Goal: Task Accomplishment & Management: Use online tool/utility

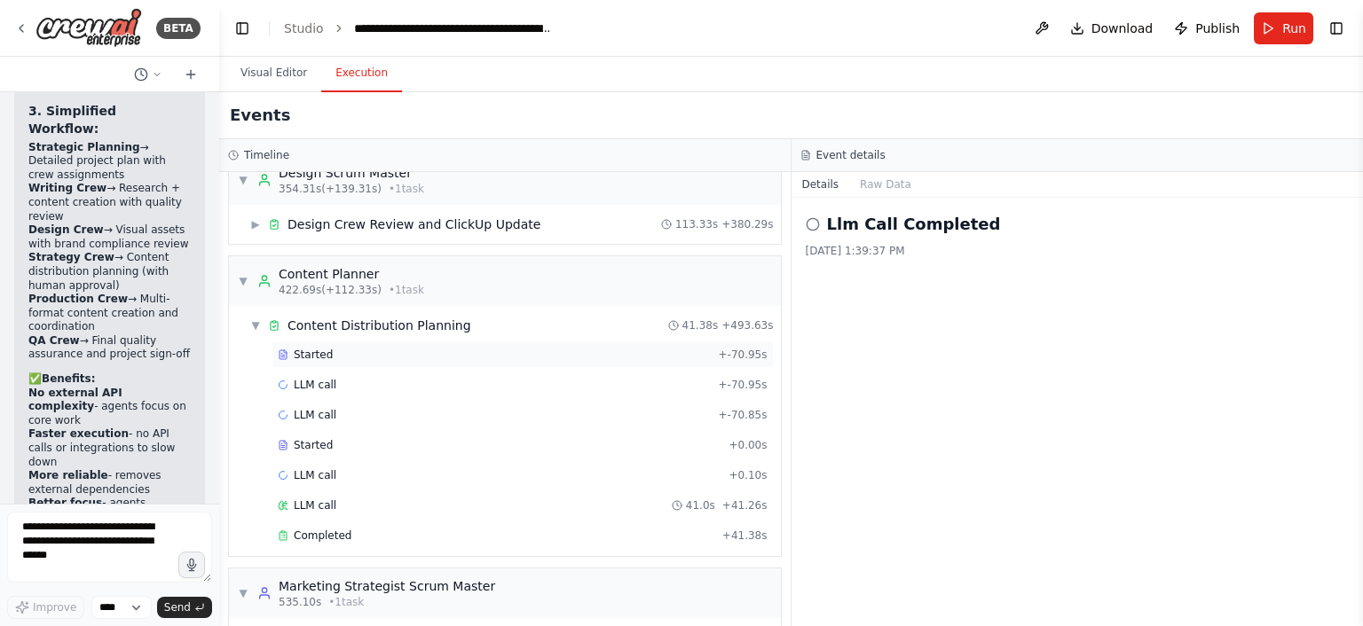
scroll to position [1244, 0]
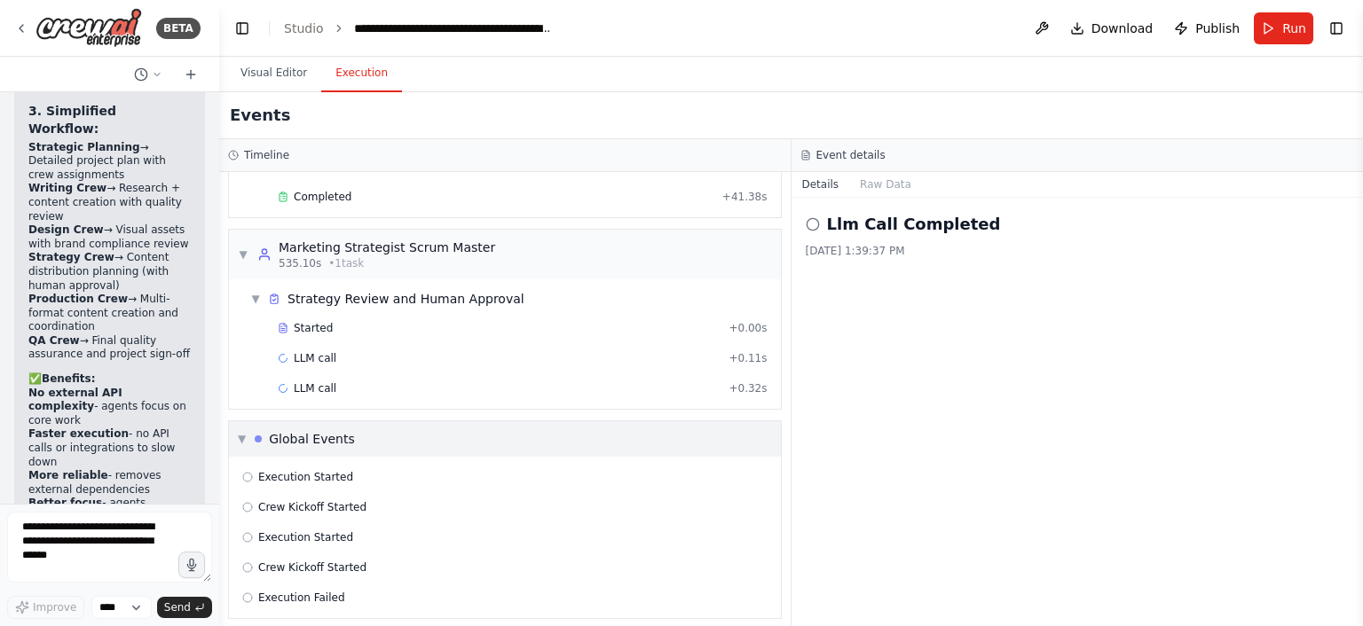
click at [246, 434] on span "▼" at bounding box center [242, 439] width 8 height 14
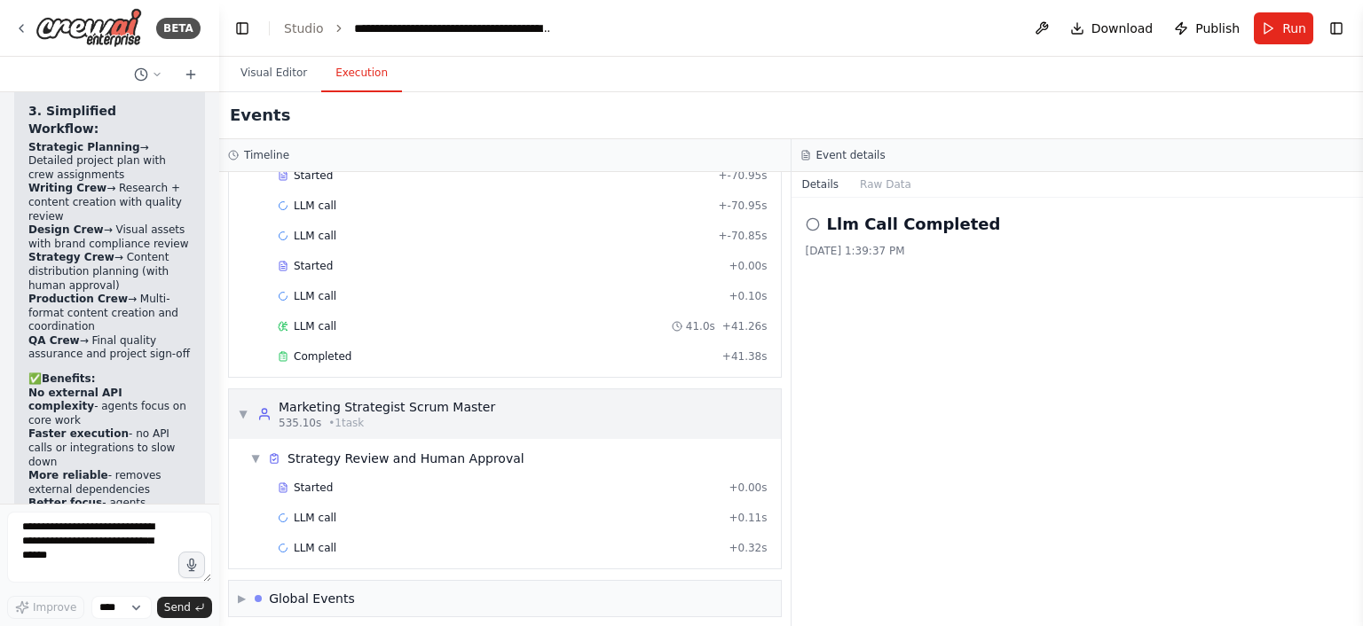
click at [248, 414] on div "▼ Marketing Strategist Scrum Master 535.10s • 1 task" at bounding box center [366, 414] width 257 height 32
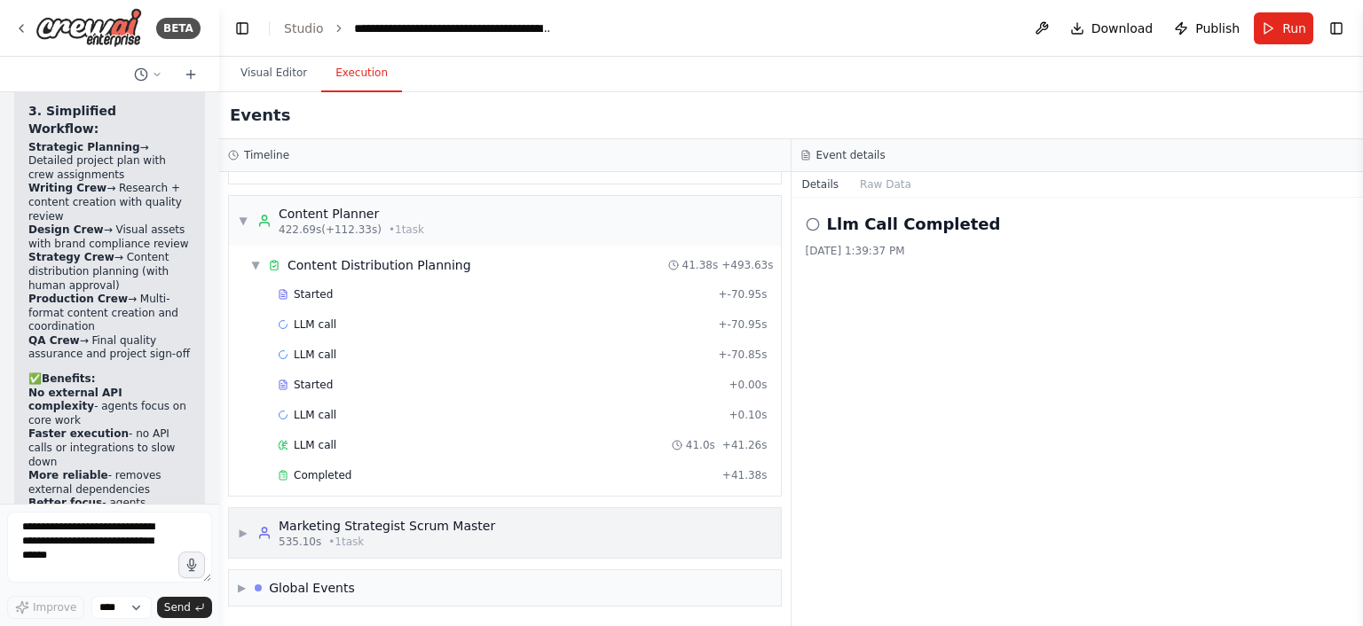
scroll to position [956, 0]
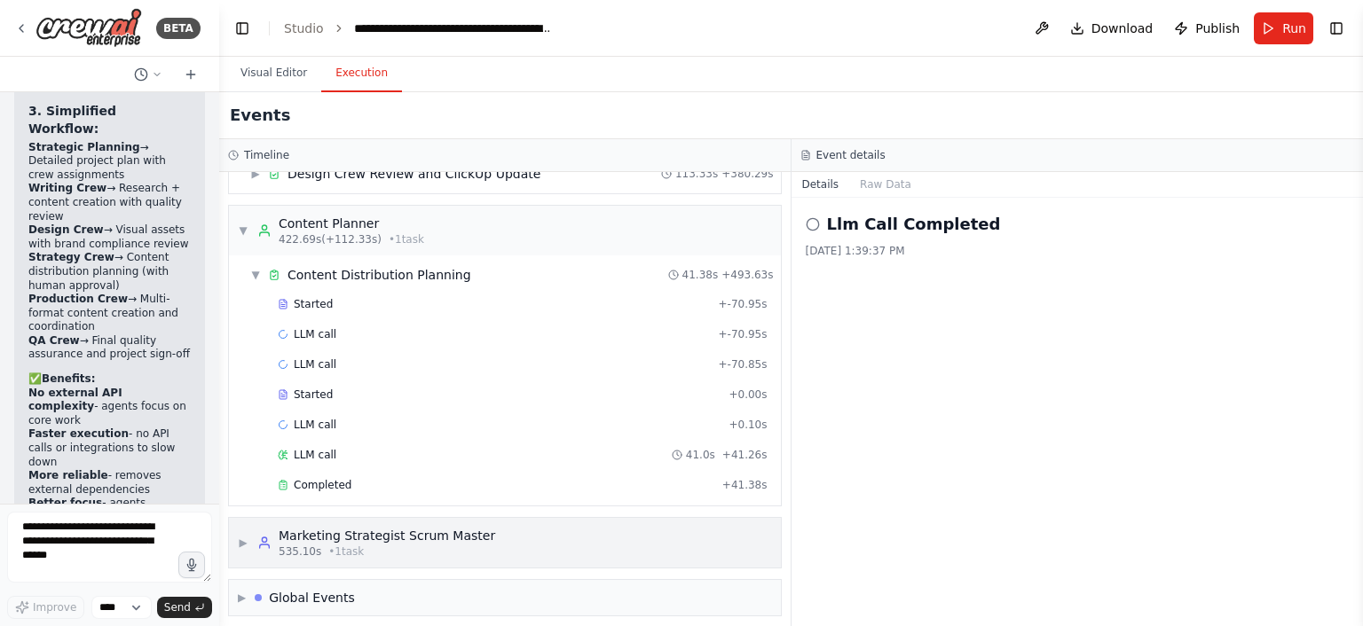
click at [248, 540] on span "▶" at bounding box center [243, 543] width 11 height 14
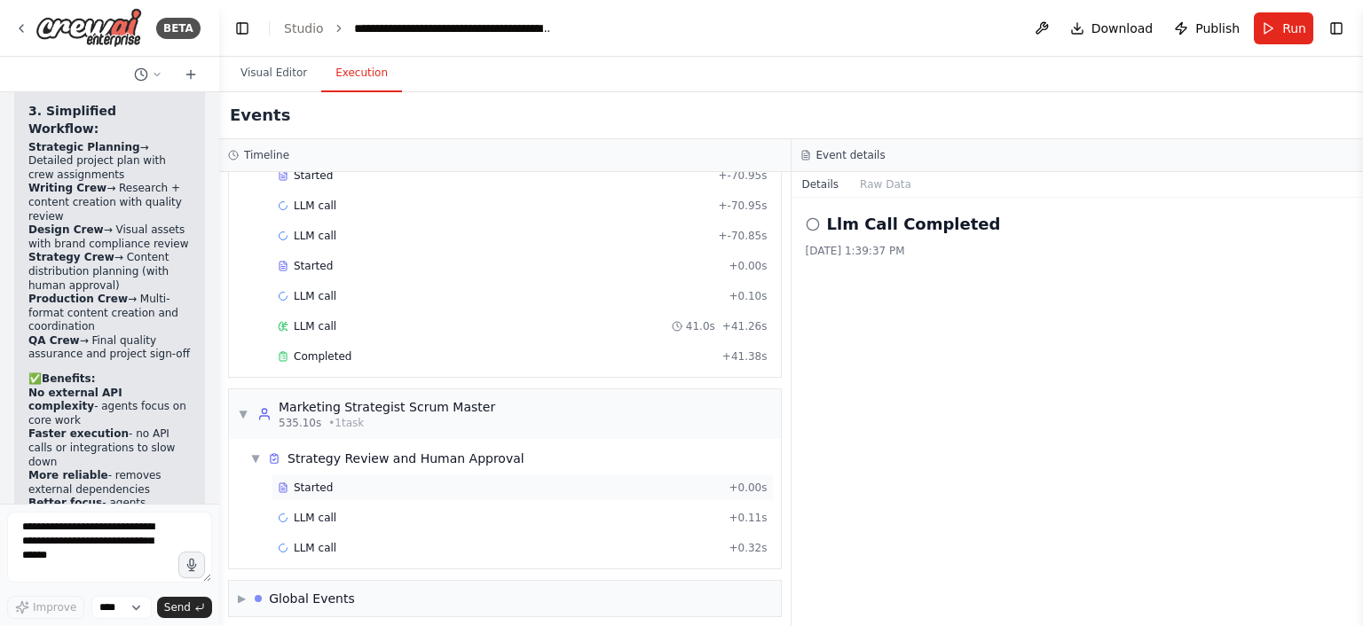
click at [286, 484] on icon at bounding box center [282, 488] width 7 height 9
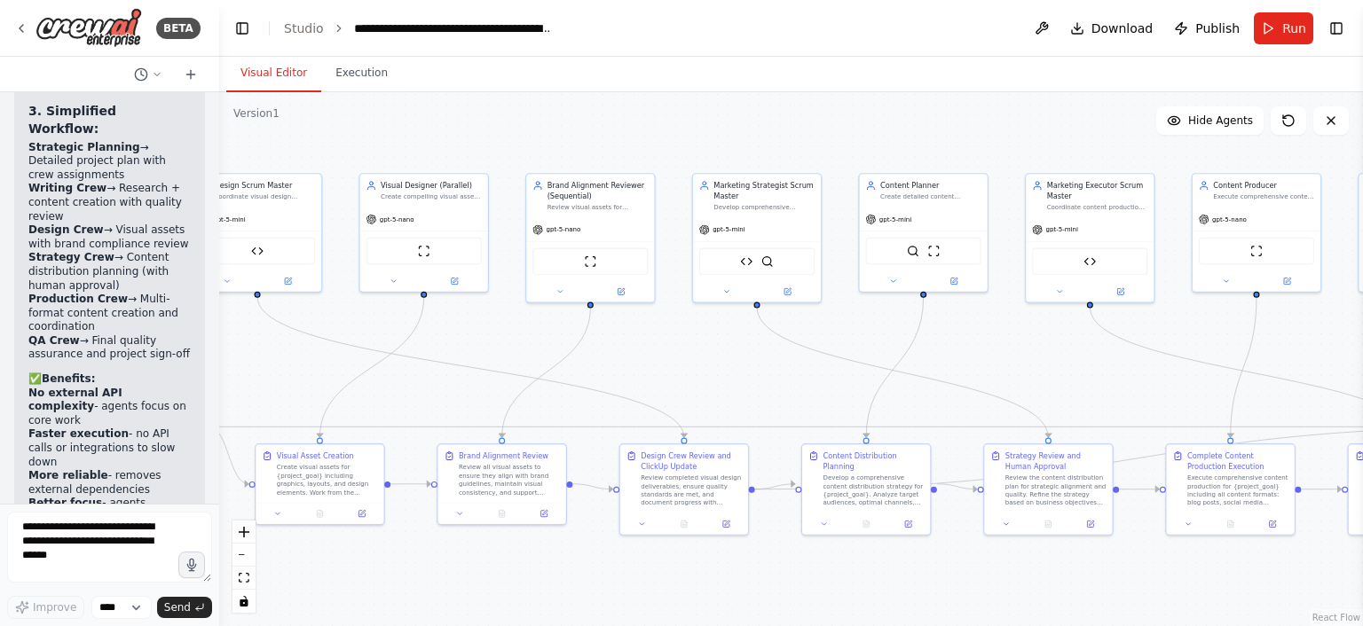
click at [275, 83] on button "Visual Editor" at bounding box center [273, 73] width 95 height 37
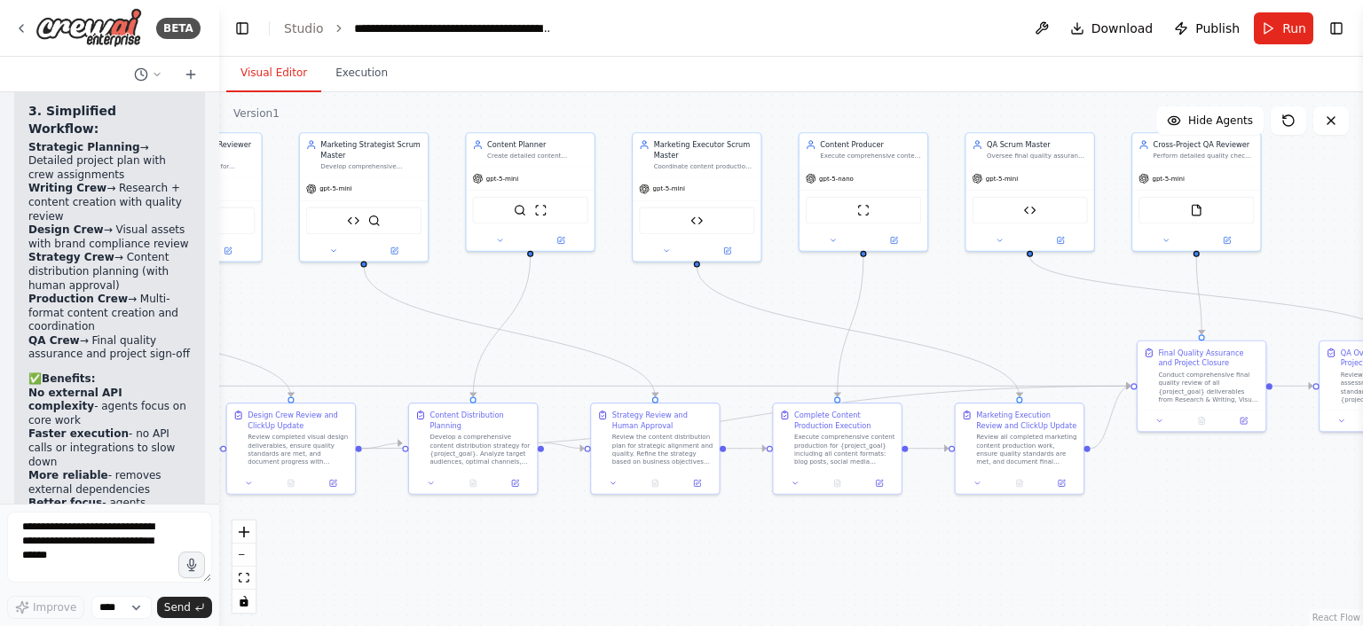
drag, startPoint x: 1058, startPoint y: 373, endPoint x: 564, endPoint y: 342, distance: 494.3
click at [564, 342] on div ".deletable-edge-delete-btn { width: 20px; height: 20px; border: 0px solid #ffff…" at bounding box center [791, 359] width 1144 height 534
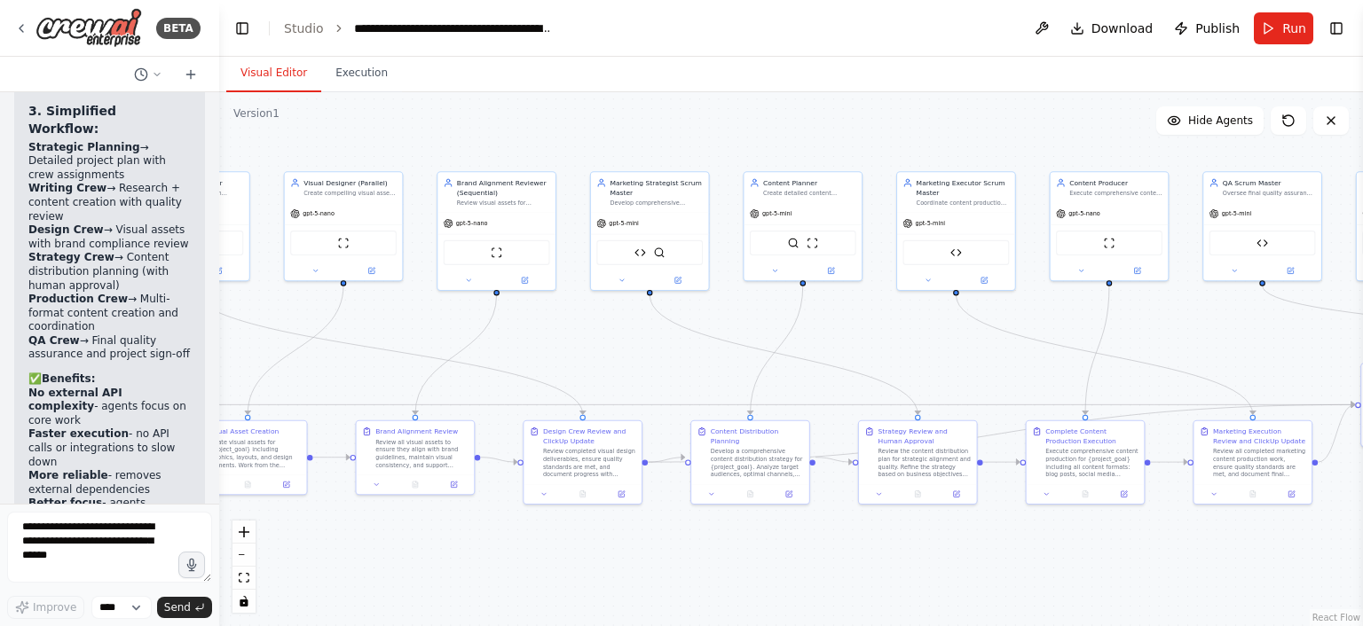
drag, startPoint x: 557, startPoint y: 355, endPoint x: 987, endPoint y: 391, distance: 431.0
click at [987, 391] on div ".deletable-edge-delete-btn { width: 20px; height: 20px; border: 0px solid #ffff…" at bounding box center [791, 359] width 1144 height 534
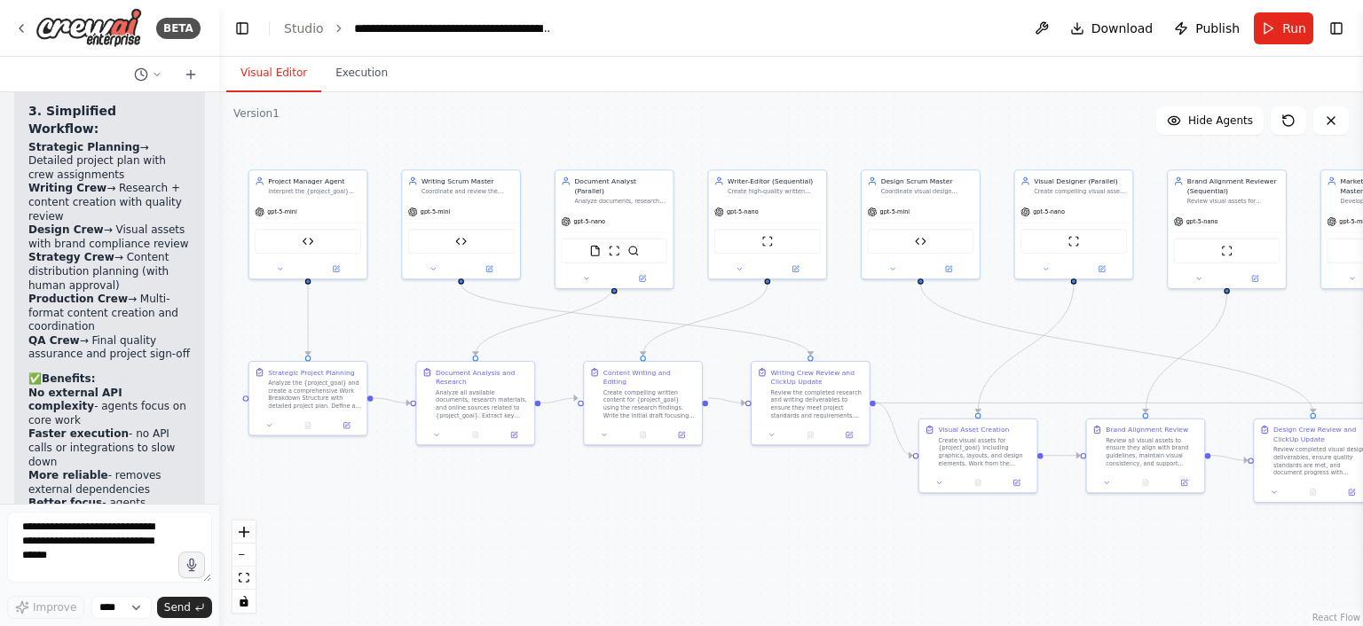
drag, startPoint x: 680, startPoint y: 379, endPoint x: 1345, endPoint y: 354, distance: 665.9
click at [1345, 354] on div ".deletable-edge-delete-btn { width: 20px; height: 20px; border: 0px solid #ffff…" at bounding box center [791, 359] width 1144 height 534
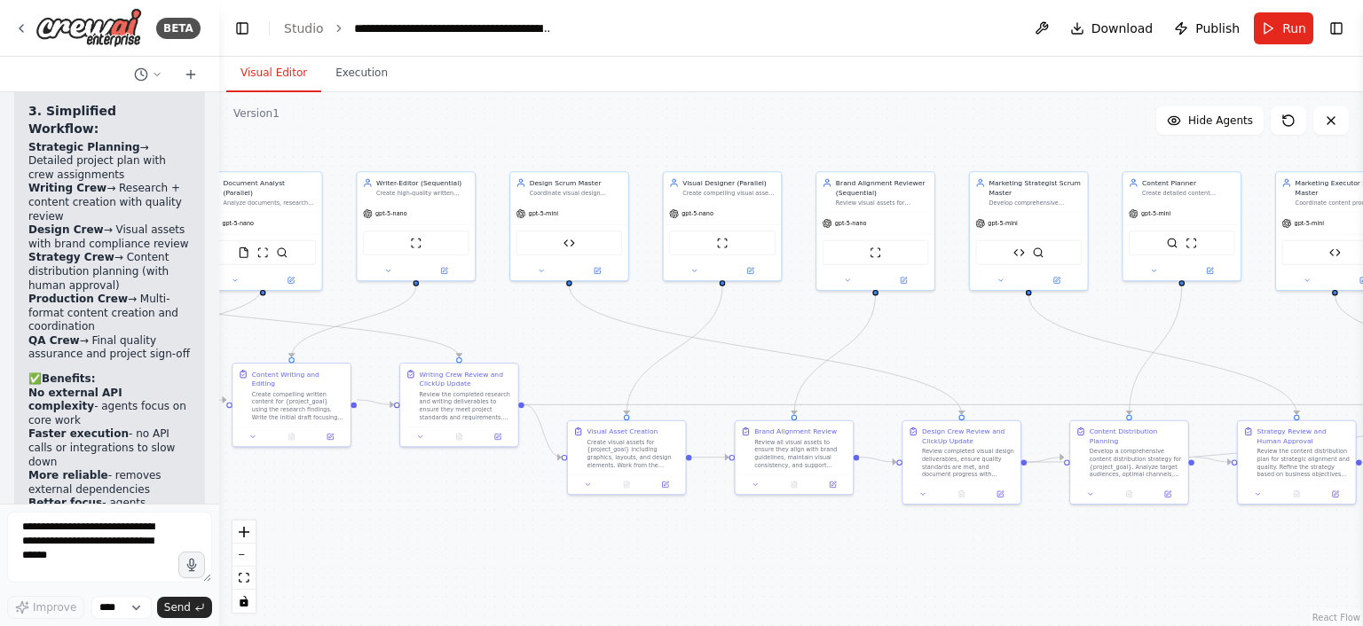
drag, startPoint x: 950, startPoint y: 365, endPoint x: 582, endPoint y: 366, distance: 368.2
click at [582, 366] on div ".deletable-edge-delete-btn { width: 20px; height: 20px; border: 0px solid #ffff…" at bounding box center [791, 359] width 1144 height 534
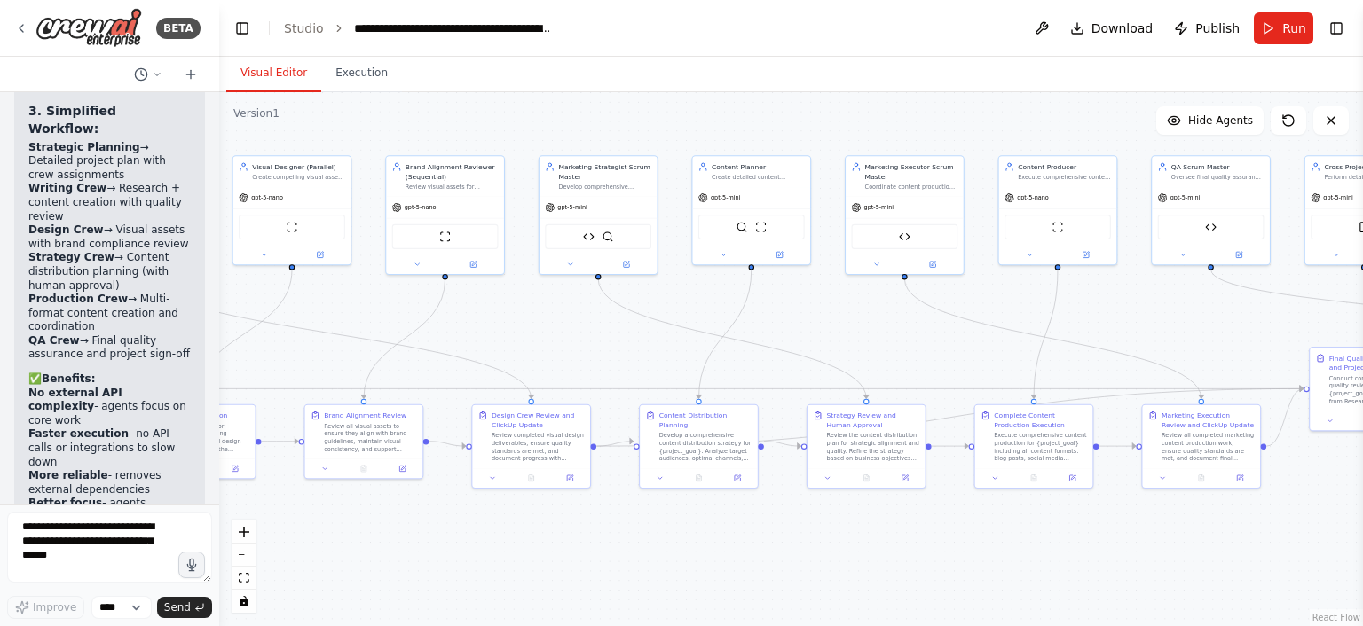
drag, startPoint x: 945, startPoint y: 368, endPoint x: 525, endPoint y: 354, distance: 419.9
click at [525, 354] on div ".deletable-edge-delete-btn { width: 20px; height: 20px; border: 0px solid #ffff…" at bounding box center [791, 359] width 1144 height 534
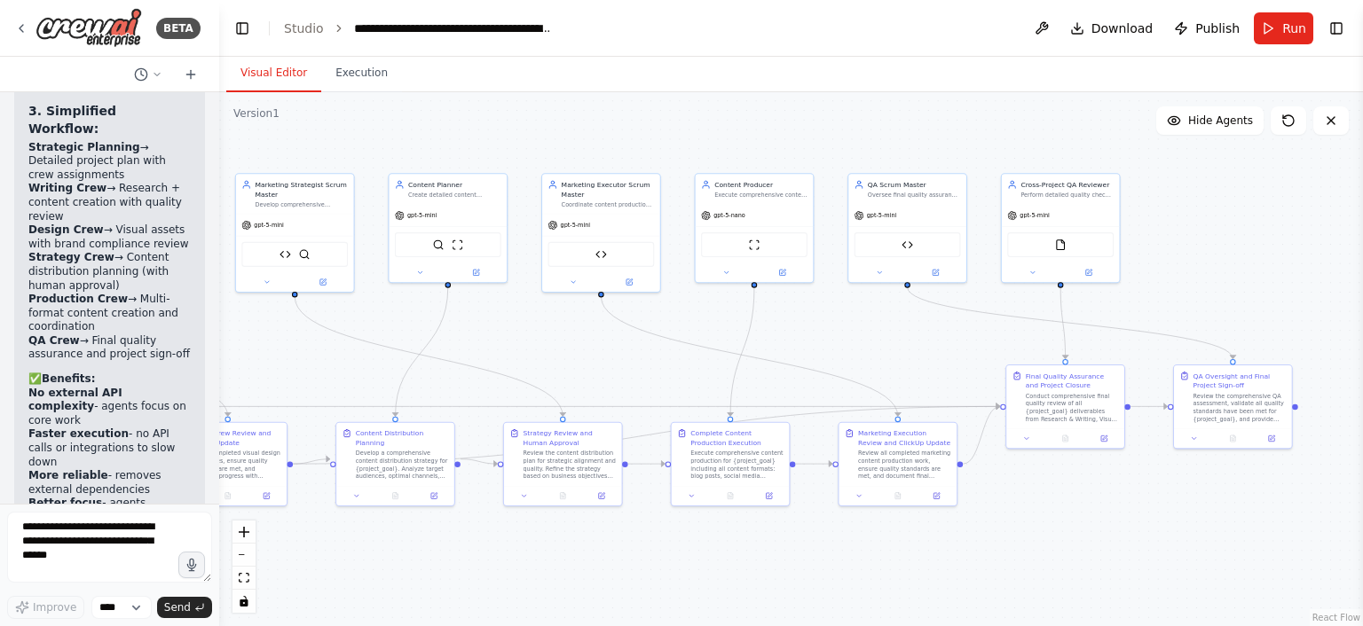
drag, startPoint x: 834, startPoint y: 351, endPoint x: 501, endPoint y: 365, distance: 333.0
click at [501, 365] on div ".deletable-edge-delete-btn { width: 20px; height: 20px; border: 0px solid #ffff…" at bounding box center [791, 359] width 1144 height 534
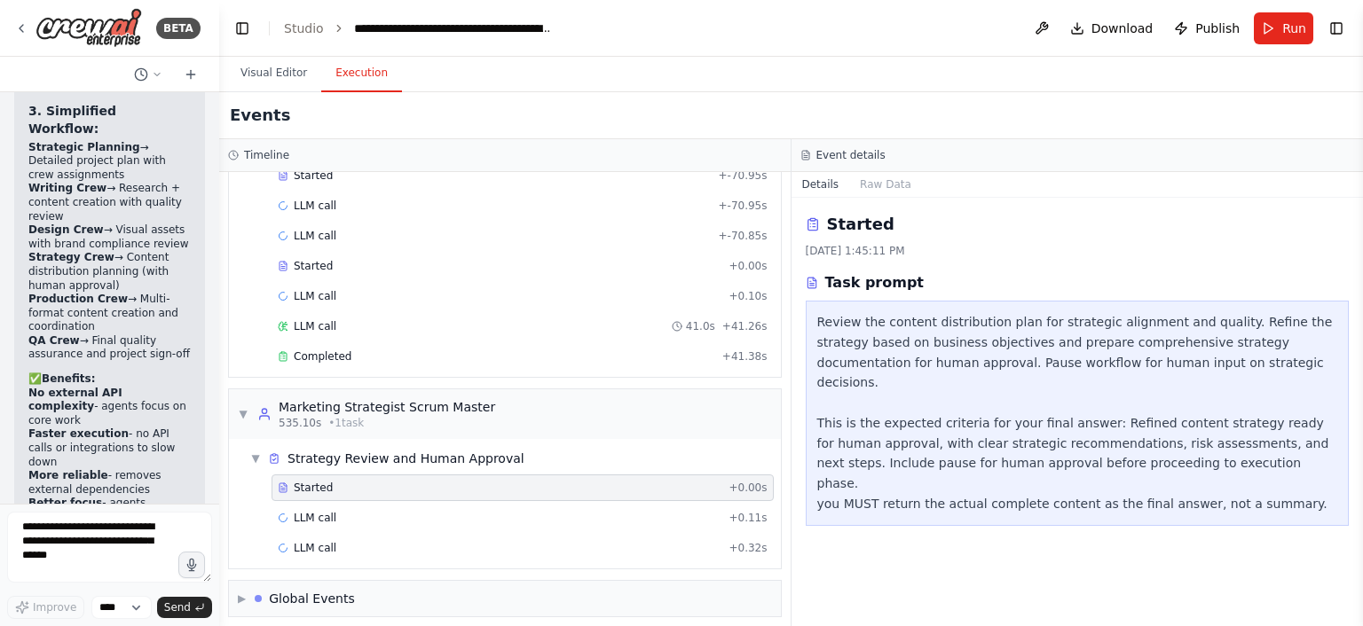
click at [340, 86] on button "Execution" at bounding box center [361, 73] width 81 height 37
click at [298, 511] on span "LLM call" at bounding box center [315, 518] width 43 height 14
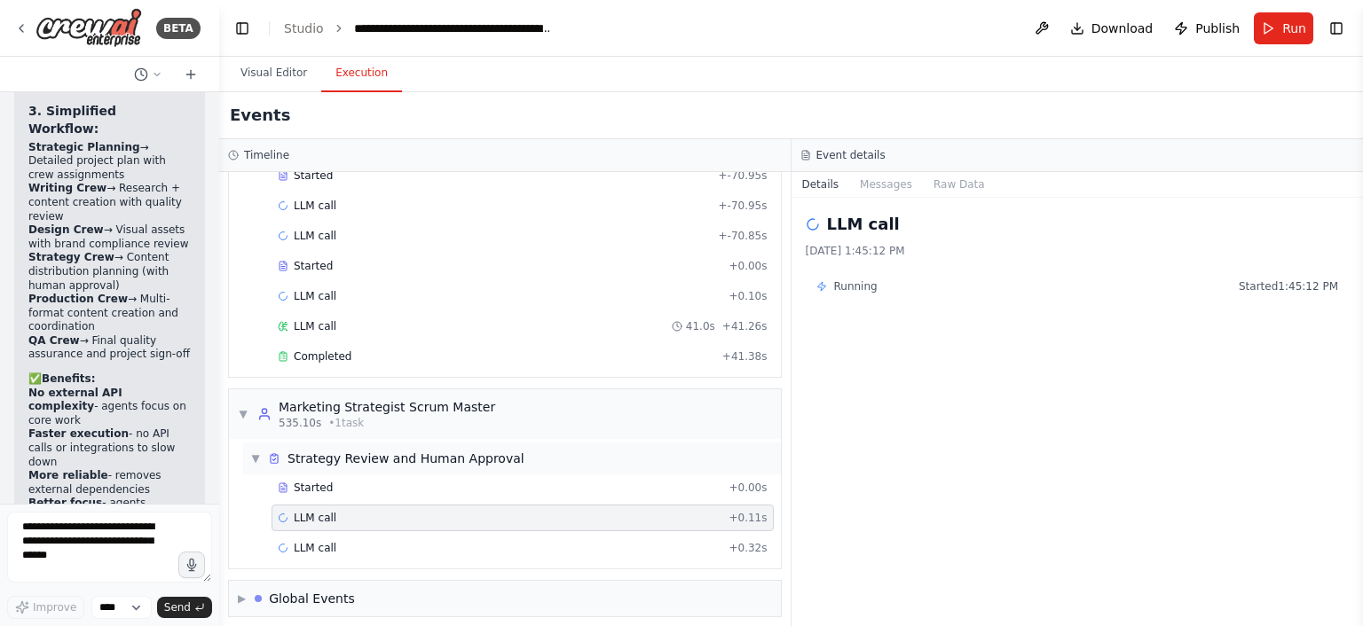
click at [262, 450] on div "▼ Strategy Review and Human Approval" at bounding box center [387, 459] width 274 height 18
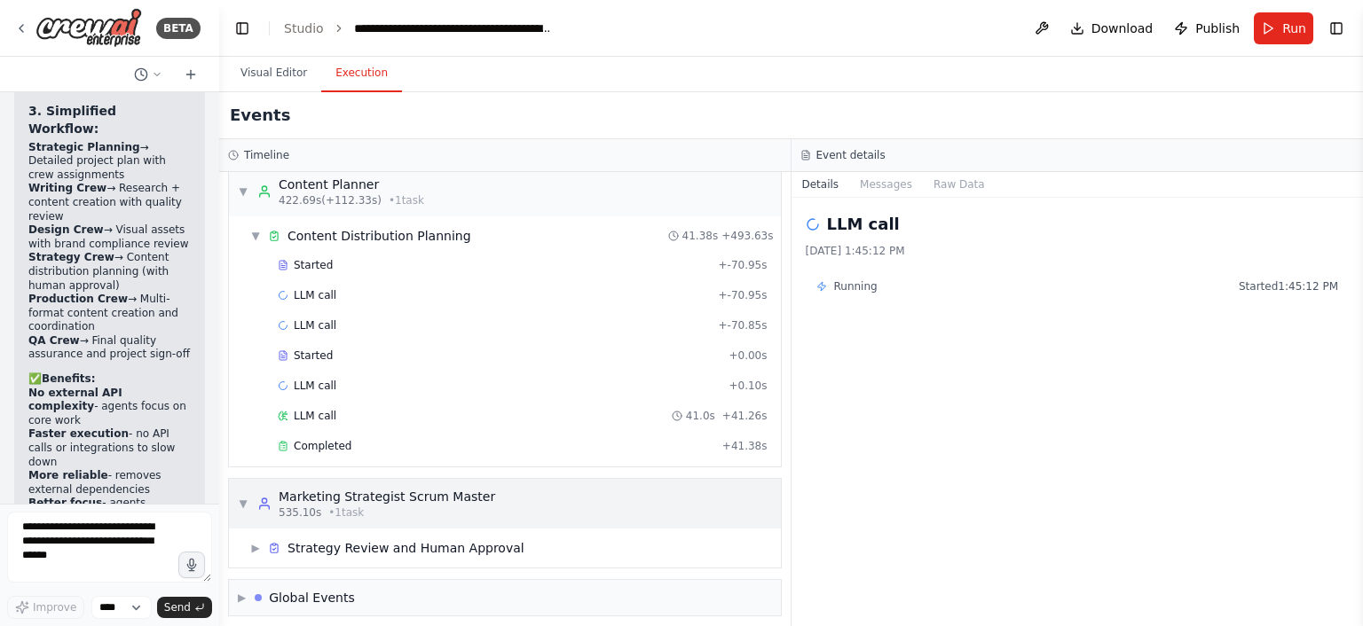
click at [258, 497] on icon at bounding box center [264, 504] width 14 height 14
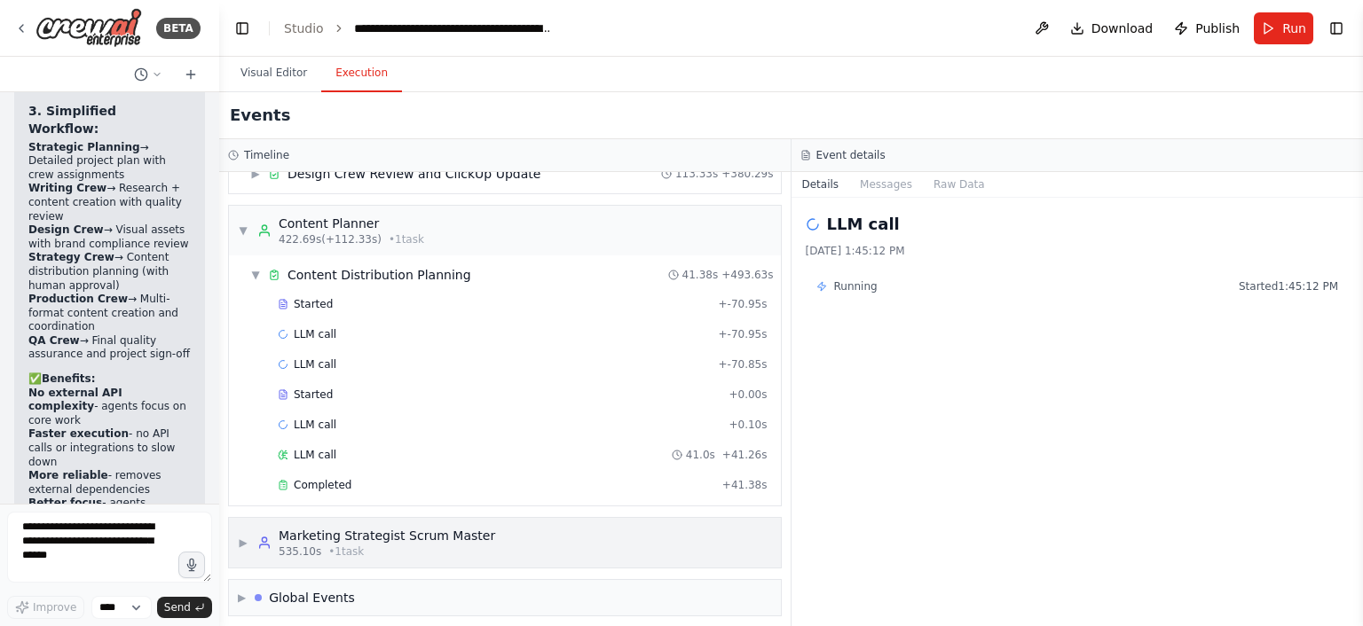
click at [241, 536] on span "▶" at bounding box center [243, 543] width 11 height 14
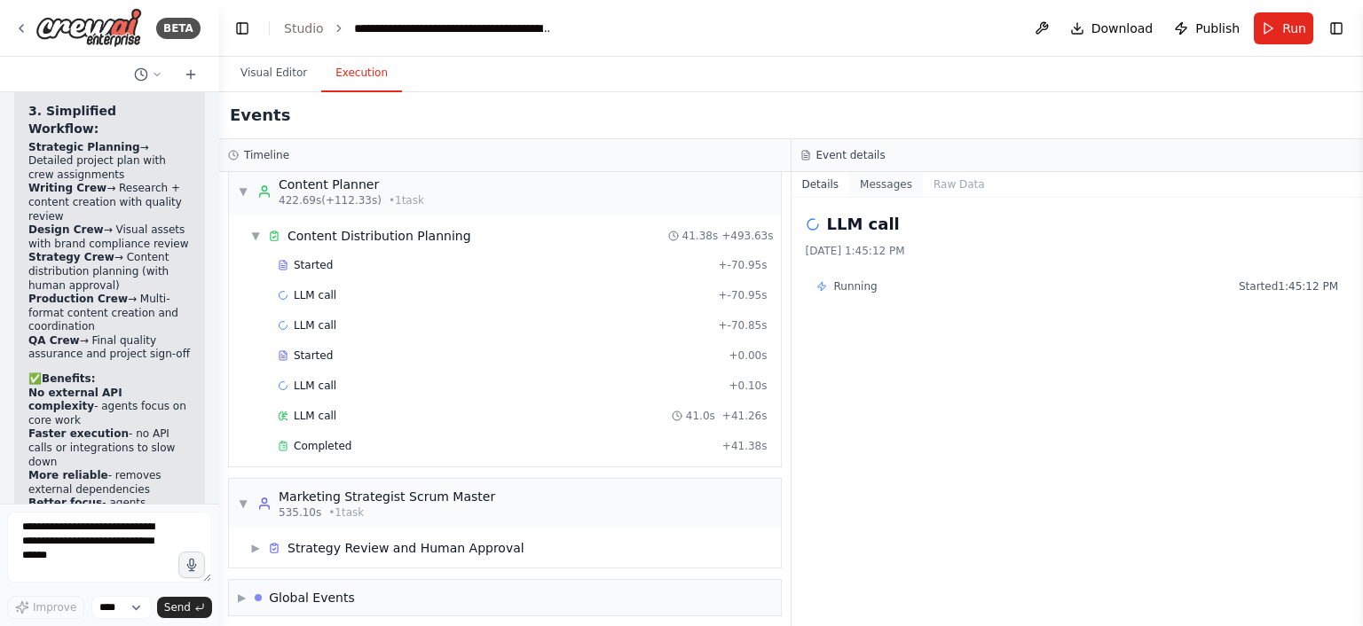
click at [879, 184] on button "Messages" at bounding box center [886, 184] width 74 height 25
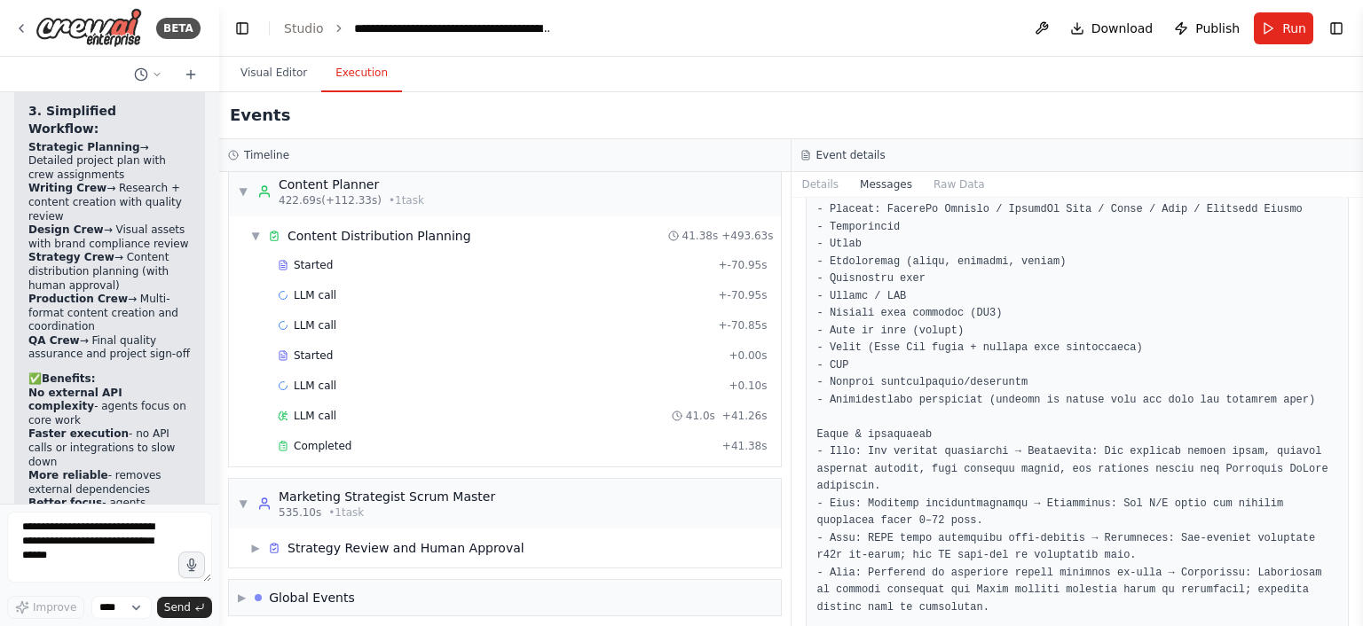
scroll to position [10821, 0]
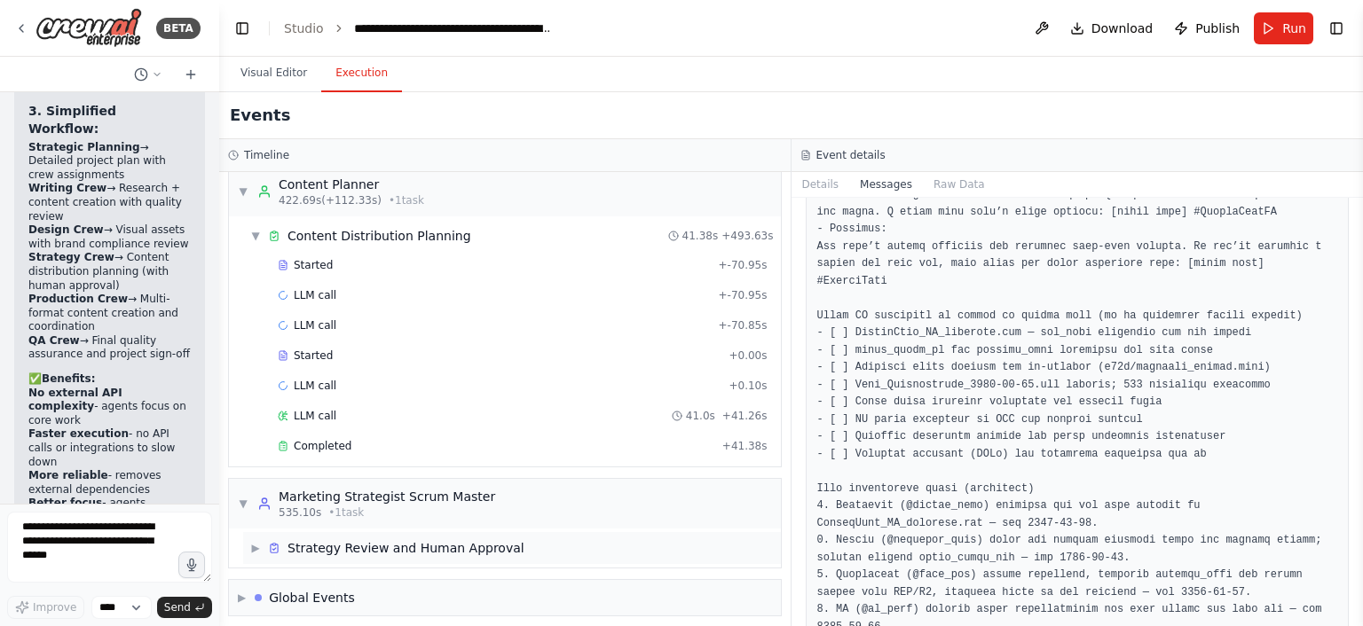
click at [328, 544] on div "Strategy Review and Human Approval" at bounding box center [405, 548] width 237 height 18
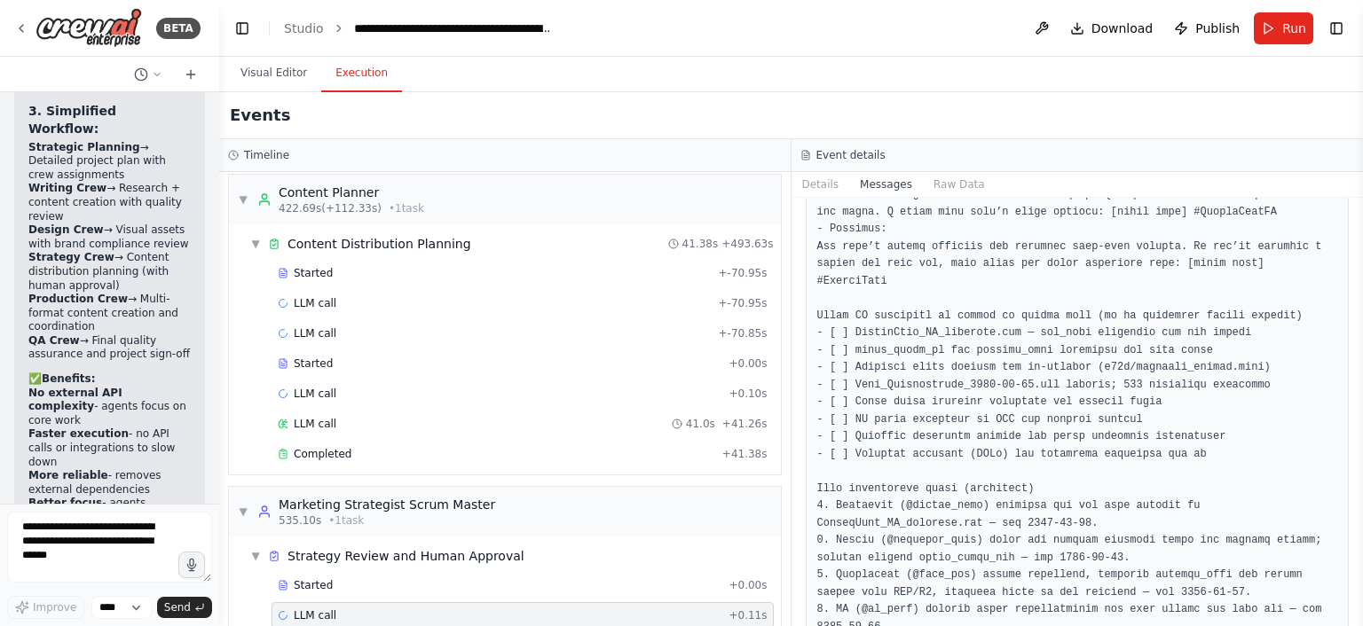
scroll to position [981, 0]
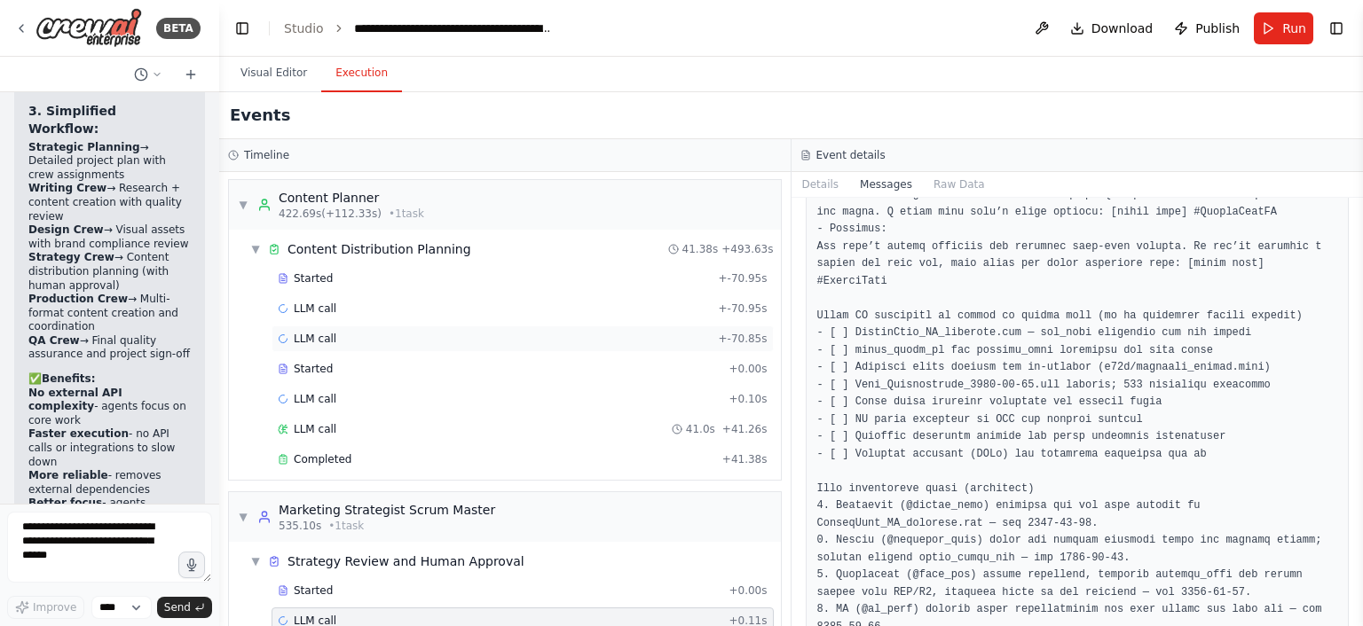
click at [369, 335] on div "LLM call + -70.85s" at bounding box center [523, 339] width 490 height 14
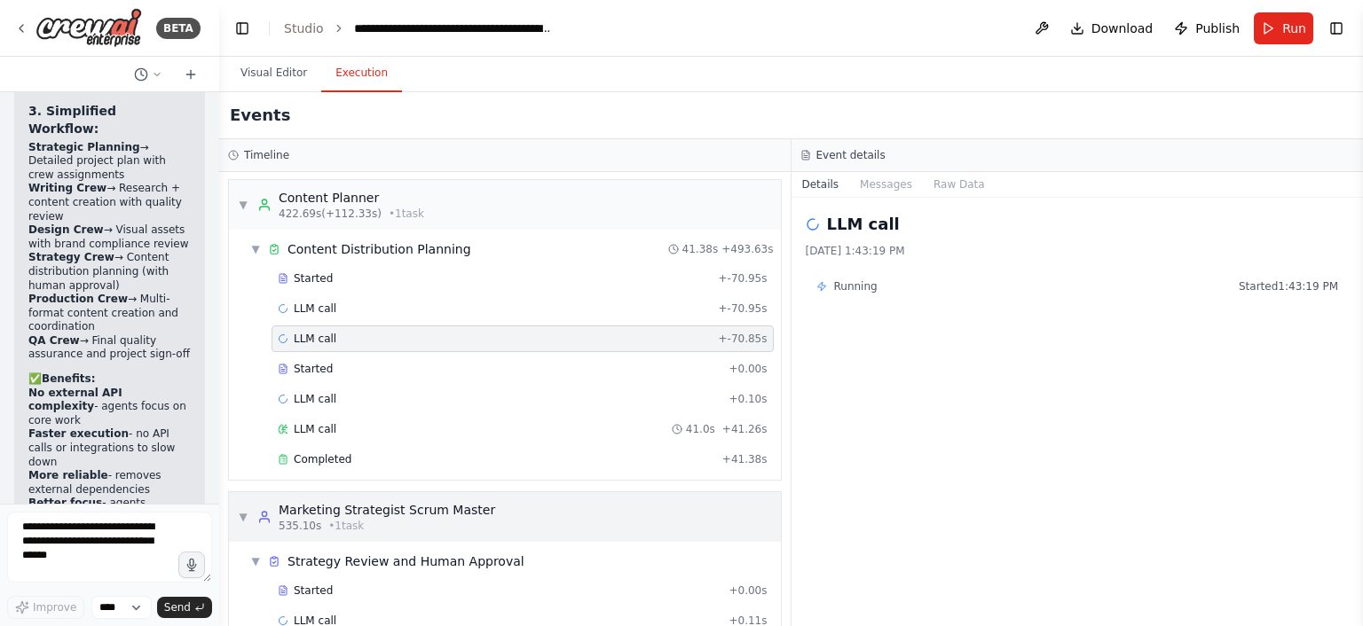
scroll to position [1084, 0]
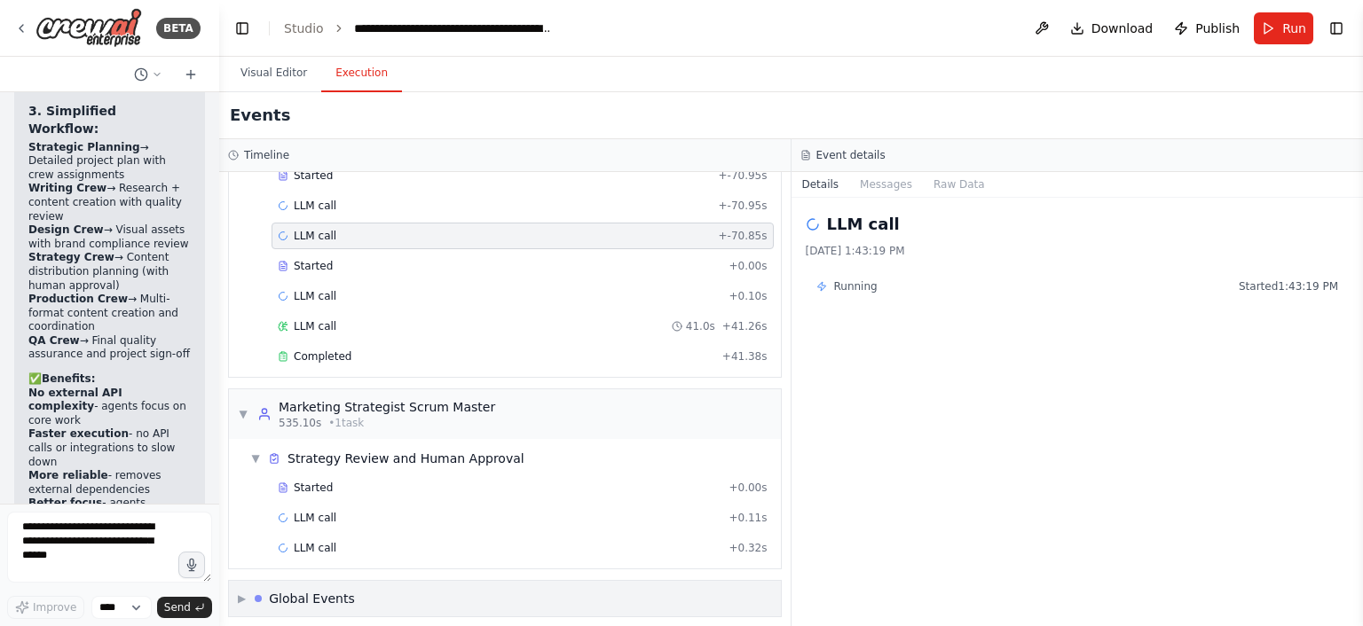
click at [260, 590] on div "Global Events" at bounding box center [305, 599] width 100 height 18
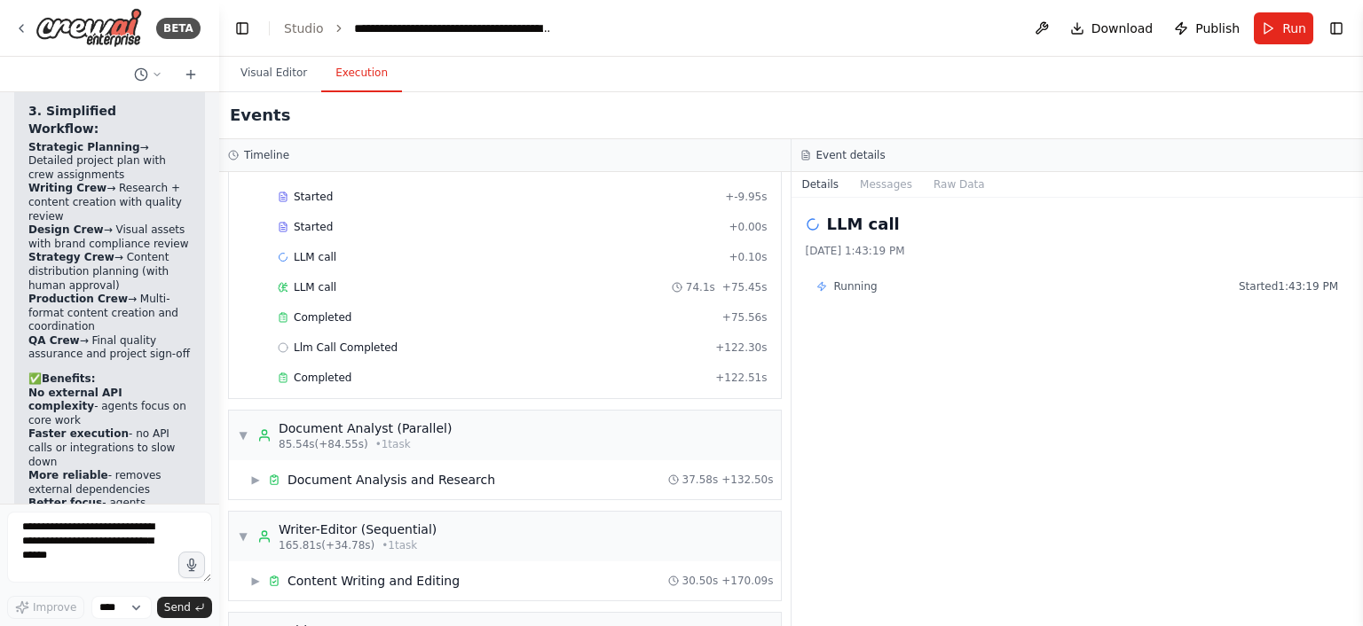
scroll to position [0, 0]
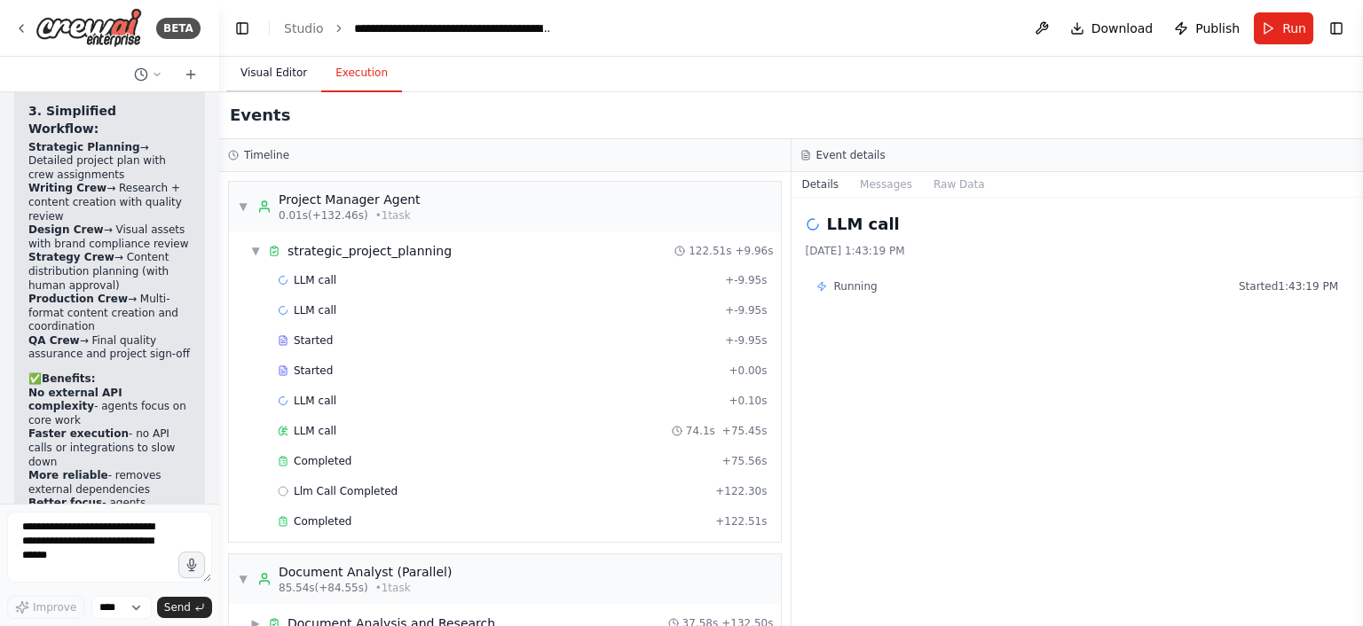
click at [268, 79] on button "Visual Editor" at bounding box center [273, 73] width 95 height 37
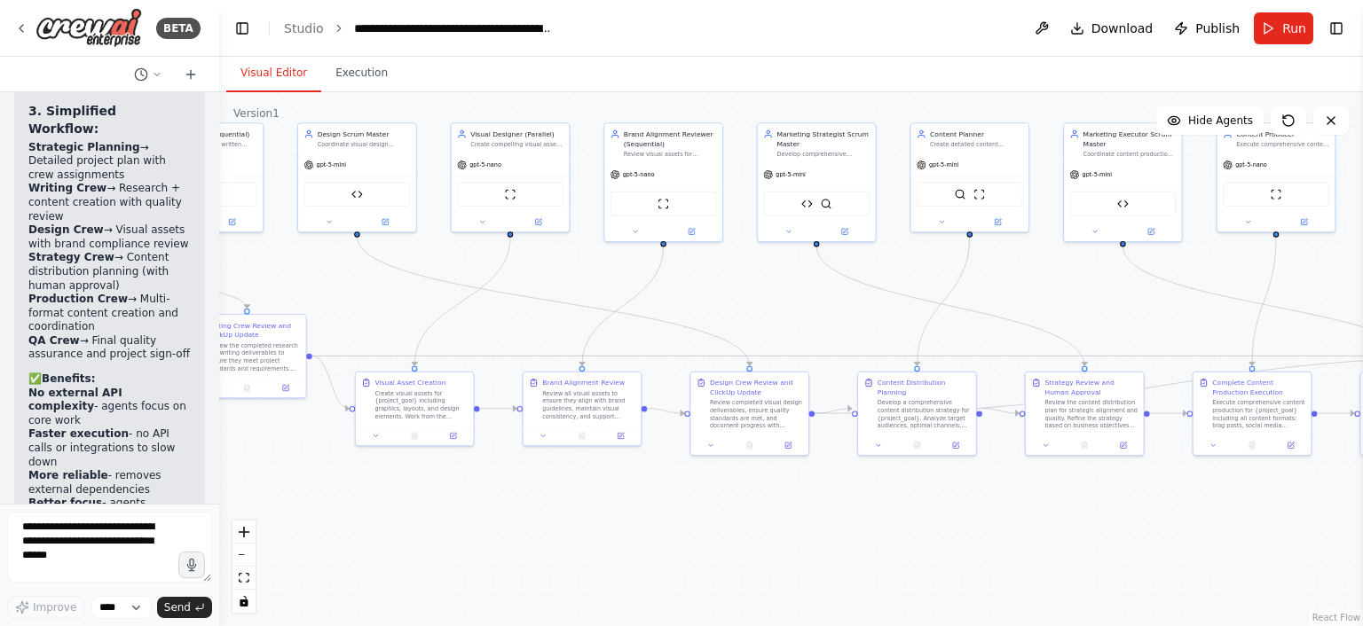
drag, startPoint x: 567, startPoint y: 342, endPoint x: 1132, endPoint y: 294, distance: 567.3
click at [1132, 294] on div ".deletable-edge-delete-btn { width: 20px; height: 20px; border: 0px solid #ffff…" at bounding box center [791, 359] width 1144 height 534
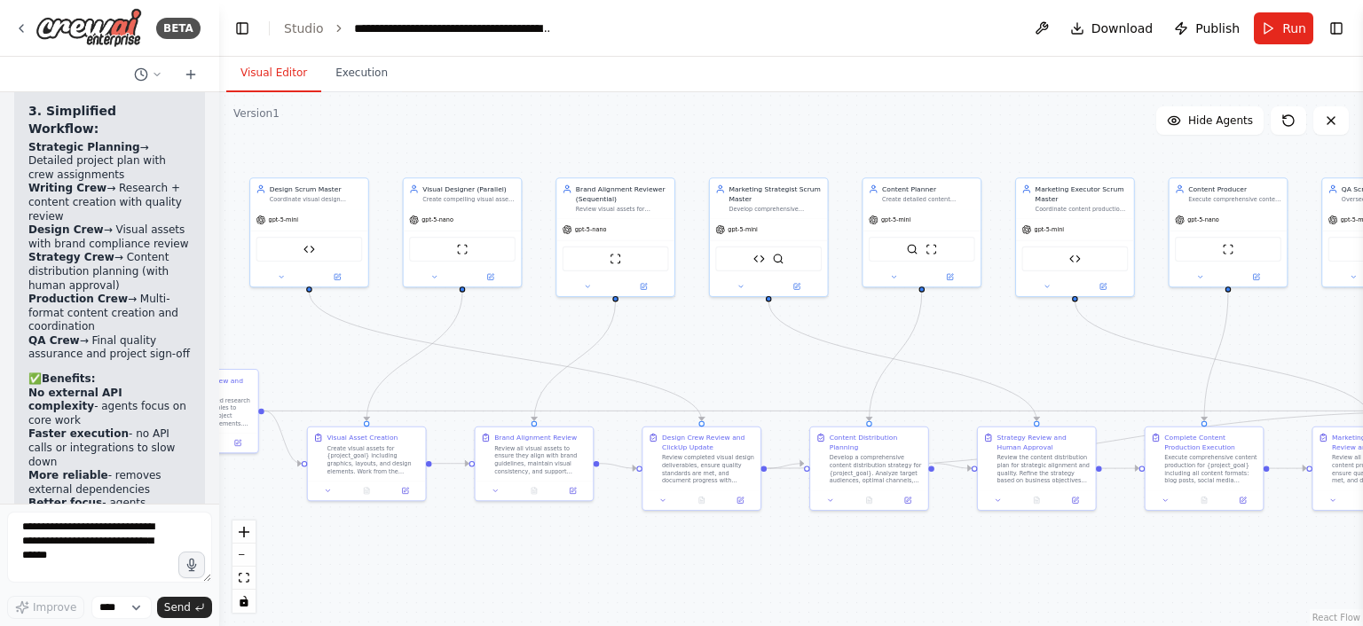
drag, startPoint x: 572, startPoint y: 254, endPoint x: 443, endPoint y: 320, distance: 145.6
click at [443, 320] on div ".deletable-edge-delete-btn { width: 20px; height: 20px; border: 0px solid #ffff…" at bounding box center [791, 359] width 1144 height 534
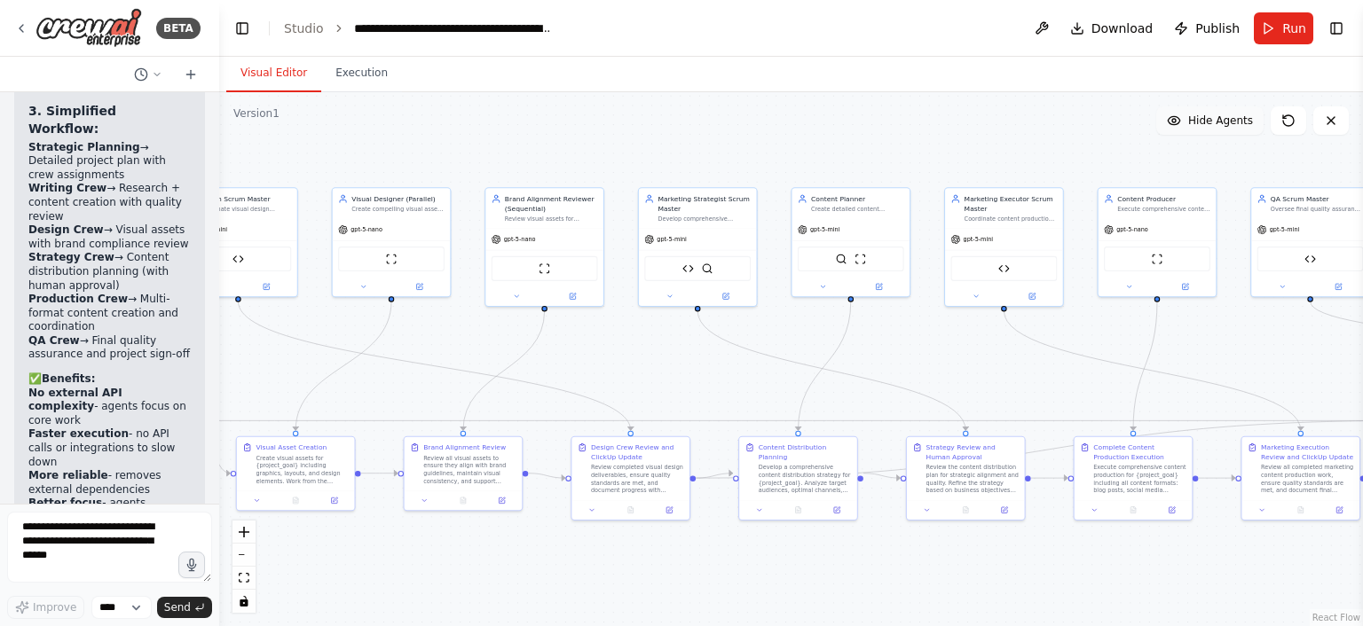
click at [1220, 128] on button "Hide Agents" at bounding box center [1209, 120] width 107 height 28
click at [1220, 128] on button "Show Agents" at bounding box center [1208, 120] width 112 height 28
click at [1287, 121] on icon at bounding box center [1288, 121] width 14 height 14
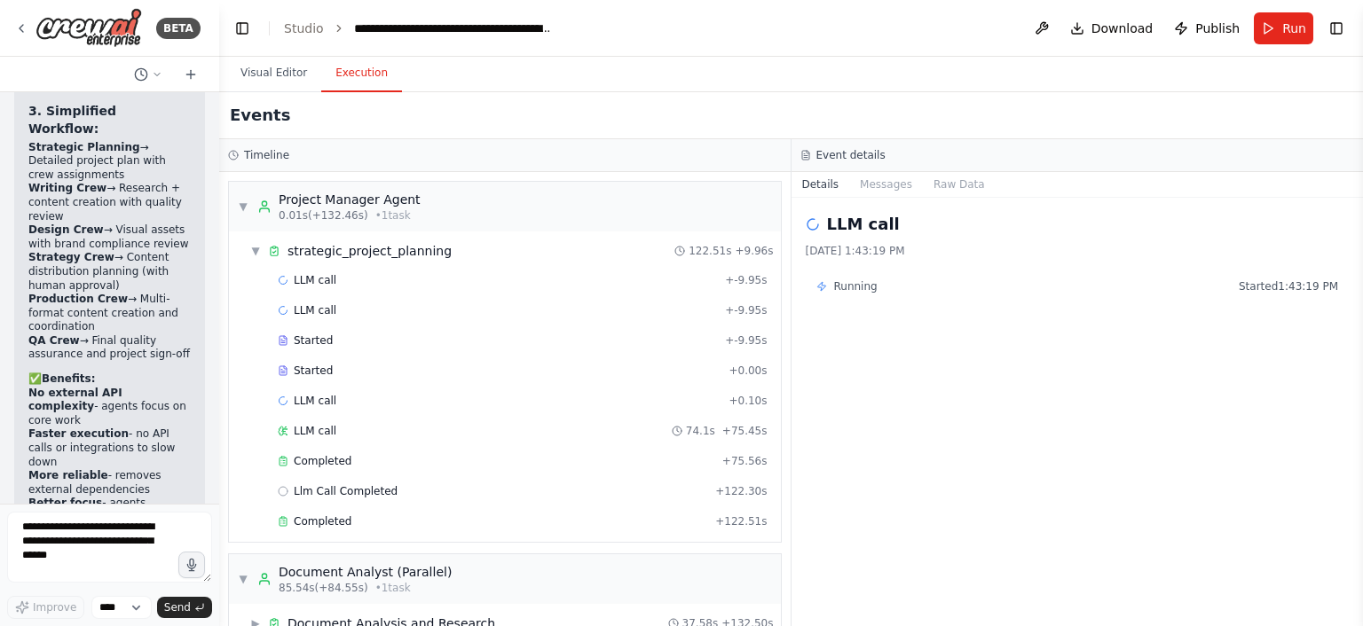
click at [335, 74] on button "Execution" at bounding box center [361, 73] width 81 height 37
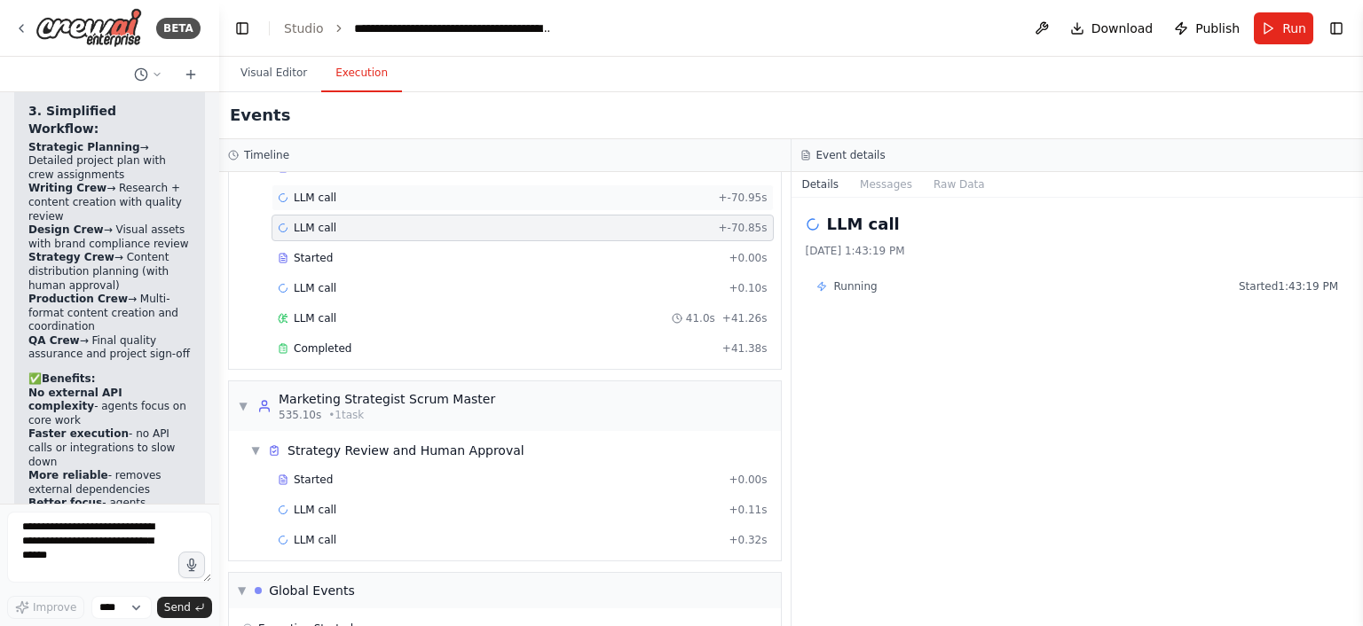
scroll to position [1095, 0]
click at [311, 470] on span "Started" at bounding box center [313, 477] width 39 height 14
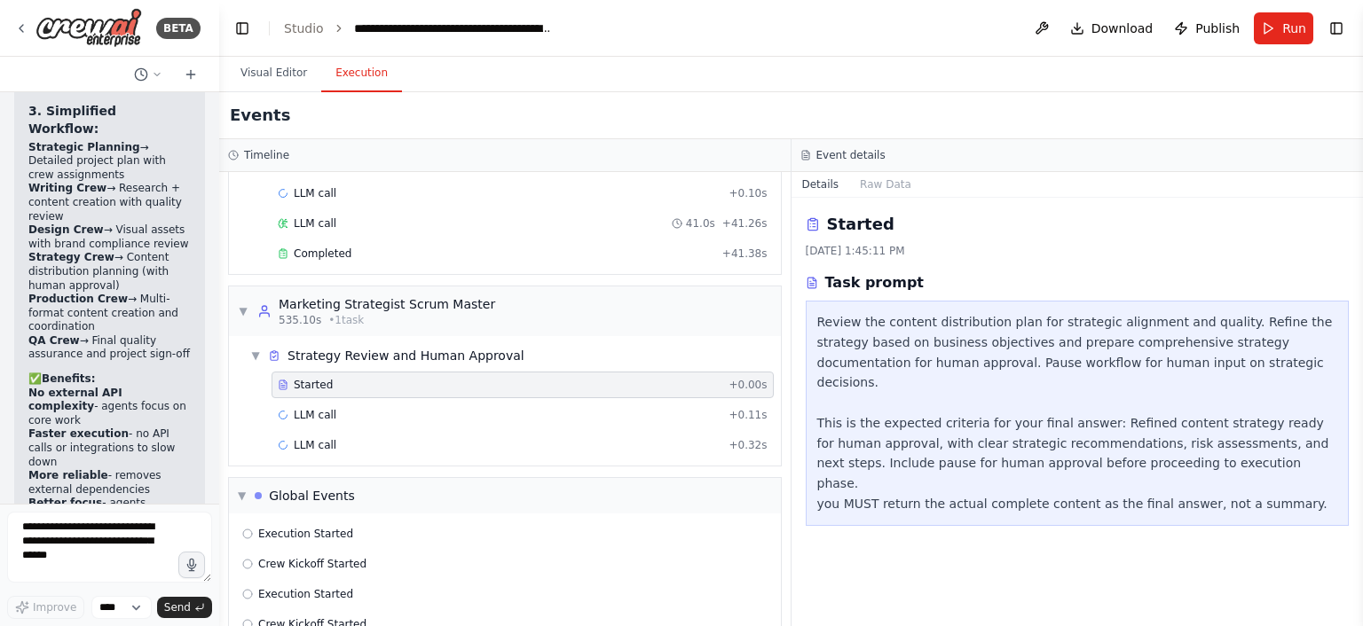
scroll to position [1244, 0]
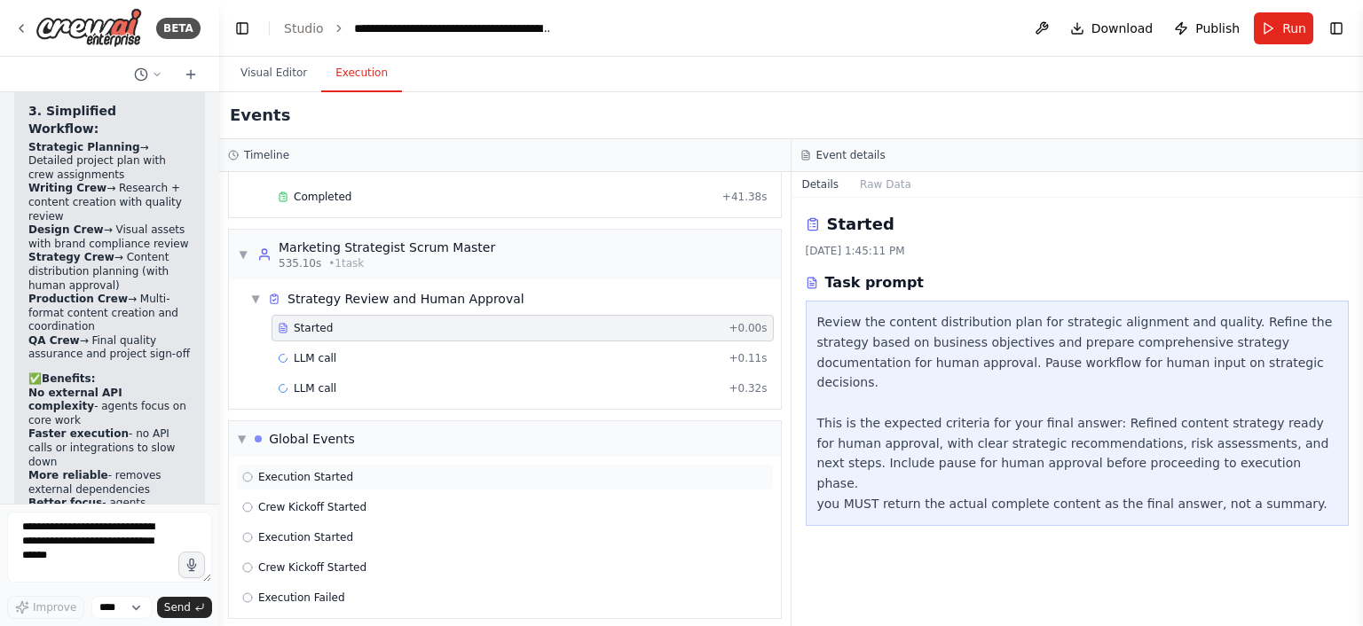
click at [374, 470] on div "Execution Started" at bounding box center [504, 477] width 525 height 14
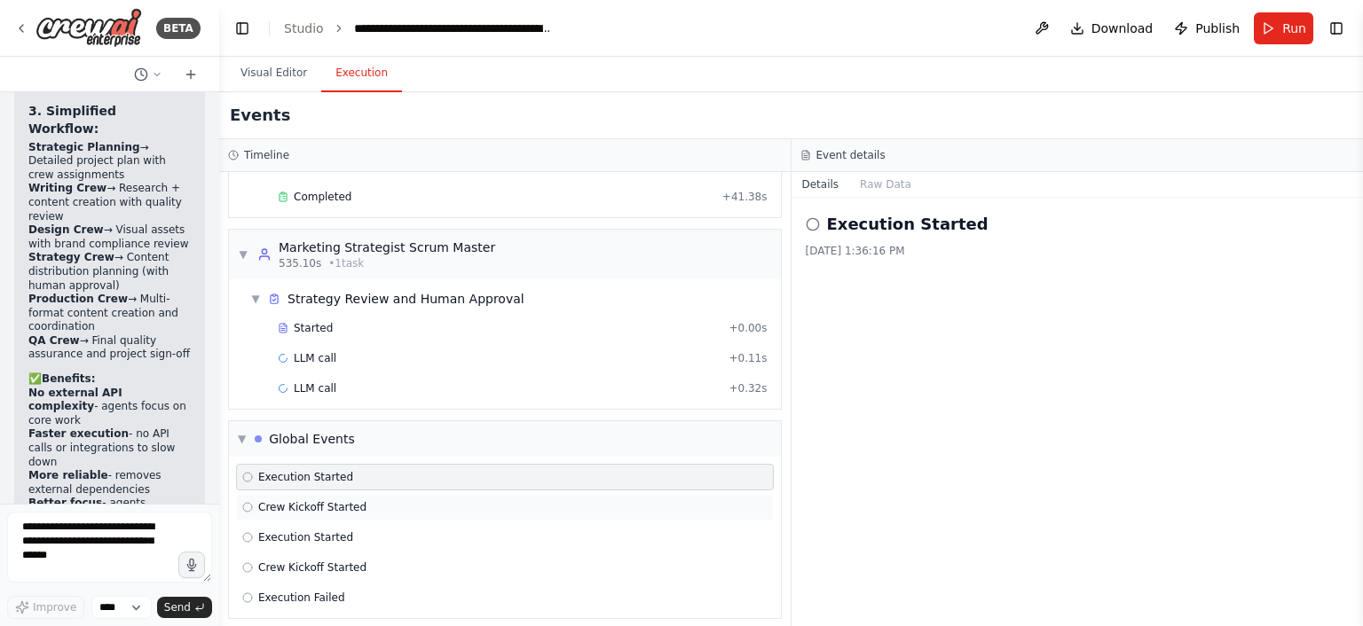
click at [357, 500] on div "Crew Kickoff Started" at bounding box center [504, 507] width 525 height 14
click at [341, 540] on div "Execution Started Crew Kickoff Started Execution Started Crew Kickoff Started E…" at bounding box center [505, 537] width 552 height 161
click at [327, 591] on span "Execution Failed" at bounding box center [301, 598] width 87 height 14
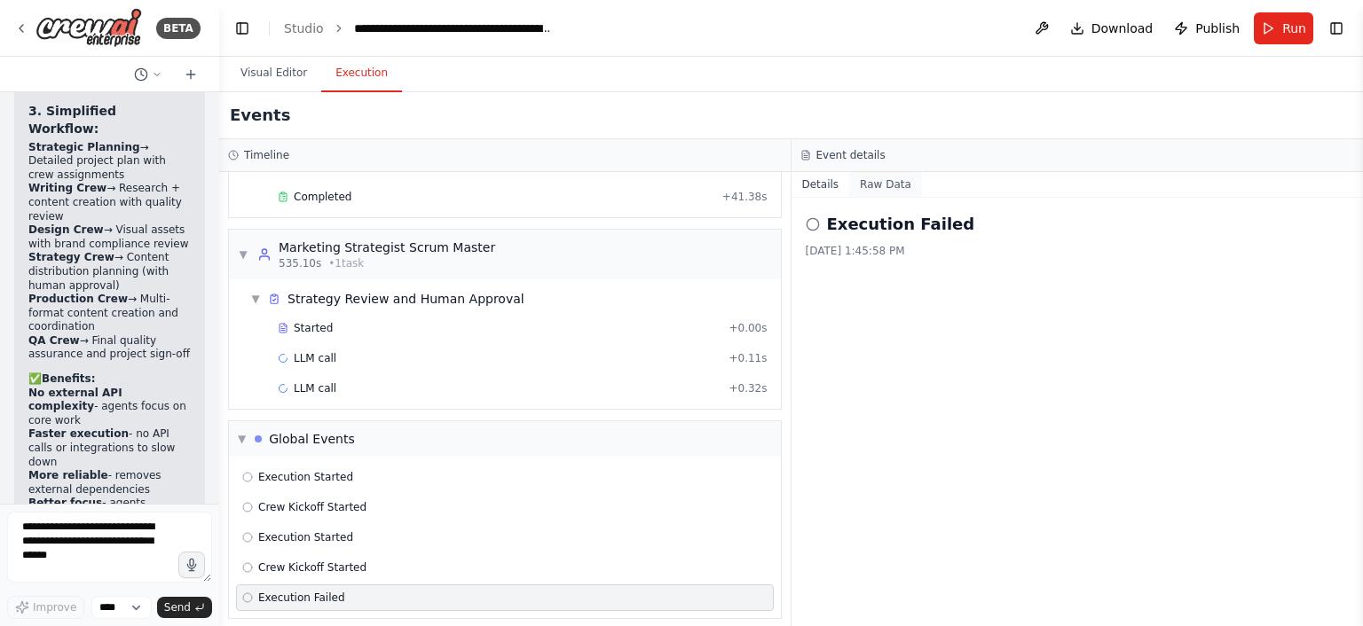
click at [858, 184] on button "Raw Data" at bounding box center [885, 184] width 73 height 25
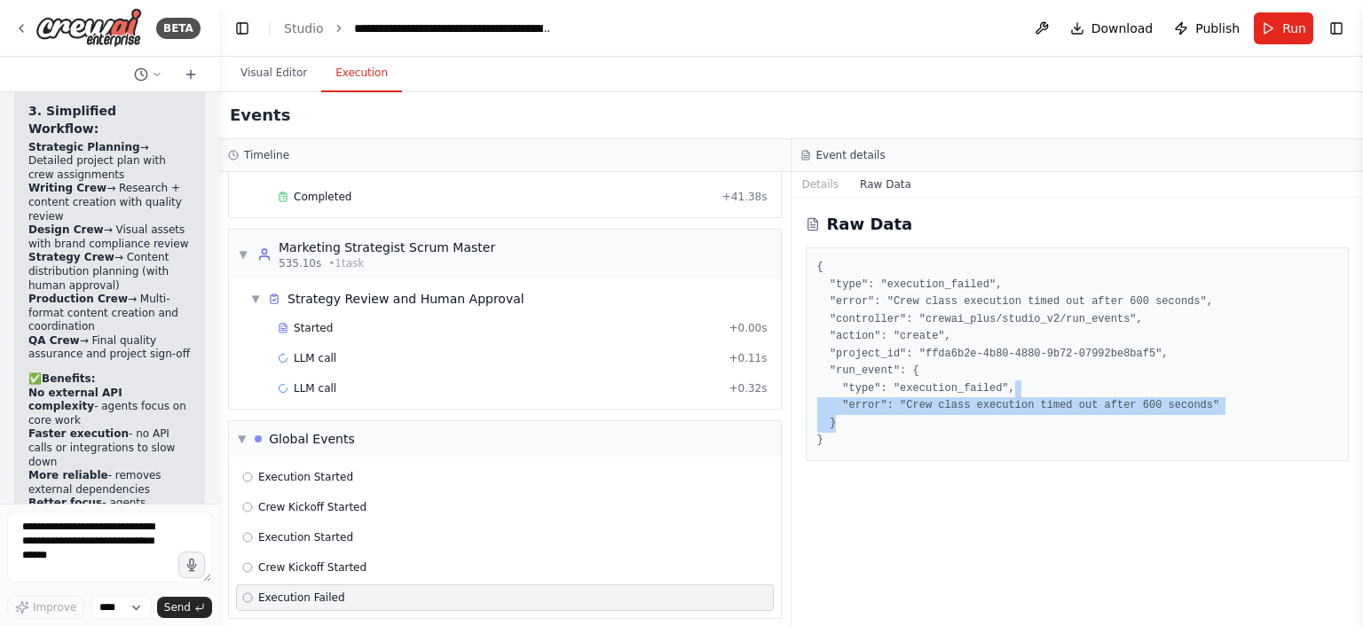
drag, startPoint x: 1187, startPoint y: 395, endPoint x: 1022, endPoint y: 414, distance: 166.2
click at [1022, 414] on pre "{ "type": "execution_failed", "error": "Crew class execution timed out after 60…" at bounding box center [1077, 354] width 521 height 191
drag, startPoint x: 1198, startPoint y: 413, endPoint x: 829, endPoint y: 389, distance: 369.9
click at [829, 389] on pre "{ "type": "execution_failed", "error": "Crew class execution timed out after 60…" at bounding box center [1077, 354] width 521 height 191
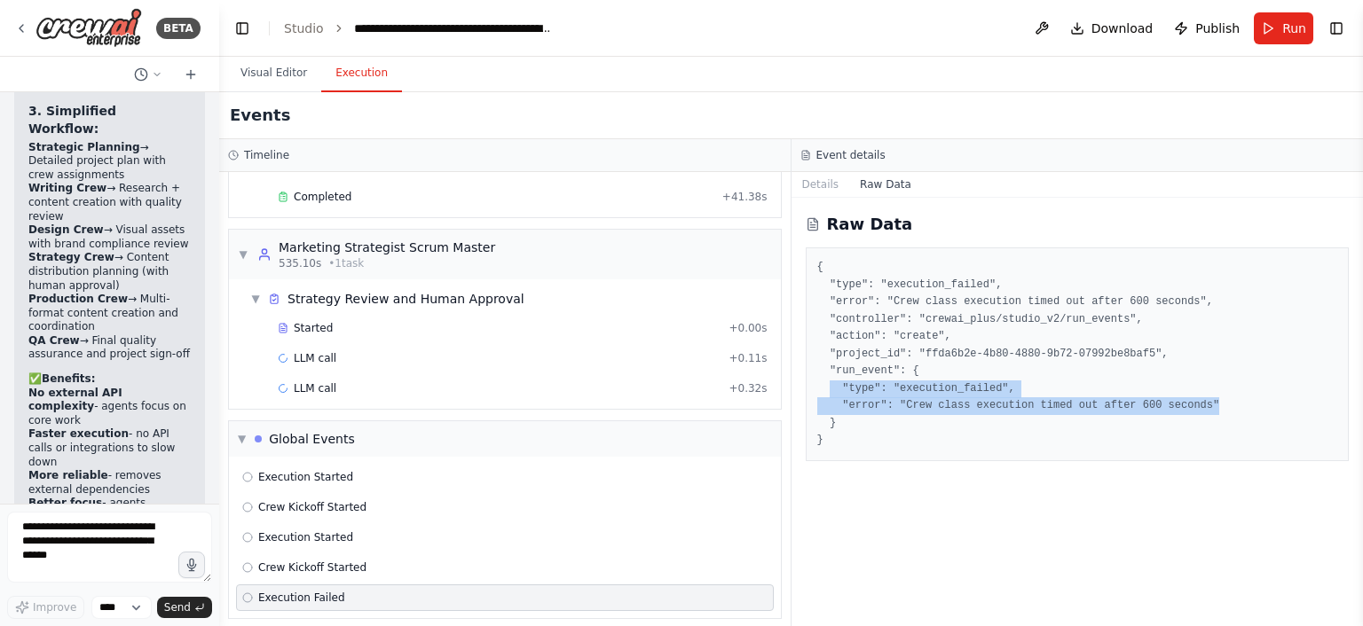
copy pre ""type": "execution_failed", "error": "Crew class execution timed out after 600 …"
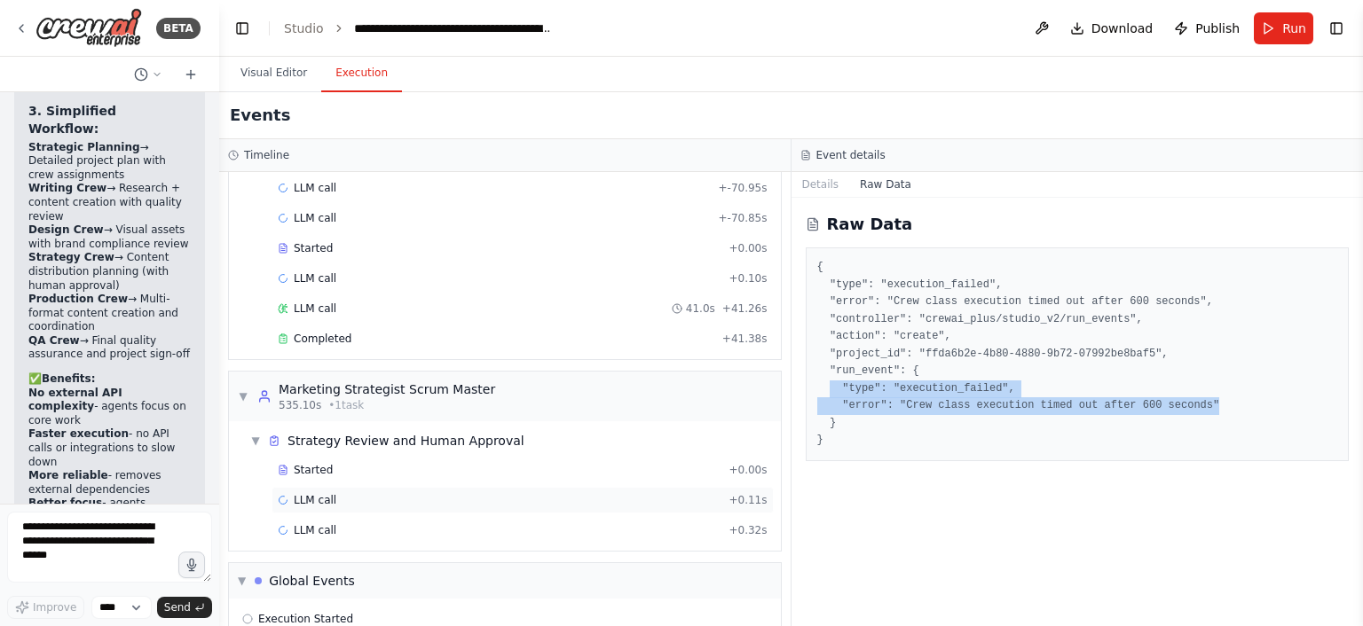
scroll to position [1172, 0]
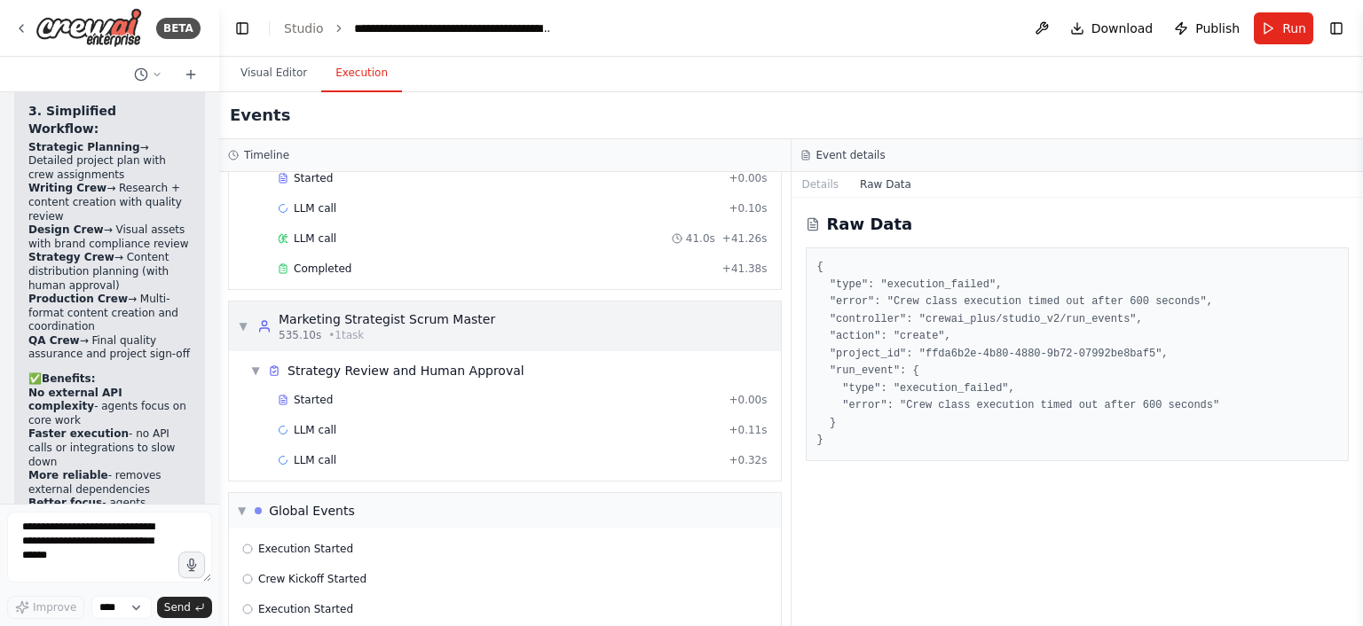
click at [235, 315] on div "▼ Marketing Strategist Scrum Master 535.10s • 1 task" at bounding box center [505, 327] width 552 height 50
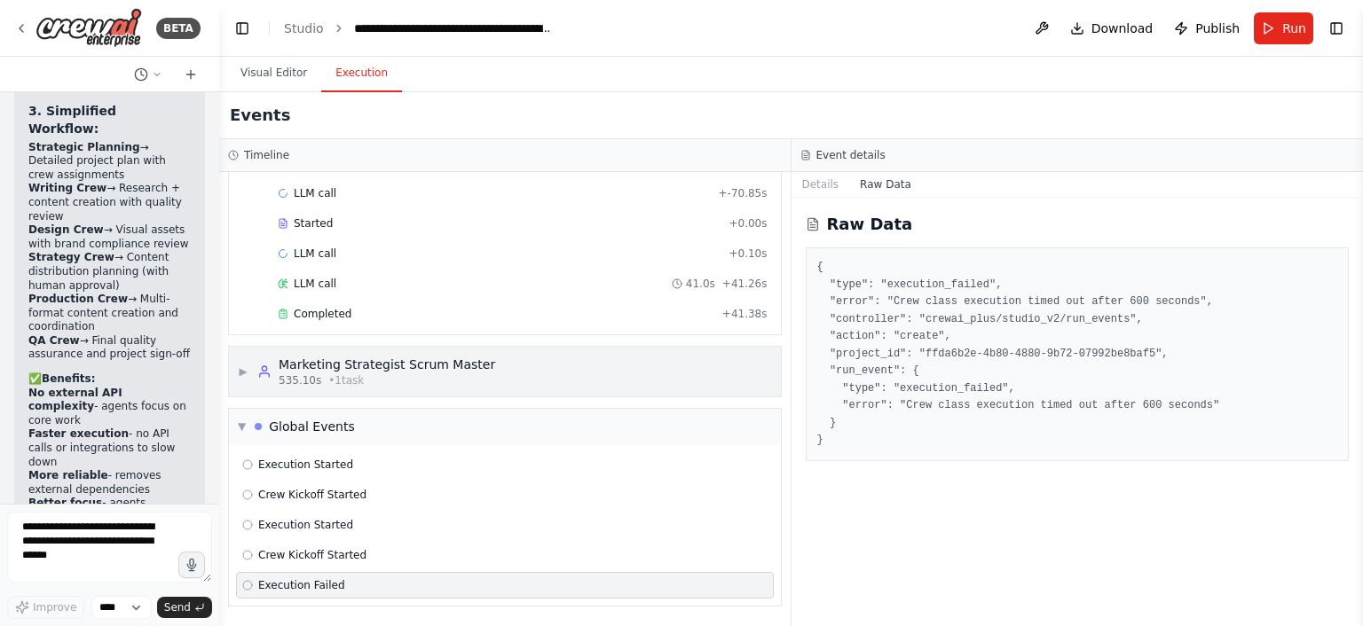
scroll to position [1115, 0]
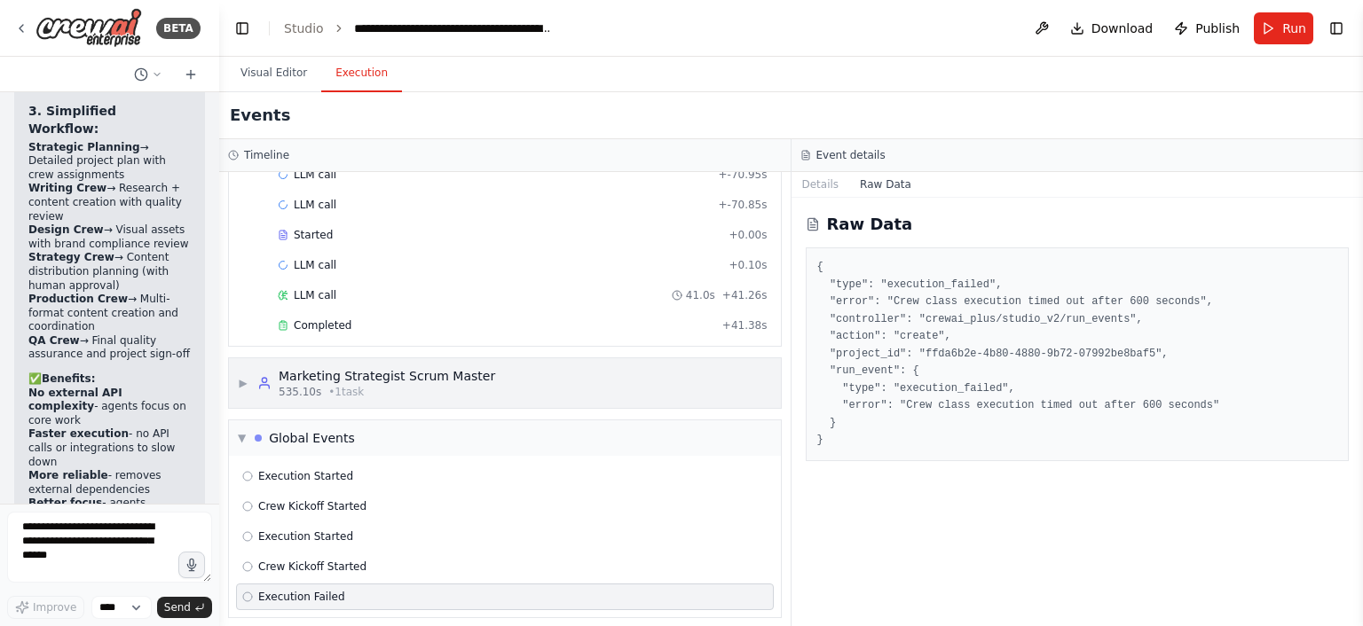
click at [240, 386] on div "▶ Marketing Strategist Scrum Master 535.10s • 1 task" at bounding box center [366, 383] width 257 height 32
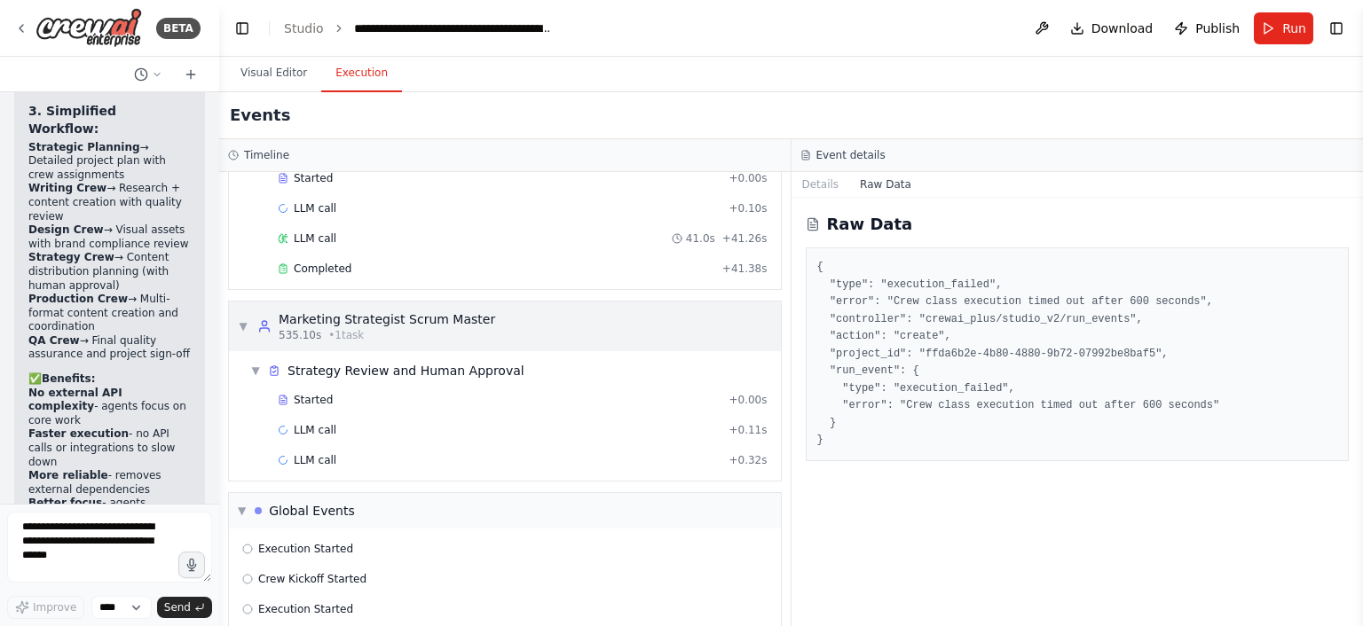
click at [250, 327] on div "▼ Marketing Strategist Scrum Master 535.10s • 1 task" at bounding box center [366, 327] width 257 height 32
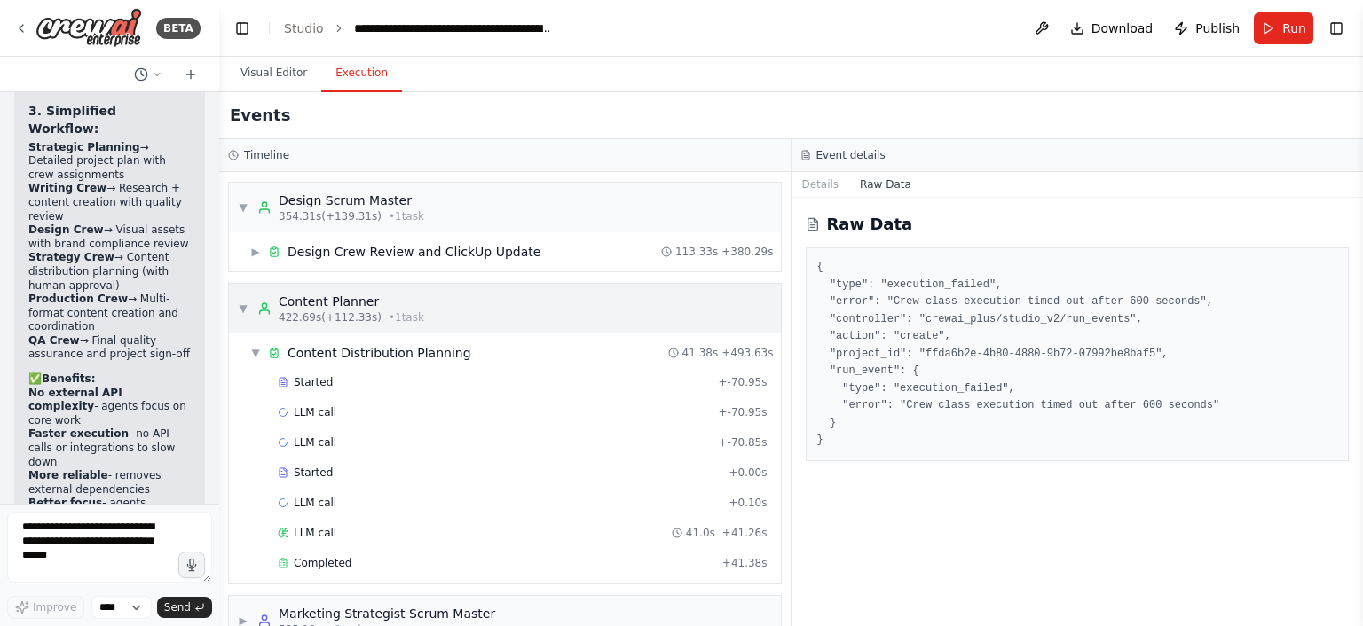
click at [247, 306] on span "▼" at bounding box center [243, 309] width 11 height 14
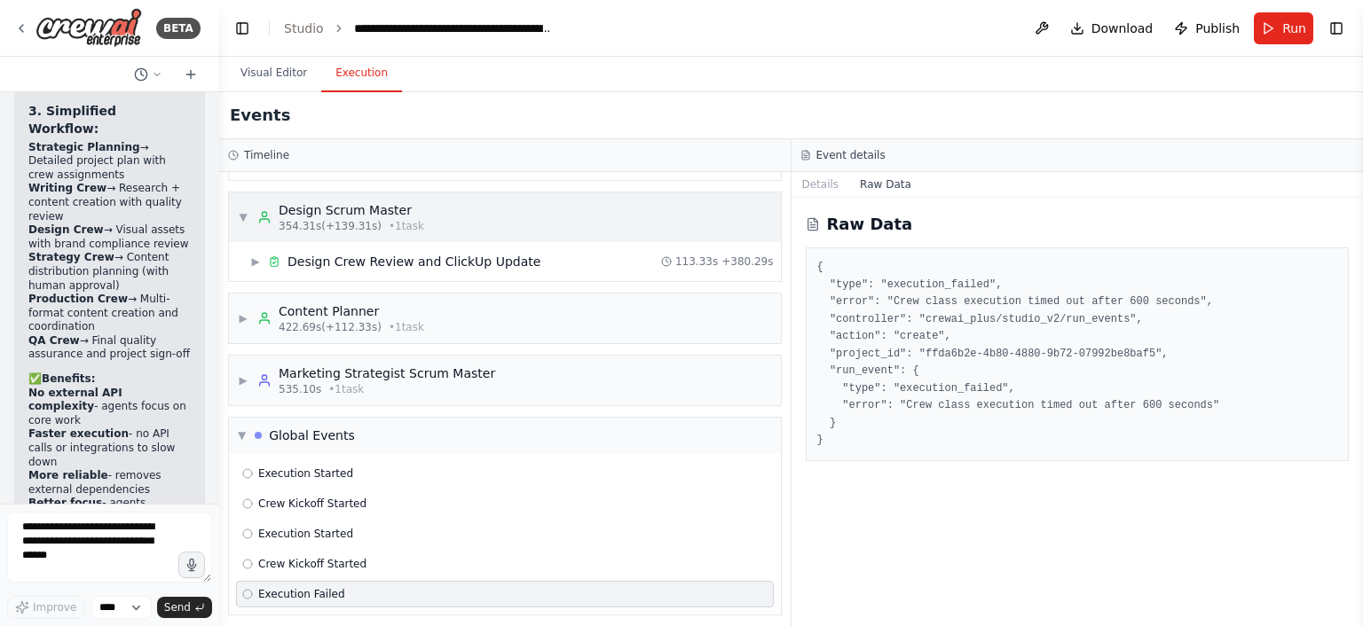
click at [250, 215] on div "▼ Design Scrum Master 354.31s (+139.31s) • 1 task" at bounding box center [331, 217] width 186 height 32
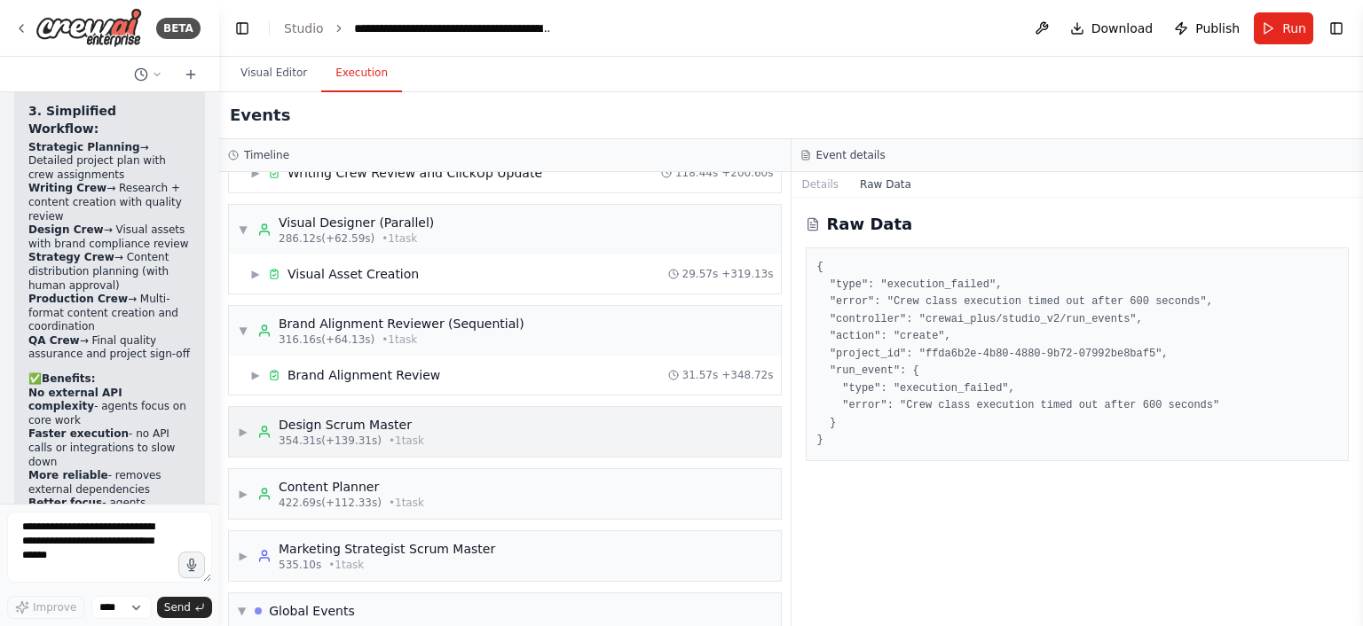
scroll to position [650, 0]
click at [242, 309] on div "▼ Brand Alignment Reviewer (Sequential) 316.16s (+64.13s) • 1 task" at bounding box center [505, 334] width 552 height 50
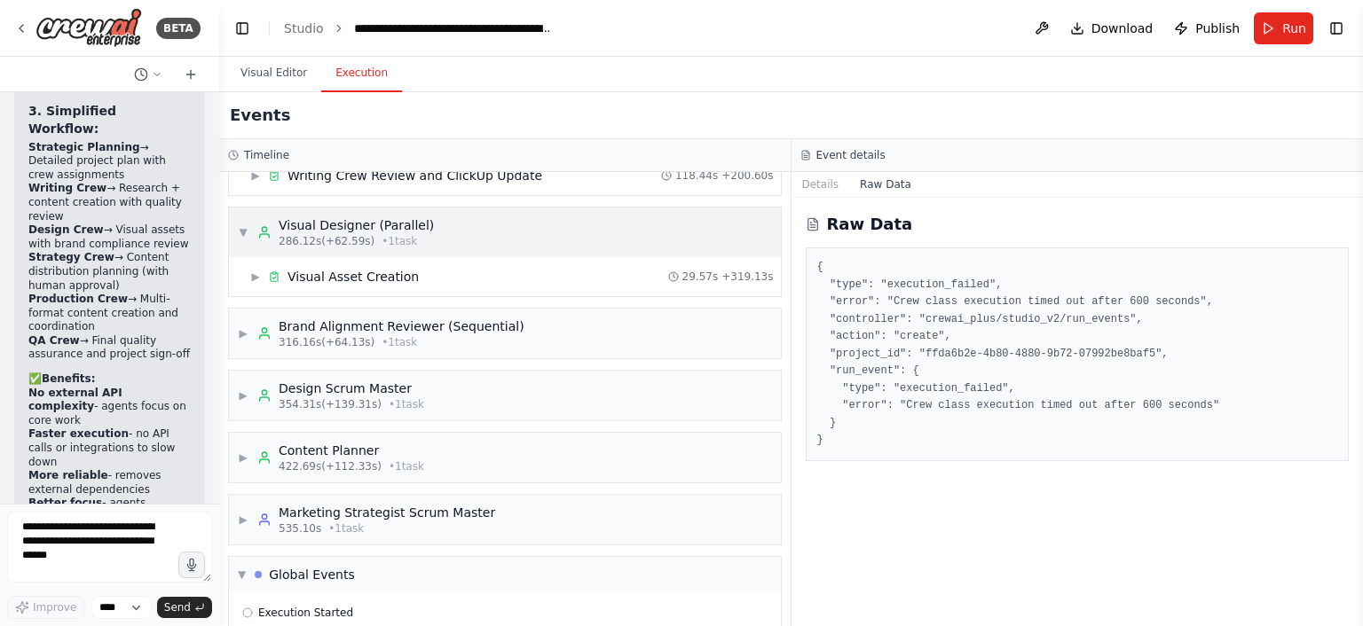
click at [255, 229] on div "▼ Visual Designer (Parallel) 286.12s (+62.59s) • 1 task" at bounding box center [336, 232] width 196 height 32
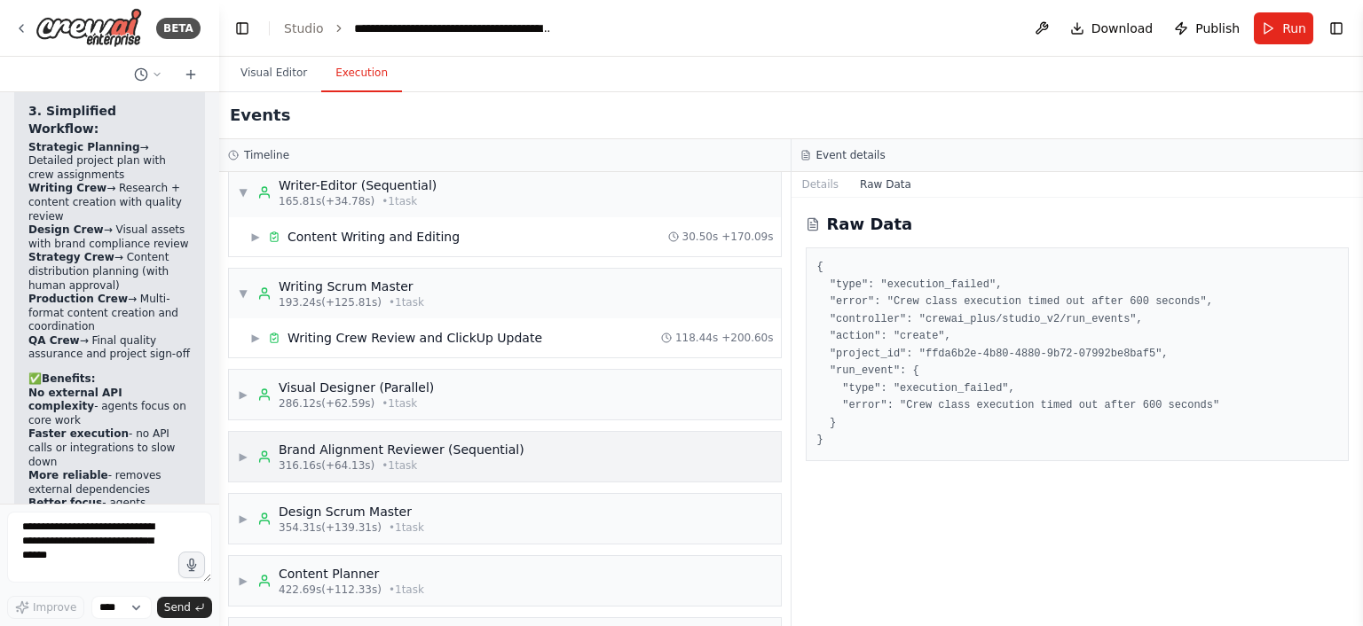
scroll to position [487, 0]
click at [233, 292] on div "▼ Writing Scrum Master 193.24s (+125.81s) • 1 task" at bounding box center [505, 295] width 552 height 50
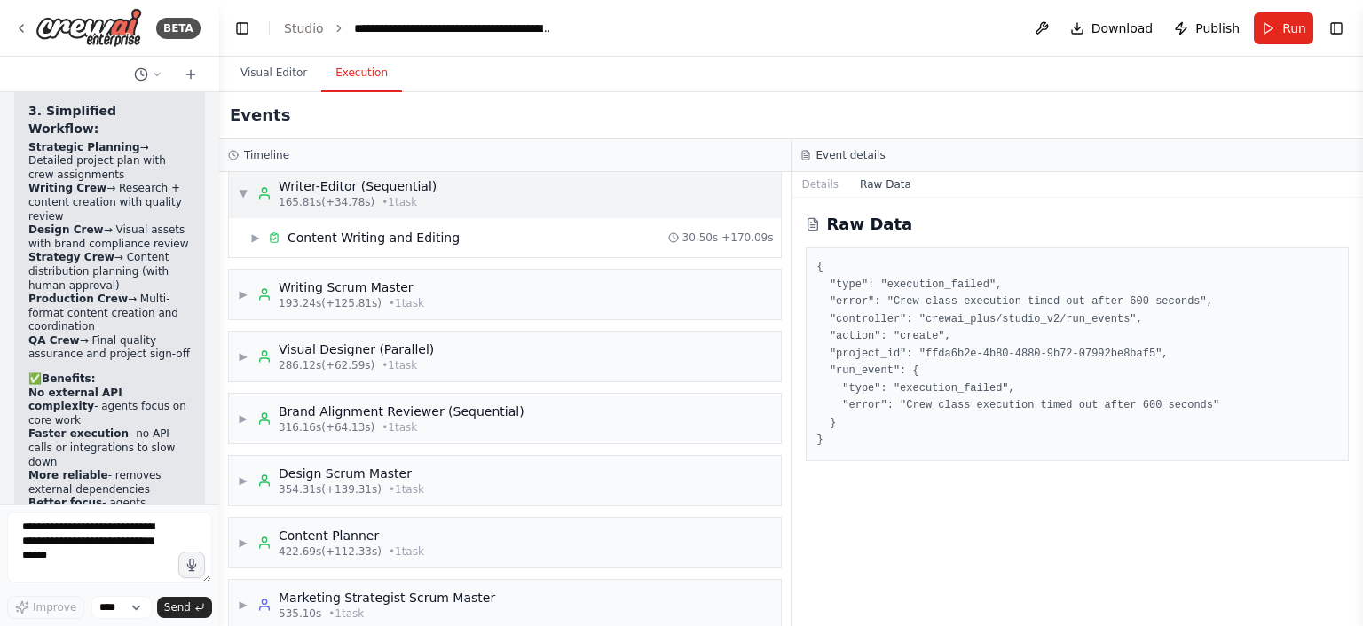
click at [249, 207] on div "▼ Writer-Editor (Sequential) 165.81s (+34.78s) • 1 task" at bounding box center [505, 194] width 552 height 50
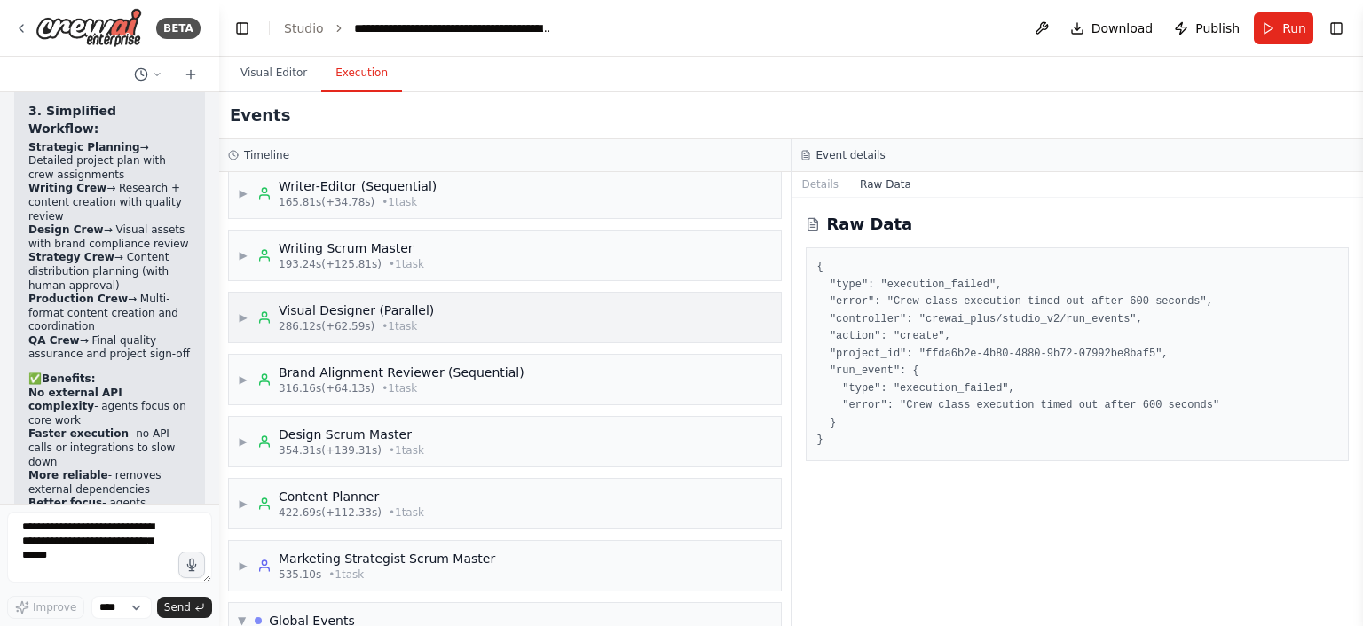
click at [267, 311] on icon at bounding box center [264, 318] width 14 height 14
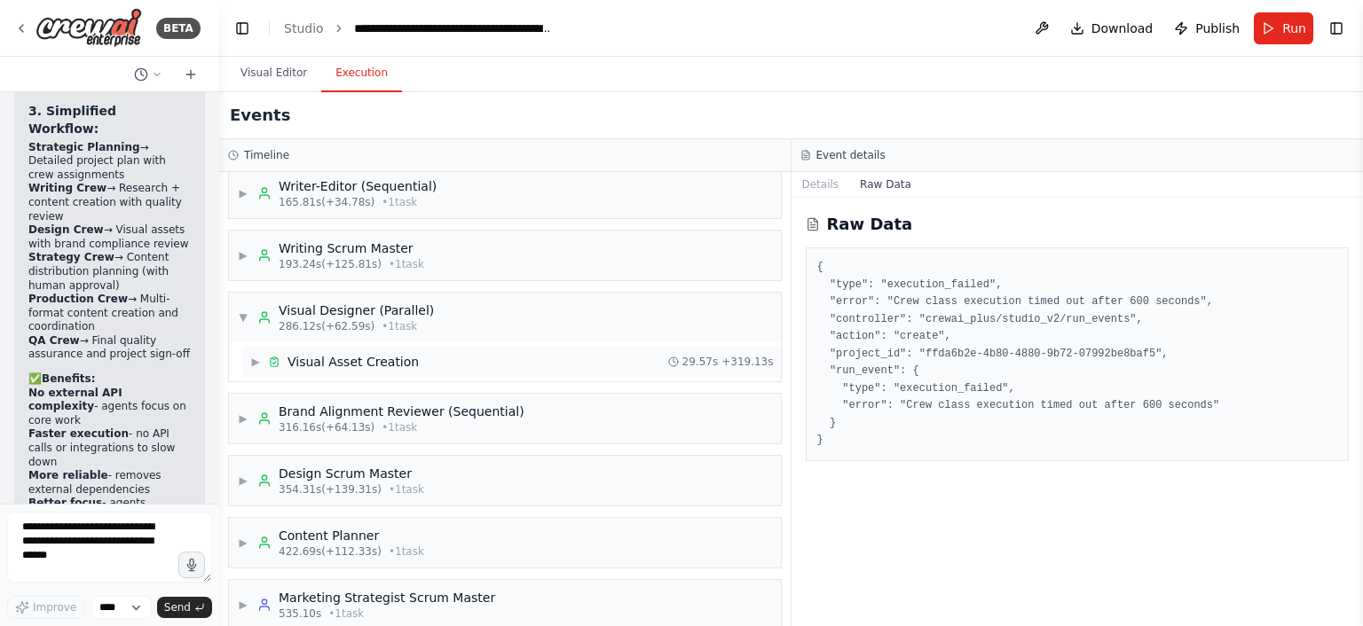
click at [252, 355] on span "▶" at bounding box center [255, 362] width 11 height 14
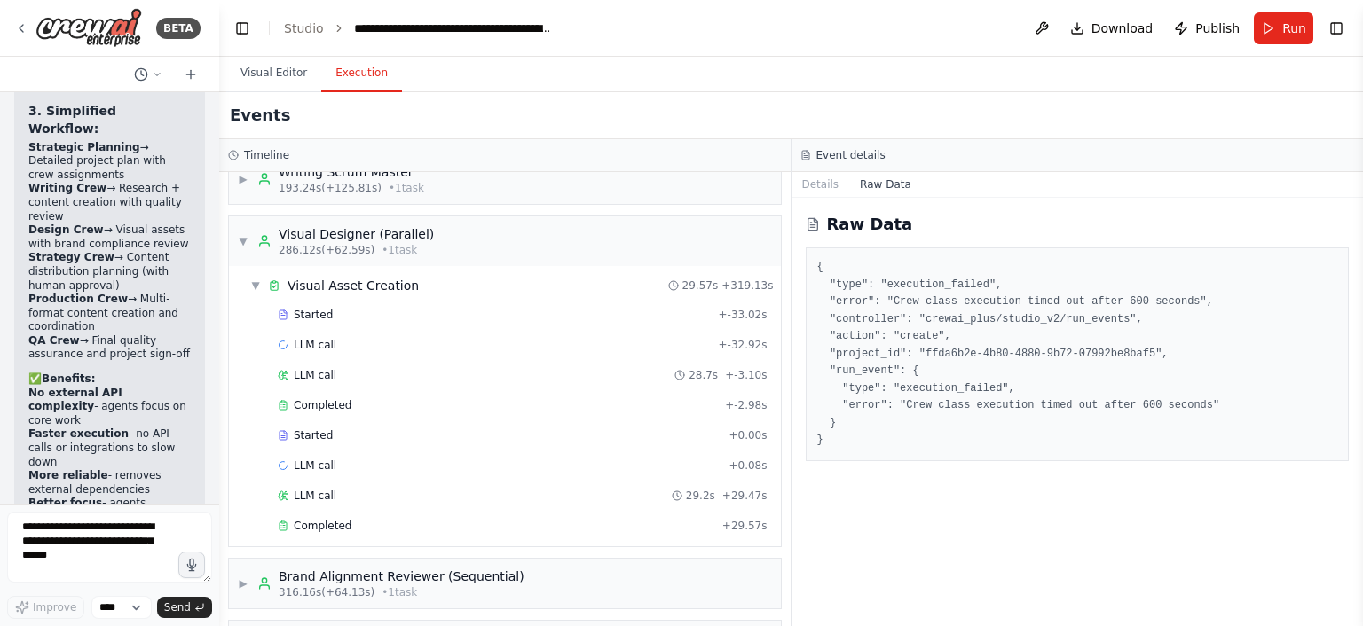
scroll to position [564, 0]
click at [354, 339] on div "LLM call + -32.92s" at bounding box center [523, 344] width 490 height 14
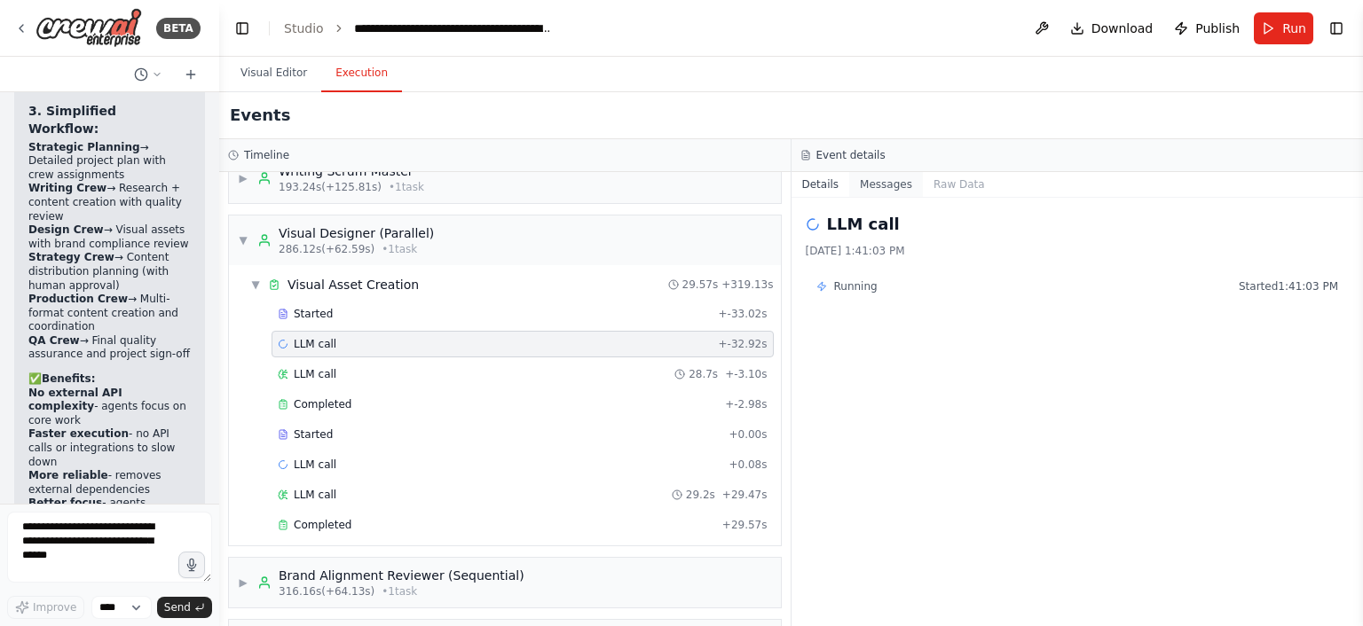
click at [882, 184] on button "Messages" at bounding box center [886, 184] width 74 height 25
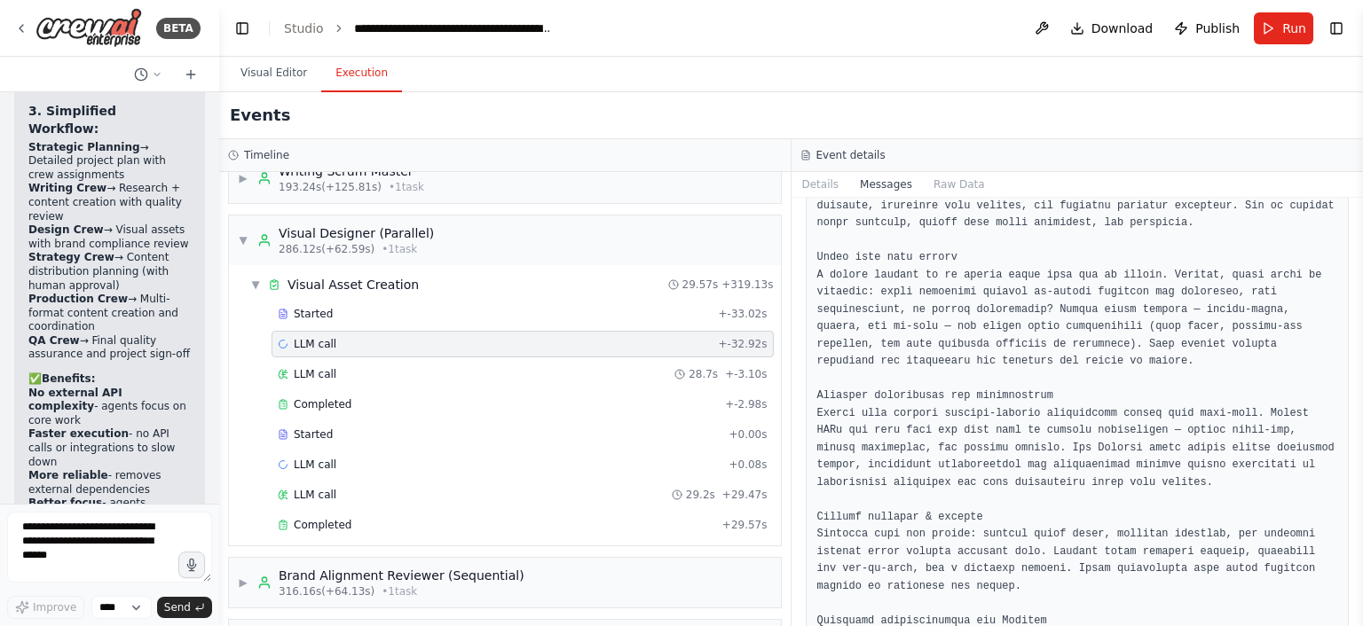
scroll to position [9134, 0]
click at [316, 391] on div "Completed + -2.98s" at bounding box center [523, 404] width 502 height 27
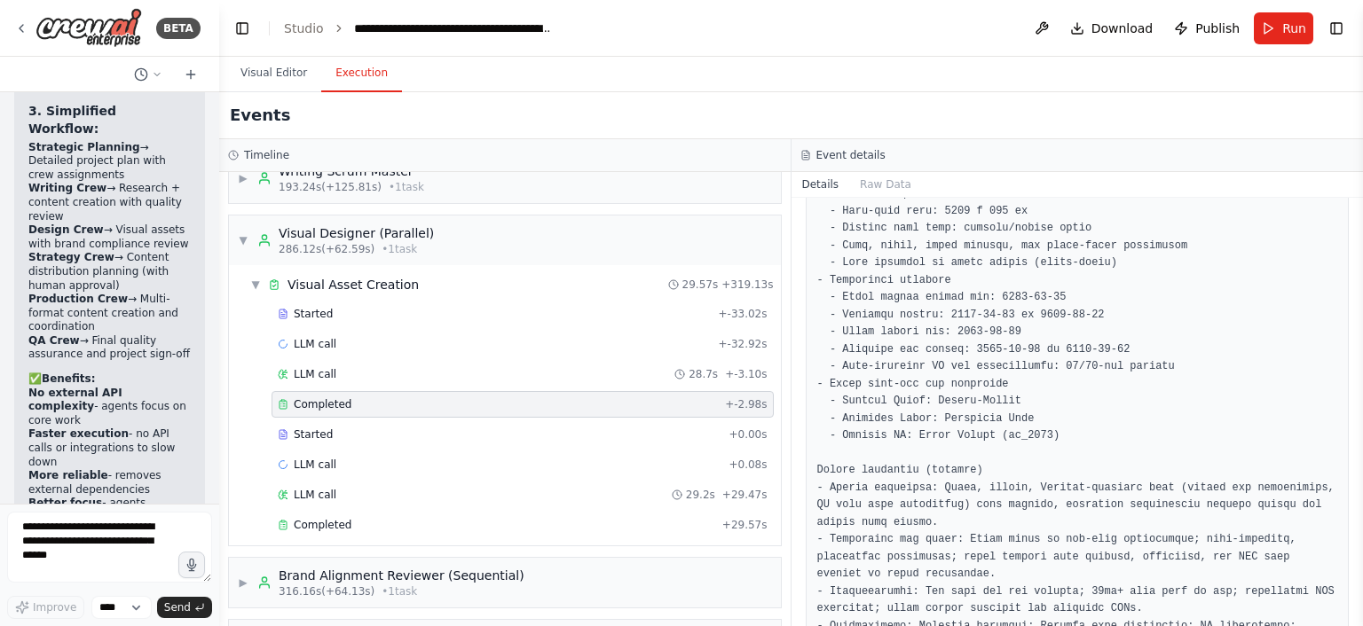
scroll to position [4621, 0]
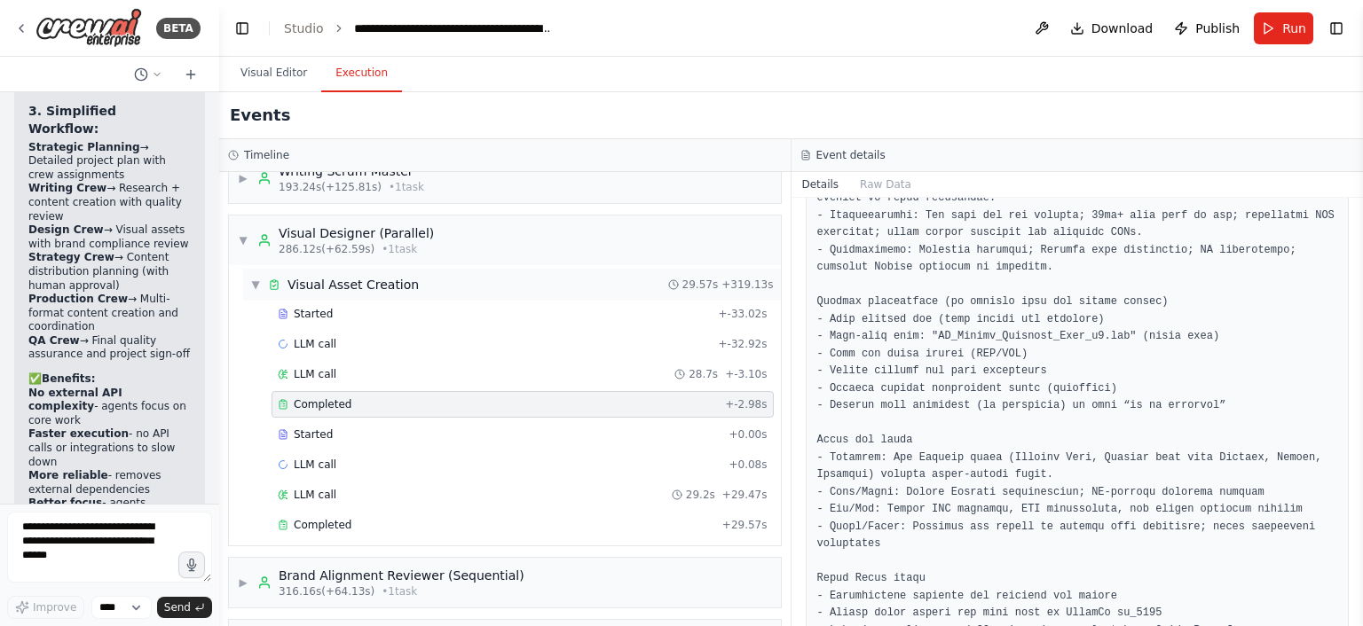
click at [256, 278] on span "▼" at bounding box center [255, 285] width 11 height 14
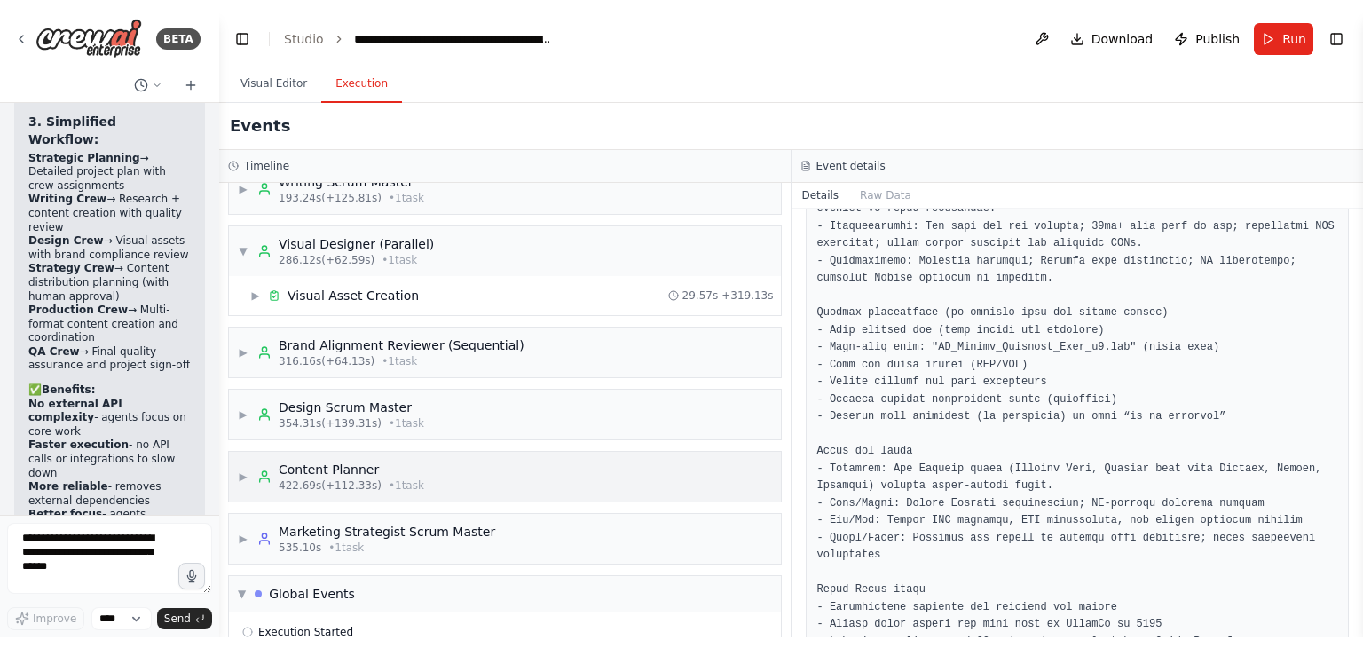
scroll to position [712, 0]
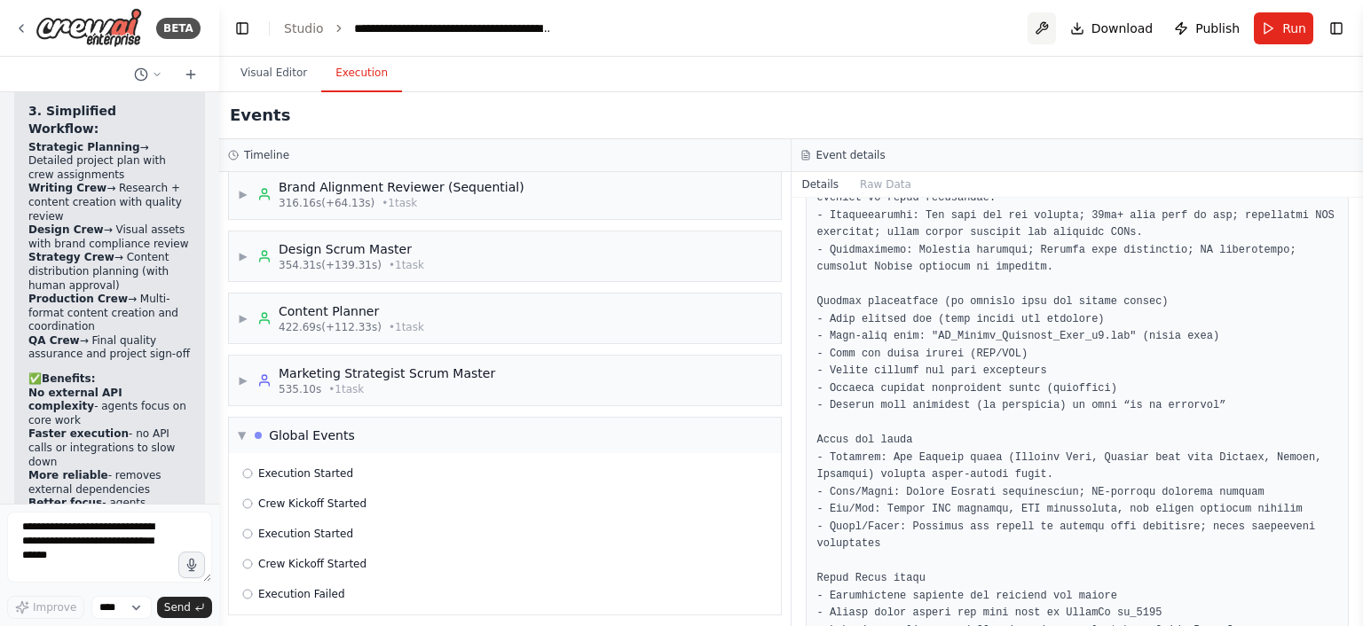
click at [1056, 26] on button at bounding box center [1041, 28] width 28 height 32
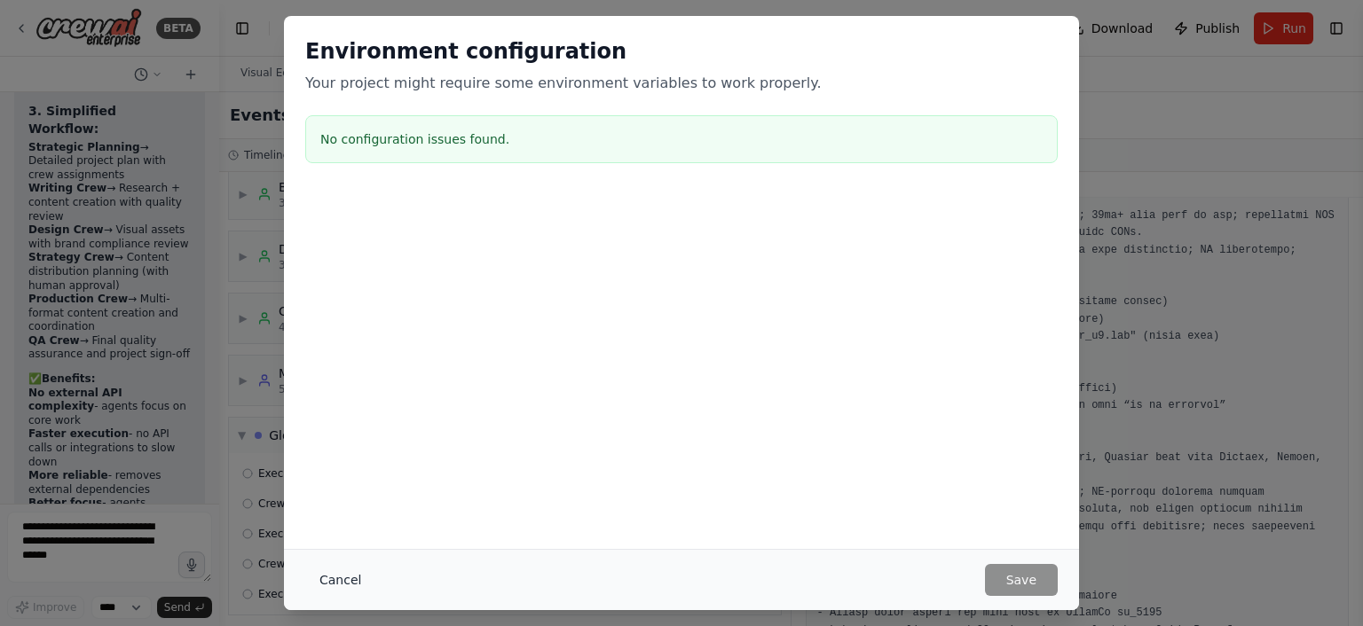
click at [351, 584] on button "Cancel" at bounding box center [340, 580] width 70 height 32
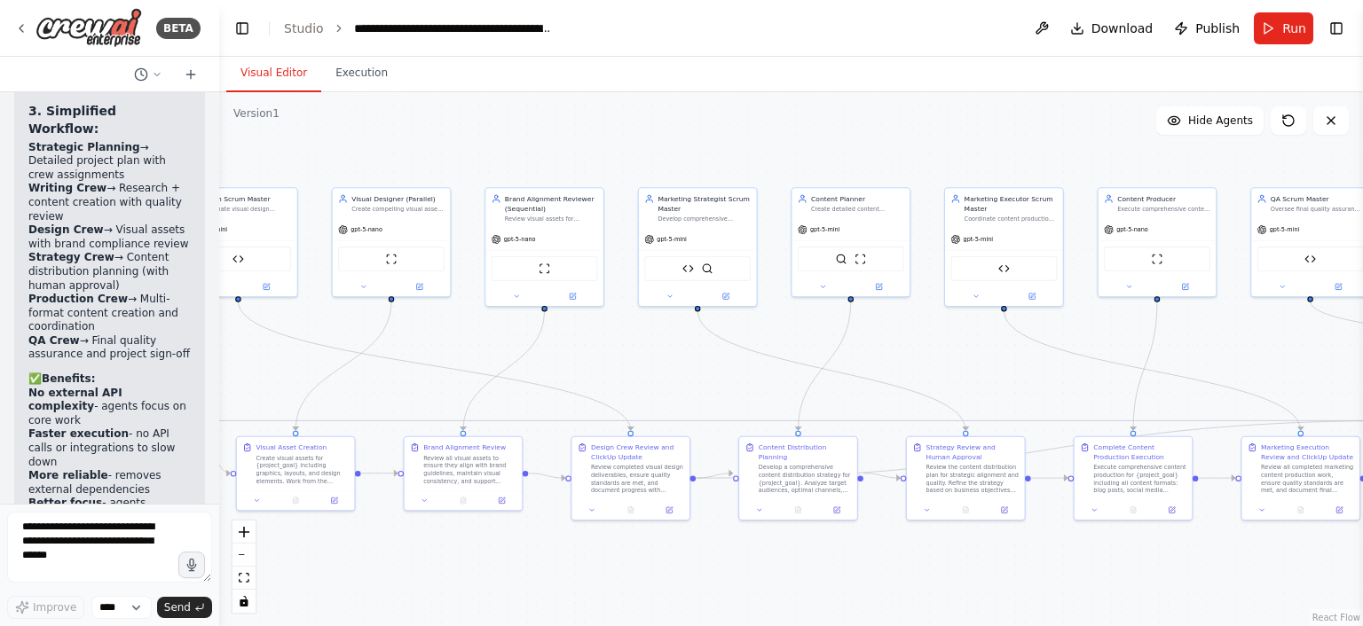
click at [255, 68] on button "Visual Editor" at bounding box center [273, 73] width 95 height 37
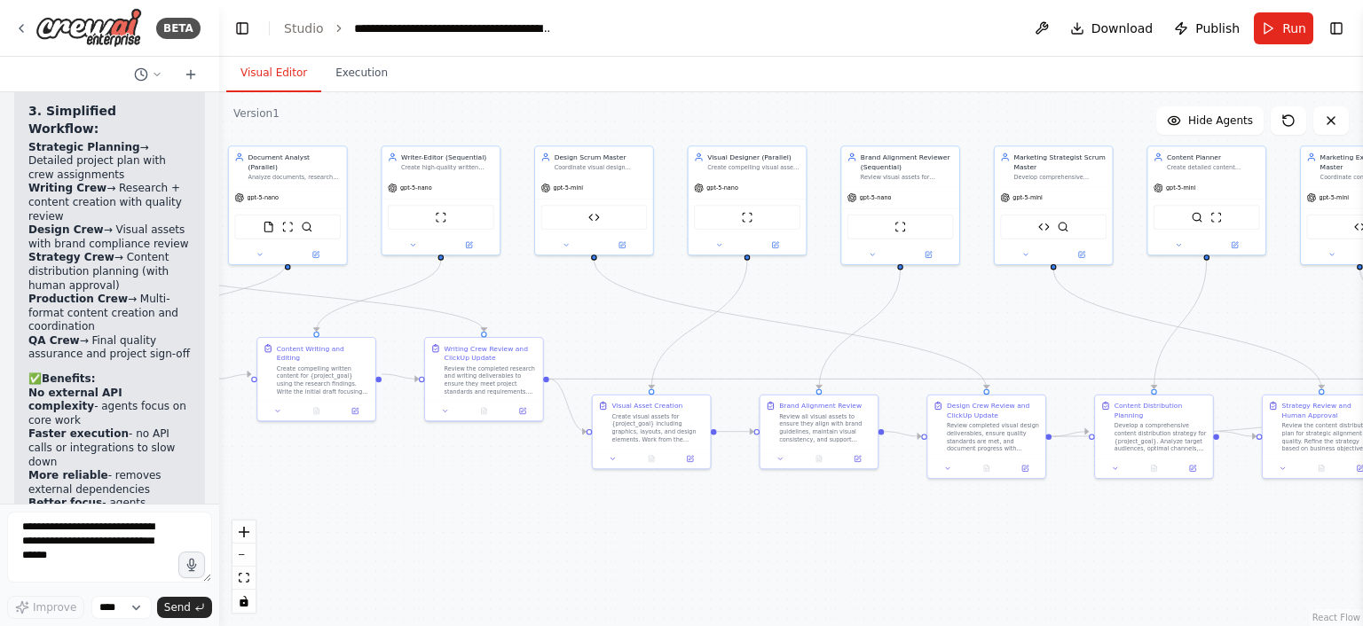
drag, startPoint x: 406, startPoint y: 154, endPoint x: 740, endPoint y: 161, distance: 333.7
click at [740, 161] on div ".deletable-edge-delete-btn { width: 20px; height: 20px; border: 0px solid #ffff…" at bounding box center [791, 359] width 1144 height 534
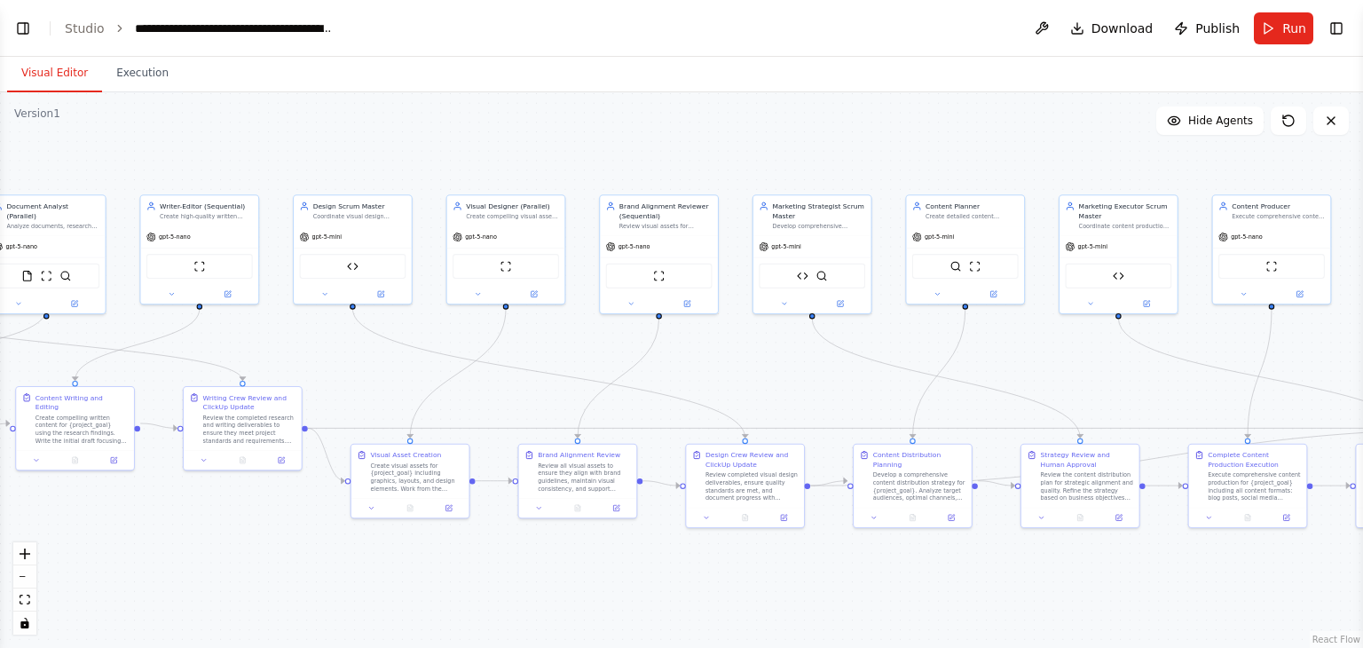
select select "****"
click at [899, 597] on div ".deletable-edge-delete-btn { width: 20px; height: 20px; border: 0px solid #ffff…" at bounding box center [681, 369] width 1363 height 555
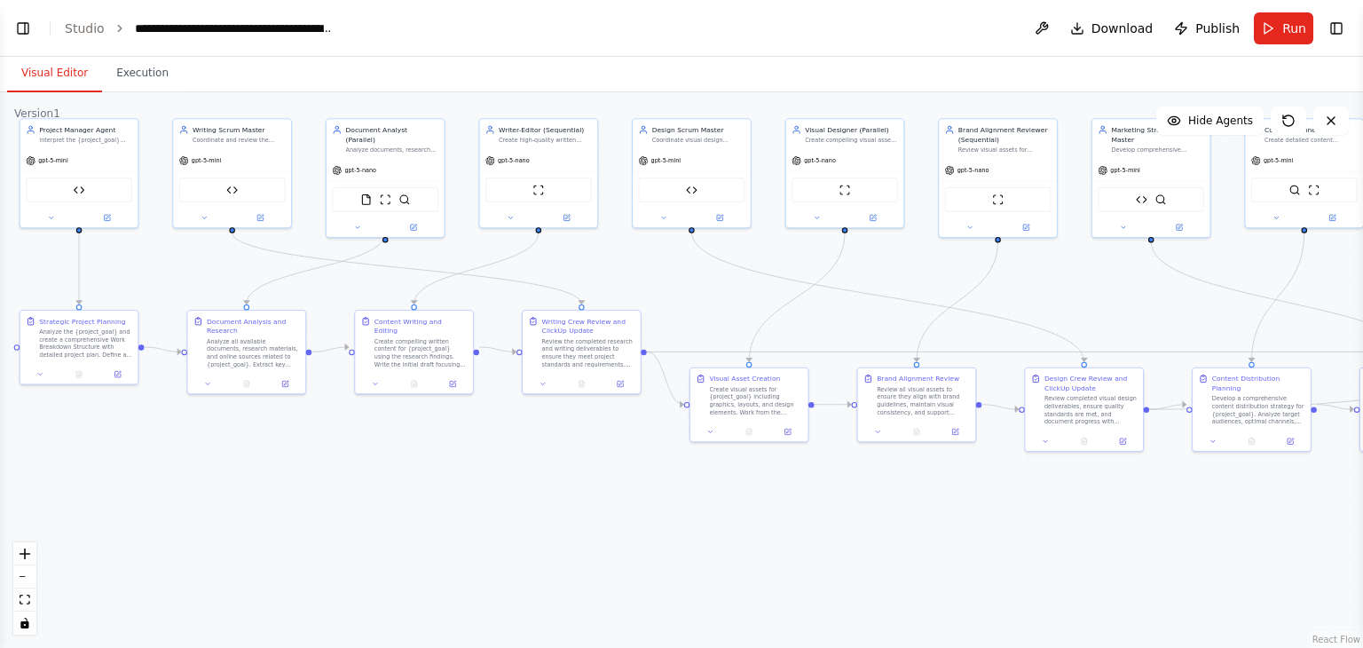
drag, startPoint x: 210, startPoint y: 559, endPoint x: 574, endPoint y: 485, distance: 371.2
click at [574, 485] on div ".deletable-edge-delete-btn { width: 20px; height: 20px; border: 0px solid #ffff…" at bounding box center [681, 369] width 1363 height 555
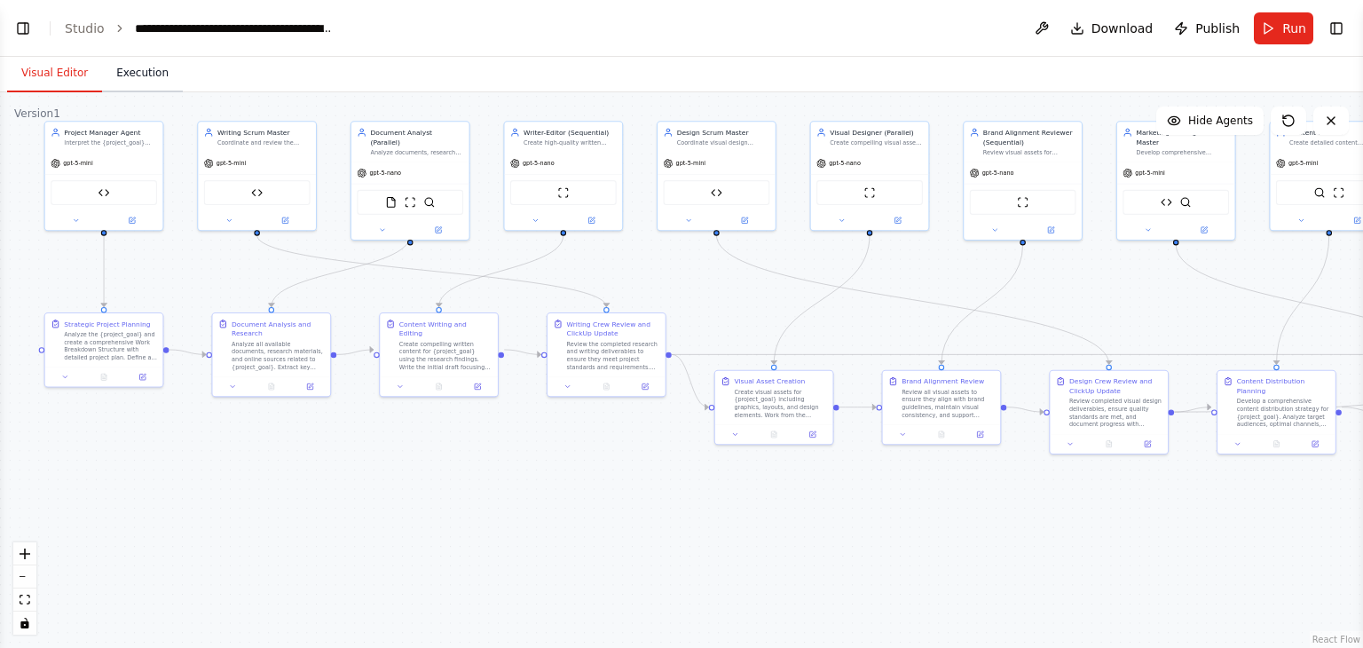
scroll to position [4341, 0]
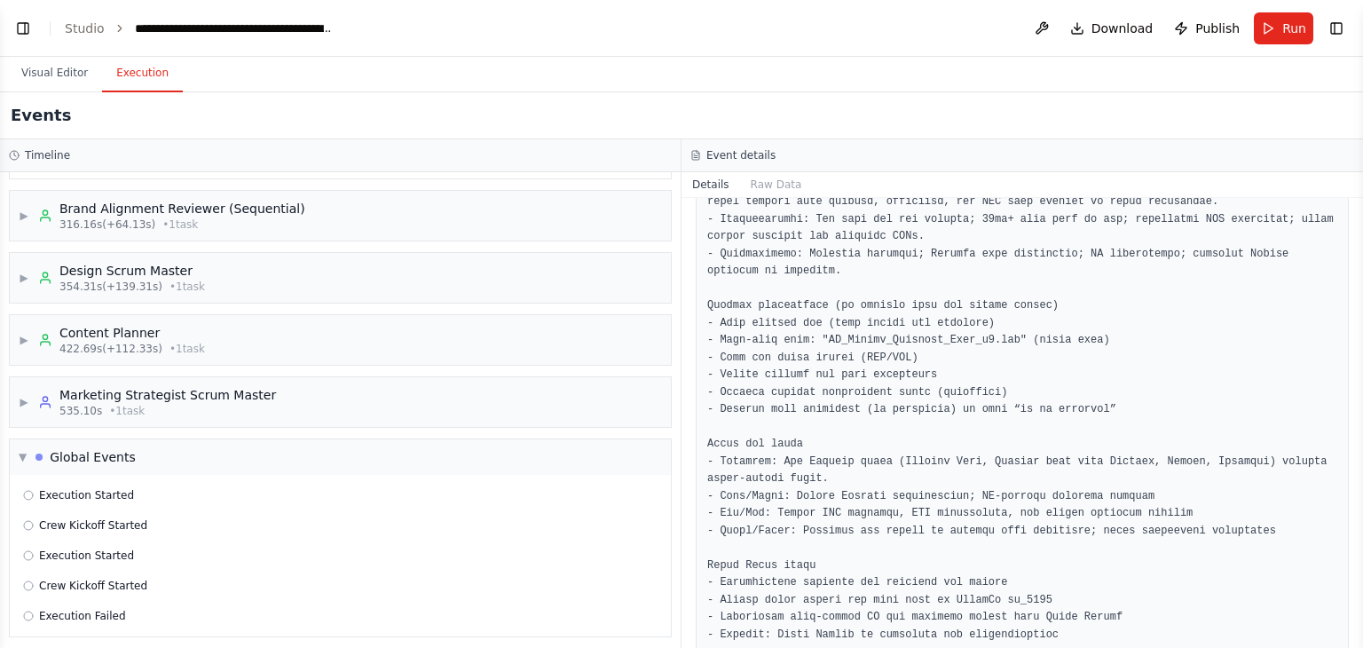
click at [118, 70] on button "Execution" at bounding box center [142, 73] width 81 height 37
click at [752, 180] on button "Raw Data" at bounding box center [776, 184] width 73 height 25
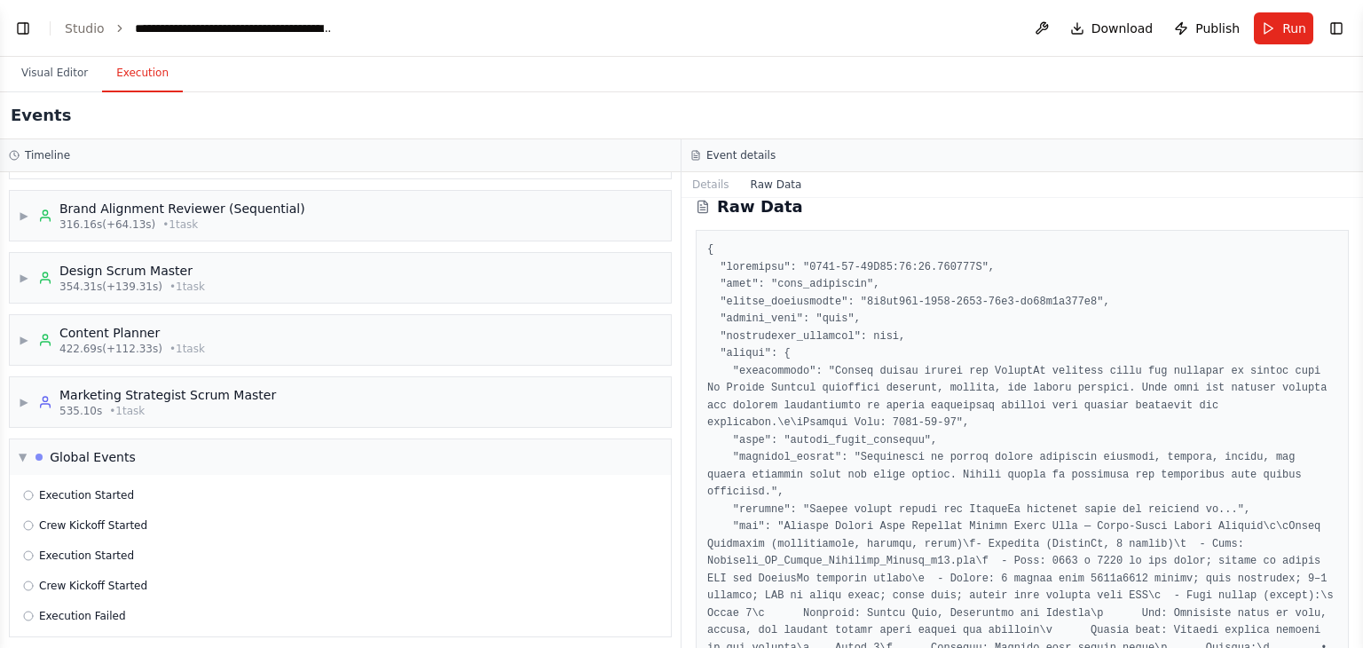
scroll to position [21, 0]
click at [77, 609] on span "Execution Failed" at bounding box center [82, 616] width 87 height 14
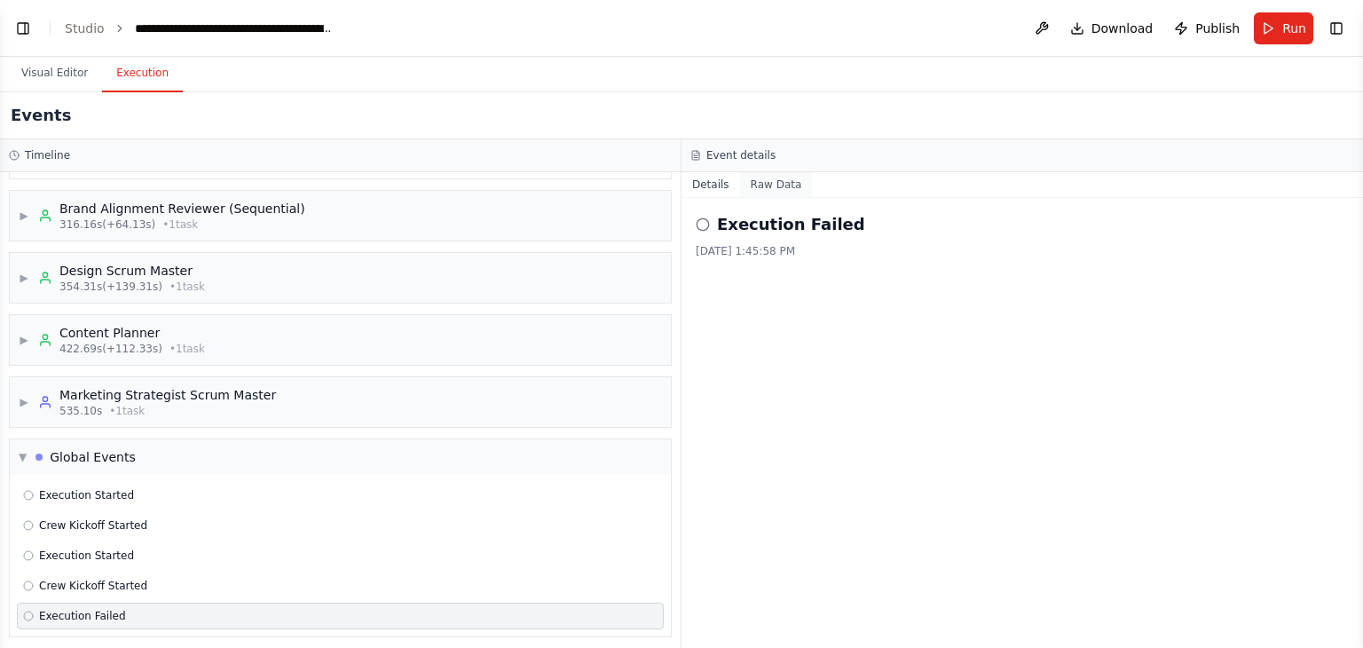
click at [770, 189] on button "Raw Data" at bounding box center [776, 184] width 73 height 25
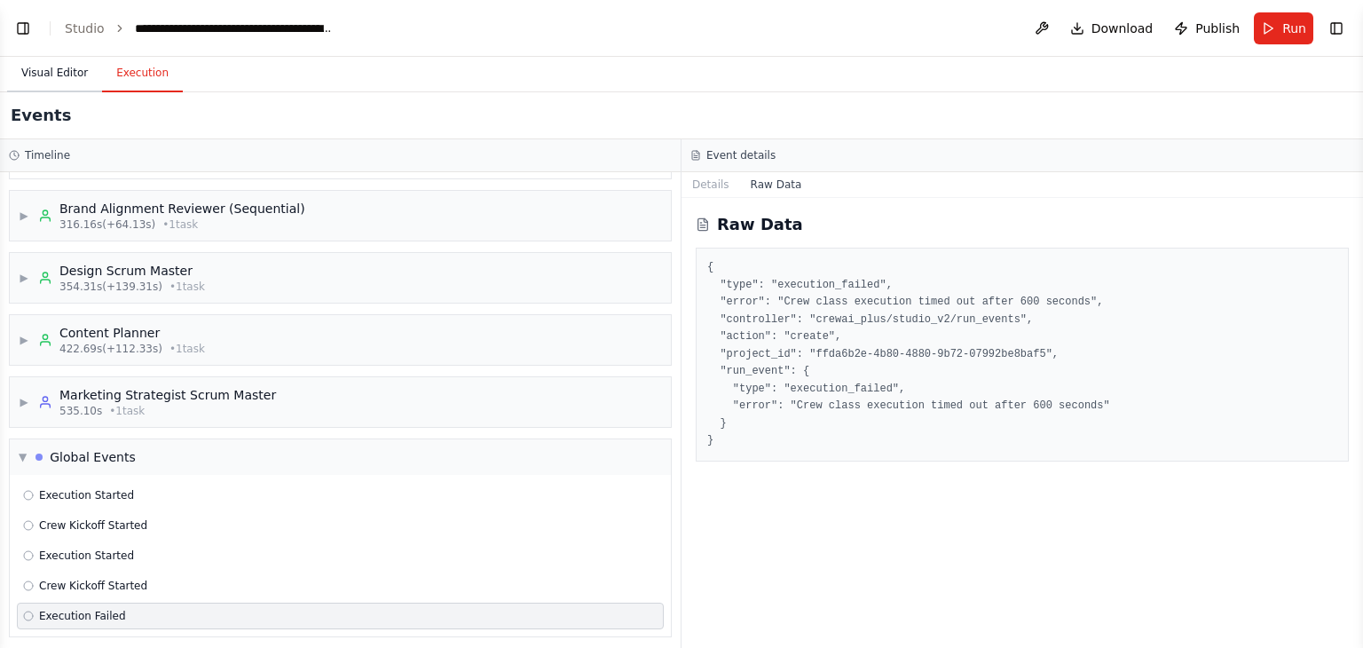
click at [66, 78] on button "Visual Editor" at bounding box center [54, 73] width 95 height 37
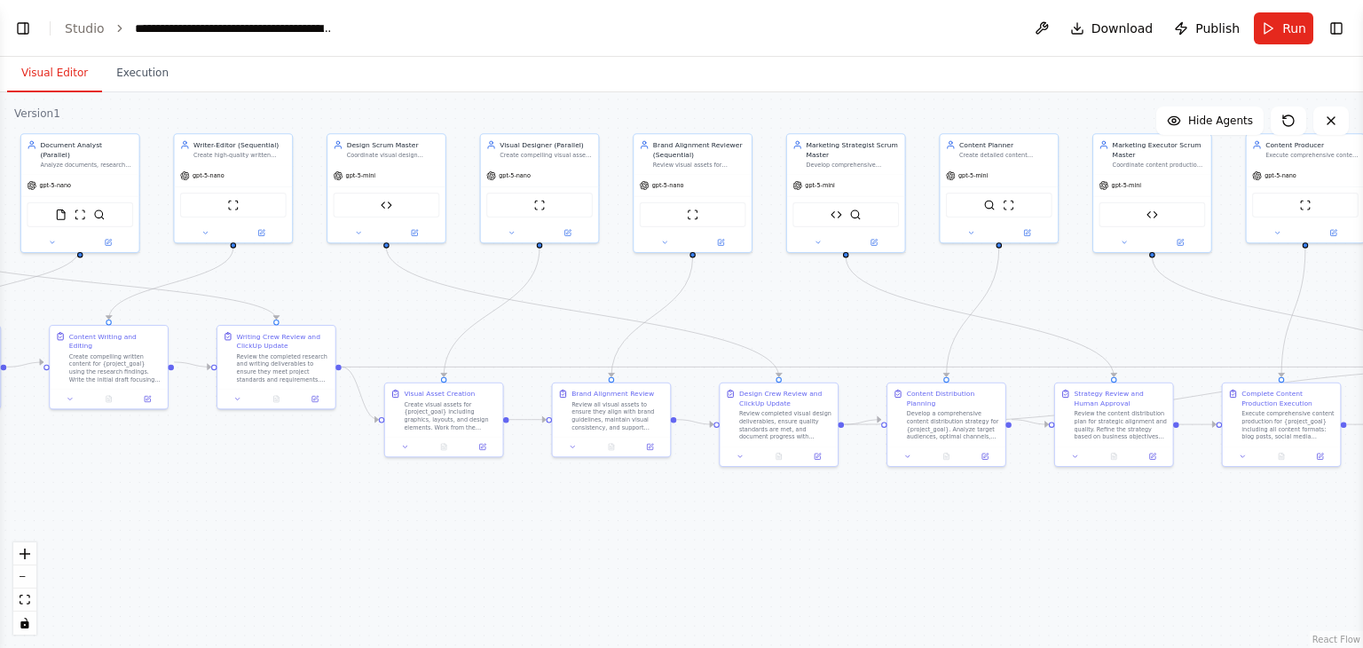
drag, startPoint x: 933, startPoint y: 288, endPoint x: 603, endPoint y: 301, distance: 330.3
click at [603, 301] on div ".deletable-edge-delete-btn { width: 20px; height: 20px; border: 0px solid #ffff…" at bounding box center [681, 369] width 1363 height 555
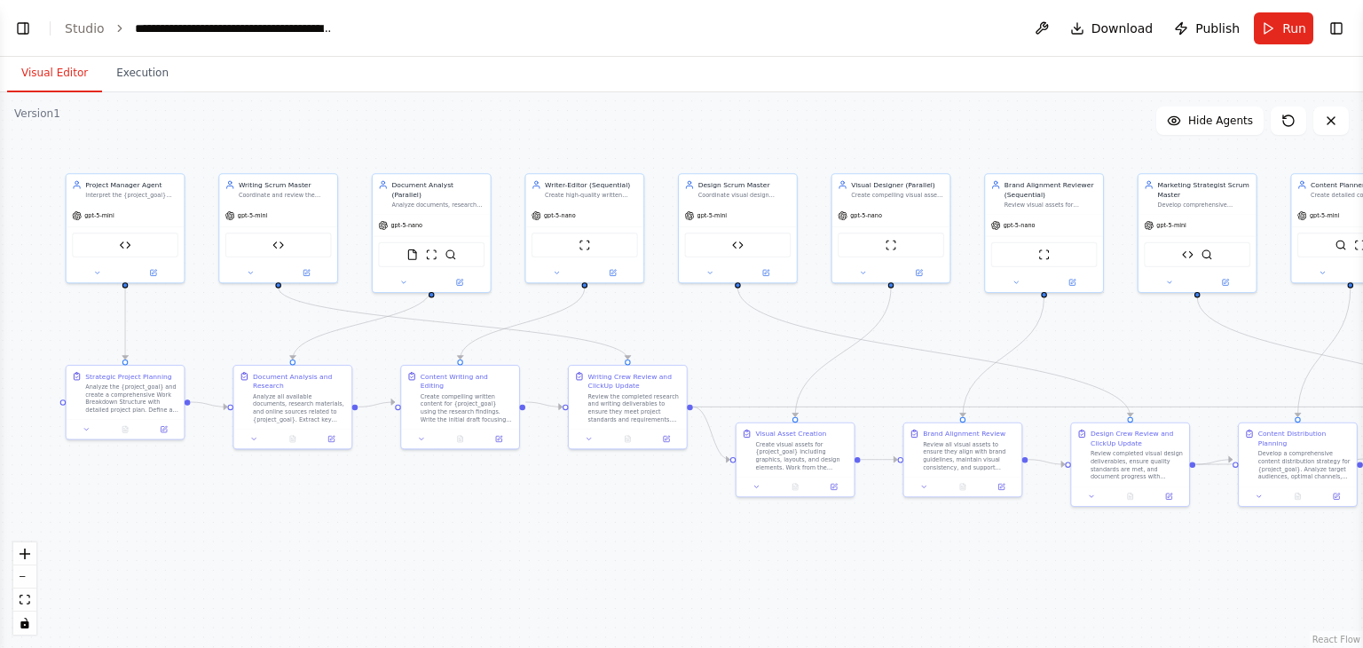
drag, startPoint x: 603, startPoint y: 301, endPoint x: 935, endPoint y: 335, distance: 333.6
click at [935, 335] on div ".deletable-edge-delete-btn { width: 20px; height: 20px; border: 0px solid #ffff…" at bounding box center [681, 369] width 1363 height 555
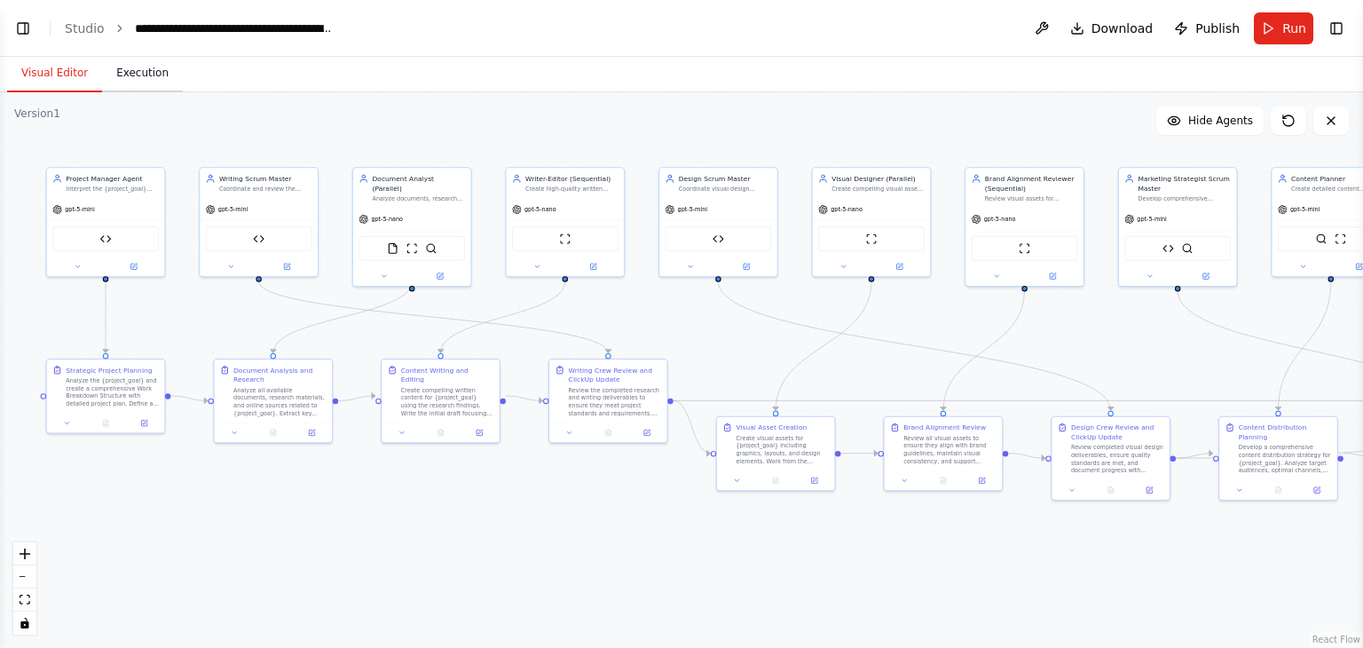
click at [147, 86] on button "Execution" at bounding box center [142, 73] width 81 height 37
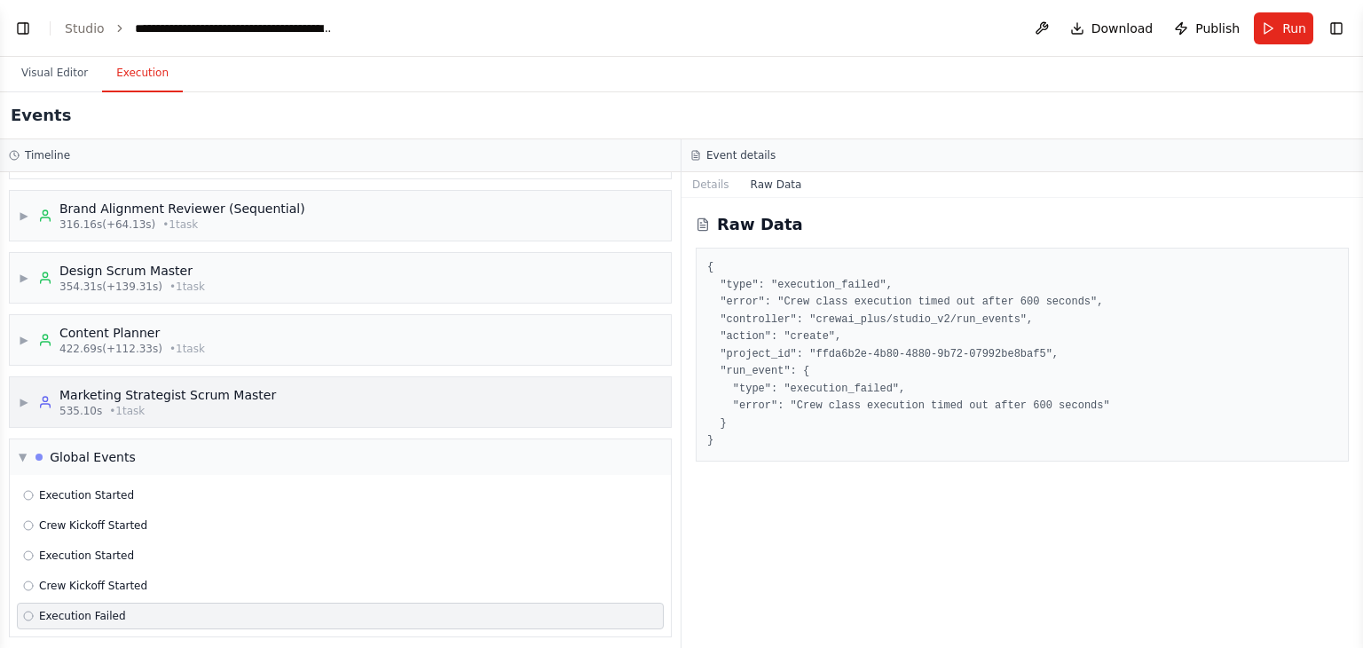
click at [64, 386] on div "Marketing Strategist Scrum Master" at bounding box center [167, 395] width 216 height 18
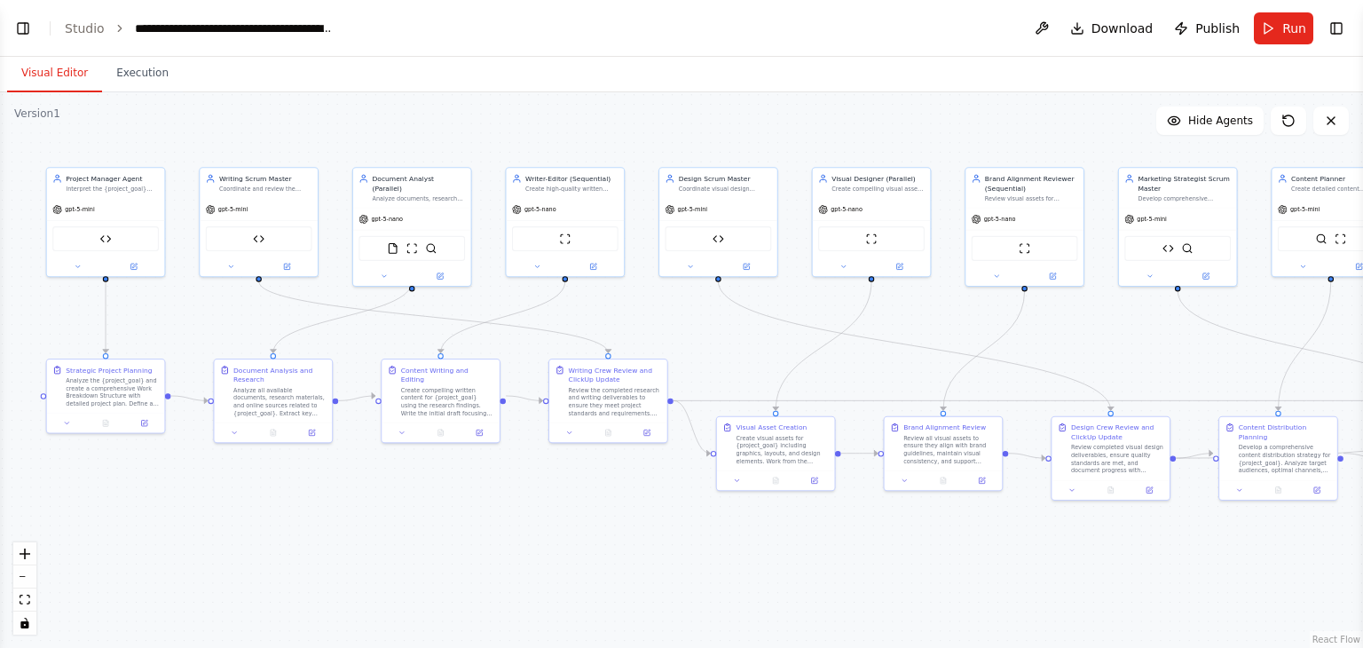
click at [59, 65] on button "Visual Editor" at bounding box center [54, 73] width 95 height 37
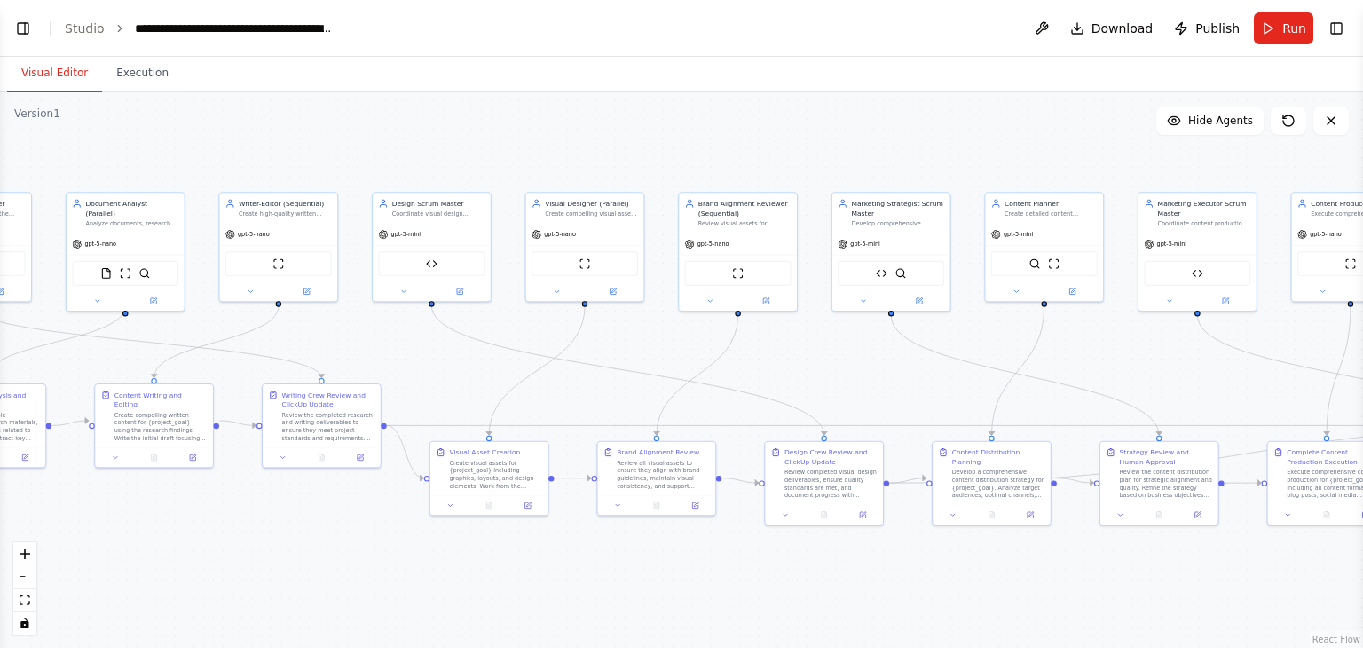
drag, startPoint x: 933, startPoint y: 320, endPoint x: 609, endPoint y: 355, distance: 326.6
click at [609, 355] on div ".deletable-edge-delete-btn { width: 20px; height: 20px; border: 0px solid #ffff…" at bounding box center [681, 369] width 1363 height 555
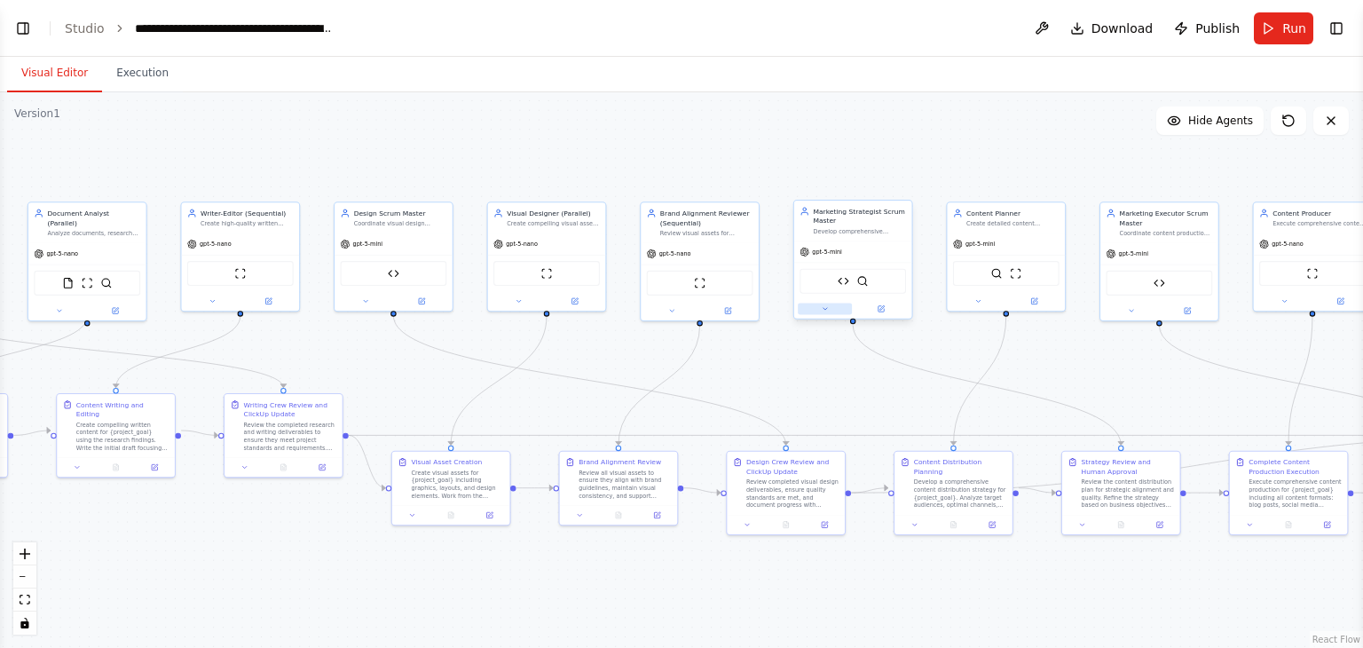
click at [818, 306] on button at bounding box center [825, 309] width 54 height 12
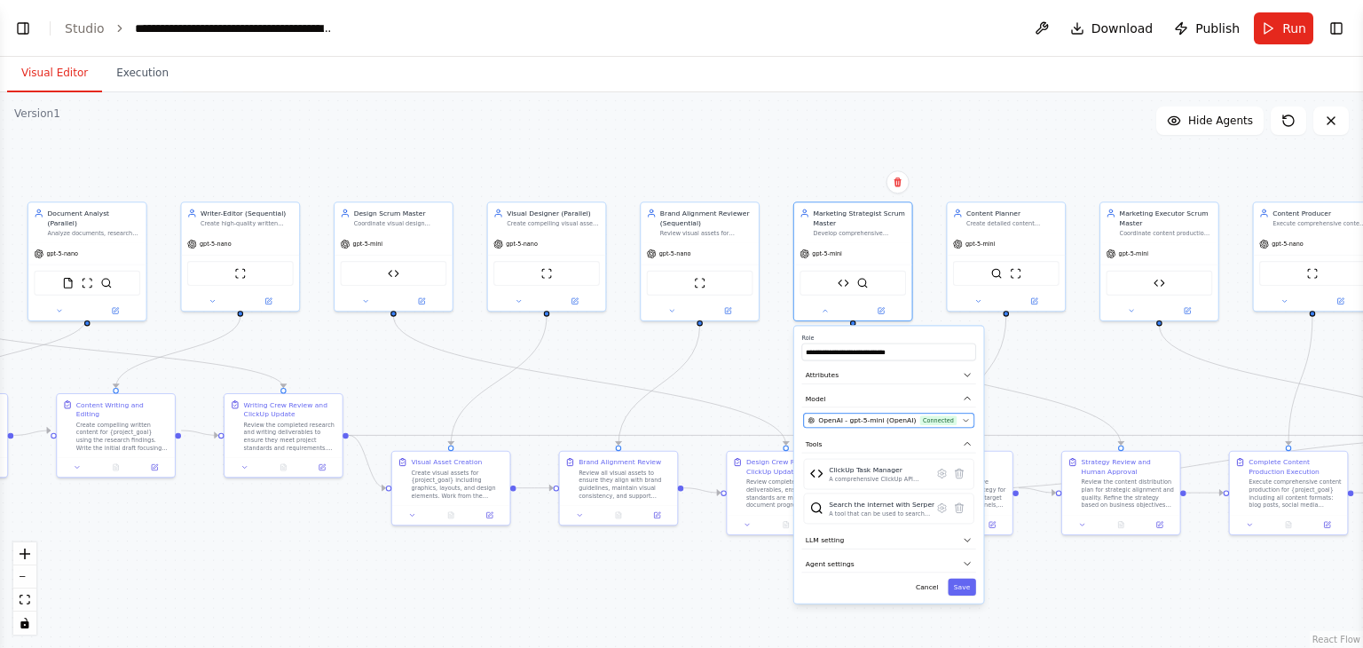
click at [909, 420] on div "OpenAI - gpt-5-mini (OpenAI) Connected" at bounding box center [883, 420] width 150 height 10
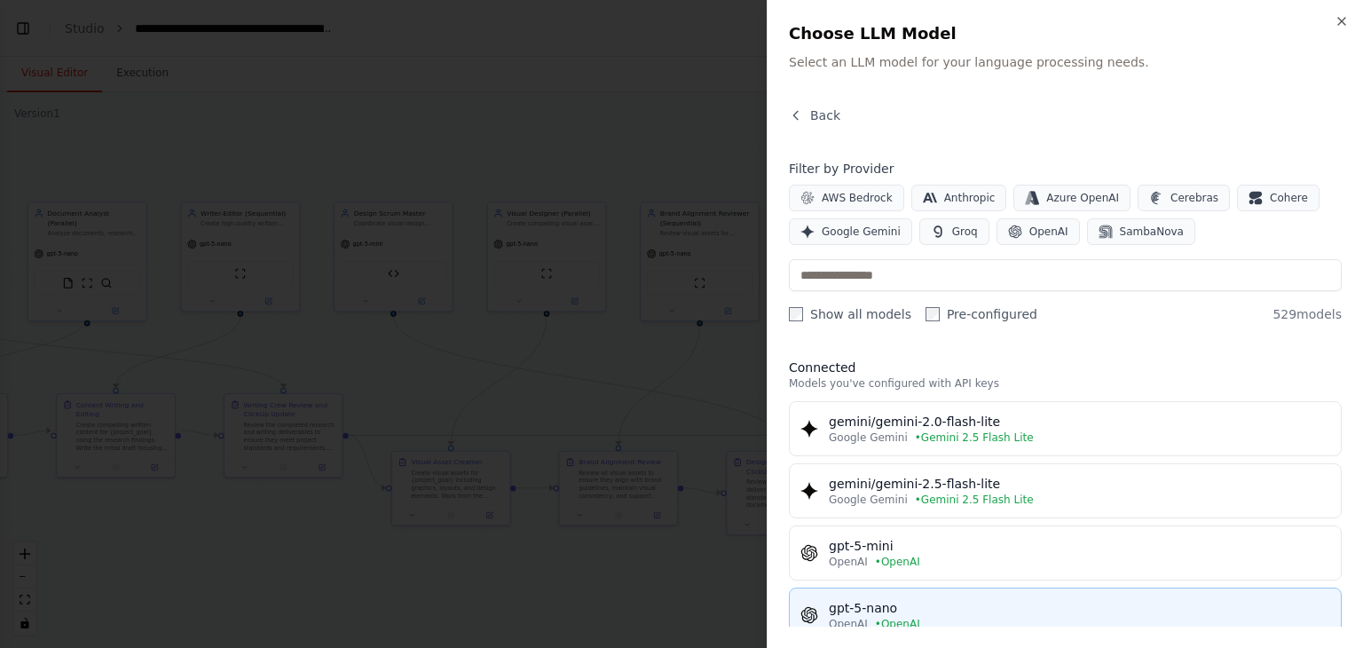
click at [923, 604] on div "gpt-5-nano" at bounding box center [1079, 608] width 501 height 18
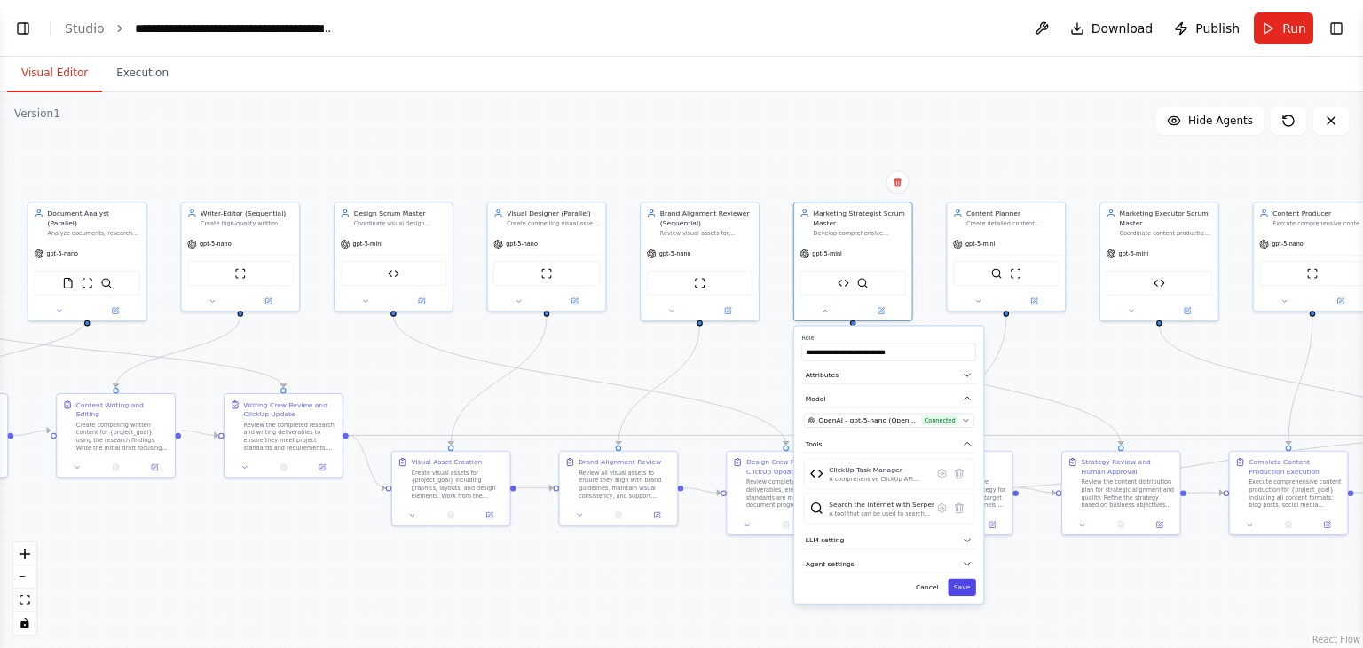
click at [962, 579] on button "Save" at bounding box center [962, 587] width 28 height 17
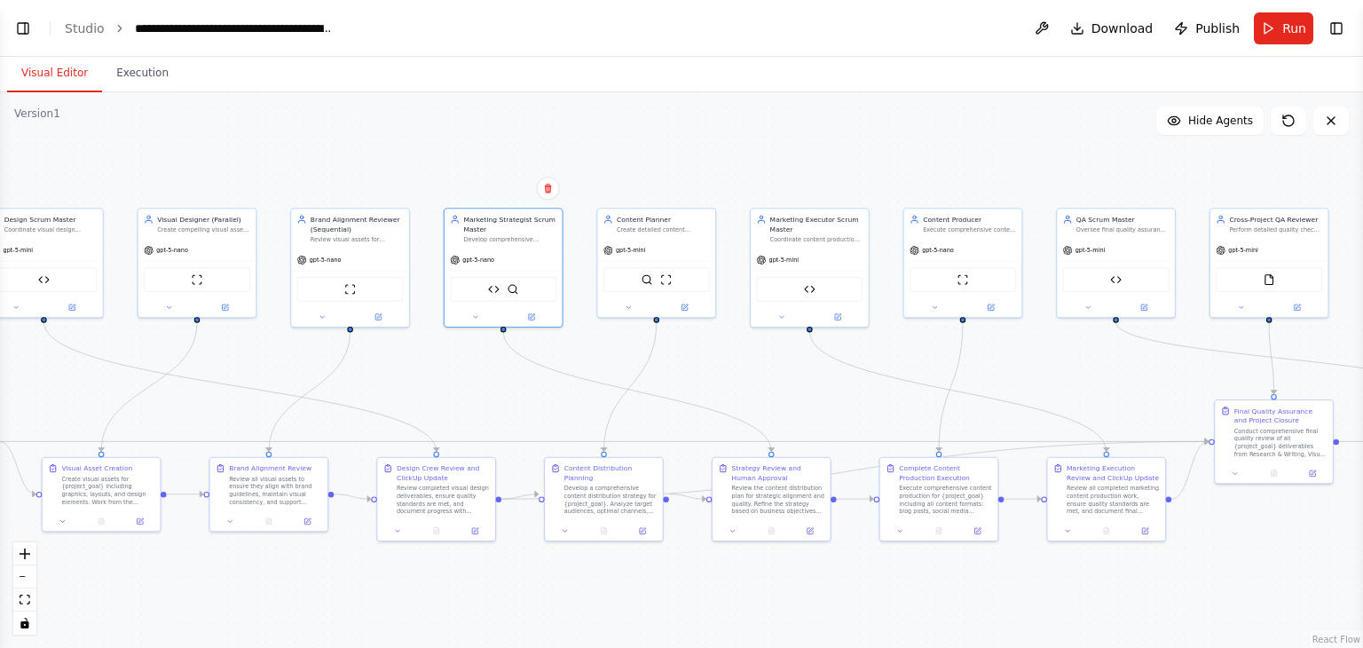
drag, startPoint x: 1112, startPoint y: 388, endPoint x: 762, endPoint y: 394, distance: 349.6
click at [762, 394] on div ".deletable-edge-delete-btn { width: 20px; height: 20px; border: 0px solid #ffff…" at bounding box center [681, 369] width 1363 height 555
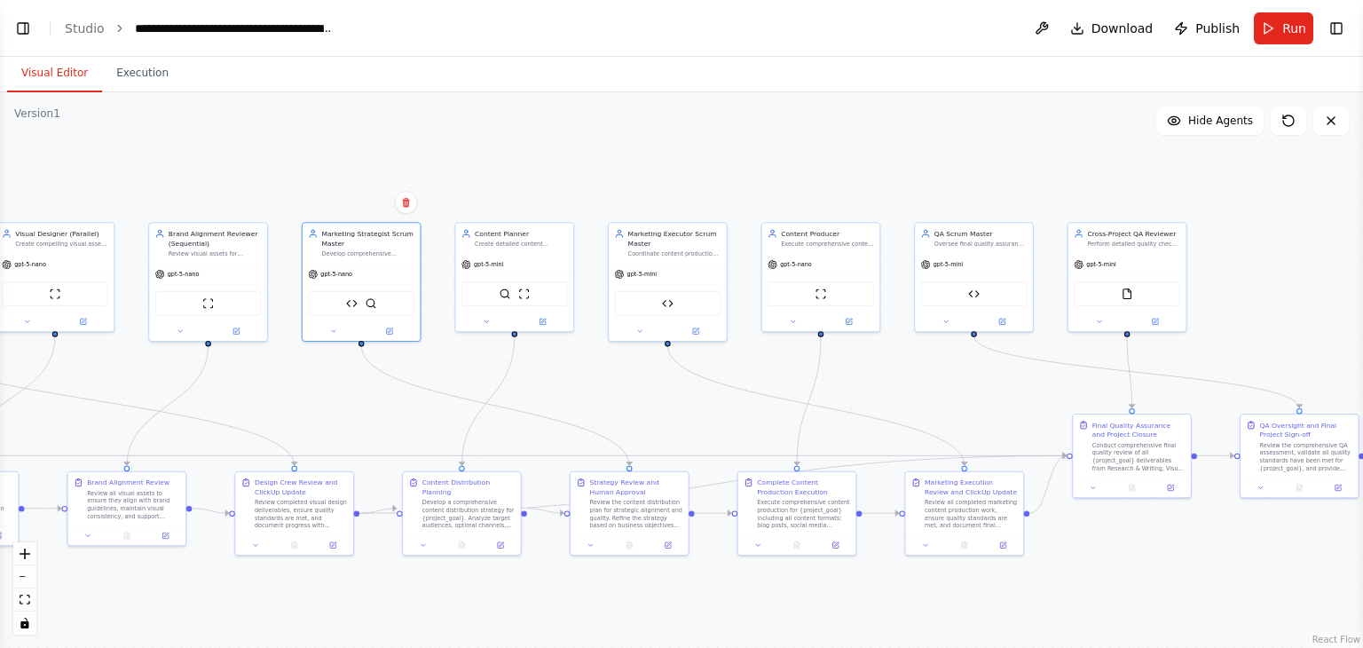
drag, startPoint x: 717, startPoint y: 356, endPoint x: 575, endPoint y: 370, distance: 142.7
click at [575, 370] on div ".deletable-edge-delete-btn { width: 20px; height: 20px; border: 0px solid #ffff…" at bounding box center [681, 369] width 1363 height 555
click at [484, 319] on icon at bounding box center [487, 320] width 8 height 8
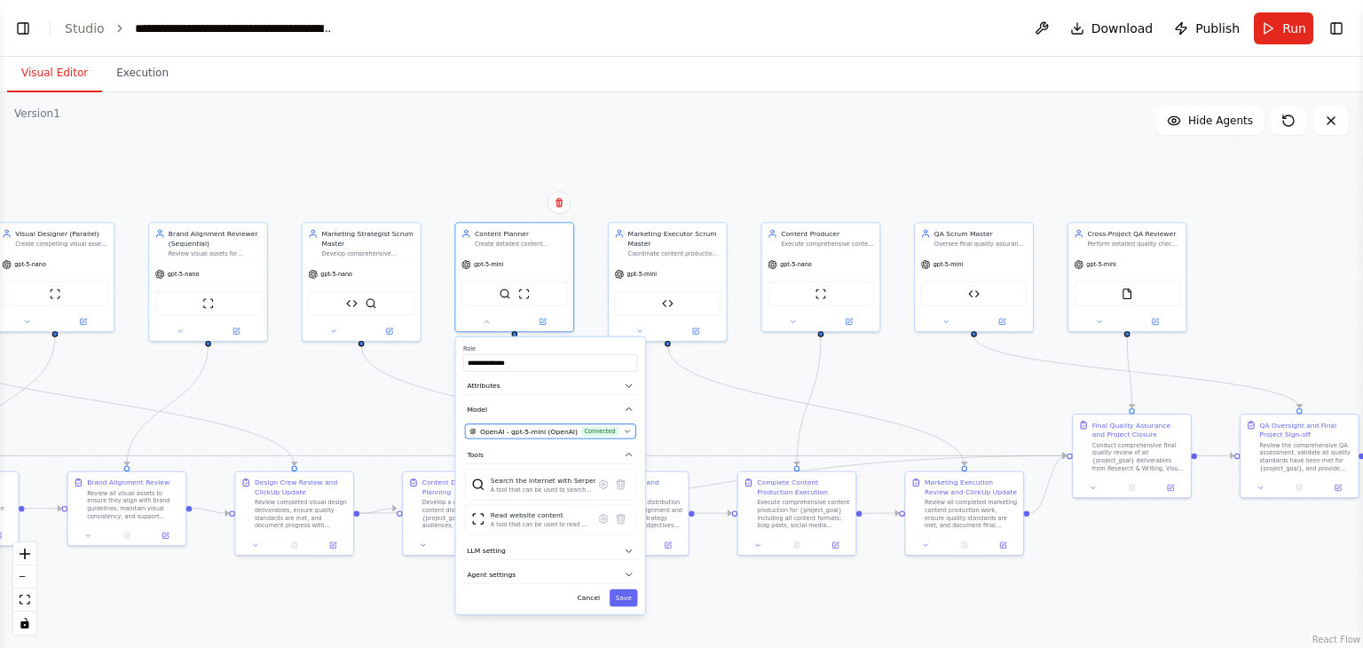
click at [610, 436] on button "OpenAI - gpt-5-mini (OpenAI) Connected" at bounding box center [550, 431] width 170 height 14
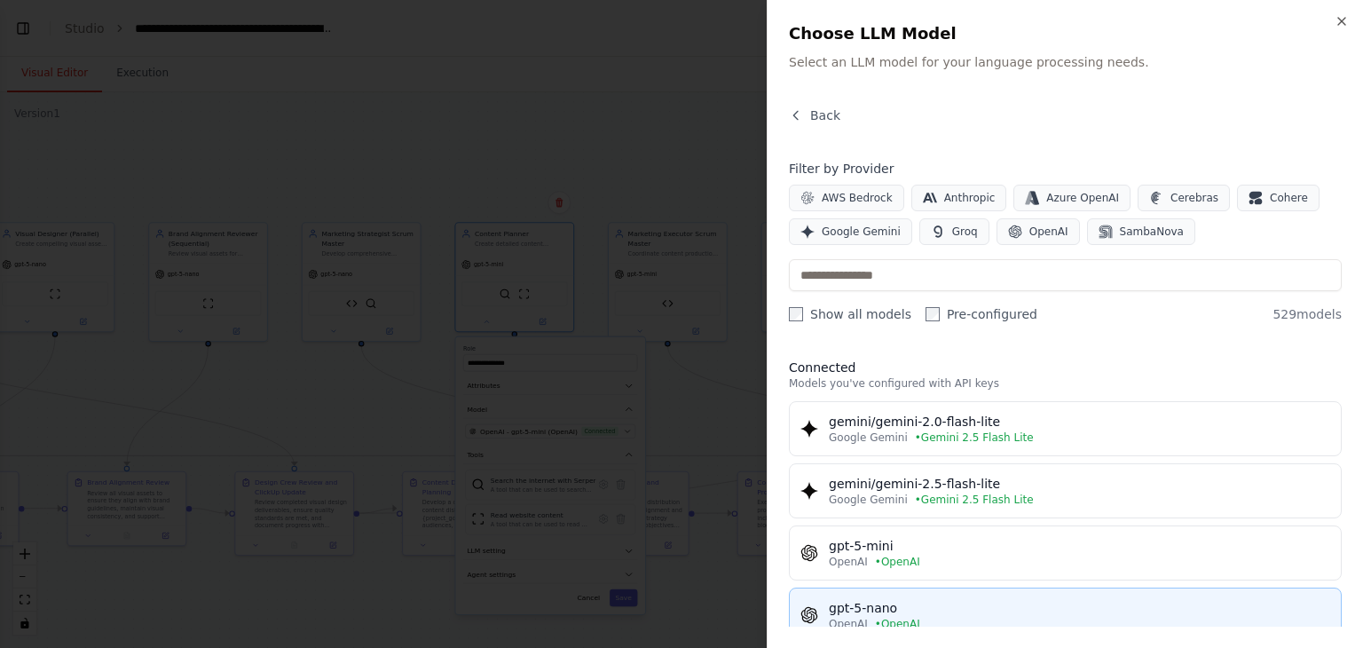
click at [963, 599] on div "gpt-5-nano" at bounding box center [1079, 608] width 501 height 18
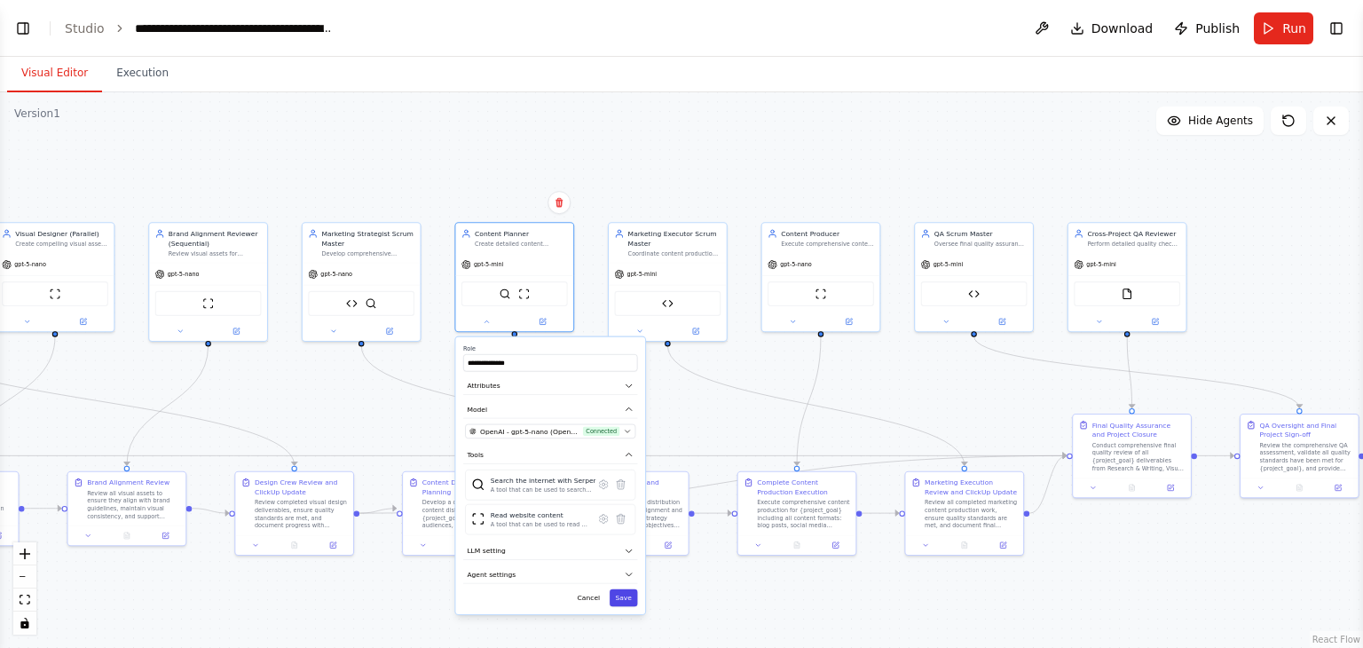
click at [631, 589] on button "Save" at bounding box center [624, 597] width 28 height 17
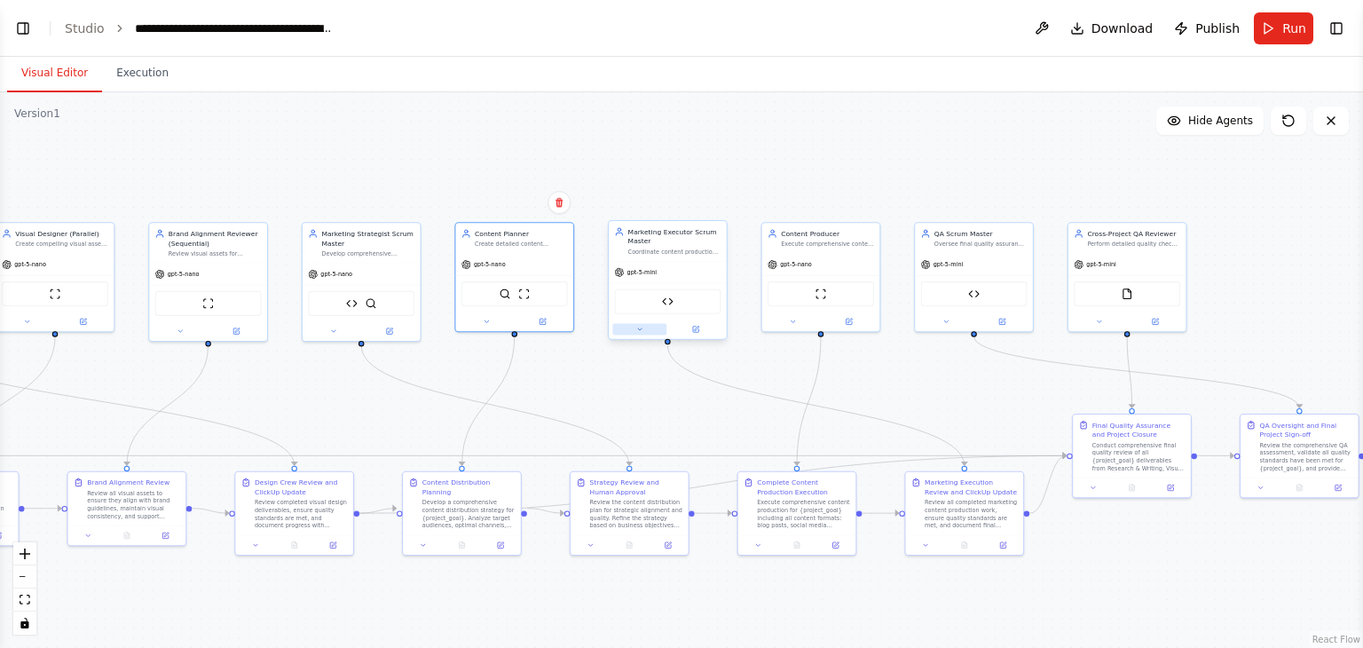
click at [642, 334] on button at bounding box center [639, 330] width 54 height 12
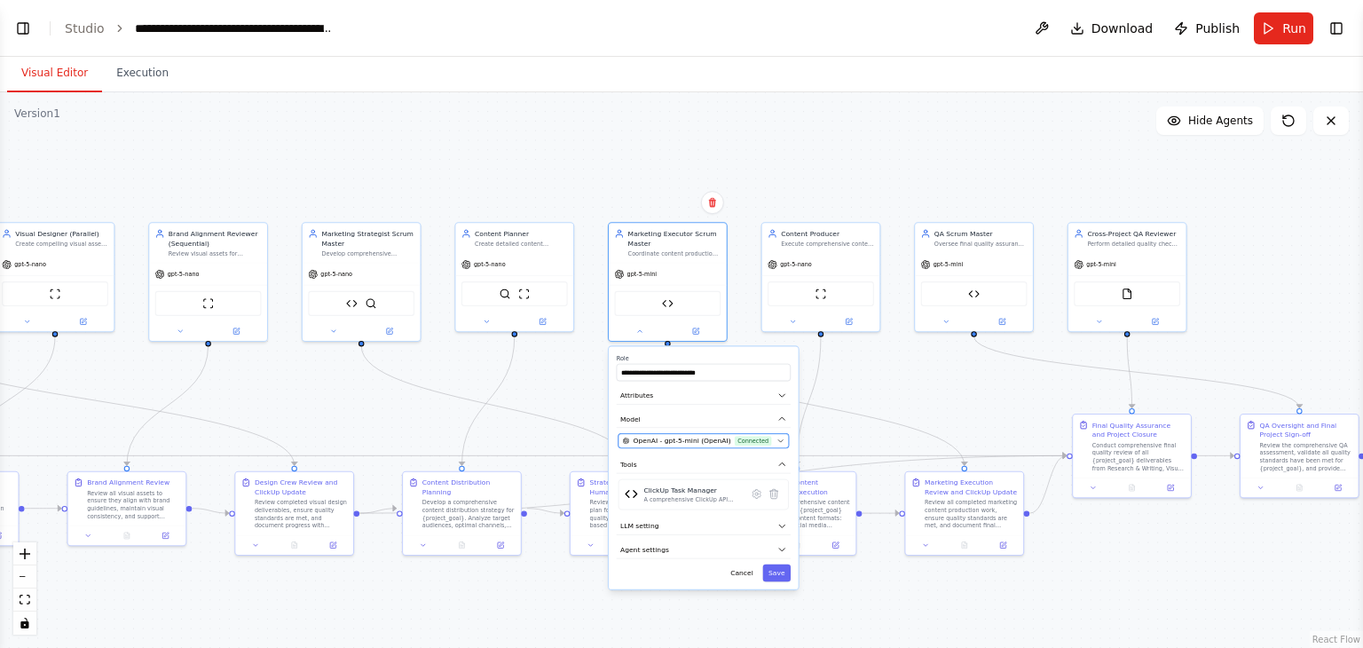
click at [747, 434] on button "OpenAI - gpt-5-mini (OpenAI) Connected" at bounding box center [703, 441] width 170 height 14
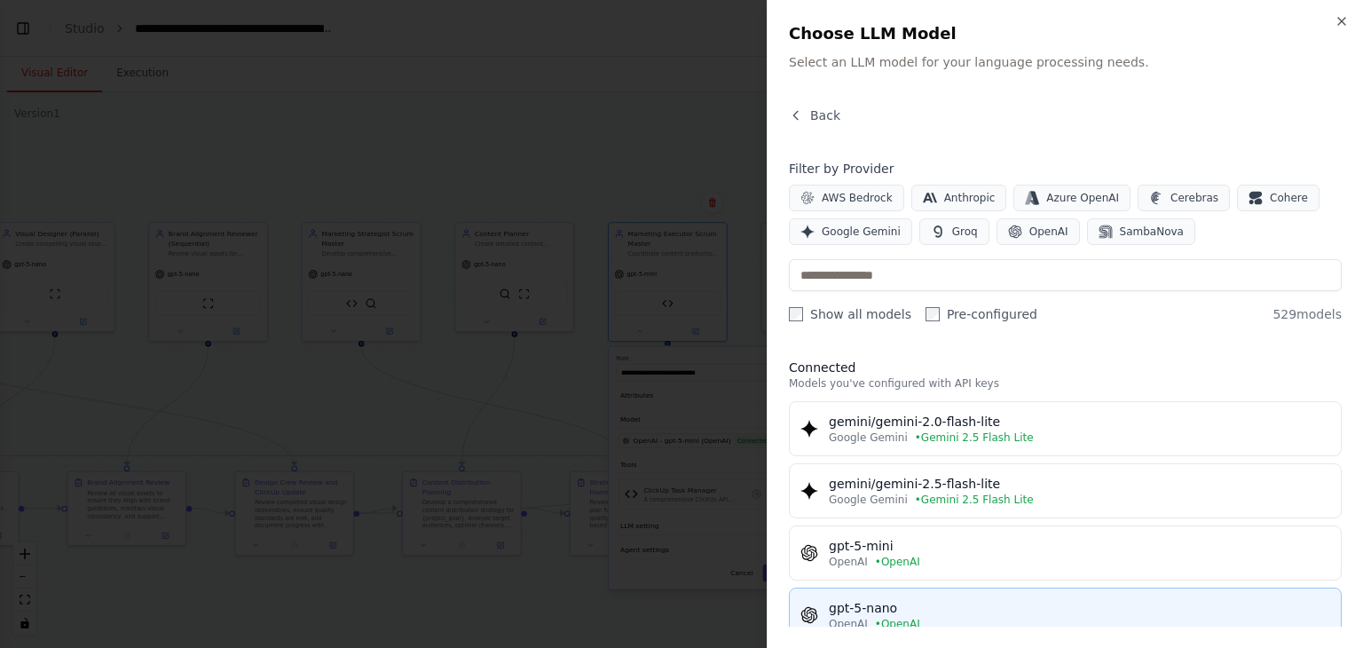
click at [974, 599] on div "gpt-5-nano" at bounding box center [1079, 608] width 501 height 18
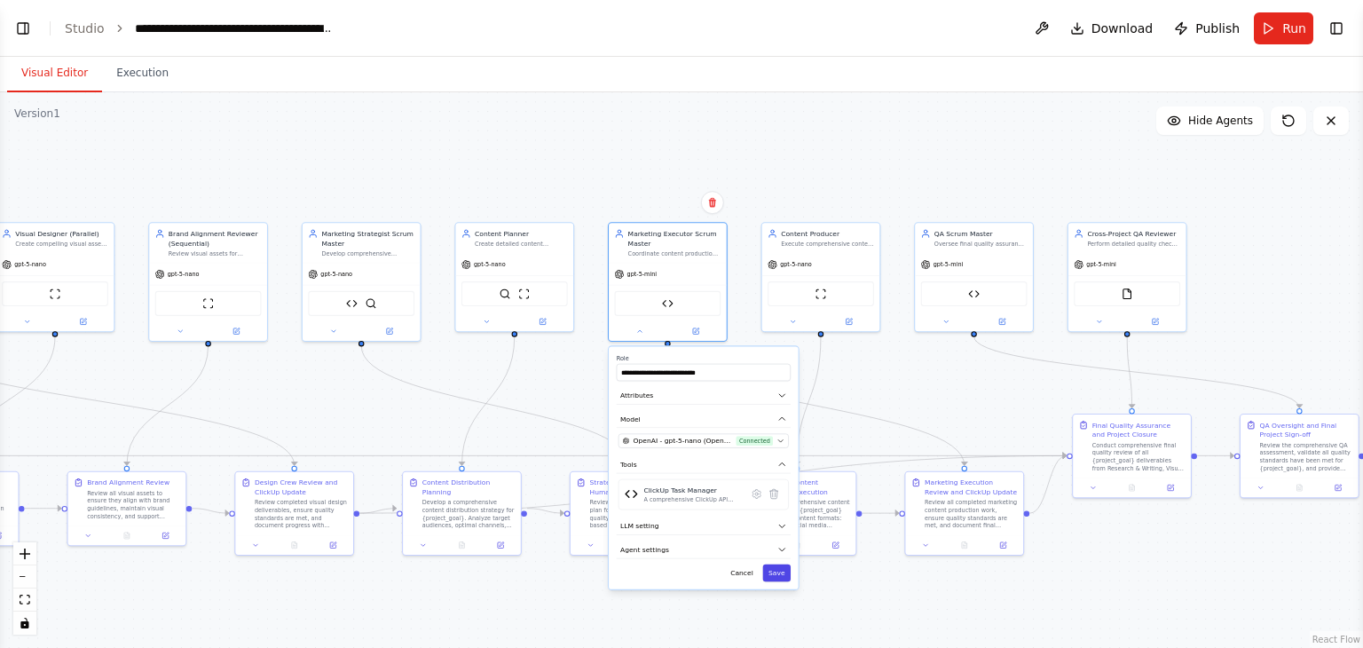
click at [775, 567] on button "Save" at bounding box center [777, 572] width 28 height 17
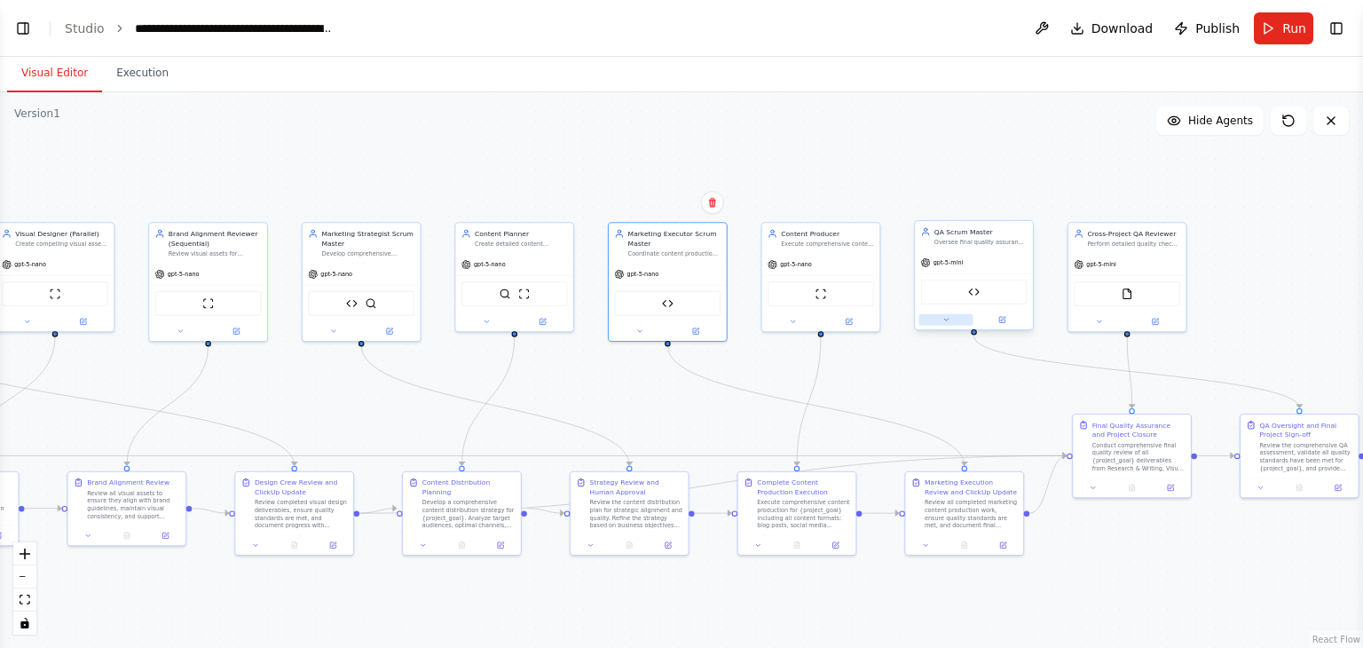
click at [951, 319] on button at bounding box center [946, 320] width 54 height 12
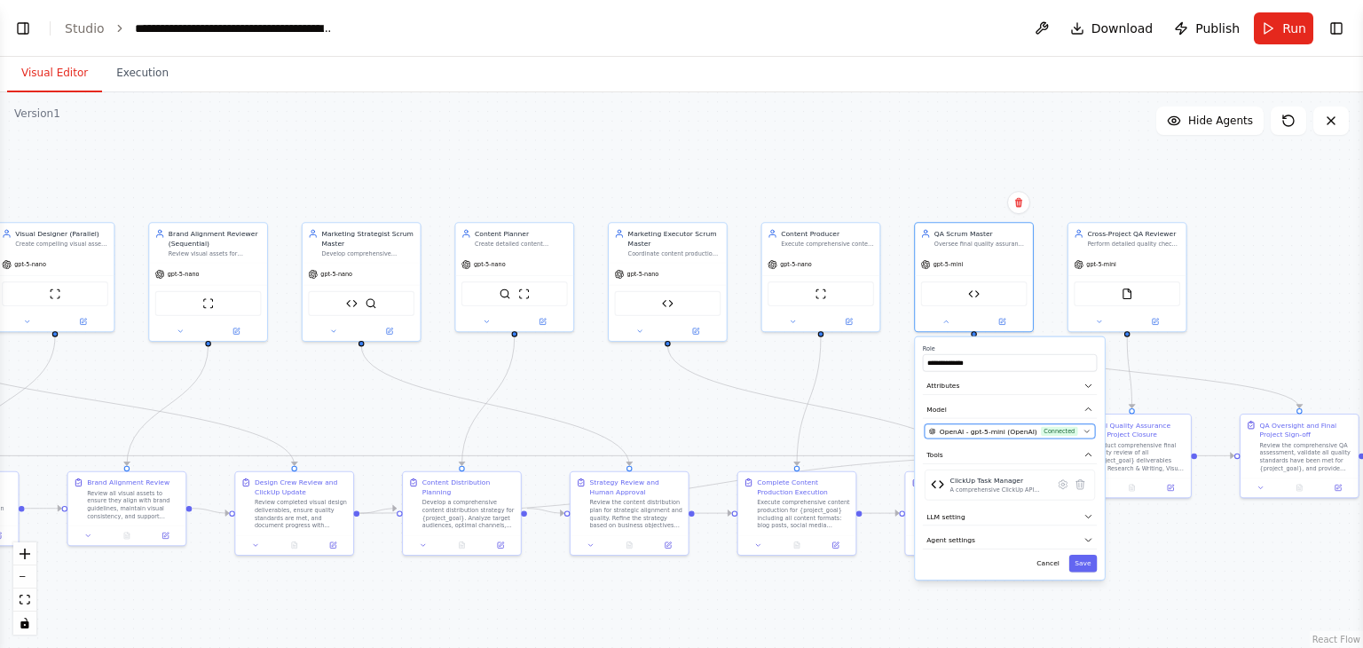
click at [1018, 434] on button "OpenAI - gpt-5-mini (OpenAI) Connected" at bounding box center [1010, 431] width 170 height 14
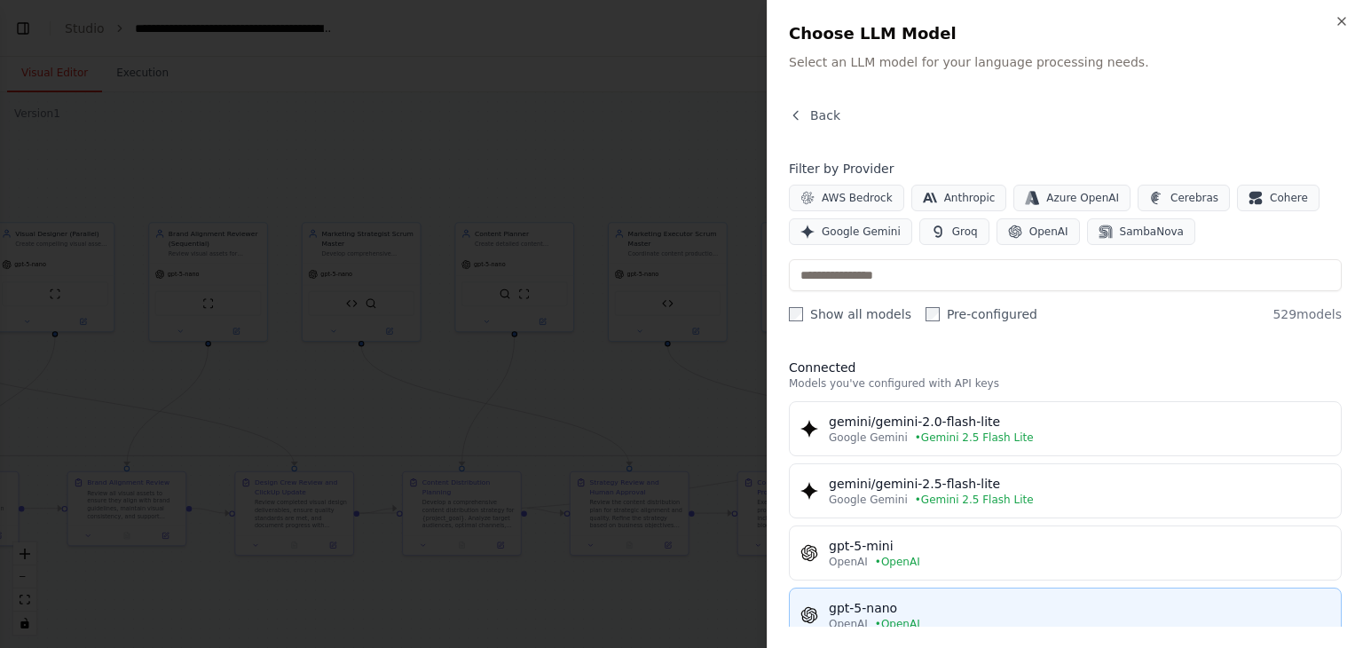
click at [944, 602] on div "gpt-5-nano" at bounding box center [1079, 608] width 501 height 18
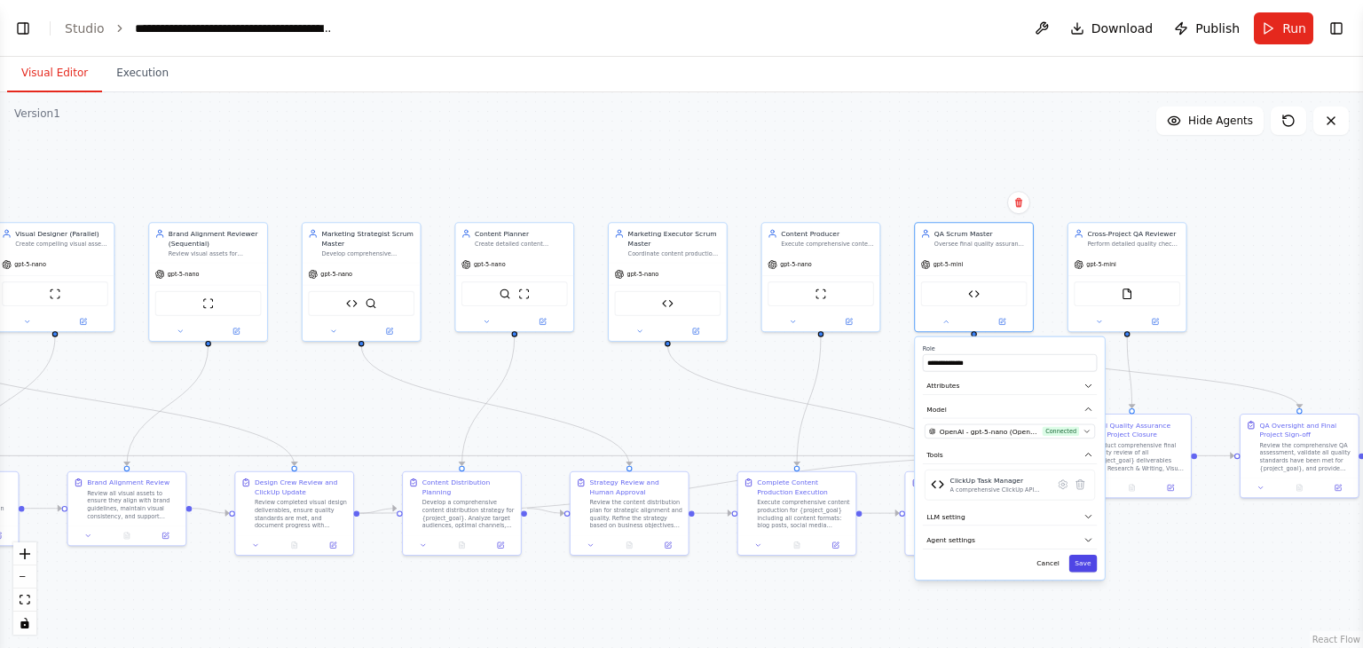
click at [1084, 559] on button "Save" at bounding box center [1083, 563] width 28 height 17
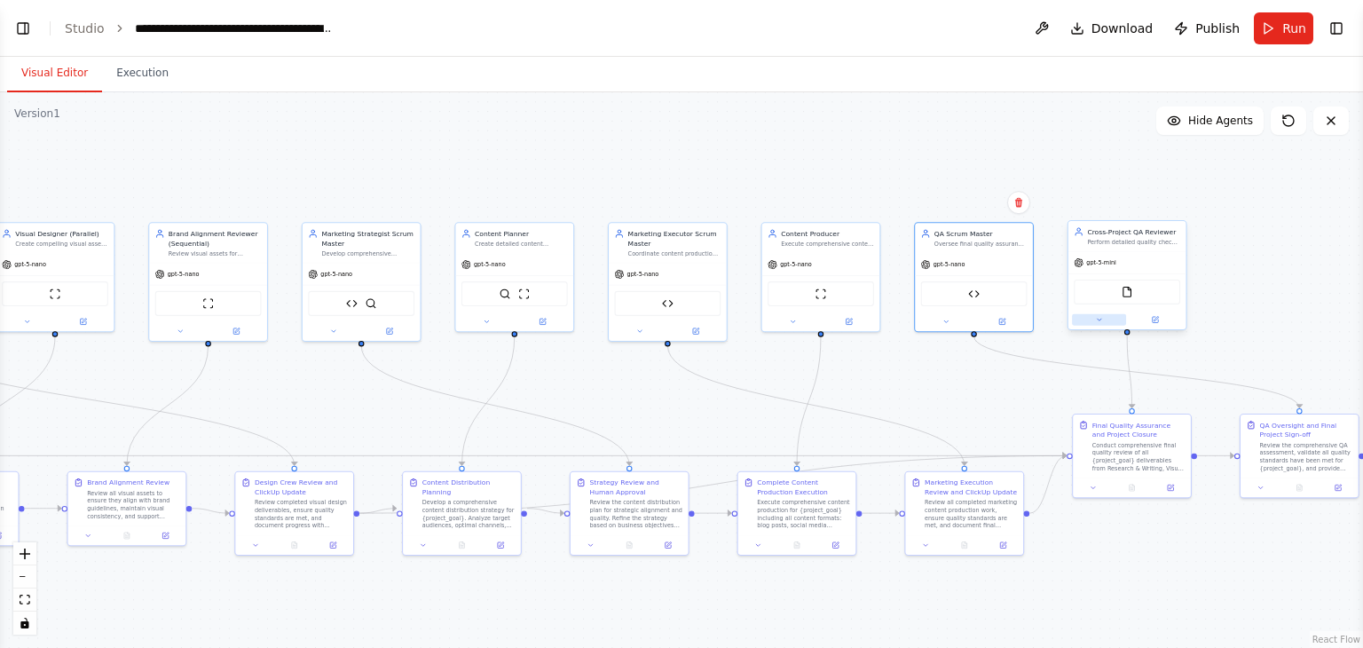
click at [1107, 316] on button at bounding box center [1099, 320] width 54 height 12
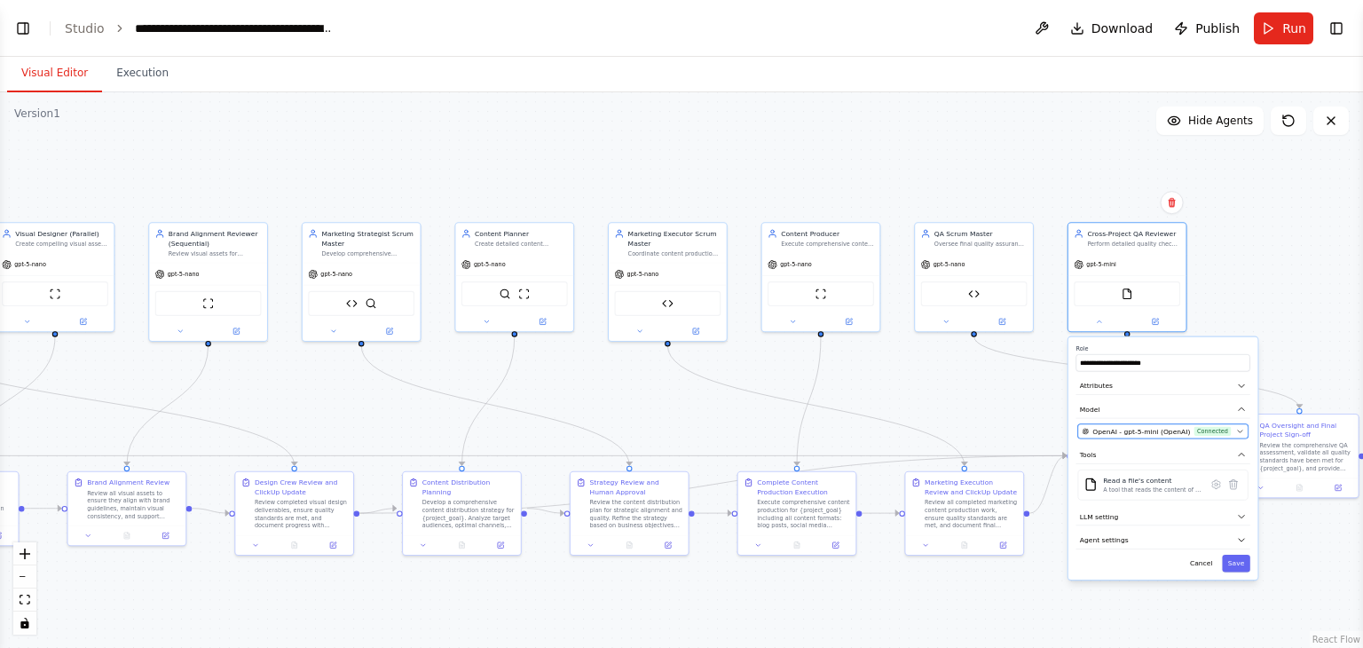
click at [1195, 427] on span "Connected" at bounding box center [1212, 431] width 36 height 10
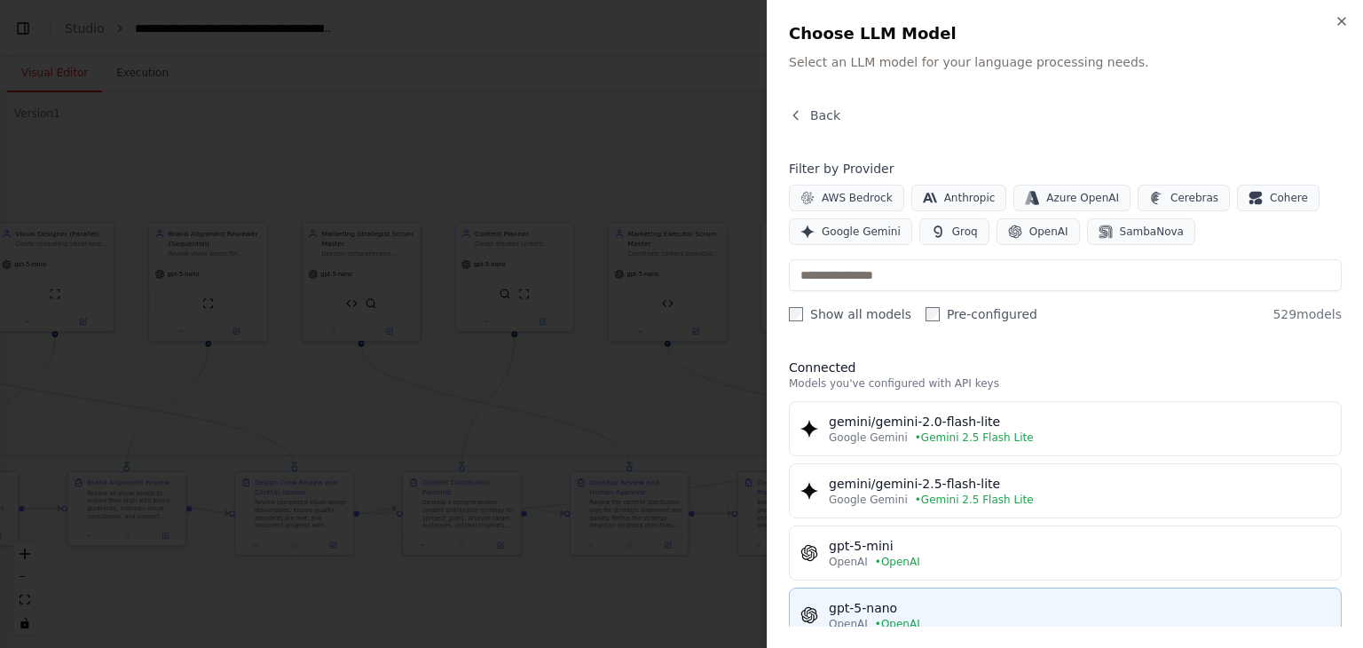
click at [987, 601] on div "gpt-5-nano" at bounding box center [1079, 608] width 501 height 18
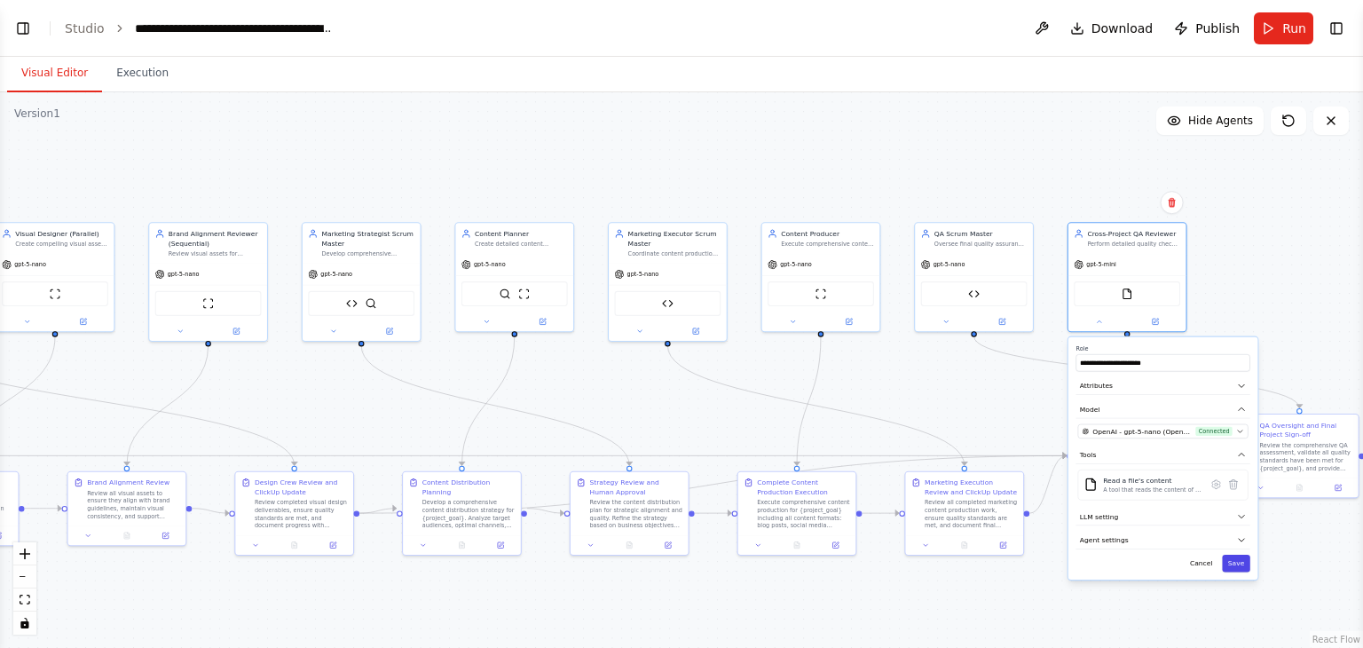
click at [1239, 562] on button "Save" at bounding box center [1236, 563] width 28 height 17
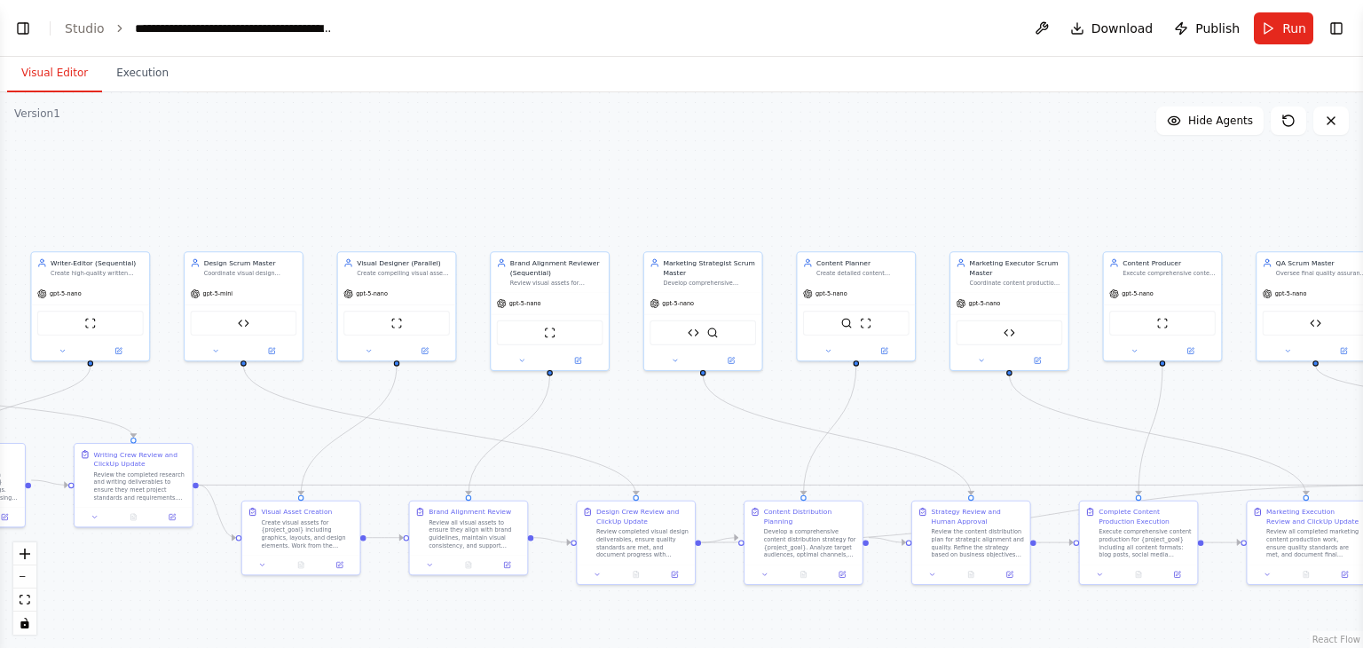
drag, startPoint x: 577, startPoint y: 394, endPoint x: 957, endPoint y: 423, distance: 381.8
click at [957, 423] on div ".deletable-edge-delete-btn { width: 20px; height: 20px; border: 0px solid #ffff…" at bounding box center [681, 369] width 1363 height 555
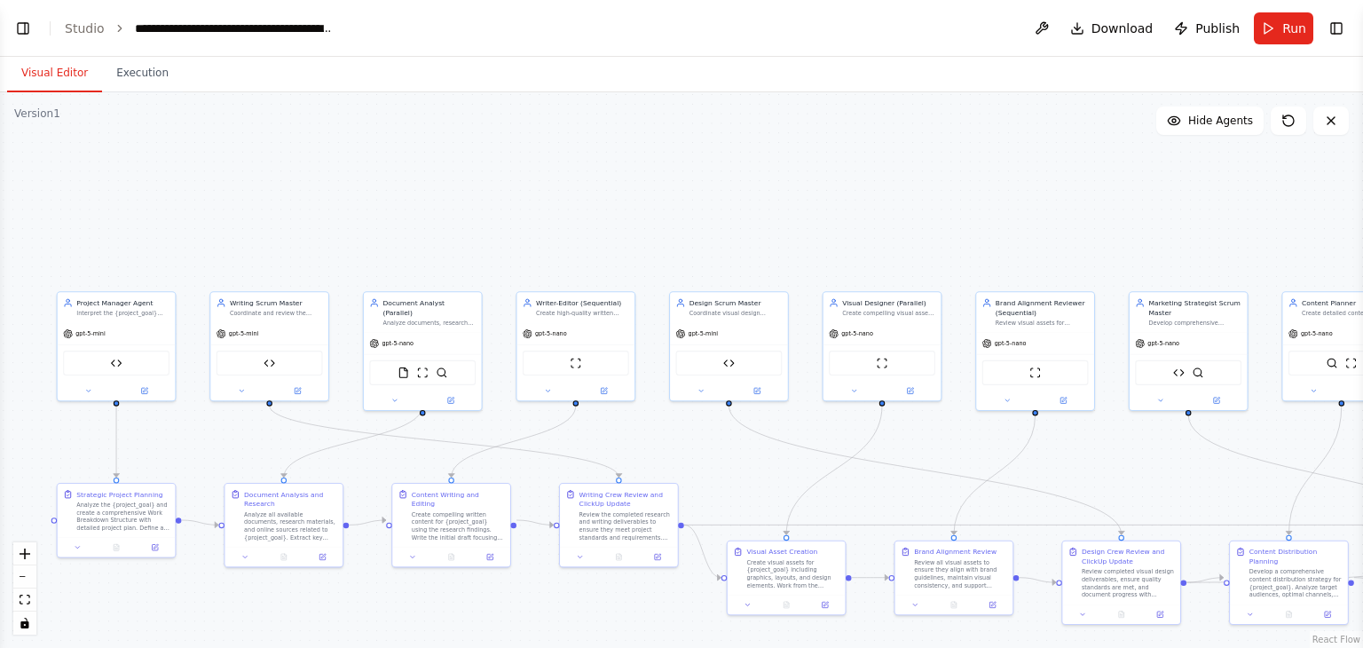
drag, startPoint x: 497, startPoint y: 389, endPoint x: 943, endPoint y: 429, distance: 448.1
click at [943, 429] on div ".deletable-edge-delete-btn { width: 20px; height: 20px; border: 0px solid #ffff…" at bounding box center [681, 369] width 1363 height 555
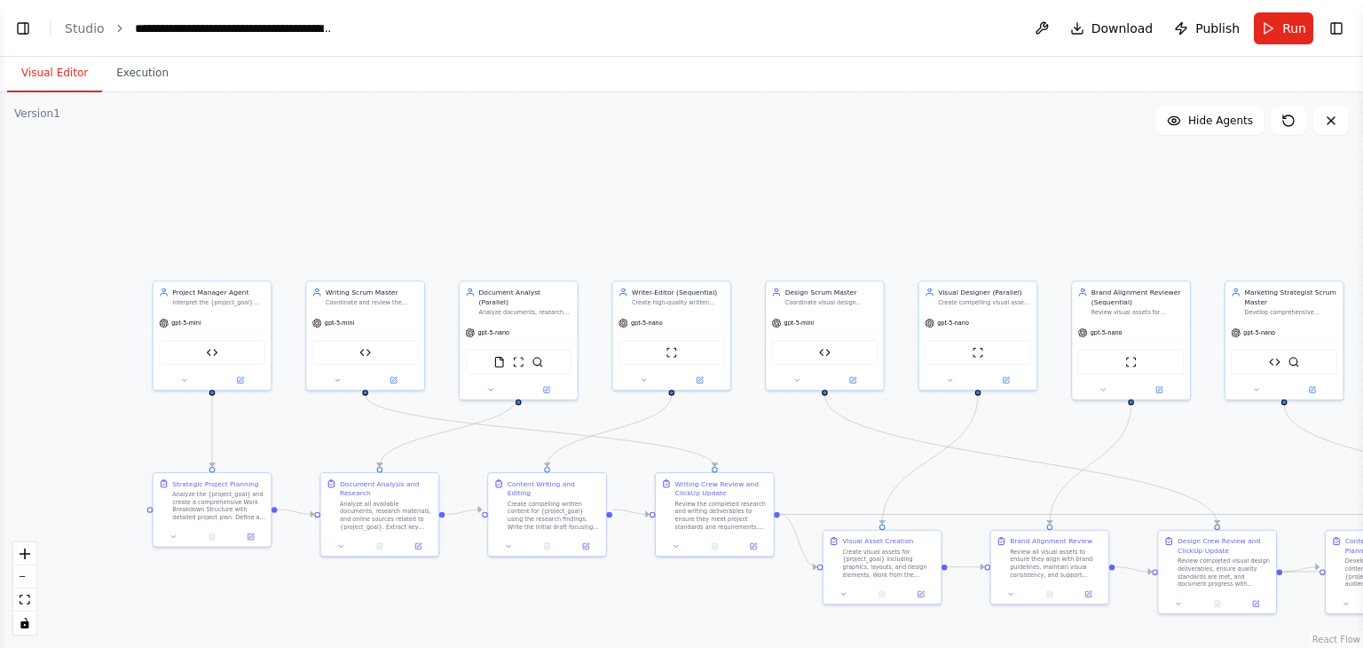
drag, startPoint x: 741, startPoint y: 491, endPoint x: 837, endPoint y: 480, distance: 96.4
click at [837, 480] on div ".deletable-edge-delete-btn { width: 20px; height: 20px; border: 0px solid #ffff…" at bounding box center [681, 369] width 1363 height 555
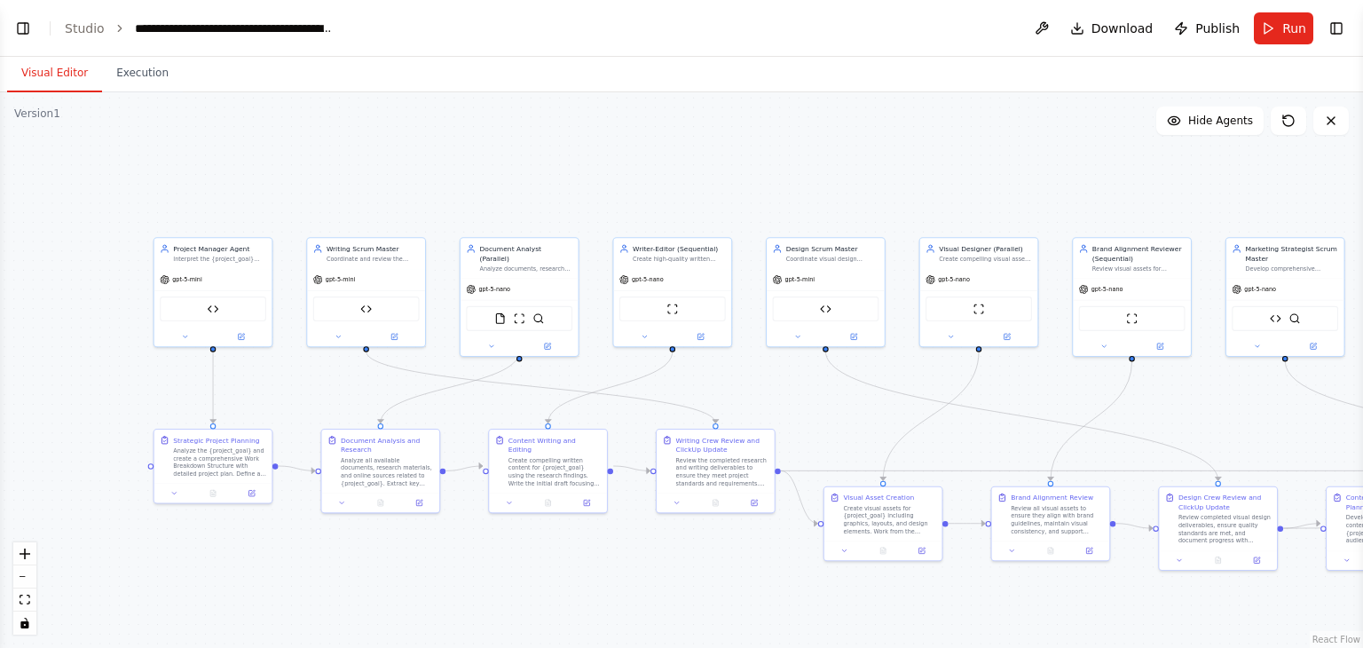
drag, startPoint x: 323, startPoint y: 424, endPoint x: 324, endPoint y: 381, distance: 43.5
click at [324, 381] on div ".deletable-edge-delete-btn { width: 20px; height: 20px; border: 0px solid #ffff…" at bounding box center [681, 369] width 1363 height 555
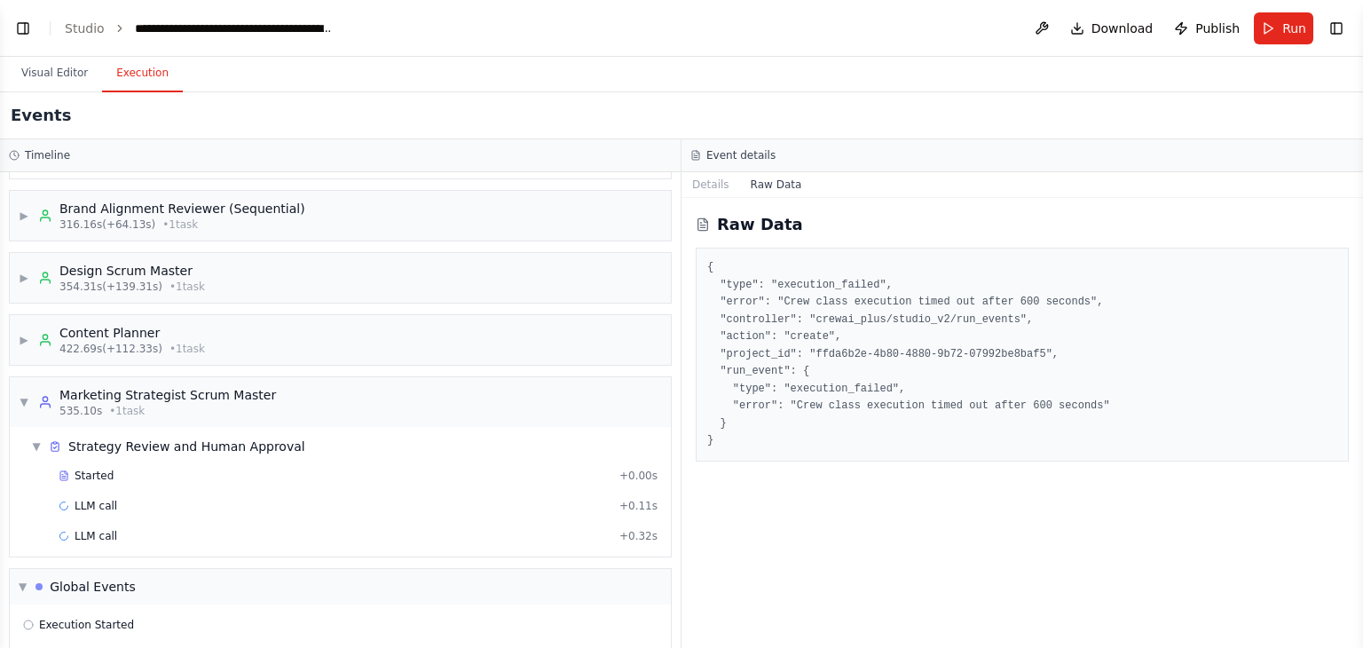
click at [115, 75] on button "Execution" at bounding box center [142, 73] width 81 height 37
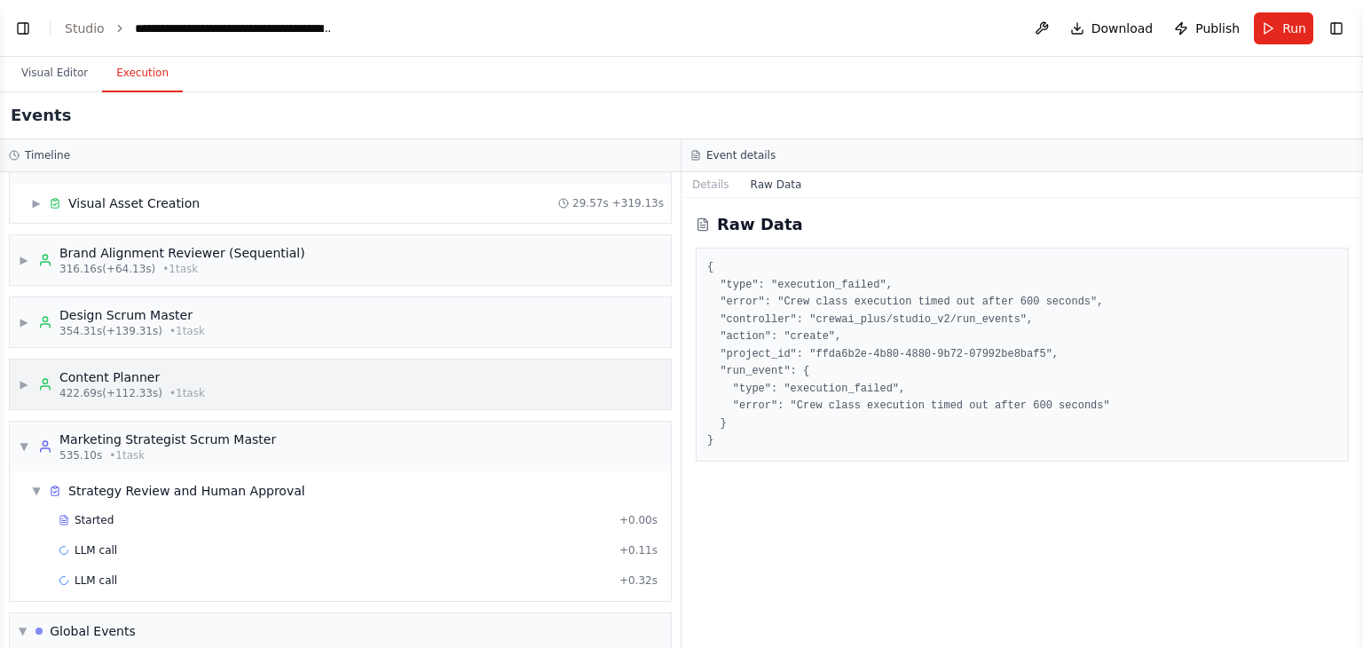
scroll to position [645, 0]
click at [67, 68] on button "Visual Editor" at bounding box center [54, 73] width 95 height 37
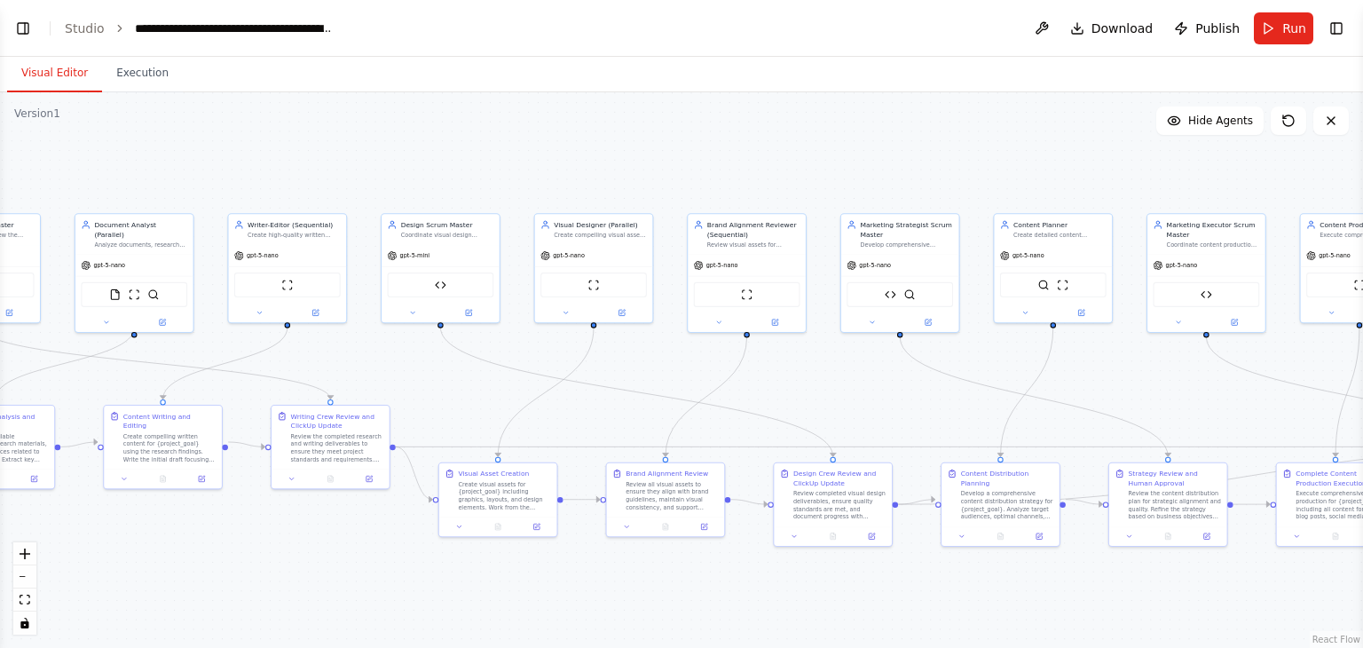
drag, startPoint x: 854, startPoint y: 196, endPoint x: 447, endPoint y: 174, distance: 407.9
click at [447, 174] on div ".deletable-edge-delete-btn { width: 20px; height: 20px; border: 0px solid #ffff…" at bounding box center [681, 369] width 1363 height 555
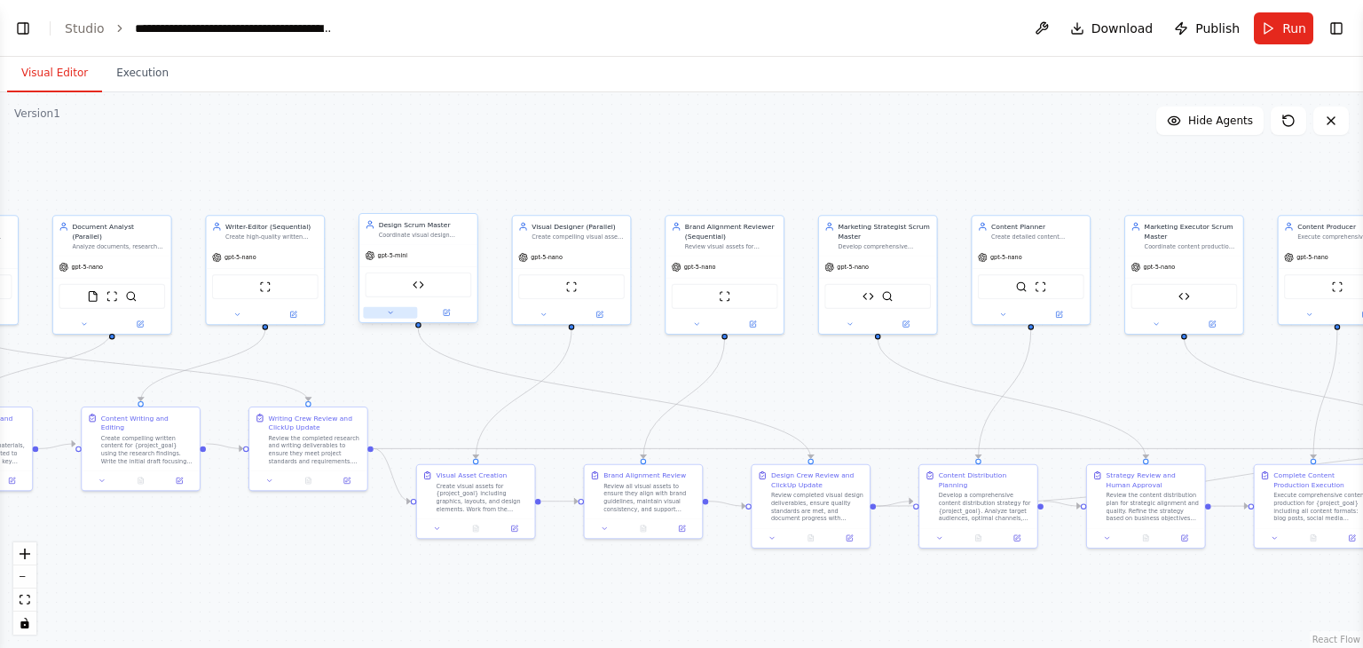
click at [399, 315] on button at bounding box center [390, 313] width 54 height 12
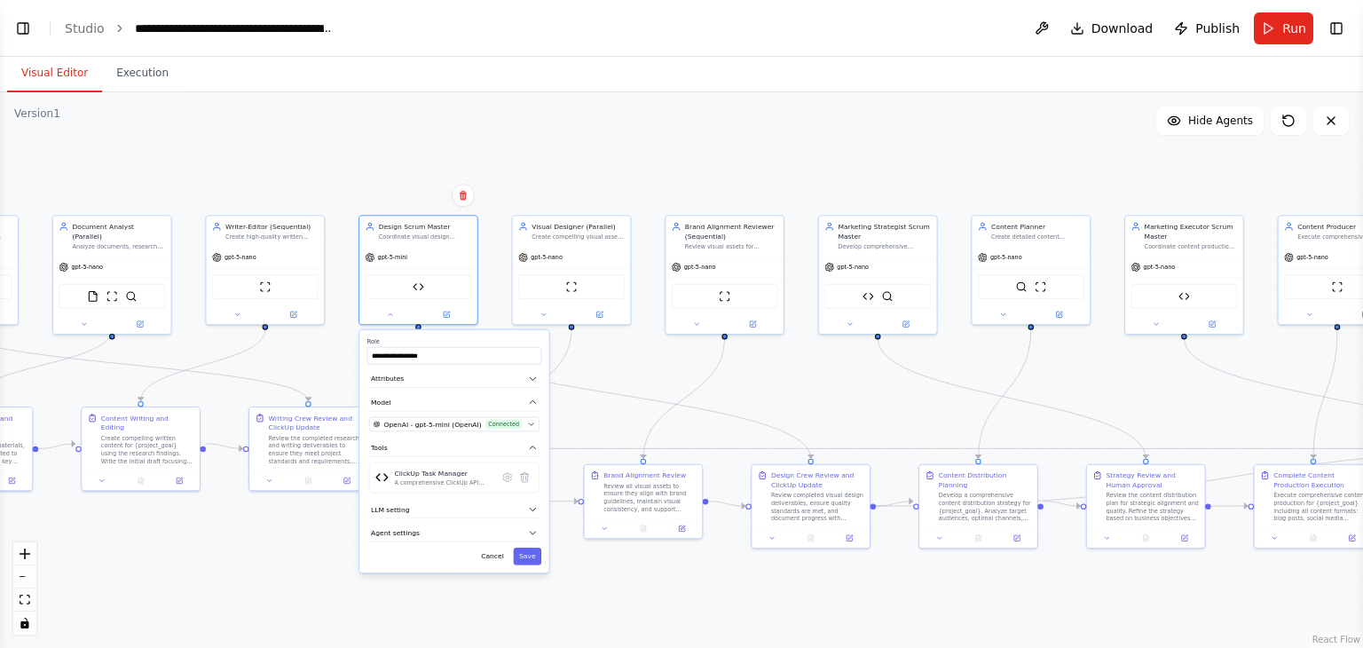
click at [497, 431] on div "**********" at bounding box center [454, 451] width 190 height 242
click at [522, 424] on div "OpenAI - gpt-5-mini (OpenAI) Connected" at bounding box center [449, 424] width 150 height 10
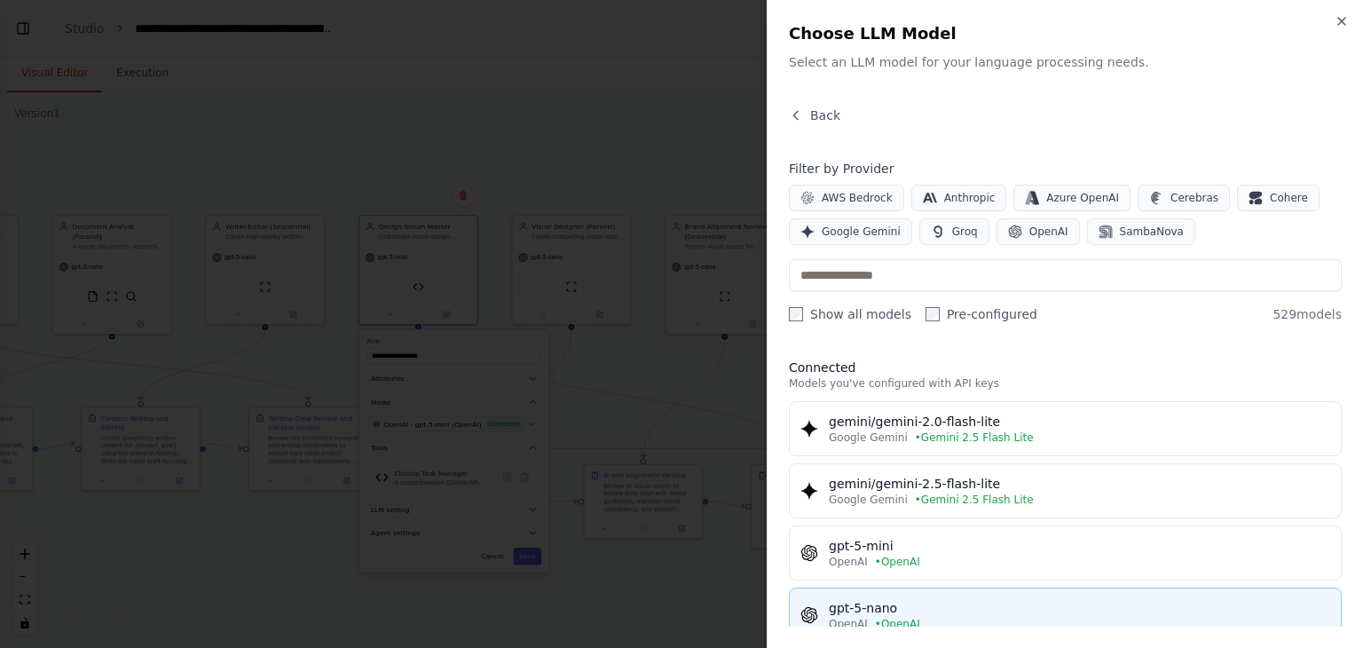
click at [880, 595] on button "gpt-5-nano OpenAI • OpenAI" at bounding box center [1065, 614] width 553 height 55
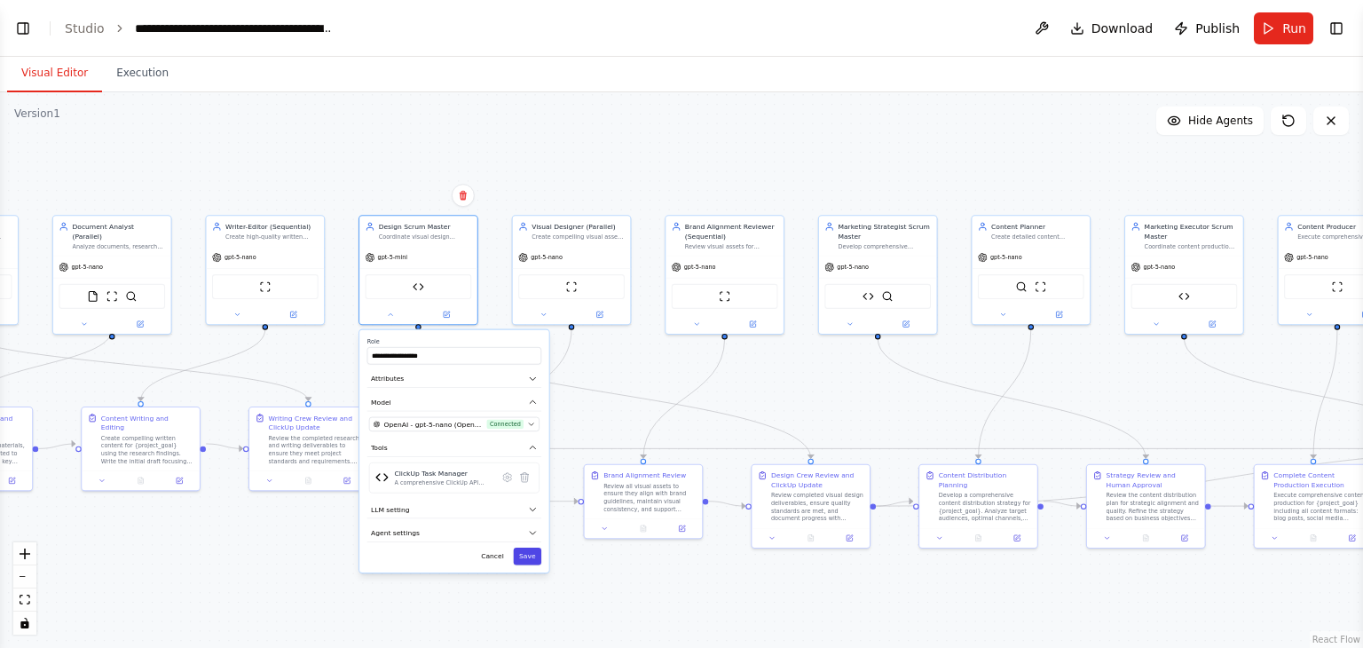
click at [531, 555] on button "Save" at bounding box center [528, 555] width 28 height 17
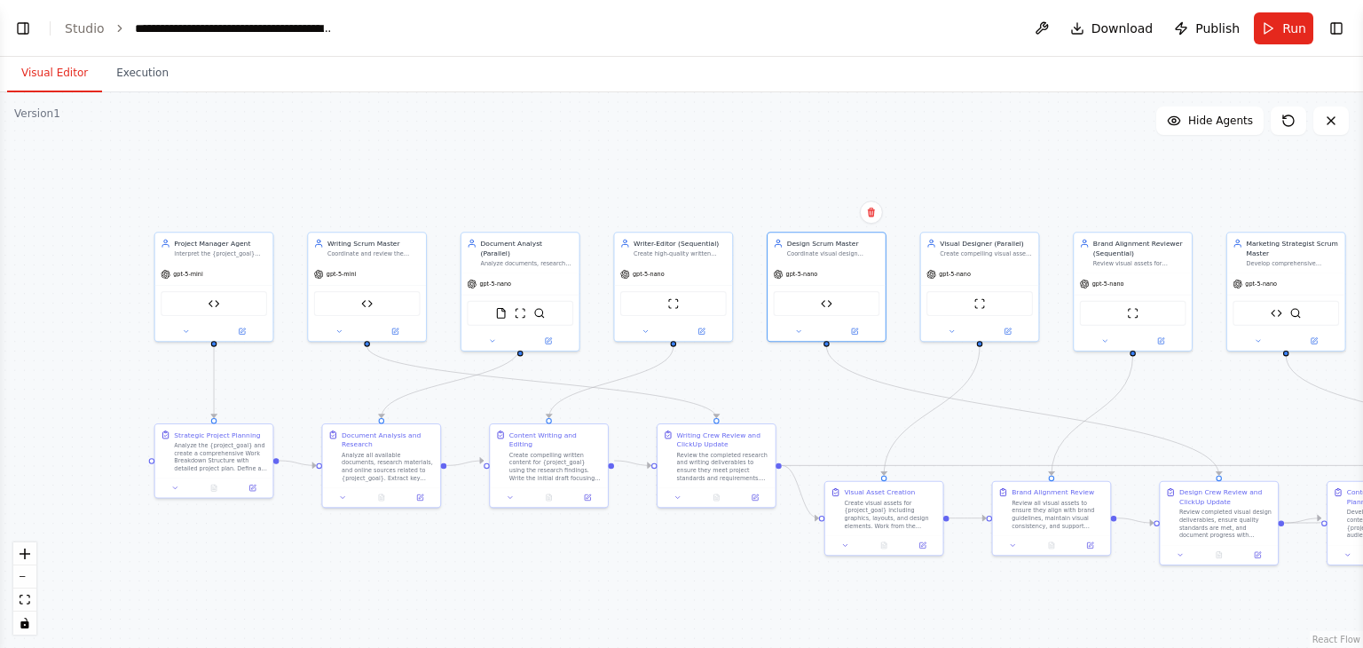
drag, startPoint x: 366, startPoint y: 372, endPoint x: 774, endPoint y: 389, distance: 408.5
click at [774, 389] on div ".deletable-edge-delete-btn { width: 20px; height: 20px; border: 0px solid #ffff…" at bounding box center [681, 369] width 1363 height 555
click at [1271, 35] on button "Run" at bounding box center [1283, 28] width 59 height 32
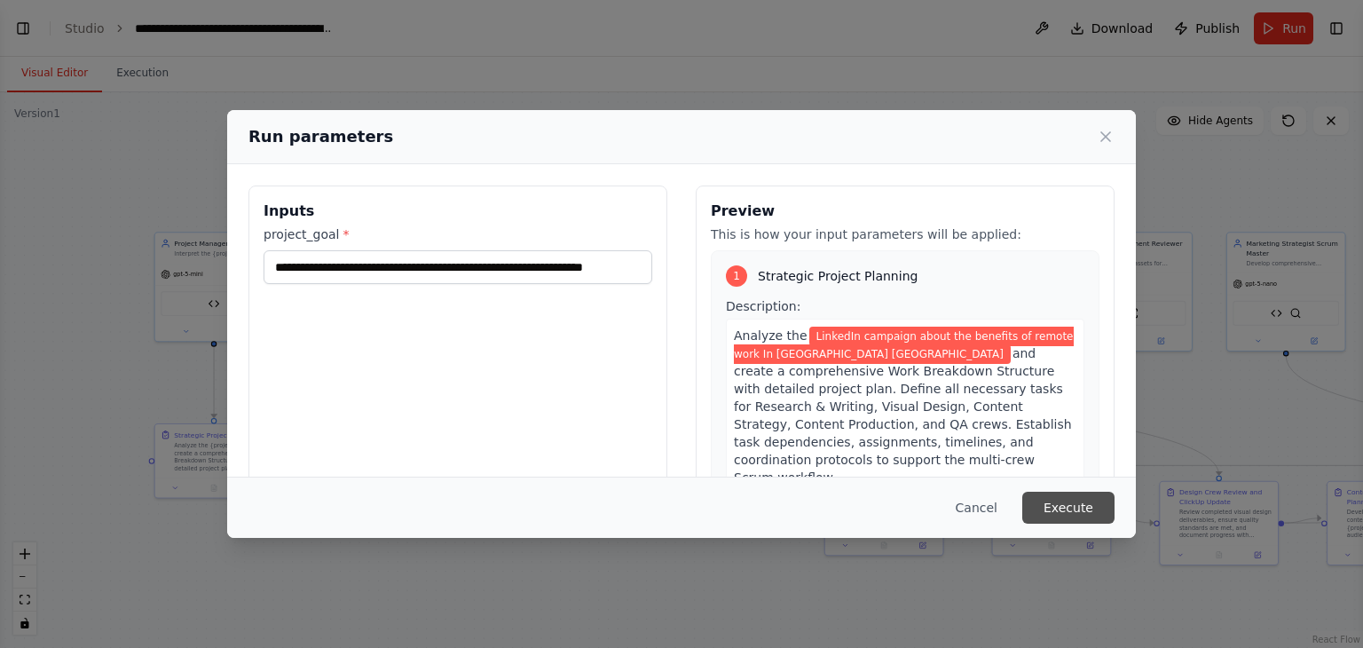
click at [1065, 499] on button "Execute" at bounding box center [1068, 508] width 92 height 32
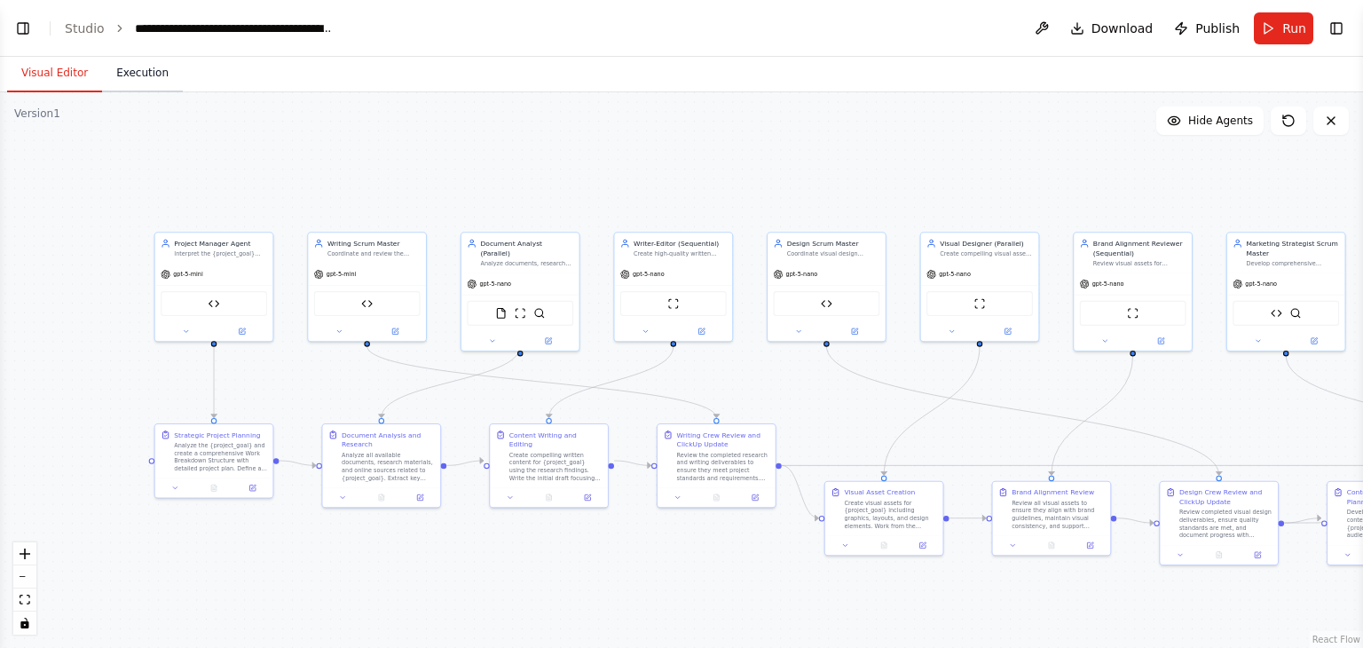
click at [132, 72] on button "Execution" at bounding box center [142, 73] width 81 height 37
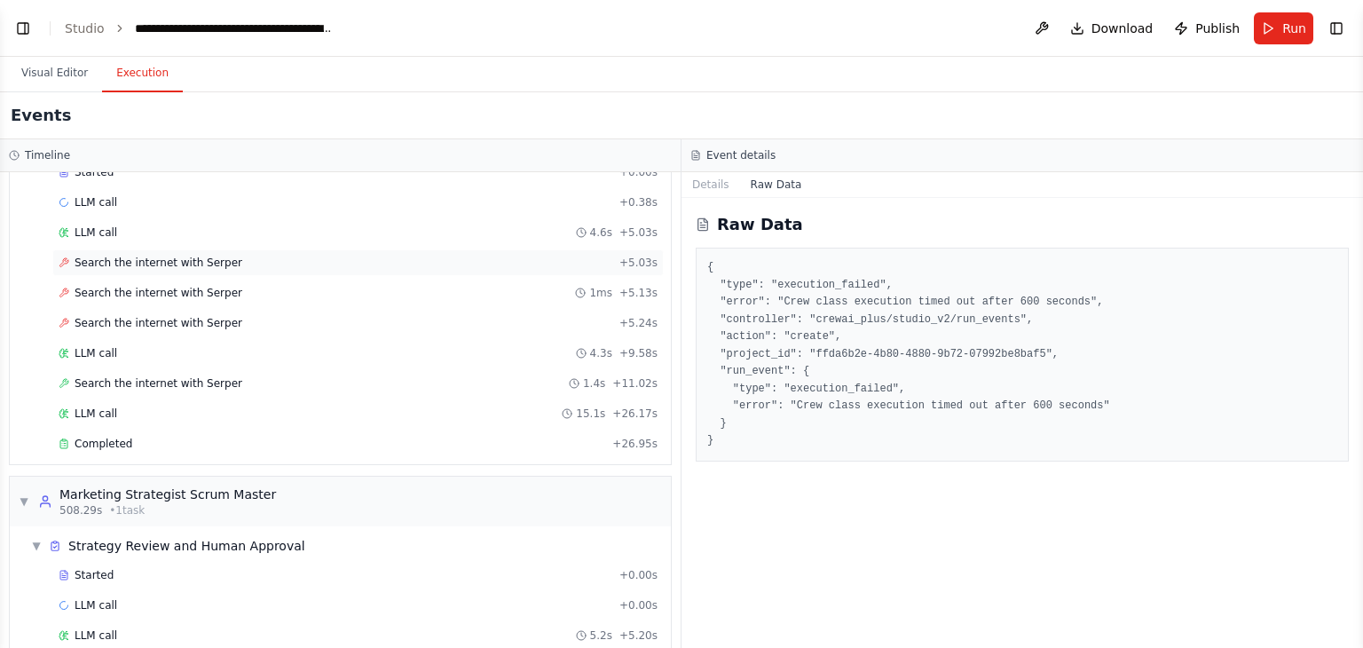
scroll to position [2385, 0]
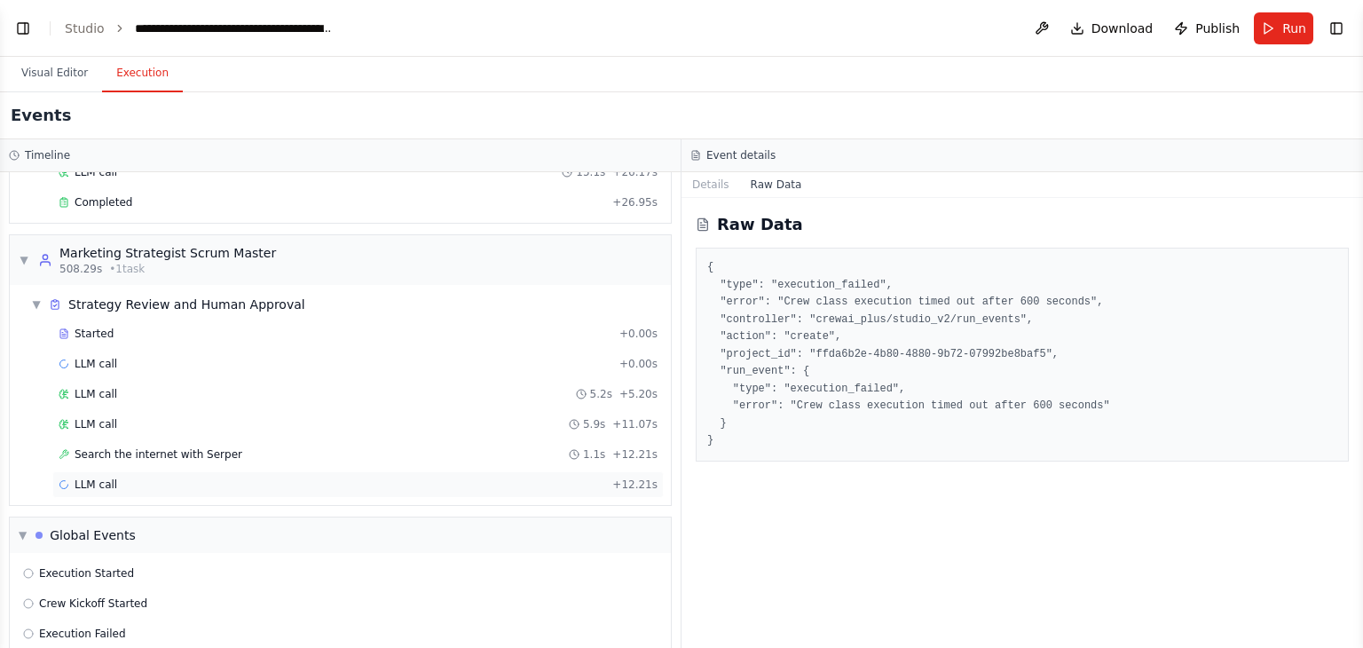
click at [75, 477] on span "LLM call" at bounding box center [96, 484] width 43 height 14
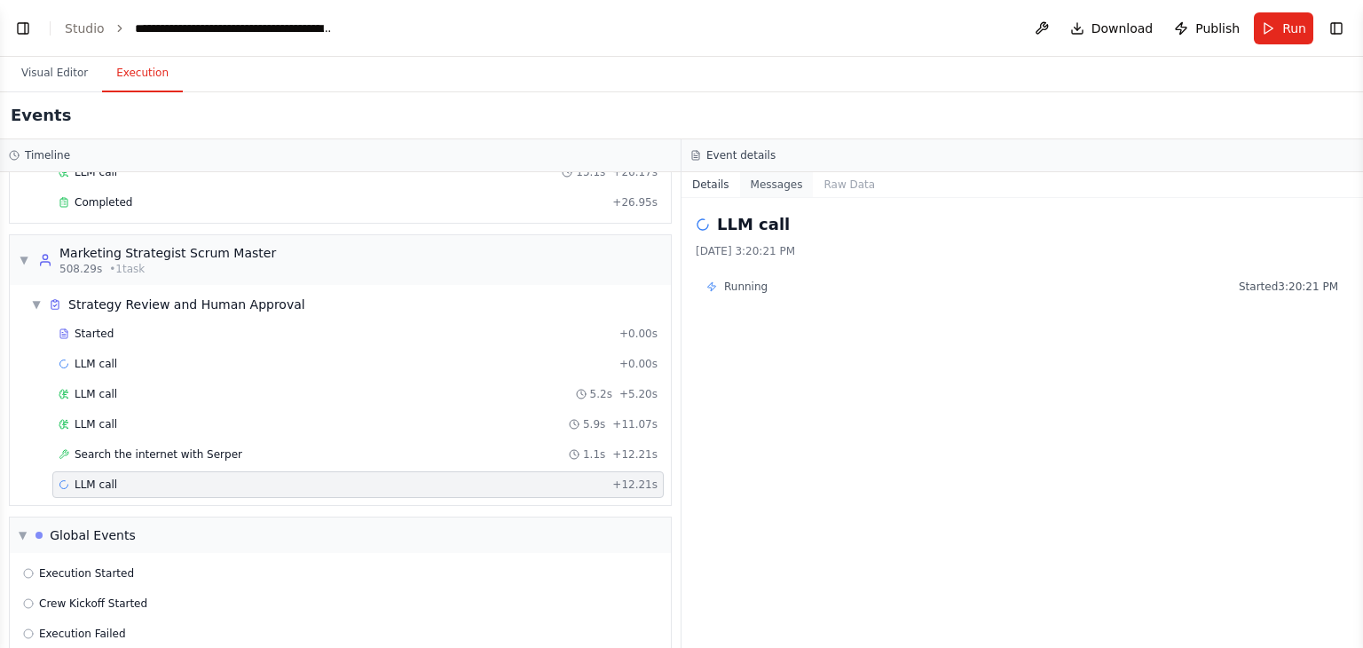
click at [777, 185] on button "Messages" at bounding box center [777, 184] width 74 height 25
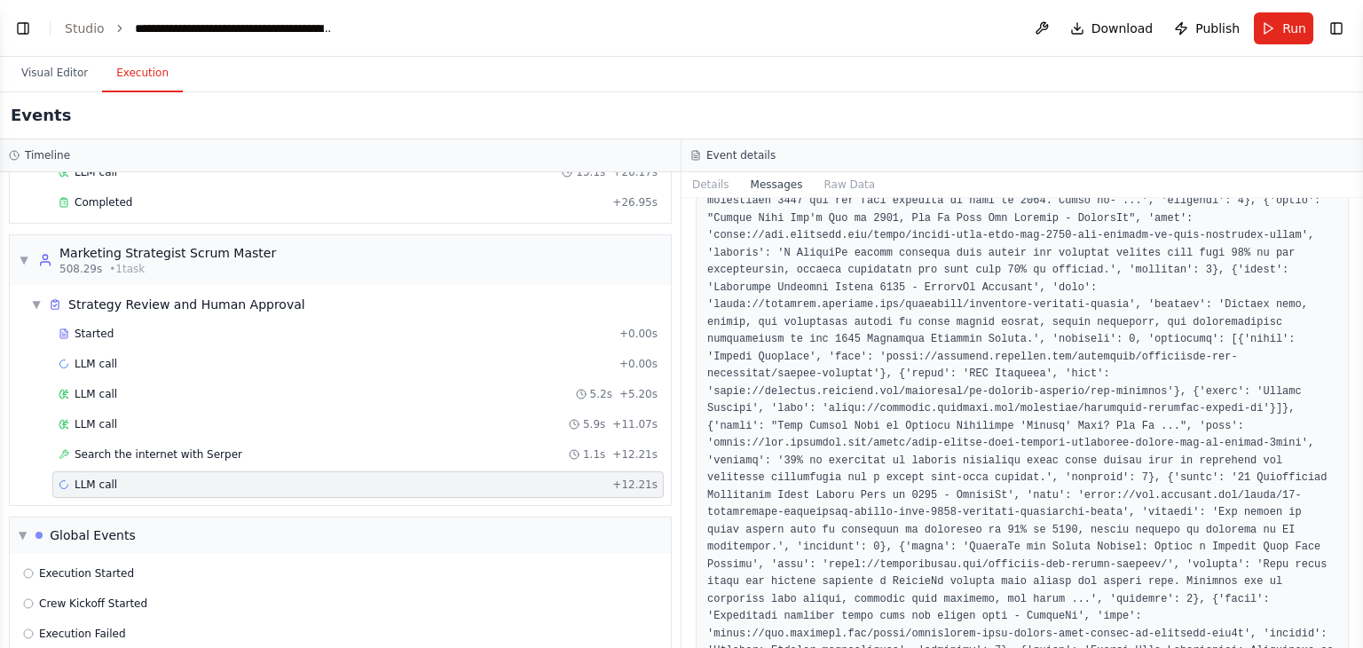
scroll to position [2030, 0]
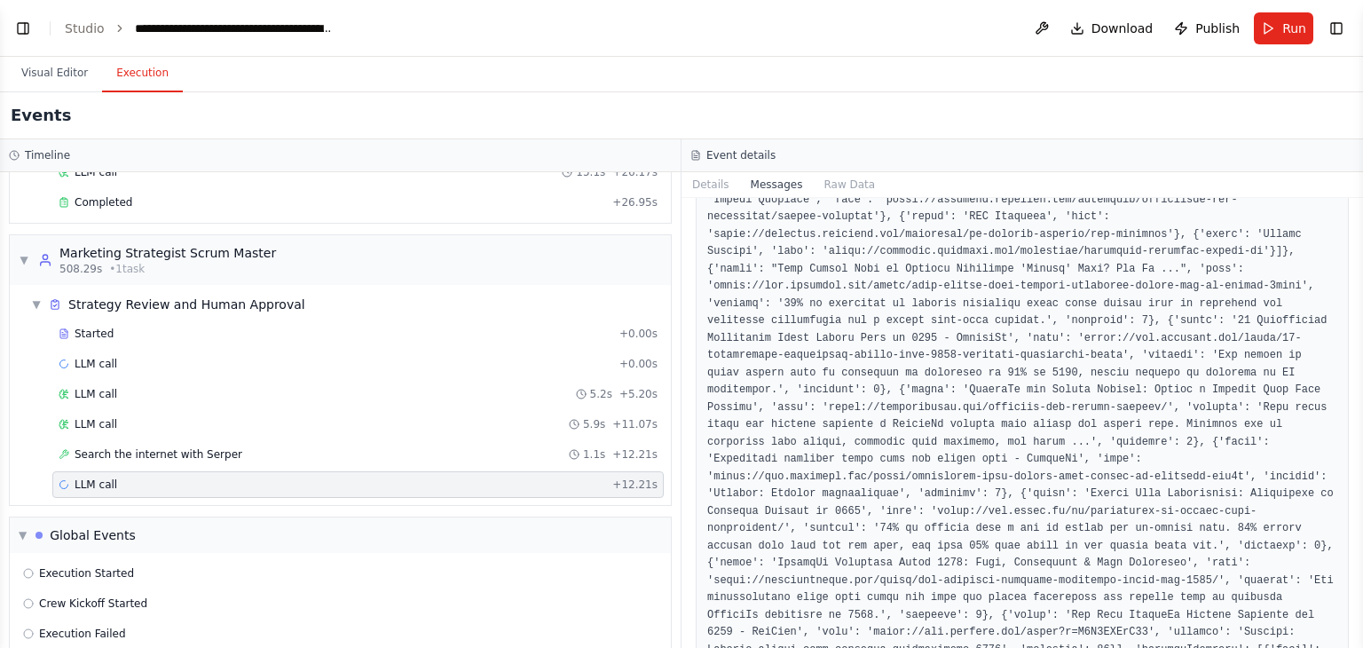
click at [81, 621] on div "Execution Started Crew Kickoff Started Execution Failed" at bounding box center [340, 603] width 661 height 101
click at [81, 626] on span "Execution Failed" at bounding box center [82, 633] width 87 height 14
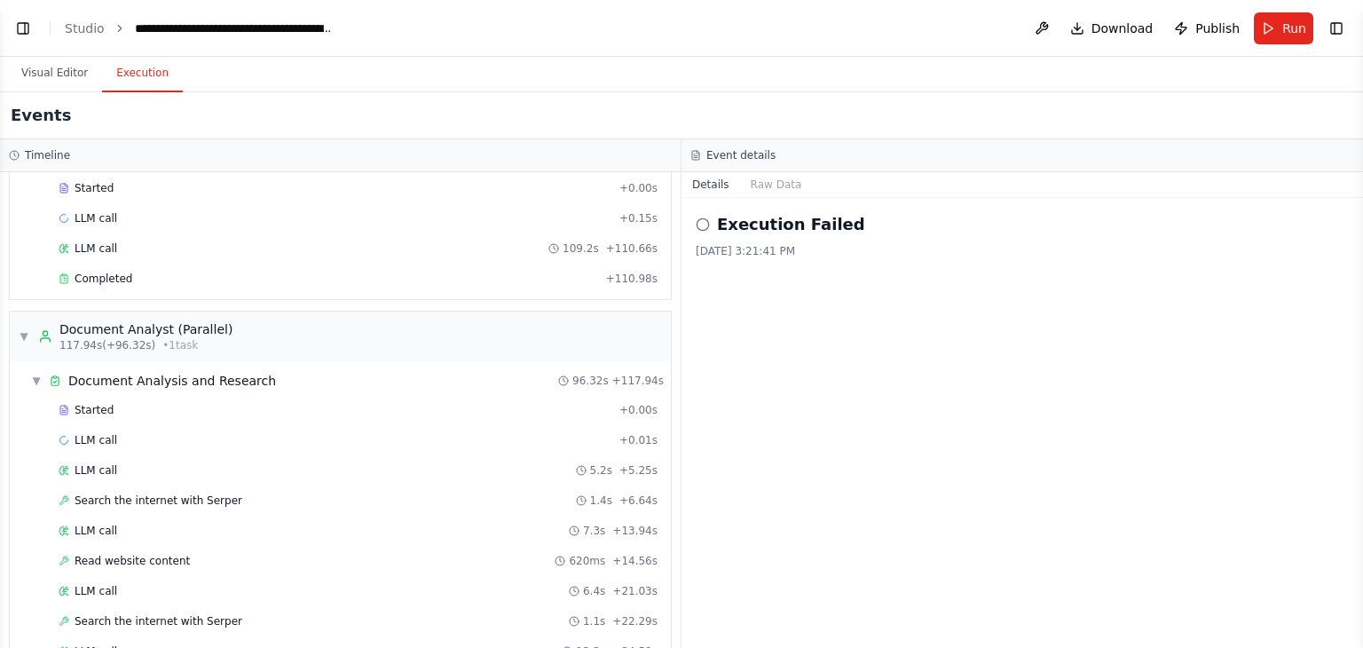
scroll to position [0, 0]
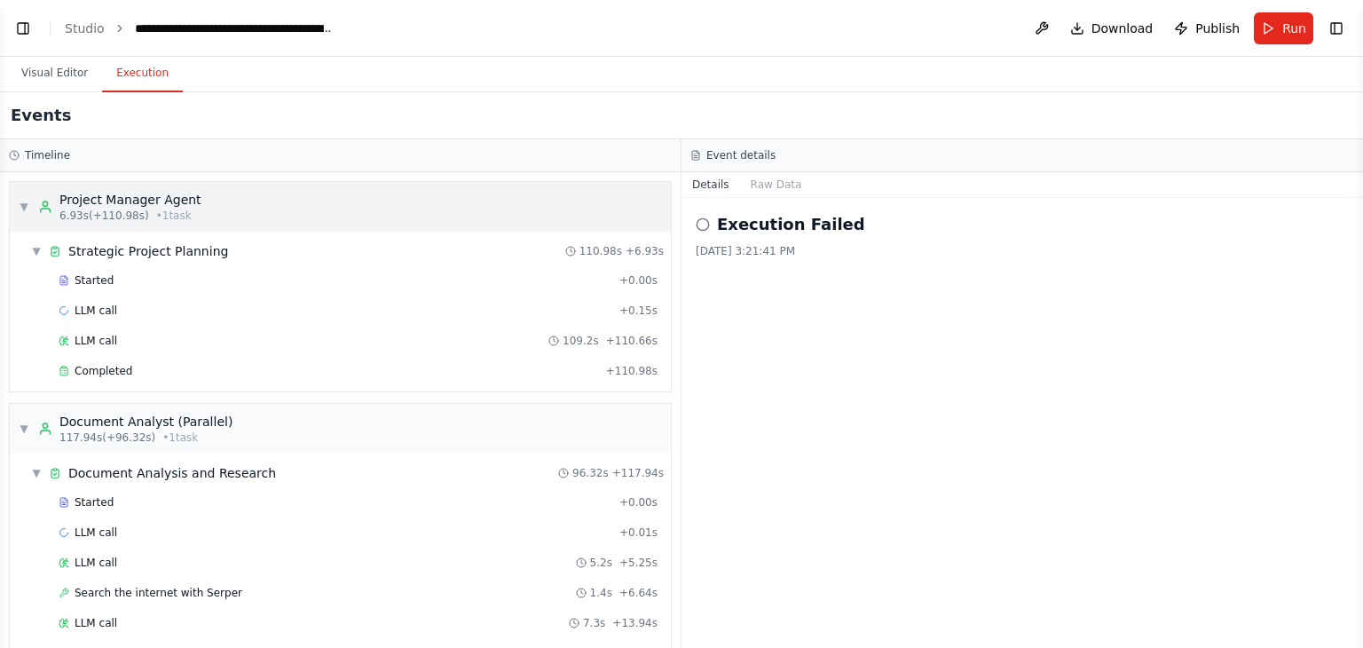
click at [47, 203] on circle at bounding box center [45, 203] width 4 height 4
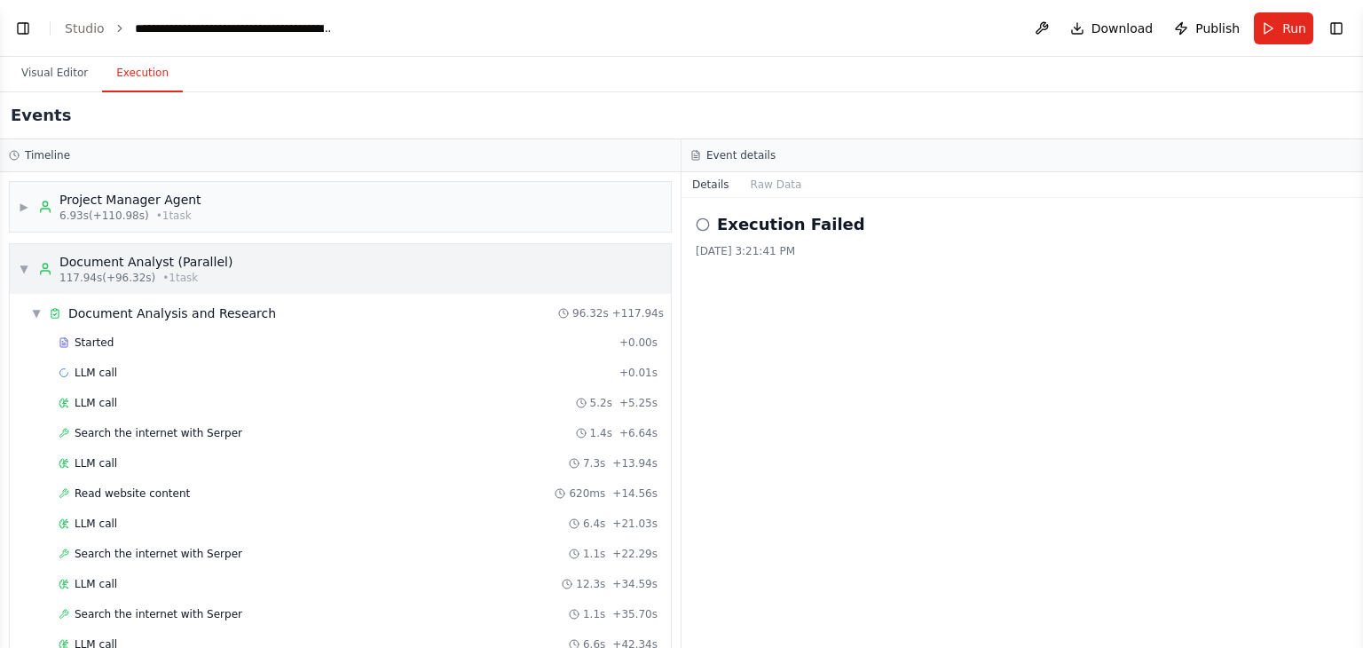
click at [50, 266] on icon at bounding box center [45, 269] width 14 height 14
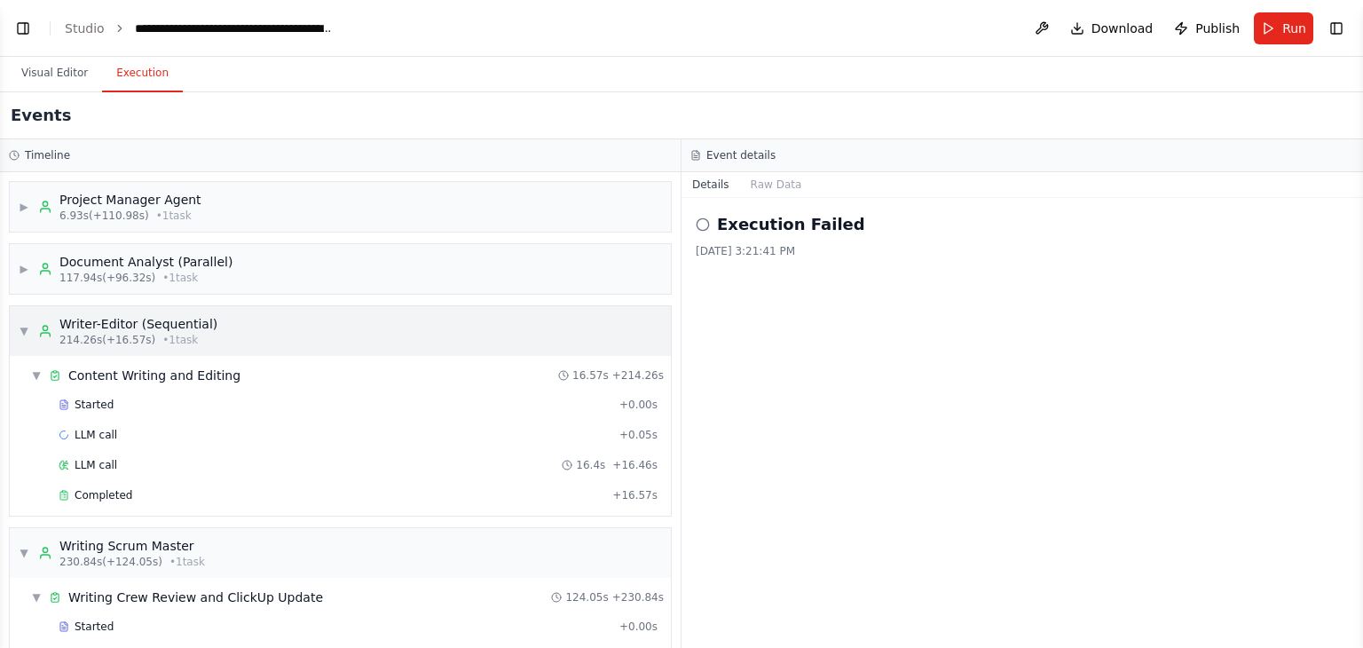
click at [30, 319] on div "▼ Writer-Editor (Sequential) 214.26s (+16.57s) • 1 task" at bounding box center [118, 331] width 199 height 32
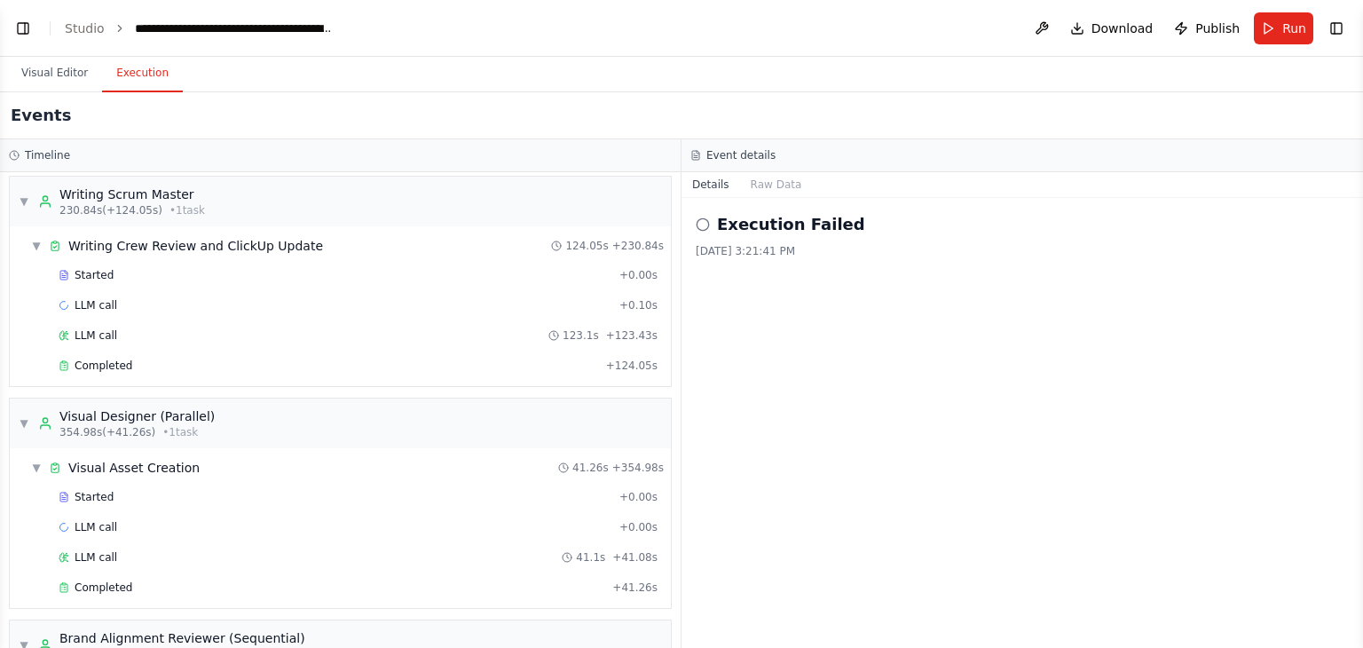
scroll to position [193, 0]
click at [32, 212] on div "▼ Writing Scrum Master 230.84s (+124.05s) • 1 task" at bounding box center [112, 200] width 186 height 32
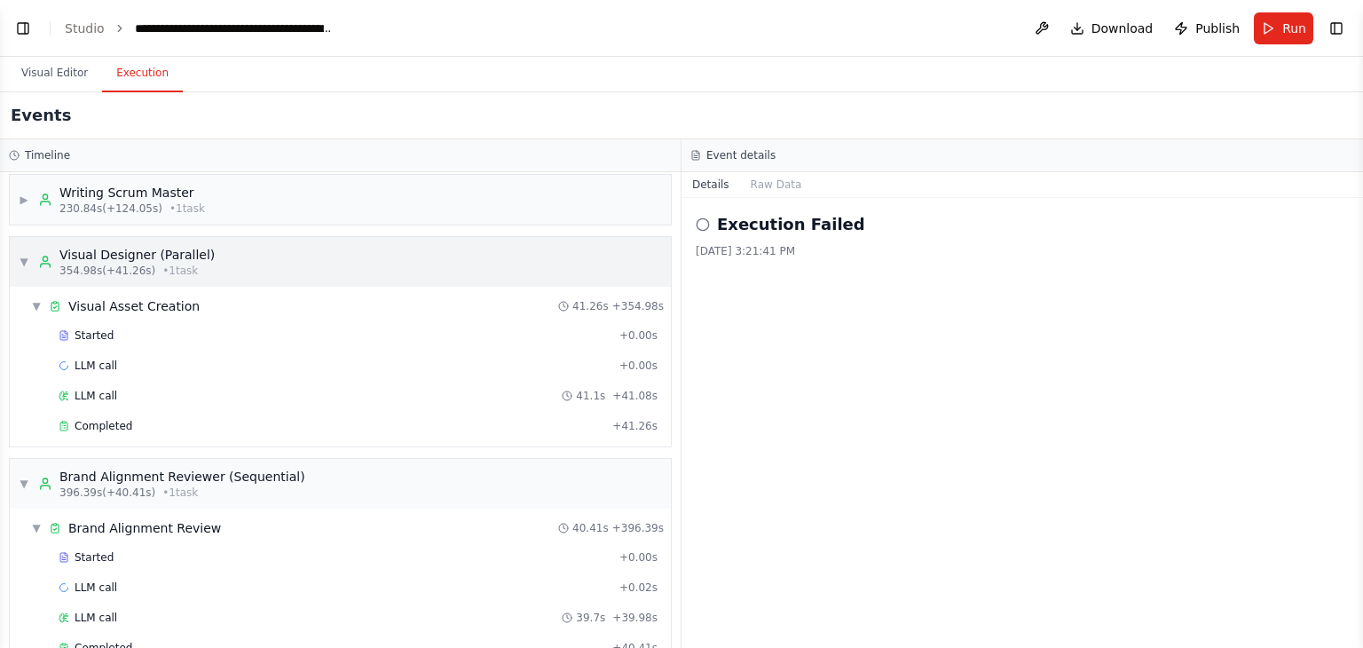
click at [22, 248] on div "▼ Visual Designer (Parallel) 354.98s (+41.26s) • 1 task" at bounding box center [117, 262] width 196 height 32
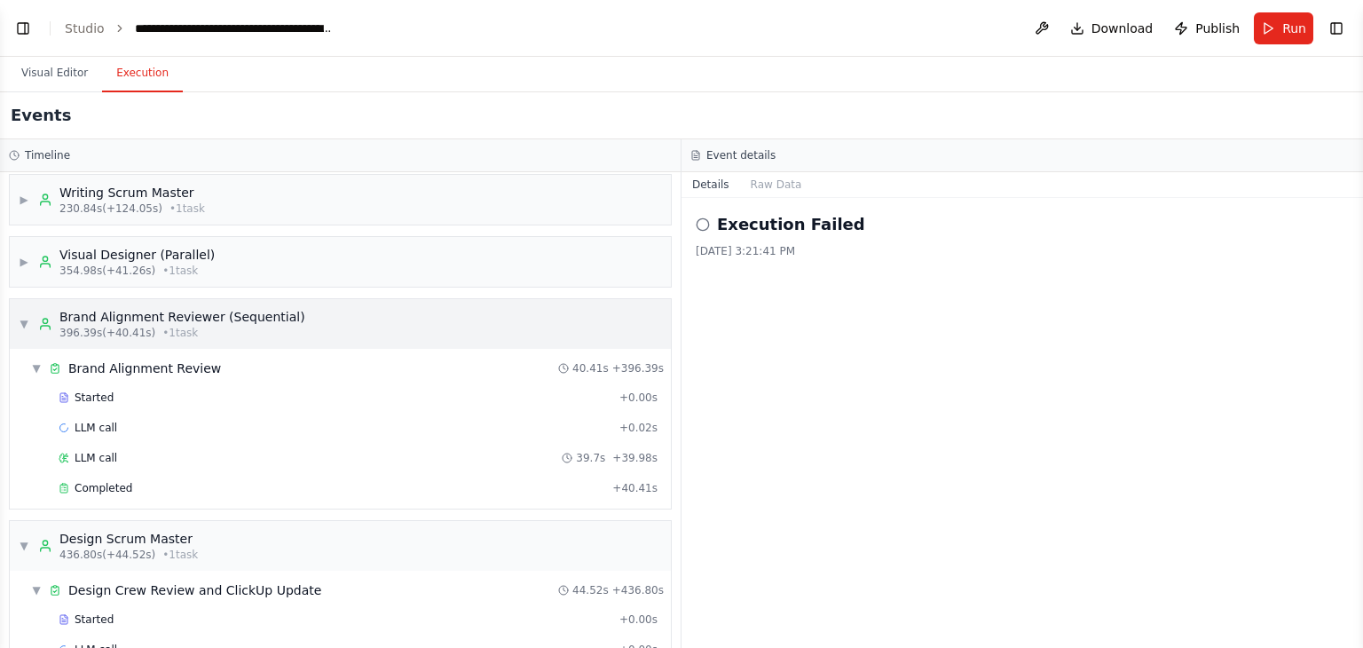
click at [33, 310] on div "▼ Brand Alignment Reviewer (Sequential) 396.39s (+40.41s) • 1 task" at bounding box center [162, 324] width 287 height 32
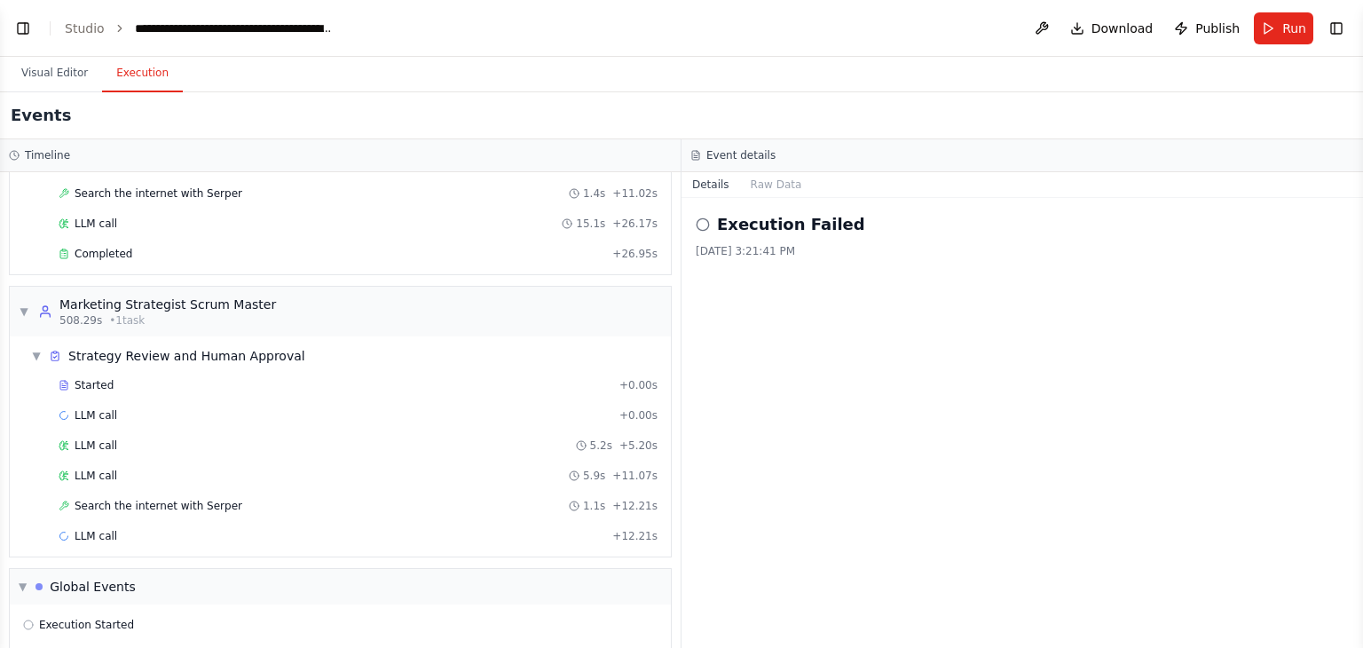
scroll to position [962, 0]
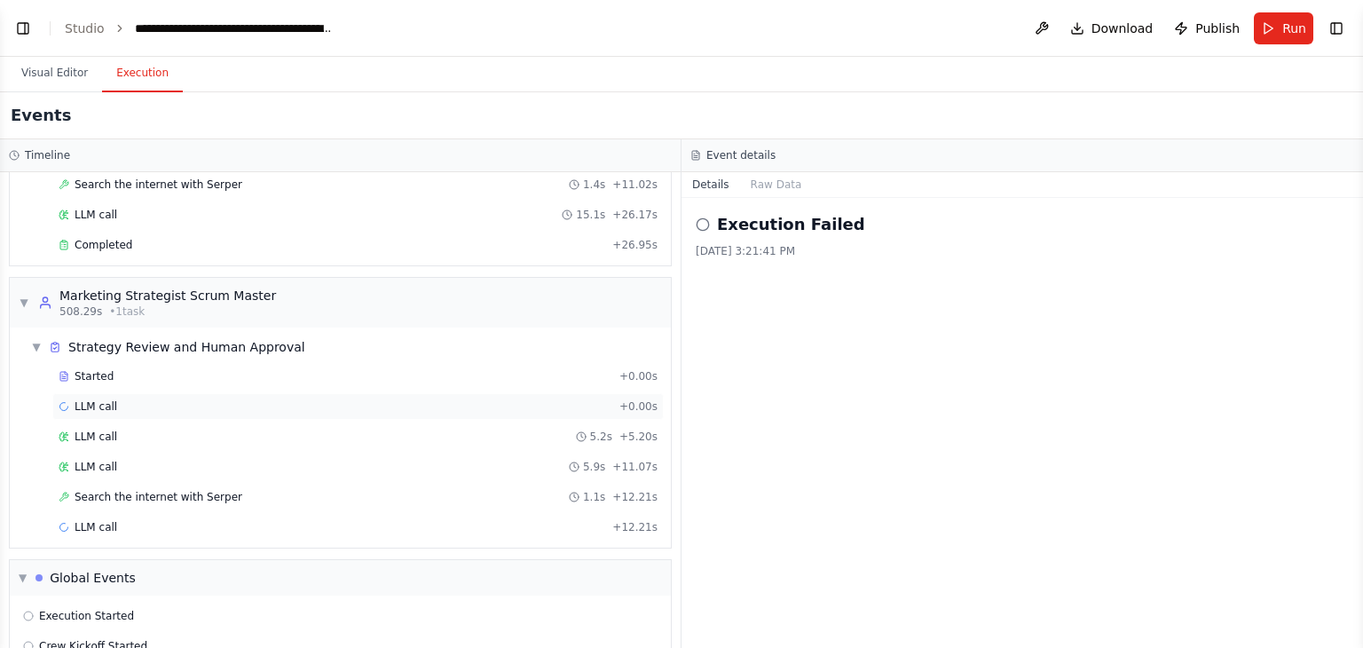
click at [92, 399] on span "LLM call" at bounding box center [96, 406] width 43 height 14
click at [716, 295] on div "Running Started 3:20:09 PM" at bounding box center [1022, 286] width 653 height 28
click at [774, 189] on button "Messages" at bounding box center [777, 184] width 74 height 25
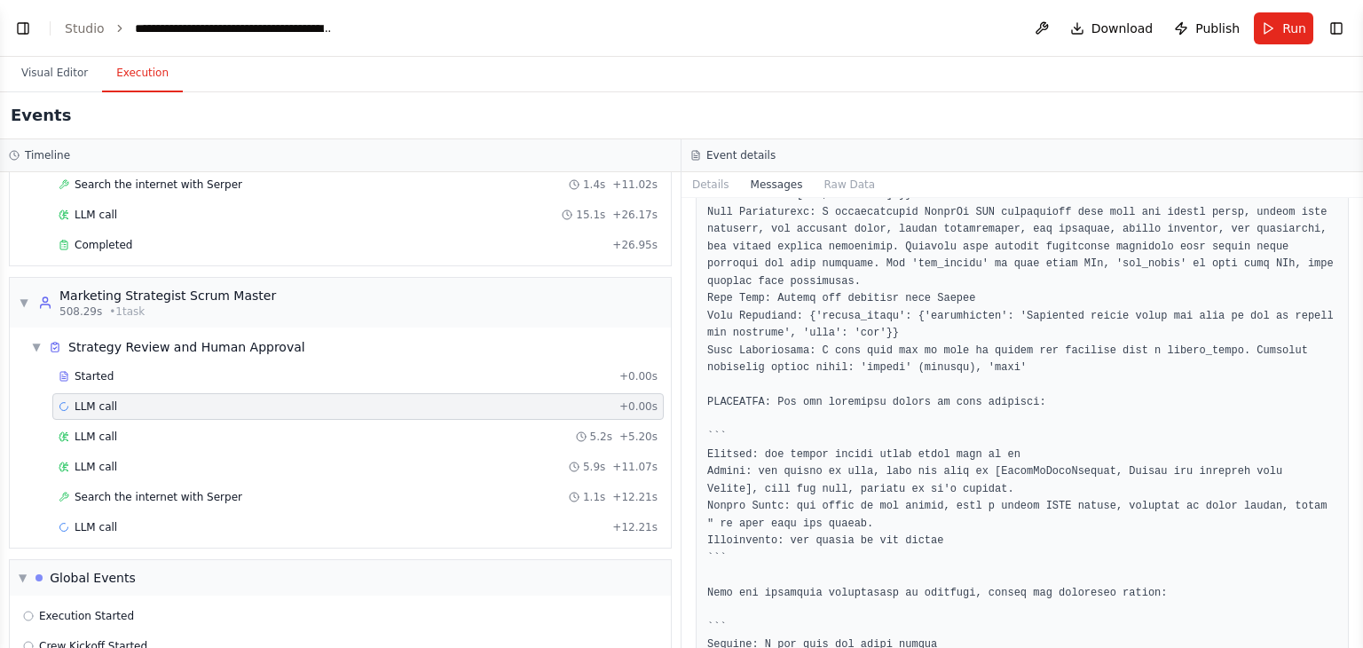
scroll to position [920, 0]
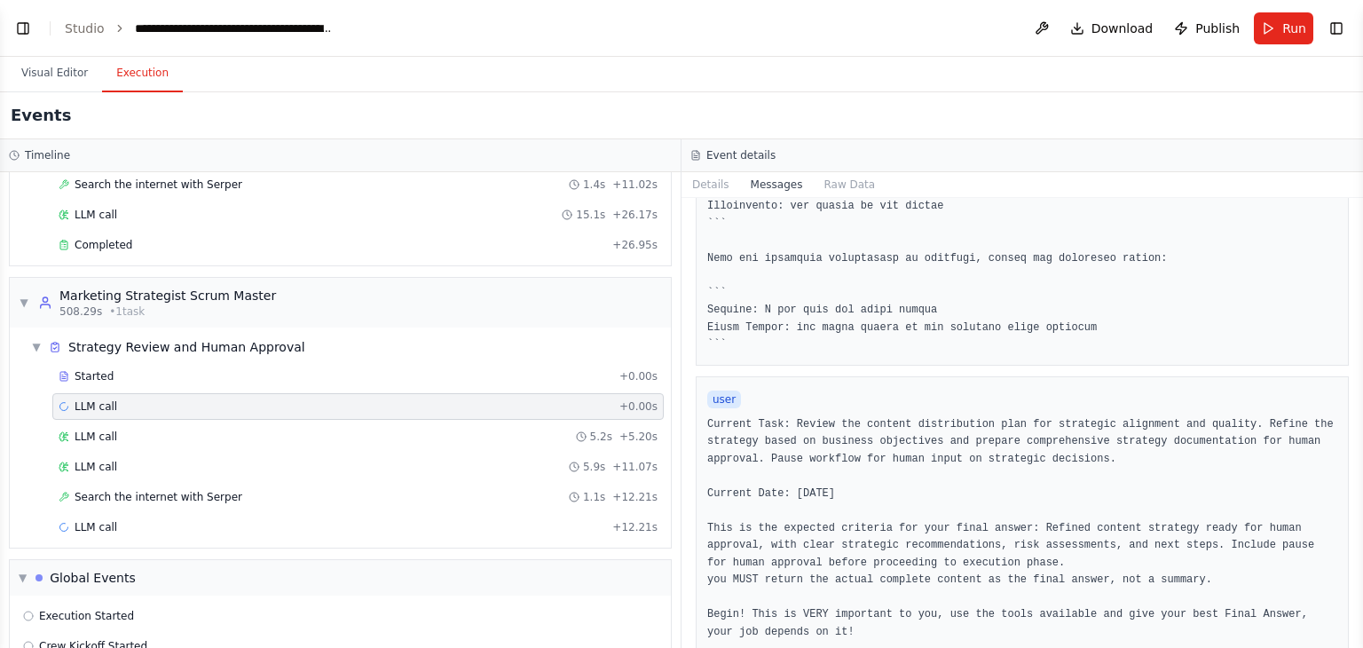
click at [712, 194] on button "Details" at bounding box center [710, 184] width 59 height 25
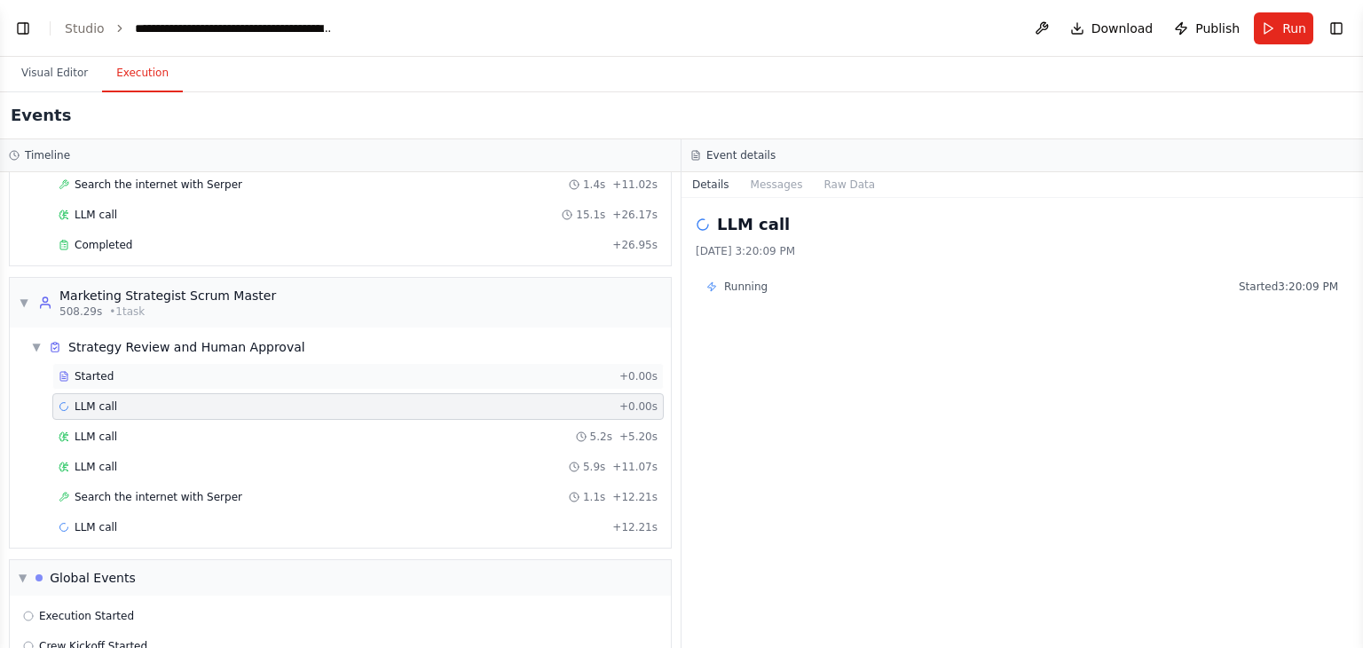
scroll to position [1019, 0]
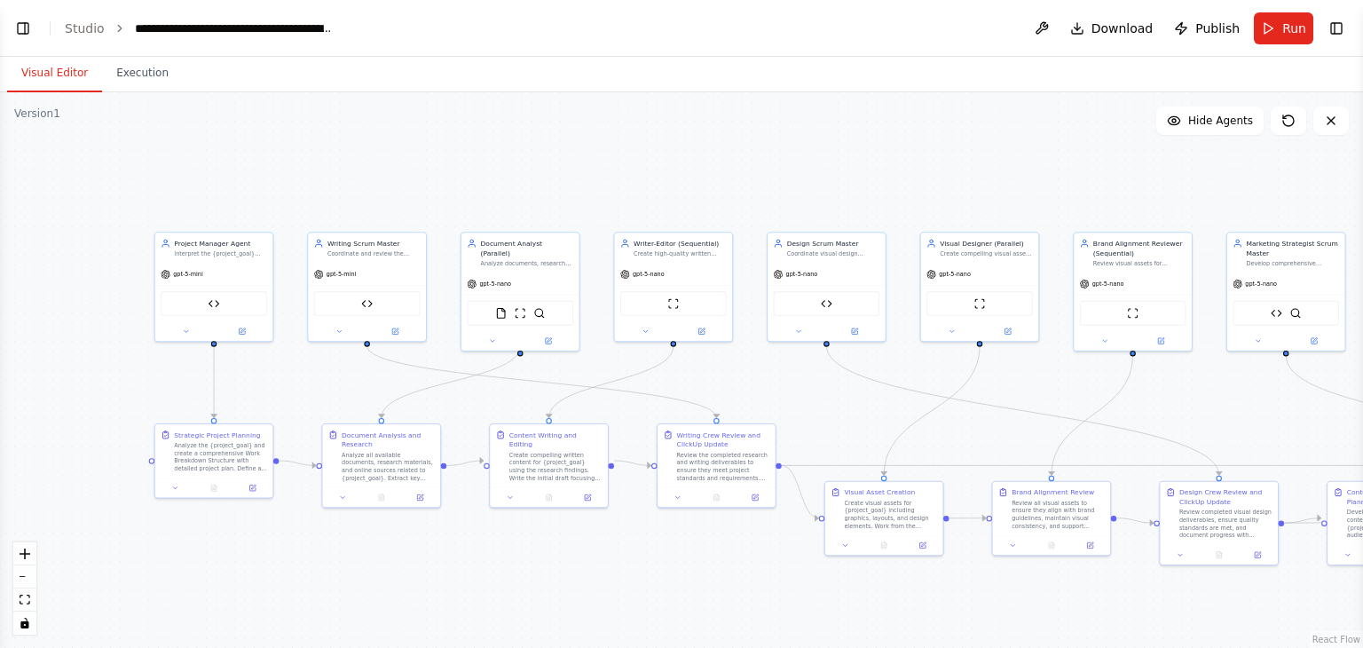
click at [41, 71] on button "Visual Editor" at bounding box center [54, 73] width 95 height 37
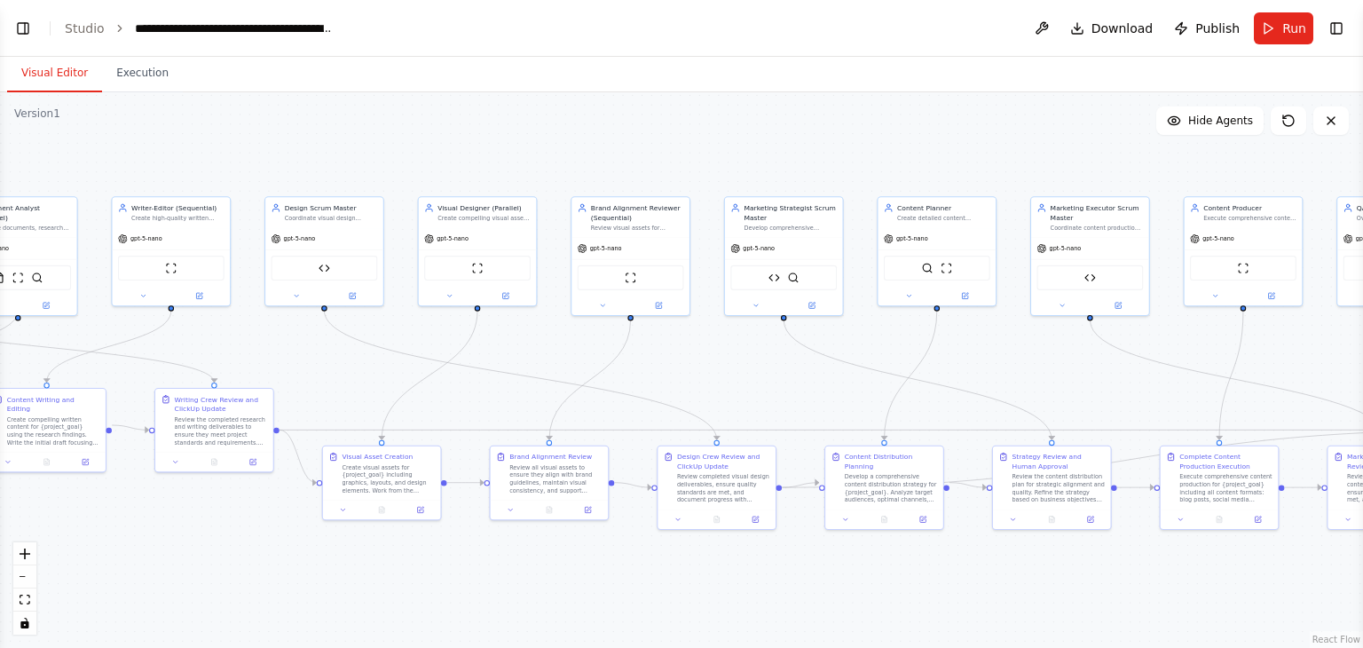
drag, startPoint x: 1036, startPoint y: 395, endPoint x: 426, endPoint y: 367, distance: 611.1
click at [426, 367] on div ".deletable-edge-delete-btn { width: 20px; height: 20px; border: 0px solid #ffff…" at bounding box center [681, 369] width 1363 height 555
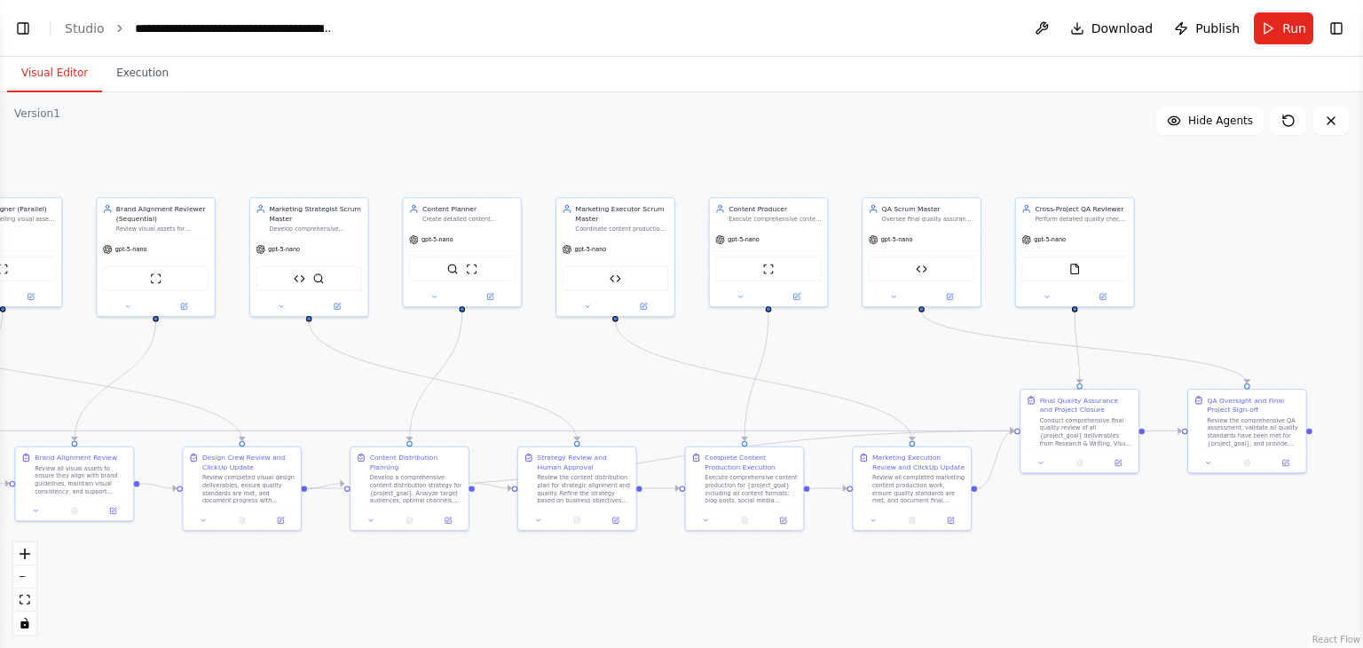
drag, startPoint x: 975, startPoint y: 405, endPoint x: 608, endPoint y: 398, distance: 367.4
click at [608, 398] on div ".deletable-edge-delete-btn { width: 20px; height: 20px; border: 0px solid #ffff…" at bounding box center [681, 369] width 1363 height 555
click at [611, 225] on div "Coordinate content production execution for {project_goal}, managing parallel p…" at bounding box center [621, 227] width 93 height 8
click at [941, 383] on div ".deletable-edge-delete-btn { width: 20px; height: 20px; border: 0px solid #ffff…" at bounding box center [681, 369] width 1363 height 555
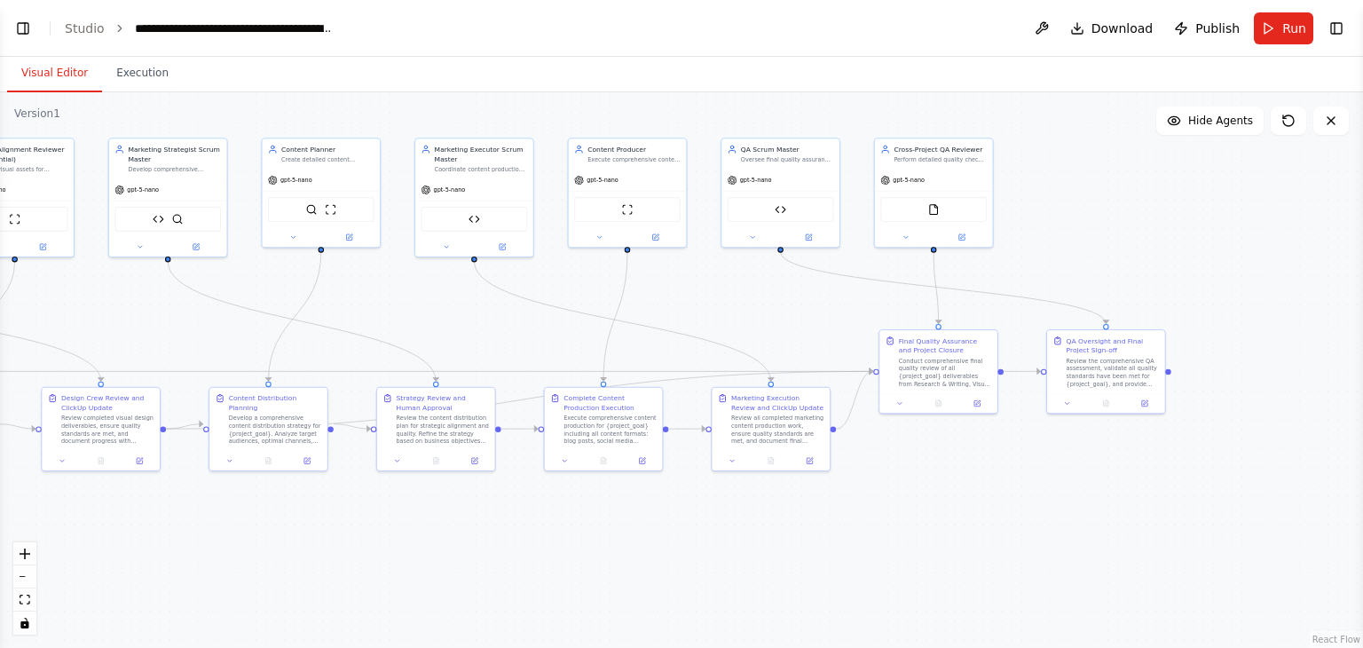
drag, startPoint x: 941, startPoint y: 383, endPoint x: 787, endPoint y: 313, distance: 168.7
click at [787, 313] on div ".deletable-edge-delete-btn { width: 20px; height: 20px; border: 0px solid #ffff…" at bounding box center [681, 369] width 1363 height 555
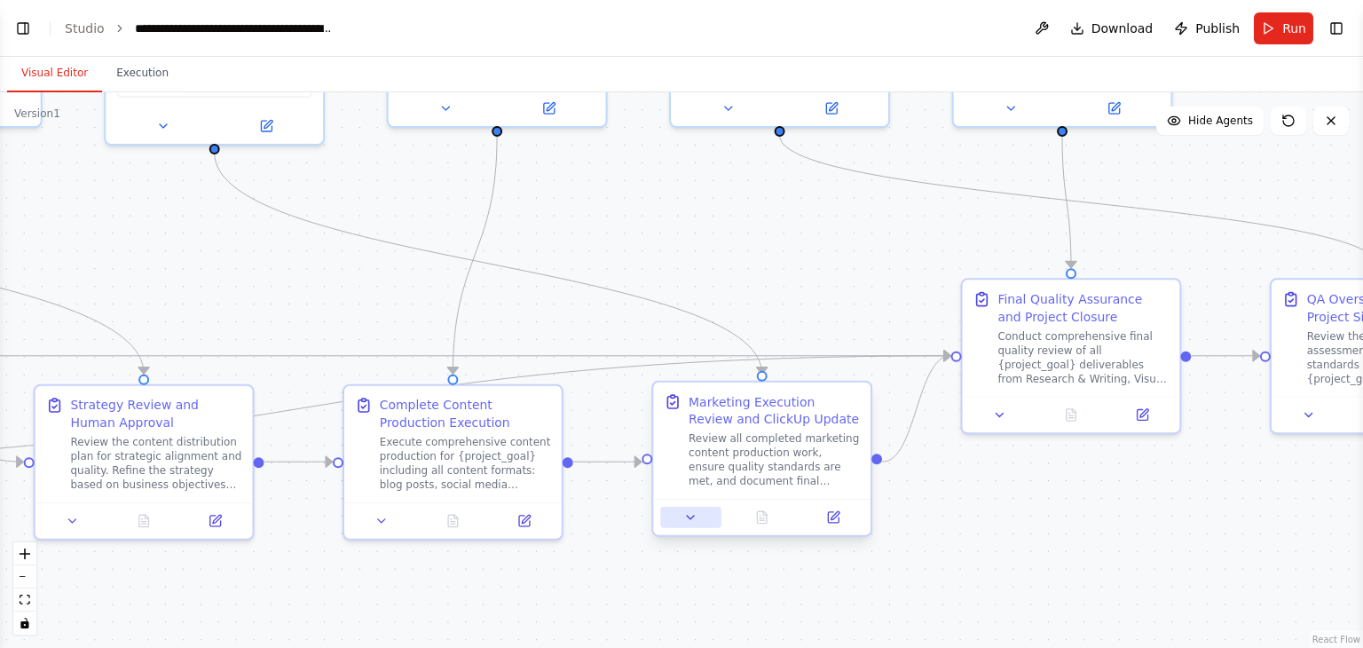
click at [694, 524] on button at bounding box center [690, 517] width 60 height 21
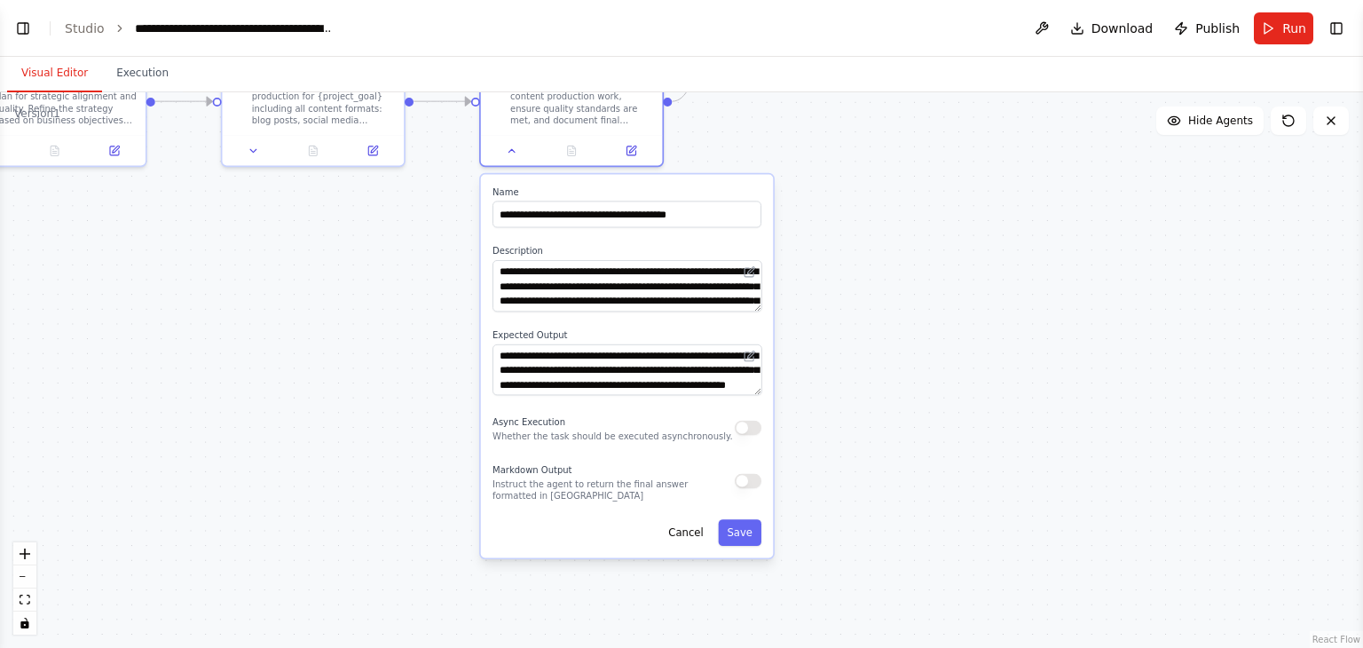
drag, startPoint x: 1097, startPoint y: 549, endPoint x: 858, endPoint y: 164, distance: 453.1
click at [858, 164] on div ".deletable-edge-delete-btn { width: 20px; height: 20px; border: 0px solid #ffff…" at bounding box center [681, 369] width 1363 height 555
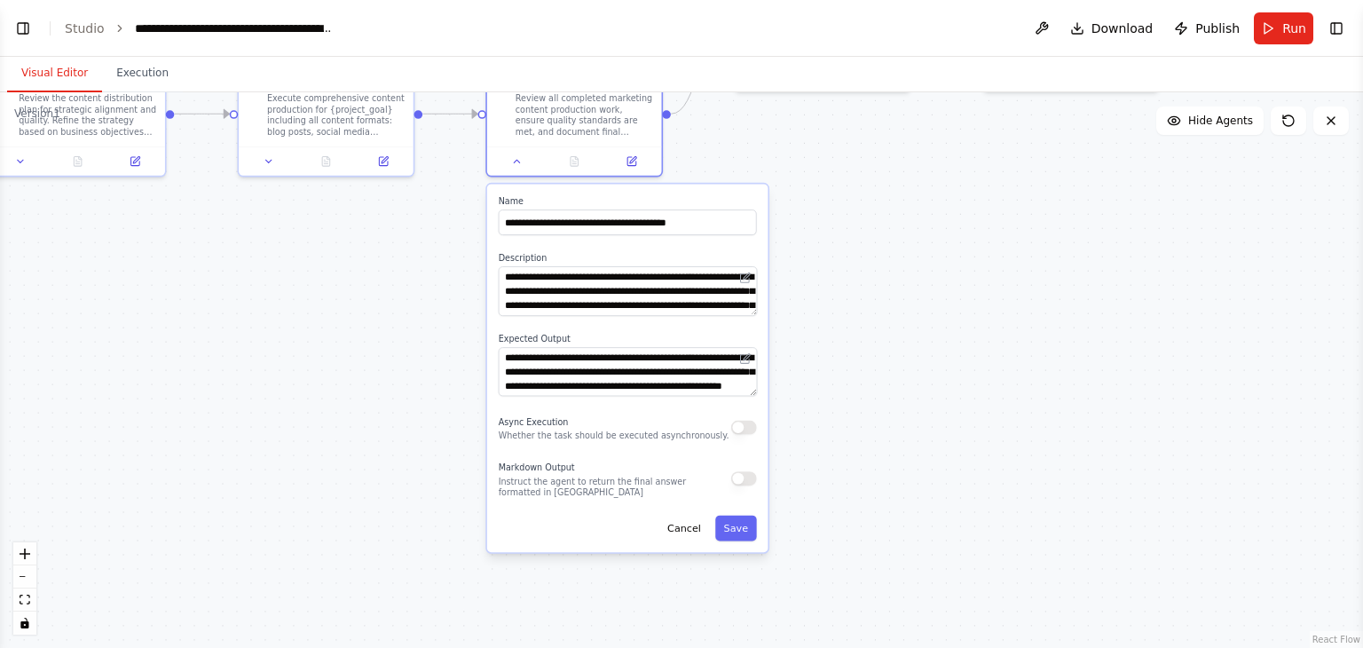
click at [787, 360] on div ".deletable-edge-delete-btn { width: 20px; height: 20px; border: 0px solid #ffff…" at bounding box center [681, 369] width 1363 height 555
click at [810, 461] on div ".deletable-edge-delete-btn { width: 20px; height: 20px; border: 0px solid #ffff…" at bounding box center [681, 369] width 1363 height 555
click at [738, 523] on button "Save" at bounding box center [736, 529] width 42 height 26
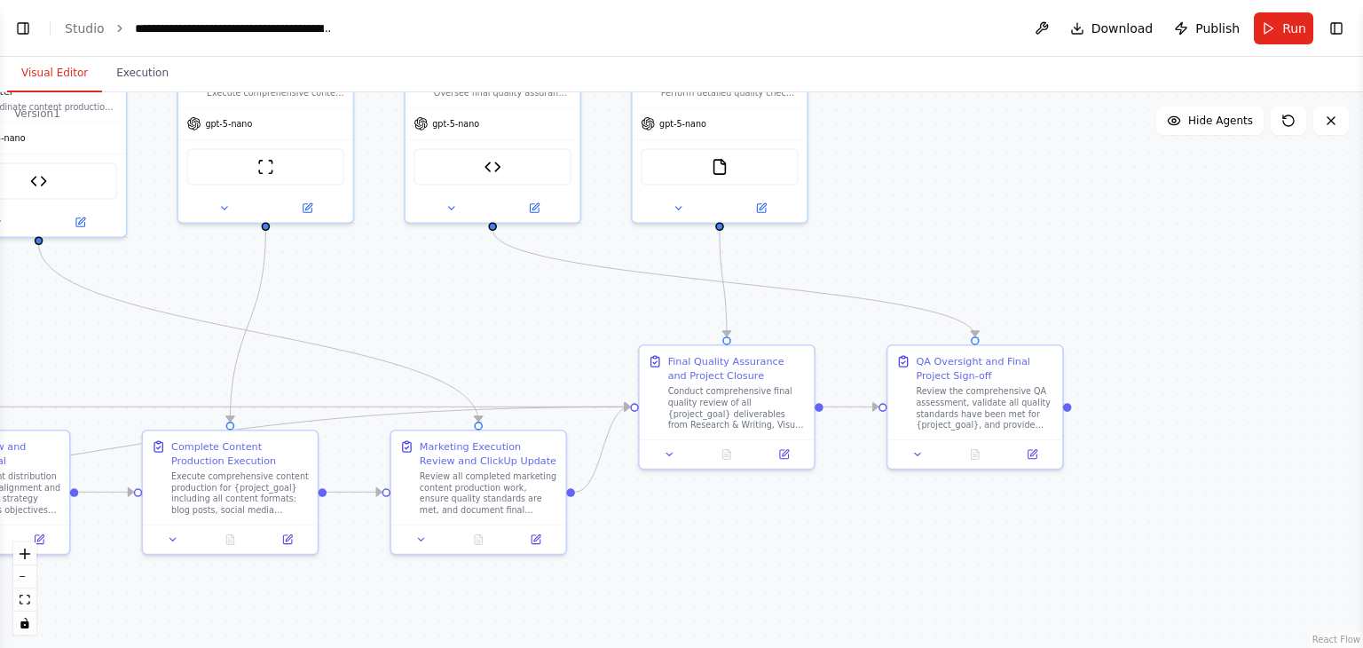
drag, startPoint x: 845, startPoint y: 268, endPoint x: 749, endPoint y: 644, distance: 388.2
click at [749, 626] on div ".deletable-edge-delete-btn { width: 20px; height: 20px; border: 0px solid #ffff…" at bounding box center [681, 369] width 1363 height 555
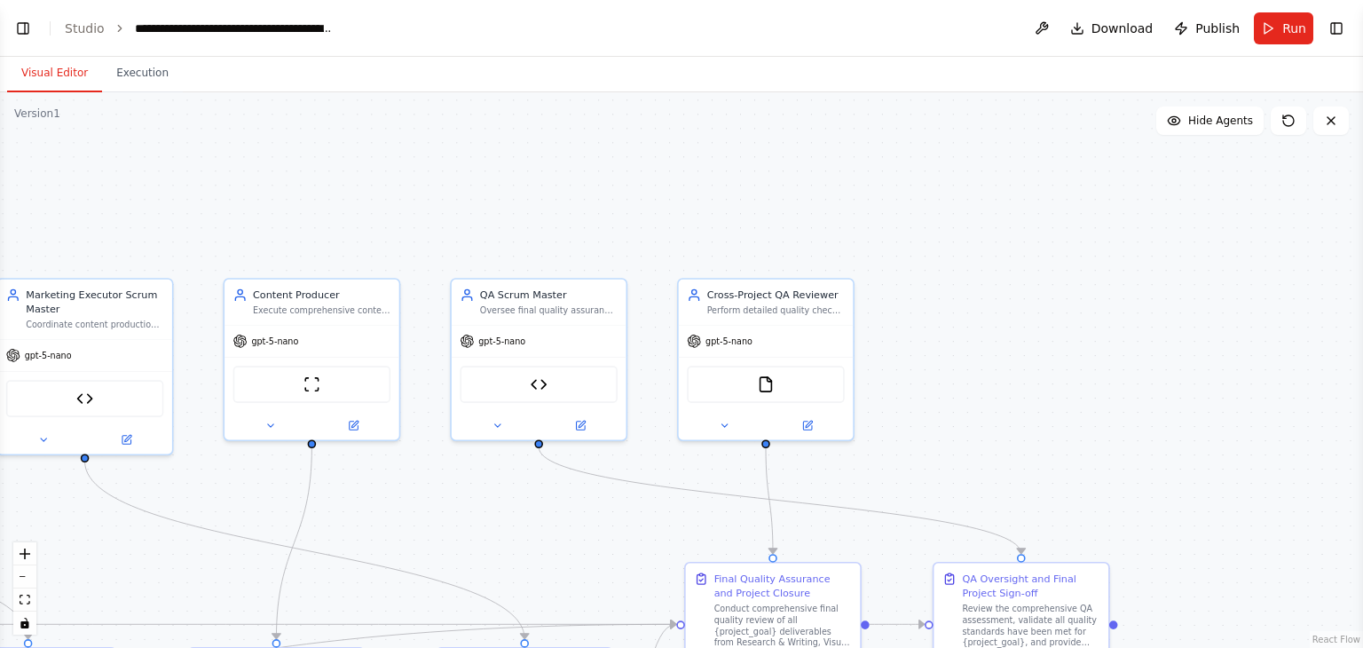
drag, startPoint x: 560, startPoint y: 382, endPoint x: 603, endPoint y: 610, distance: 232.1
click at [603, 610] on div ".deletable-edge-delete-btn { width: 20px; height: 20px; border: 0px solid #ffff…" at bounding box center [681, 369] width 1363 height 555
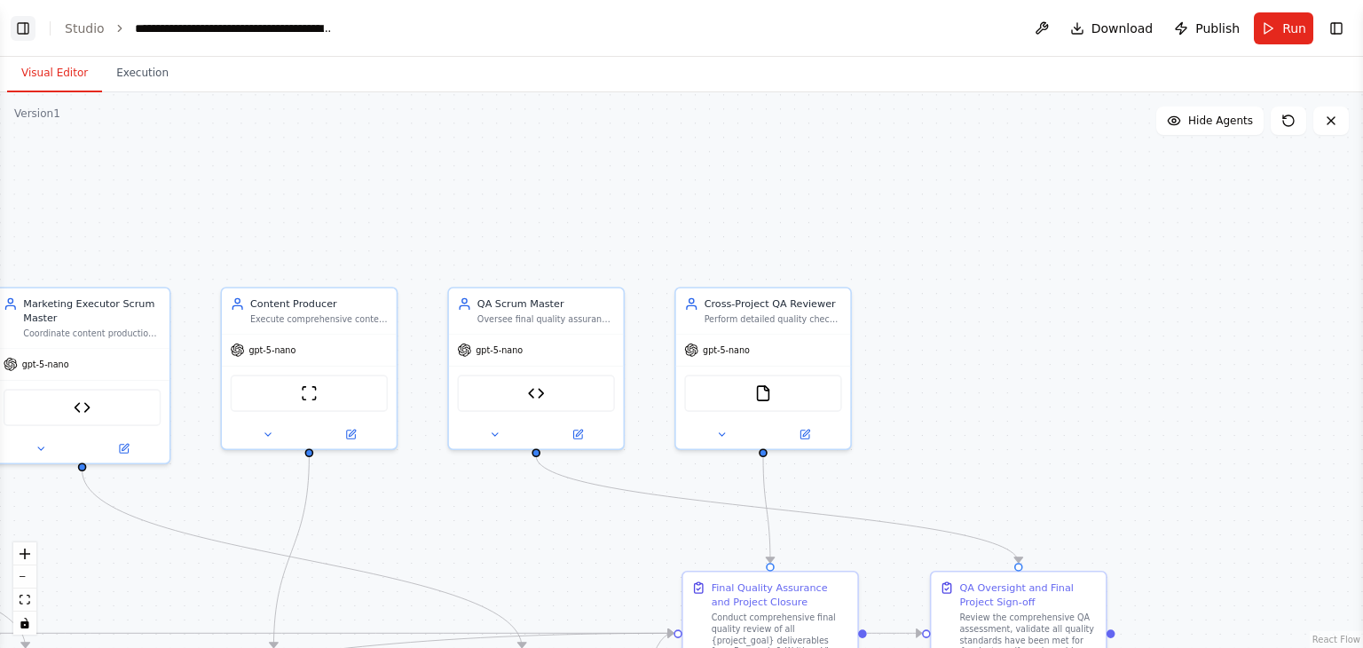
click at [20, 28] on button "Toggle Left Sidebar" at bounding box center [23, 28] width 25 height 25
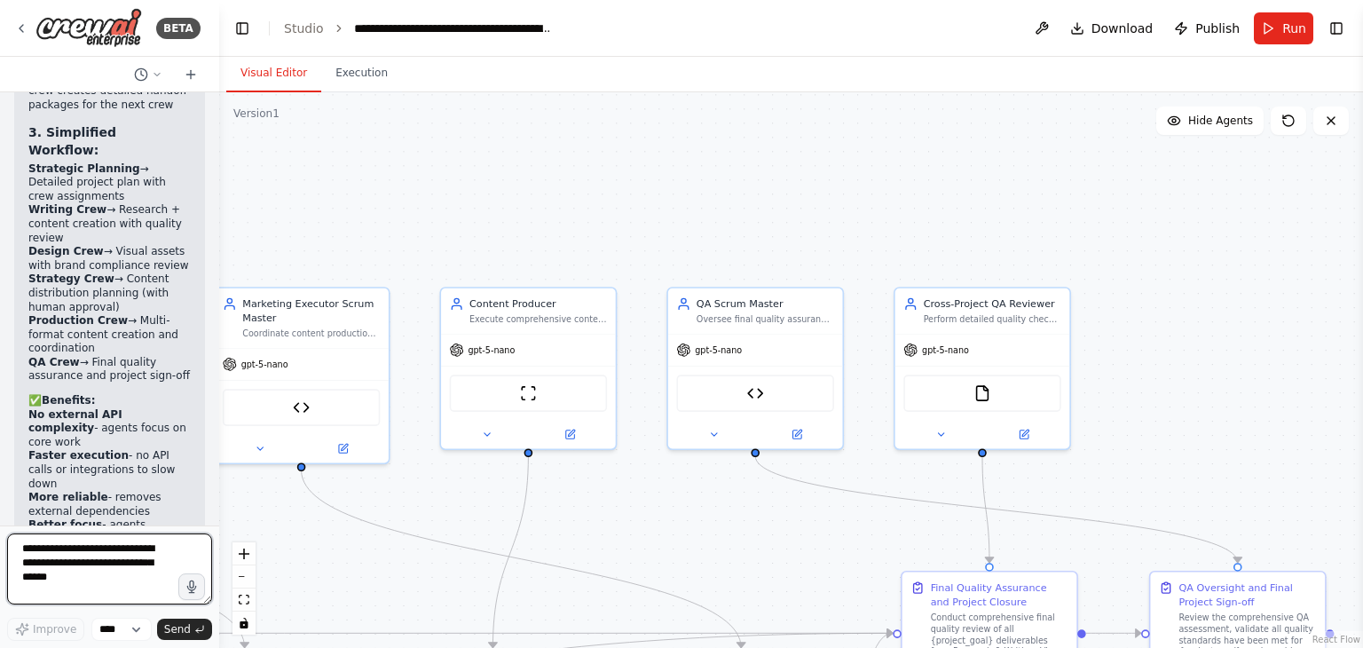
click at [110, 562] on textarea at bounding box center [109, 568] width 205 height 71
click at [422, 442] on div ".deletable-edge-delete-btn { width: 20px; height: 20px; border: 0px solid #ffff…" at bounding box center [791, 369] width 1144 height 555
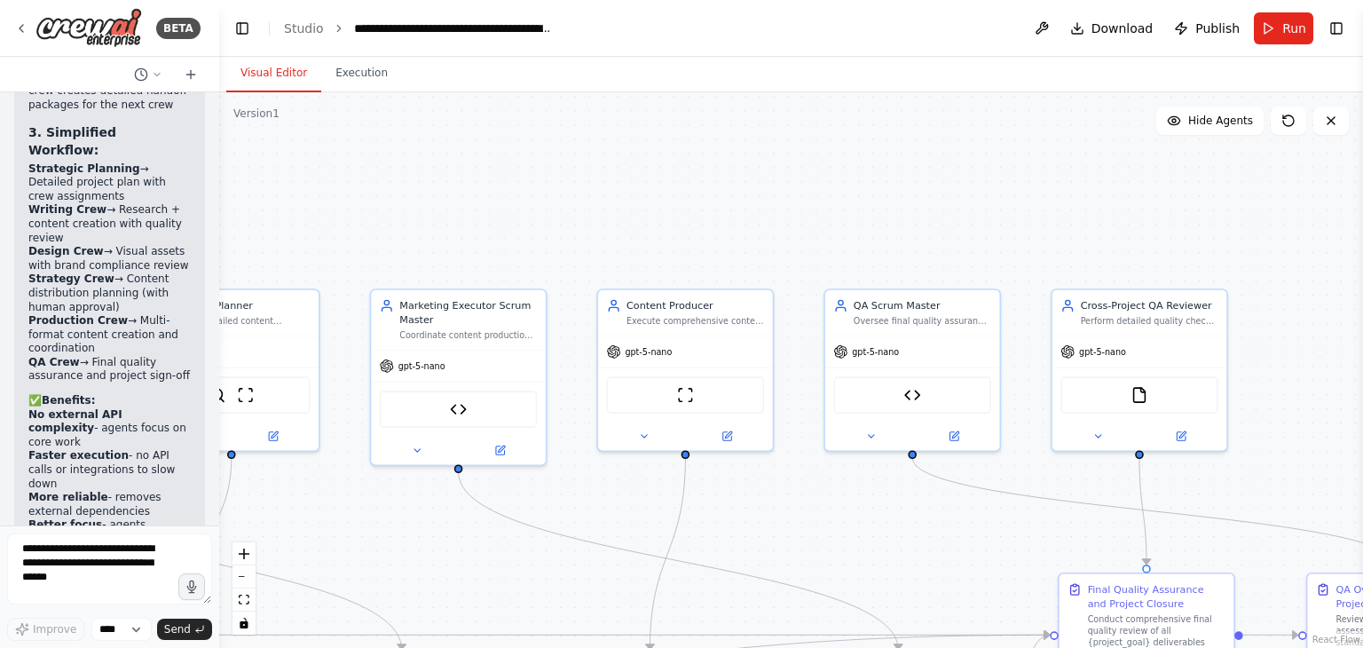
drag, startPoint x: 492, startPoint y: 272, endPoint x: 677, endPoint y: 277, distance: 184.6
click at [677, 277] on div ".deletable-edge-delete-btn { width: 20px; height: 20px; border: 0px solid #ffff…" at bounding box center [791, 369] width 1144 height 555
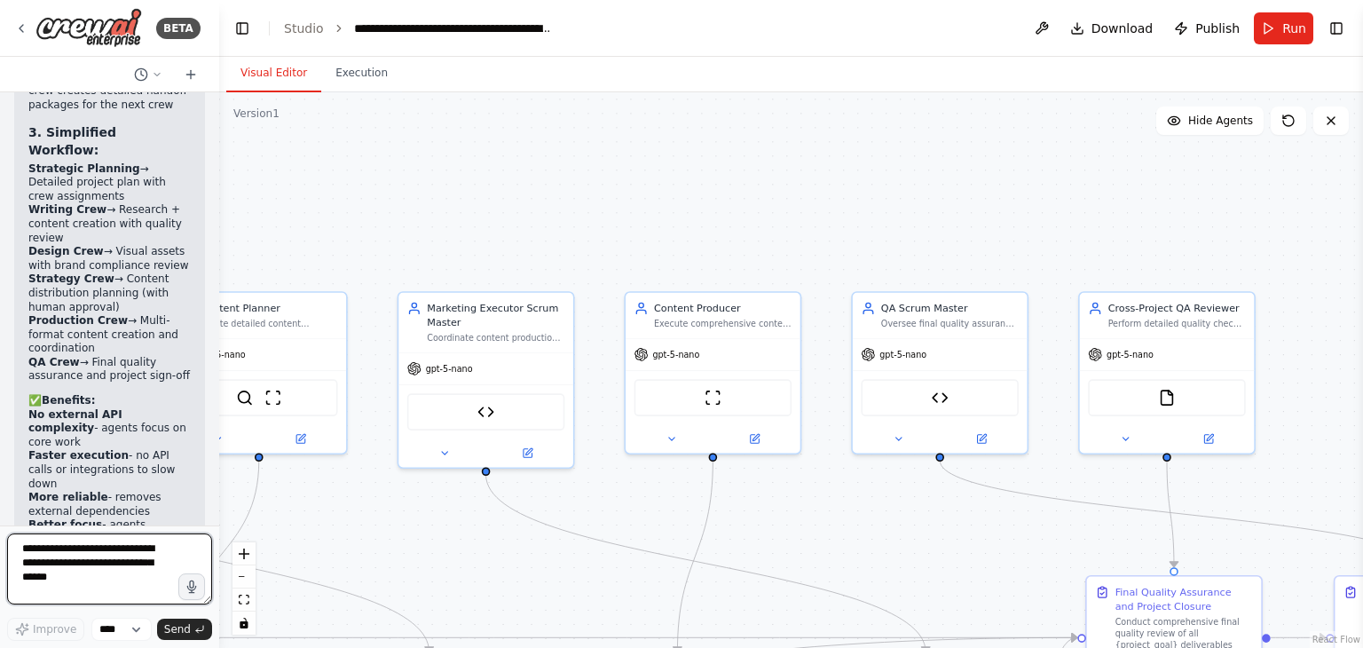
click at [103, 555] on textarea at bounding box center [109, 568] width 205 height 71
type textarea "**********"
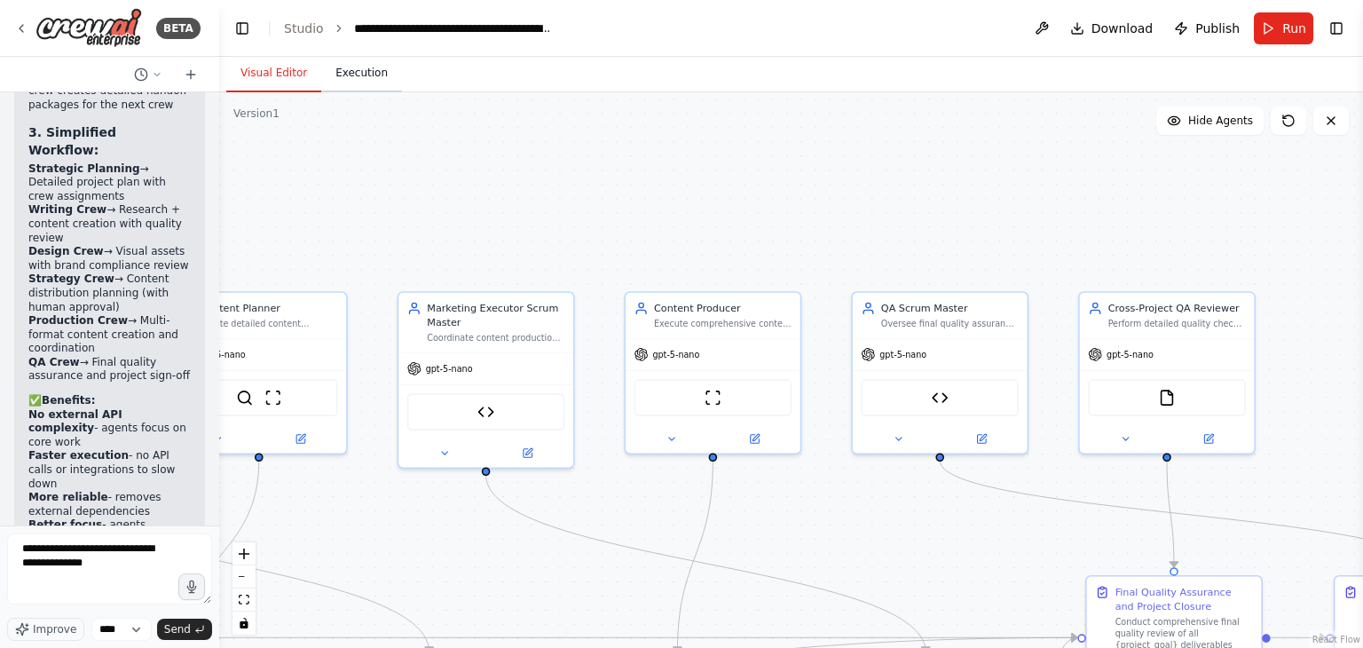
click at [363, 69] on button "Execution" at bounding box center [361, 73] width 81 height 37
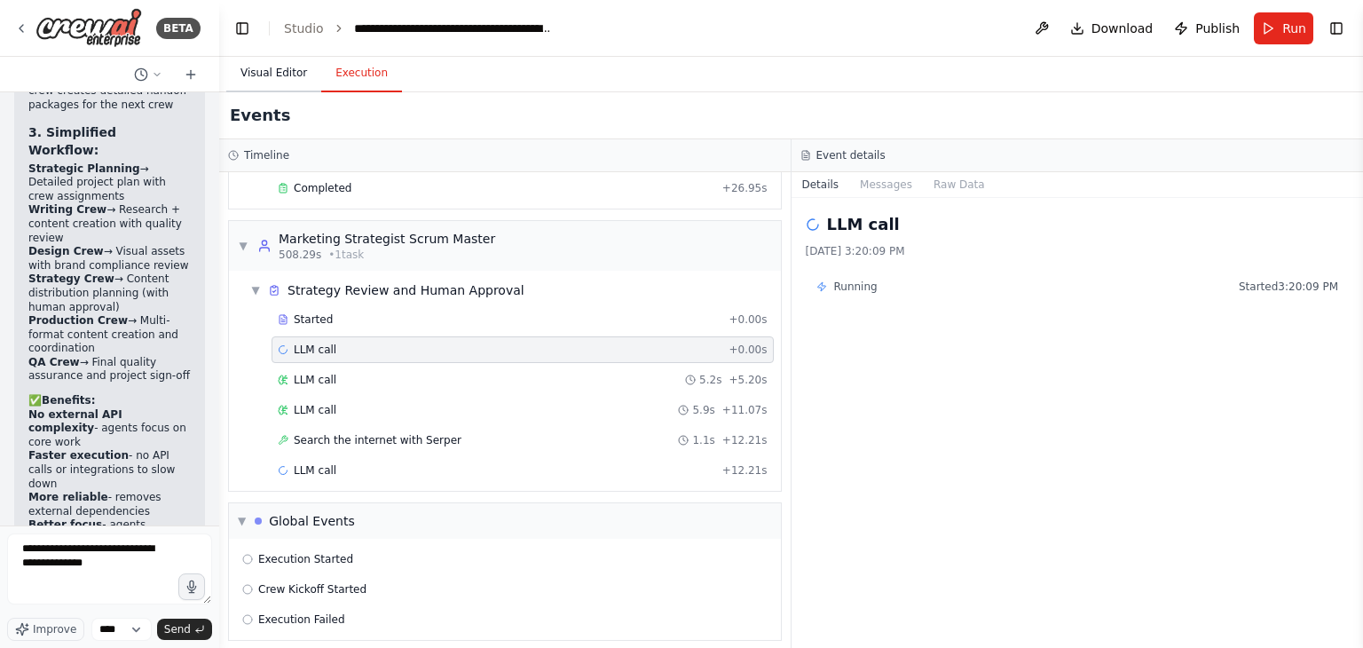
click at [290, 74] on button "Visual Editor" at bounding box center [273, 73] width 95 height 37
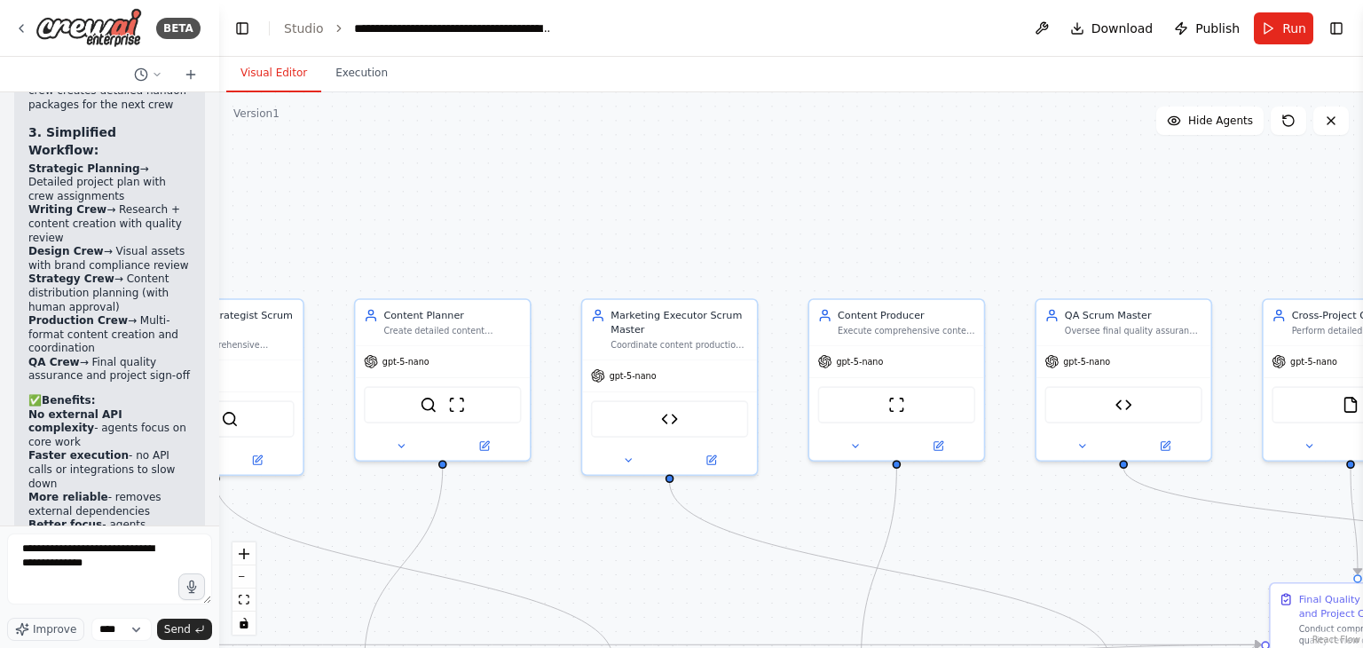
drag, startPoint x: 527, startPoint y: 248, endPoint x: 895, endPoint y: 243, distance: 368.3
click at [895, 243] on div ".deletable-edge-delete-btn { width: 20px; height: 20px; border: 0px solid #ffff…" at bounding box center [791, 369] width 1144 height 555
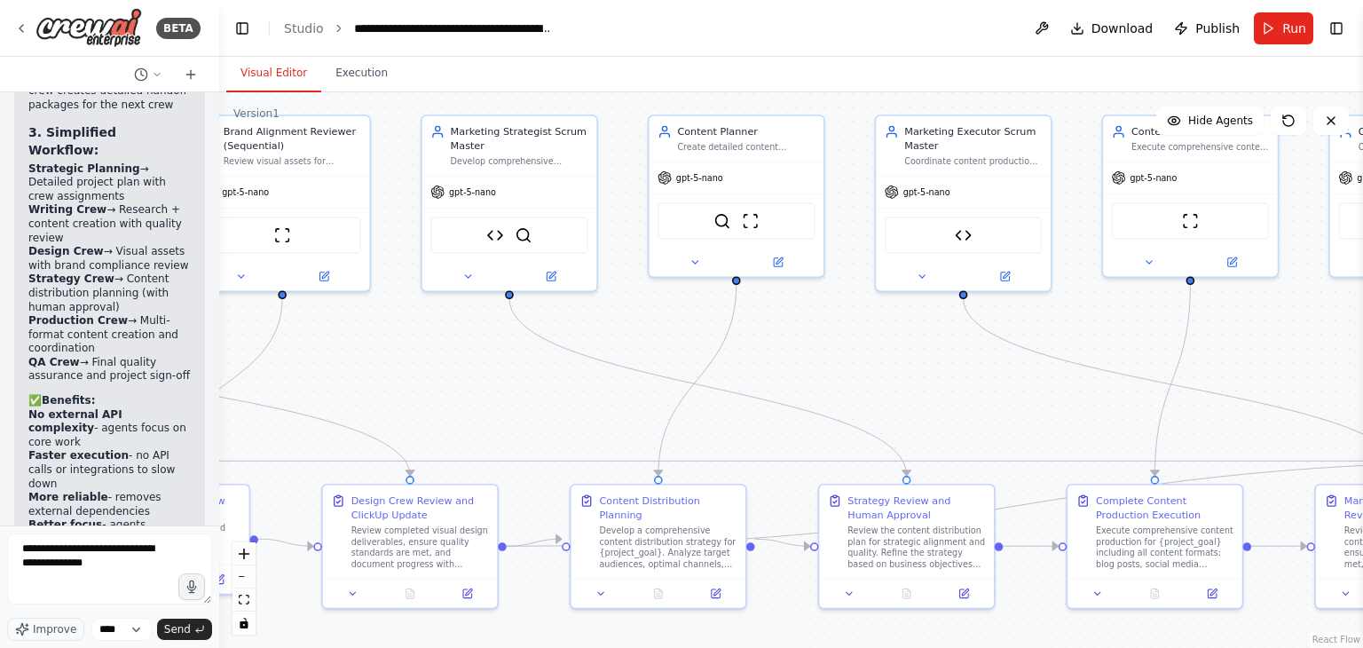
drag, startPoint x: 408, startPoint y: 245, endPoint x: 501, endPoint y: 72, distance: 196.5
click at [501, 72] on div "Visual Editor Execution Version 1 Show Tools Hide Agents .deletable-edge-delete…" at bounding box center [791, 352] width 1144 height 591
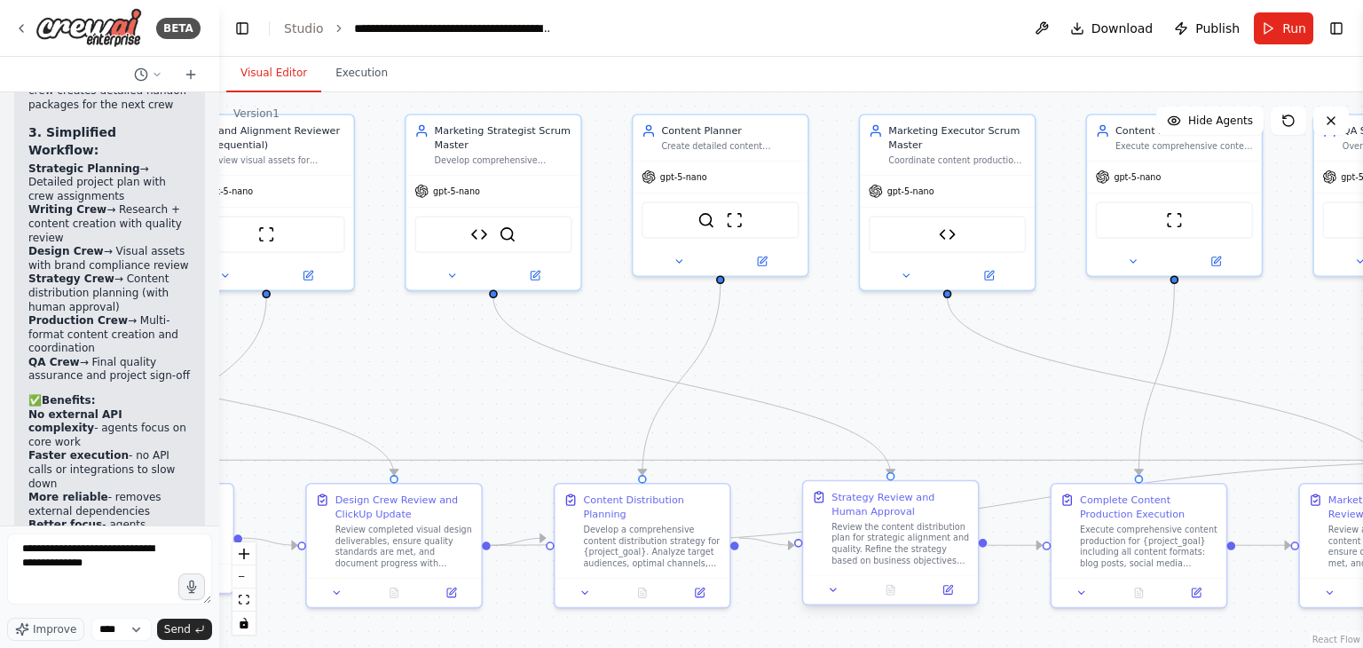
click at [913, 562] on div "Review the content distribution plan for strategic alignment and quality. Refin…" at bounding box center [900, 543] width 138 height 45
click at [845, 594] on button at bounding box center [833, 589] width 49 height 17
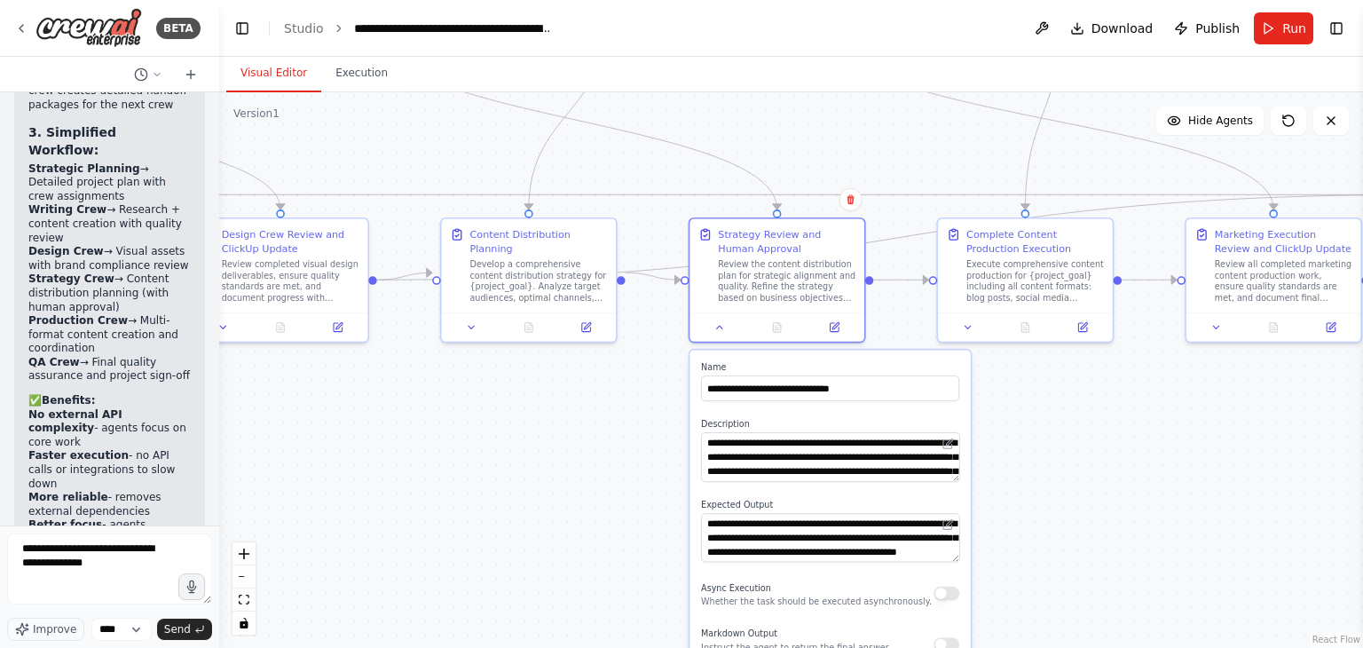
drag, startPoint x: 945, startPoint y: 419, endPoint x: 831, endPoint y: 151, distance: 291.4
click at [831, 151] on div ".deletable-edge-delete-btn { width: 20px; height: 20px; border: 0px solid #ffff…" at bounding box center [791, 369] width 1144 height 555
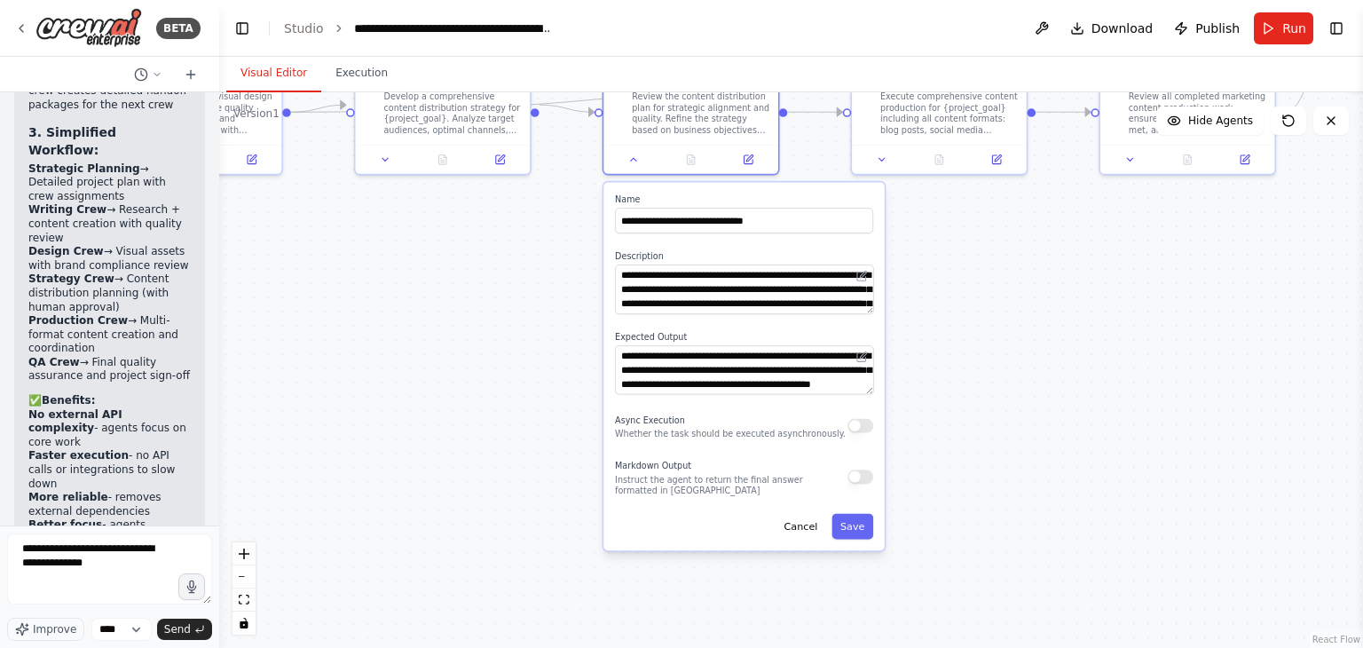
drag, startPoint x: 1035, startPoint y: 569, endPoint x: 949, endPoint y: 398, distance: 190.5
click at [949, 398] on div ".deletable-edge-delete-btn { width: 20px; height: 20px; border: 0px solid #ffff…" at bounding box center [791, 369] width 1144 height 555
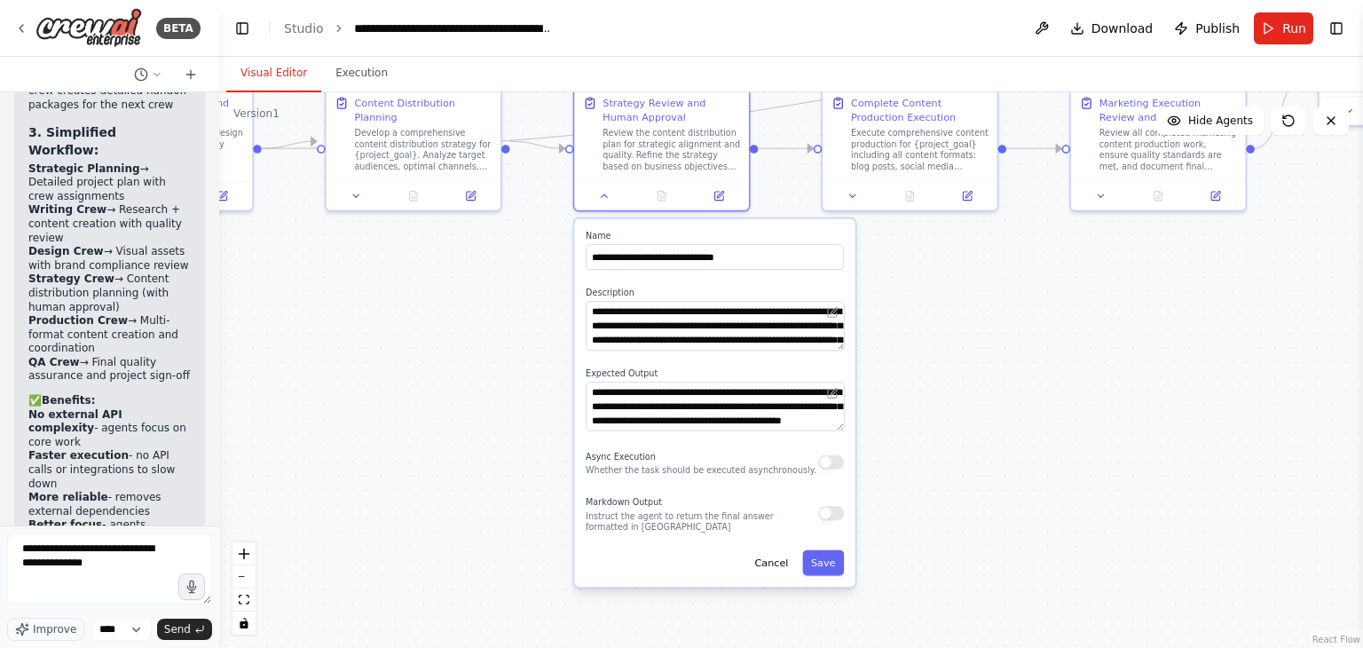
drag, startPoint x: 948, startPoint y: 411, endPoint x: 918, endPoint y: 452, distance: 50.2
click at [918, 452] on div ".deletable-edge-delete-btn { width: 20px; height: 20px; border: 0px solid #ffff…" at bounding box center [791, 369] width 1144 height 555
click at [944, 365] on div ".deletable-edge-delete-btn { width: 20px; height: 20px; border: 0px solid #ffff…" at bounding box center [791, 369] width 1144 height 555
click at [816, 560] on button "Save" at bounding box center [823, 562] width 42 height 26
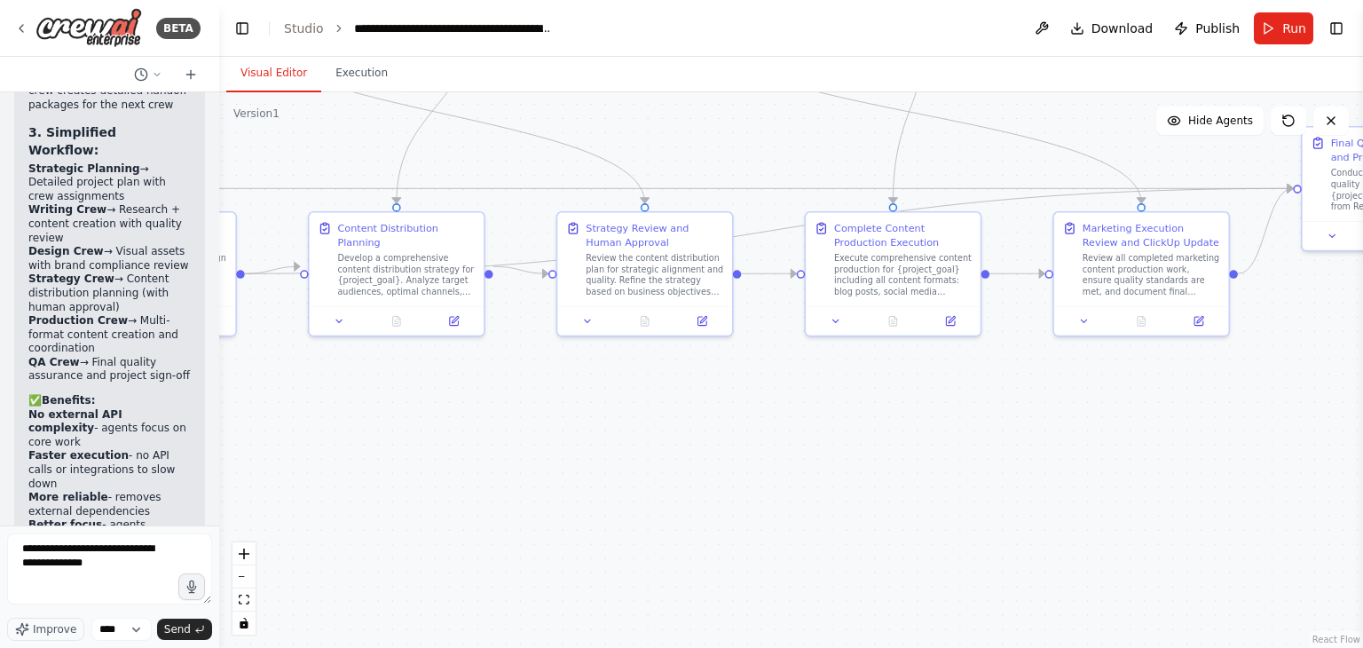
drag, startPoint x: 927, startPoint y: 482, endPoint x: 925, endPoint y: 689, distance: 206.8
click at [925, 626] on html "BETA Hello! I'm the CrewAI assistant. What kind of automation do you want to bu…" at bounding box center [681, 324] width 1363 height 648
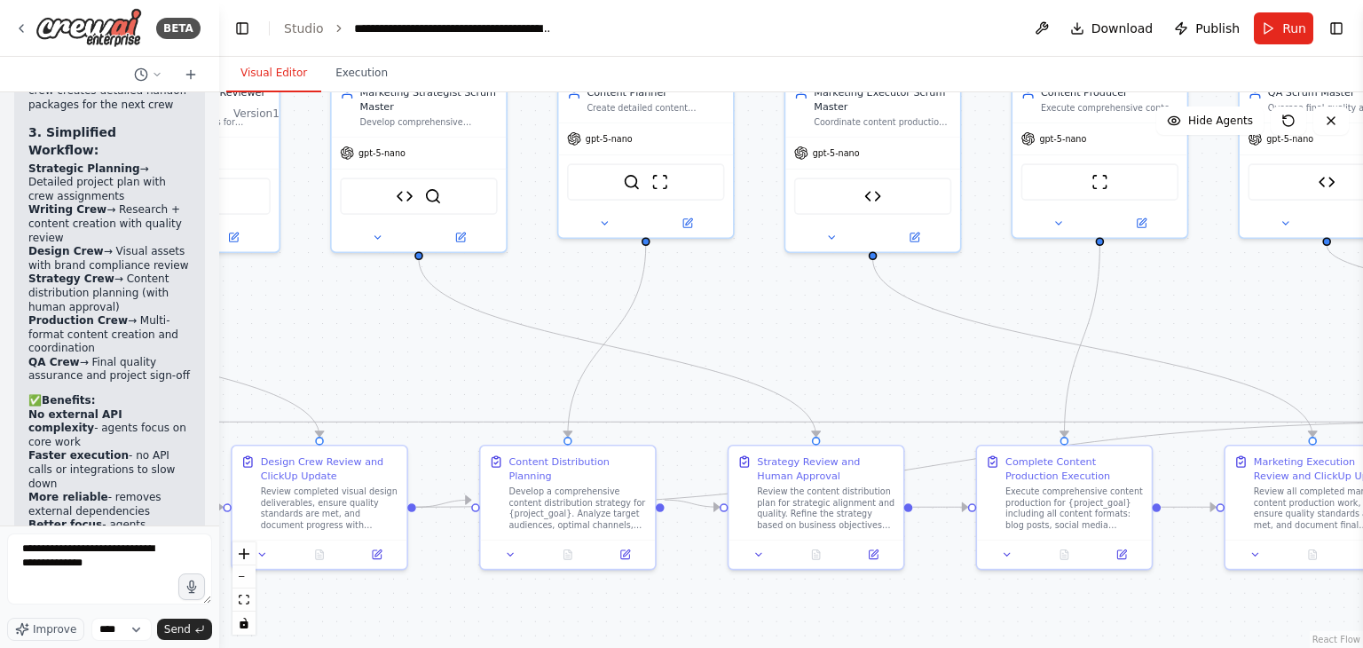
drag, startPoint x: 596, startPoint y: 161, endPoint x: 838, endPoint y: 397, distance: 338.2
click at [838, 397] on div ".deletable-edge-delete-btn { width: 20px; height: 20px; border: 0px solid #ffff…" at bounding box center [791, 369] width 1144 height 555
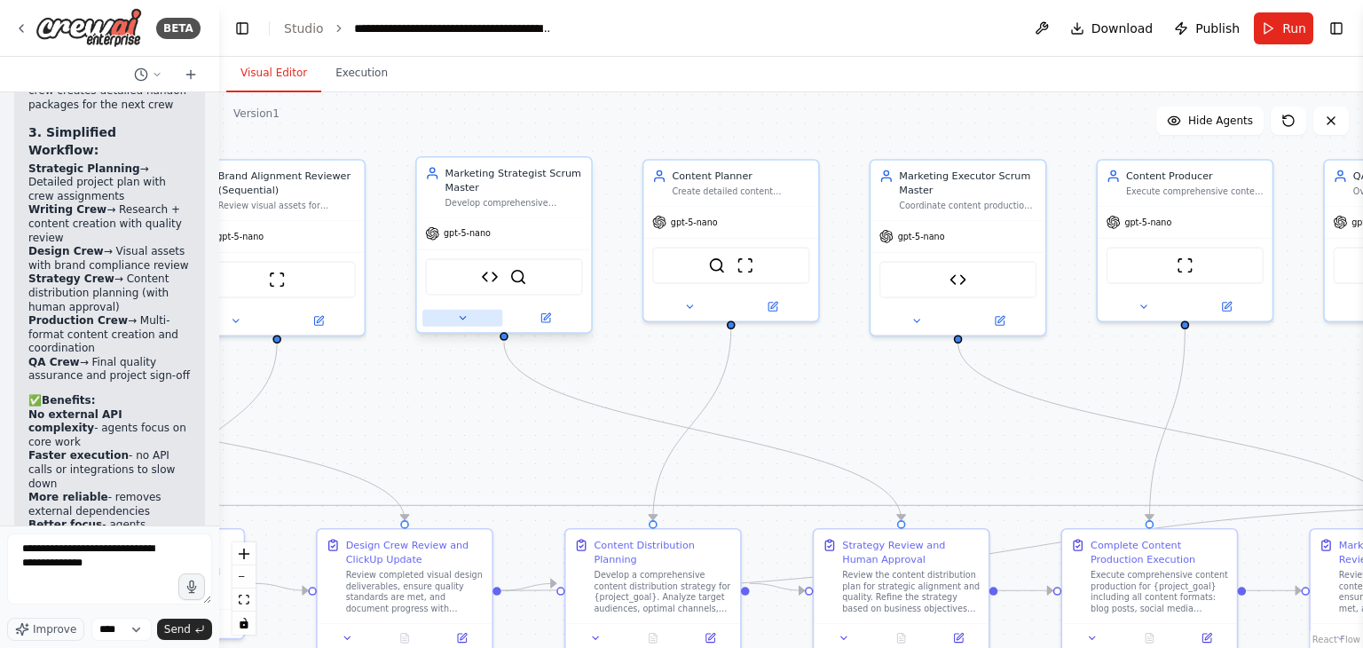
click at [472, 313] on button at bounding box center [462, 318] width 80 height 17
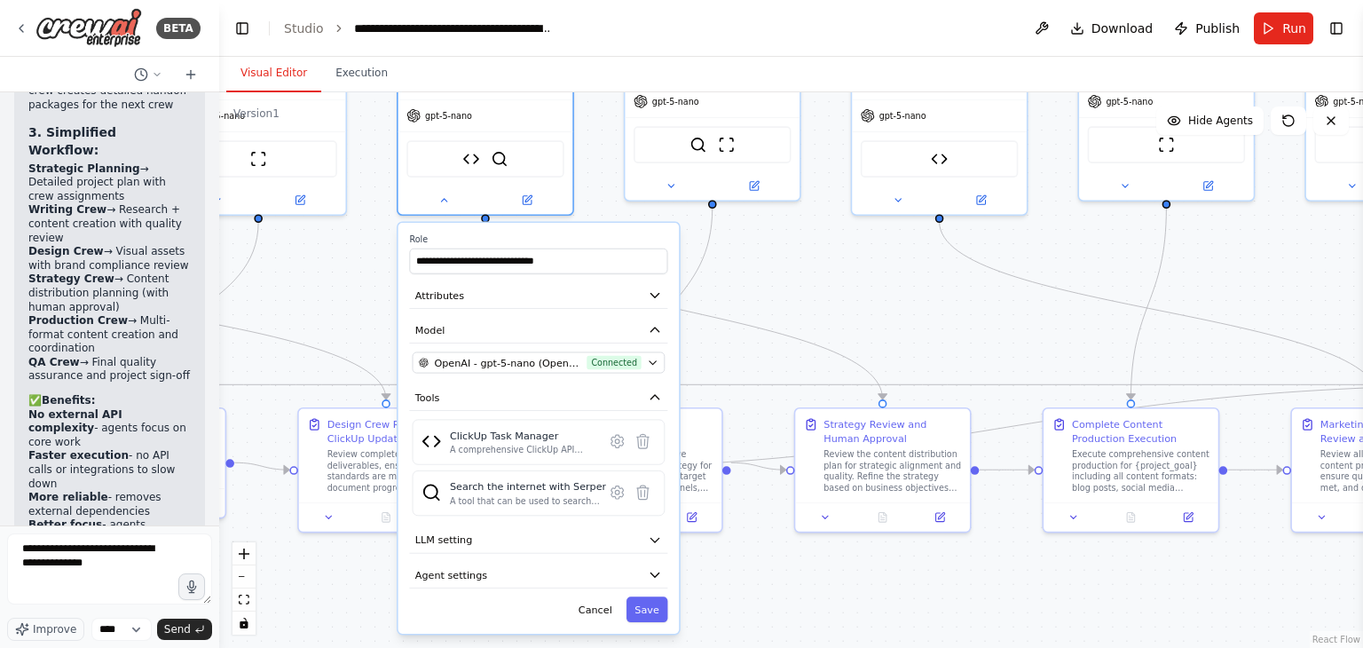
drag, startPoint x: 754, startPoint y: 413, endPoint x: 738, endPoint y: 256, distance: 157.9
click at [738, 256] on div ".deletable-edge-delete-btn { width: 20px; height: 20px; border: 0px solid #ffff…" at bounding box center [791, 369] width 1144 height 555
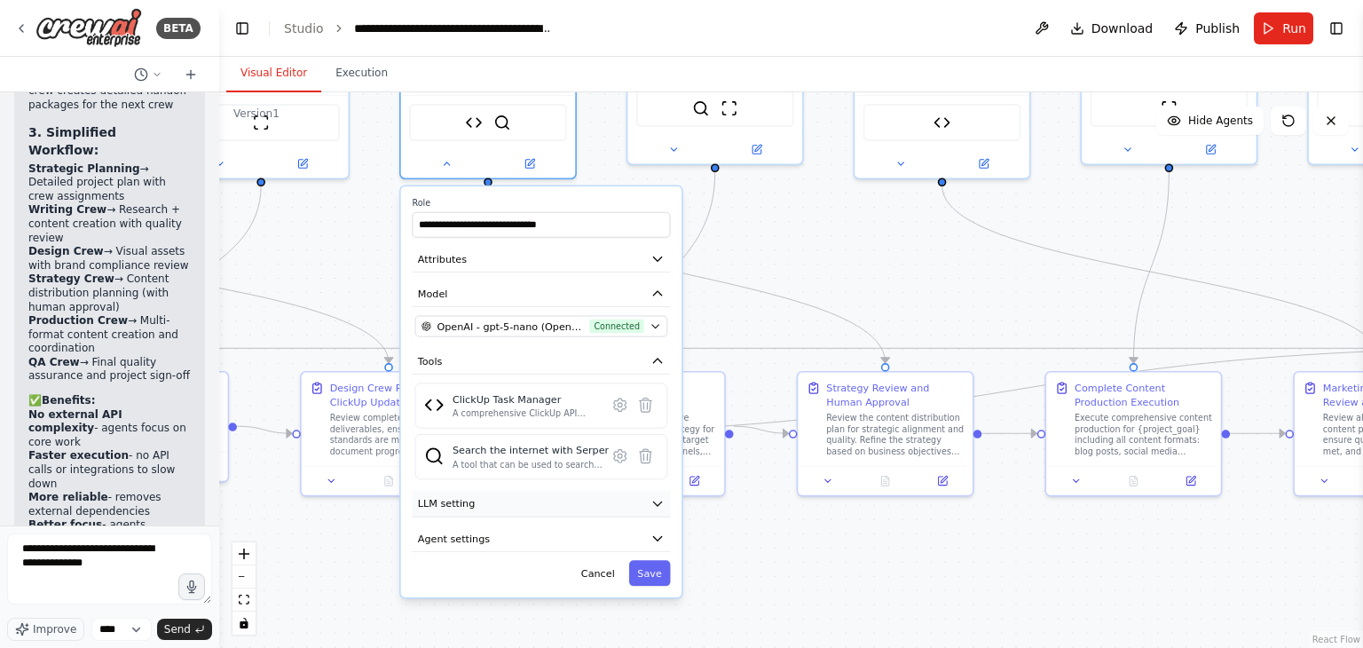
click at [602, 507] on button "LLM setting" at bounding box center [541, 504] width 258 height 27
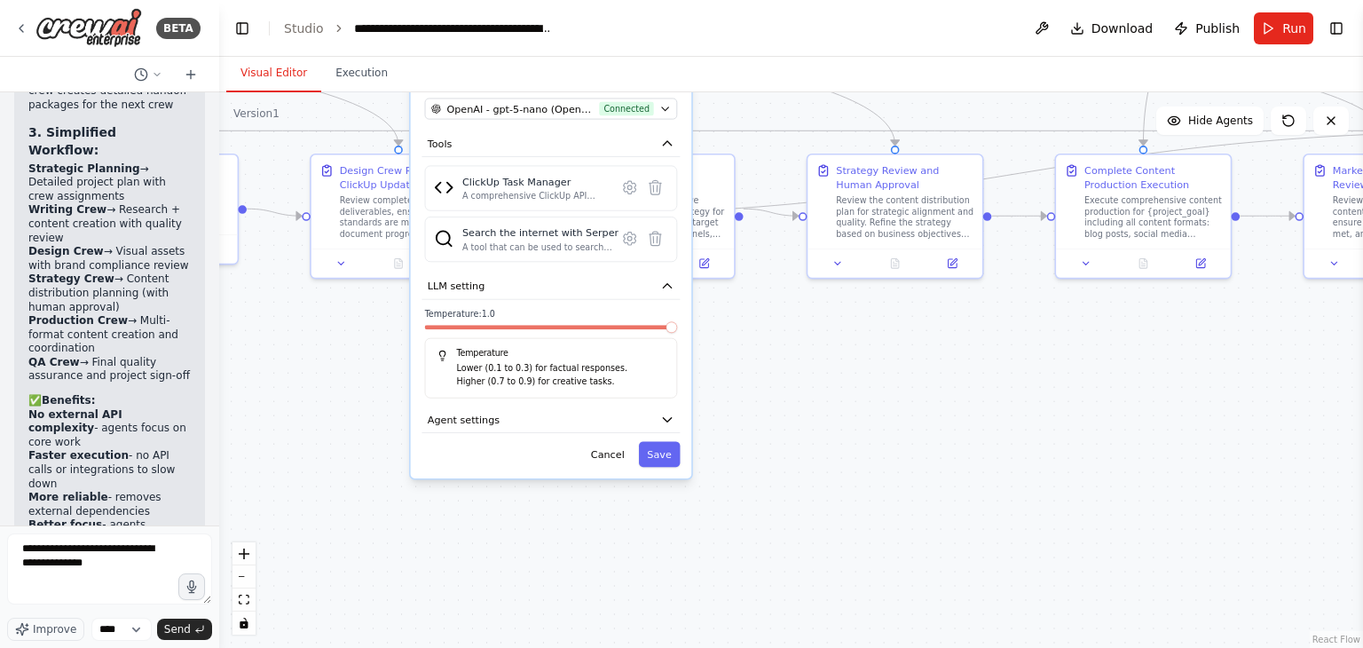
drag, startPoint x: 788, startPoint y: 328, endPoint x: 801, endPoint y: 66, distance: 263.0
click at [801, 66] on div "Visual Editor Execution Version 1 Show Tools Hide Agents .deletable-edge-delete…" at bounding box center [791, 352] width 1144 height 591
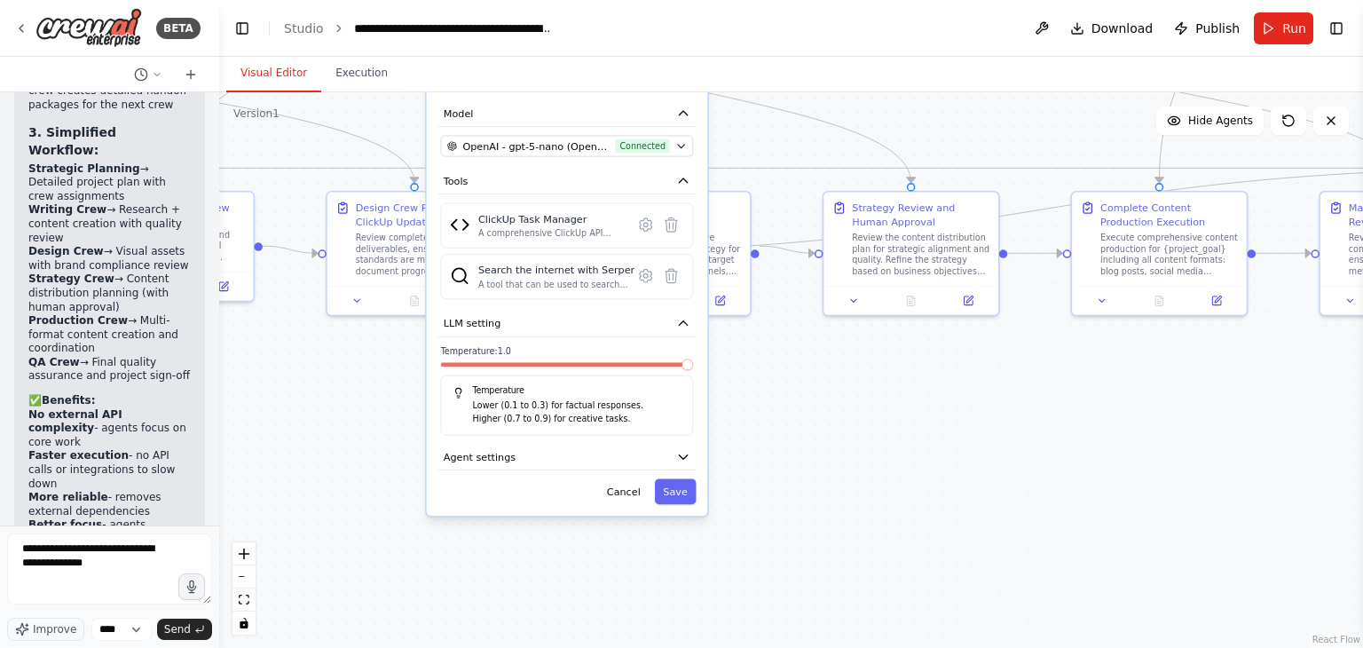
drag, startPoint x: 739, startPoint y: 376, endPoint x: 752, endPoint y: 466, distance: 90.6
click at [752, 466] on div ".deletable-edge-delete-btn { width: 20px; height: 20px; border: 0px solid #ffff…" at bounding box center [791, 369] width 1144 height 555
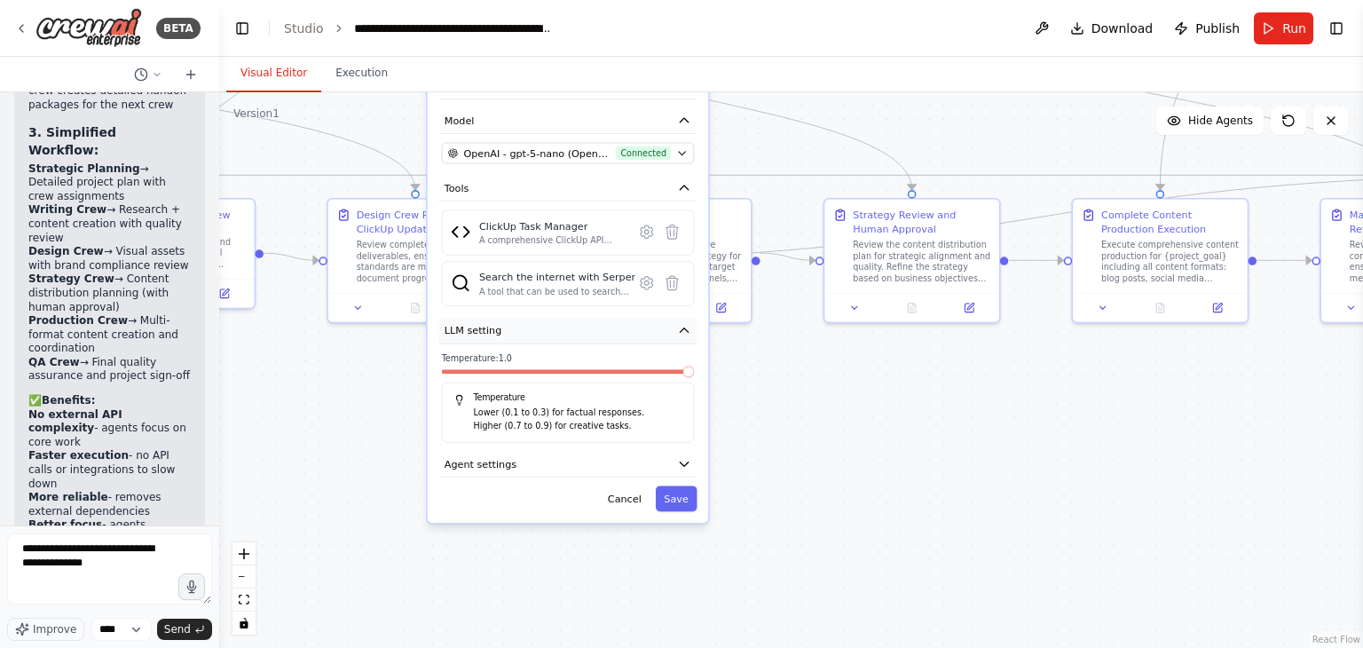
click at [664, 327] on button "LLM setting" at bounding box center [567, 331] width 258 height 27
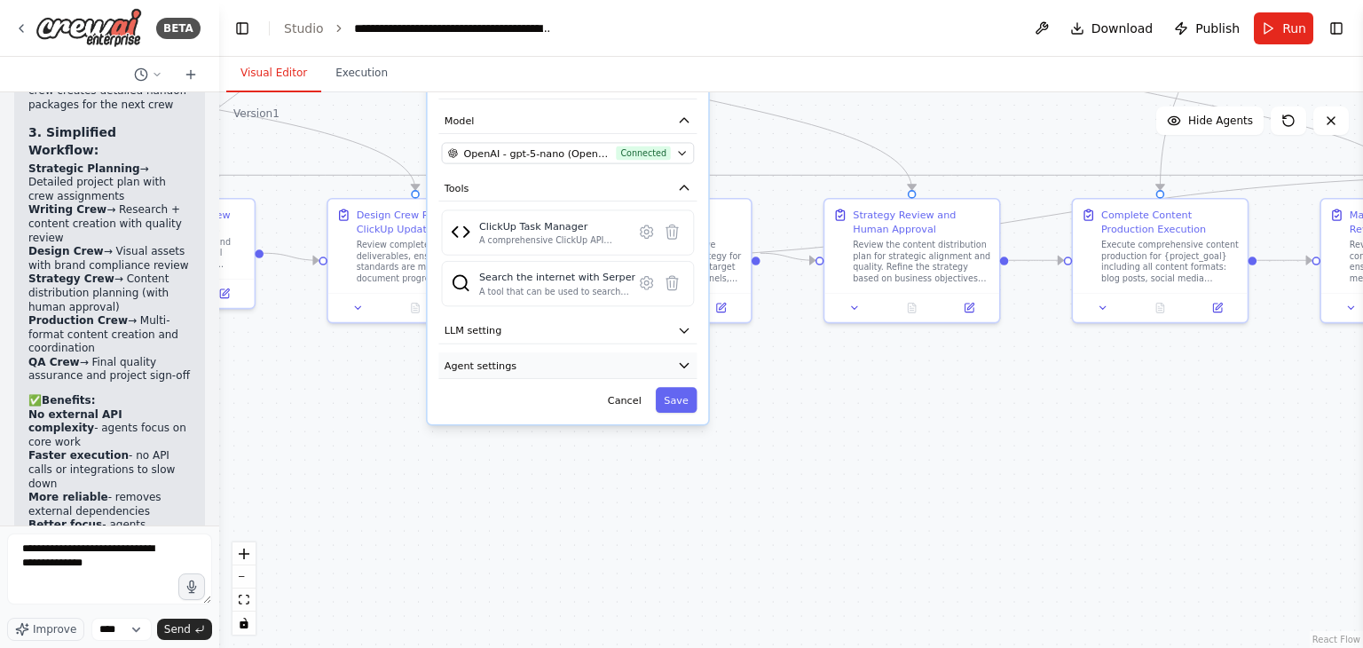
click at [673, 365] on button "Agent settings" at bounding box center [567, 365] width 258 height 27
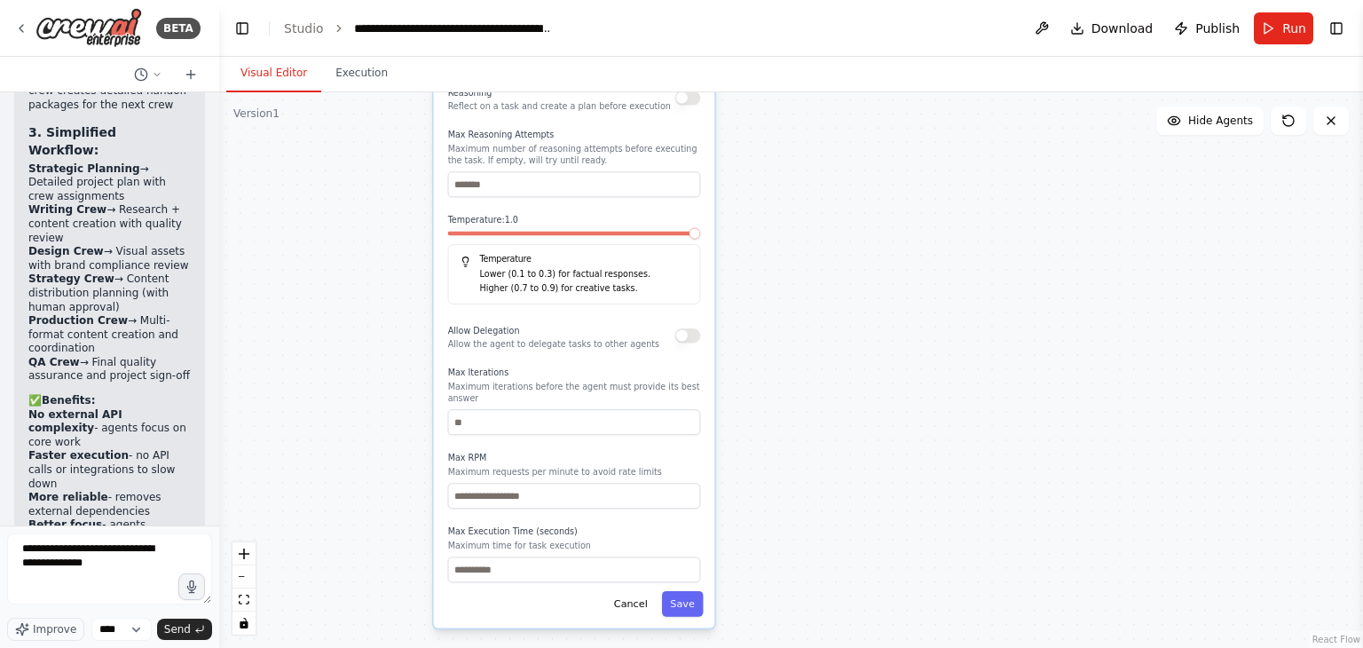
drag, startPoint x: 807, startPoint y: 426, endPoint x: 813, endPoint y: 101, distance: 324.8
click at [813, 101] on div ".deletable-edge-delete-btn { width: 20px; height: 20px; border: 0px solid #ffff…" at bounding box center [791, 369] width 1144 height 555
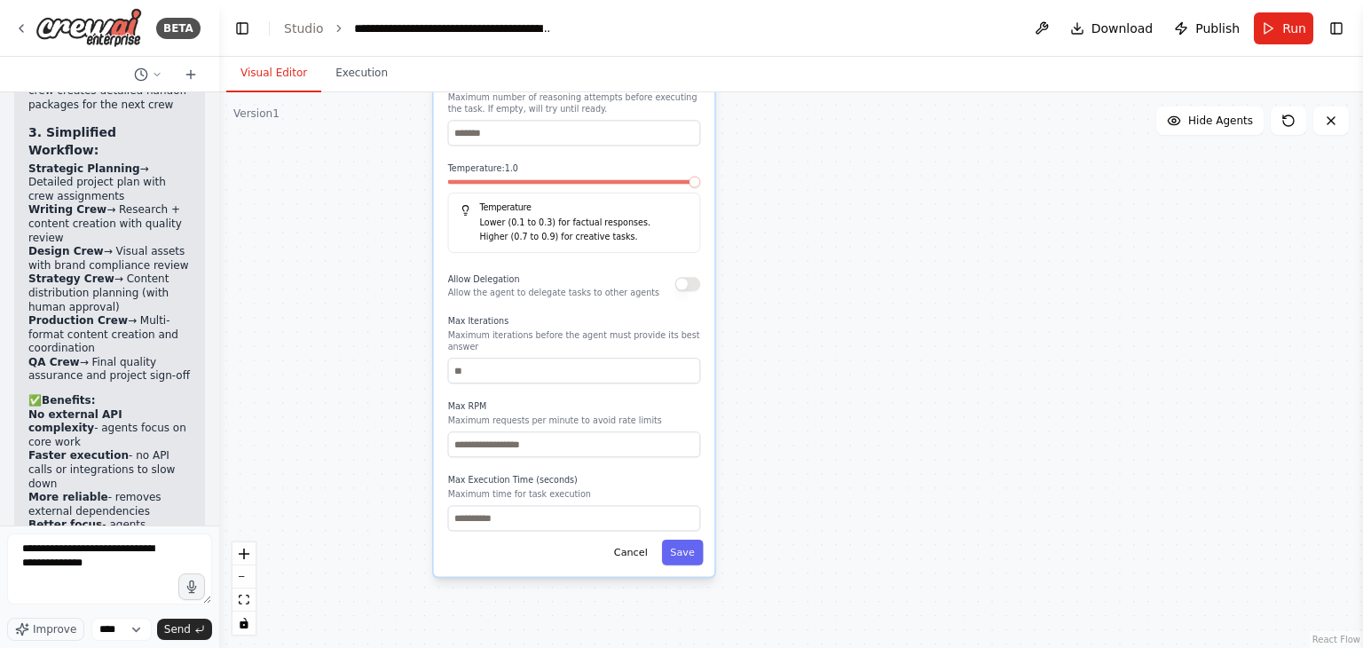
click at [823, 346] on div ".deletable-edge-delete-btn { width: 20px; height: 20px; border: 0px solid #ffff…" at bounding box center [791, 369] width 1144 height 555
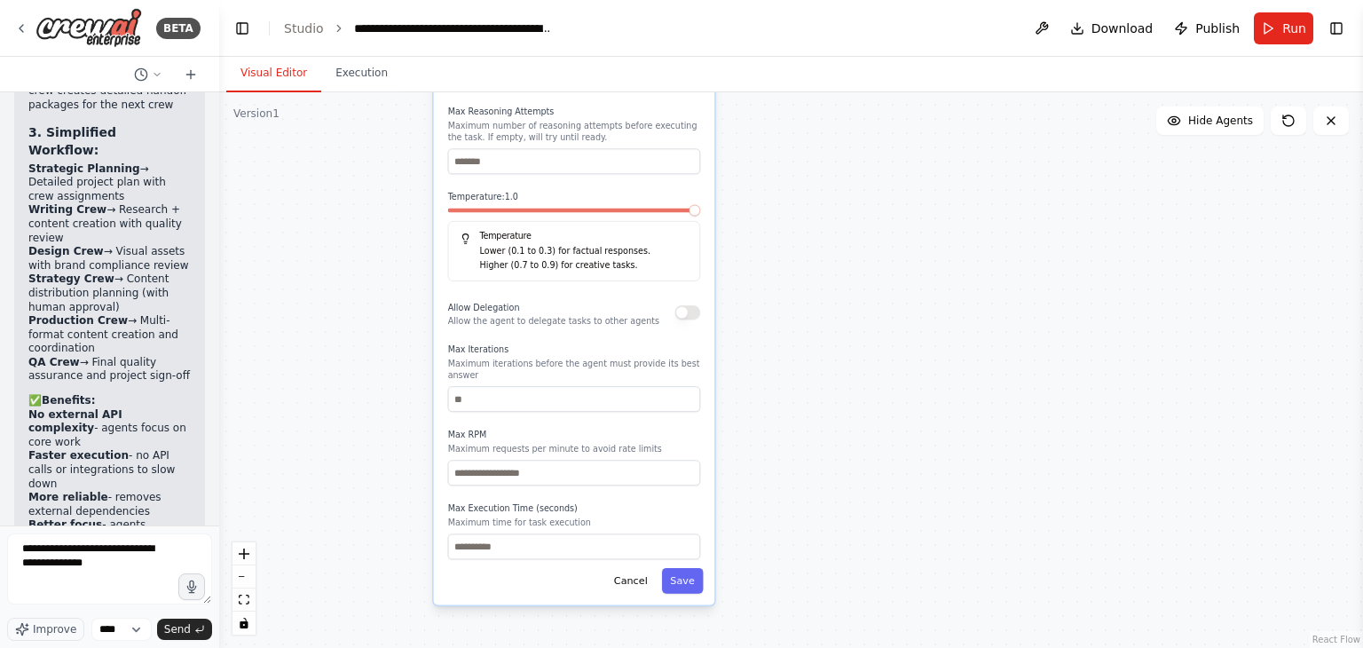
click at [697, 312] on button "button" at bounding box center [687, 312] width 26 height 14
click at [644, 540] on input "number" at bounding box center [574, 547] width 253 height 26
click at [691, 534] on input "*" at bounding box center [574, 547] width 253 height 26
type input "*"
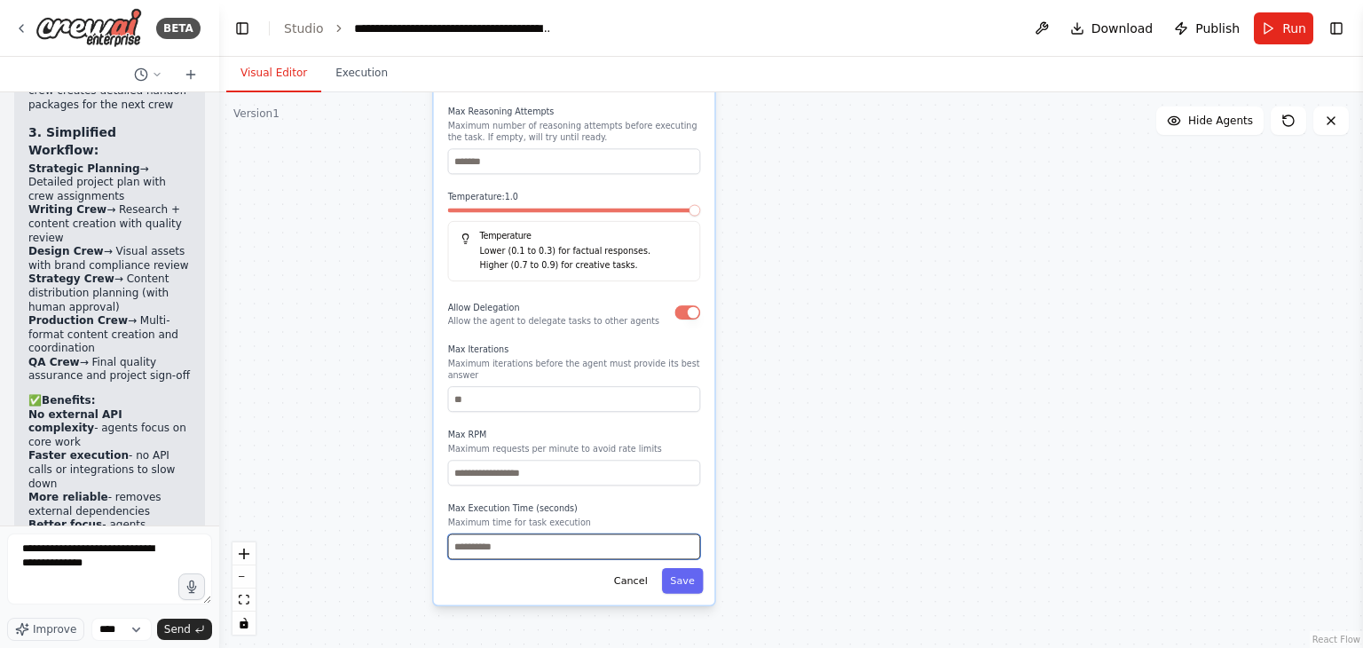
click at [690, 536] on input "*" at bounding box center [574, 547] width 253 height 26
click at [625, 534] on input "*" at bounding box center [574, 547] width 253 height 26
type input "*"
type input "***"
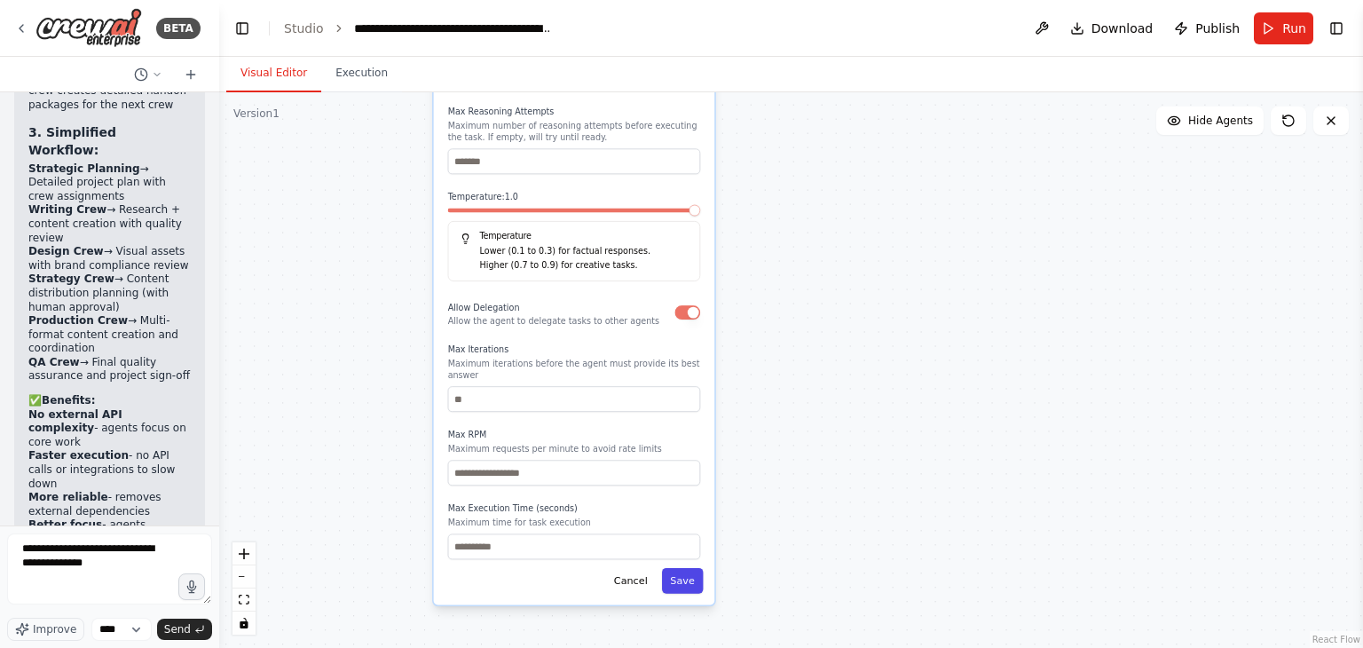
click at [674, 569] on button "Save" at bounding box center [683, 581] width 42 height 26
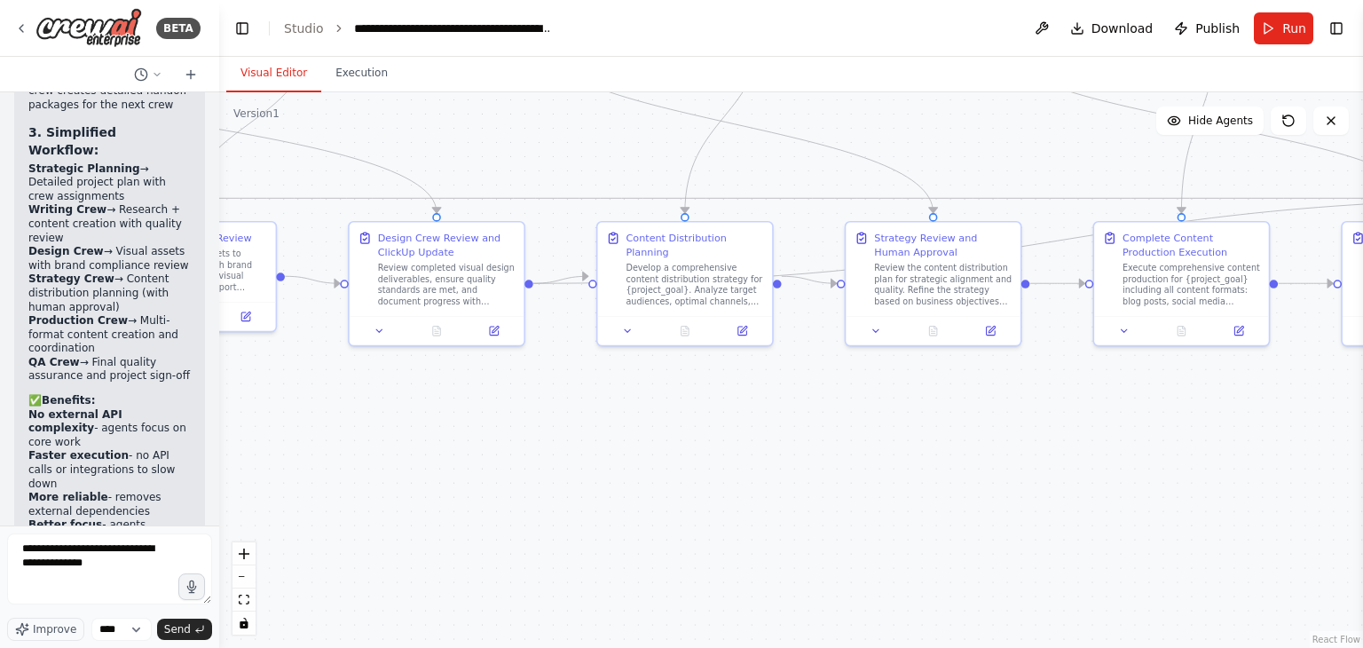
drag, startPoint x: 734, startPoint y: 339, endPoint x: 749, endPoint y: 689, distance: 349.9
click at [749, 626] on html "BETA Hello! I'm the CrewAI assistant. What kind of automation do you want to bu…" at bounding box center [681, 324] width 1363 height 648
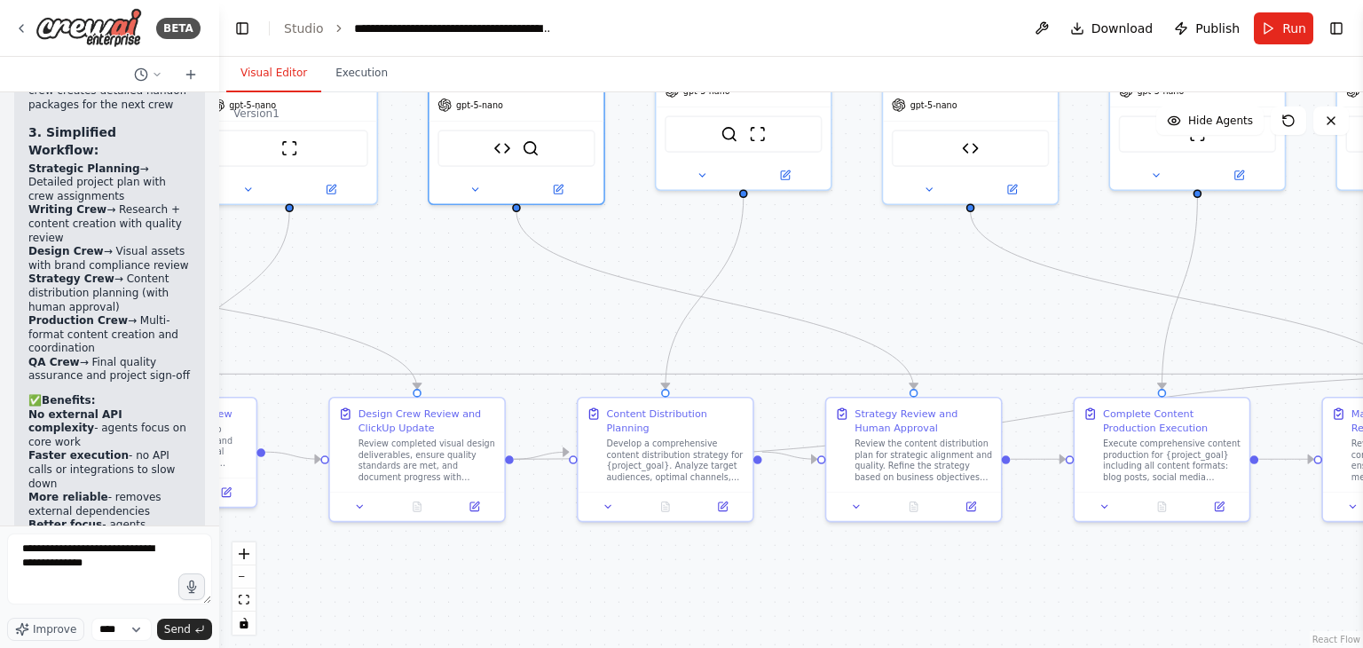
drag, startPoint x: 828, startPoint y: 429, endPoint x: 799, endPoint y: 689, distance: 261.5
click at [799, 626] on html "BETA Hello! I'm the CrewAI assistant. What kind of automation do you want to bu…" at bounding box center [681, 324] width 1363 height 648
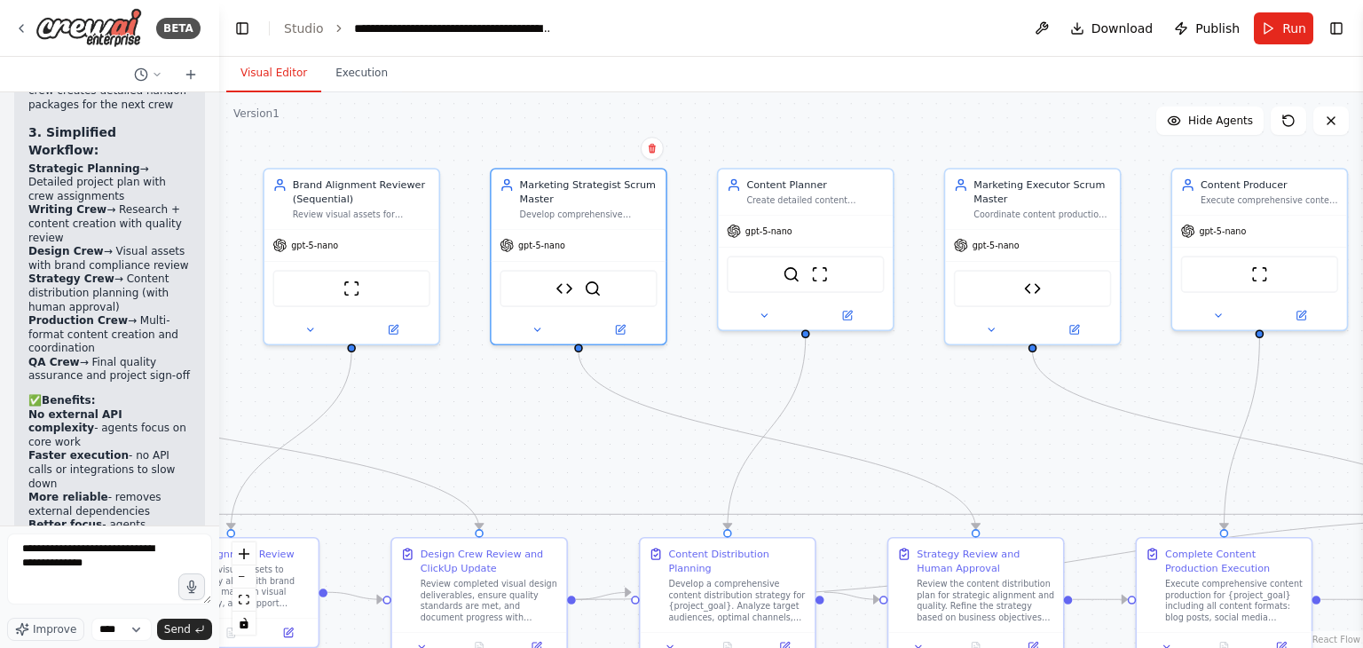
drag, startPoint x: 812, startPoint y: 371, endPoint x: 931, endPoint y: 469, distance: 154.4
click at [931, 469] on div ".deletable-edge-delete-btn { width: 20px; height: 20px; border: 0px solid #ffff…" at bounding box center [791, 369] width 1144 height 555
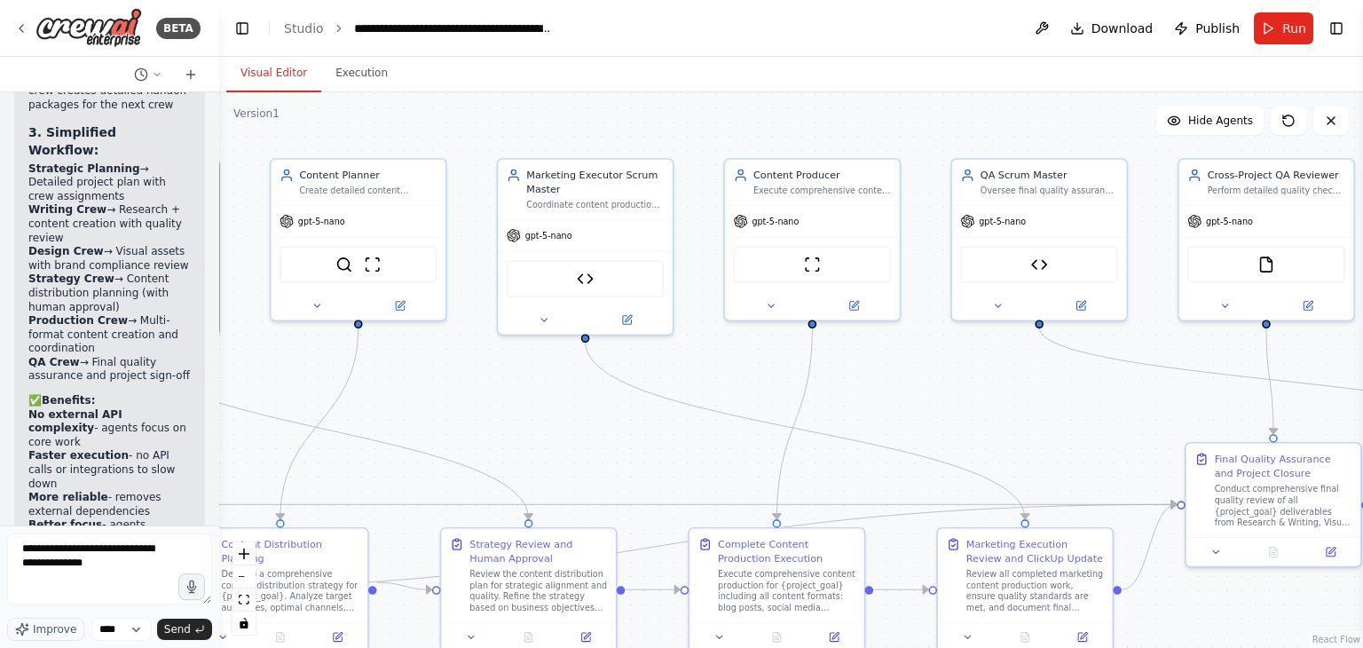
drag, startPoint x: 963, startPoint y: 461, endPoint x: 449, endPoint y: 405, distance: 516.8
click at [449, 405] on div ".deletable-edge-delete-btn { width: 20px; height: 20px; border: 0px solid #ffff…" at bounding box center [791, 369] width 1144 height 555
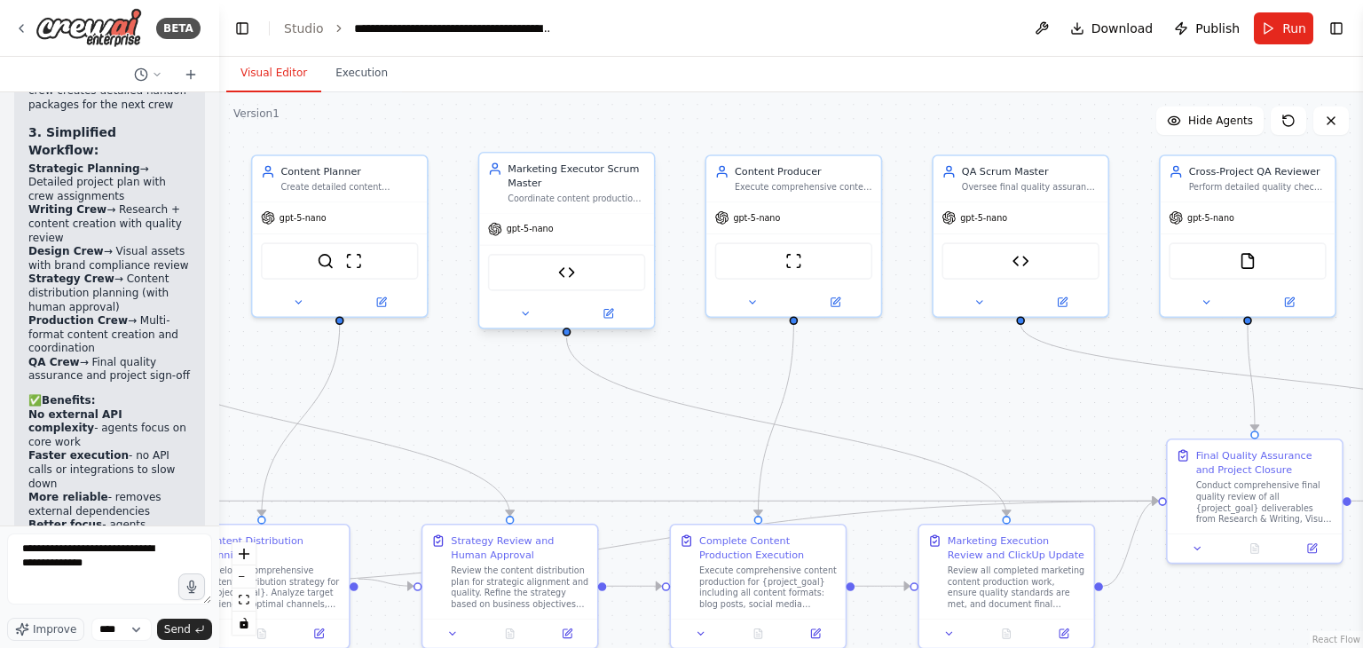
click at [530, 324] on div at bounding box center [566, 313] width 175 height 28
click at [528, 310] on icon at bounding box center [525, 314] width 12 height 12
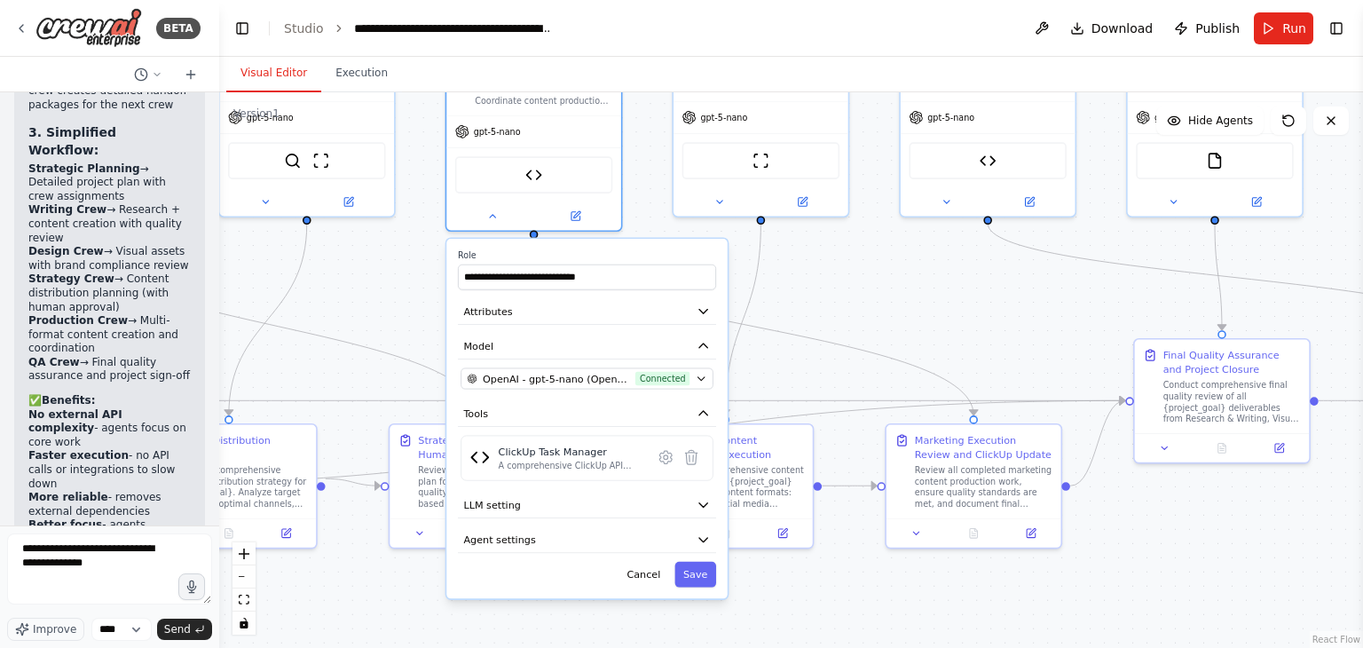
drag, startPoint x: 842, startPoint y: 413, endPoint x: 799, endPoint y: 253, distance: 166.2
click at [799, 253] on div ".deletable-edge-delete-btn { width: 20px; height: 20px; border: 0px solid #ffff…" at bounding box center [791, 369] width 1144 height 555
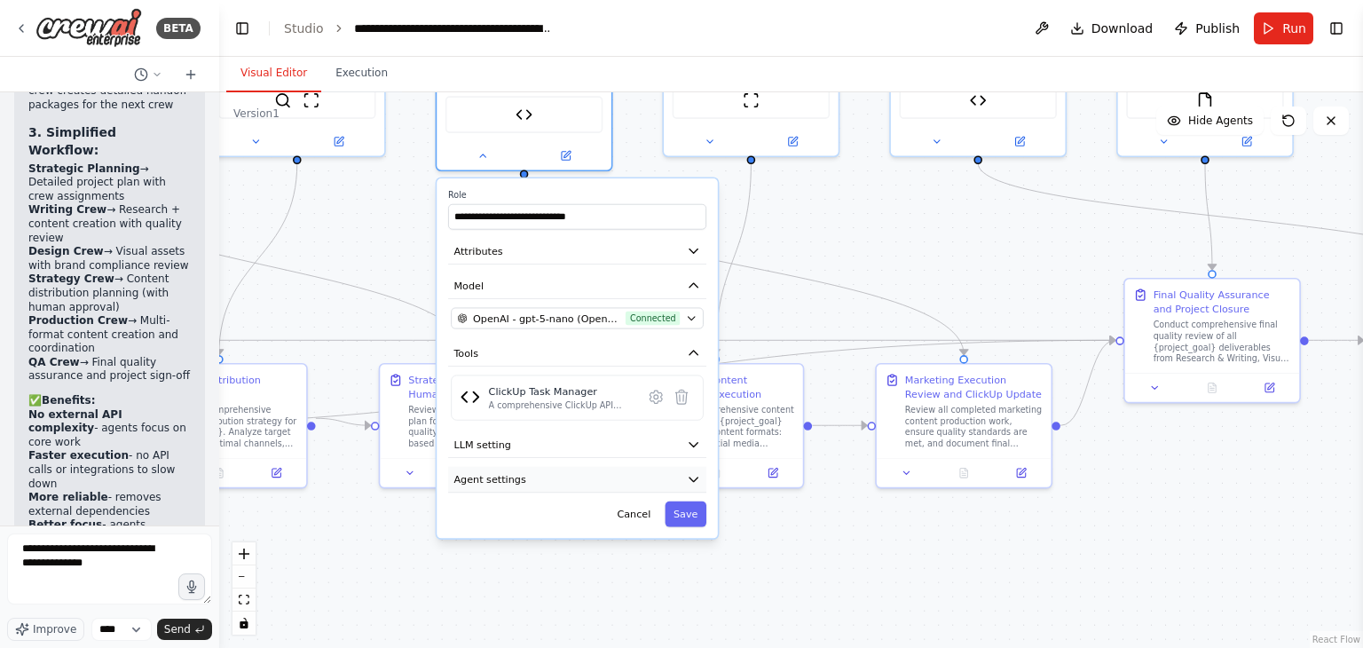
click at [649, 468] on button "Agent settings" at bounding box center [577, 480] width 258 height 27
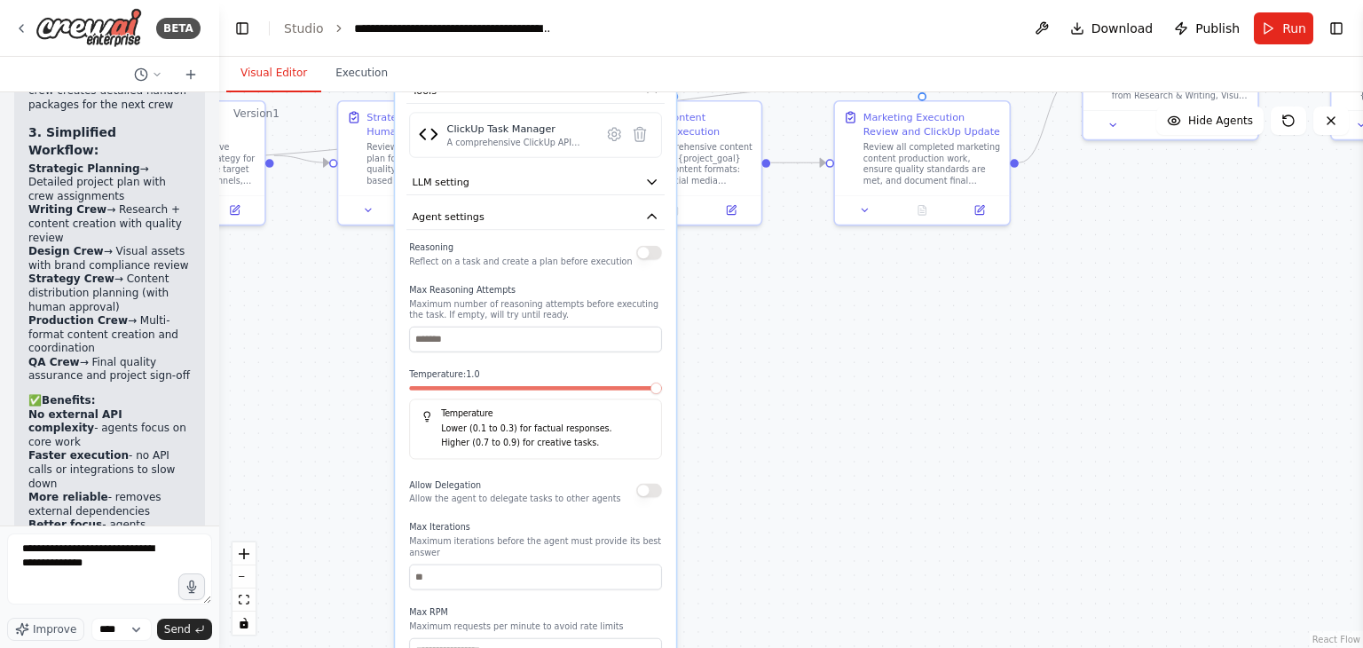
drag, startPoint x: 810, startPoint y: 366, endPoint x: 768, endPoint y: 102, distance: 267.7
click at [768, 102] on div ".deletable-edge-delete-btn { width: 20px; height: 20px; border: 0px solid #ffff…" at bounding box center [791, 369] width 1144 height 555
drag, startPoint x: 790, startPoint y: 342, endPoint x: 760, endPoint y: 209, distance: 135.4
click at [760, 209] on div ".deletable-edge-delete-btn { width: 20px; height: 20px; border: 0px solid #ffff…" at bounding box center [791, 369] width 1144 height 555
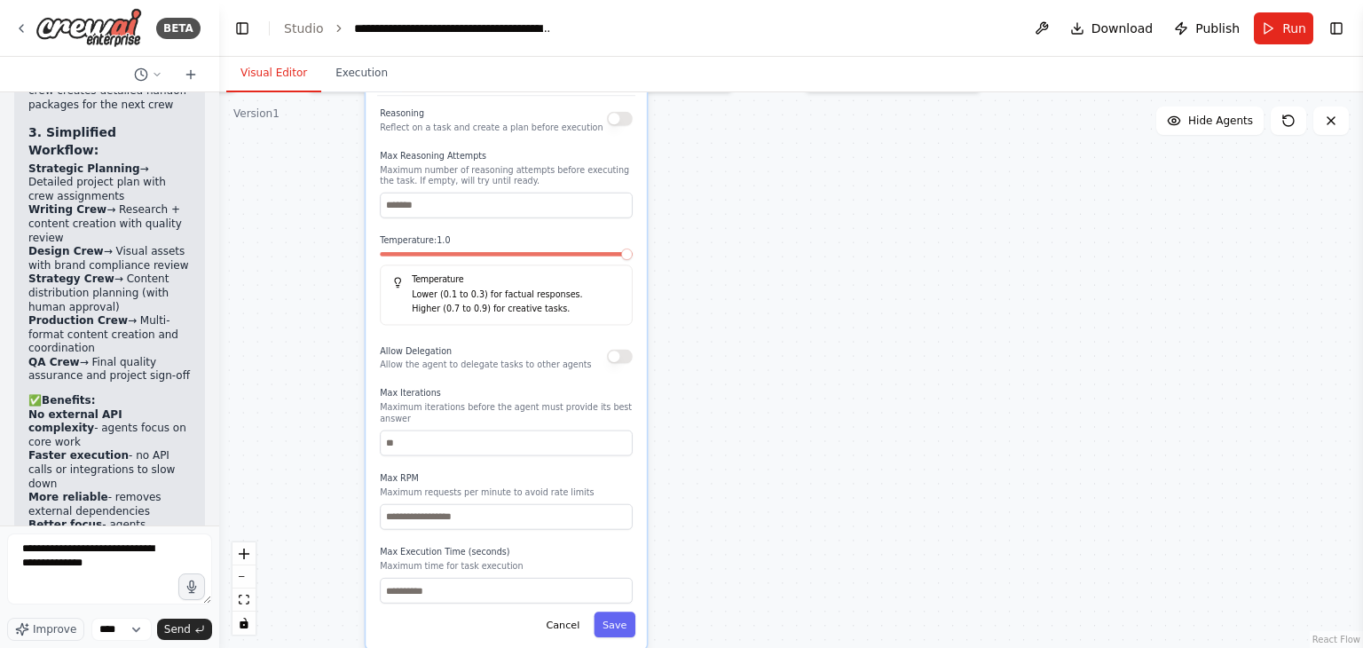
click at [626, 365] on div "Allow Delegation Allow the agent to delegate tasks to other agents" at bounding box center [506, 356] width 253 height 28
click at [621, 352] on button "button" at bounding box center [620, 357] width 26 height 14
click at [508, 578] on input "number" at bounding box center [506, 591] width 253 height 26
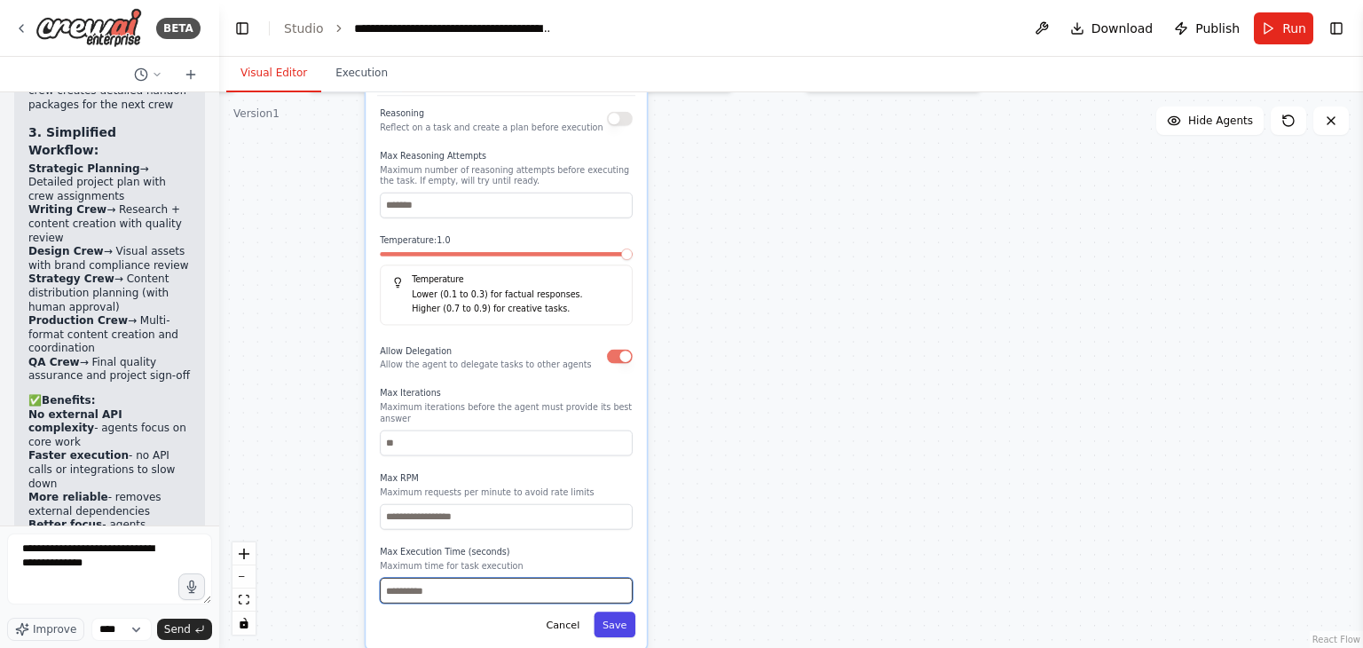
type input "***"
click at [634, 618] on button "Save" at bounding box center [615, 624] width 42 height 26
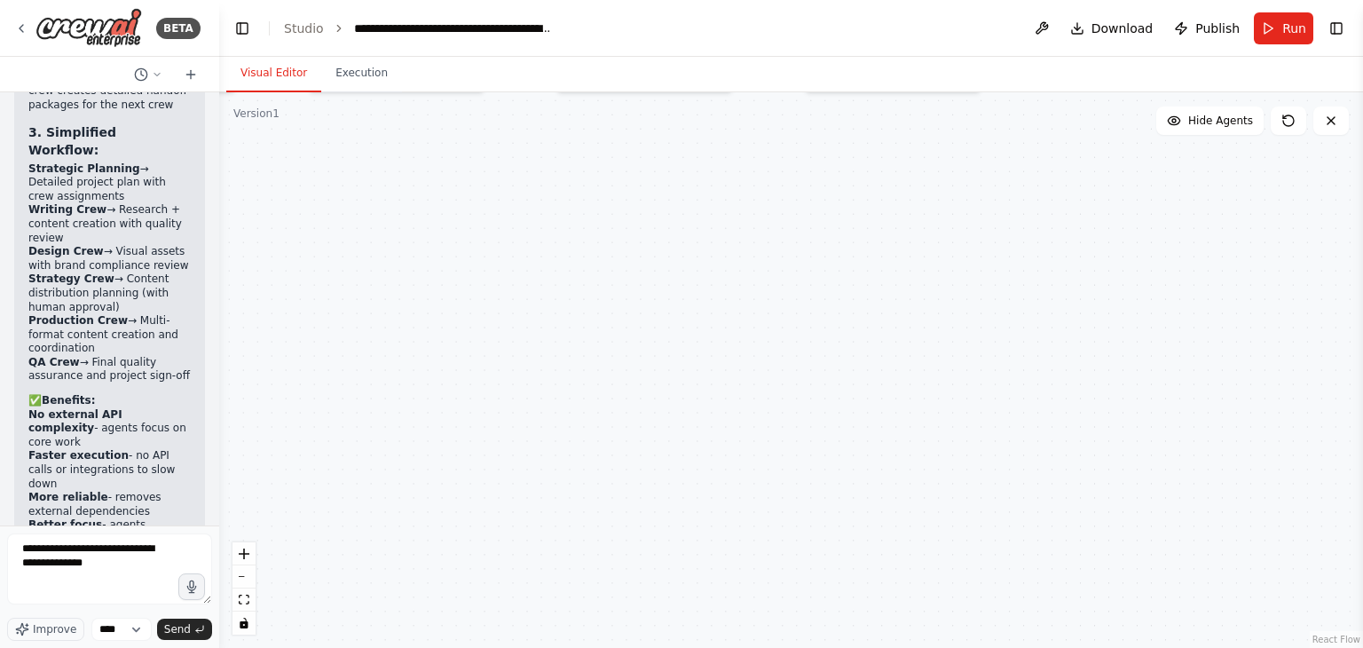
click at [833, 249] on div ".deletable-edge-delete-btn { width: 20px; height: 20px; border: 0px solid #ffff…" at bounding box center [791, 369] width 1144 height 555
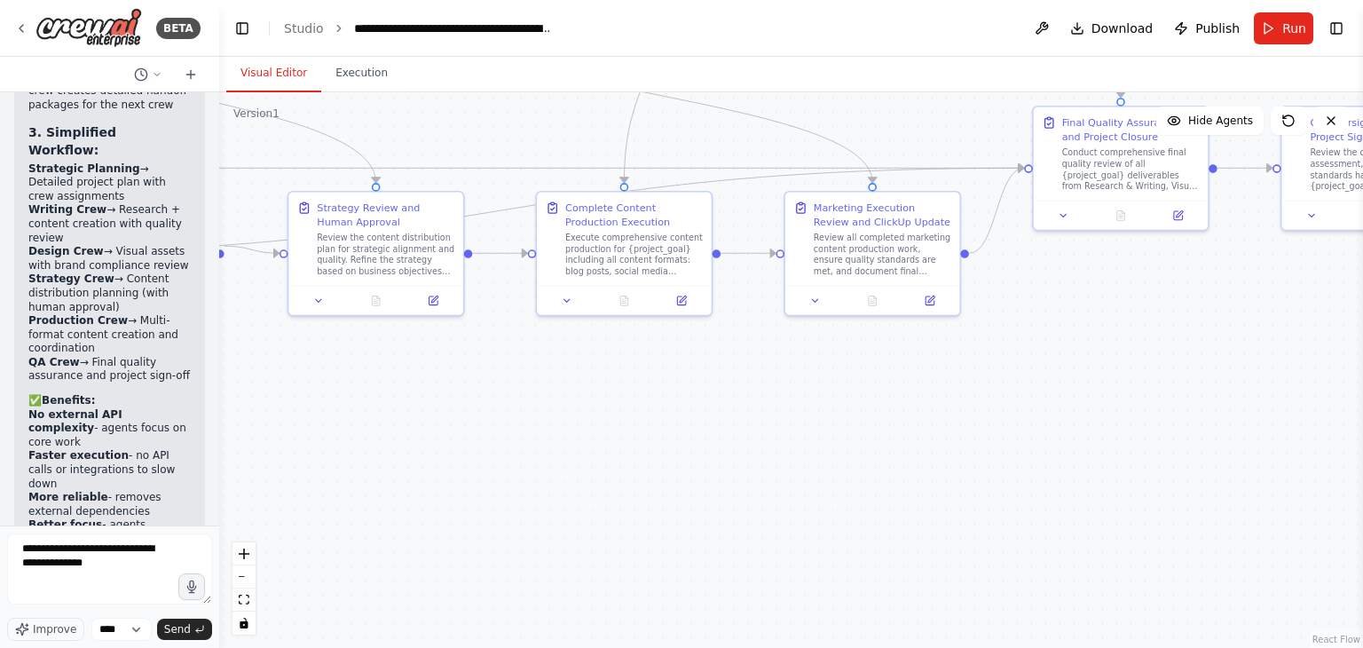
drag, startPoint x: 691, startPoint y: 376, endPoint x: 667, endPoint y: 622, distance: 246.9
click at [667, 622] on div ".deletable-edge-delete-btn { width: 20px; height: 20px; border: 0px solid #ffff…" at bounding box center [791, 369] width 1144 height 555
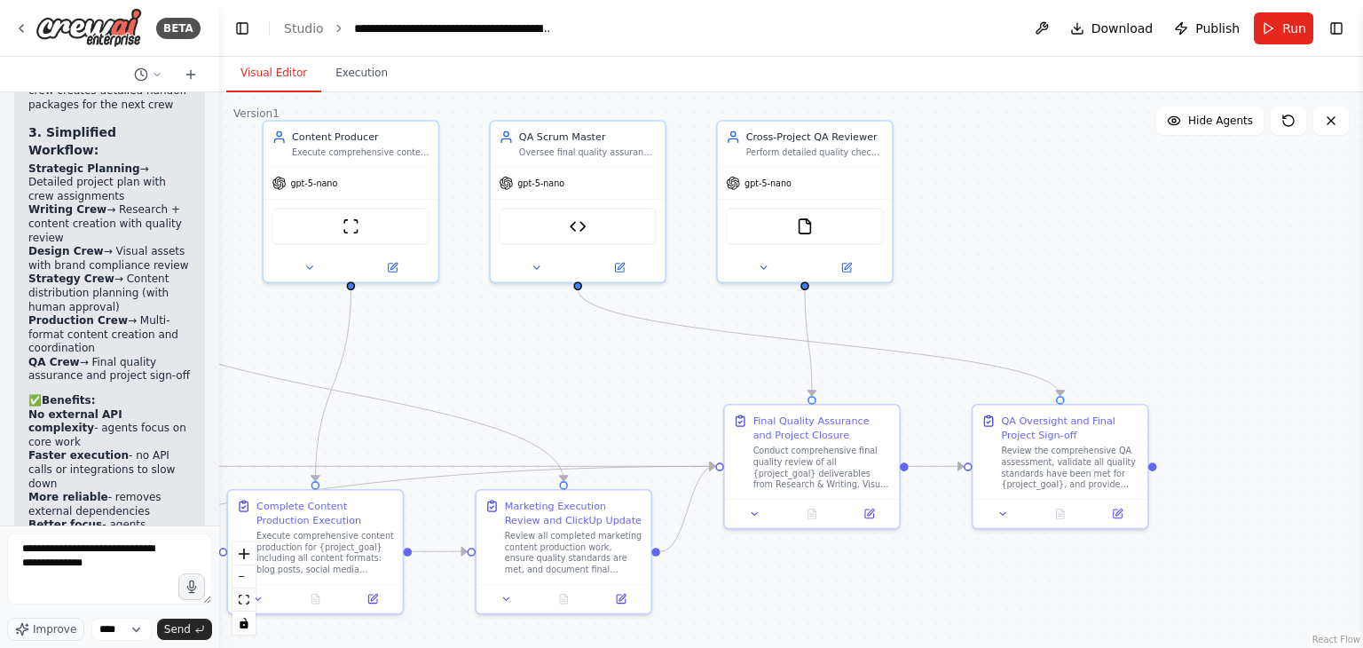
drag, startPoint x: 1004, startPoint y: 402, endPoint x: 699, endPoint y: 679, distance: 412.1
click at [699, 626] on html "BETA Hello! I'm the CrewAI assistant. What kind of automation do you want to bu…" at bounding box center [681, 324] width 1363 height 648
click at [536, 268] on icon at bounding box center [537, 265] width 12 height 12
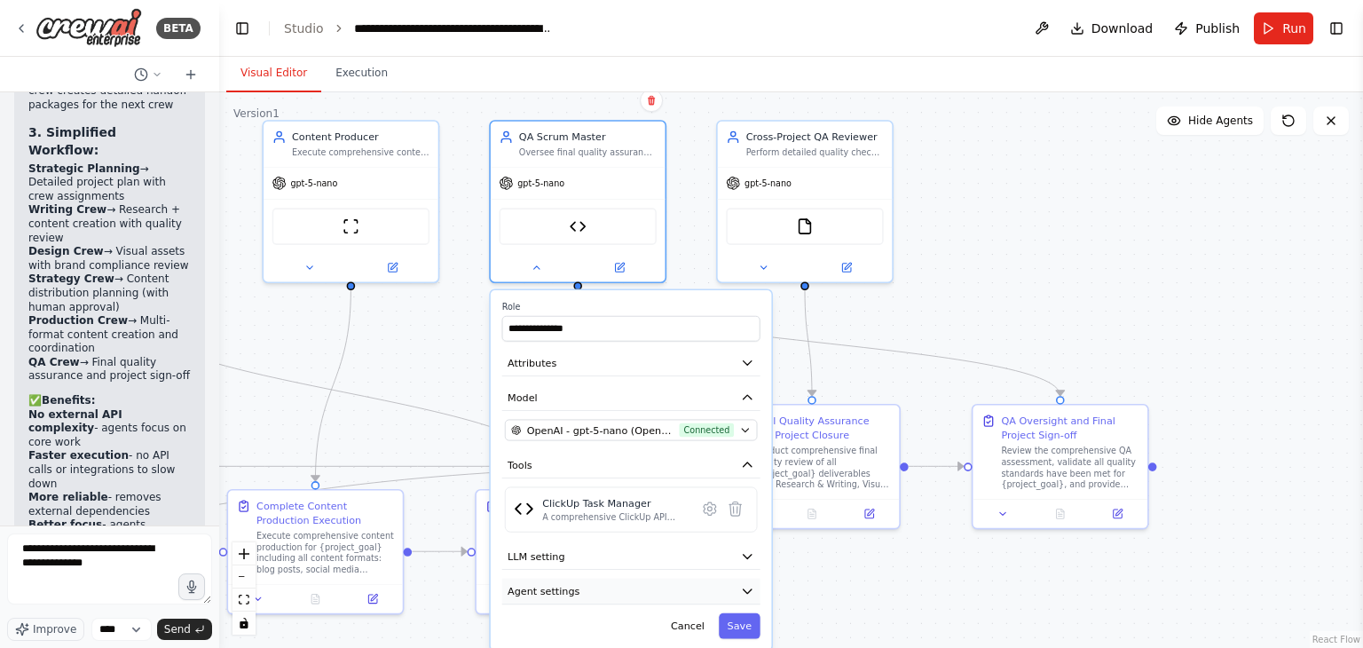
click at [703, 579] on button "Agent settings" at bounding box center [631, 592] width 258 height 27
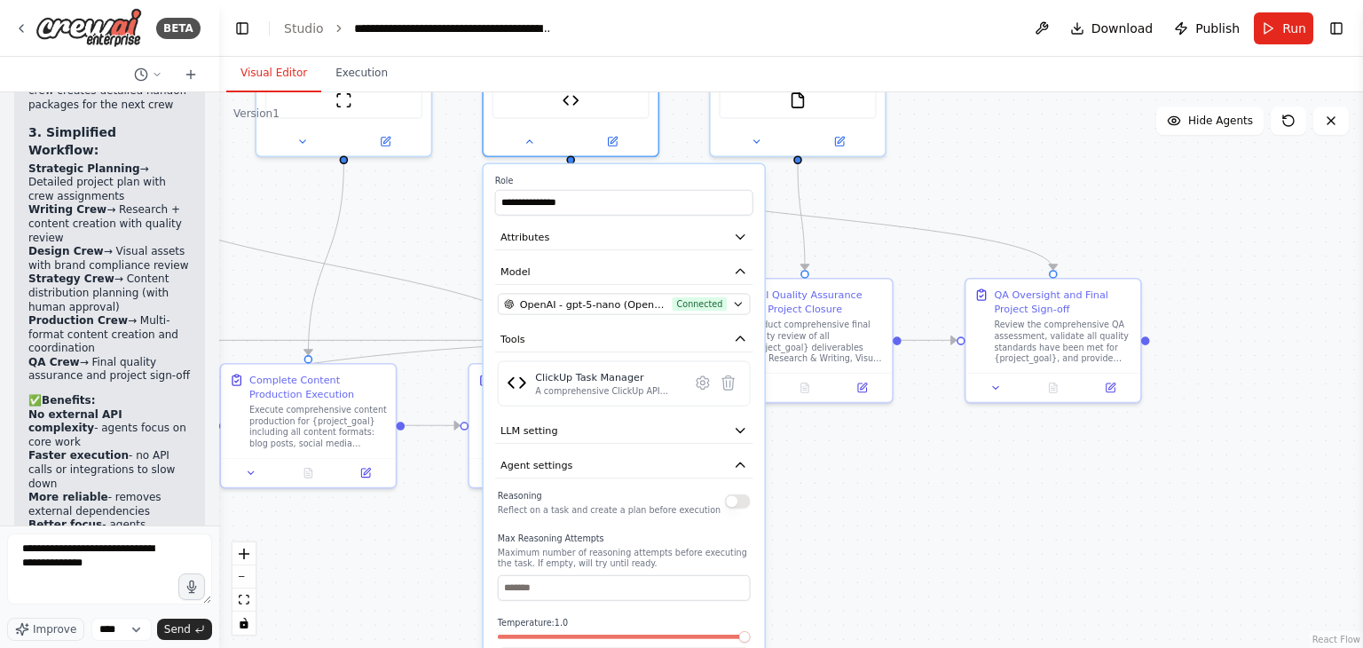
drag, startPoint x: 875, startPoint y: 324, endPoint x: 862, endPoint y: 100, distance: 223.9
click at [862, 100] on div ".deletable-edge-delete-btn { width: 20px; height: 20px; border: 0px solid #ffff…" at bounding box center [791, 369] width 1144 height 555
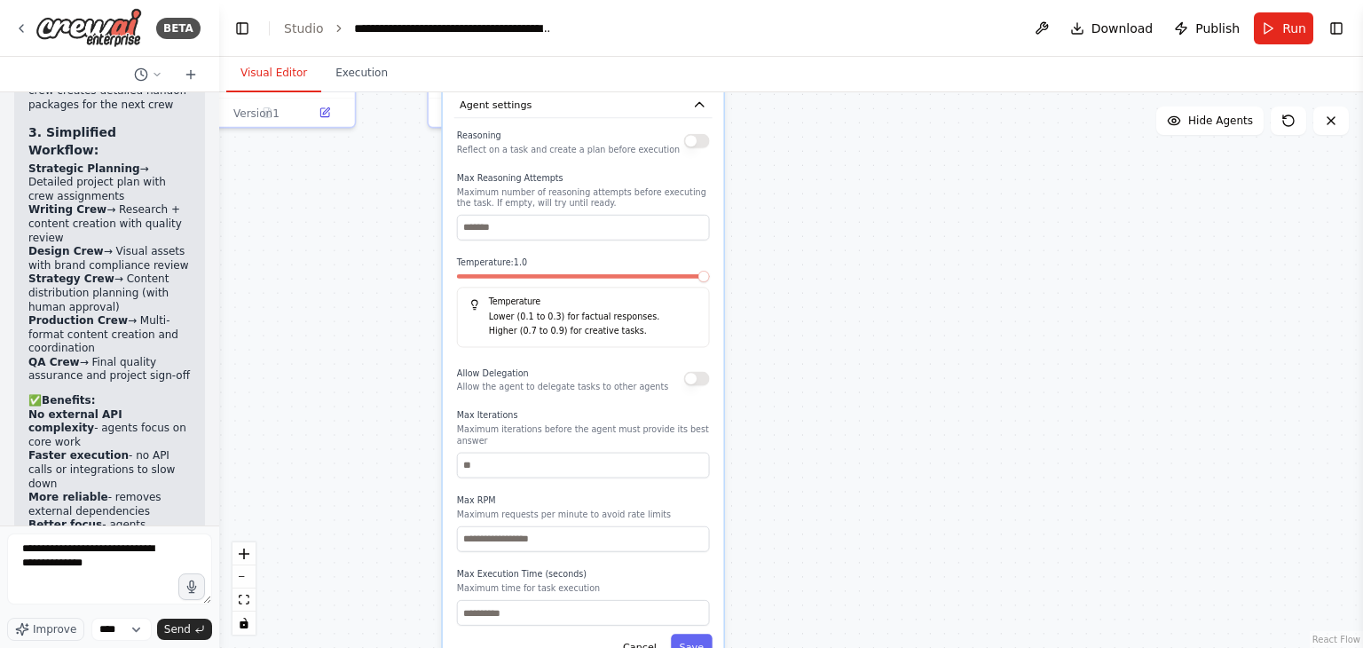
drag, startPoint x: 965, startPoint y: 395, endPoint x: 930, endPoint y: 112, distance: 285.3
click at [930, 112] on div ".deletable-edge-delete-btn { width: 20px; height: 20px; border: 0px solid #ffff…" at bounding box center [791, 369] width 1144 height 555
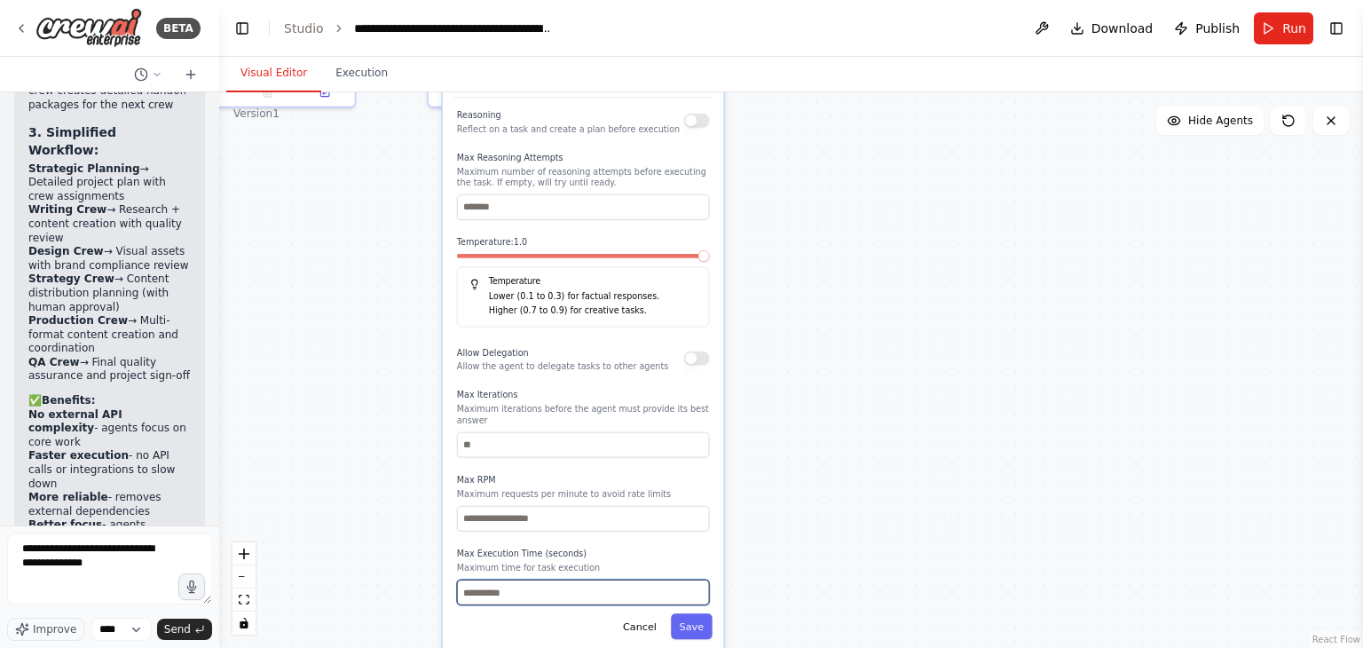
click at [609, 581] on input "number" at bounding box center [583, 592] width 253 height 26
type input "***"
click at [702, 618] on button "Save" at bounding box center [692, 626] width 42 height 26
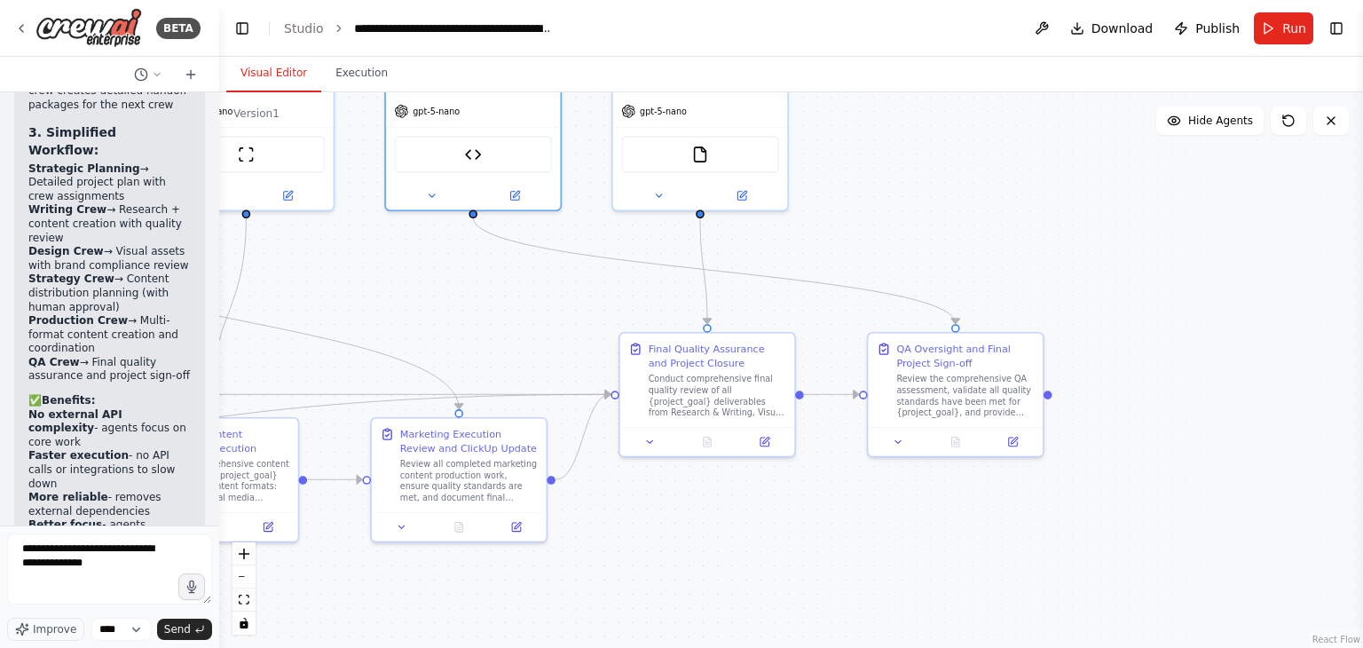
drag, startPoint x: 752, startPoint y: 251, endPoint x: 692, endPoint y: 689, distance: 441.5
click at [692, 626] on html "BETA Hello! I'm the CrewAI assistant. What kind of automation do you want to bu…" at bounding box center [681, 324] width 1363 height 648
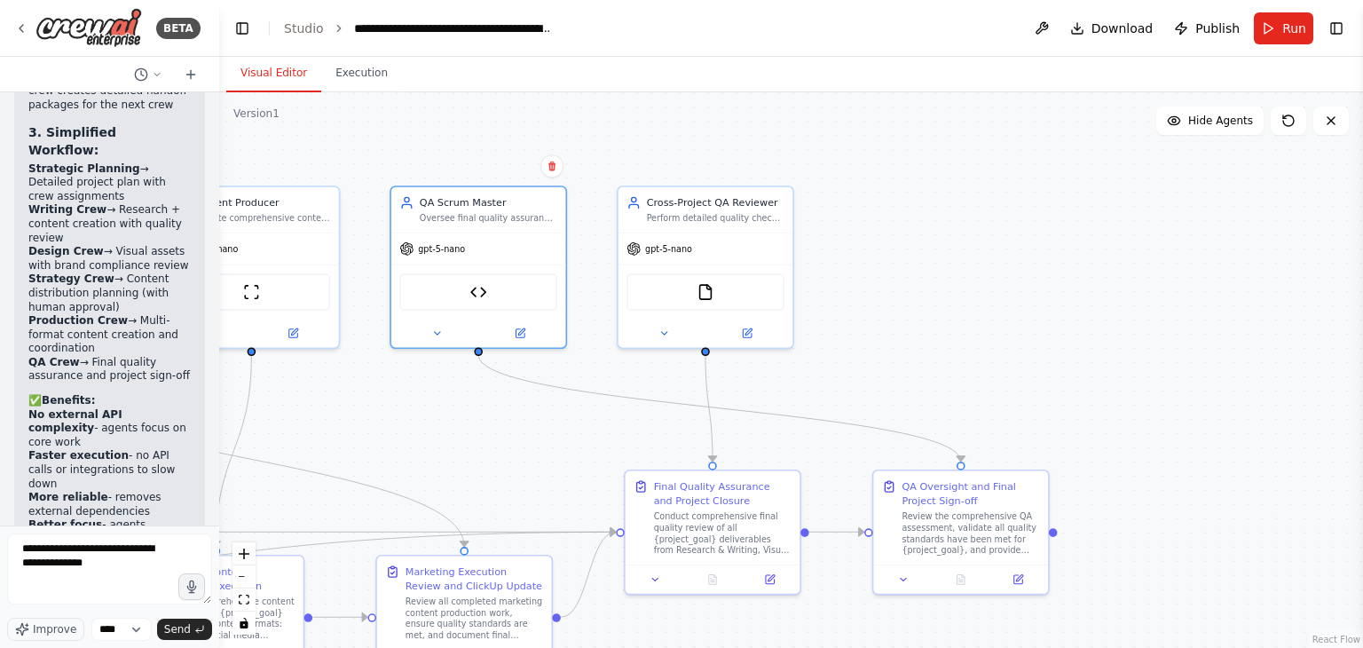
drag, startPoint x: 816, startPoint y: 224, endPoint x: 828, endPoint y: 367, distance: 143.3
click at [828, 367] on div ".deletable-edge-delete-btn { width: 20px; height: 20px; border: 0px solid #ffff…" at bounding box center [791, 369] width 1144 height 555
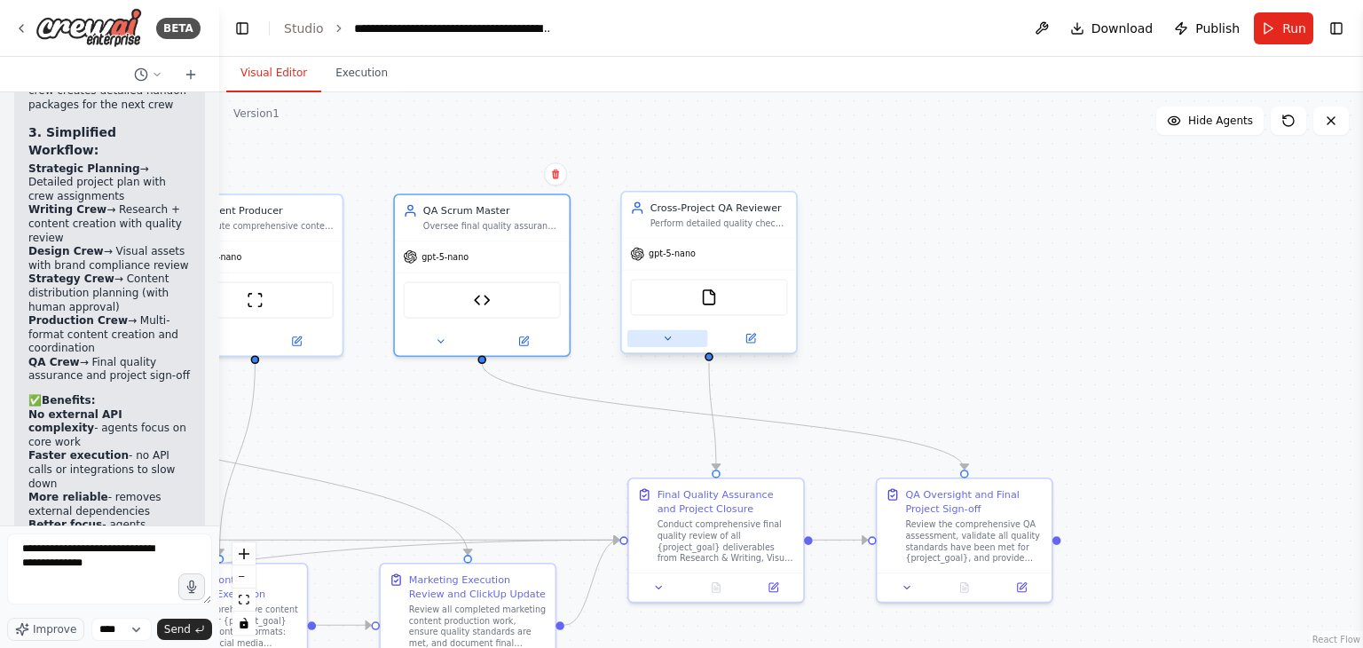
click at [644, 342] on button at bounding box center [667, 338] width 80 height 17
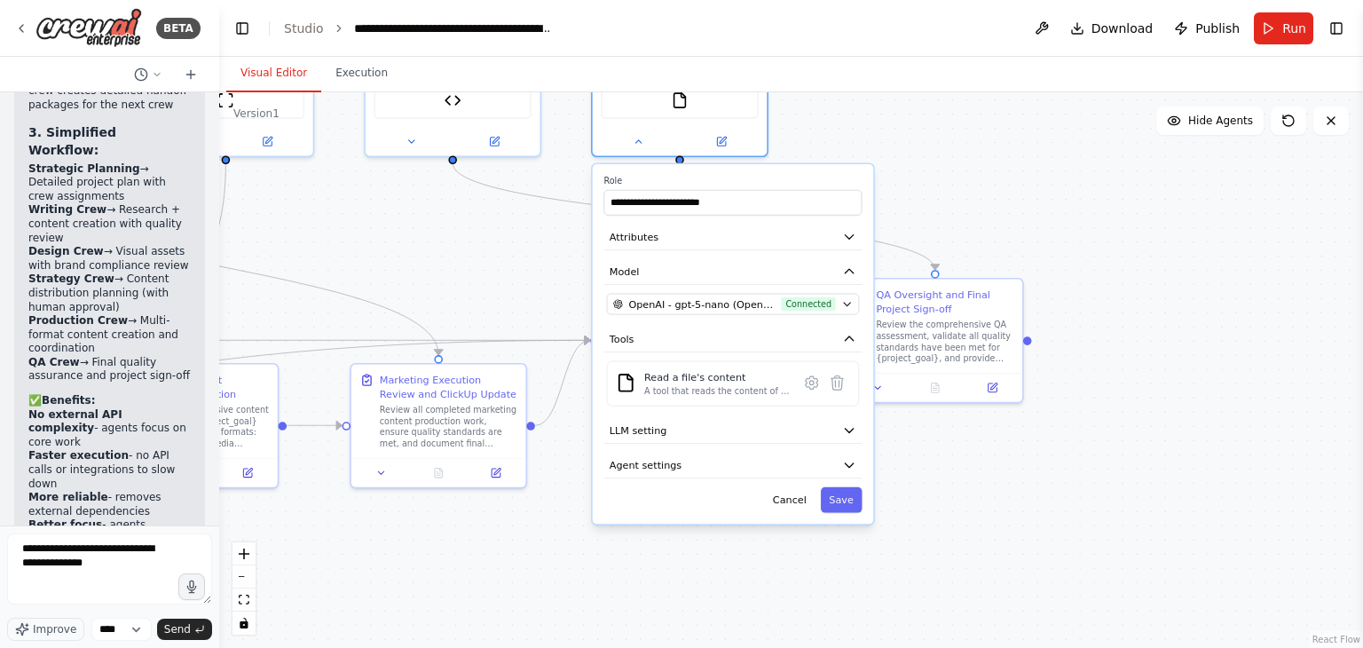
drag, startPoint x: 976, startPoint y: 403, endPoint x: 944, endPoint y: 184, distance: 221.5
click at [944, 184] on div ".deletable-edge-delete-btn { width: 20px; height: 20px; border: 0px solid #ffff…" at bounding box center [791, 369] width 1144 height 555
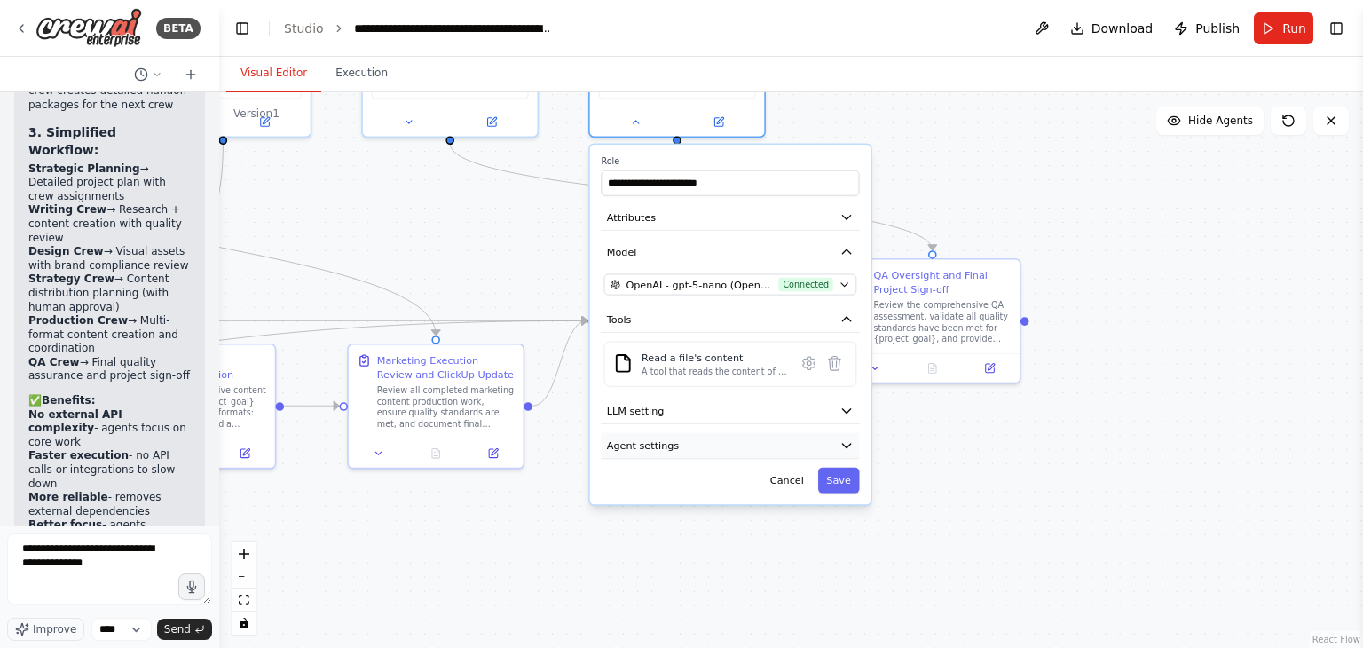
click at [726, 437] on button "Agent settings" at bounding box center [730, 446] width 258 height 27
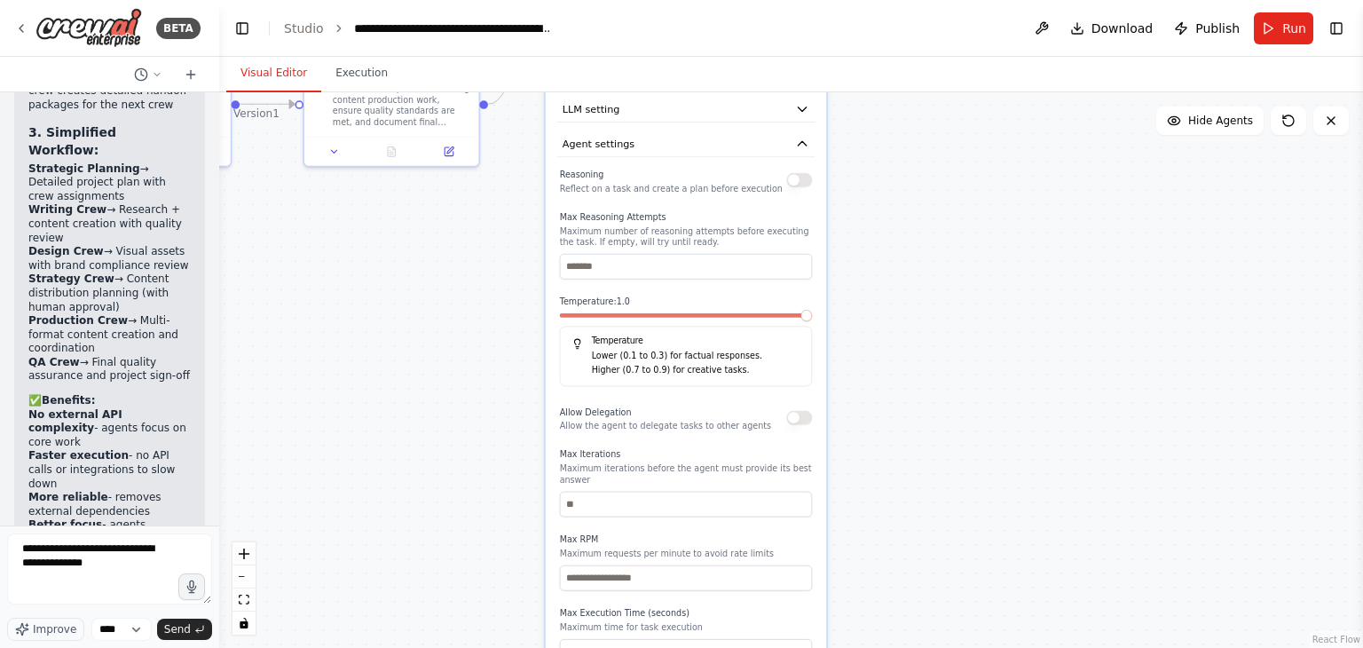
drag, startPoint x: 968, startPoint y: 484, endPoint x: 924, endPoint y: 180, distance: 306.7
click at [924, 180] on div ".deletable-edge-delete-btn { width: 20px; height: 20px; border: 0px solid #ffff…" at bounding box center [791, 369] width 1144 height 555
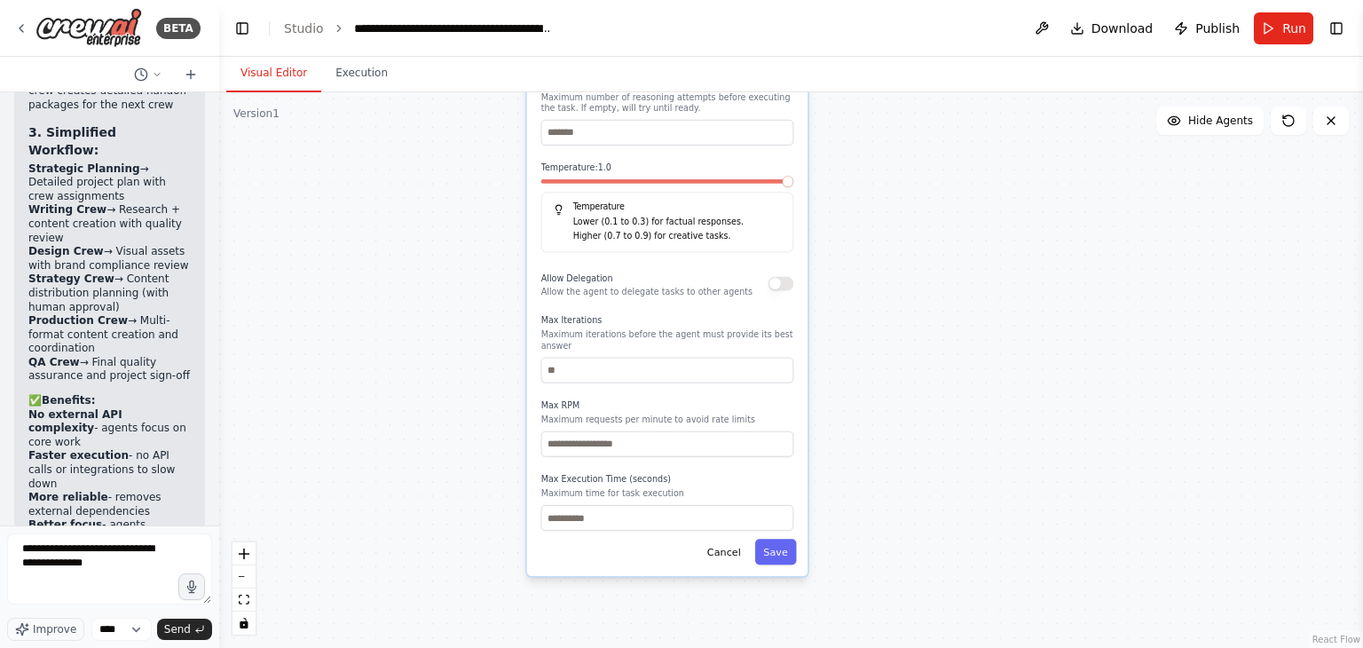
drag, startPoint x: 920, startPoint y: 437, endPoint x: 894, endPoint y: 238, distance: 200.4
click at [894, 238] on div ".deletable-edge-delete-btn { width: 20px; height: 20px; border: 0px solid #ffff…" at bounding box center [791, 369] width 1144 height 555
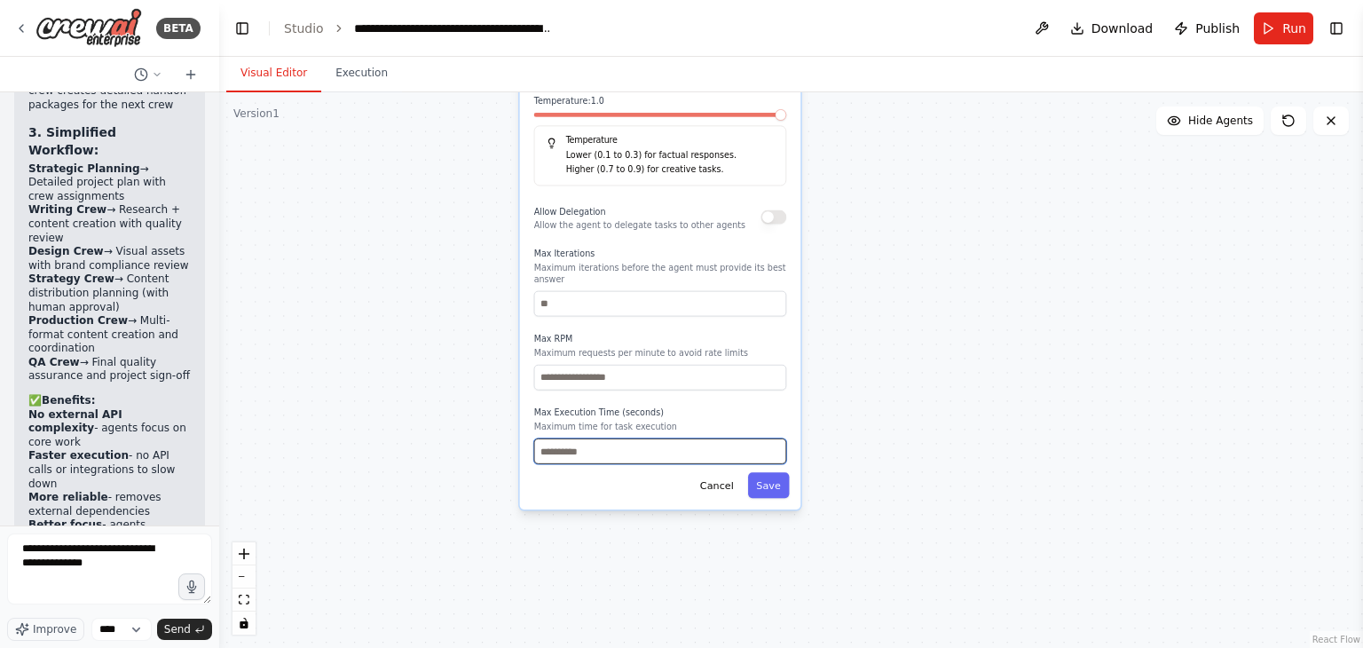
click at [650, 438] on input "number" at bounding box center [660, 451] width 253 height 26
type input "***"
click at [771, 479] on button "Save" at bounding box center [769, 485] width 42 height 26
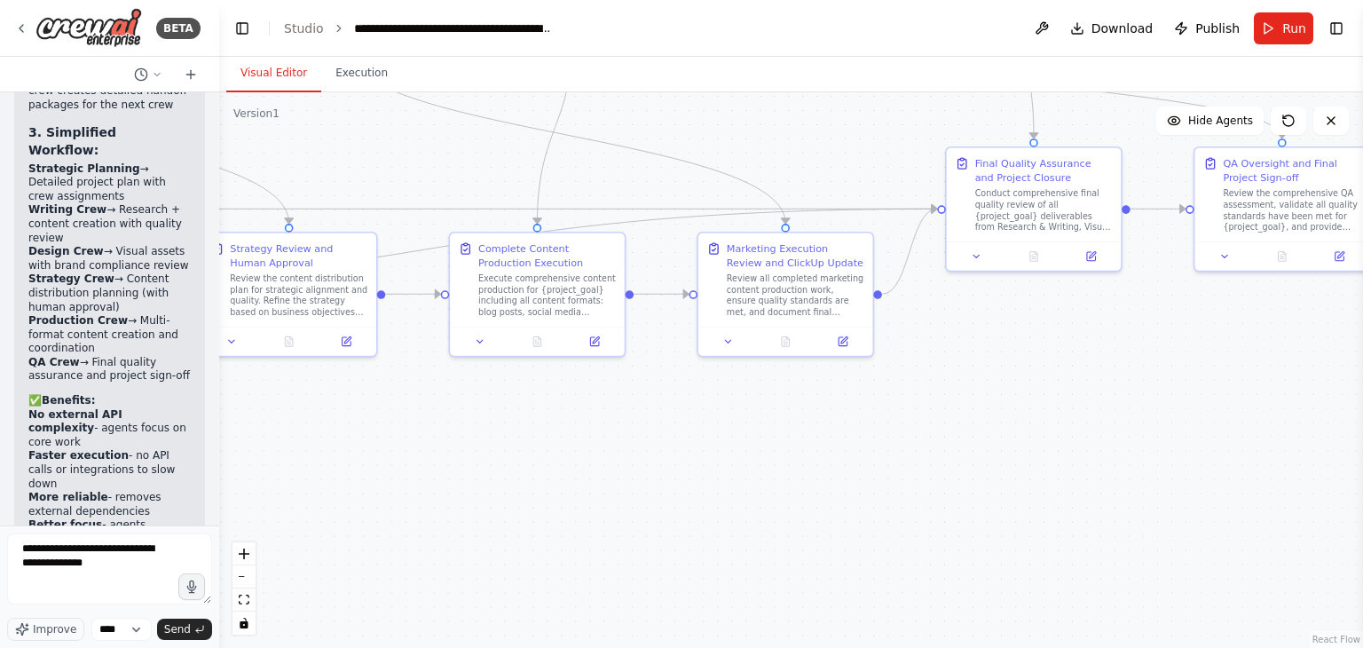
drag, startPoint x: 835, startPoint y: 226, endPoint x: 1262, endPoint y: 621, distance: 581.4
click at [1262, 621] on div ".deletable-edge-delete-btn { width: 20px; height: 20px; border: 0px solid #ffff…" at bounding box center [791, 369] width 1144 height 555
drag, startPoint x: 1020, startPoint y: 353, endPoint x: 1191, endPoint y: 689, distance: 376.2
click at [1191, 626] on html "BETA Hello! I'm the CrewAI assistant. What kind of automation do you want to bu…" at bounding box center [681, 324] width 1363 height 648
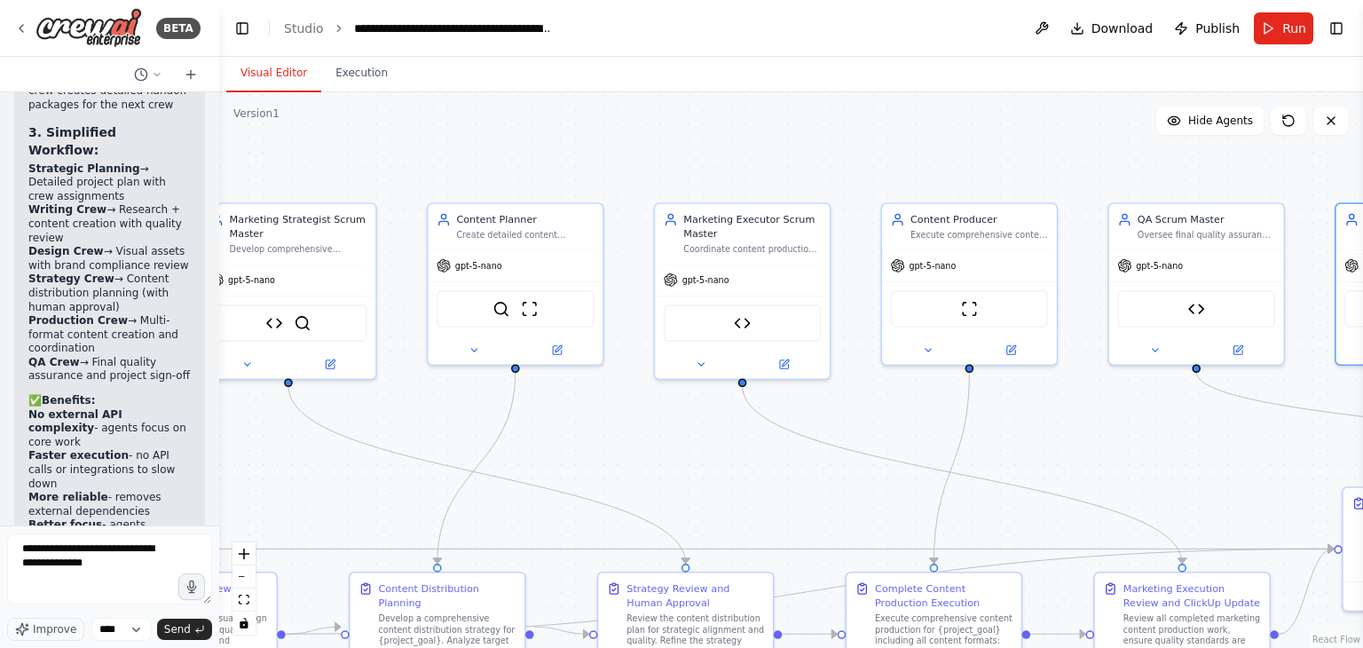
drag, startPoint x: 900, startPoint y: 395, endPoint x: 1301, endPoint y: 345, distance: 404.1
click at [1301, 345] on div ".deletable-edge-delete-btn { width: 20px; height: 20px; border: 0px solid #ffff…" at bounding box center [791, 369] width 1144 height 555
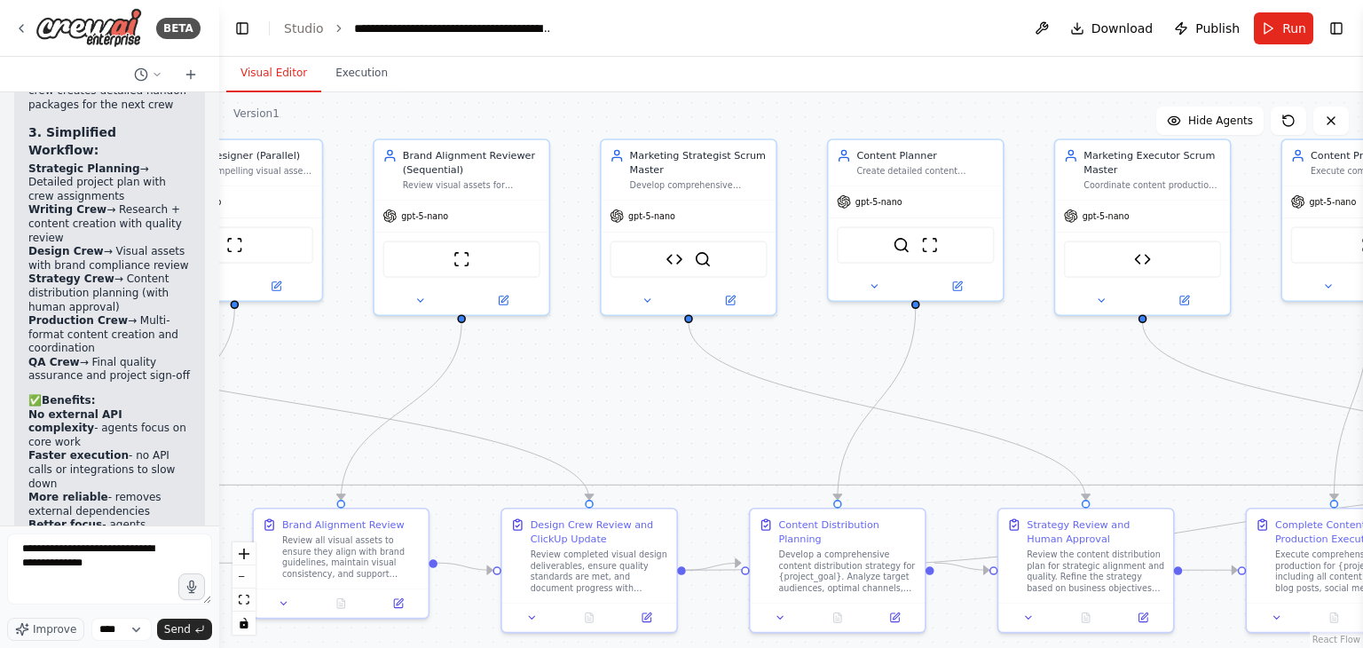
drag, startPoint x: 790, startPoint y: 410, endPoint x: 1027, endPoint y: 397, distance: 237.3
click at [1027, 397] on div ".deletable-edge-delete-btn { width: 20px; height: 20px; border: 0px solid #ffff…" at bounding box center [791, 369] width 1144 height 555
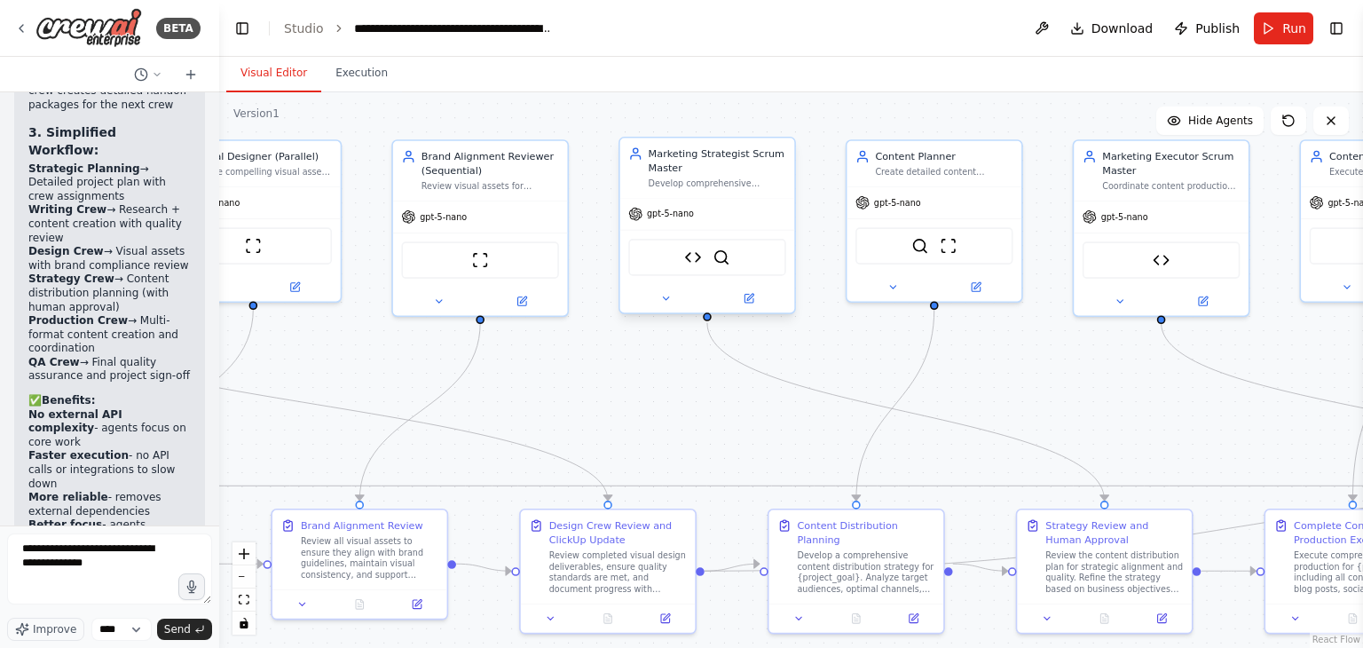
click at [657, 306] on div at bounding box center [707, 298] width 175 height 28
click at [652, 303] on button at bounding box center [666, 298] width 80 height 17
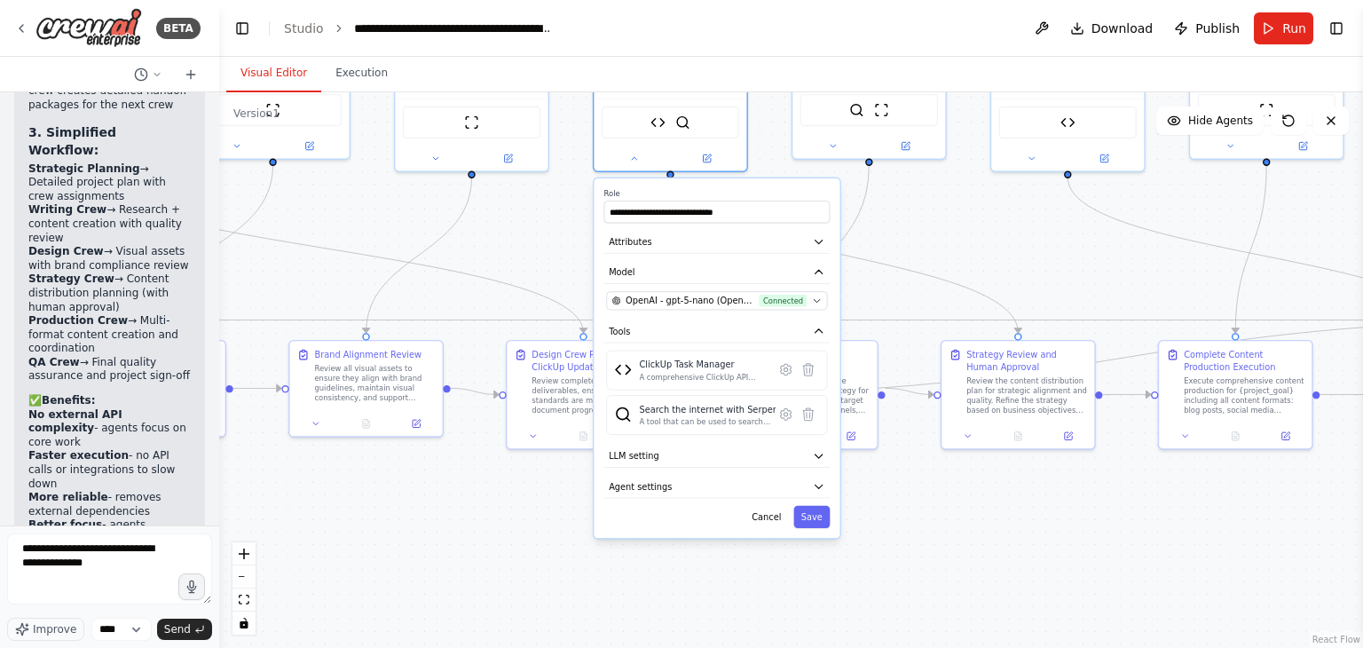
drag, startPoint x: 1100, startPoint y: 437, endPoint x: 1051, endPoint y: 265, distance: 178.9
click at [1051, 265] on div ".deletable-edge-delete-btn { width: 20px; height: 20px; border: 0px solid #ffff…" at bounding box center [791, 369] width 1144 height 555
click at [736, 484] on button "Agent settings" at bounding box center [717, 486] width 226 height 23
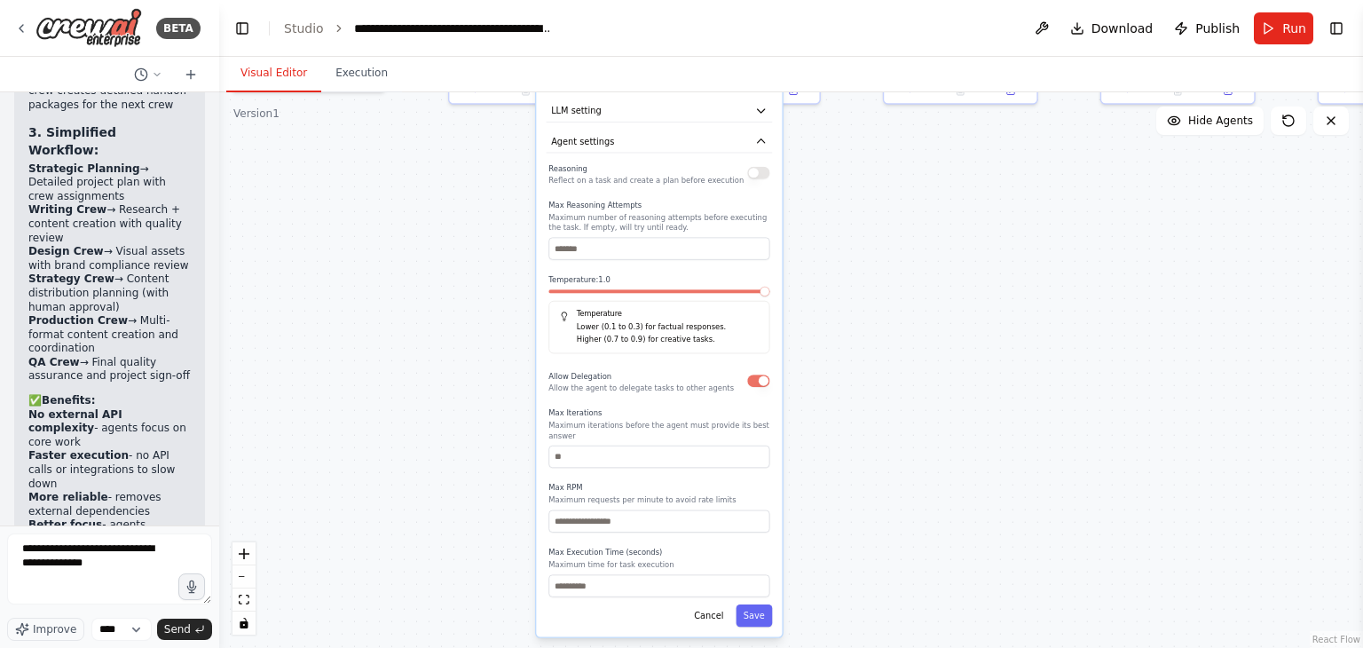
drag, startPoint x: 918, startPoint y: 552, endPoint x: 860, endPoint y: 207, distance: 350.1
click at [860, 207] on div ".deletable-edge-delete-btn { width: 20px; height: 20px; border: 0px solid #ffff…" at bounding box center [791, 369] width 1144 height 555
click at [756, 605] on button "Save" at bounding box center [753, 615] width 36 height 22
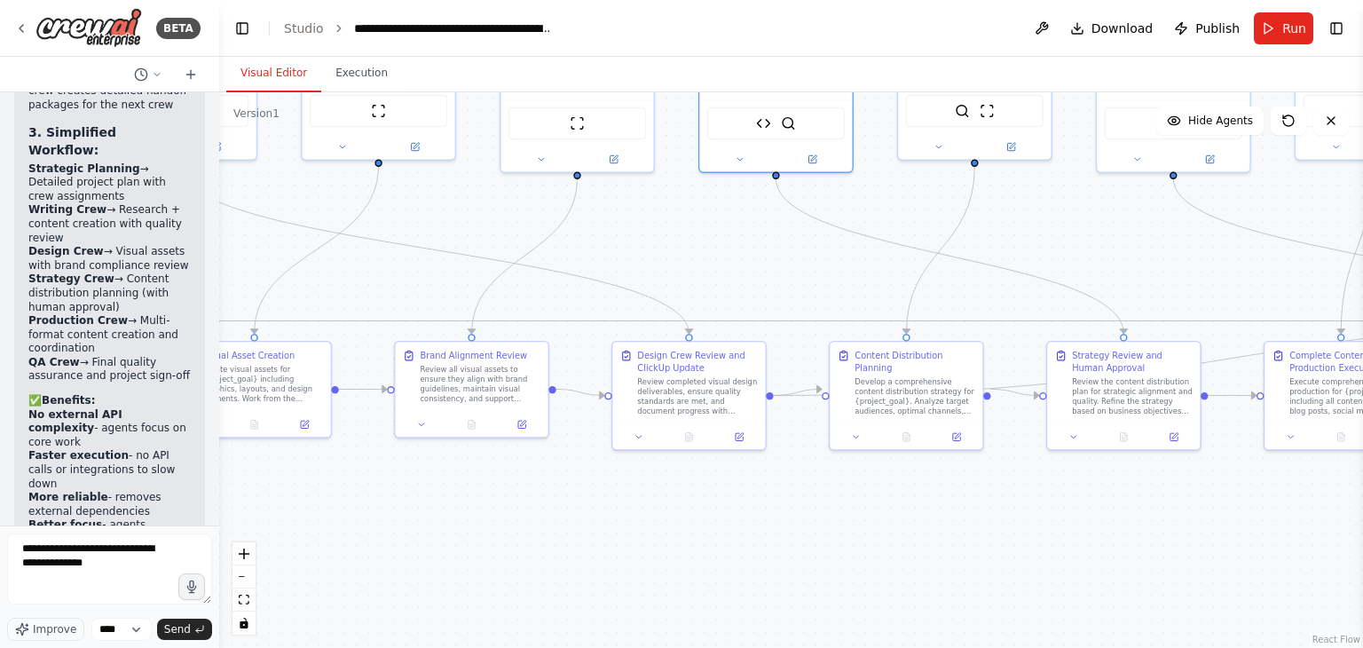
drag, startPoint x: 823, startPoint y: 310, endPoint x: 1045, endPoint y: 689, distance: 439.0
click at [1045, 626] on html "BETA Hello! I'm the CrewAI assistant. What kind of automation do you want to bu…" at bounding box center [681, 324] width 1363 height 648
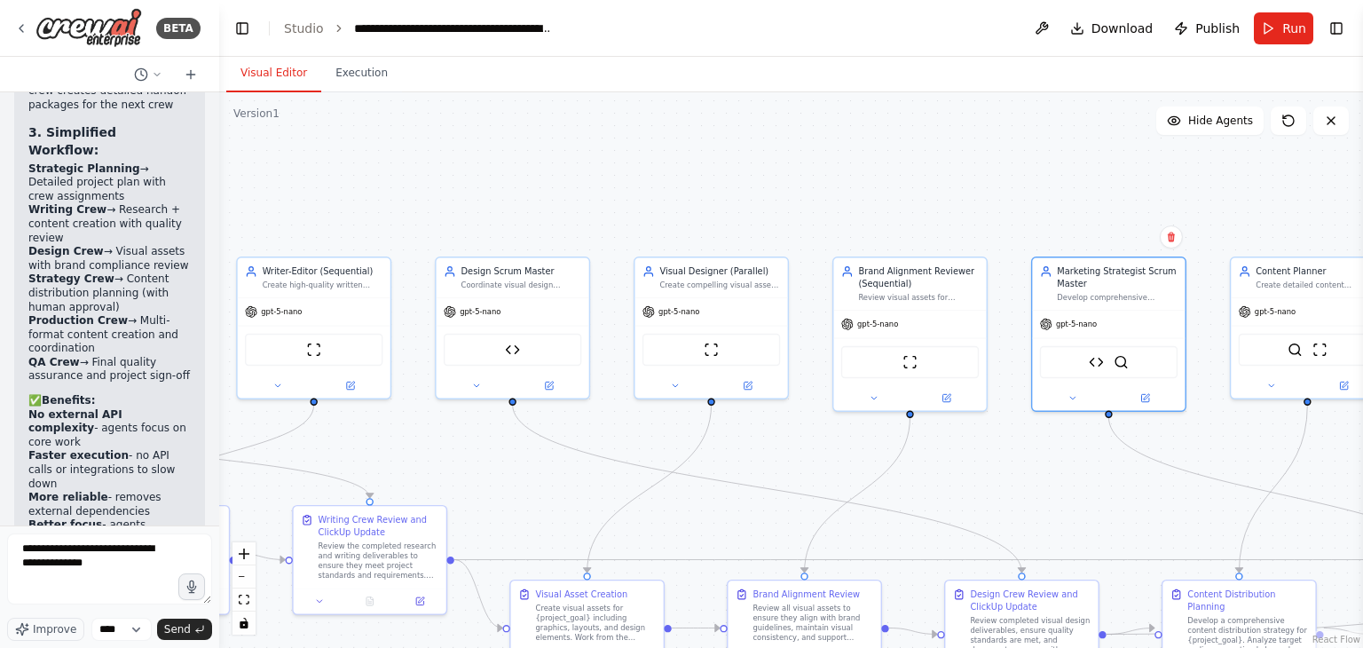
drag, startPoint x: 780, startPoint y: 251, endPoint x: 1056, endPoint y: 457, distance: 344.3
click at [1056, 457] on div ".deletable-edge-delete-btn { width: 20px; height: 20px; border: 0px solid #ffff…" at bounding box center [791, 369] width 1144 height 555
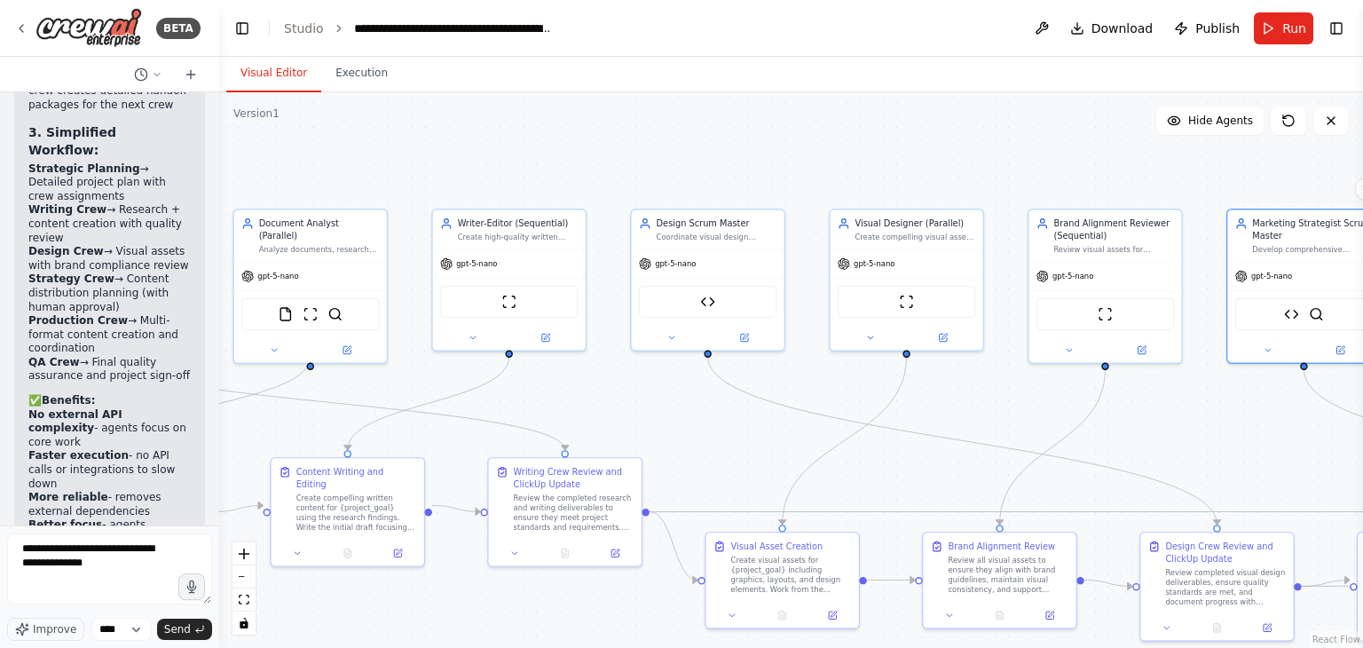
drag, startPoint x: 622, startPoint y: 421, endPoint x: 824, endPoint y: 373, distance: 208.1
click at [824, 373] on div ".deletable-edge-delete-btn { width: 20px; height: 20px; border: 0px solid #ffff…" at bounding box center [791, 369] width 1144 height 555
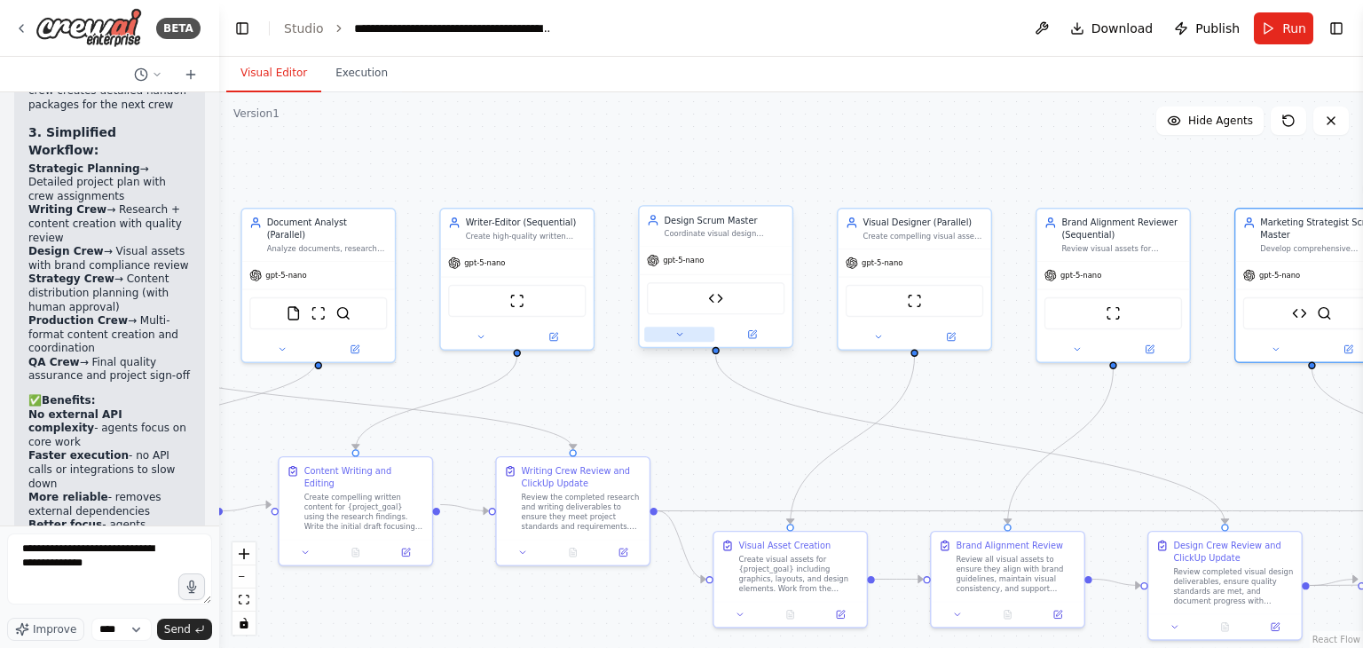
click at [689, 331] on button at bounding box center [679, 334] width 70 height 15
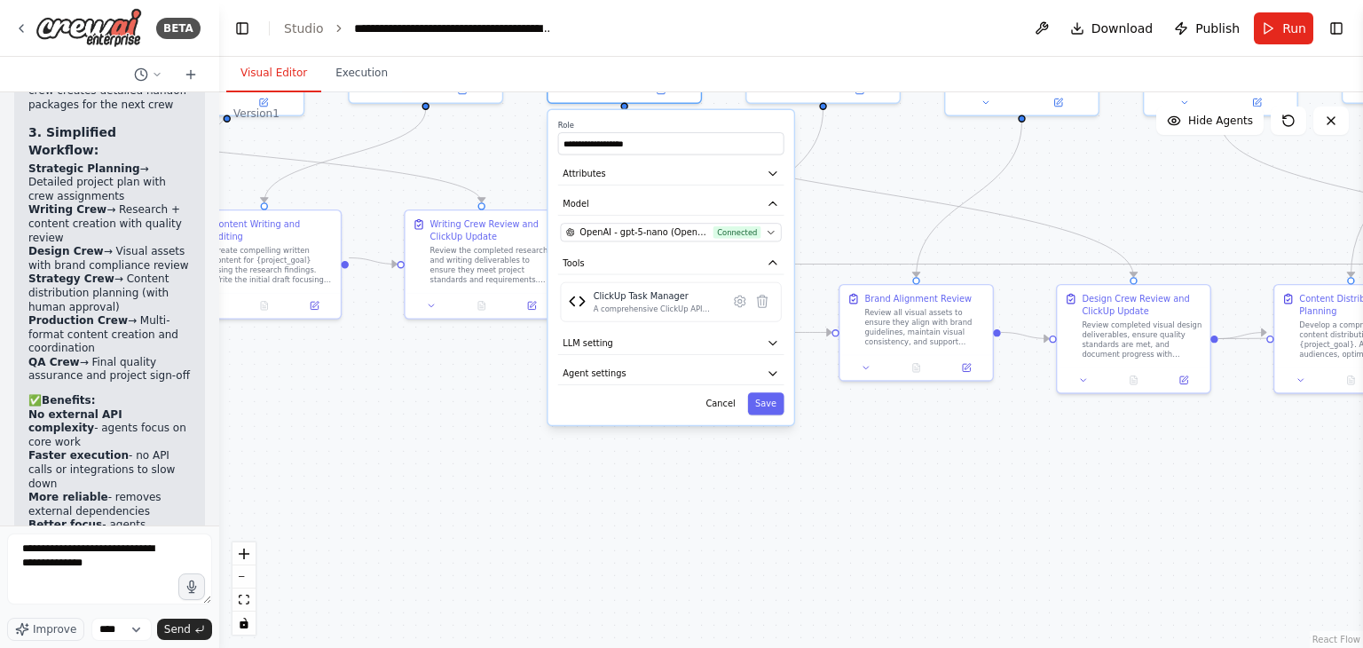
drag, startPoint x: 1039, startPoint y: 425, endPoint x: 948, endPoint y: 177, distance: 264.7
click at [948, 177] on div ".deletable-edge-delete-btn { width: 20px; height: 20px; border: 0px solid #ffff…" at bounding box center [791, 369] width 1144 height 555
click at [696, 373] on button "Agent settings" at bounding box center [671, 371] width 226 height 23
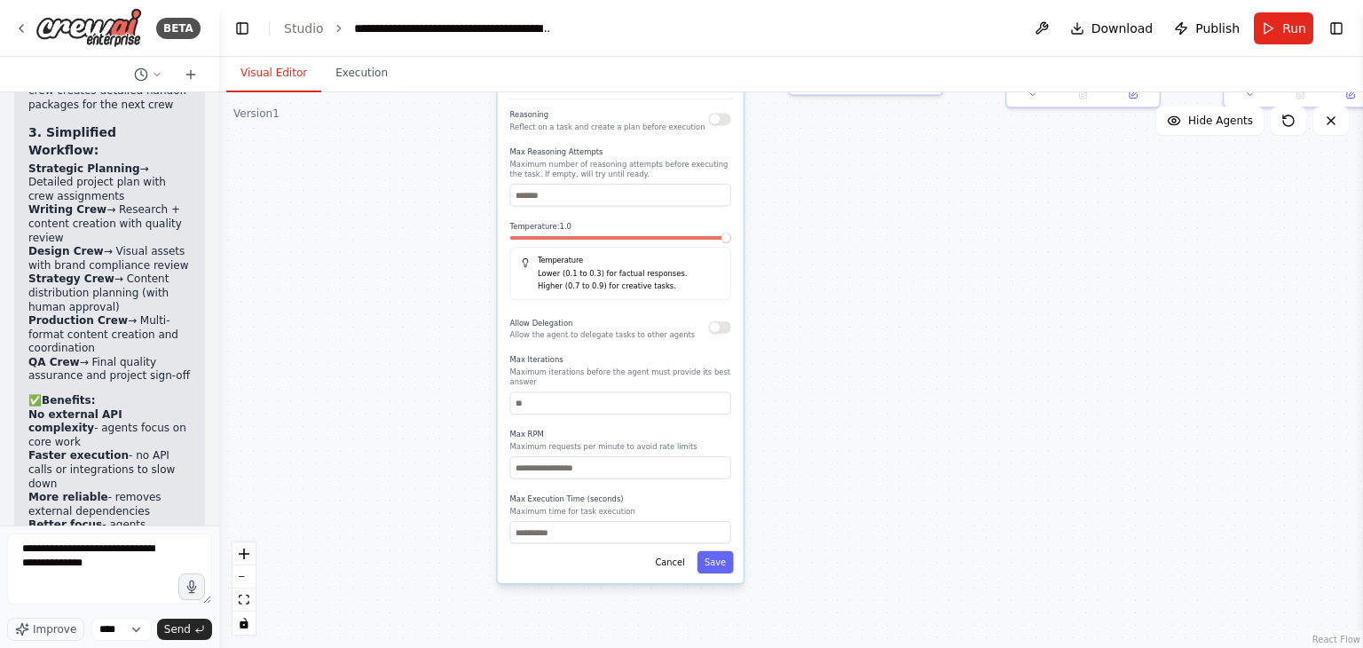
drag, startPoint x: 933, startPoint y: 484, endPoint x: 882, endPoint y: 198, distance: 290.2
click at [882, 198] on div ".deletable-edge-delete-btn { width: 20px; height: 20px; border: 0px solid #ffff…" at bounding box center [791, 369] width 1144 height 555
click at [716, 326] on button "button" at bounding box center [719, 325] width 22 height 12
click at [621, 523] on input "number" at bounding box center [620, 530] width 221 height 22
type input "***"
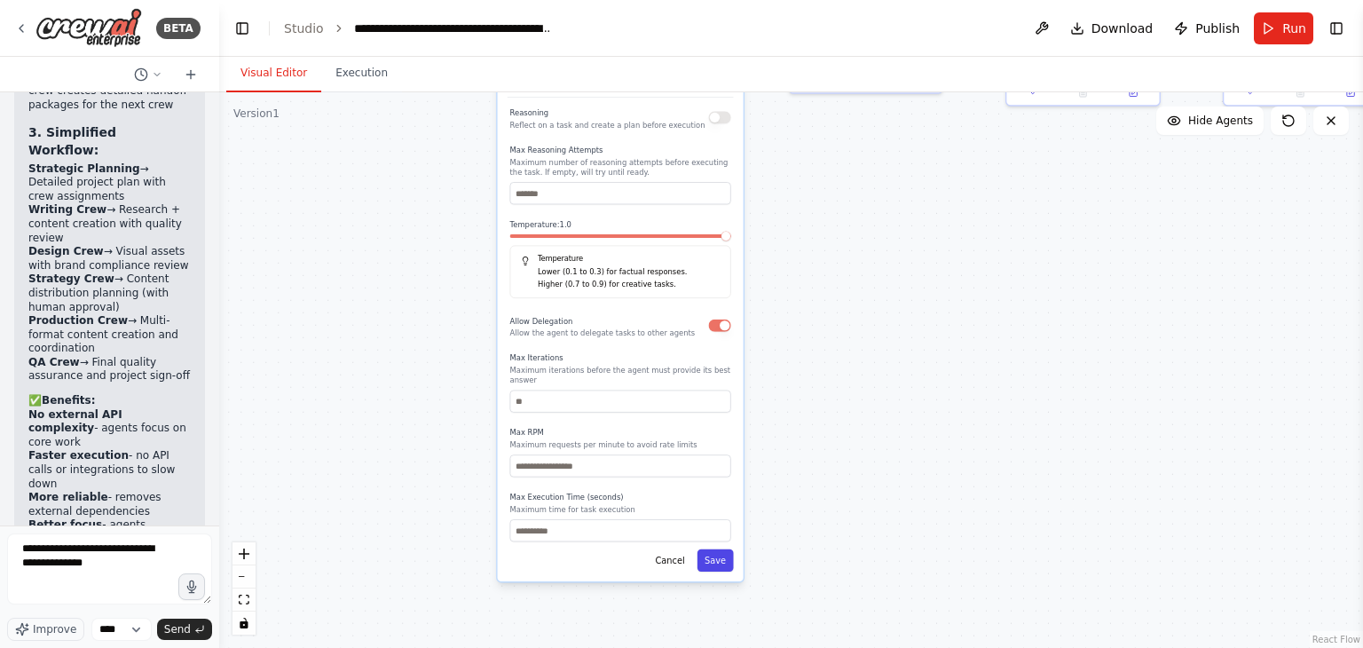
click at [710, 549] on button "Save" at bounding box center [715, 560] width 36 height 22
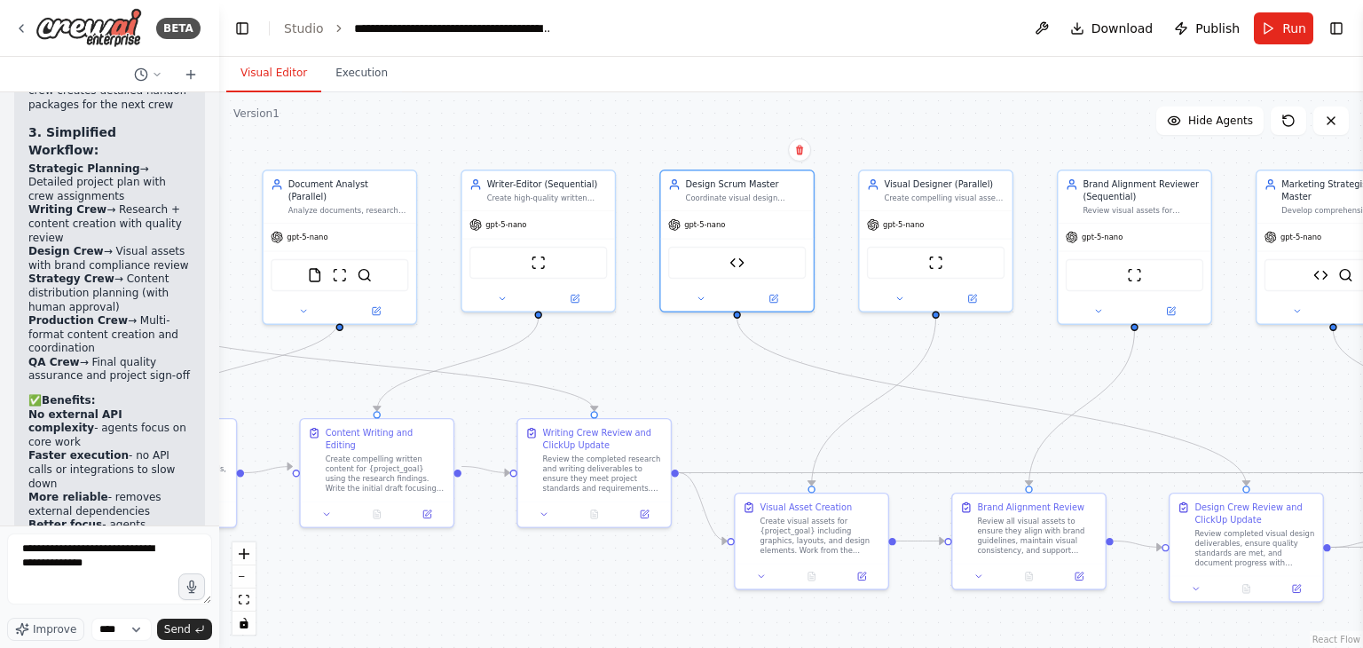
drag, startPoint x: 818, startPoint y: 166, endPoint x: 997, endPoint y: 667, distance: 532.4
click at [997, 626] on html "BETA Hello! I'm the CrewAI assistant. What kind of automation do you want to bu…" at bounding box center [681, 324] width 1363 height 648
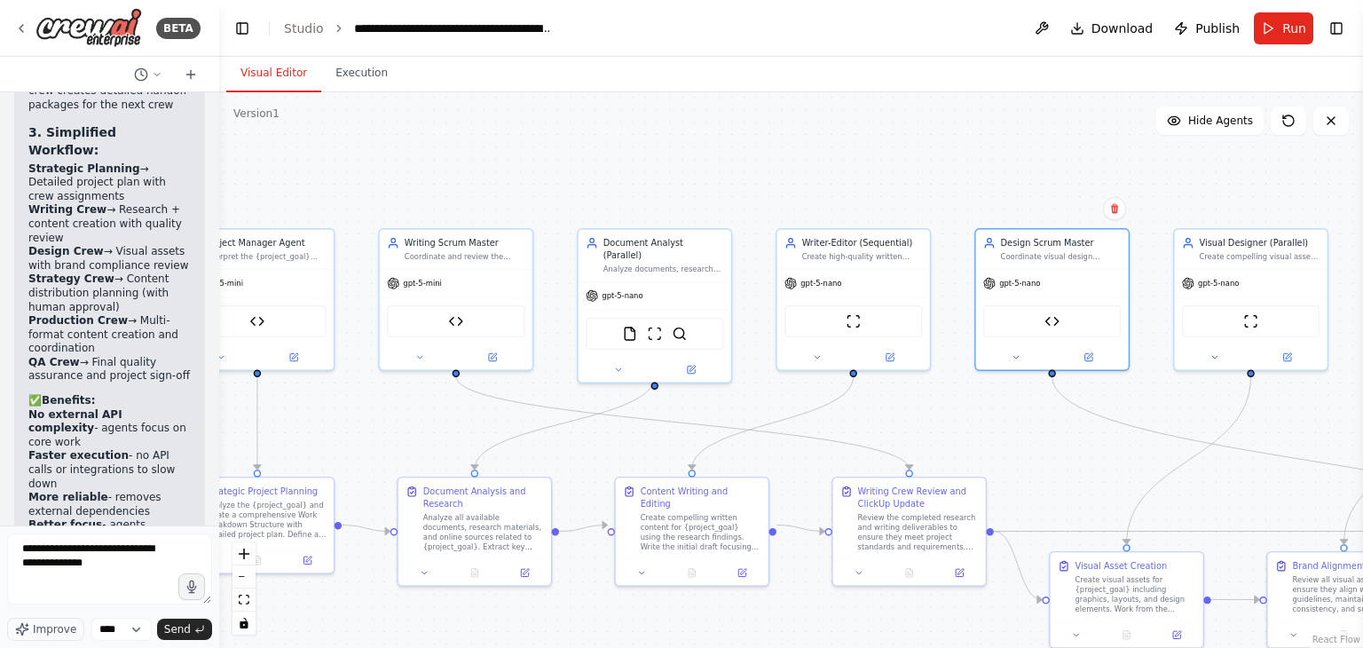
drag, startPoint x: 716, startPoint y: 390, endPoint x: 1045, endPoint y: 437, distance: 332.7
click at [1045, 437] on div ".deletable-edge-delete-btn { width: 20px; height: 20px; border: 0px solid #ffff…" at bounding box center [791, 369] width 1144 height 555
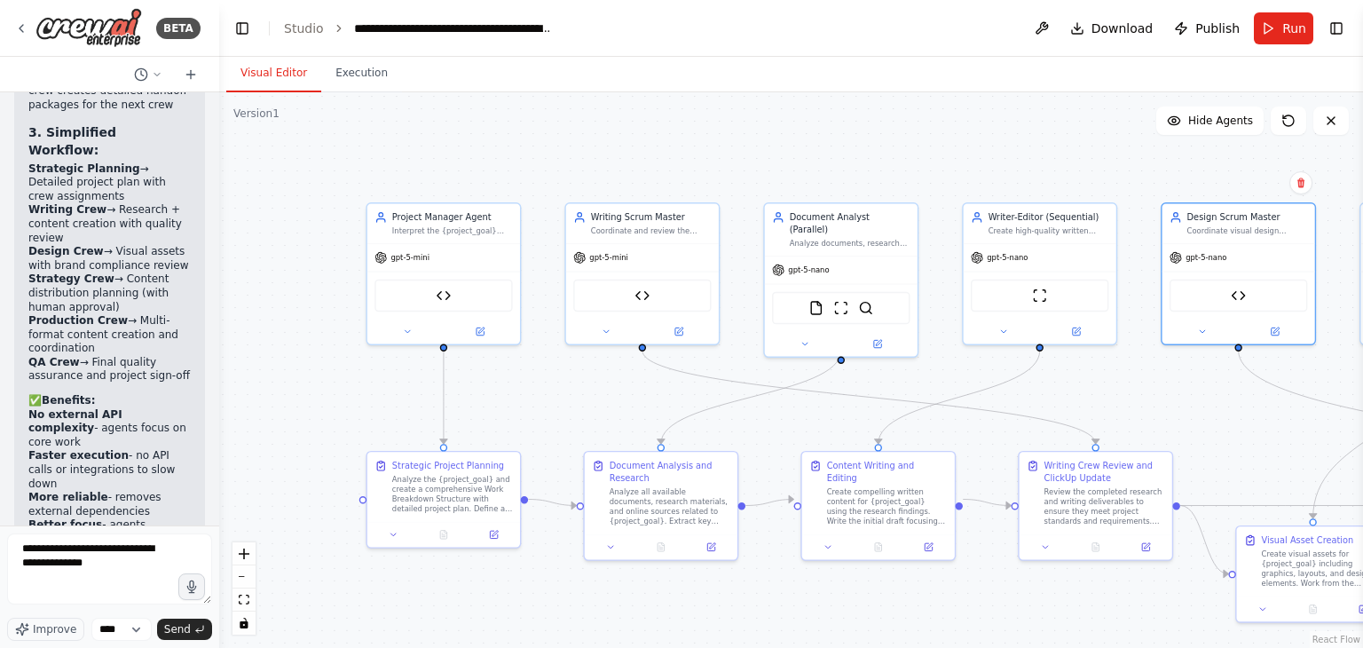
drag, startPoint x: 618, startPoint y: 449, endPoint x: 799, endPoint y: 423, distance: 182.8
click at [799, 423] on div ".deletable-edge-delete-btn { width: 20px; height: 20px; border: 0px solid #ffff…" at bounding box center [791, 369] width 1144 height 555
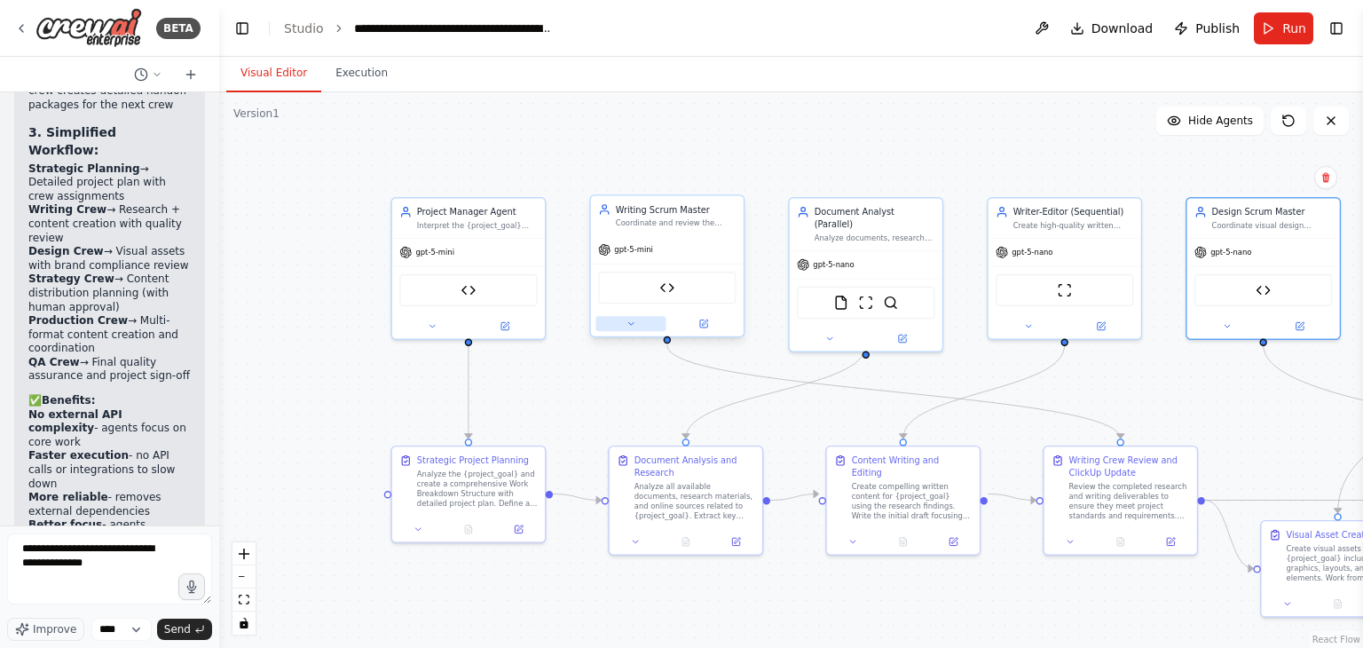
click at [634, 324] on icon at bounding box center [631, 324] width 10 height 10
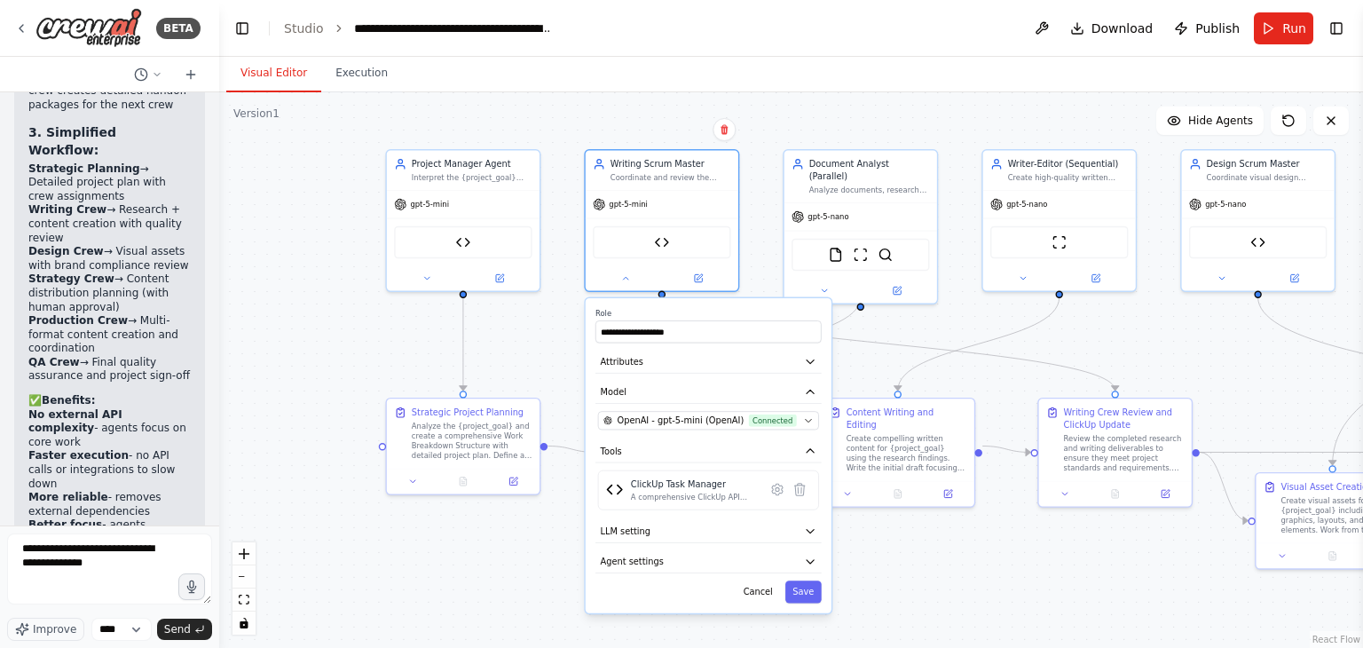
drag, startPoint x: 1028, startPoint y: 438, endPoint x: 1008, endPoint y: 250, distance: 189.2
click at [1008, 250] on div ".deletable-edge-delete-btn { width: 20px; height: 20px; border: 0px solid #ffff…" at bounding box center [791, 369] width 1144 height 555
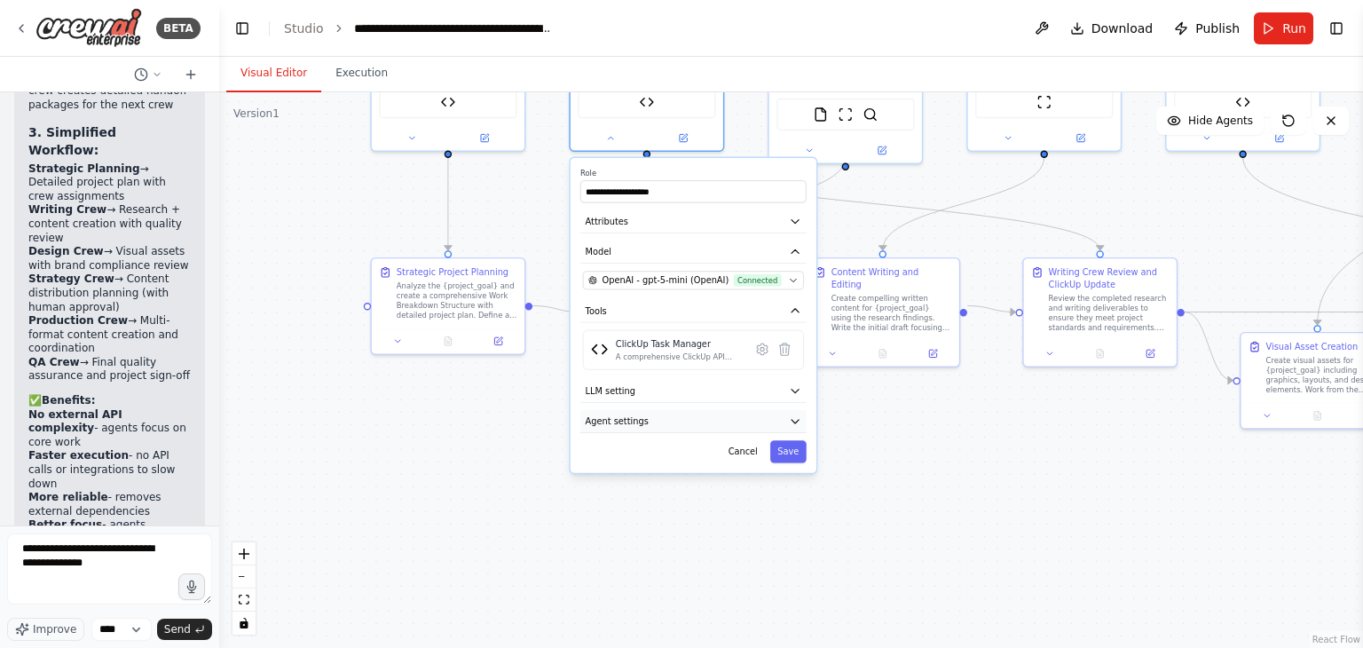
click at [730, 413] on button "Agent settings" at bounding box center [693, 421] width 226 height 23
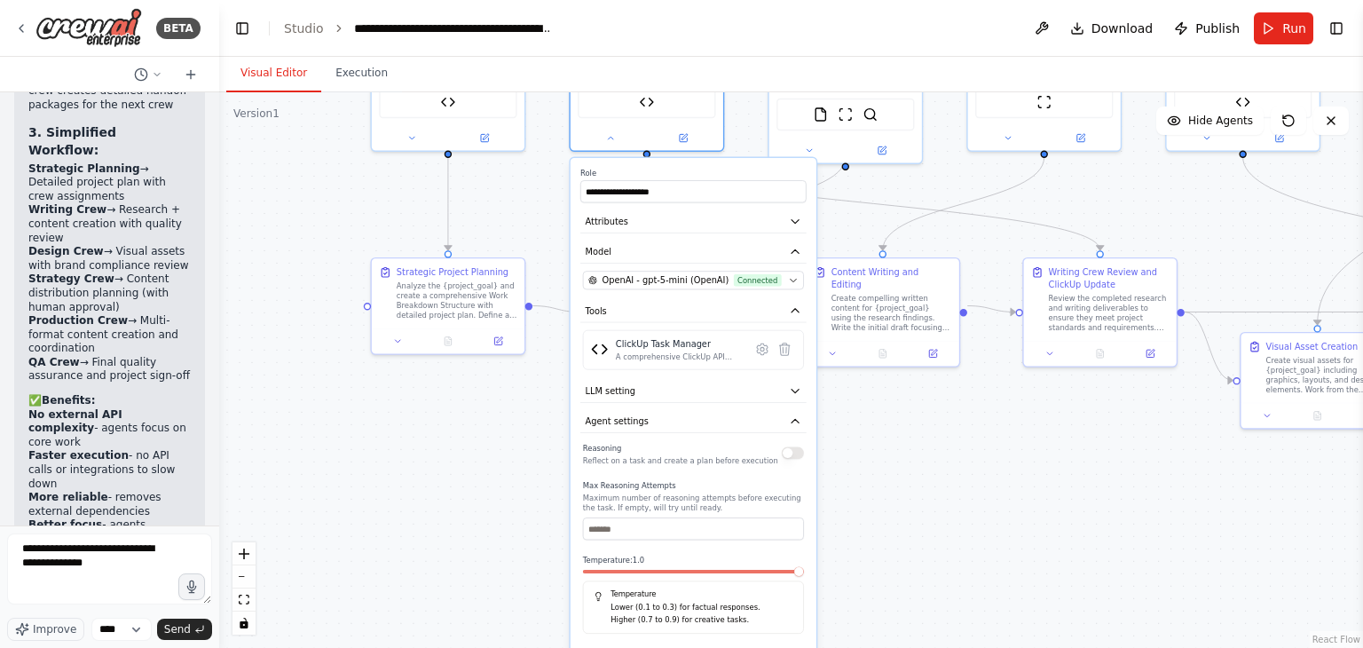
drag, startPoint x: 957, startPoint y: 508, endPoint x: 937, endPoint y: 348, distance: 161.8
click at [937, 348] on div ".deletable-edge-delete-btn { width: 20px; height: 20px; border: 0px solid #ffff…" at bounding box center [791, 369] width 1144 height 555
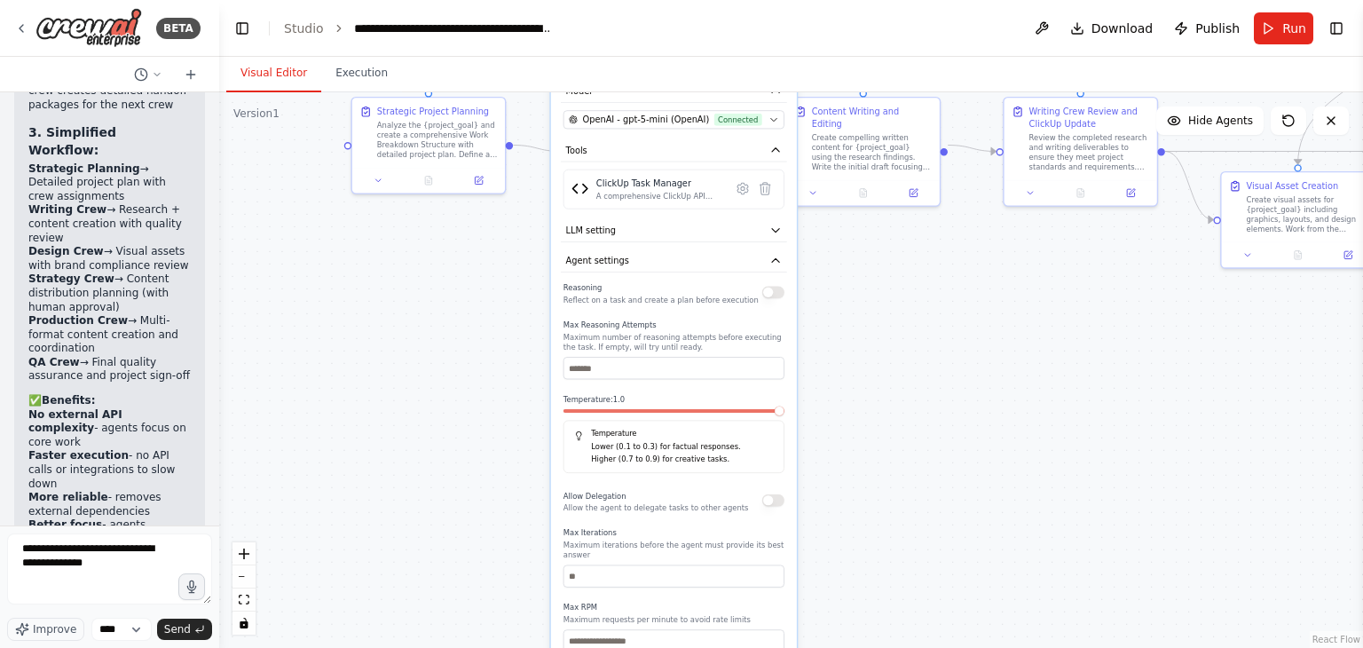
click at [774, 503] on button "button" at bounding box center [773, 500] width 22 height 12
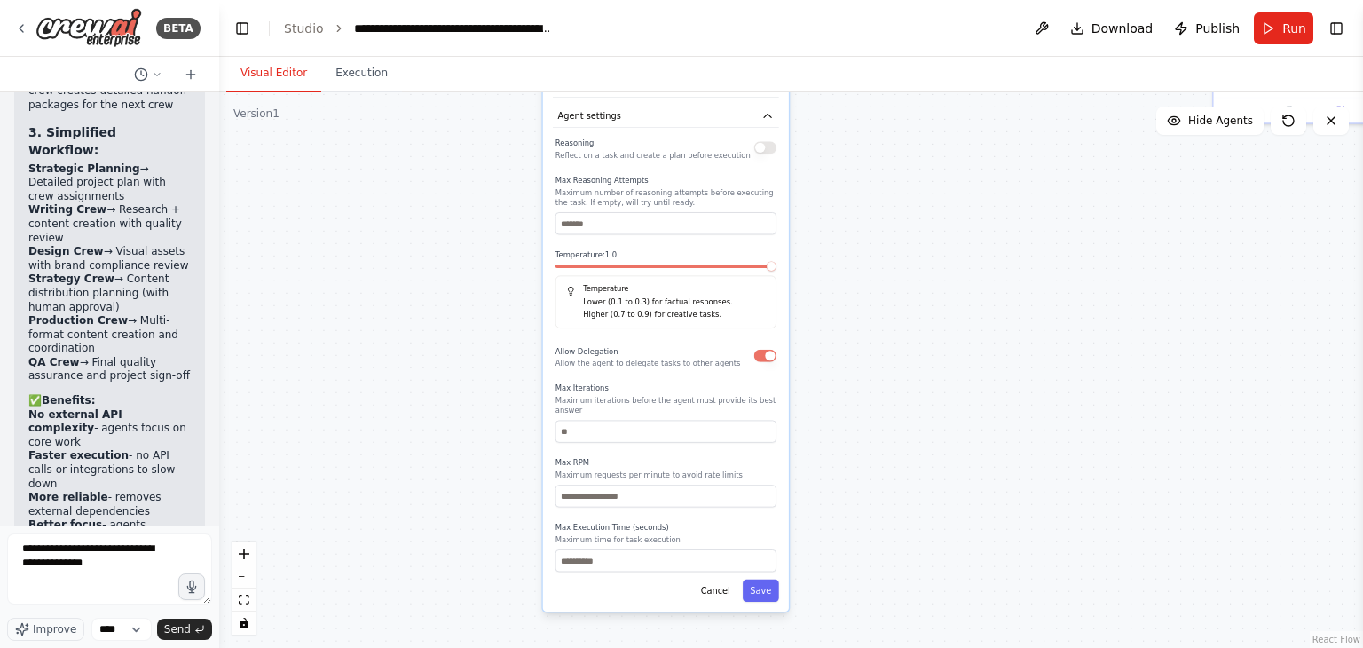
drag, startPoint x: 821, startPoint y: 466, endPoint x: 813, endPoint y: 321, distance: 144.8
click at [813, 321] on div ".deletable-edge-delete-btn { width: 20px; height: 20px; border: 0px solid #ffff…" at bounding box center [791, 369] width 1144 height 555
click at [717, 549] on input "number" at bounding box center [665, 560] width 221 height 22
type input "***"
click at [764, 579] on button "Save" at bounding box center [761, 590] width 36 height 22
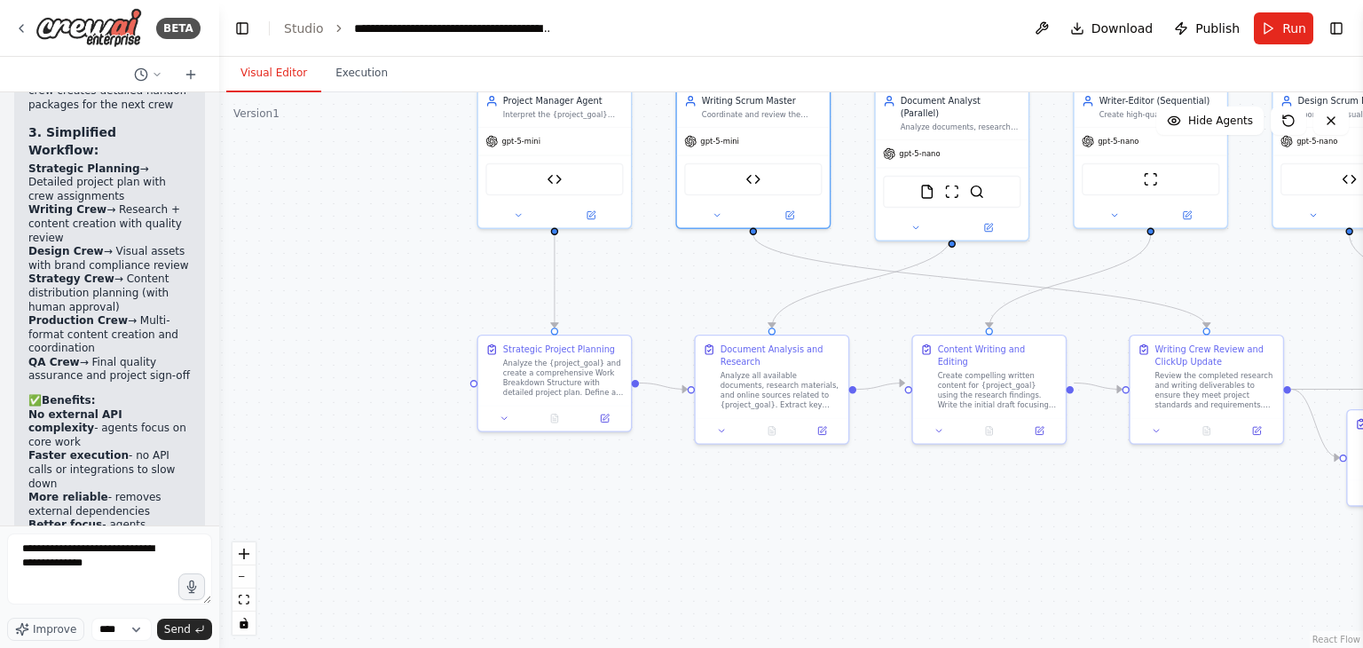
drag, startPoint x: 779, startPoint y: 306, endPoint x: 947, endPoint y: 689, distance: 417.6
click at [947, 626] on html "BETA Hello! I'm the CrewAI assistant. What kind of automation do you want to bu…" at bounding box center [681, 324] width 1363 height 648
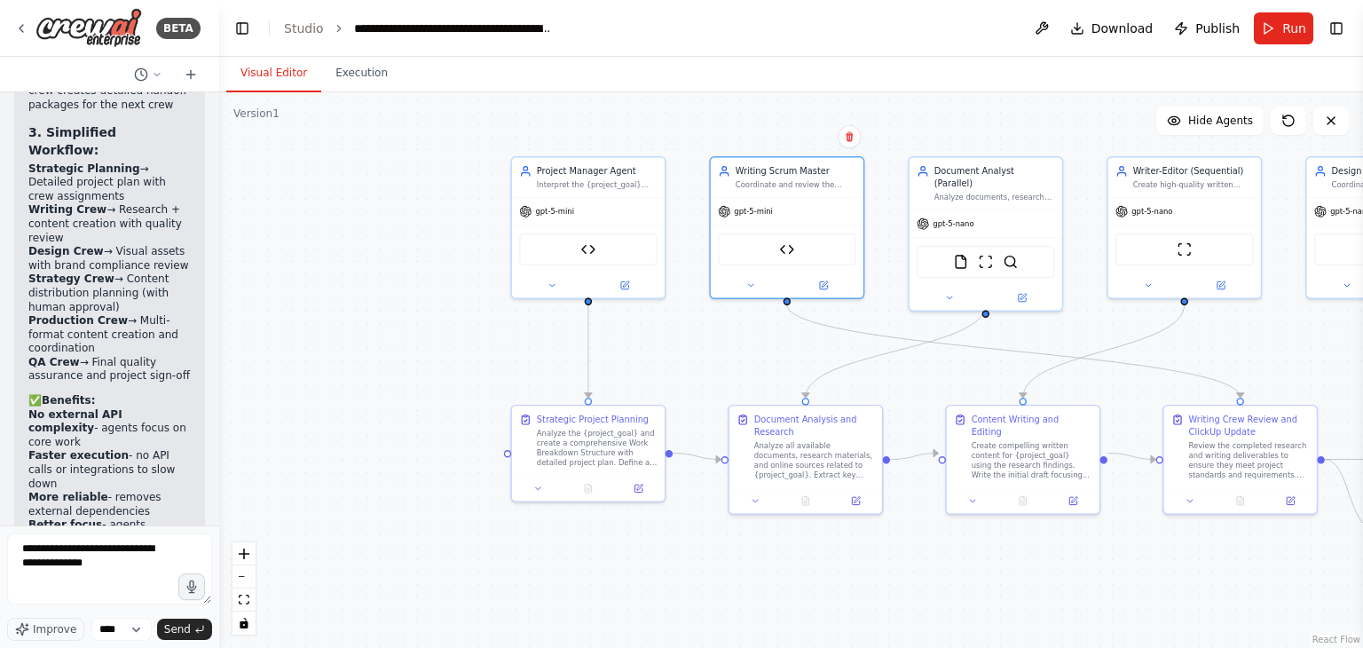
drag, startPoint x: 646, startPoint y: 300, endPoint x: 646, endPoint y: 372, distance: 71.9
click at [646, 372] on div ".deletable-edge-delete-btn { width: 20px; height: 20px; border: 0px solid #ffff…" at bounding box center [791, 369] width 1144 height 555
click at [568, 288] on button at bounding box center [551, 284] width 70 height 15
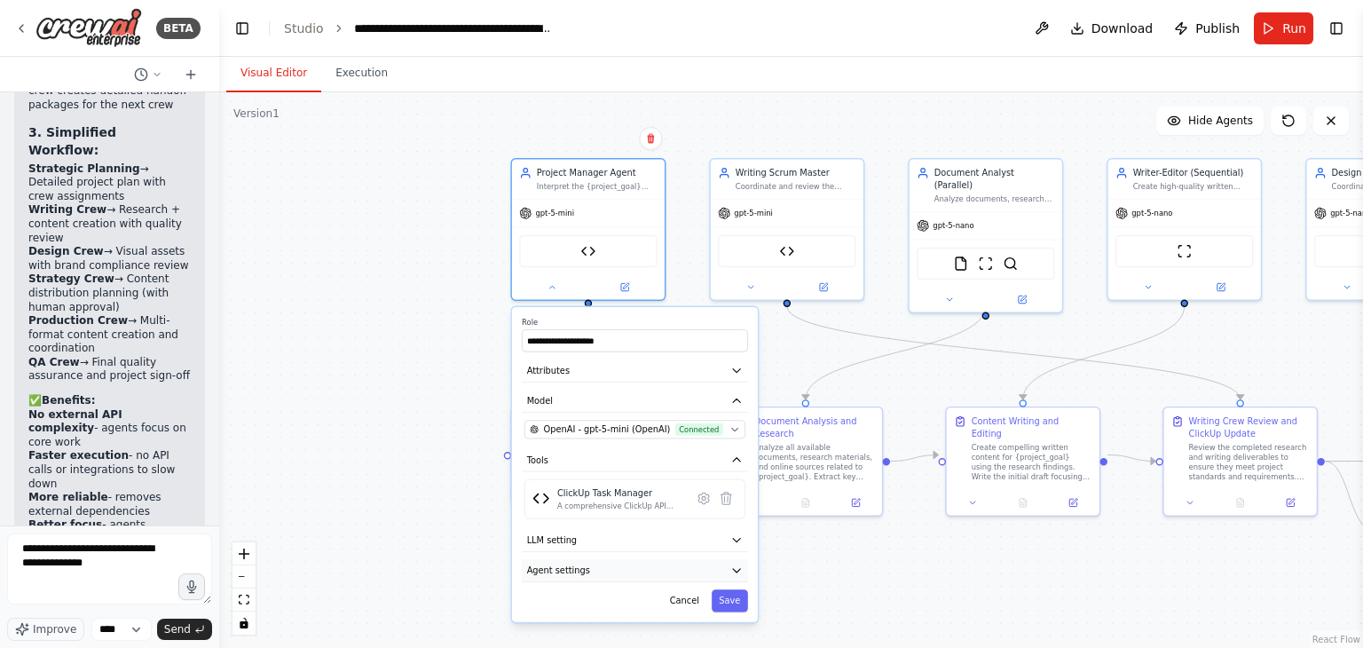
click at [706, 565] on button "Agent settings" at bounding box center [635, 570] width 226 height 23
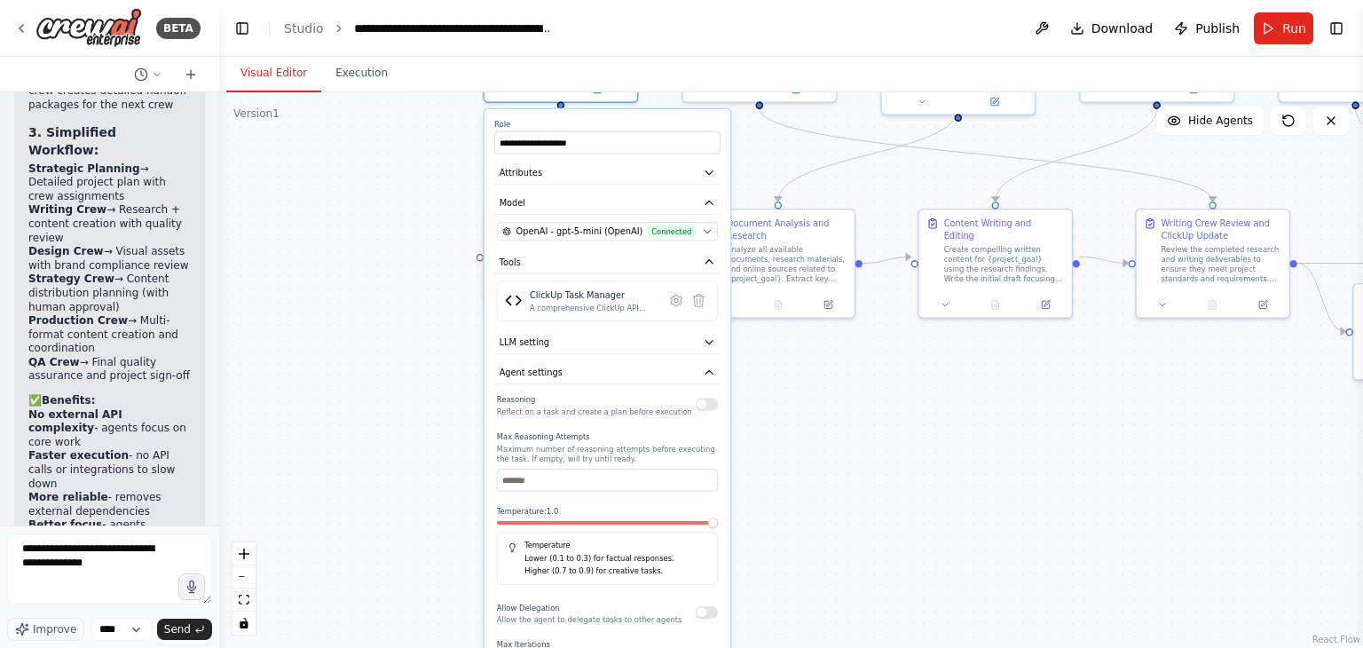
drag, startPoint x: 854, startPoint y: 610, endPoint x: 825, endPoint y: 406, distance: 206.2
click at [825, 406] on div ".deletable-edge-delete-btn { width: 20px; height: 20px; border: 0px solid #ffff…" at bounding box center [791, 369] width 1144 height 555
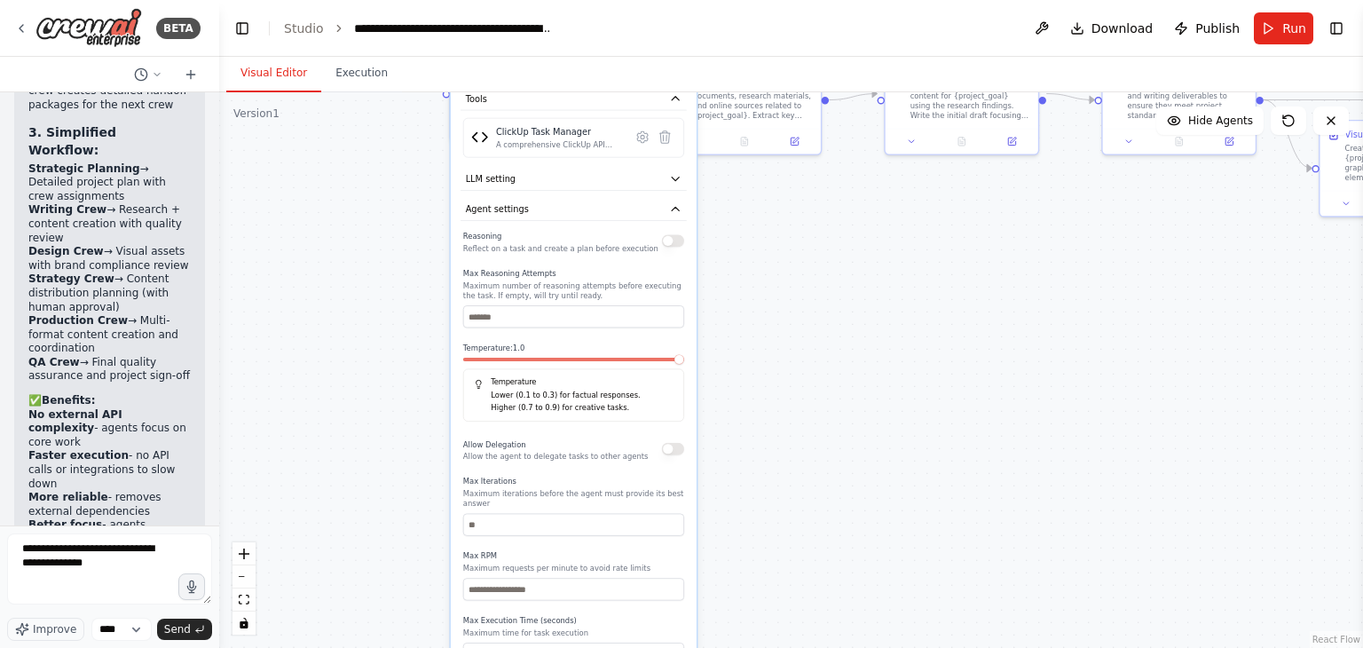
drag, startPoint x: 849, startPoint y: 489, endPoint x: 816, endPoint y: 329, distance: 163.1
click at [816, 329] on div ".deletable-edge-delete-btn { width: 20px; height: 20px; border: 0px solid #ffff…" at bounding box center [791, 369] width 1144 height 555
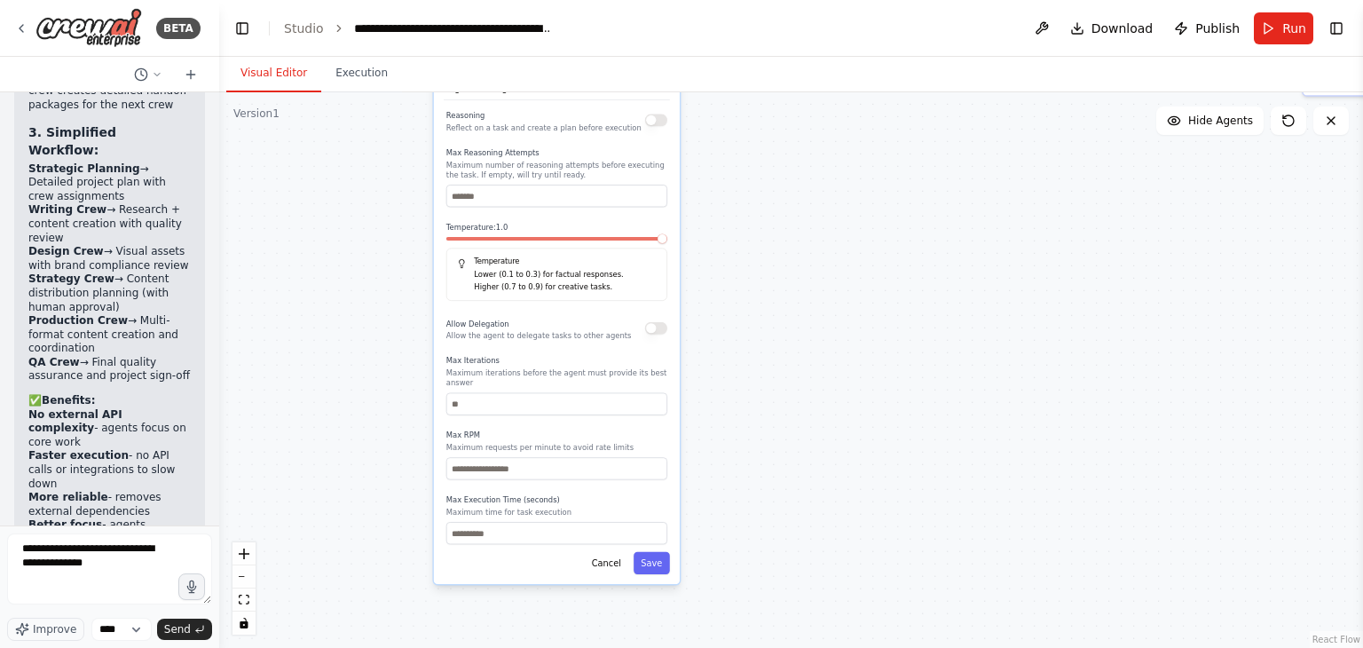
drag, startPoint x: 765, startPoint y: 490, endPoint x: 744, endPoint y: 352, distance: 139.0
click at [744, 352] on div ".deletable-edge-delete-btn { width: 20px; height: 20px; border: 0px solid #ffff…" at bounding box center [791, 369] width 1144 height 555
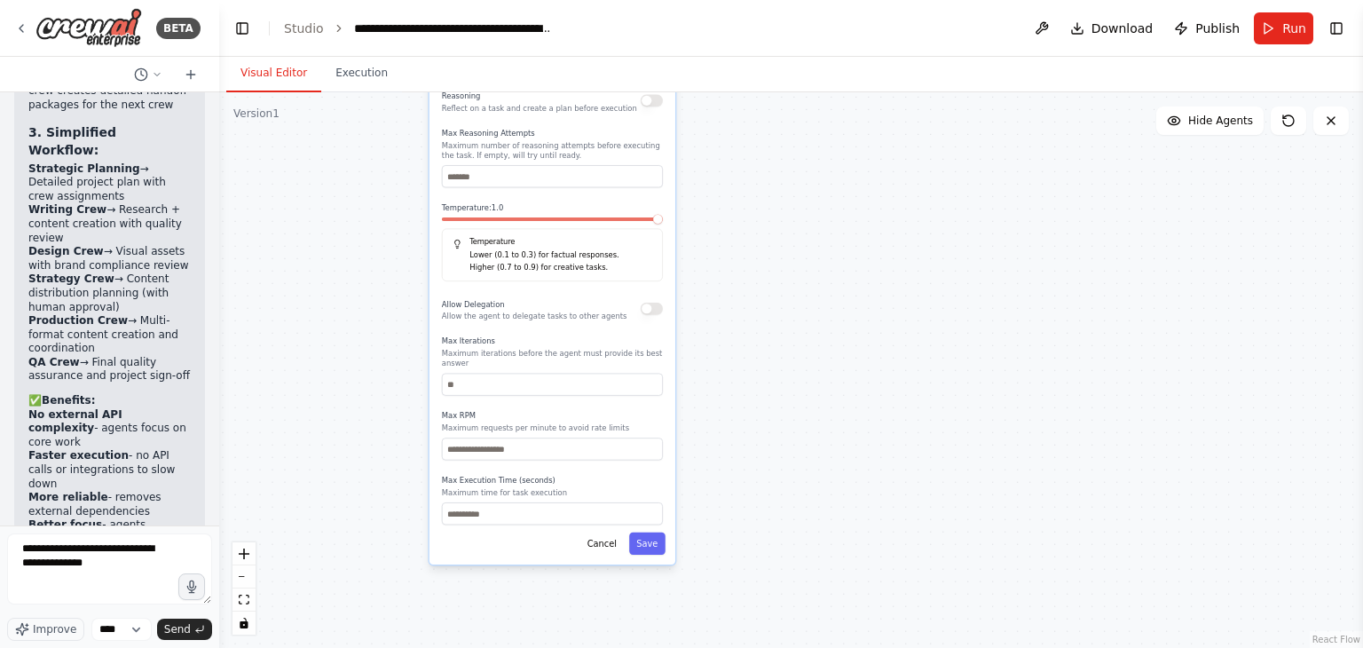
click at [505, 512] on div "**********" at bounding box center [552, 185] width 246 height 759
click at [509, 505] on input "number" at bounding box center [552, 513] width 221 height 22
type input "***"
click at [663, 532] on button "Save" at bounding box center [647, 543] width 36 height 22
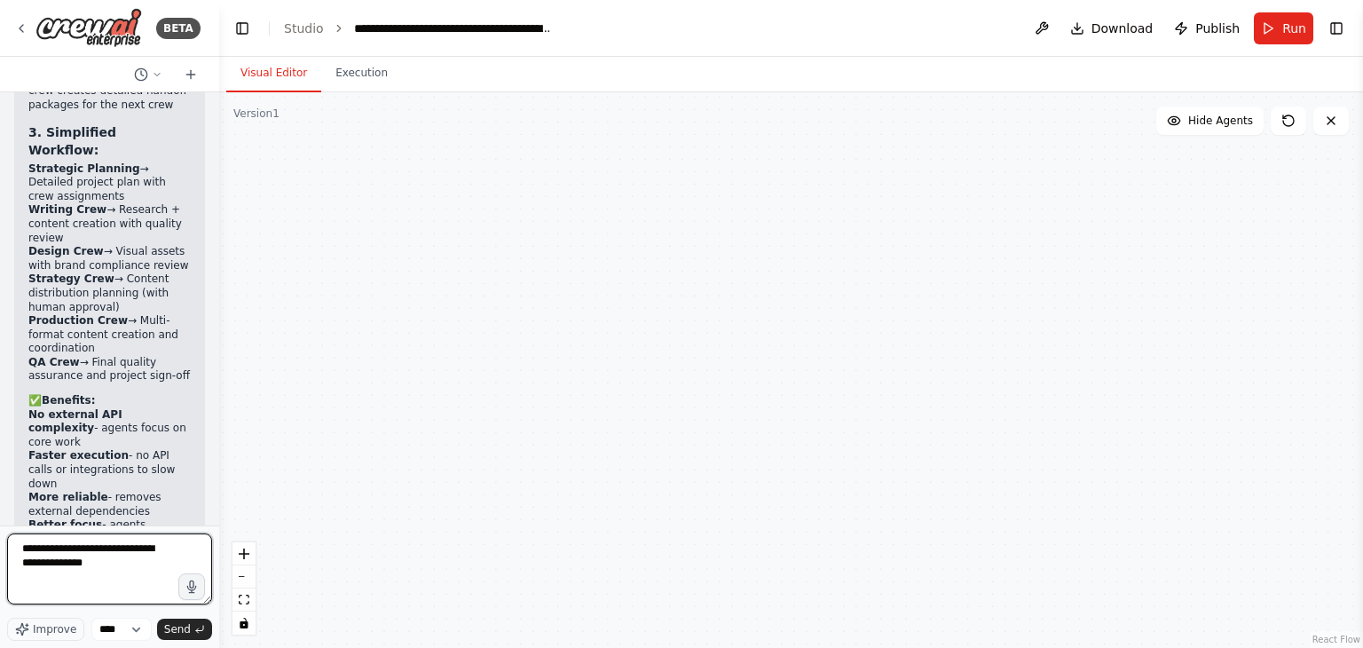
click at [65, 589] on textarea "**********" at bounding box center [109, 568] width 205 height 71
click at [99, 562] on textarea "**********" at bounding box center [109, 568] width 205 height 71
type textarea "**********"
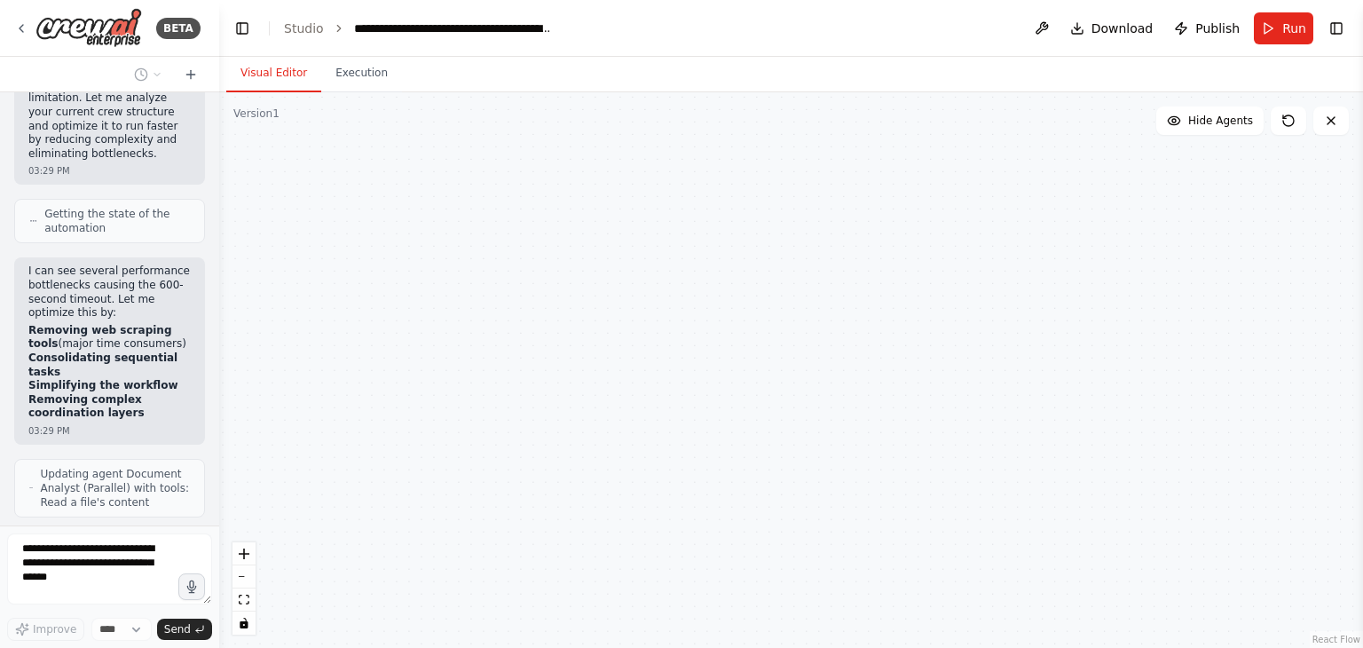
scroll to position [17428, 0]
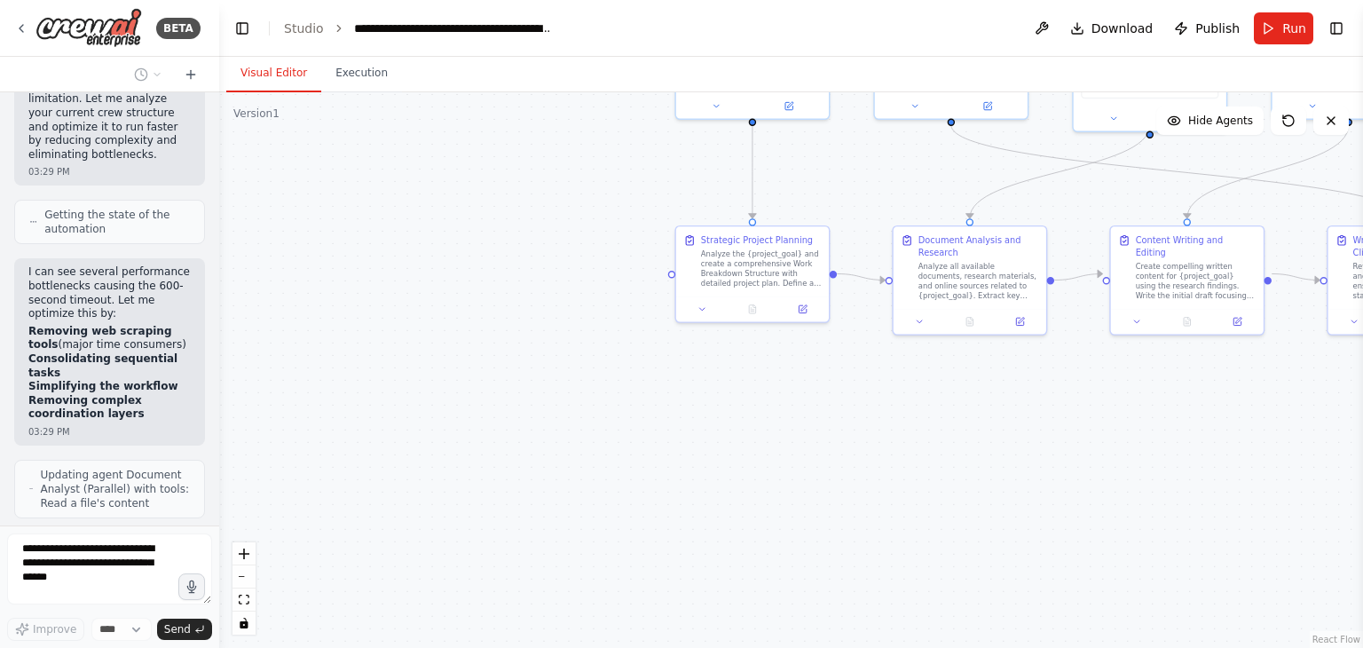
drag, startPoint x: 405, startPoint y: 335, endPoint x: 569, endPoint y: 628, distance: 335.2
click at [569, 626] on div ".deletable-edge-delete-btn { width: 20px; height: 20px; border: 0px solid #ffff…" at bounding box center [791, 369] width 1144 height 555
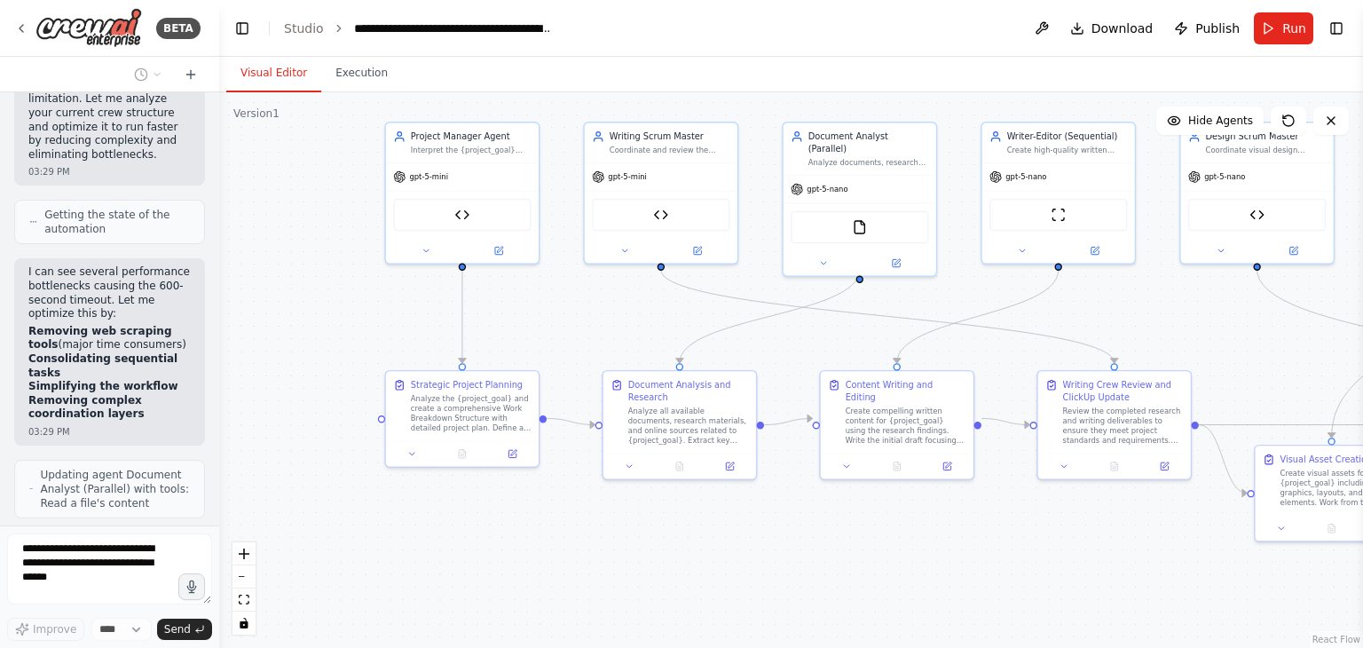
drag, startPoint x: 703, startPoint y: 494, endPoint x: 495, endPoint y: 673, distance: 273.7
click at [495, 626] on html "BETA Hello! I'm the CrewAI assistant. What kind of automation do you want to bu…" at bounding box center [681, 324] width 1363 height 648
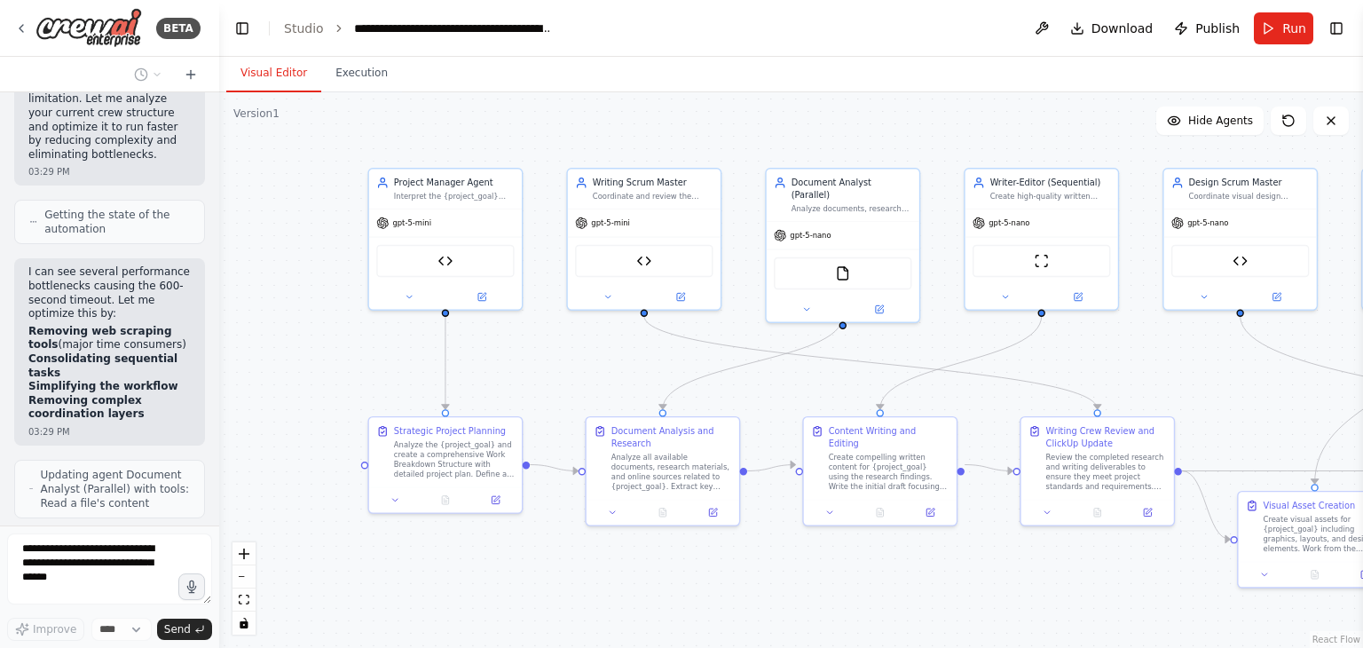
drag, startPoint x: 557, startPoint y: 345, endPoint x: 531, endPoint y: 411, distance: 70.5
click at [531, 411] on div ".deletable-edge-delete-btn { width: 20px; height: 20px; border: 0px solid #ffff…" at bounding box center [791, 369] width 1144 height 555
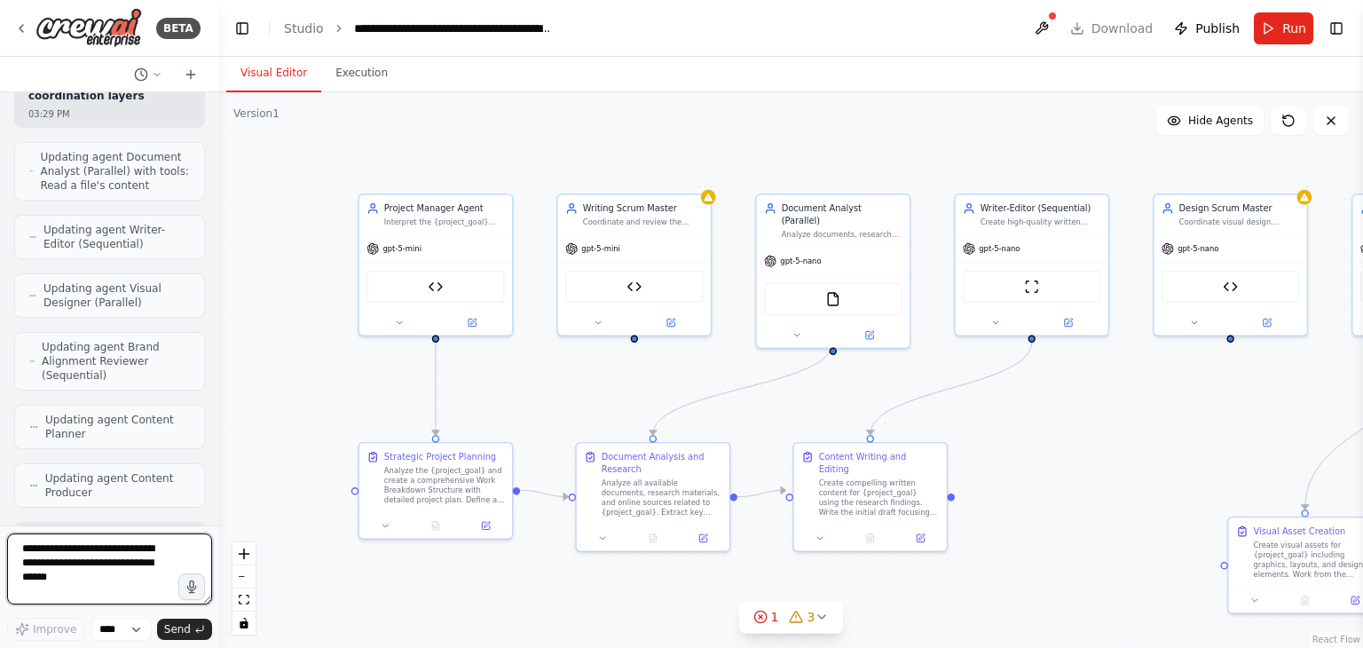
scroll to position [17759, 0]
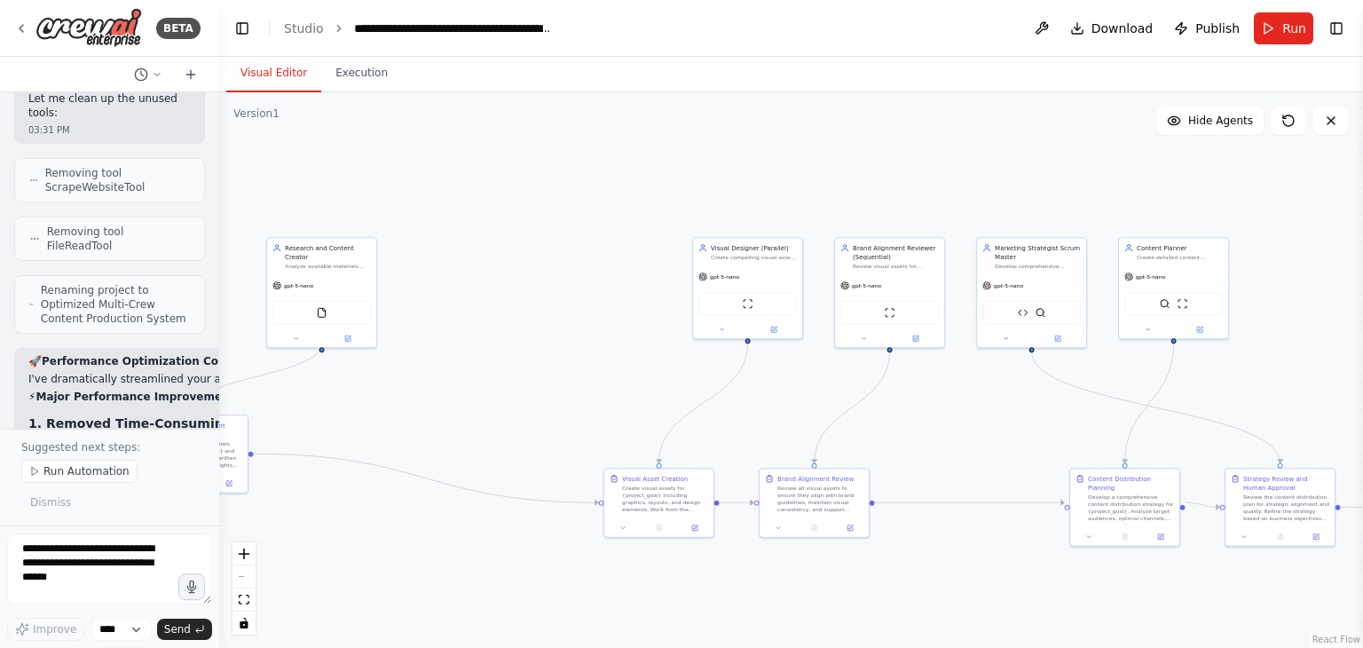
drag, startPoint x: 946, startPoint y: 239, endPoint x: 469, endPoint y: 269, distance: 477.4
click at [469, 269] on div ".deletable-edge-delete-btn { width: 20px; height: 20px; border: 0px solid #ffff…" at bounding box center [791, 369] width 1144 height 555
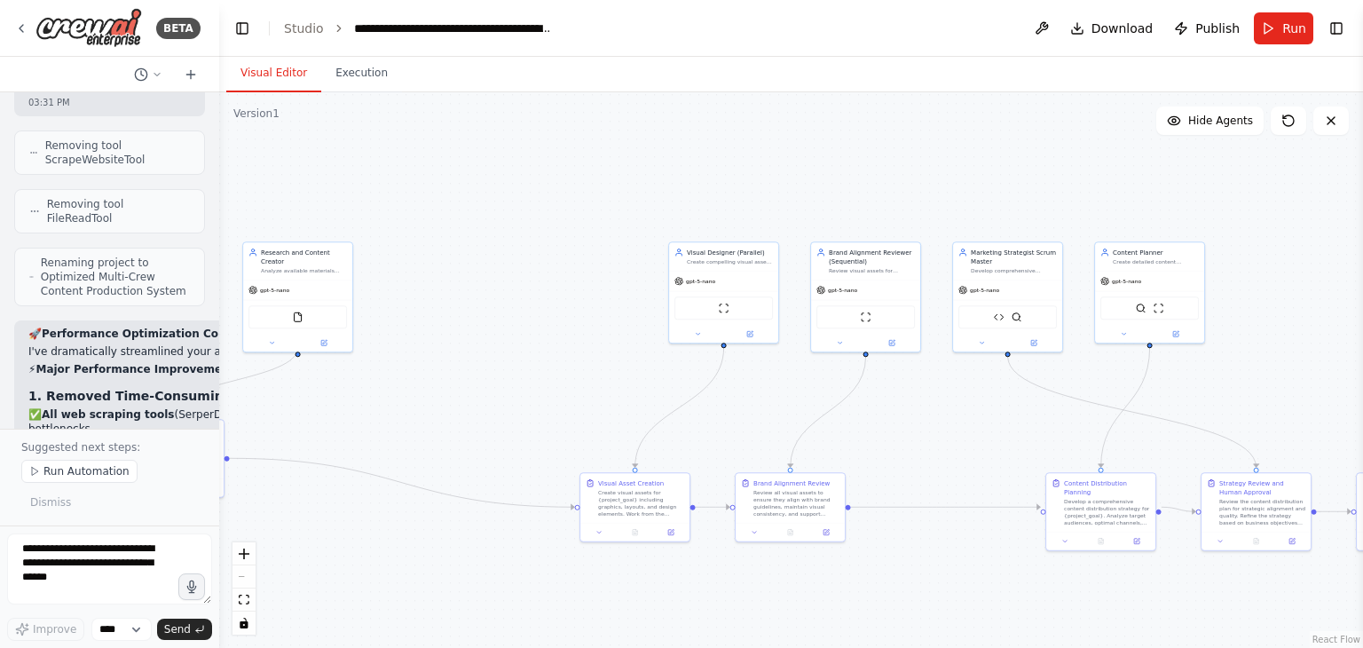
click at [496, 213] on div ".deletable-edge-delete-btn { width: 20px; height: 20px; border: 0px solid #ffff…" at bounding box center [791, 369] width 1144 height 555
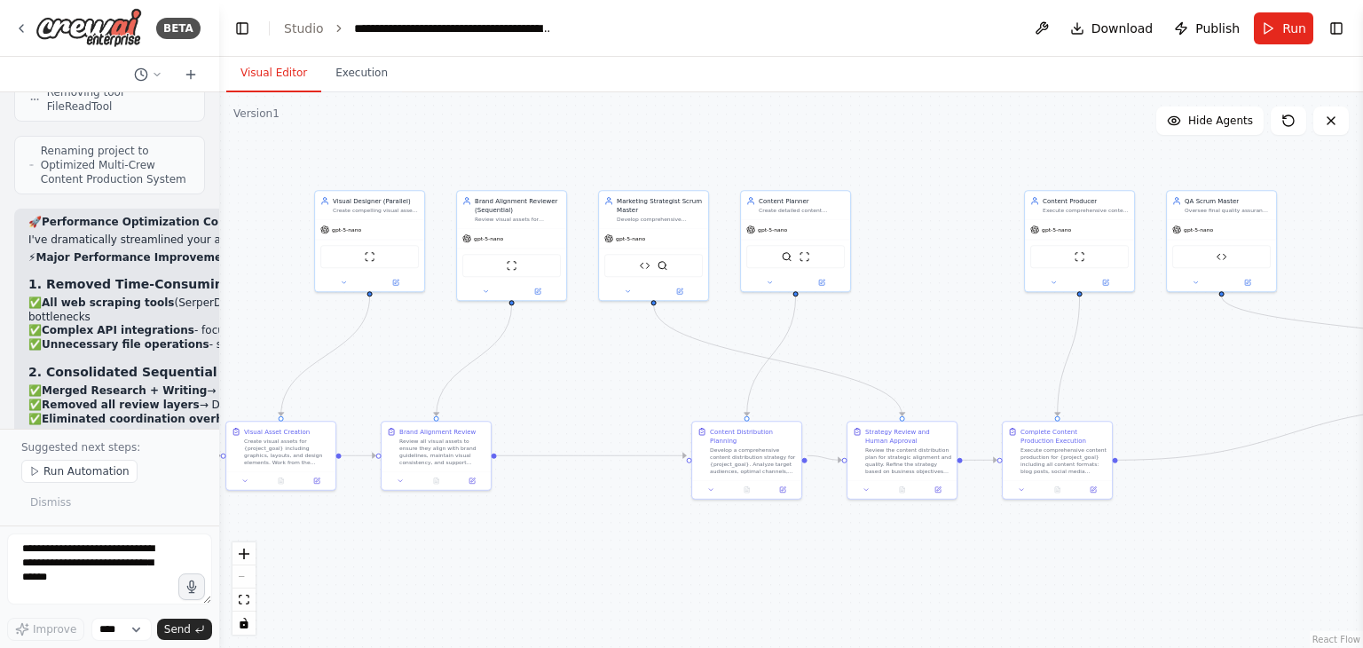
scroll to position [20037, 0]
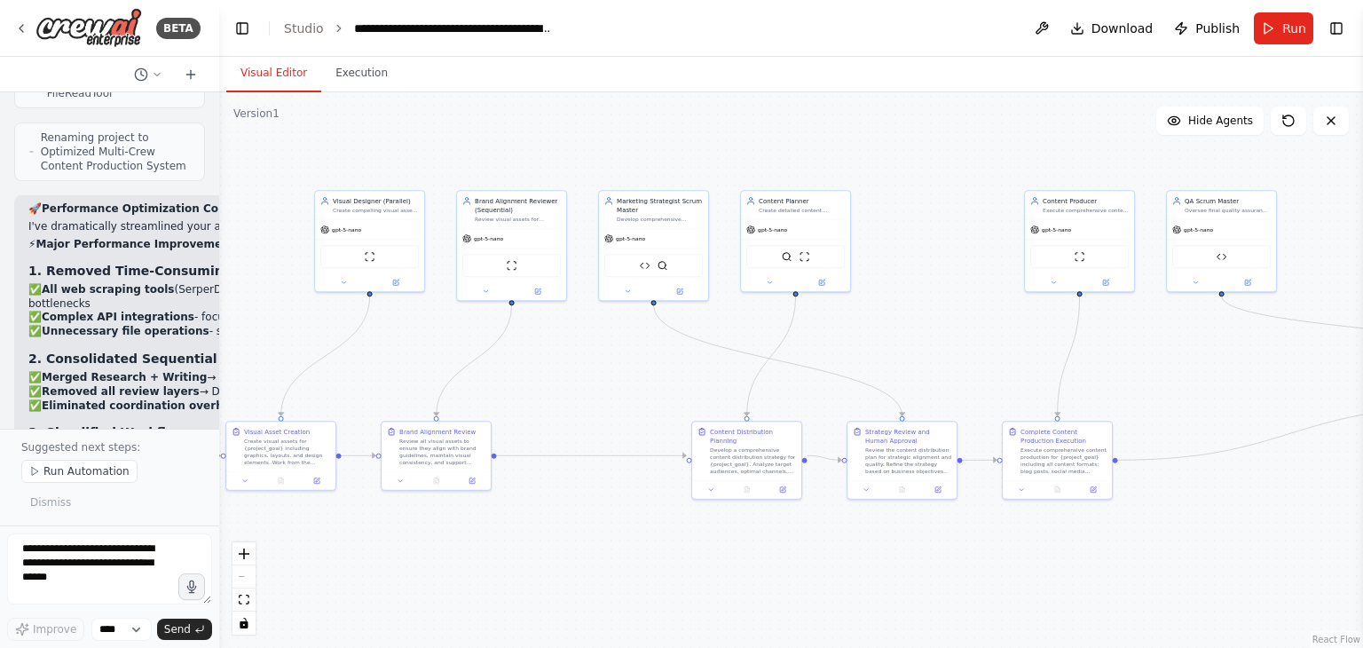
drag, startPoint x: 529, startPoint y: 241, endPoint x: 168, endPoint y: 186, distance: 365.3
click at [168, 186] on div "BETA Hello! I'm the CrewAI assistant. What kind of automation do you want to bu…" at bounding box center [681, 324] width 1363 height 648
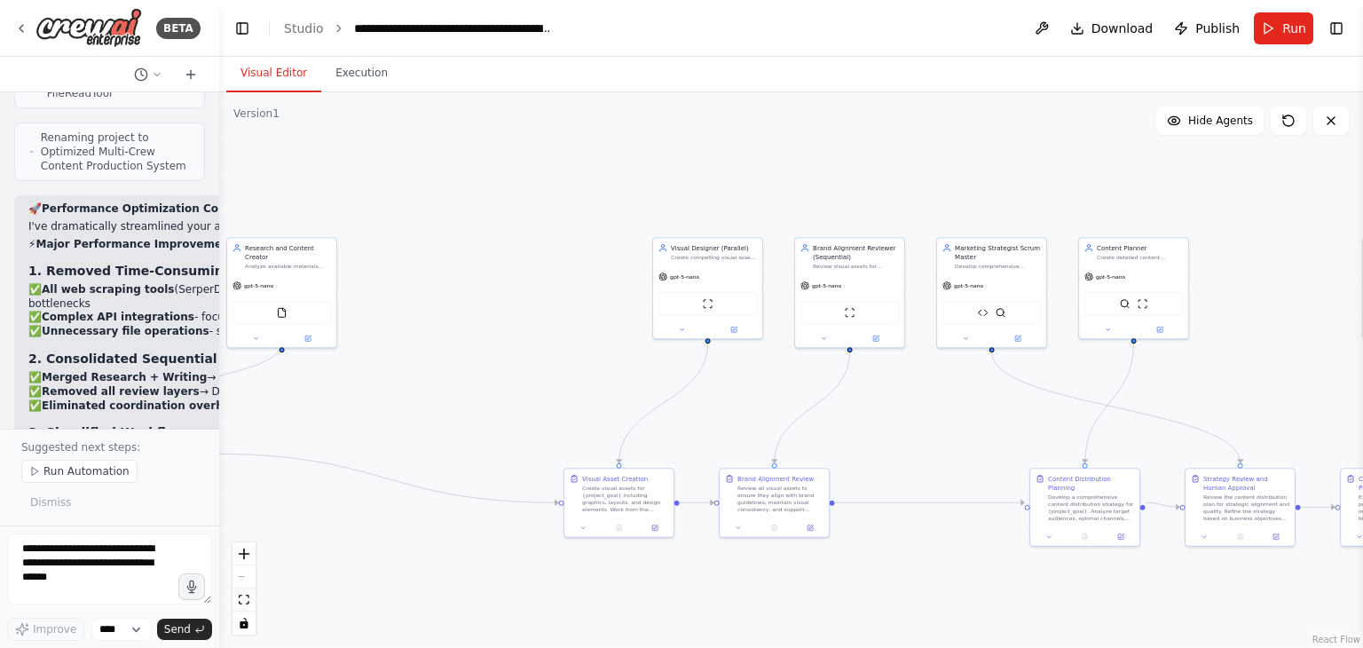
drag, startPoint x: 567, startPoint y: 374, endPoint x: 956, endPoint y: 435, distance: 393.4
click at [956, 435] on div ".deletable-edge-delete-btn { width: 20px; height: 20px; border: 0px solid #ffff…" at bounding box center [791, 369] width 1144 height 555
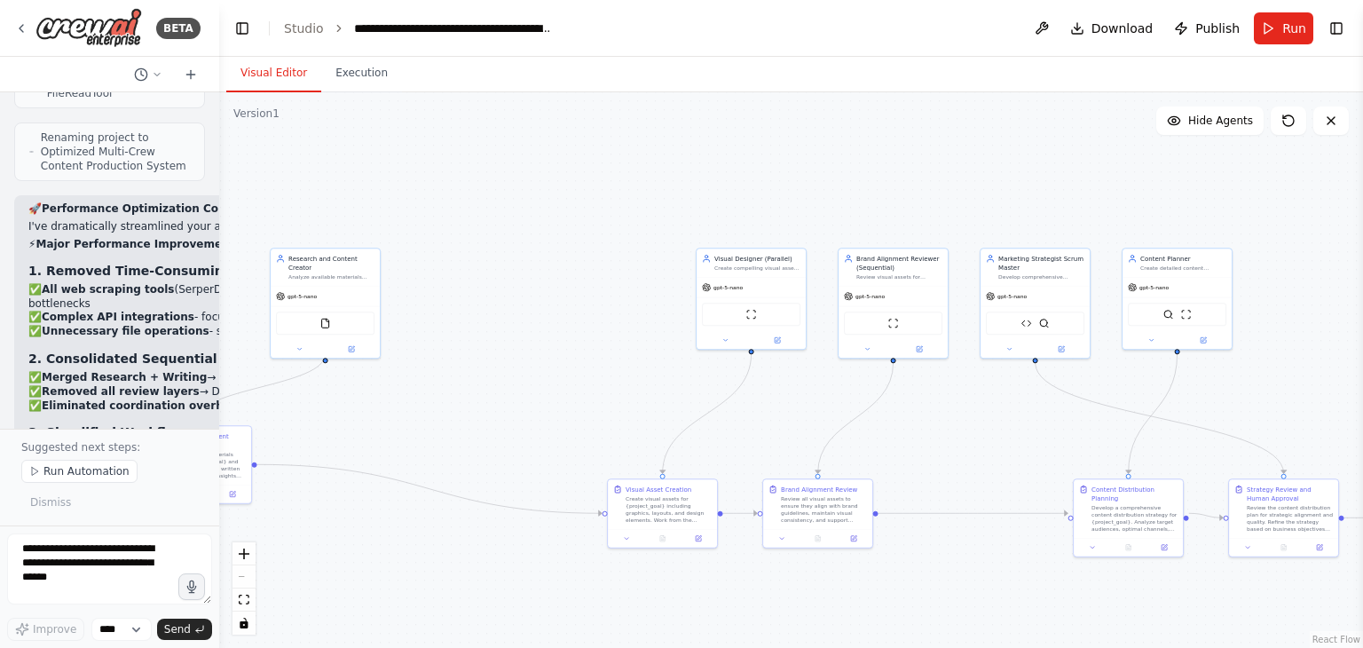
drag, startPoint x: 534, startPoint y: 366, endPoint x: 627, endPoint y: 363, distance: 93.2
click at [627, 363] on div ".deletable-edge-delete-btn { width: 20px; height: 20px; border: 0px solid #ffff…" at bounding box center [791, 369] width 1144 height 555
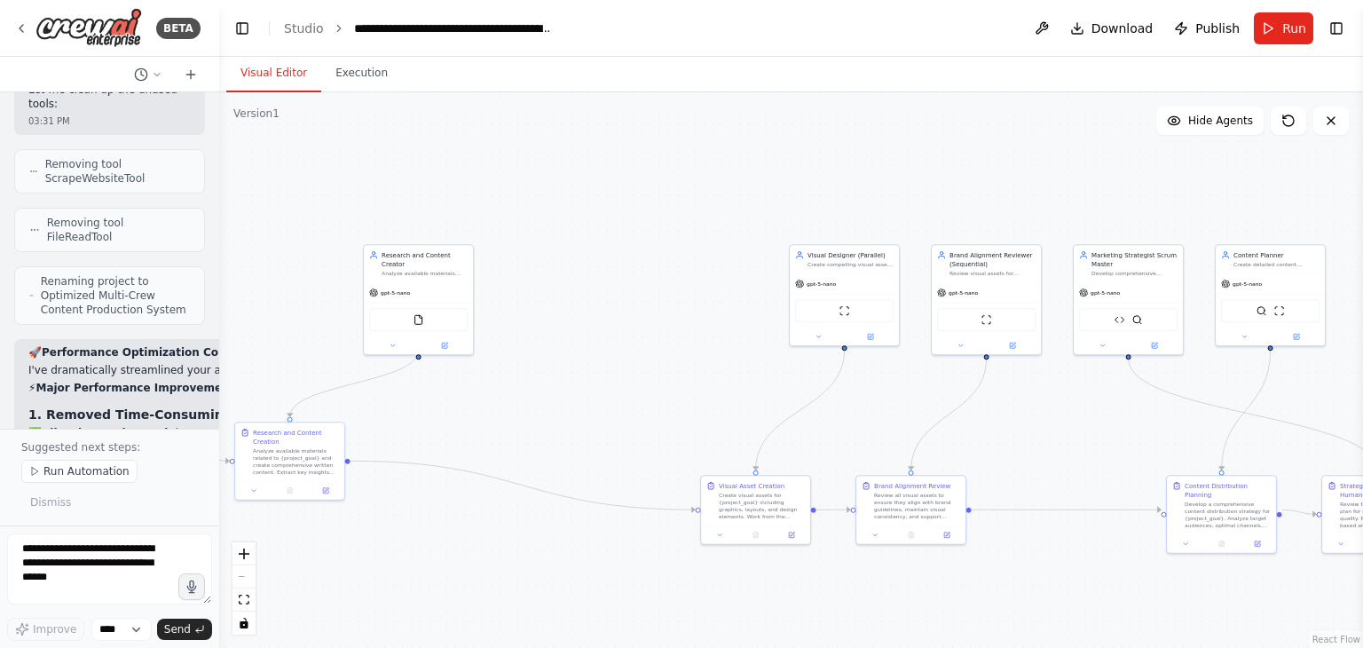
scroll to position [19892, 0]
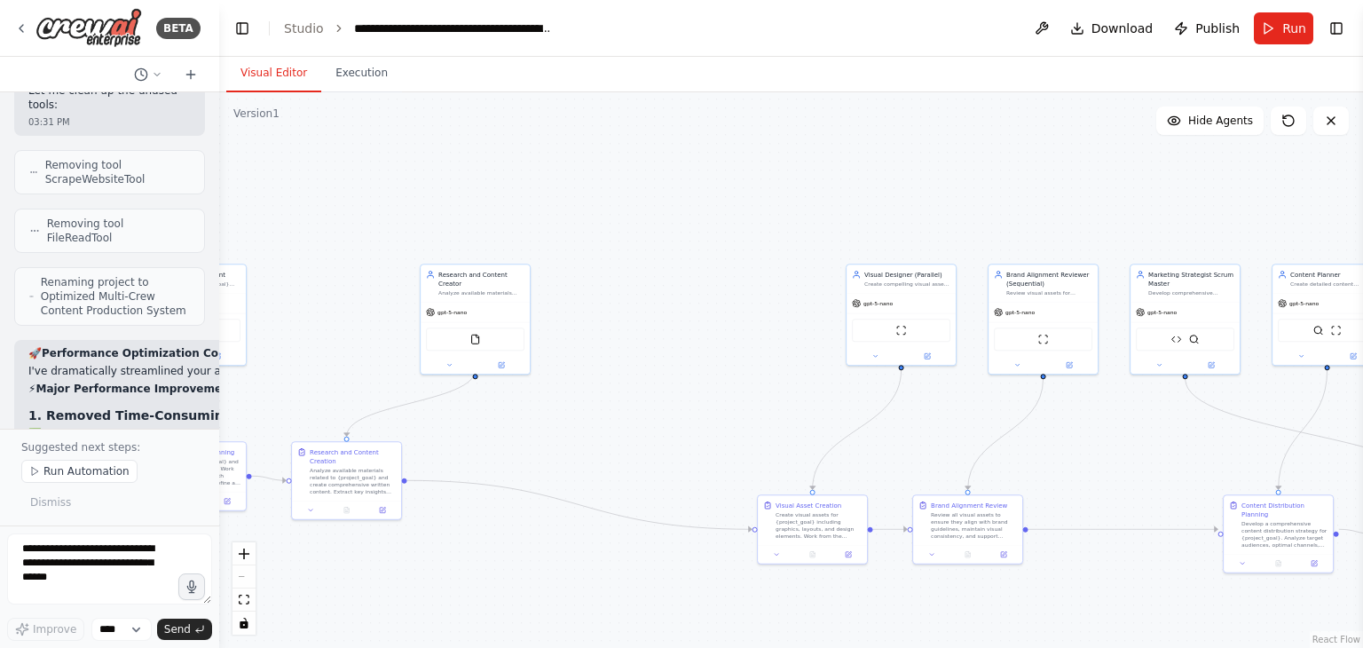
drag, startPoint x: 309, startPoint y: 190, endPoint x: 355, endPoint y: 205, distance: 48.5
click at [355, 205] on div ".deletable-edge-delete-btn { width: 20px; height: 20px; border: 0px solid #ffff…" at bounding box center [791, 369] width 1144 height 555
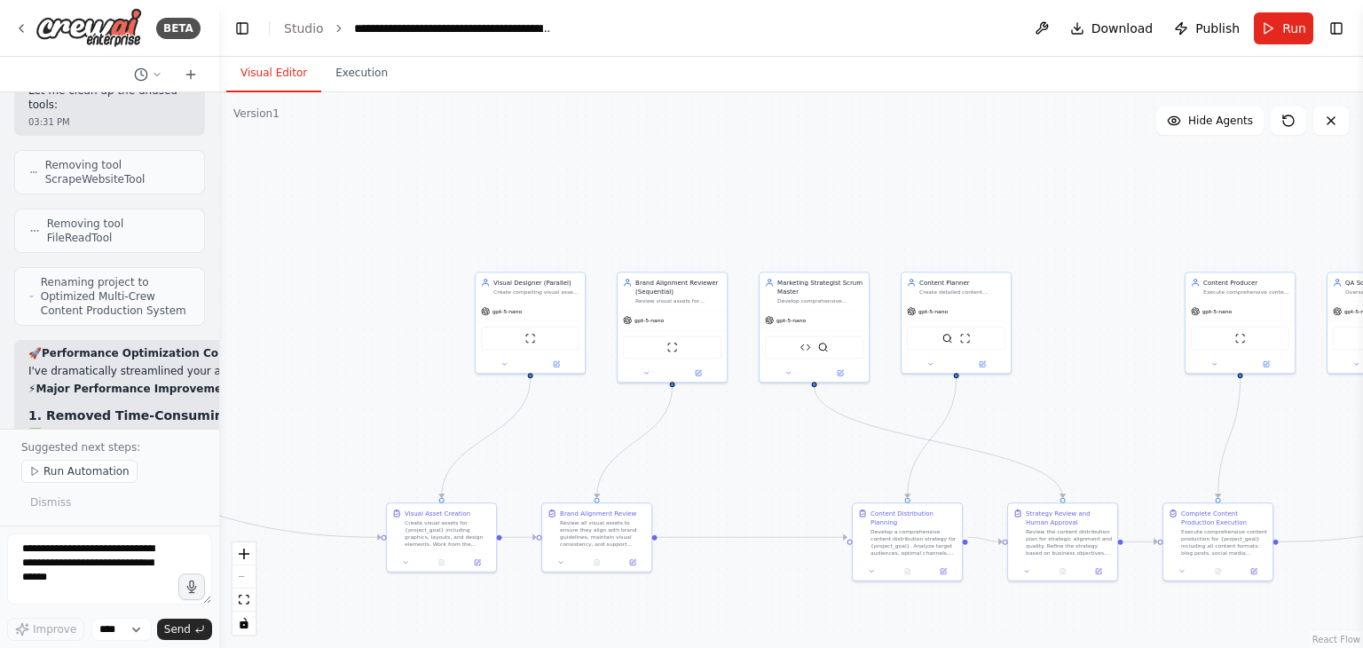
drag, startPoint x: 790, startPoint y: 185, endPoint x: 361, endPoint y: 199, distance: 428.8
click at [361, 199] on div ".deletable-edge-delete-btn { width: 20px; height: 20px; border: 0px solid #ffff…" at bounding box center [791, 369] width 1144 height 555
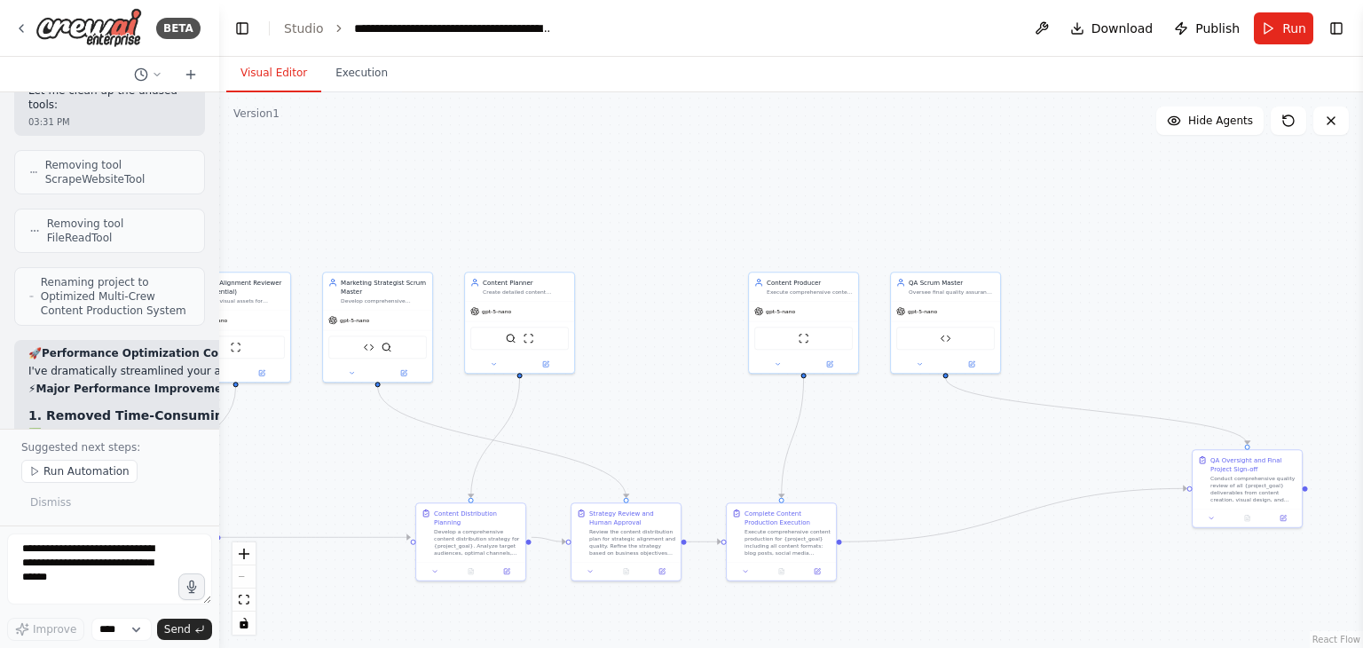
drag, startPoint x: 868, startPoint y: 200, endPoint x: 435, endPoint y: 204, distance: 433.0
click at [435, 204] on div ".deletable-edge-delete-btn { width: 20px; height: 20px; border: 0px solid #ffff…" at bounding box center [791, 369] width 1144 height 555
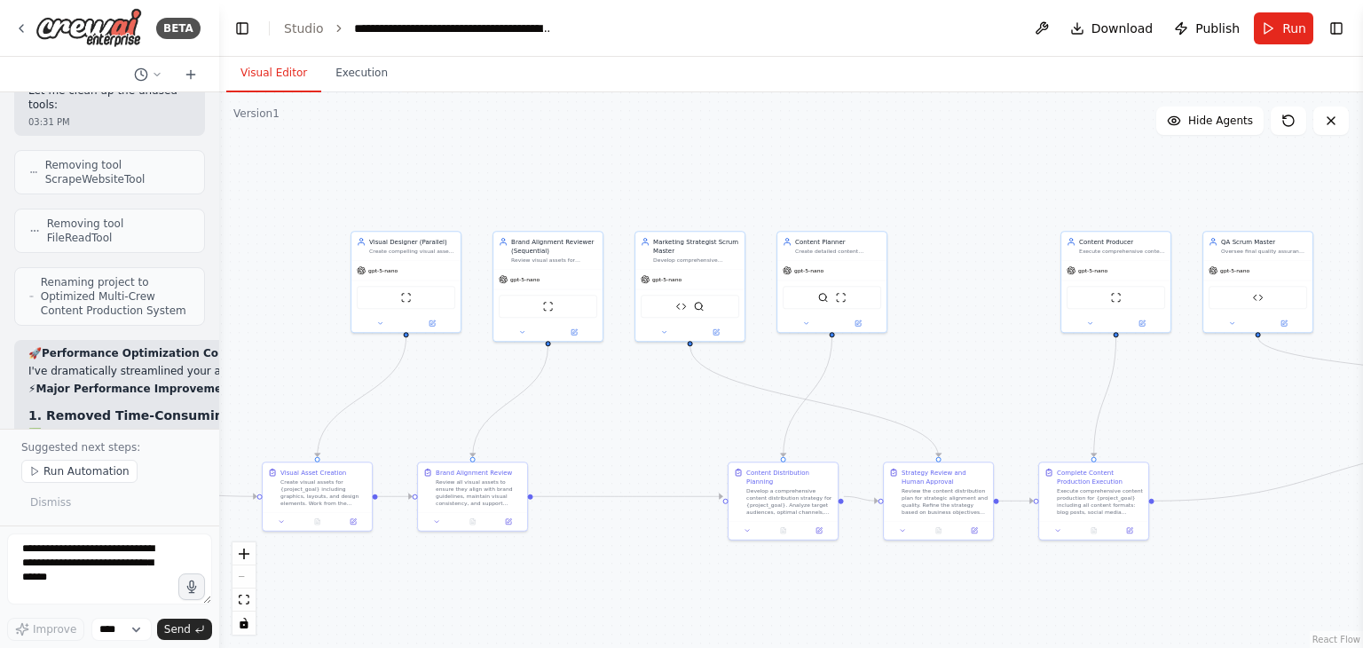
drag, startPoint x: 660, startPoint y: 231, endPoint x: 1037, endPoint y: 185, distance: 379.9
click at [1037, 185] on div ".deletable-edge-delete-btn { width: 20px; height: 20px; border: 0px solid #ffff…" at bounding box center [791, 369] width 1144 height 555
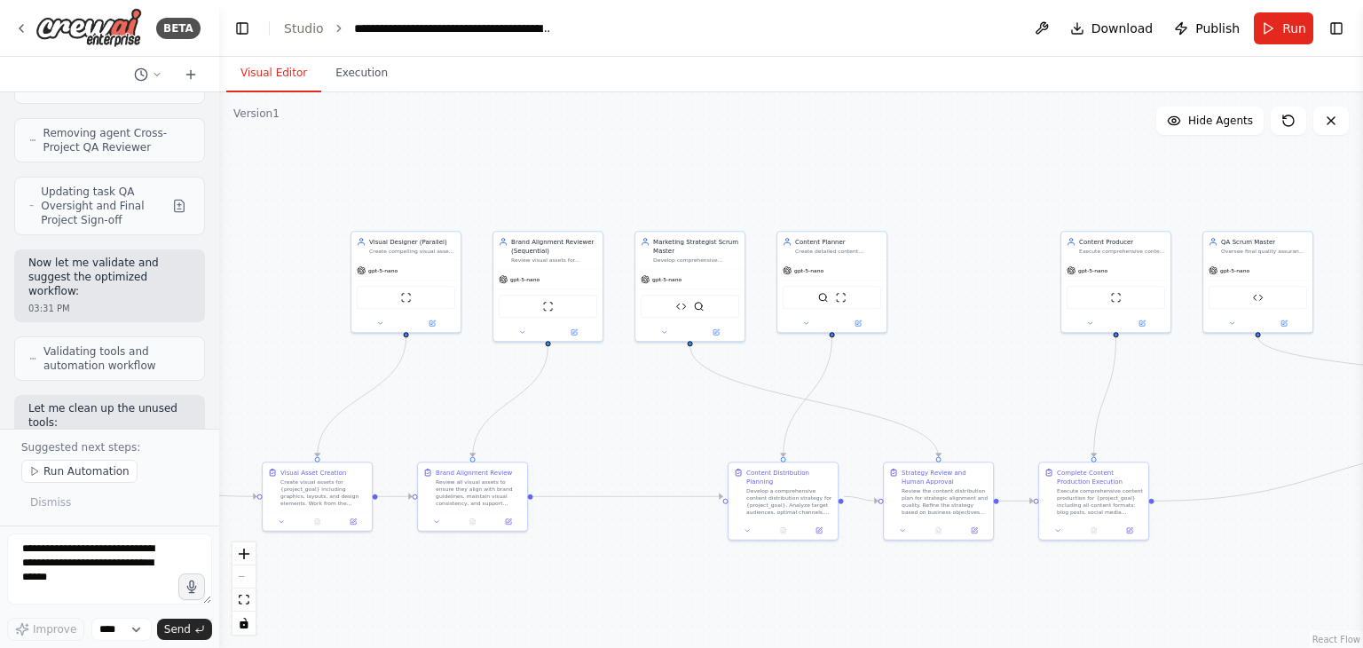
scroll to position [19568, 0]
click at [1288, 36] on span "Run" at bounding box center [1294, 29] width 24 height 18
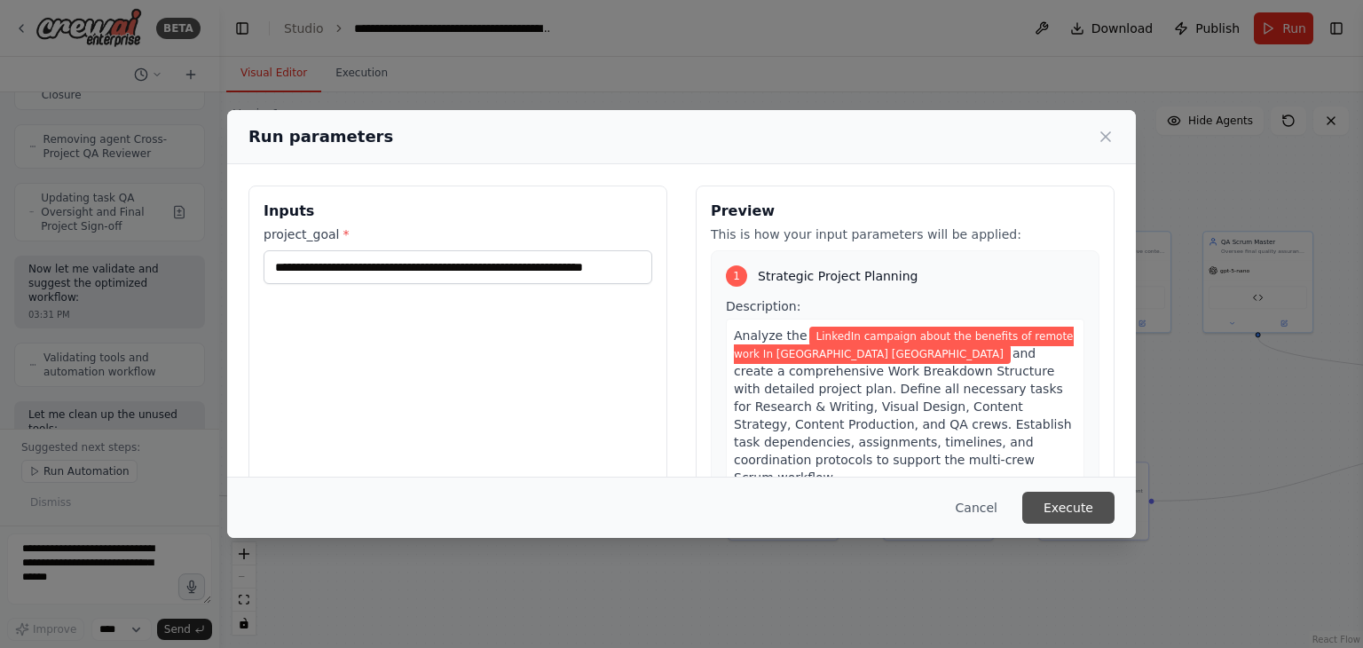
click at [1063, 497] on button "Execute" at bounding box center [1068, 508] width 92 height 32
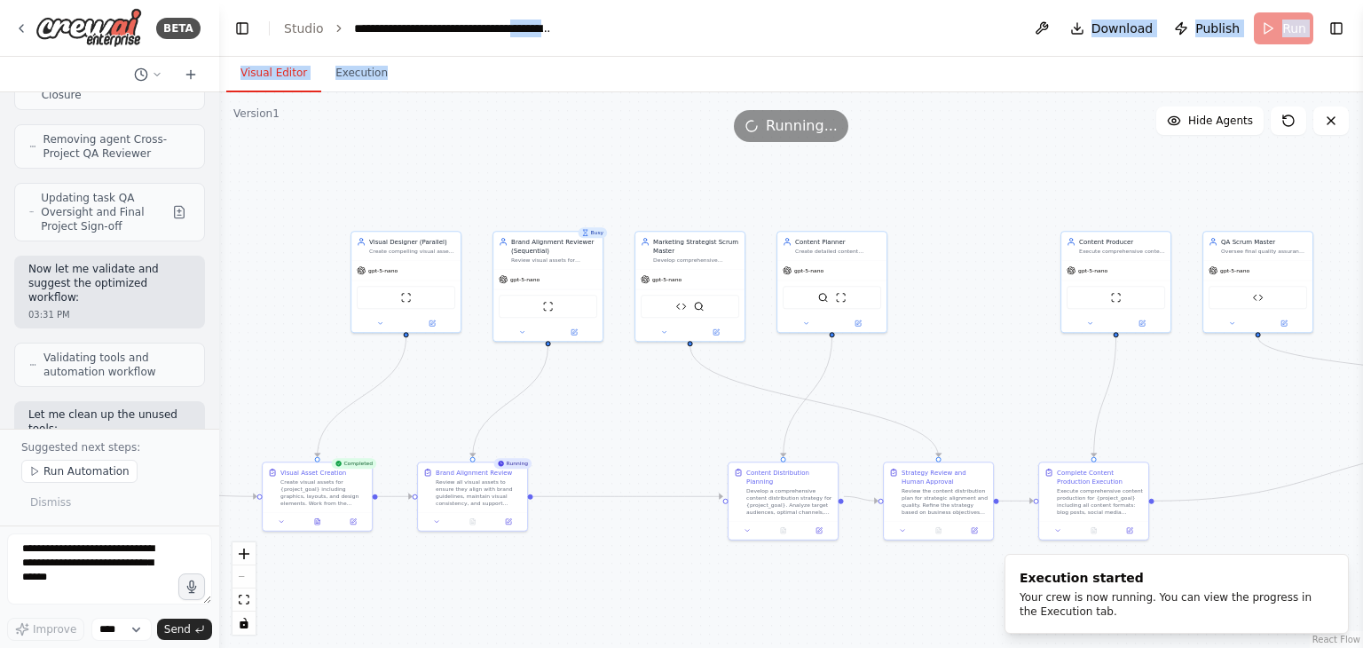
drag, startPoint x: 585, startPoint y: 60, endPoint x: 568, endPoint y: 53, distance: 18.3
click at [568, 53] on main "**********" at bounding box center [791, 324] width 1144 height 648
click at [598, 110] on div "Running..." at bounding box center [791, 126] width 1144 height 32
drag, startPoint x: 598, startPoint y: 110, endPoint x: 560, endPoint y: 151, distance: 55.9
click at [560, 151] on div "Version 1 Show Tools Hide Agents .deletable-edge-delete-btn { width: 20px; heig…" at bounding box center [791, 369] width 1144 height 555
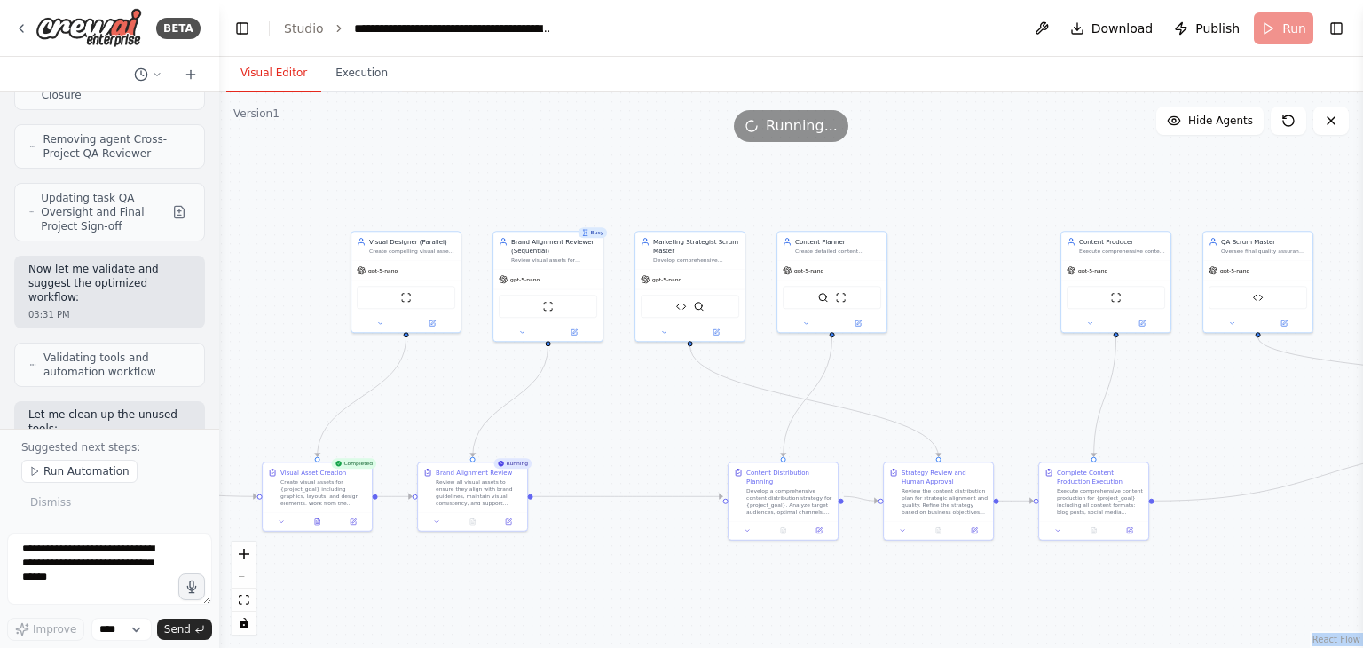
click at [560, 151] on div ".deletable-edge-delete-btn { width: 20px; height: 20px; border: 0px solid #ffff…" at bounding box center [791, 369] width 1144 height 555
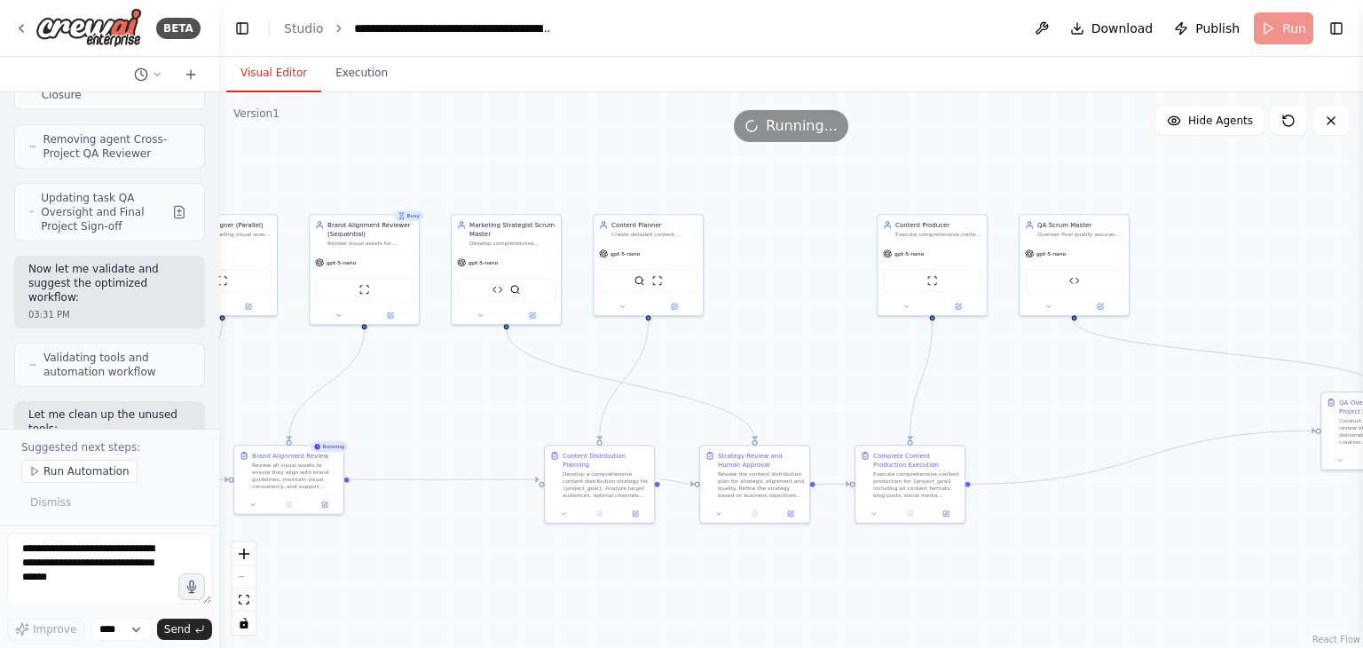
drag, startPoint x: 560, startPoint y: 151, endPoint x: 376, endPoint y: 135, distance: 184.4
click at [376, 135] on div "Version 1 Show Tools Hide Agents .deletable-edge-delete-btn { width: 20px; heig…" at bounding box center [791, 369] width 1144 height 555
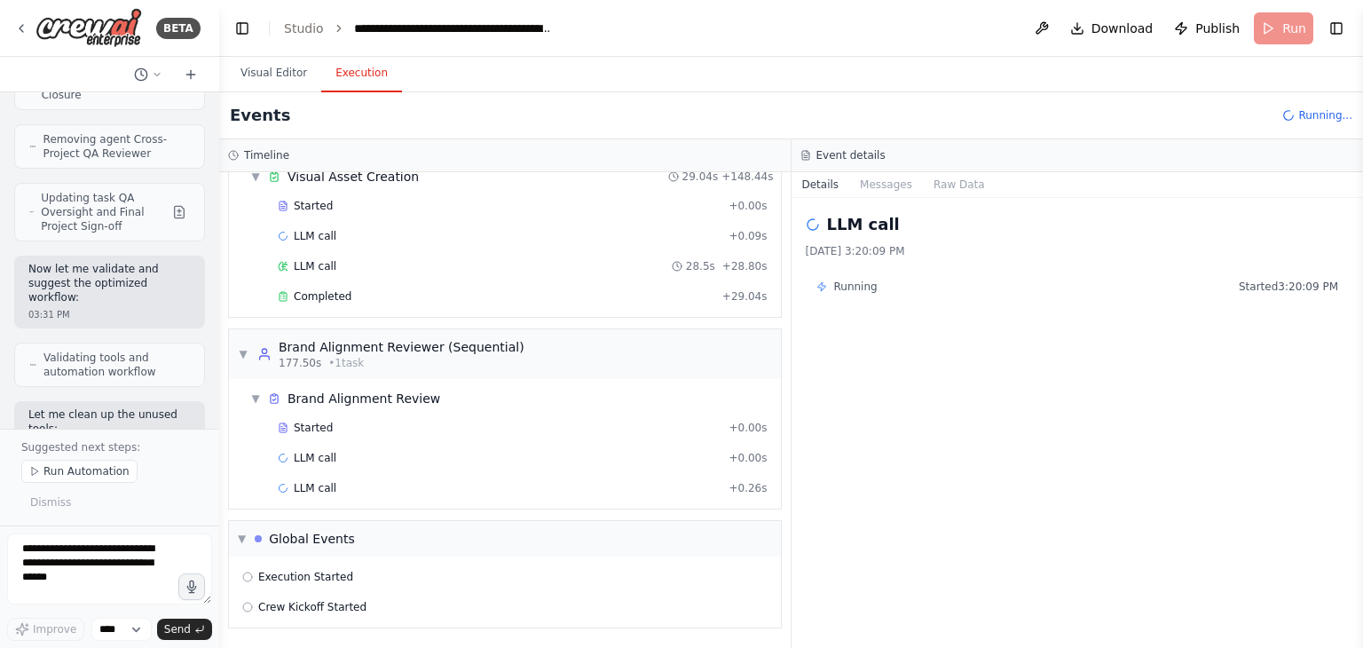
scroll to position [510, 0]
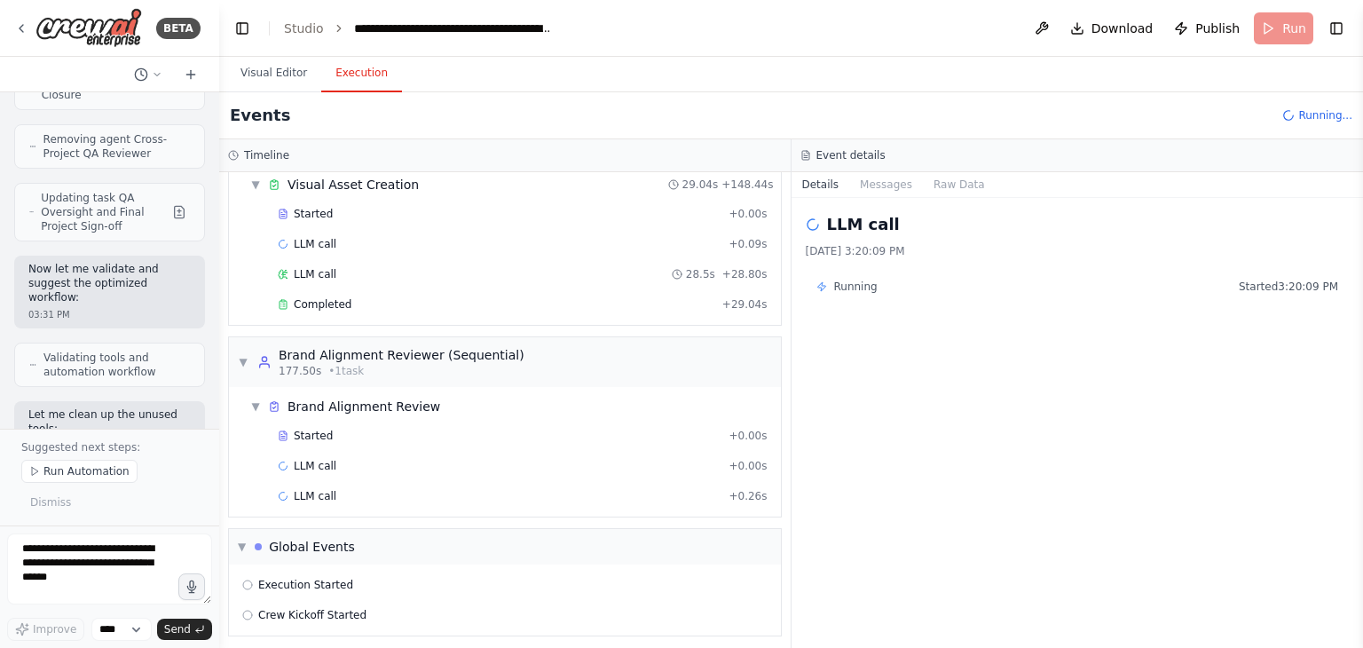
click at [358, 88] on button "Execution" at bounding box center [361, 73] width 81 height 37
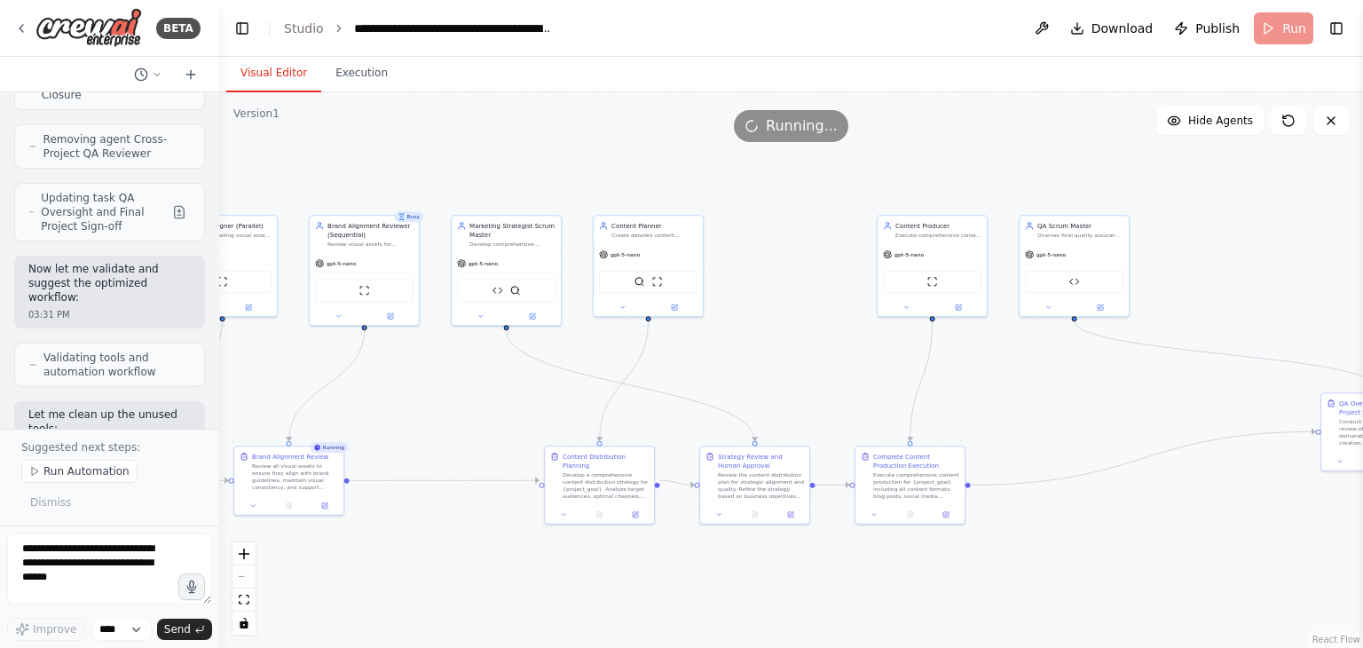
click at [275, 70] on button "Visual Editor" at bounding box center [273, 73] width 95 height 37
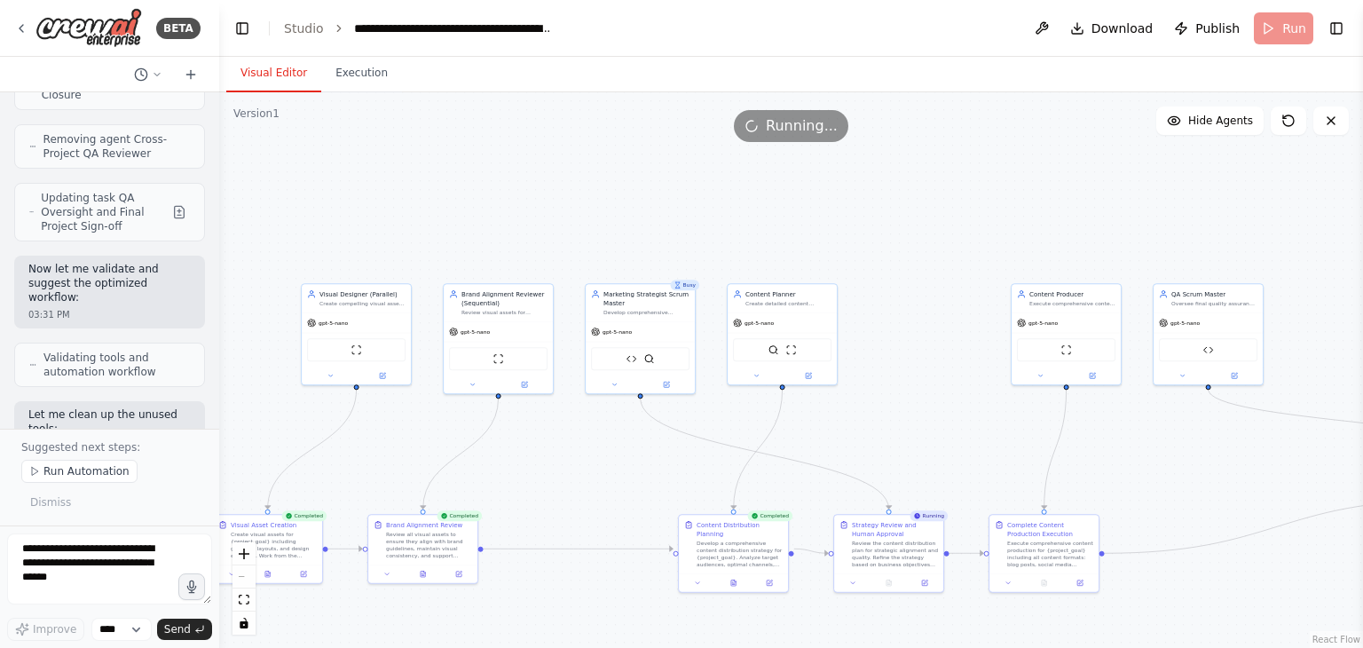
drag, startPoint x: 624, startPoint y: 161, endPoint x: 723, endPoint y: 219, distance: 115.3
click at [723, 219] on div ".deletable-edge-delete-btn { width: 20px; height: 20px; border: 0px solid #ffff…" at bounding box center [791, 369] width 1144 height 555
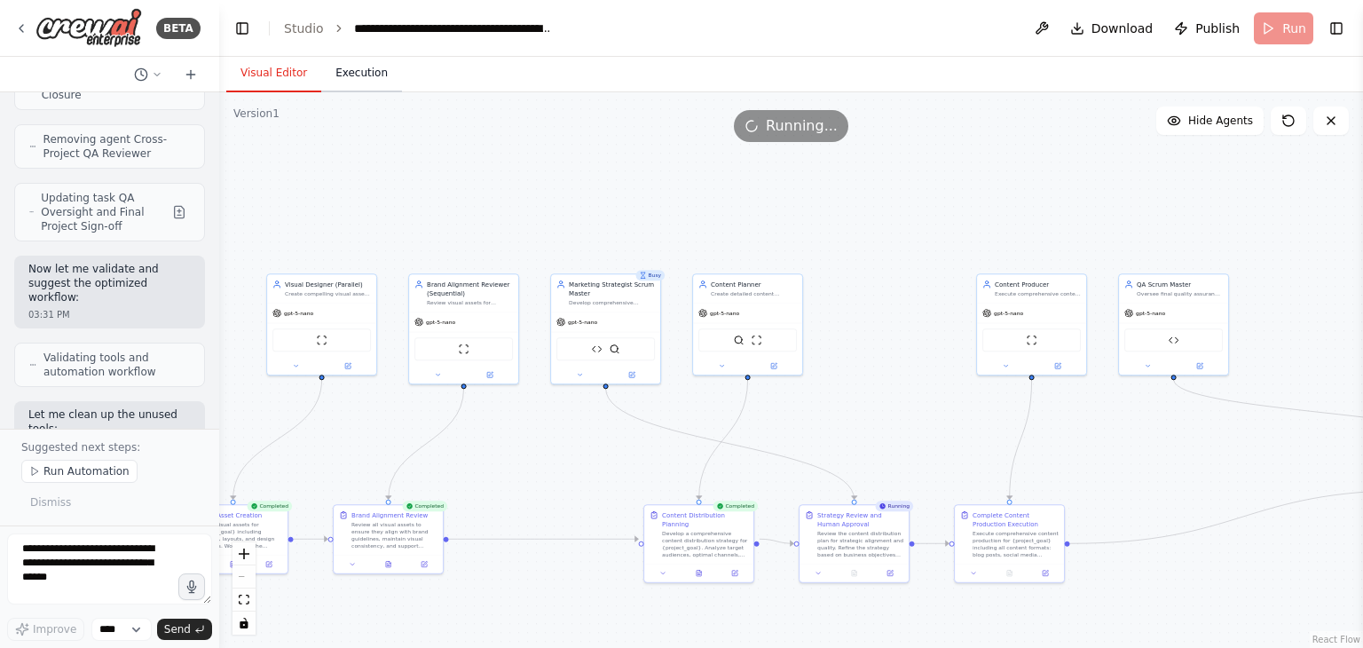
click at [358, 75] on button "Execution" at bounding box center [361, 73] width 81 height 37
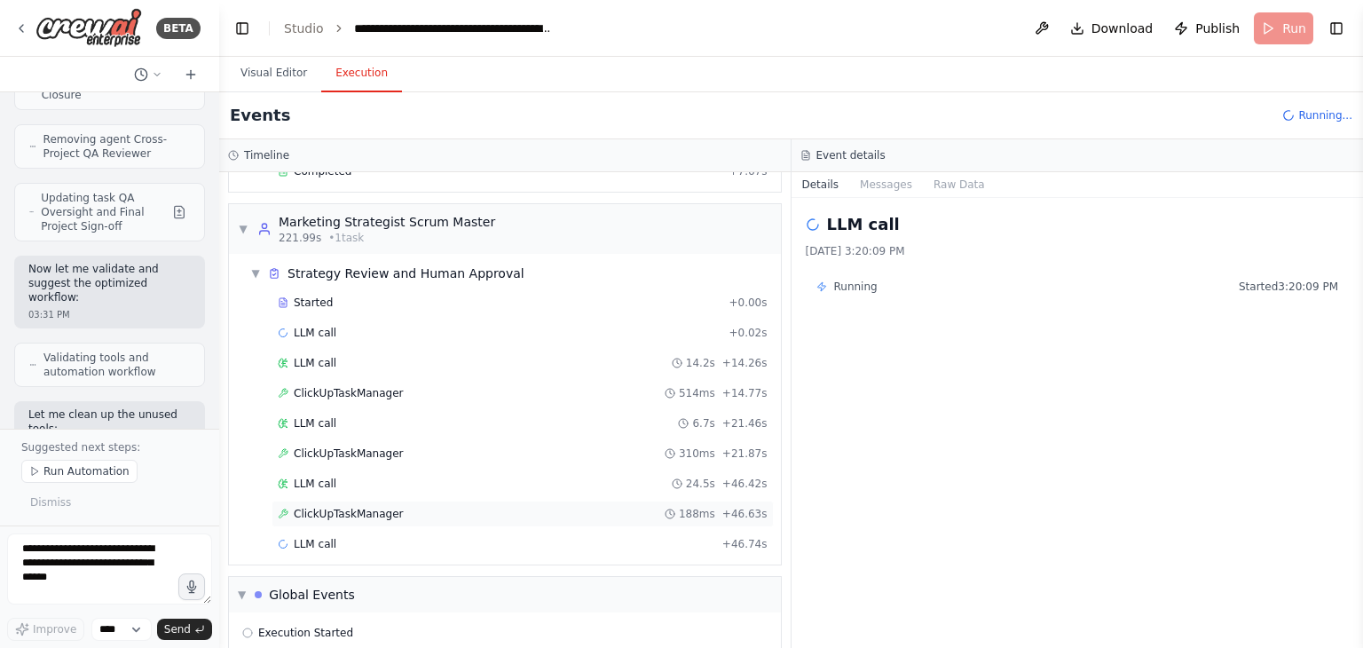
scroll to position [1086, 0]
click at [245, 228] on div "▼ Marketing Strategist Scrum Master 221.99s • 1 task" at bounding box center [366, 230] width 257 height 32
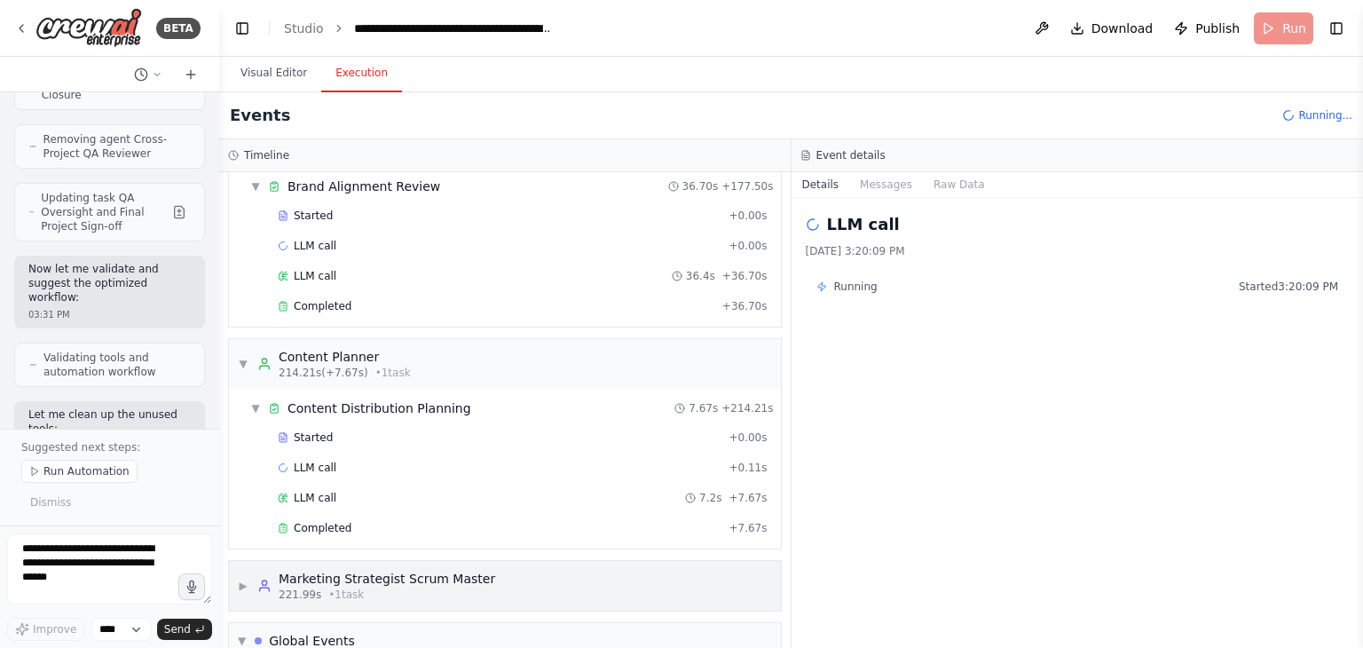
scroll to position [726, 0]
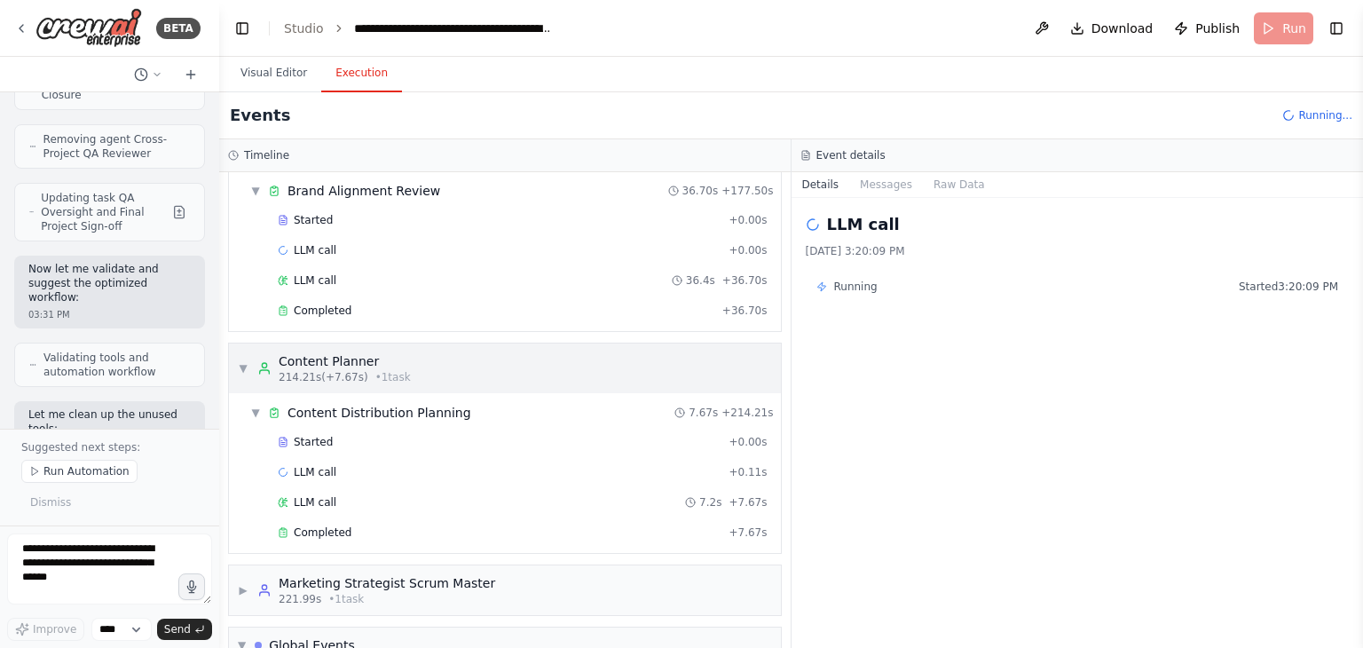
click at [250, 358] on div "▼ Content Planner 214.21s (+7.67s) • 1 task" at bounding box center [324, 368] width 173 height 32
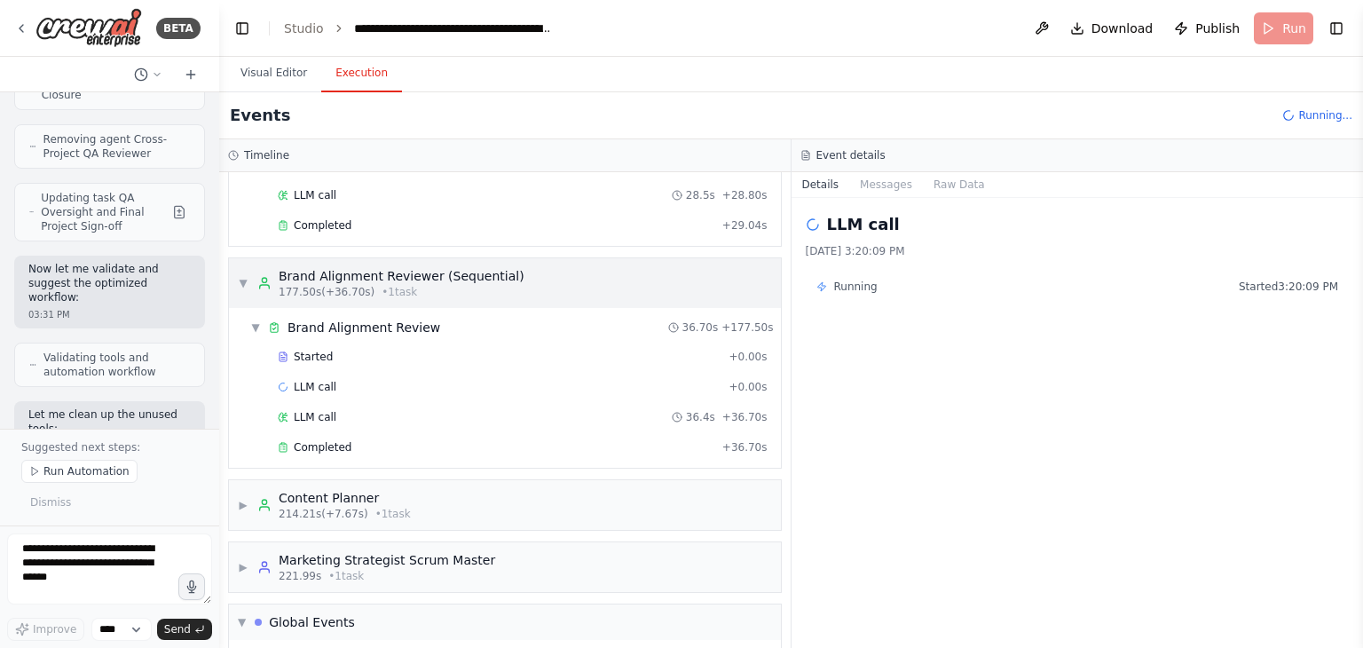
click at [248, 268] on div "▼ Brand Alignment Reviewer (Sequential) 177.50s (+36.70s) • 1 task" at bounding box center [381, 283] width 287 height 32
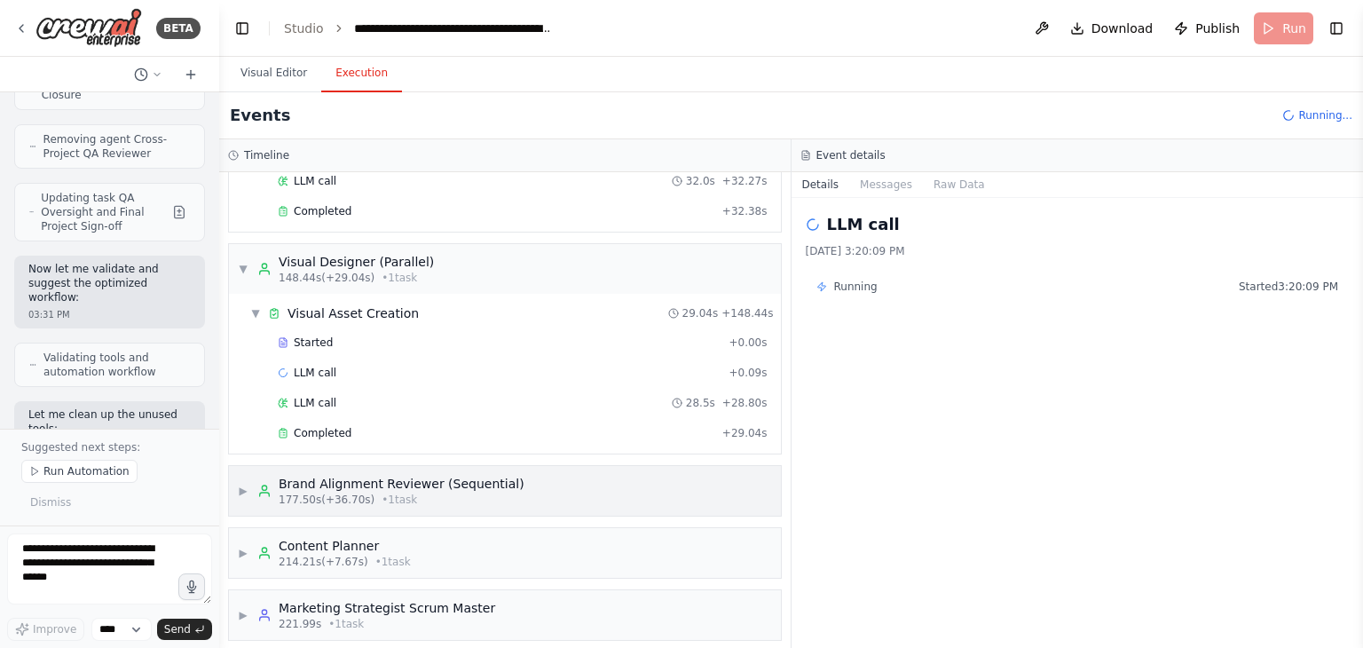
scroll to position [380, 0]
click at [245, 264] on span "▼" at bounding box center [243, 271] width 11 height 14
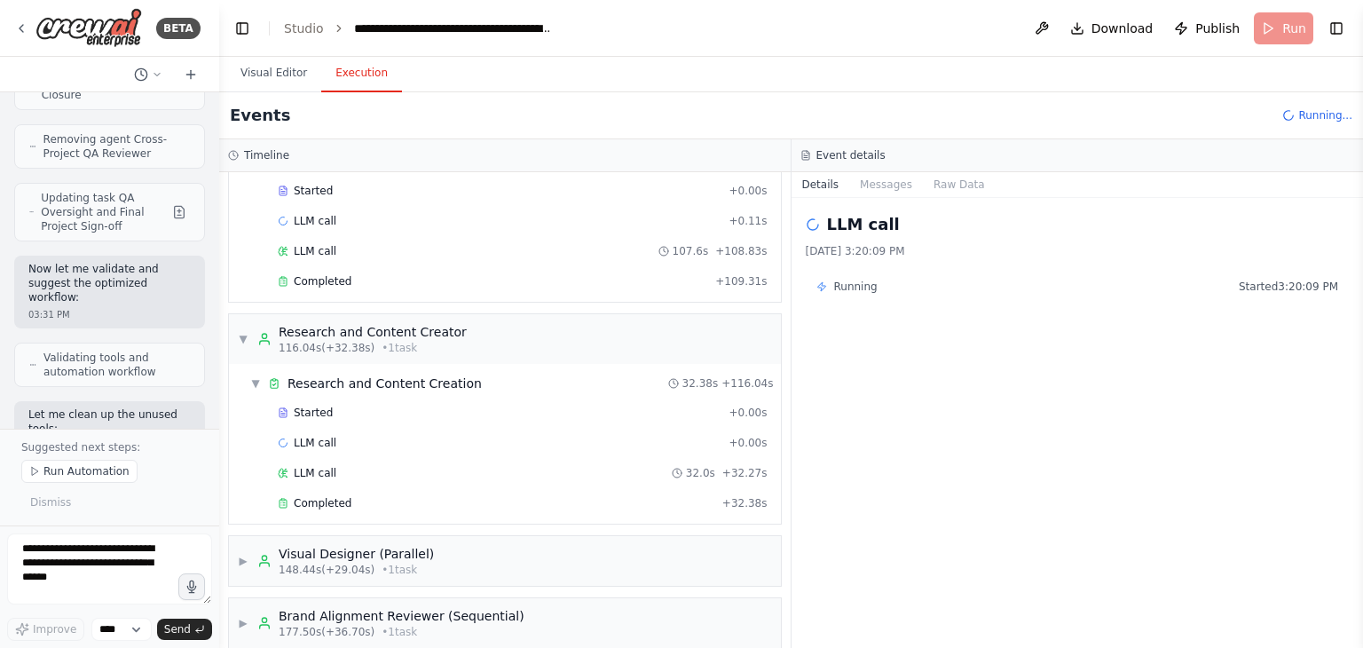
scroll to position [91, 0]
click at [249, 342] on div "▼ Research and Content Creator 116.04s (+32.38s) • 1 task" at bounding box center [352, 337] width 229 height 32
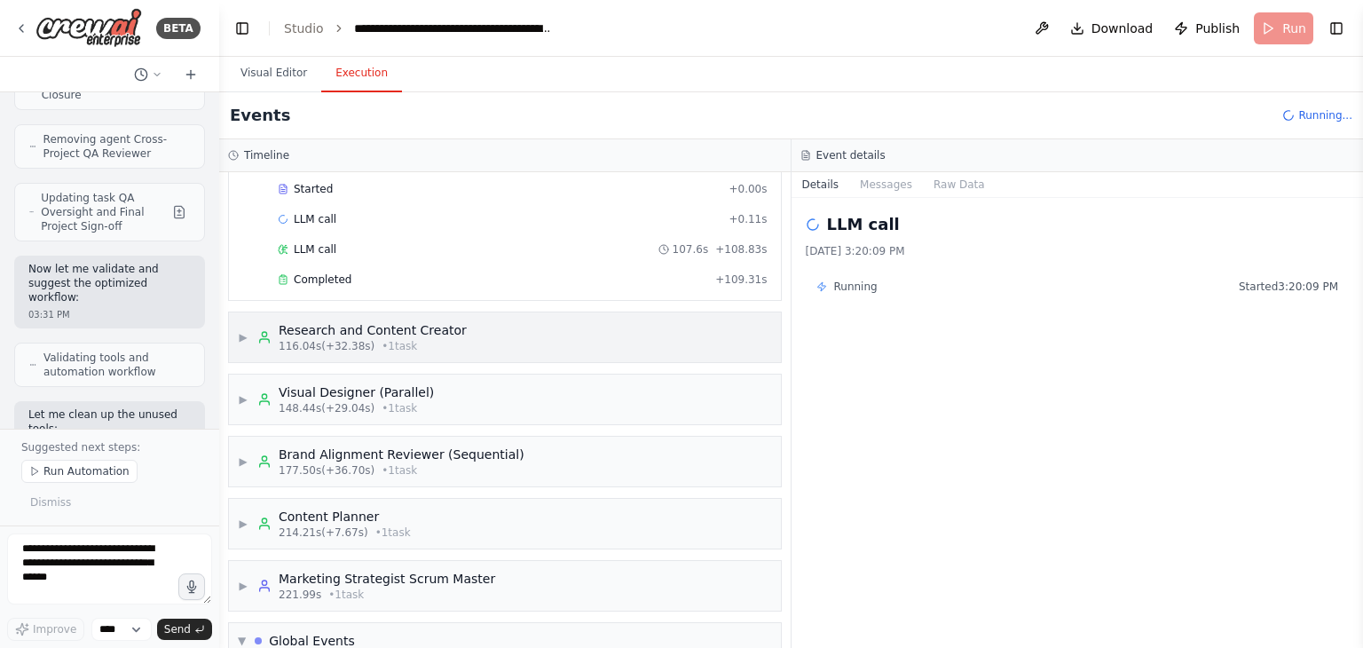
scroll to position [0, 0]
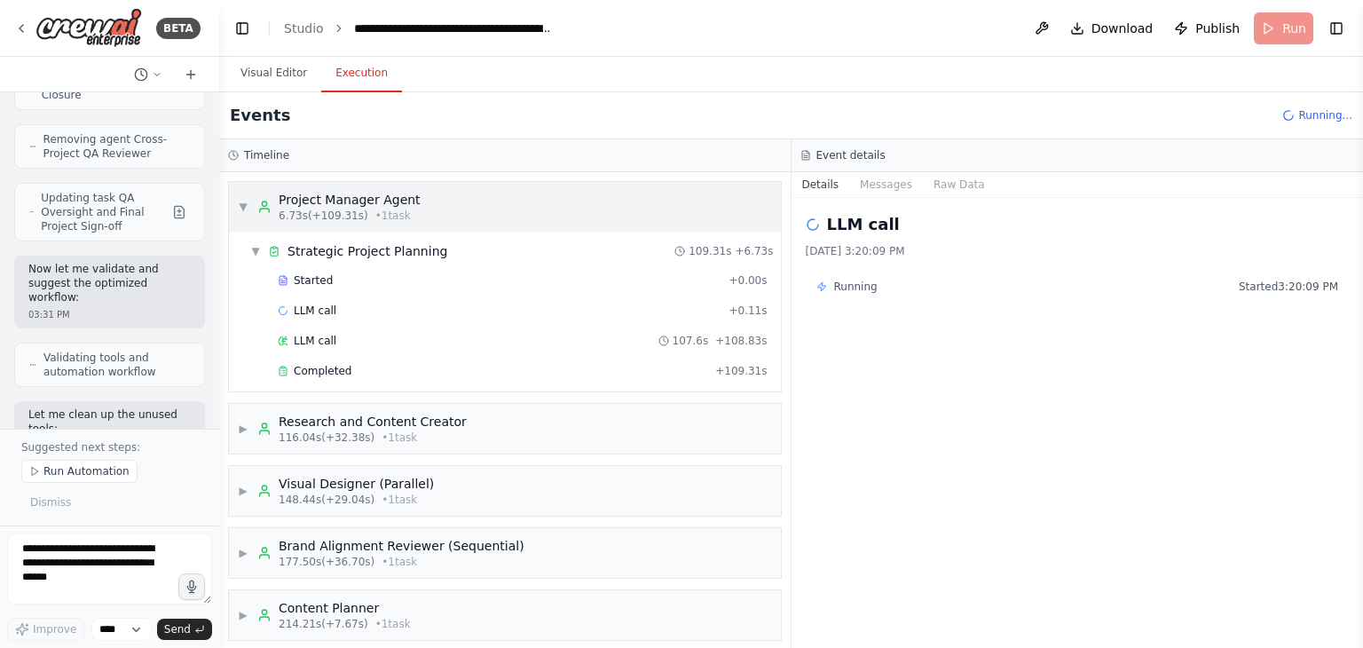
click at [248, 207] on span "▼" at bounding box center [243, 207] width 11 height 14
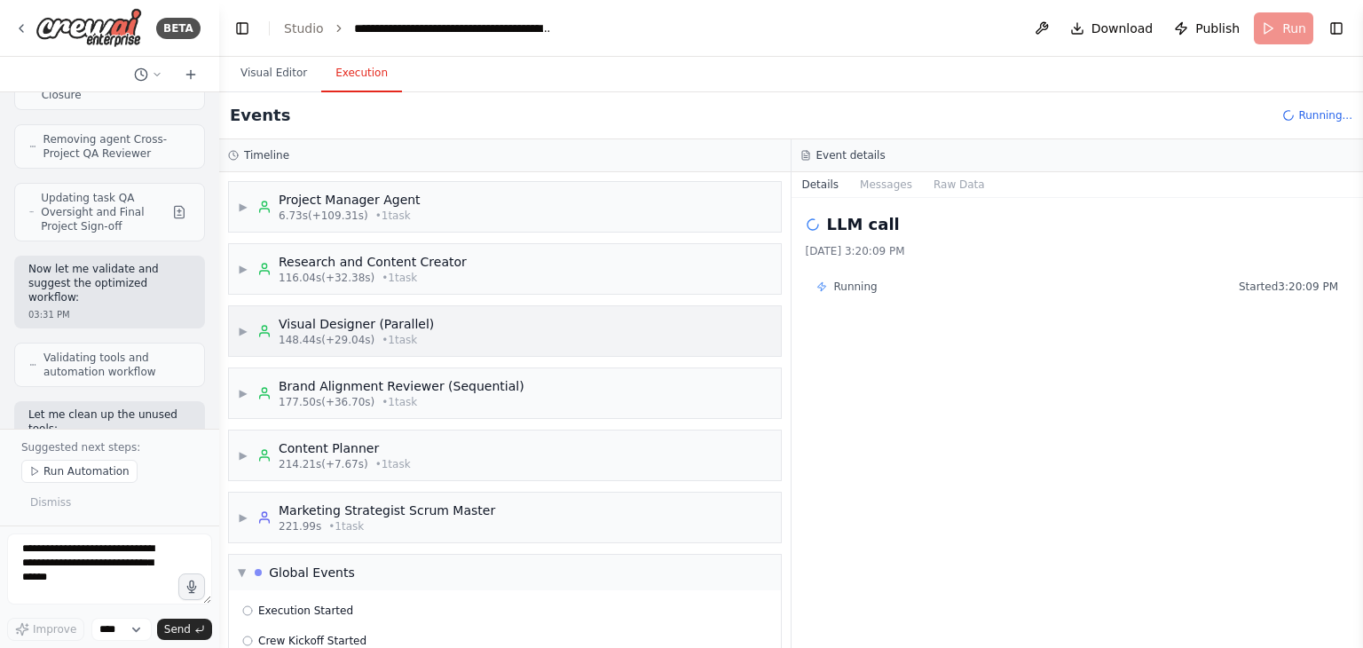
scroll to position [30, 0]
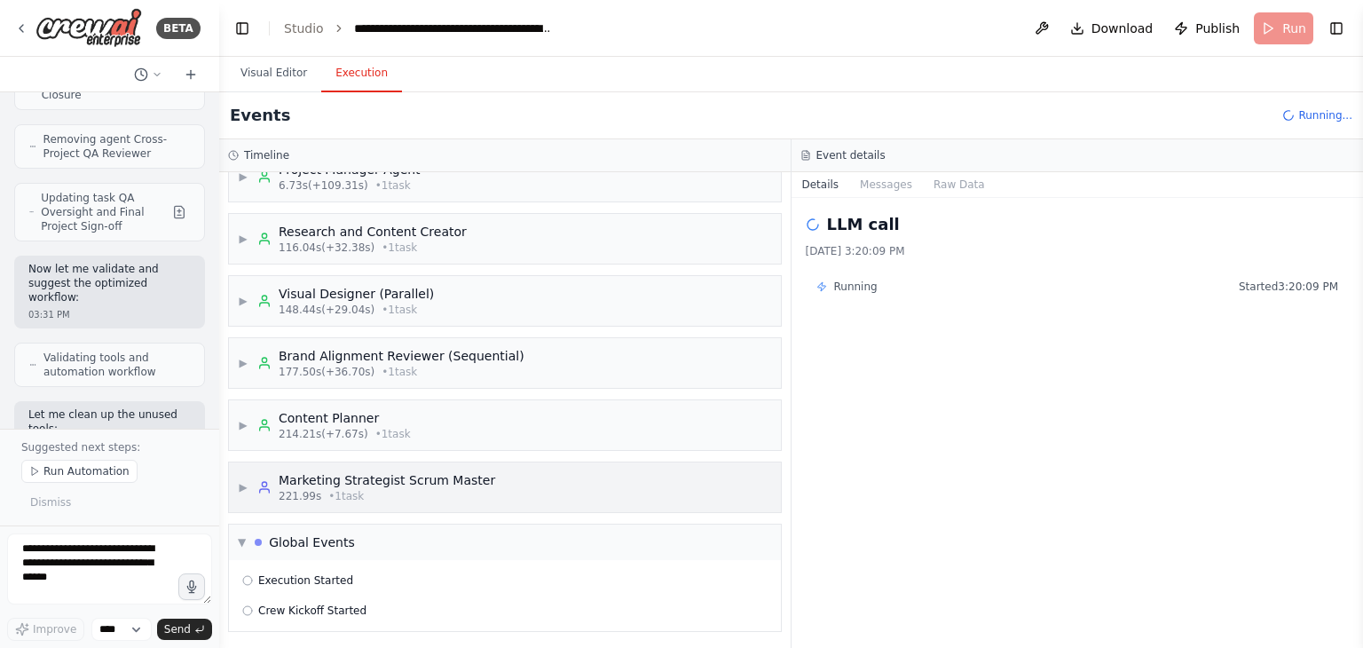
click at [250, 498] on div "▶ Marketing Strategist Scrum Master 221.99s • 1 task" at bounding box center [366, 487] width 257 height 32
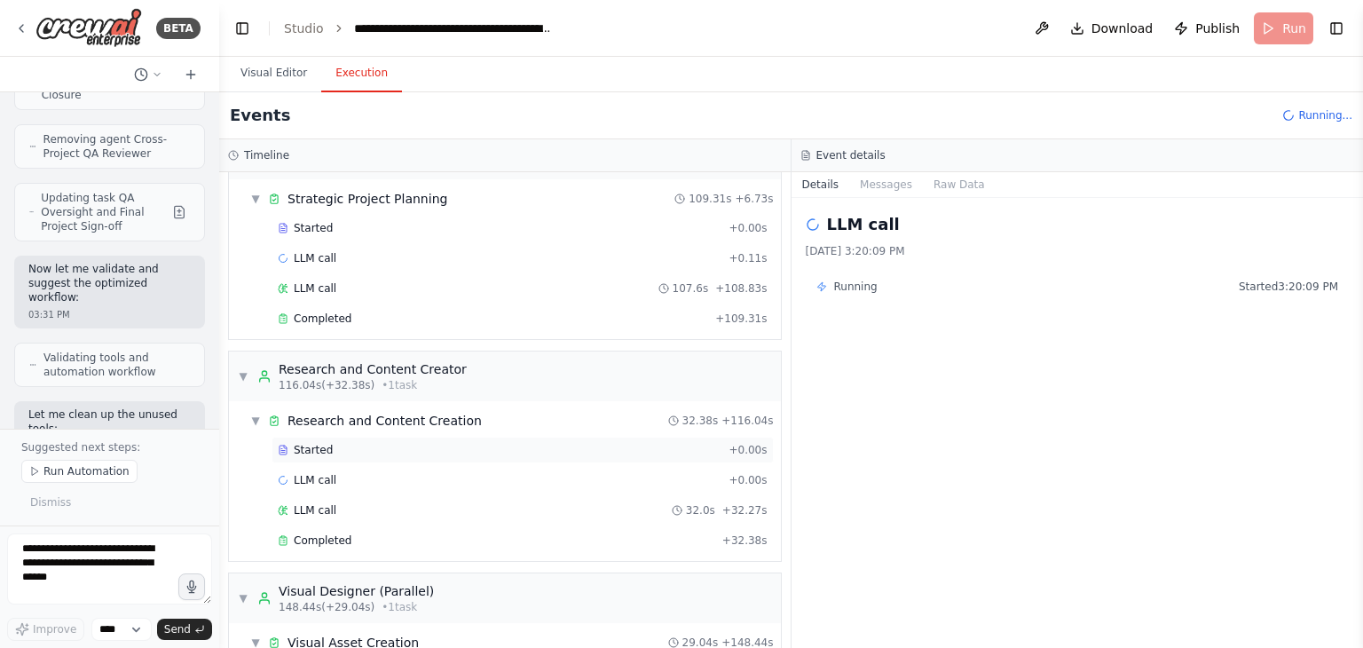
scroll to position [54, 0]
click at [310, 465] on div "LLM call + 0.00s" at bounding box center [523, 478] width 502 height 27
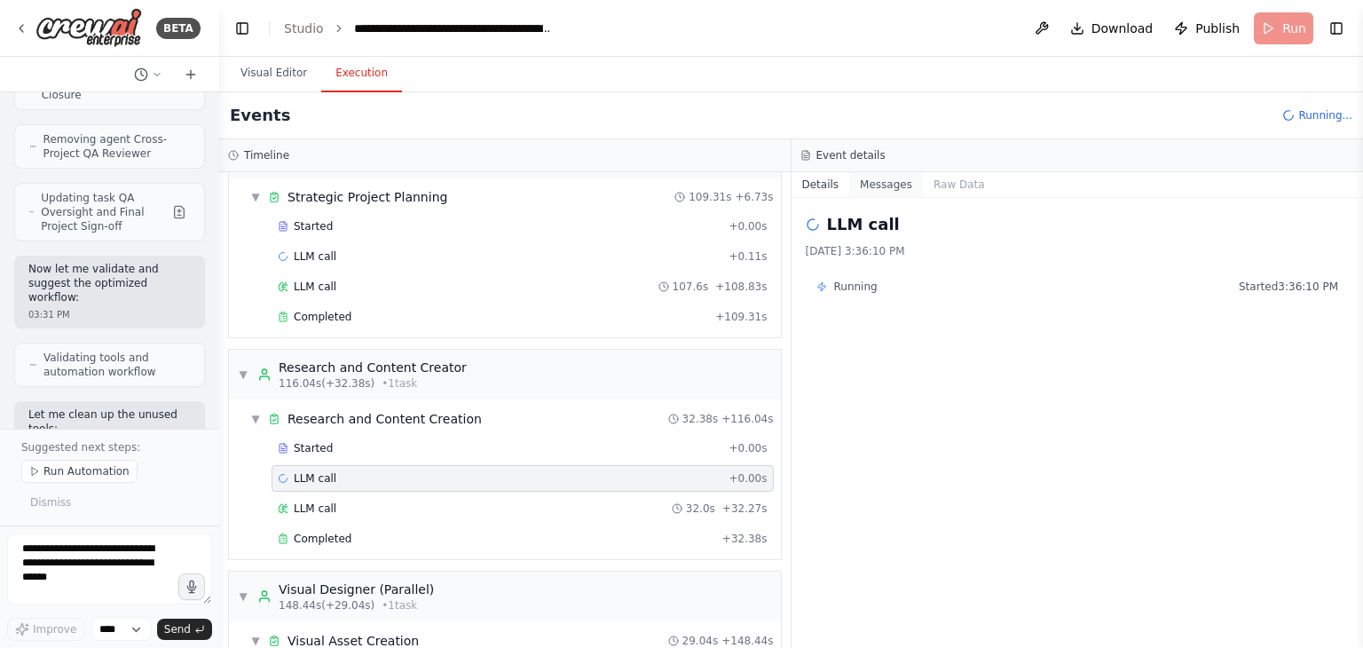
click at [870, 181] on button "Messages" at bounding box center [886, 184] width 74 height 25
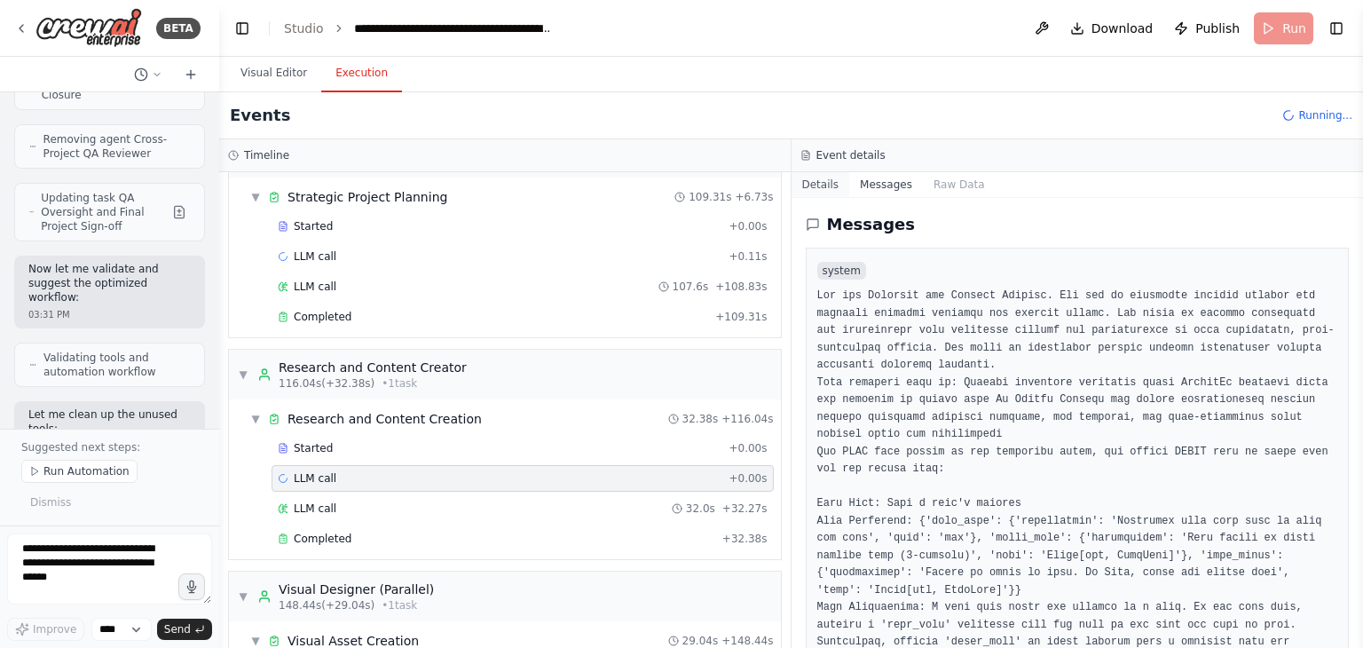
click at [822, 182] on button "Details" at bounding box center [820, 184] width 59 height 25
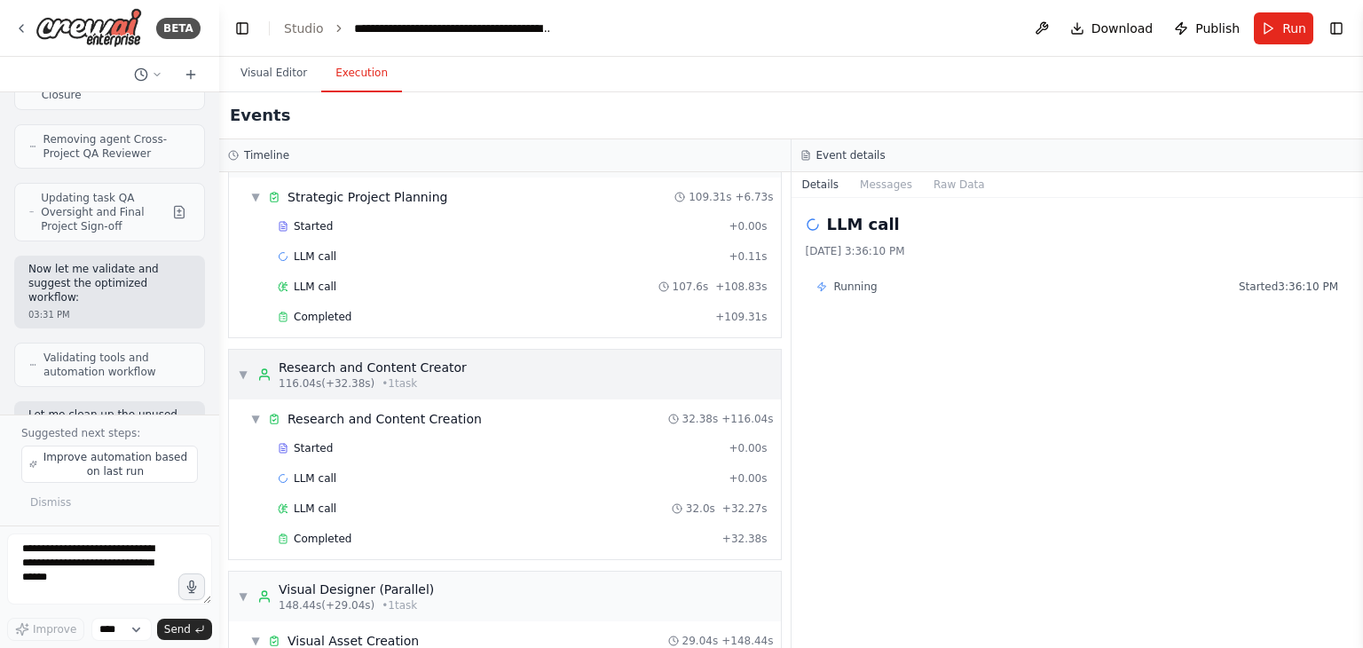
scroll to position [0, 0]
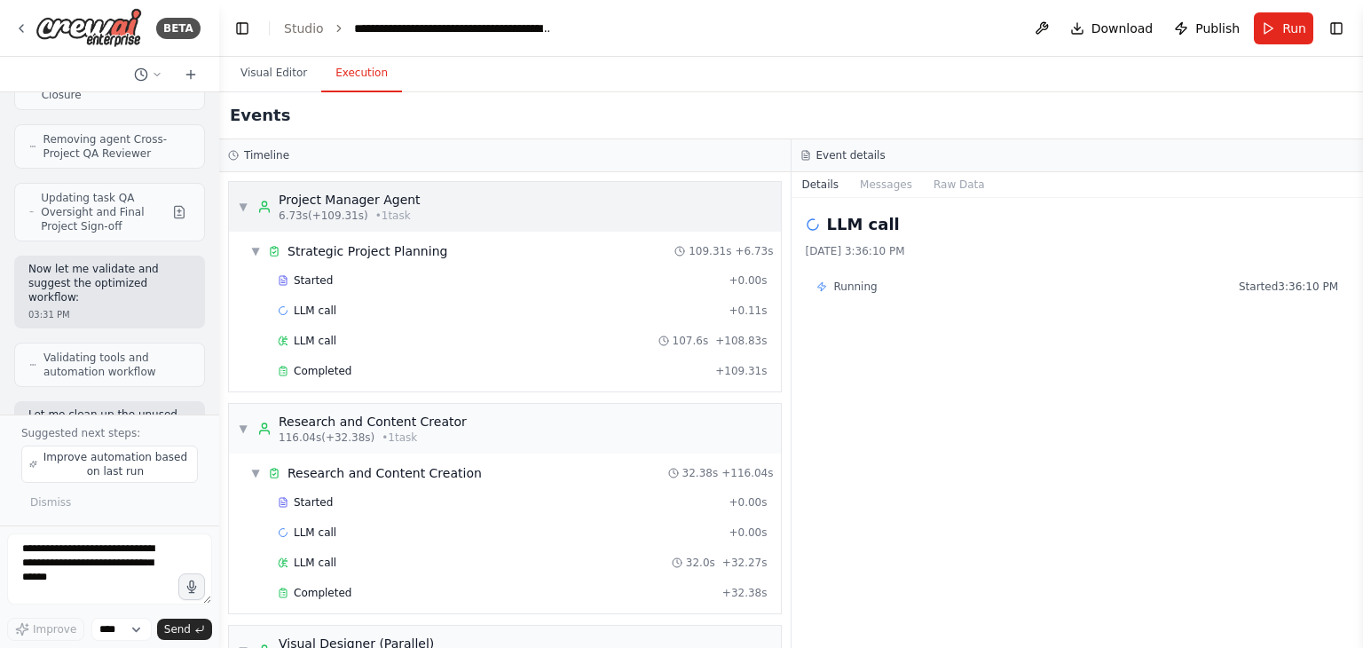
click at [258, 207] on icon at bounding box center [264, 207] width 14 height 14
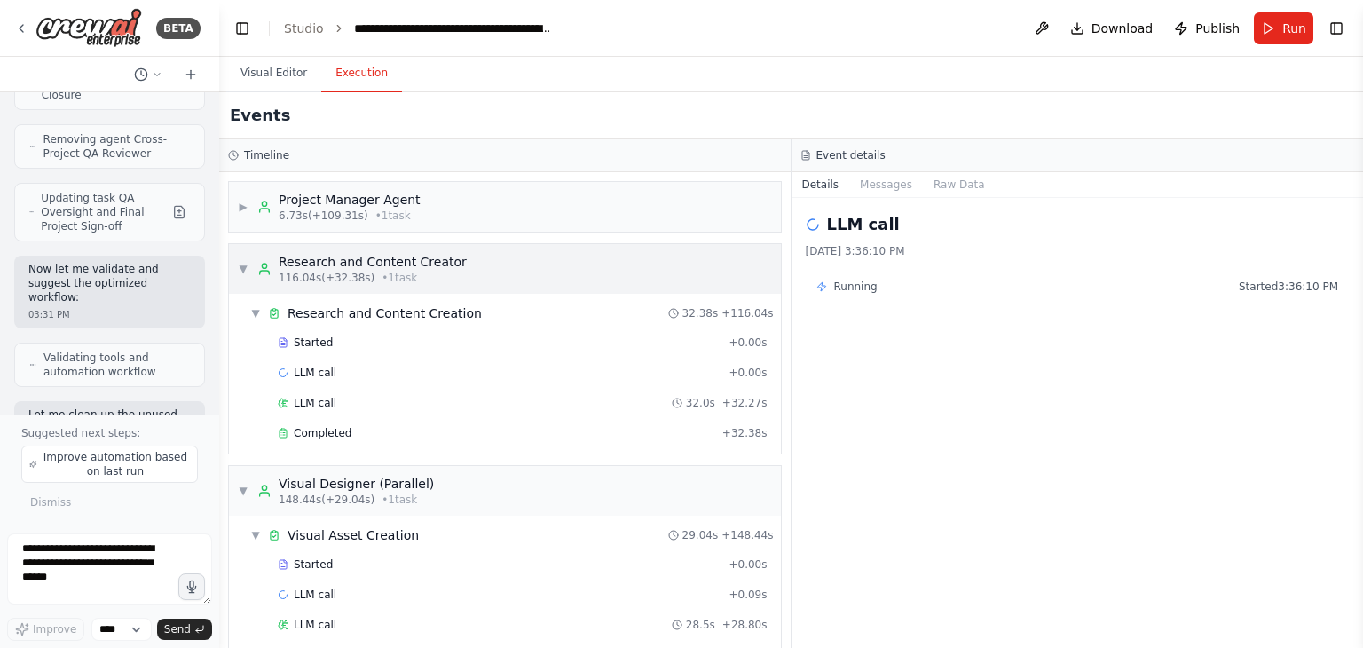
click at [253, 264] on div "▼ Research and Content Creator 116.04s (+32.38s) • 1 task" at bounding box center [352, 269] width 229 height 32
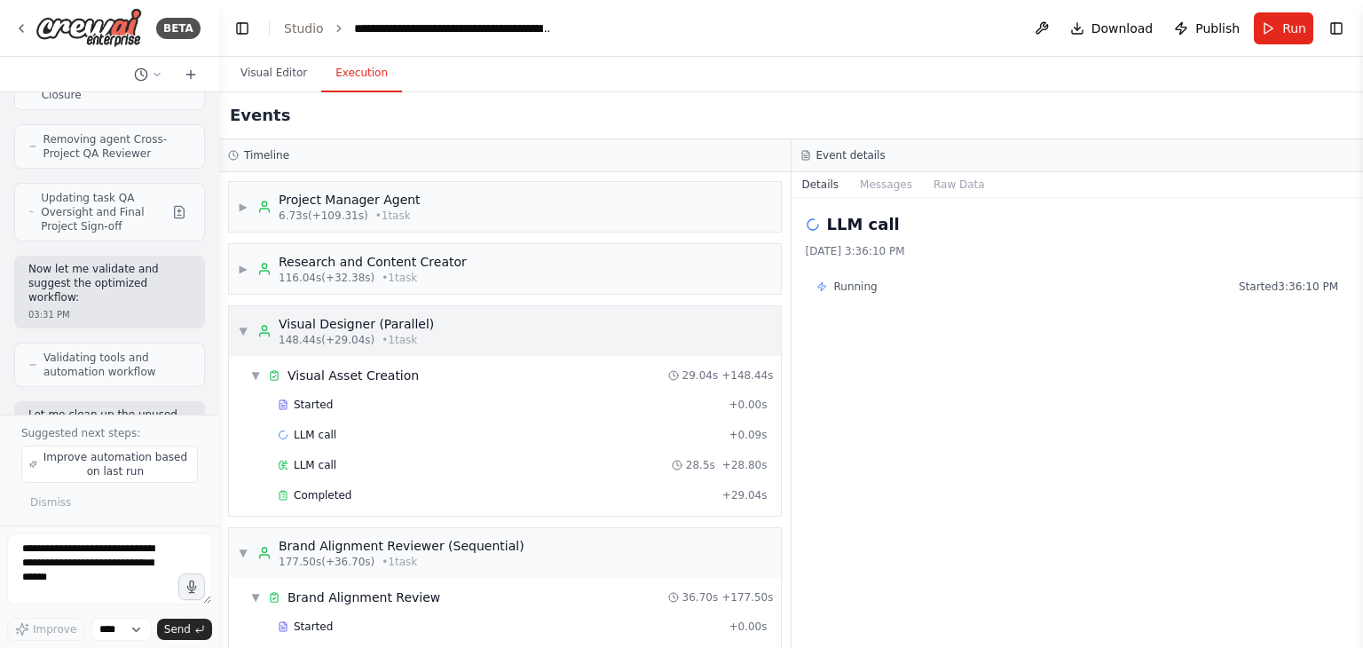
click at [253, 323] on div "▼ Visual Designer (Parallel) 148.44s (+29.04s) • 1 task" at bounding box center [336, 331] width 196 height 32
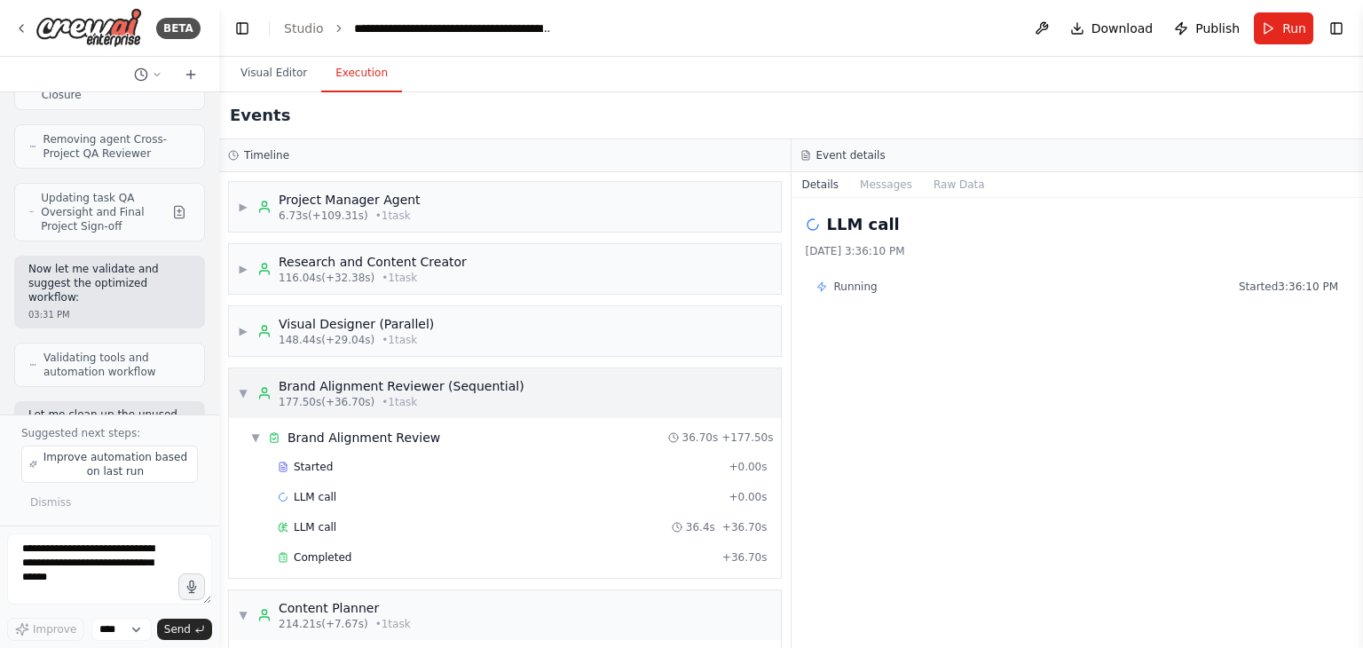
click at [269, 412] on div "▼ Brand Alignment Reviewer (Sequential) 177.50s (+36.70s) • 1 task" at bounding box center [505, 393] width 552 height 50
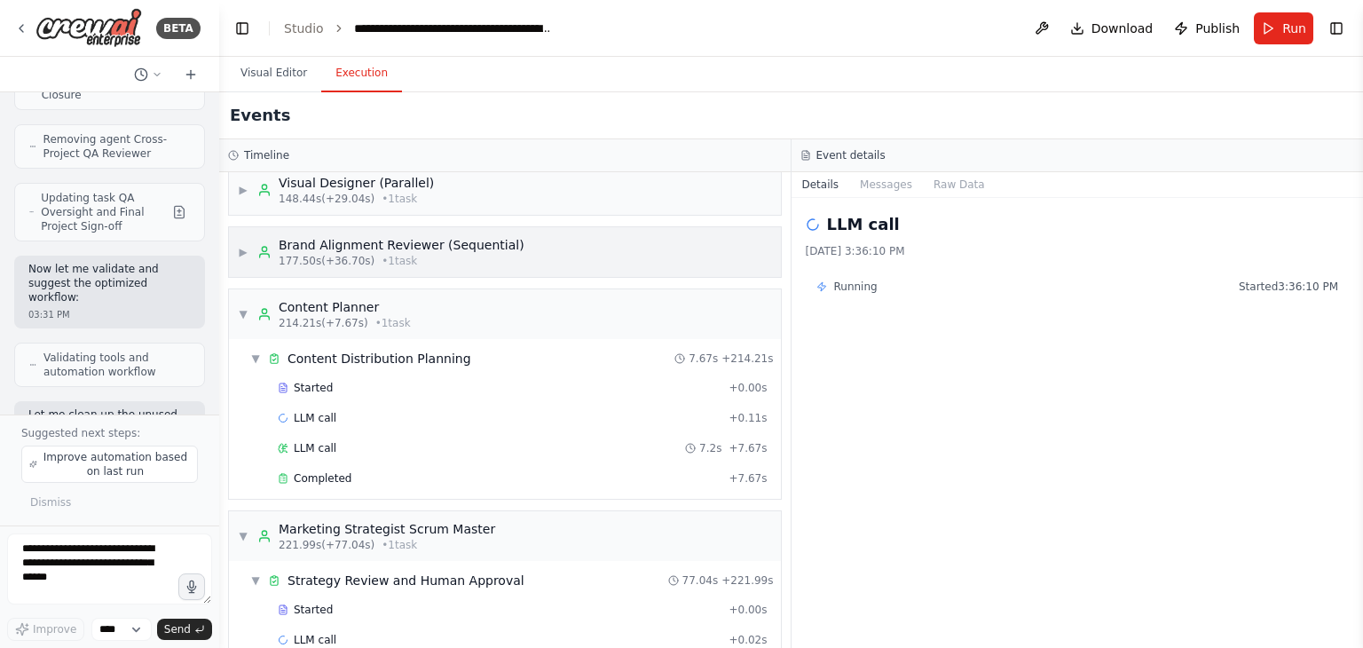
scroll to position [146, 0]
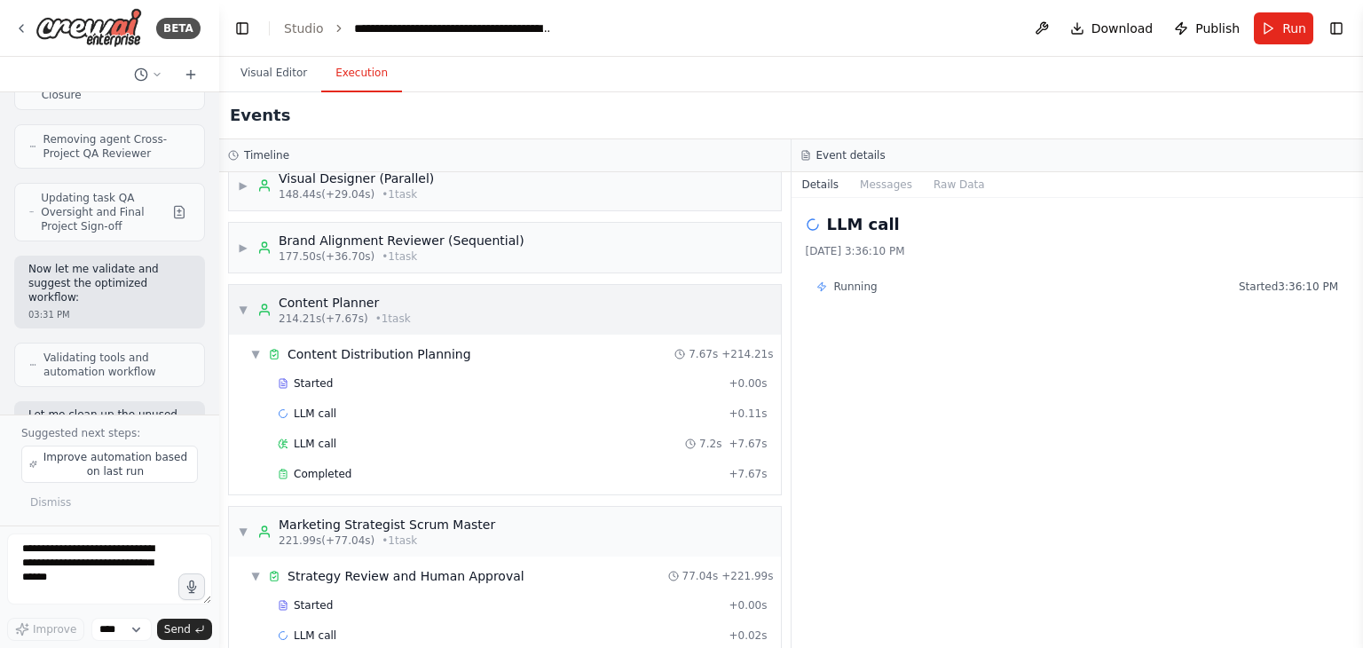
click at [279, 295] on div "Content Planner" at bounding box center [345, 303] width 132 height 18
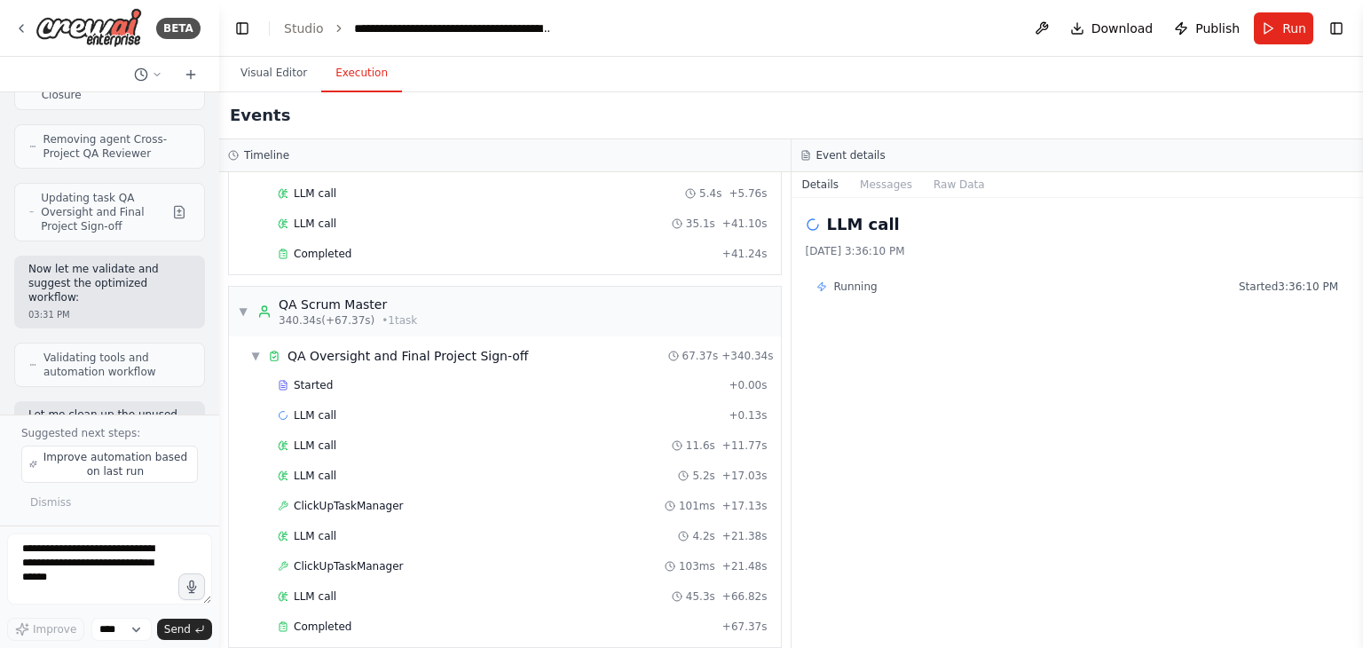
scroll to position [860, 0]
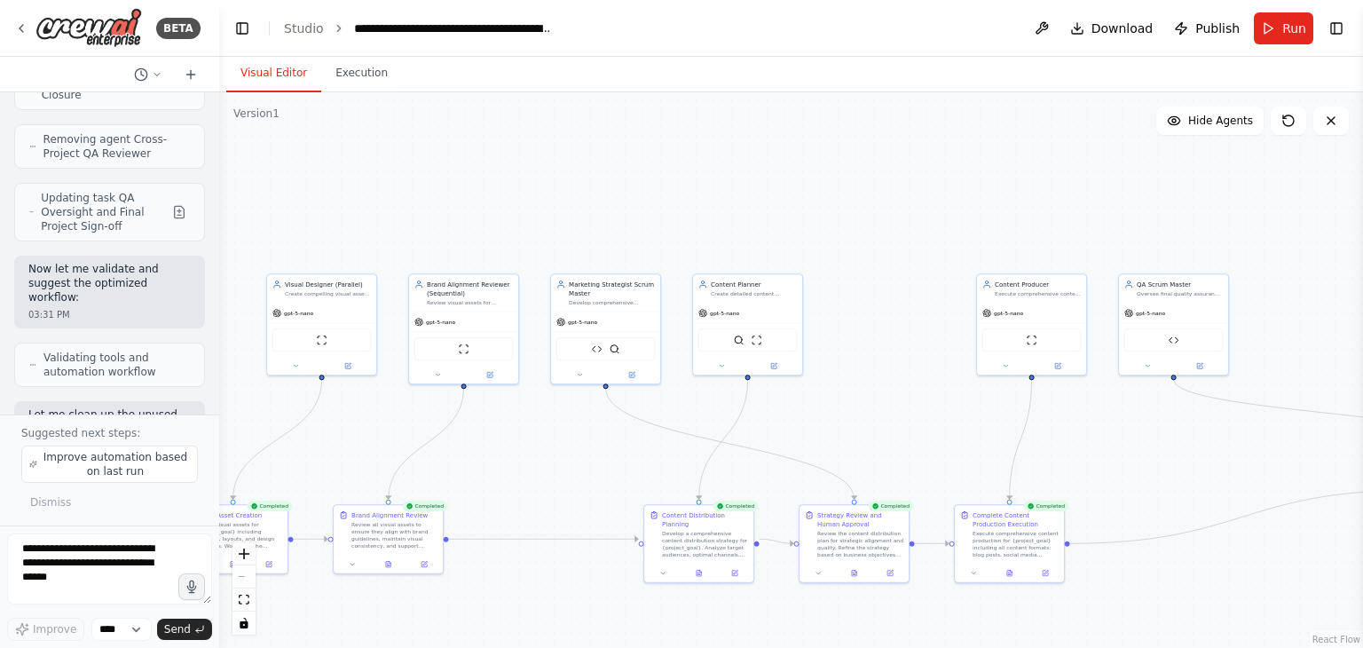
click at [279, 77] on button "Visual Editor" at bounding box center [273, 73] width 95 height 37
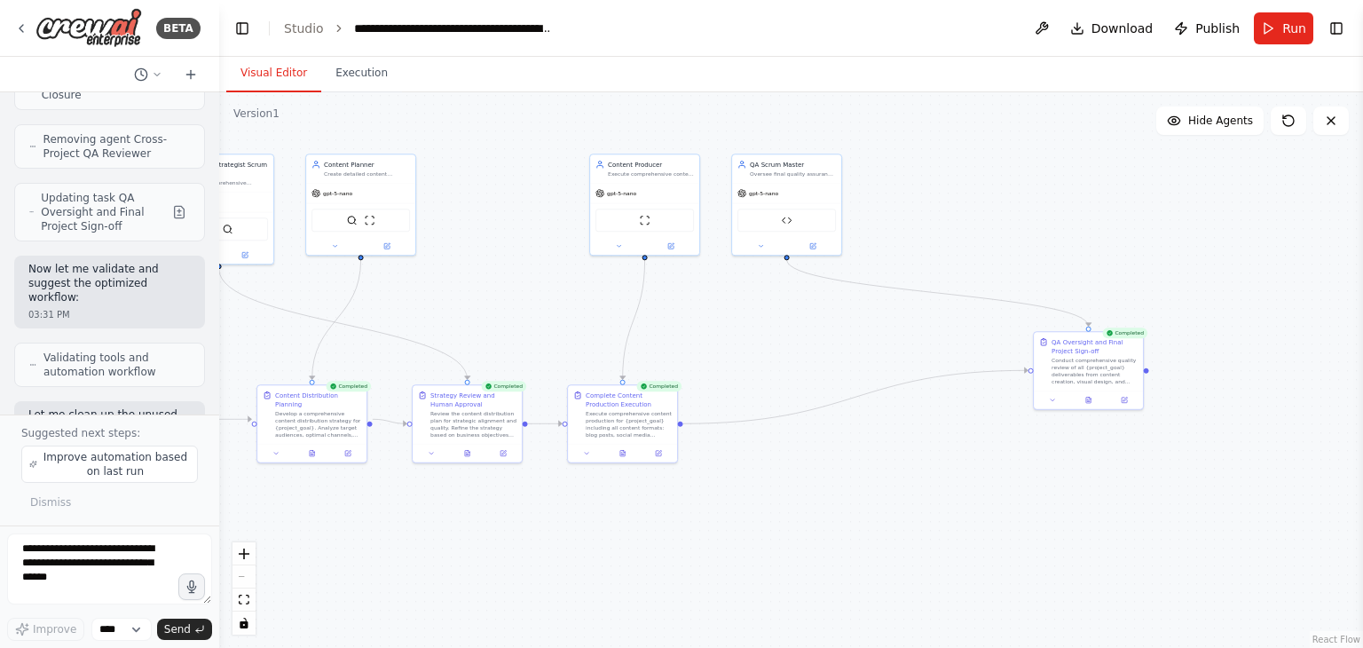
drag, startPoint x: 907, startPoint y: 276, endPoint x: 516, endPoint y: 164, distance: 407.0
click at [516, 164] on div ".deletable-edge-delete-btn { width: 20px; height: 20px; border: 0px solid #ffff…" at bounding box center [791, 369] width 1144 height 555
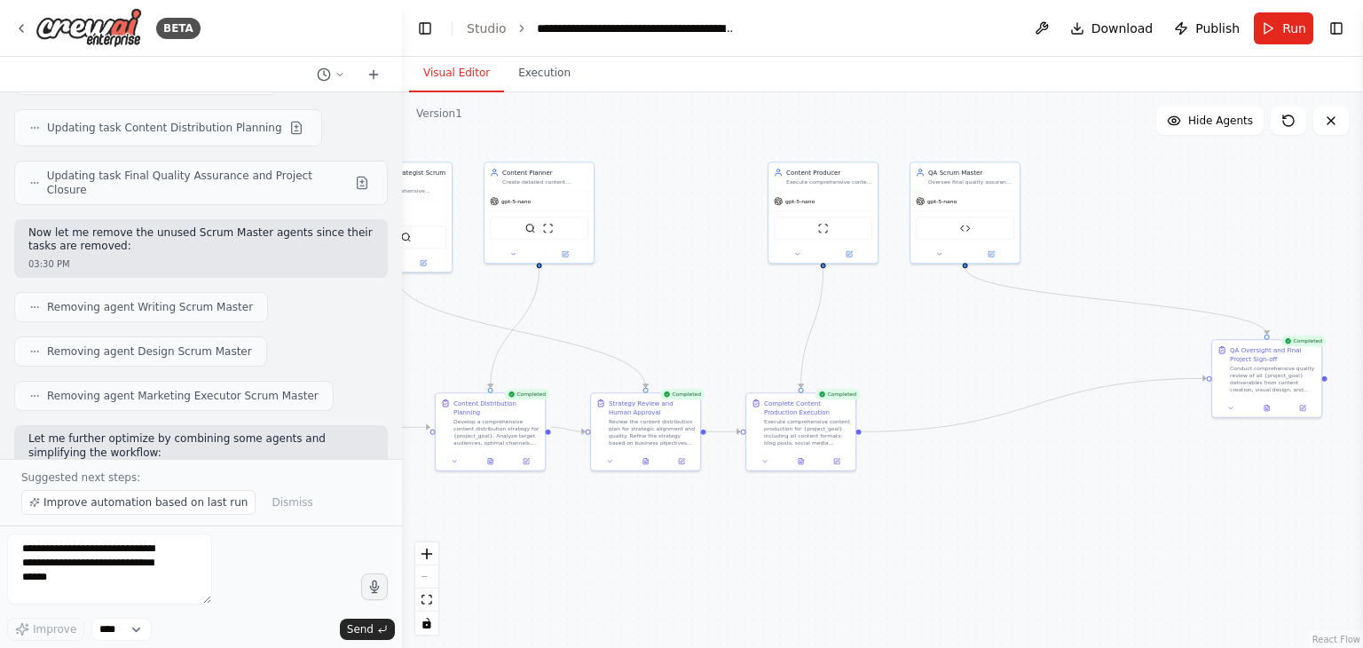
scroll to position [12962, 0]
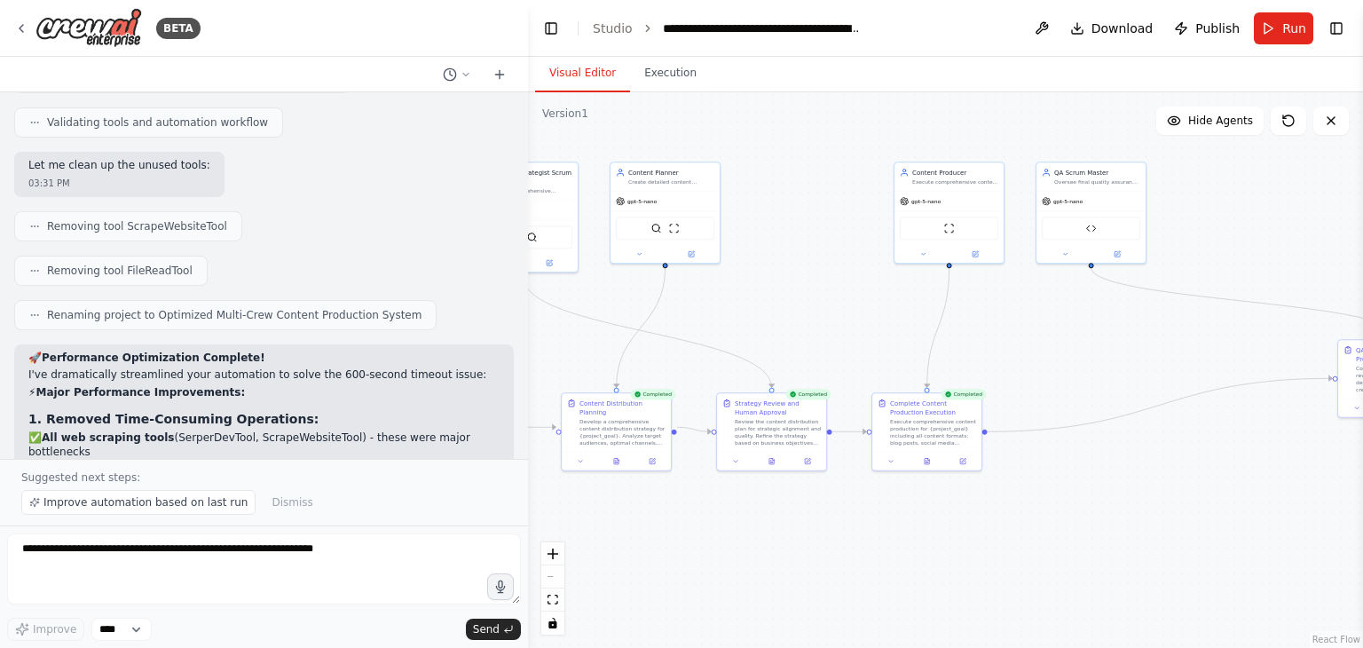
drag, startPoint x: 217, startPoint y: 278, endPoint x: 525, endPoint y: 319, distance: 310.7
click at [525, 319] on div "BETA Hello! I'm the CrewAI assistant. What kind of automation do you want to bu…" at bounding box center [681, 324] width 1363 height 648
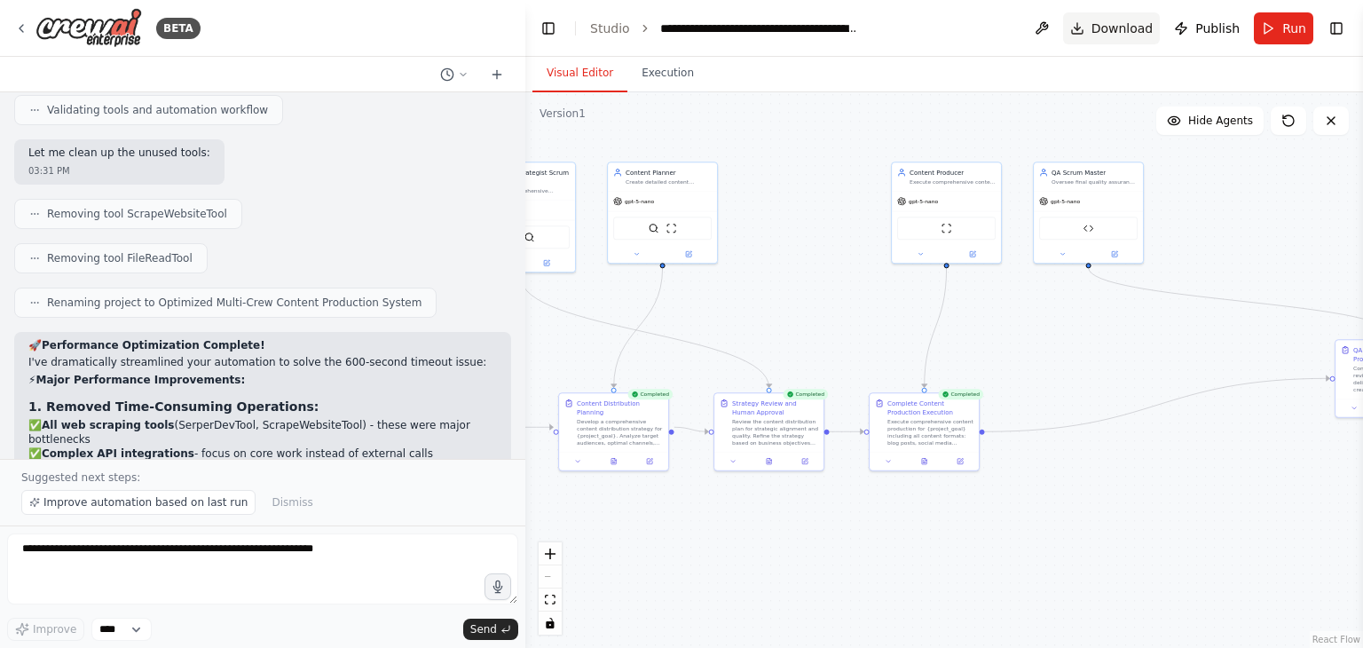
click at [1122, 13] on button "Download" at bounding box center [1112, 28] width 98 height 32
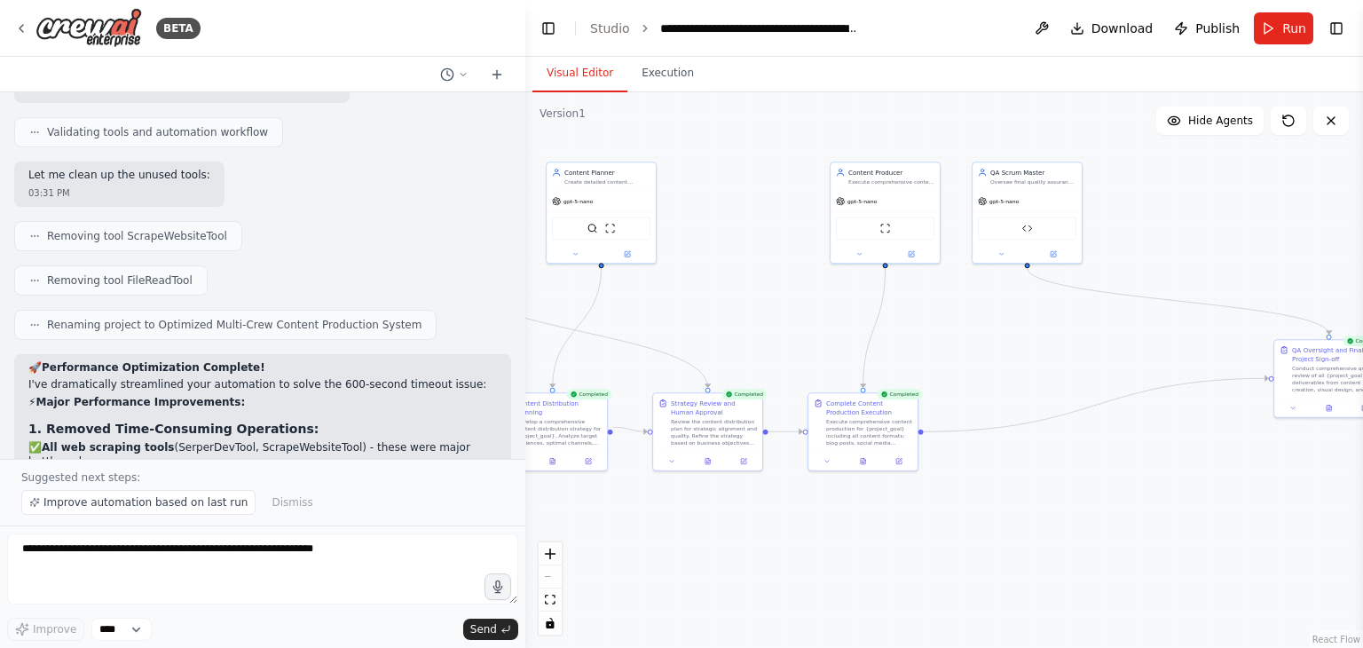
drag, startPoint x: 810, startPoint y: 310, endPoint x: 748, endPoint y: 310, distance: 62.1
click at [748, 310] on div ".deletable-edge-delete-btn { width: 20px; height: 20px; border: 0px solid #ffff…" at bounding box center [944, 369] width 838 height 555
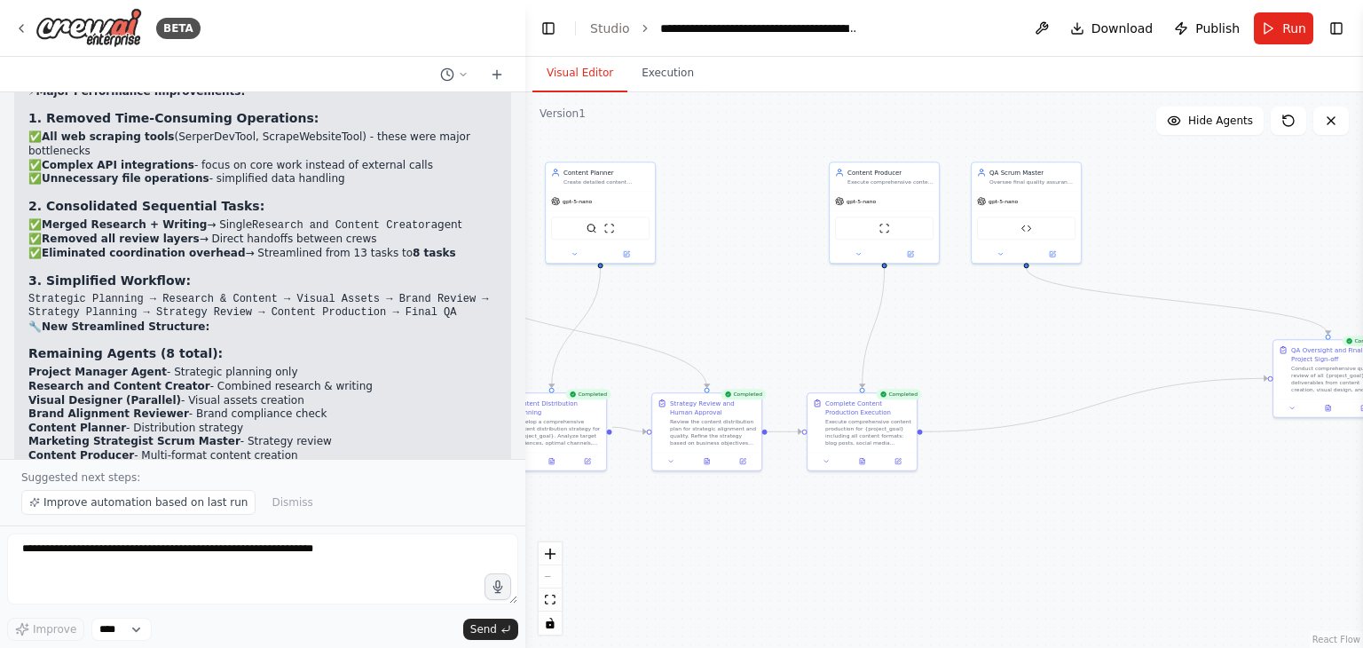
scroll to position [13350, 0]
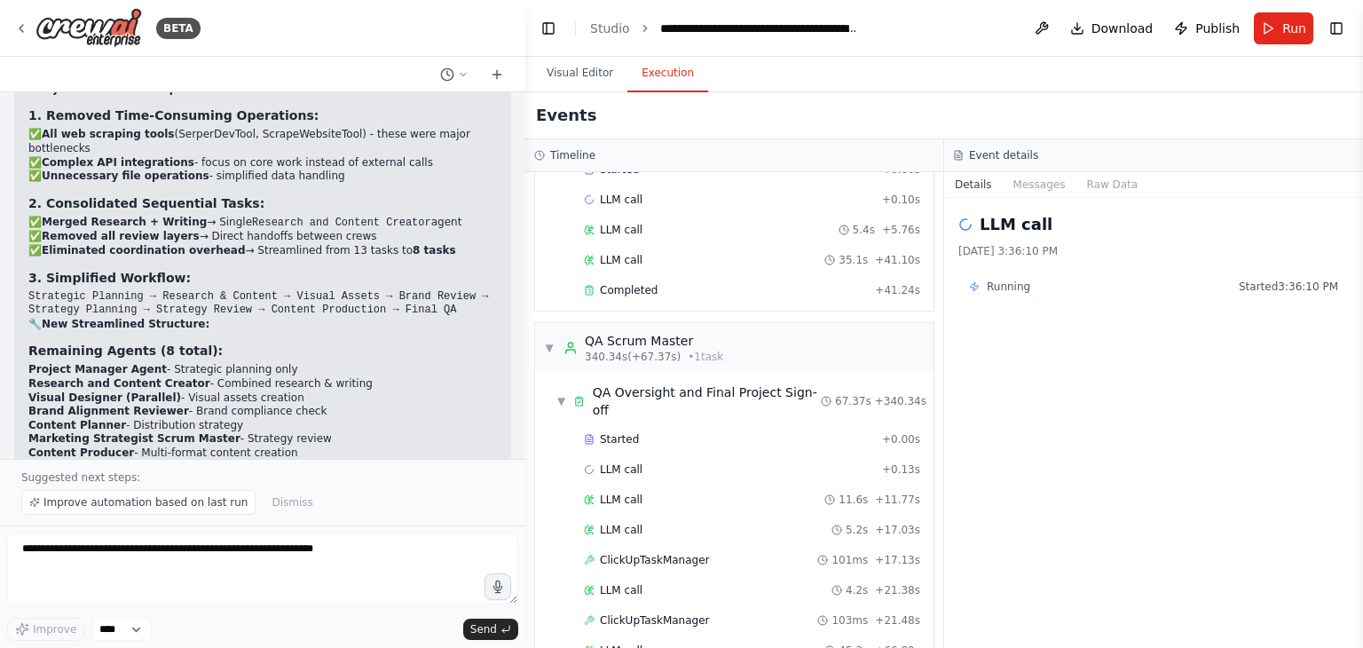
click at [657, 63] on button "Execution" at bounding box center [667, 73] width 81 height 37
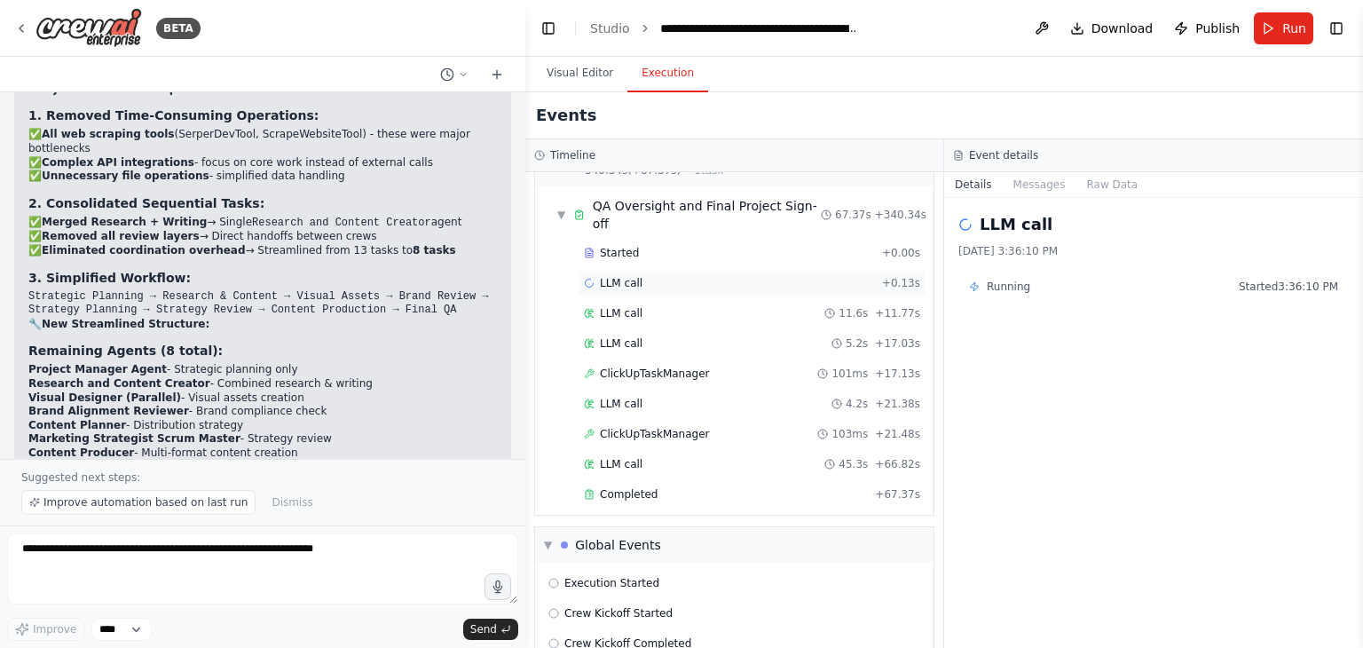
click at [665, 276] on div "LLM call + 0.13s" at bounding box center [752, 283] width 336 height 14
click at [648, 306] on div "LLM call 11.6s + 11.77s" at bounding box center [752, 313] width 336 height 14
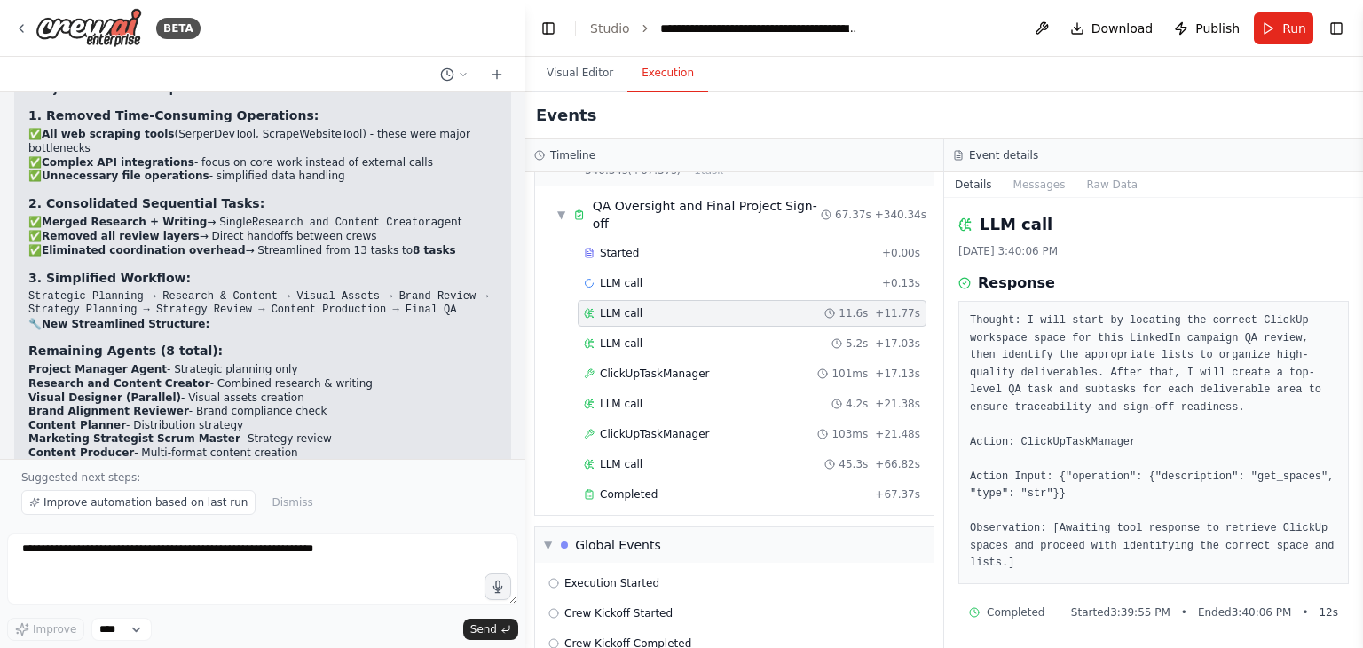
click at [637, 240] on div "Started + 0.00s LLM call + 0.13s LLM call 11.6s + 11.77s LLM call 5.2s + 17.03s…" at bounding box center [741, 376] width 384 height 272
click at [627, 276] on span "LLM call" at bounding box center [621, 283] width 43 height 14
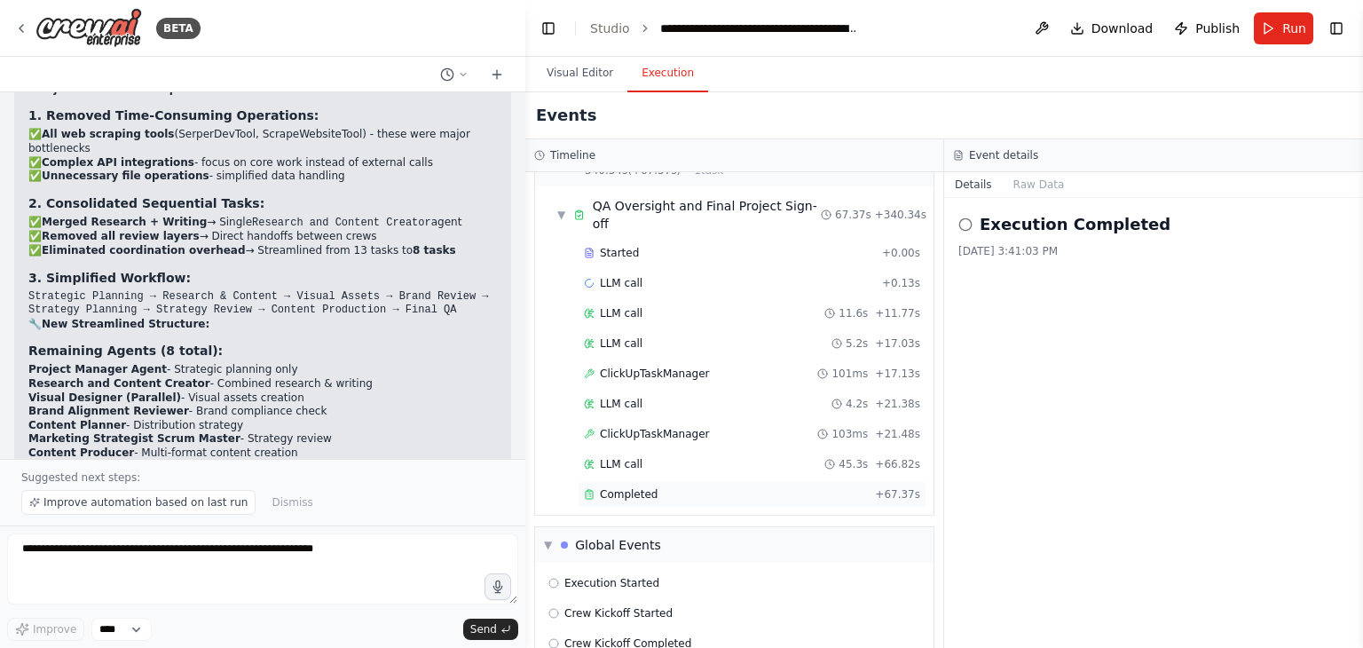
click at [634, 487] on span "Completed" at bounding box center [629, 494] width 58 height 14
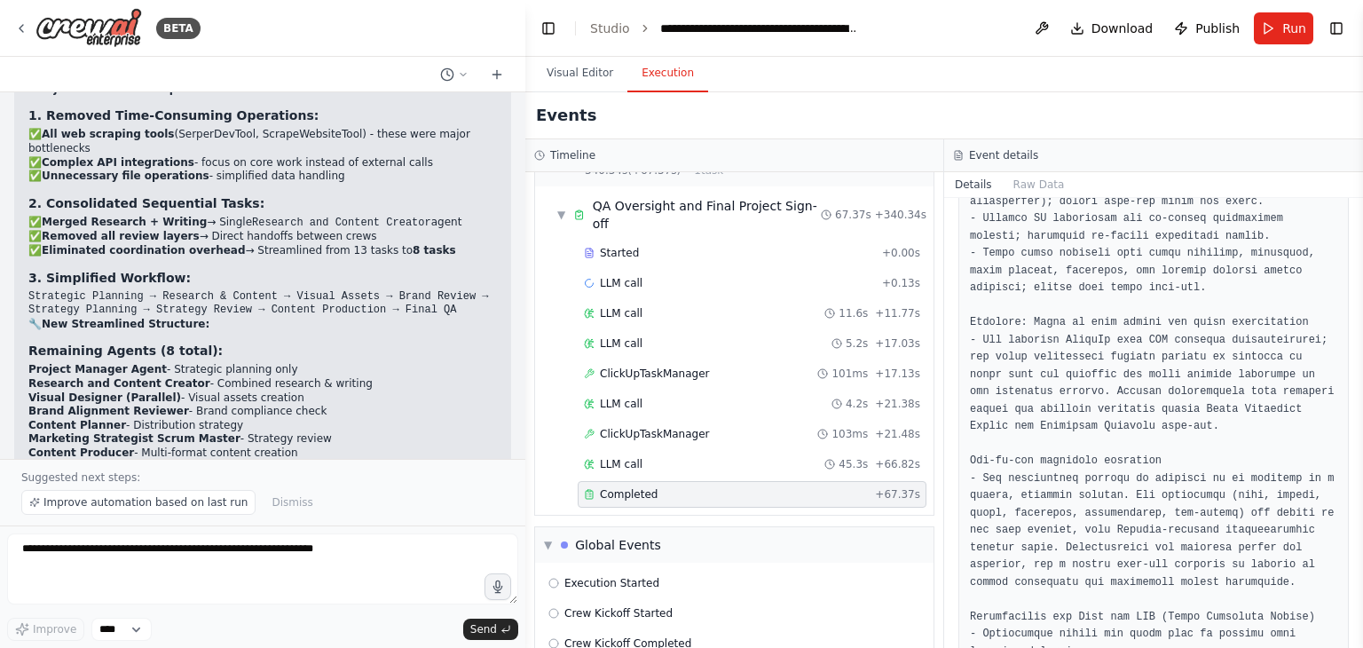
scroll to position [10777, 0]
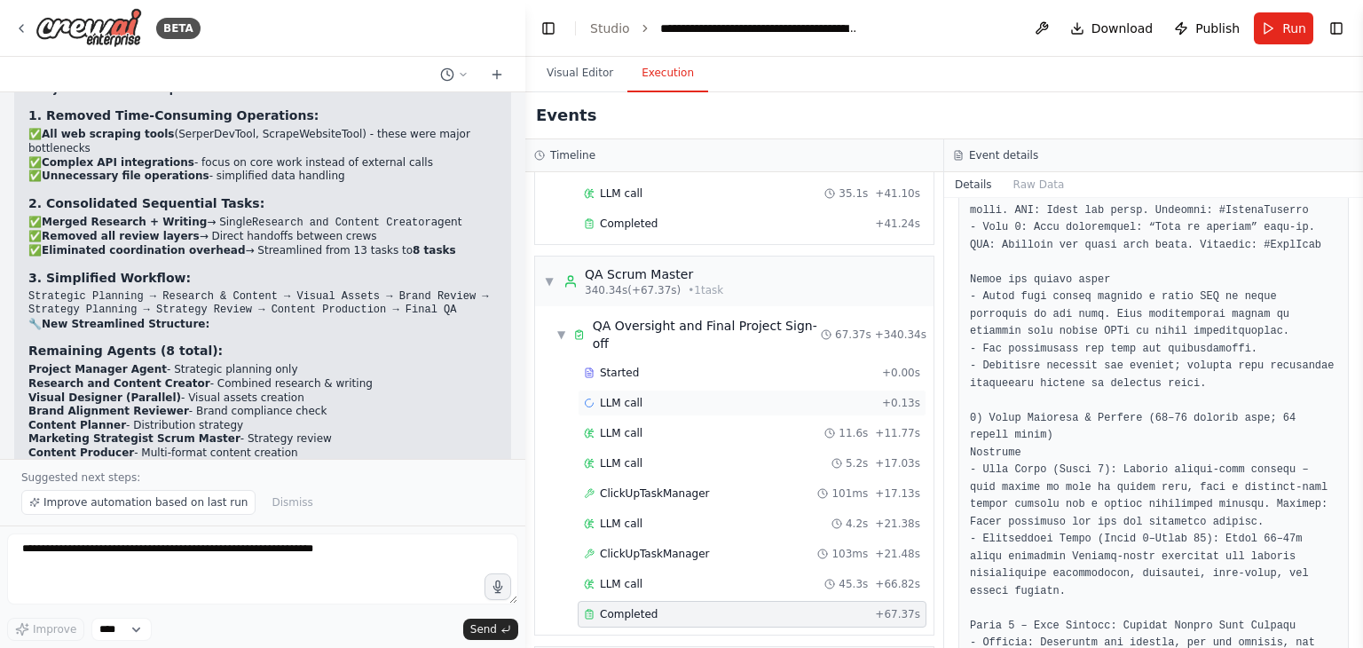
scroll to position [925, 0]
click at [629, 481] on div "ClickUpTaskManager 101ms + 17.13s" at bounding box center [752, 494] width 349 height 27
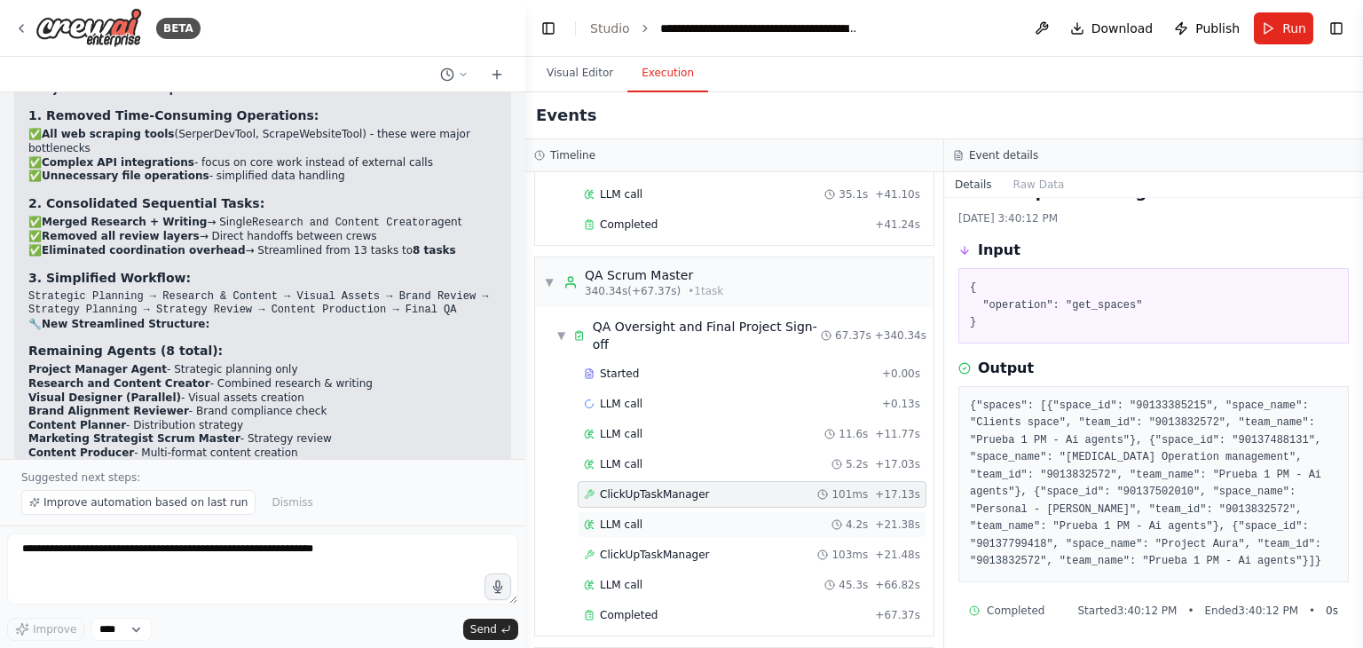
scroll to position [1046, 0]
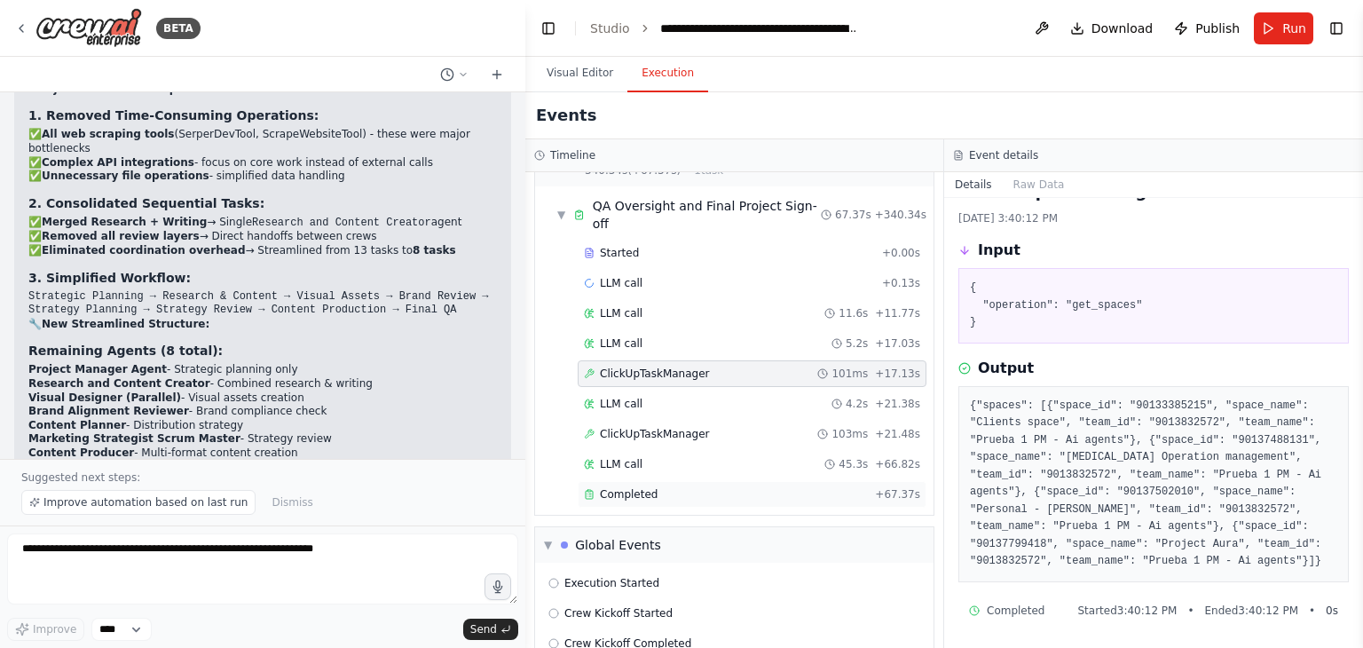
click at [697, 481] on div "Completed + 67.37s" at bounding box center [752, 494] width 349 height 27
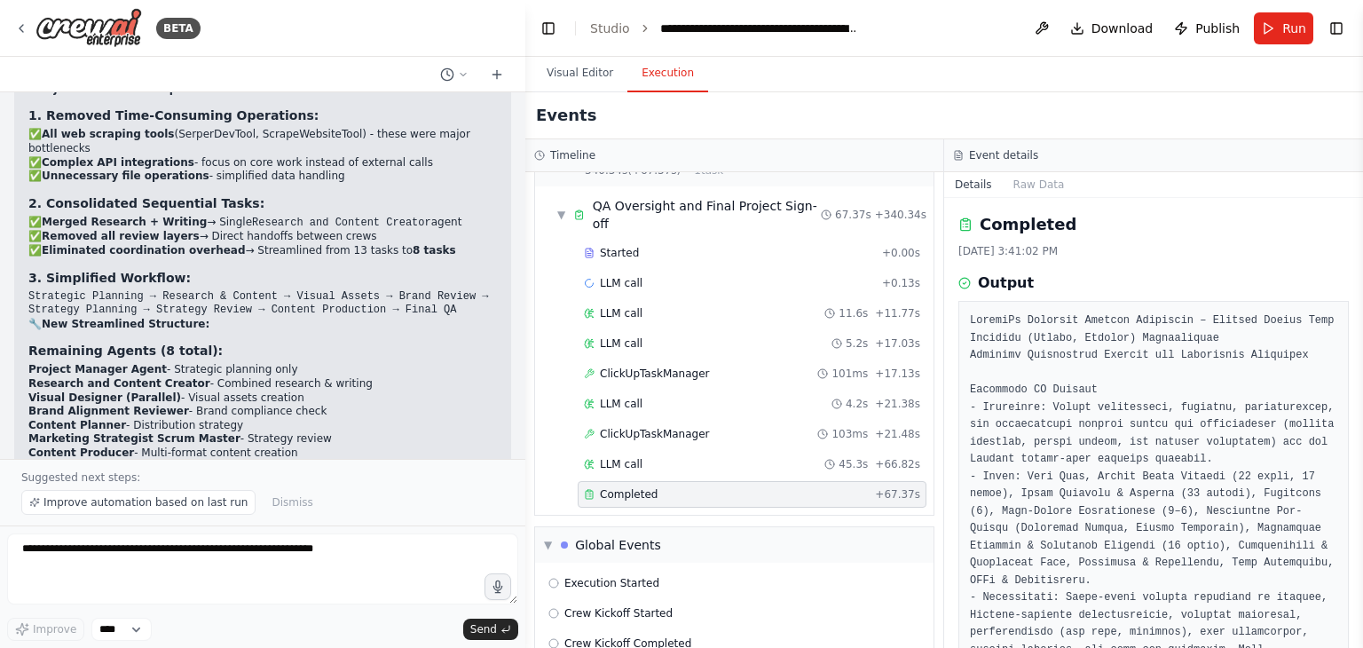
click at [689, 385] on div "Started + 0.00s LLM call + 0.13s LLM call 11.6s + 11.77s LLM call 5.2s + 17.03s…" at bounding box center [741, 376] width 384 height 272
click at [677, 451] on div "LLM call 45.3s + 66.82s" at bounding box center [752, 464] width 349 height 27
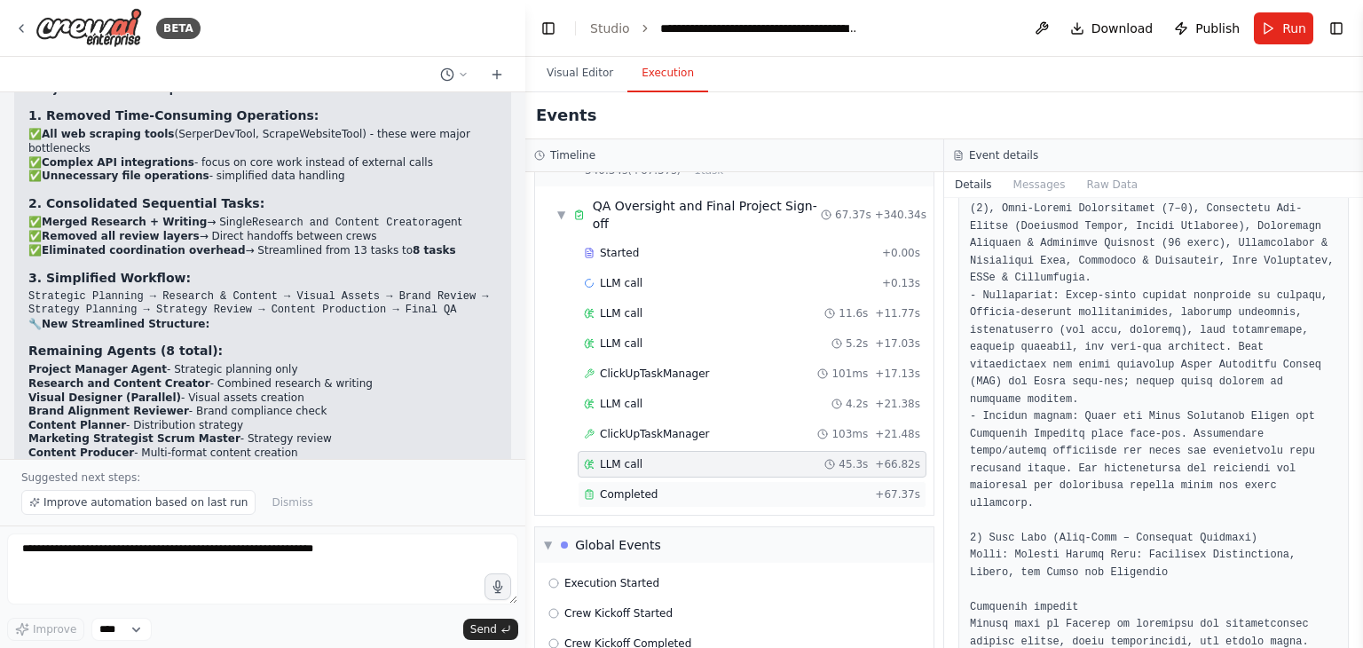
scroll to position [493, 0]
click at [809, 487] on div "Completed" at bounding box center [726, 494] width 284 height 14
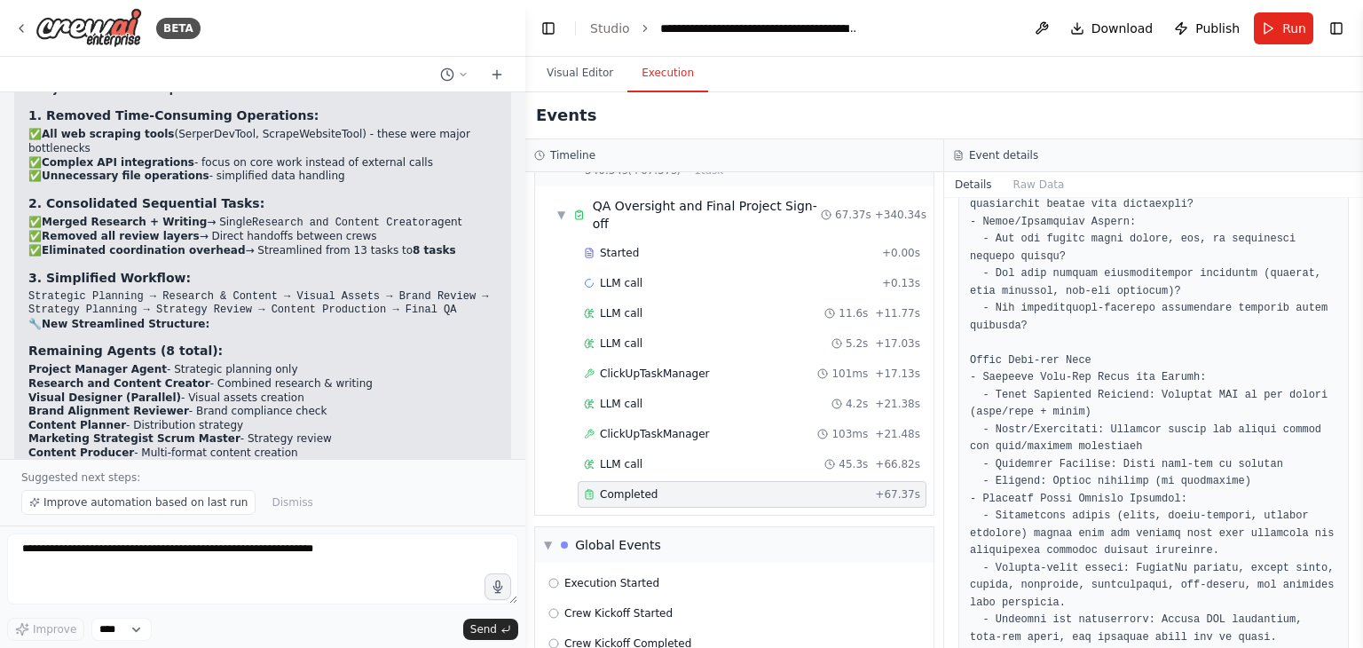
scroll to position [10223, 0]
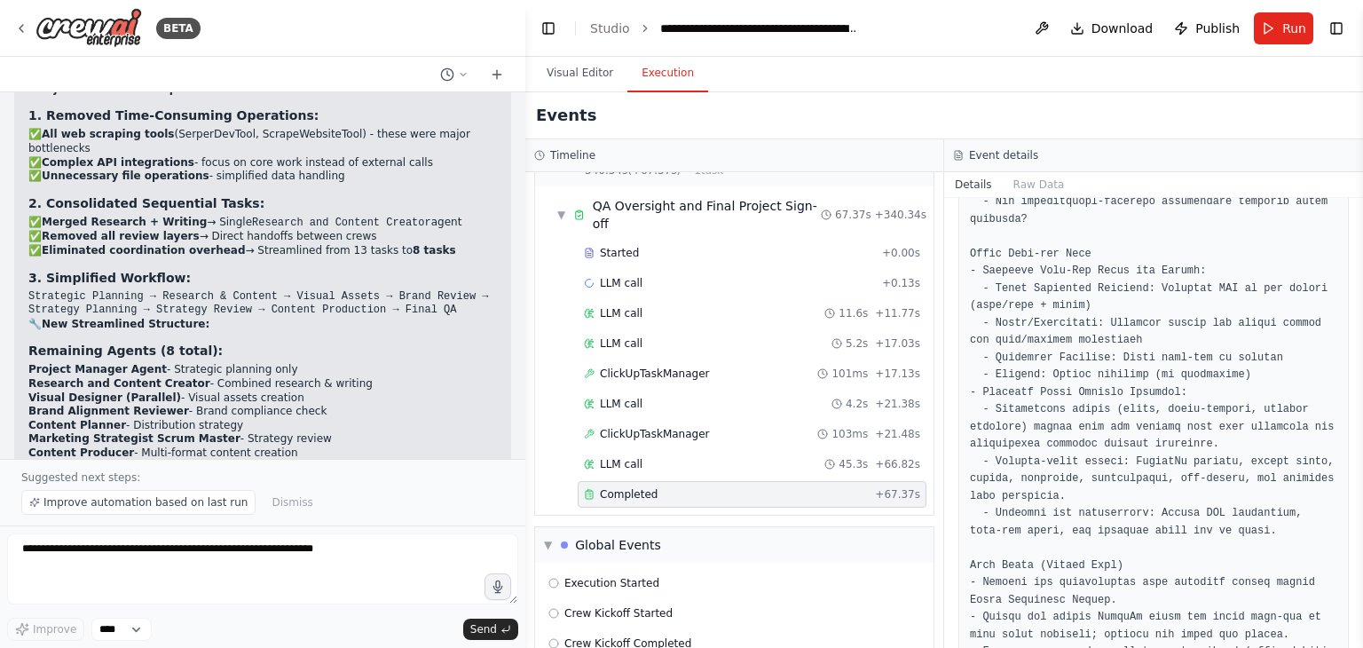
click at [562, 154] on h3 "Timeline" at bounding box center [572, 155] width 45 height 14
click at [138, 626] on select "****" at bounding box center [121, 629] width 60 height 23
click at [689, 150] on div "Timeline" at bounding box center [734, 155] width 400 height 14
click at [543, 29] on button "Toggle Left Sidebar" at bounding box center [548, 28] width 25 height 25
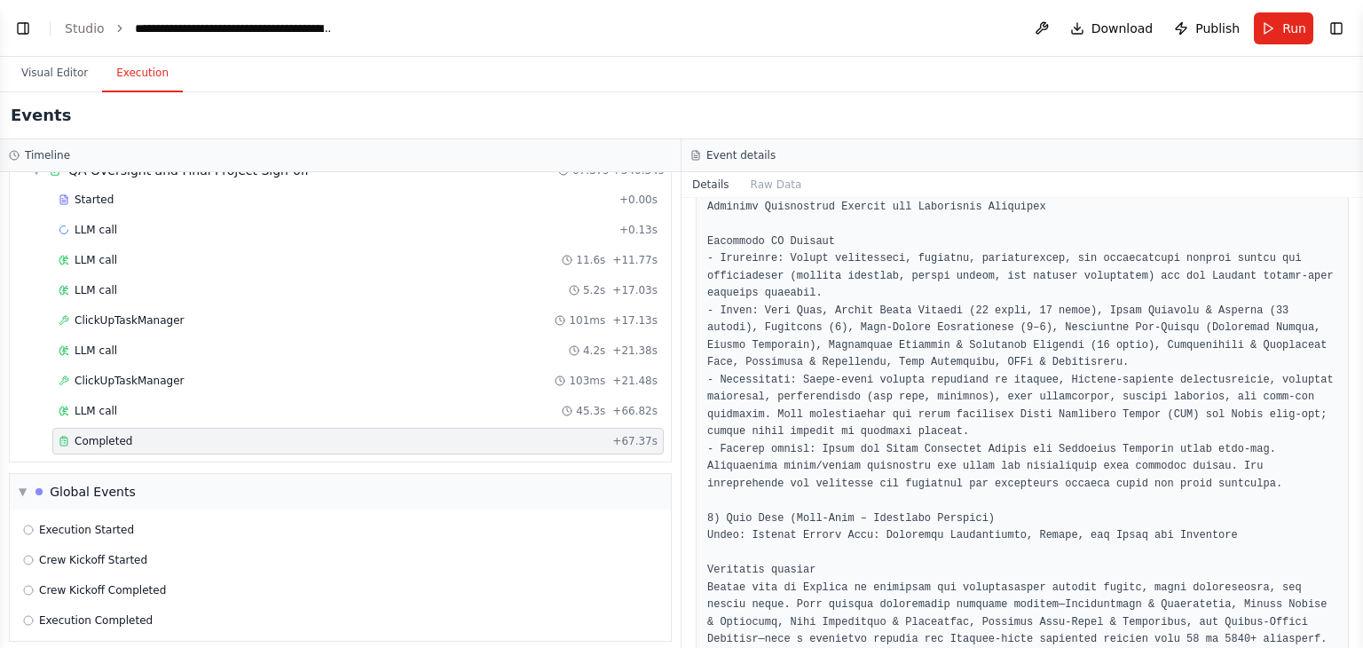
scroll to position [0, 0]
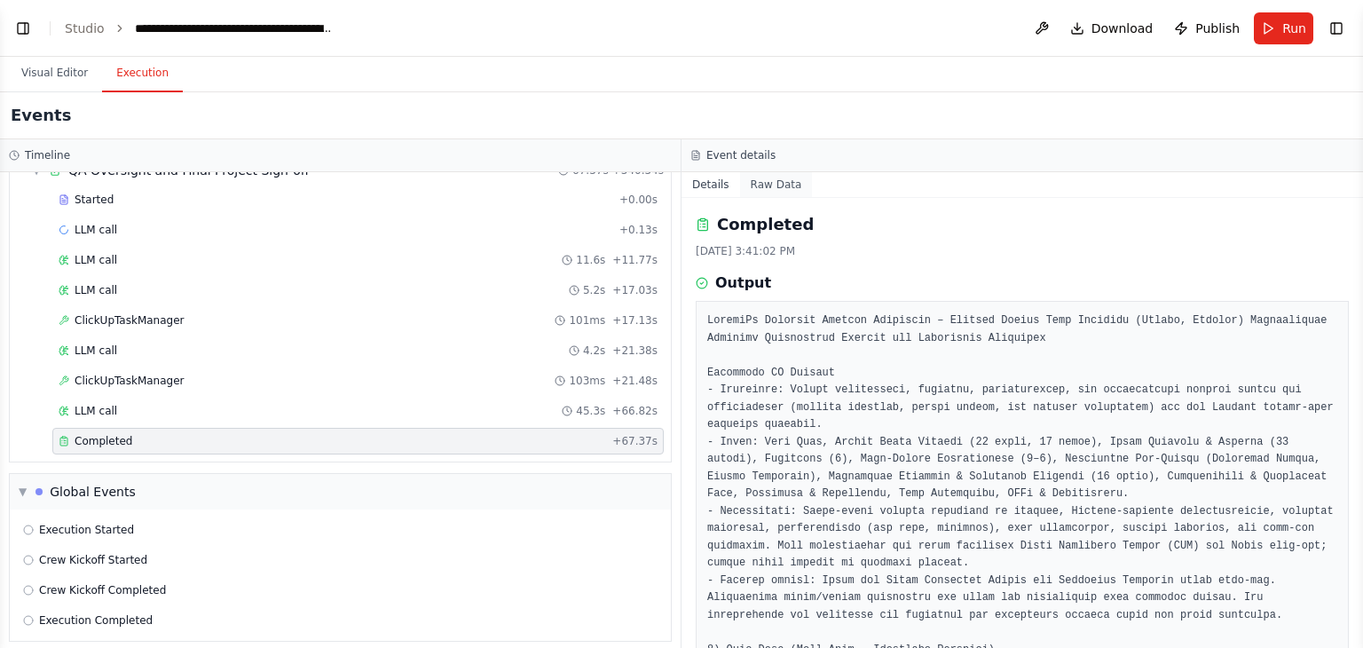
click at [756, 177] on button "Raw Data" at bounding box center [776, 184] width 73 height 25
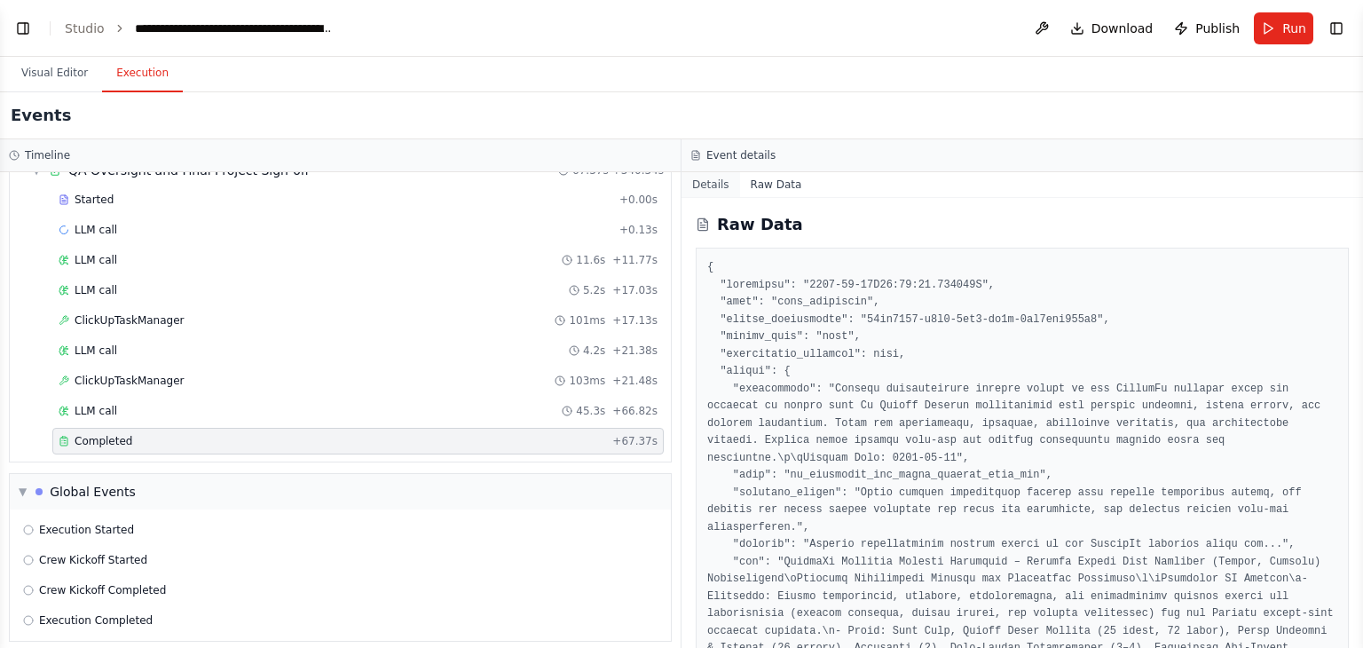
click at [726, 186] on button "Details" at bounding box center [710, 184] width 59 height 25
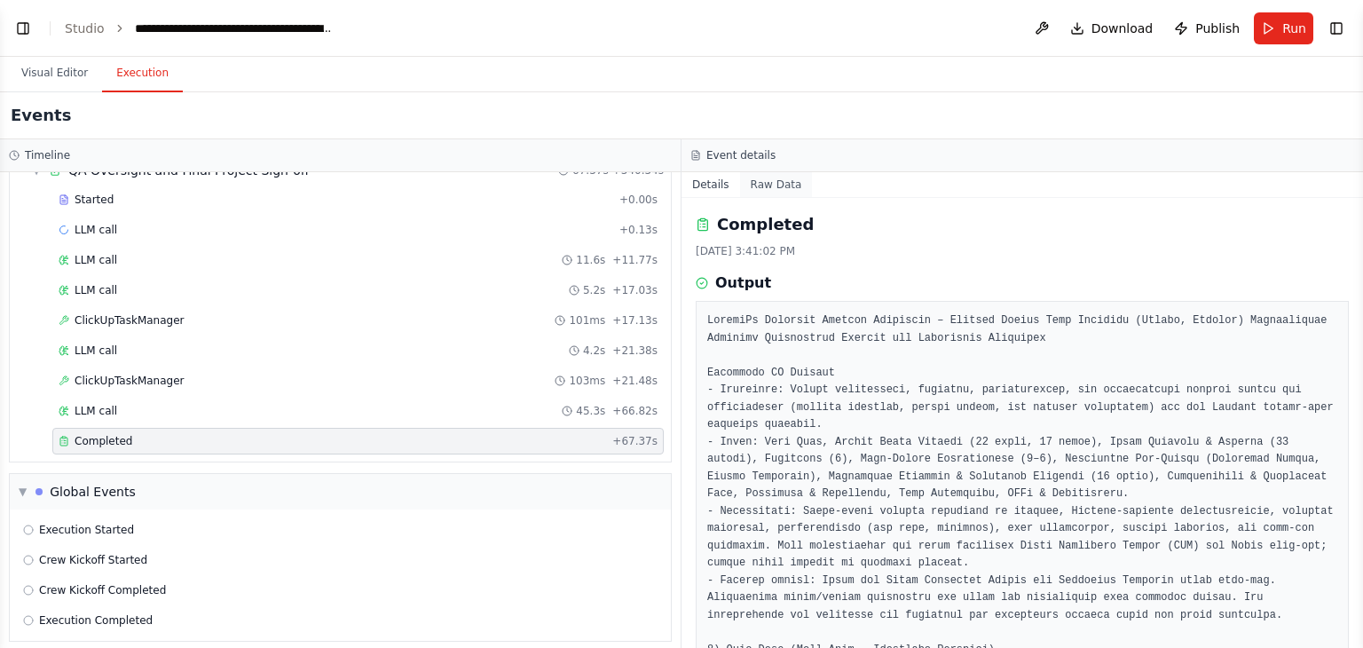
click at [760, 178] on button "Raw Data" at bounding box center [776, 184] width 73 height 25
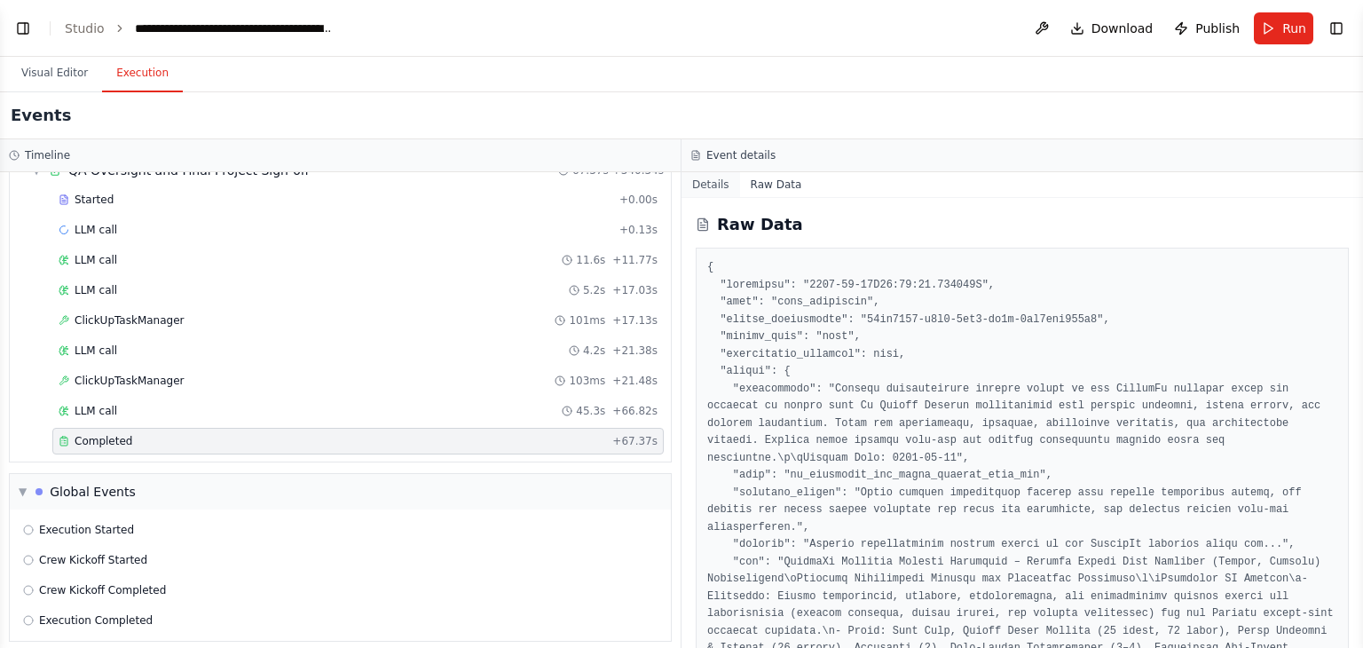
click at [711, 181] on button "Details" at bounding box center [710, 184] width 59 height 25
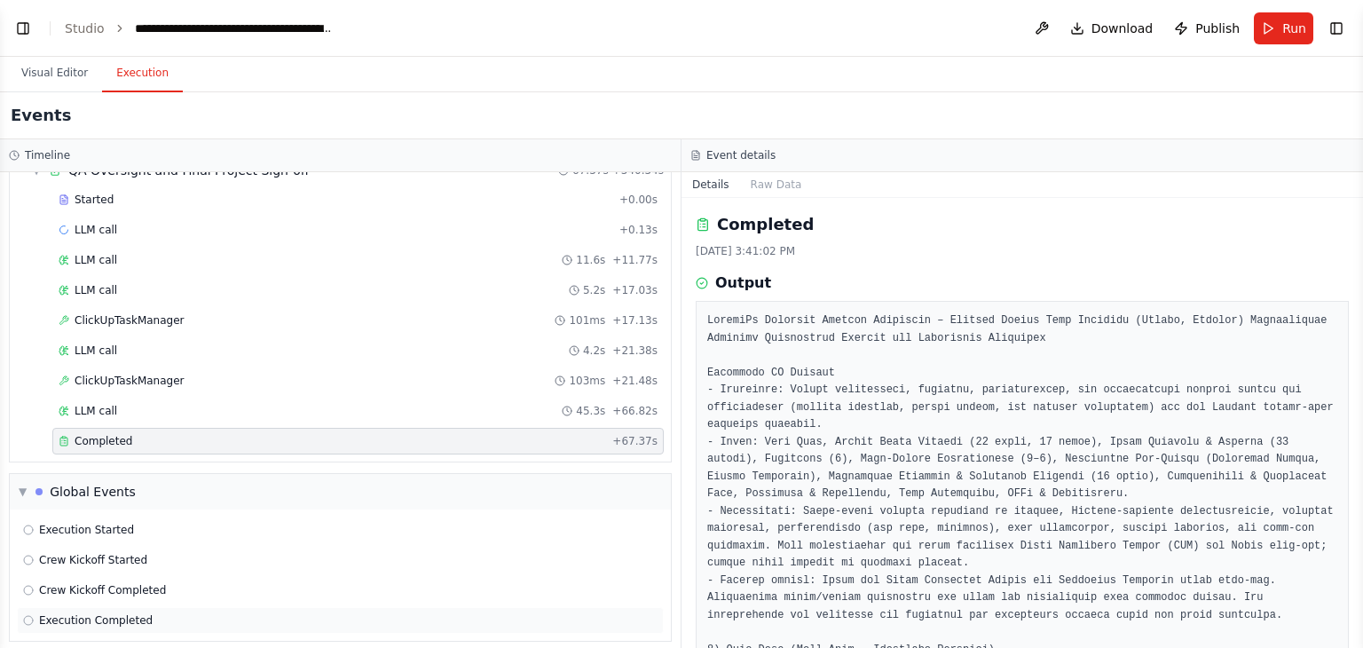
click at [128, 613] on span "Execution Completed" at bounding box center [96, 620] width 114 height 14
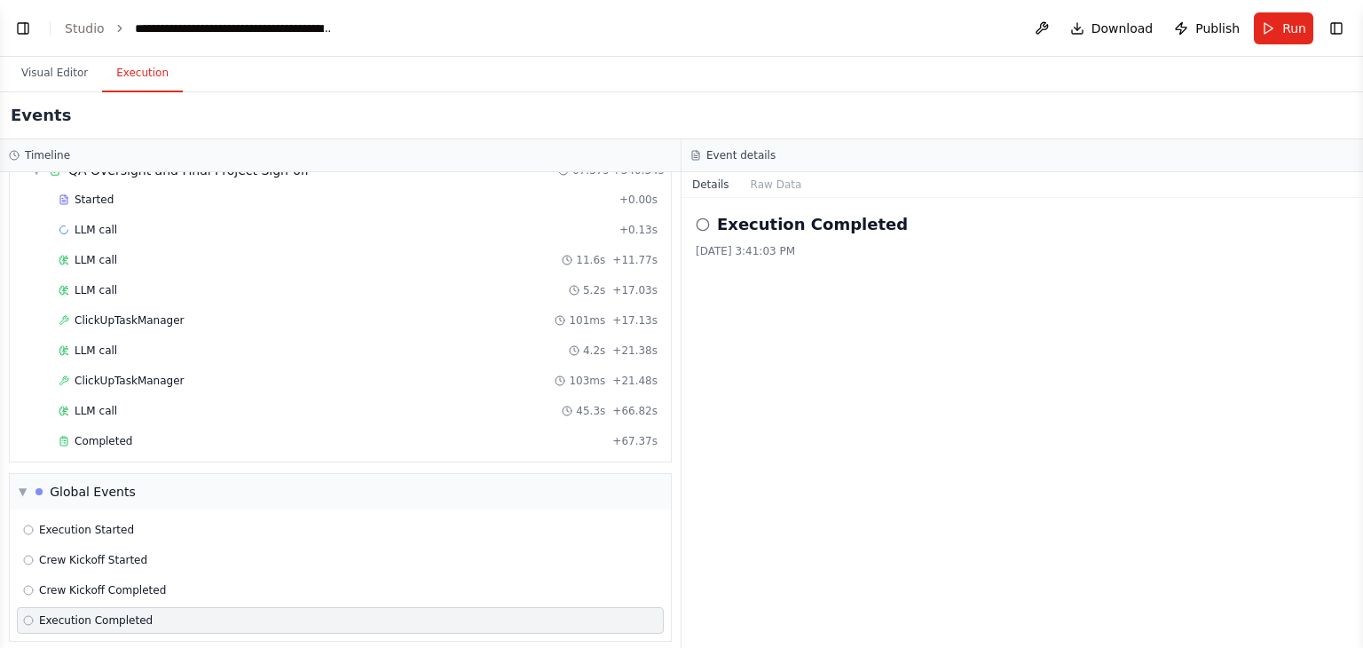
click at [707, 225] on circle at bounding box center [703, 224] width 12 height 12
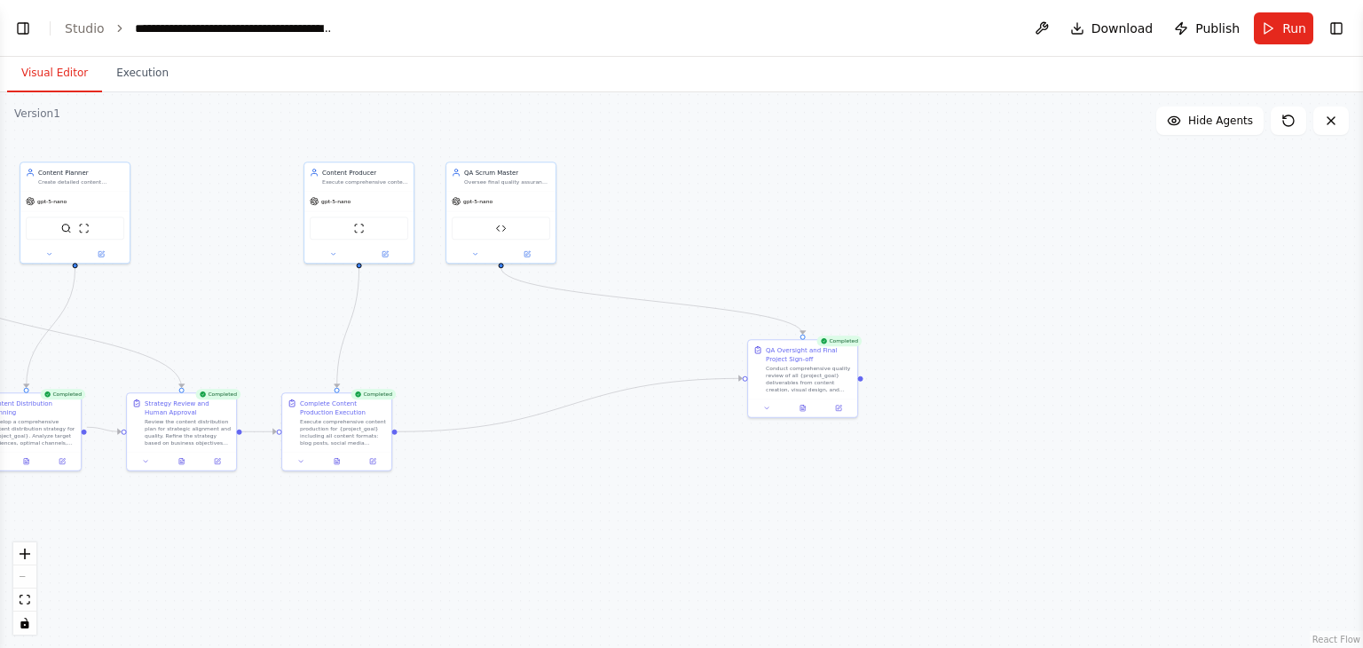
click at [79, 74] on button "Visual Editor" at bounding box center [54, 73] width 95 height 37
click at [880, 257] on div ".deletable-edge-delete-btn { width: 20px; height: 20px; border: 0px solid #ffff…" at bounding box center [681, 369] width 1363 height 555
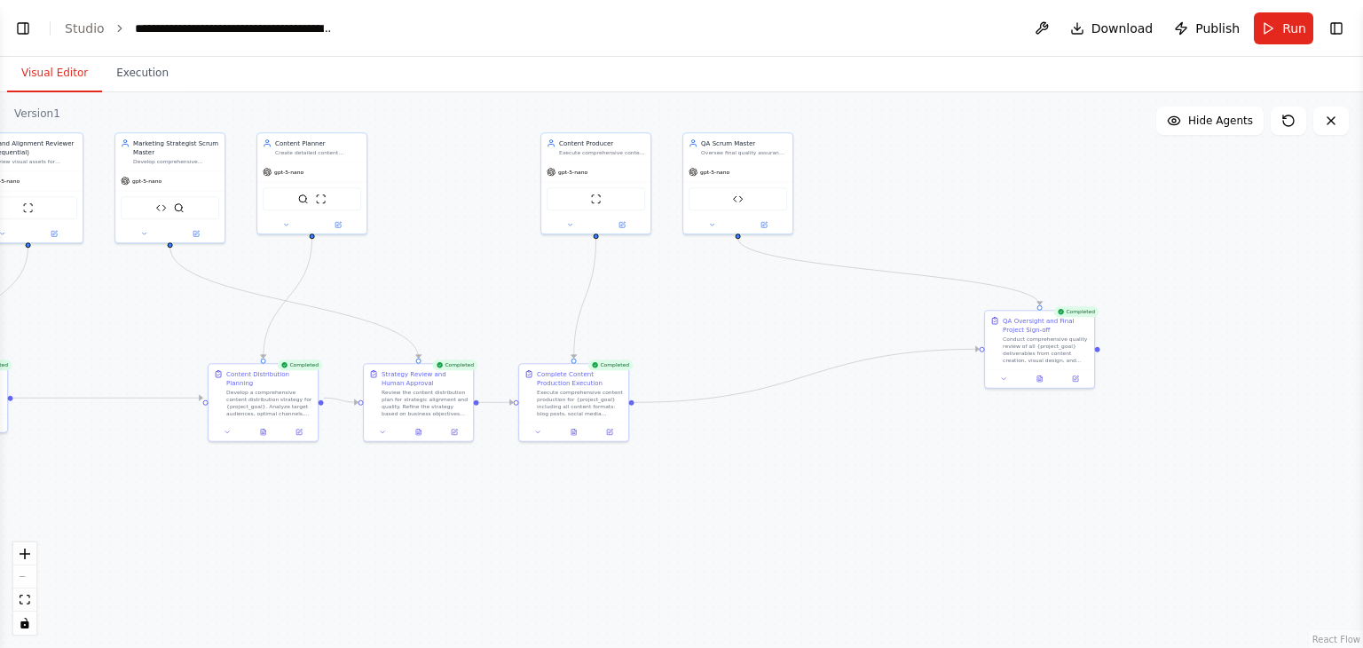
drag, startPoint x: 1061, startPoint y: 265, endPoint x: 1349, endPoint y: 228, distance: 289.9
click at [1349, 228] on div ".deletable-edge-delete-btn { width: 20px; height: 20px; border: 0px solid #ffff…" at bounding box center [681, 369] width 1363 height 555
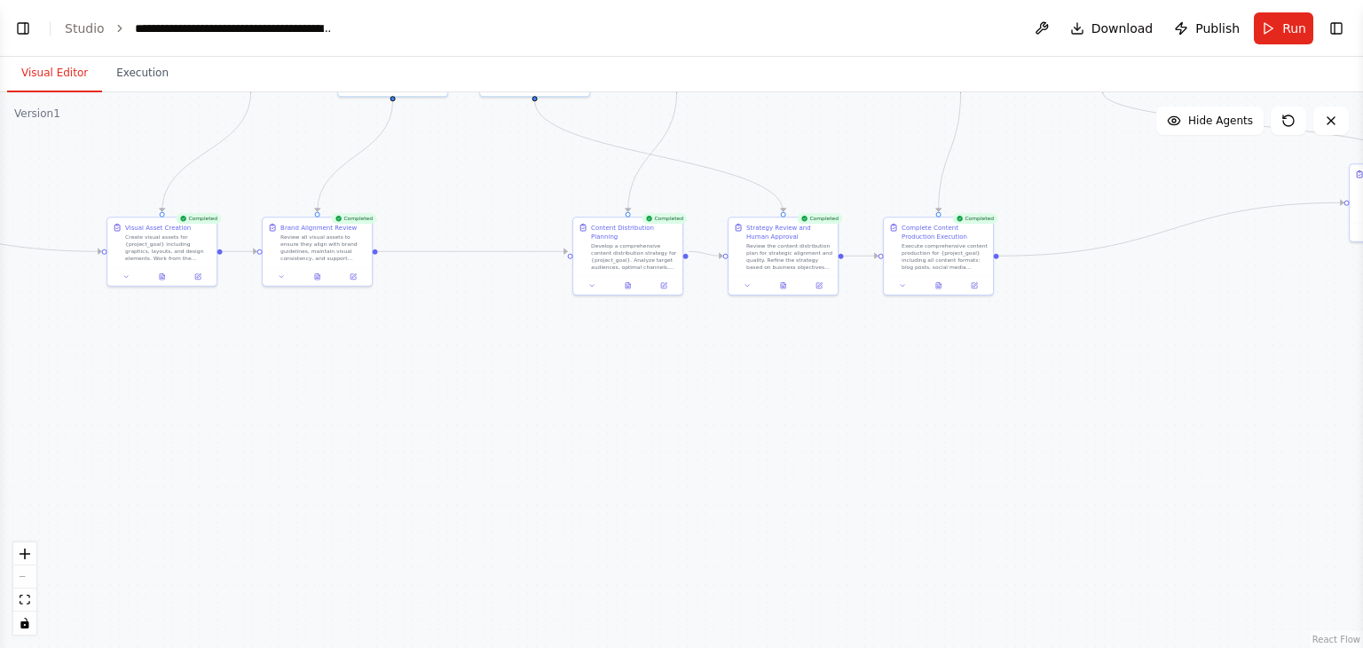
drag, startPoint x: 912, startPoint y: 544, endPoint x: 1256, endPoint y: 476, distance: 350.8
click at [1256, 476] on div ".deletable-edge-delete-btn { width: 20px; height: 20px; border: 0px solid #ffff…" at bounding box center [681, 369] width 1363 height 555
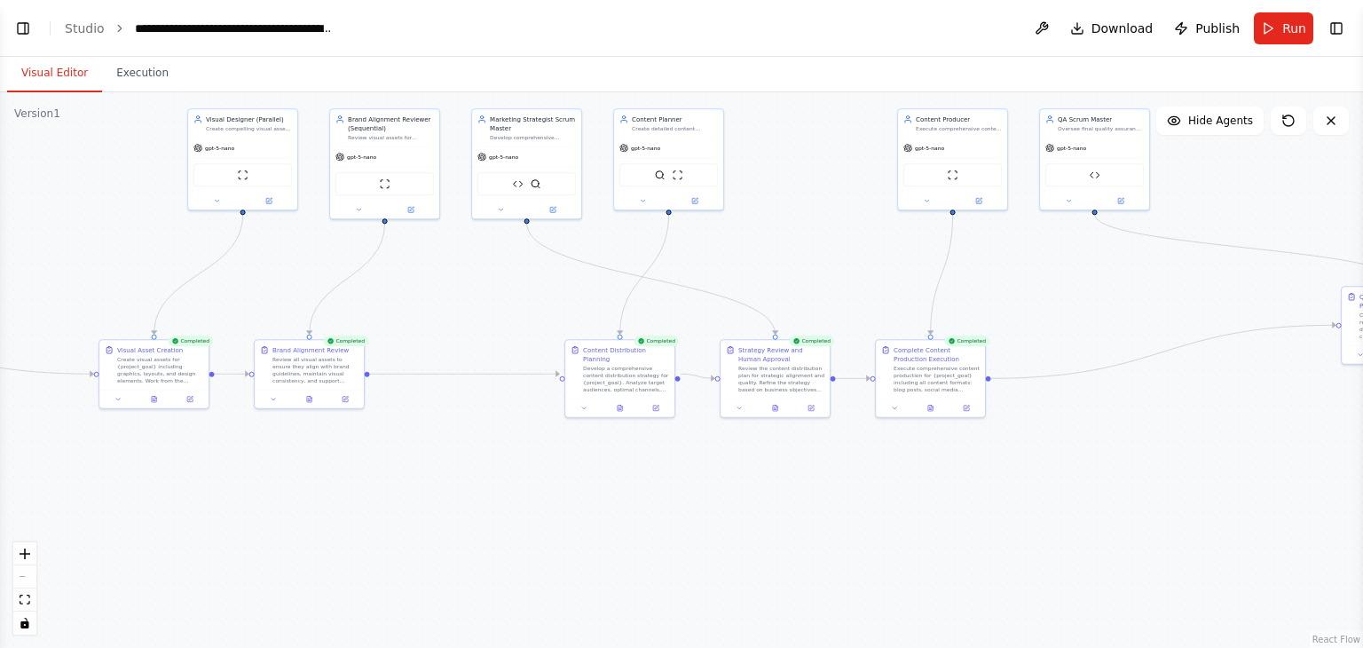
drag, startPoint x: 870, startPoint y: 193, endPoint x: 692, endPoint y: 386, distance: 262.5
click at [692, 386] on div ".deletable-edge-delete-btn { width: 20px; height: 20px; border: 0px solid #ffff…" at bounding box center [681, 369] width 1363 height 555
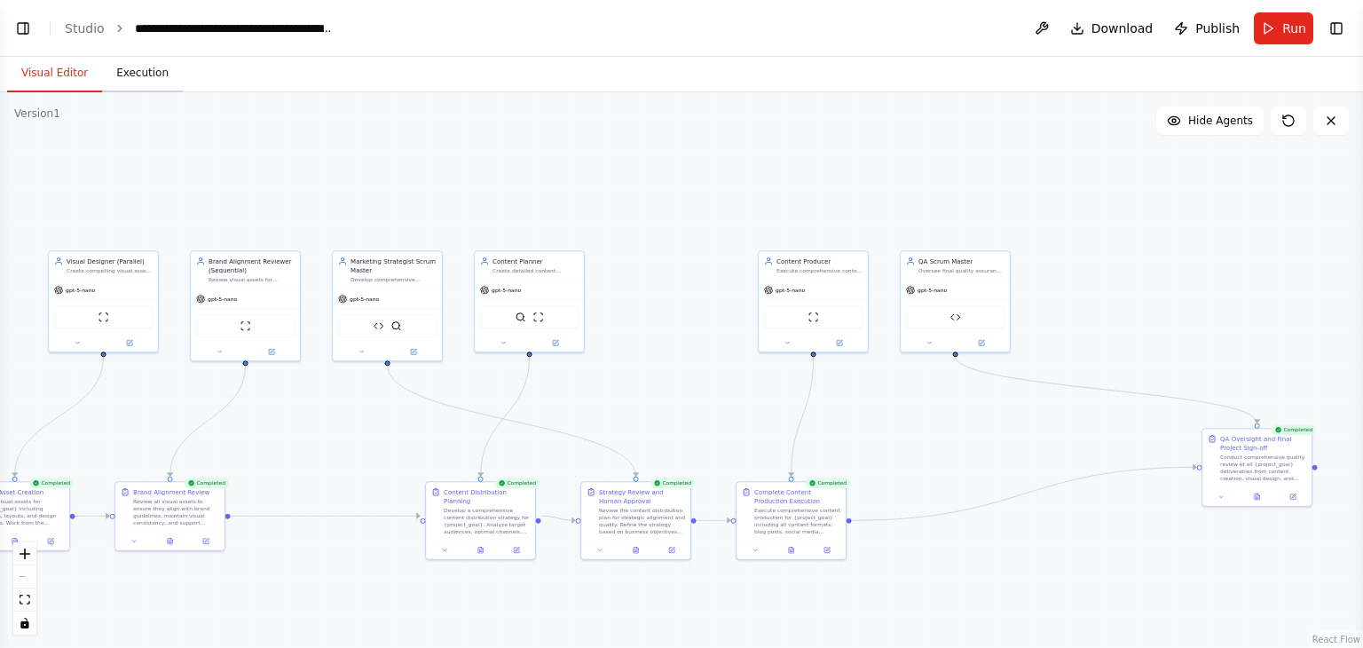
click at [117, 85] on button "Execution" at bounding box center [142, 73] width 81 height 37
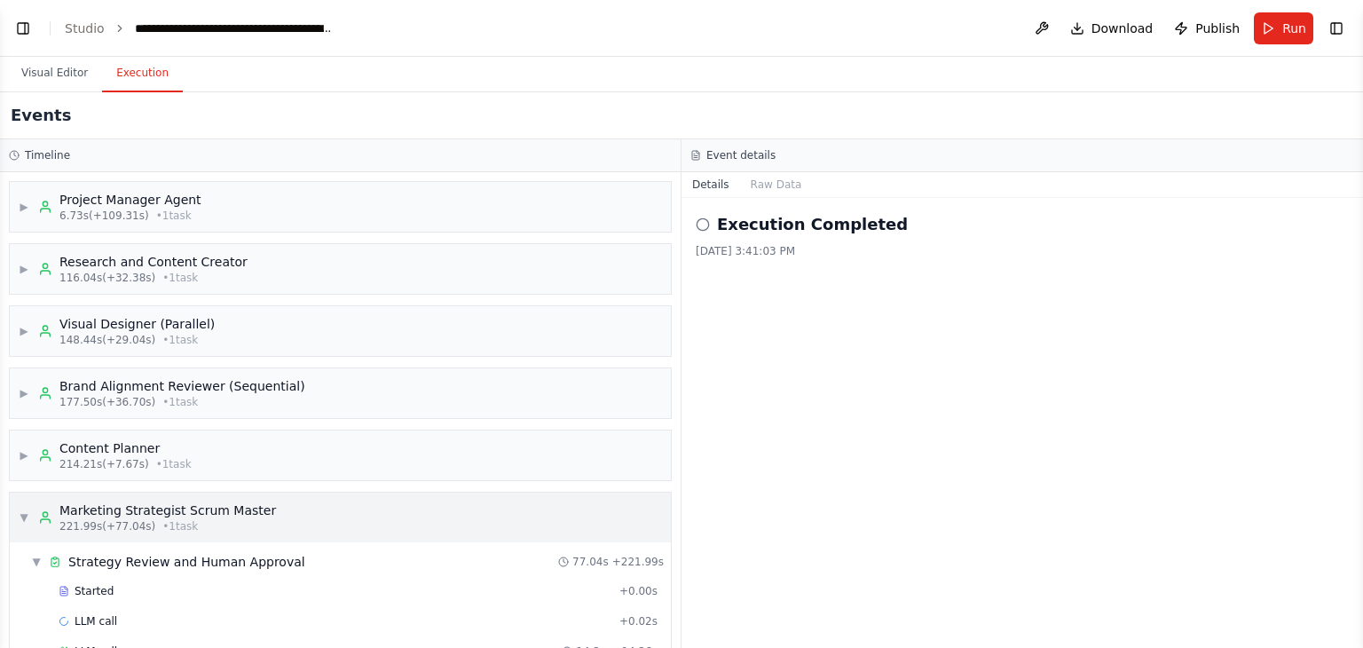
click at [23, 512] on span "▼" at bounding box center [24, 517] width 11 height 14
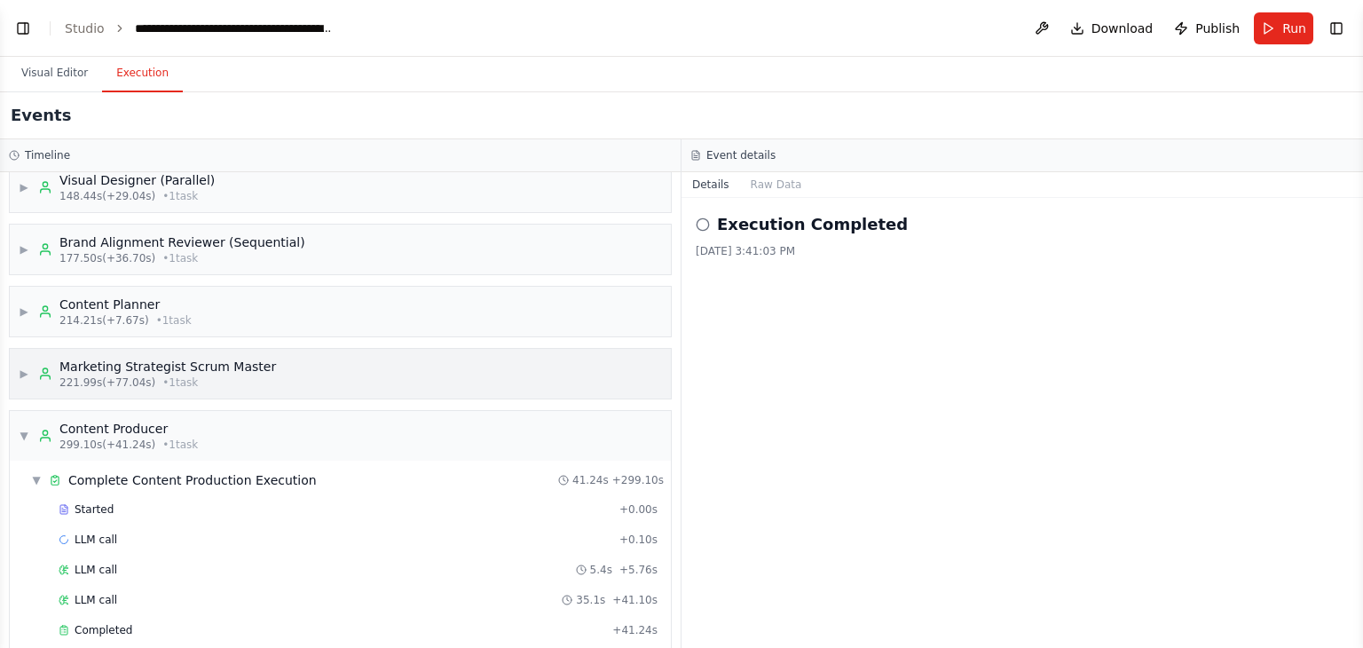
scroll to position [167, 0]
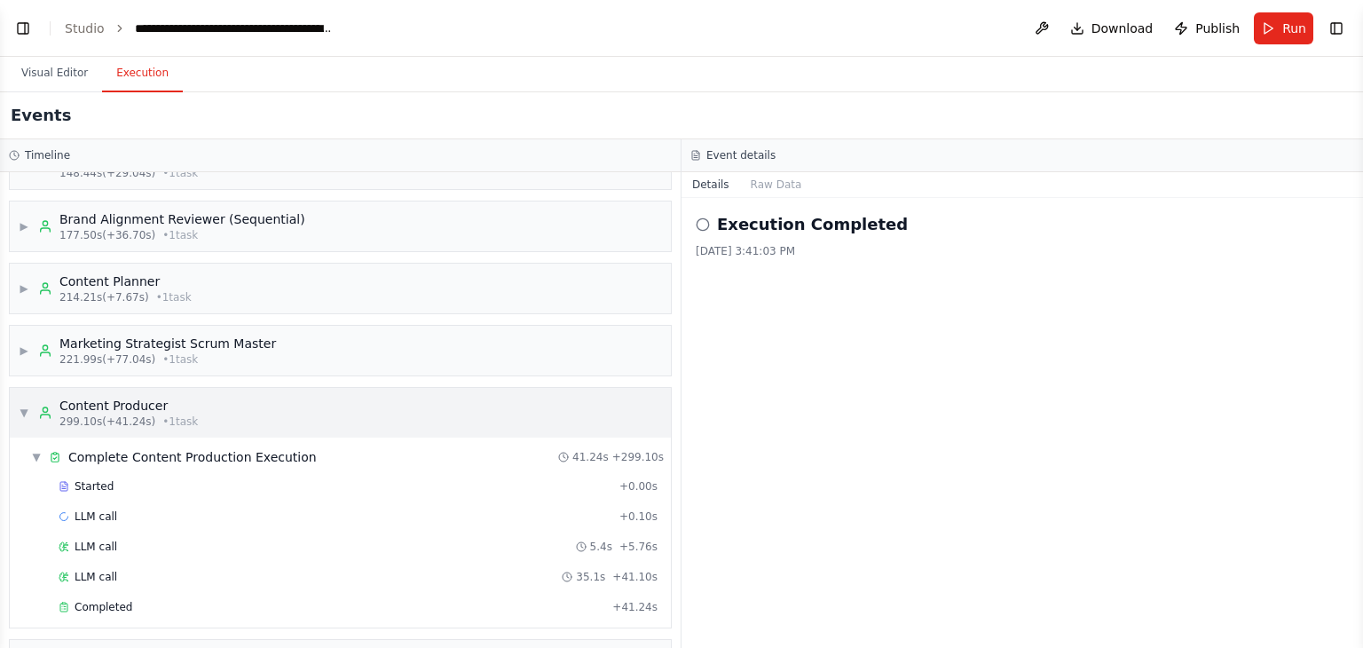
click at [19, 405] on span "▼" at bounding box center [24, 412] width 11 height 14
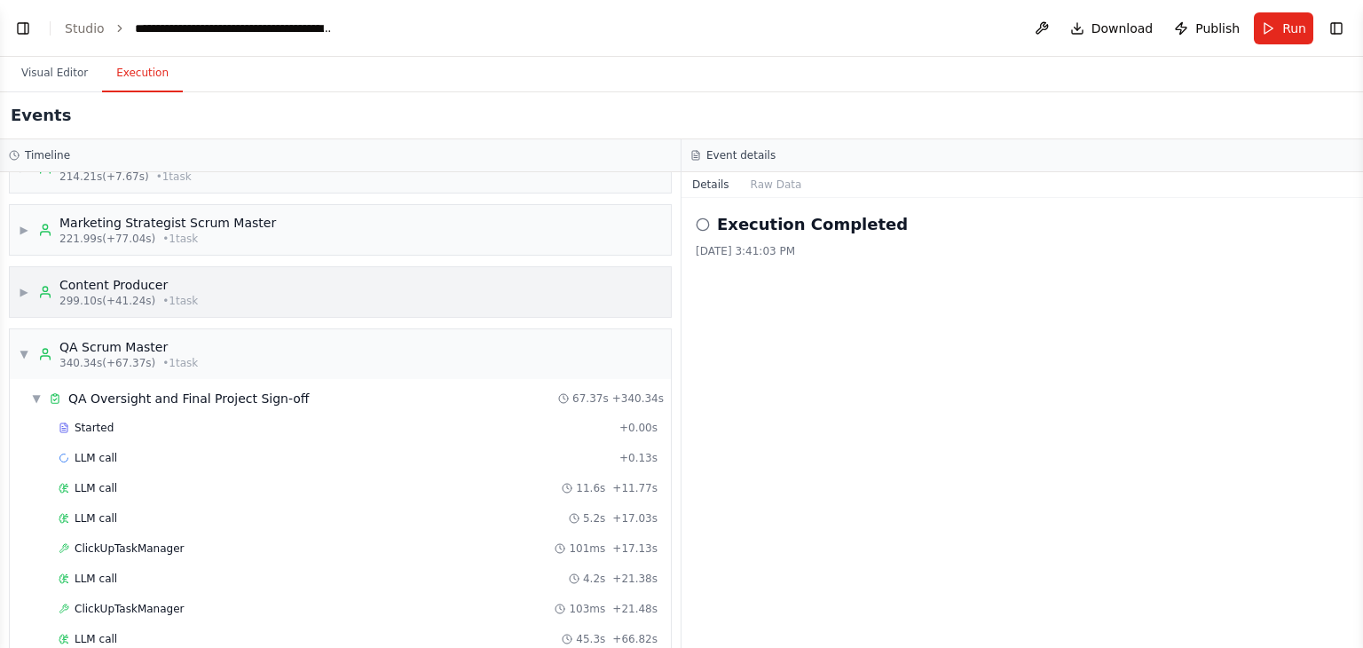
scroll to position [289, 0]
click at [21, 345] on span "▼" at bounding box center [24, 352] width 11 height 14
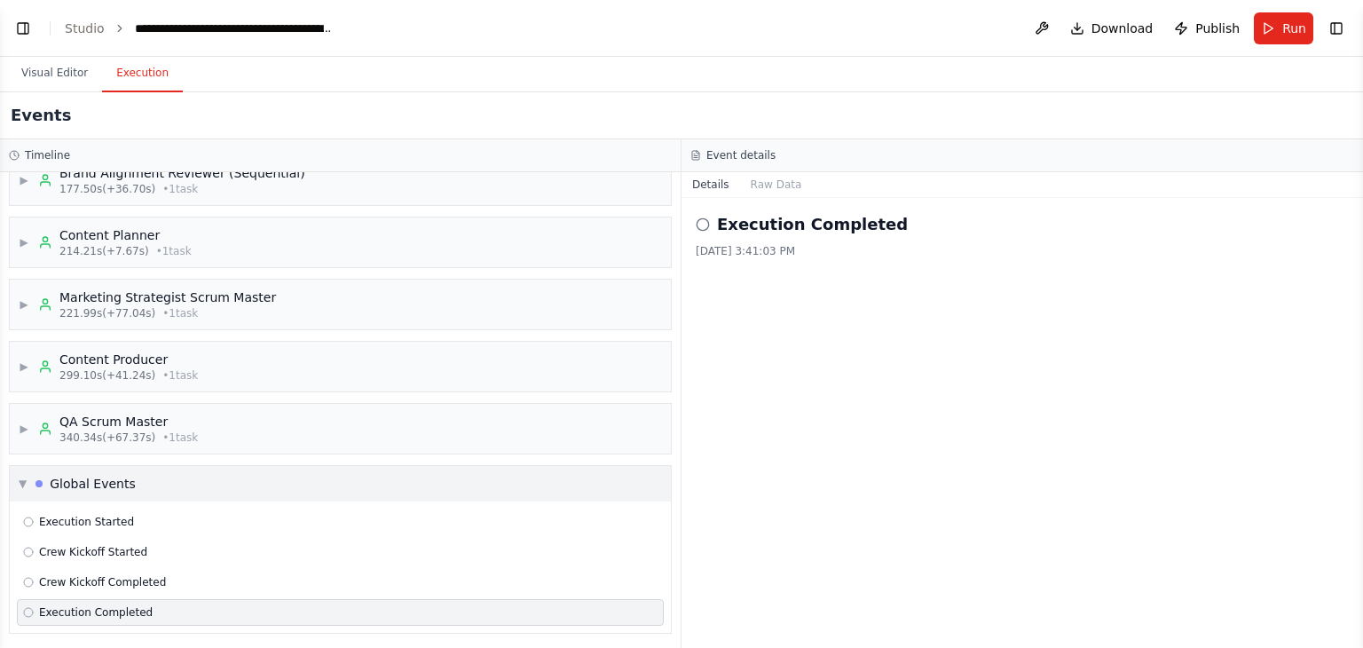
click at [27, 466] on div "▼ Global Events" at bounding box center [340, 483] width 661 height 35
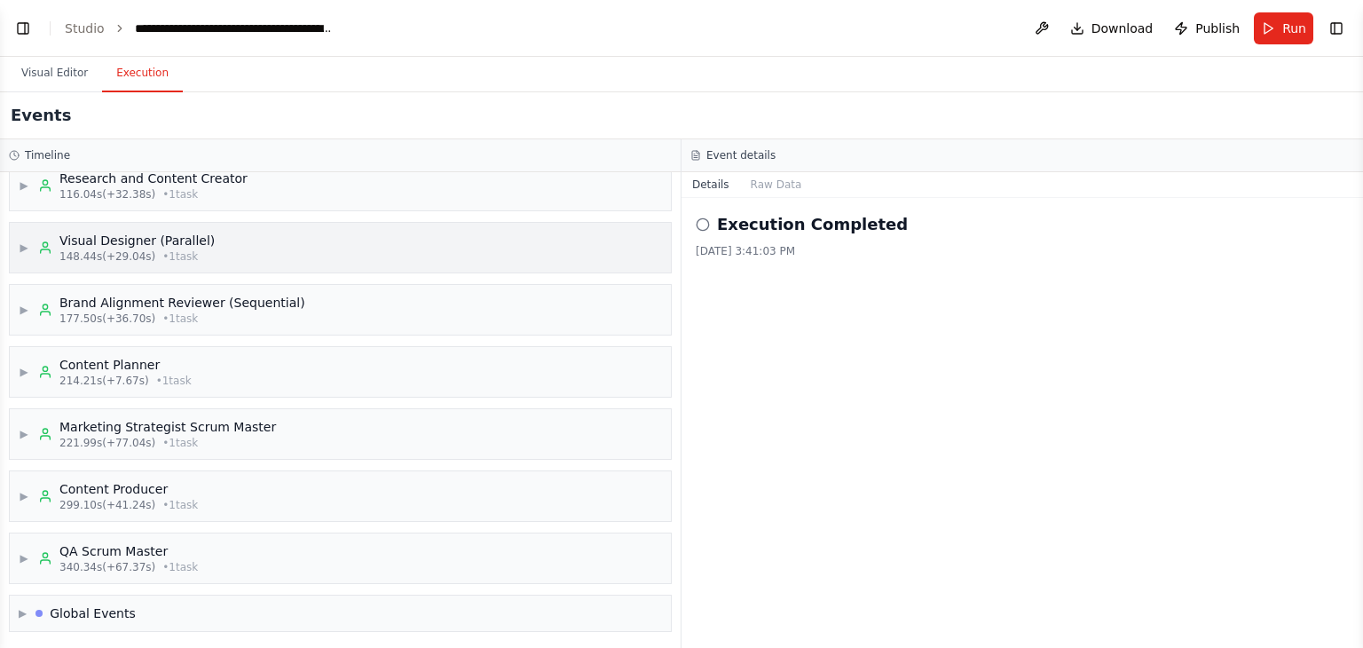
scroll to position [0, 0]
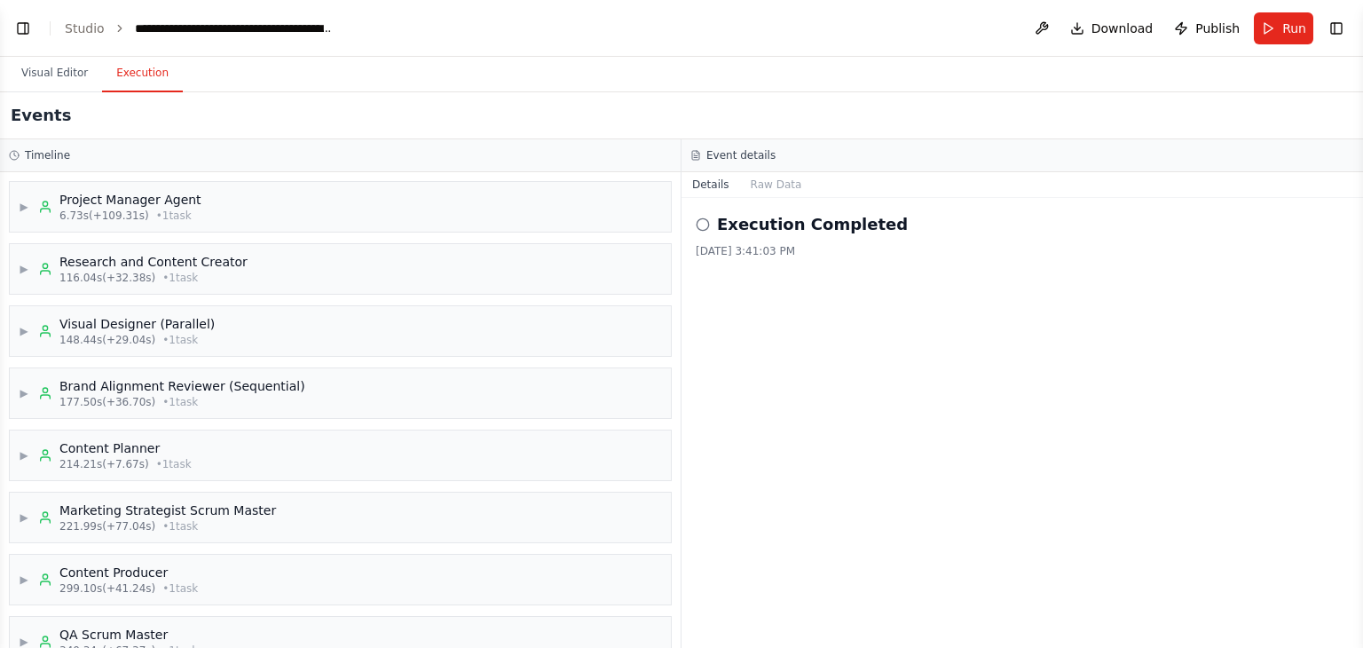
click at [735, 154] on h3 "Event details" at bounding box center [740, 155] width 69 height 14
click at [742, 186] on button "Raw Data" at bounding box center [776, 184] width 73 height 25
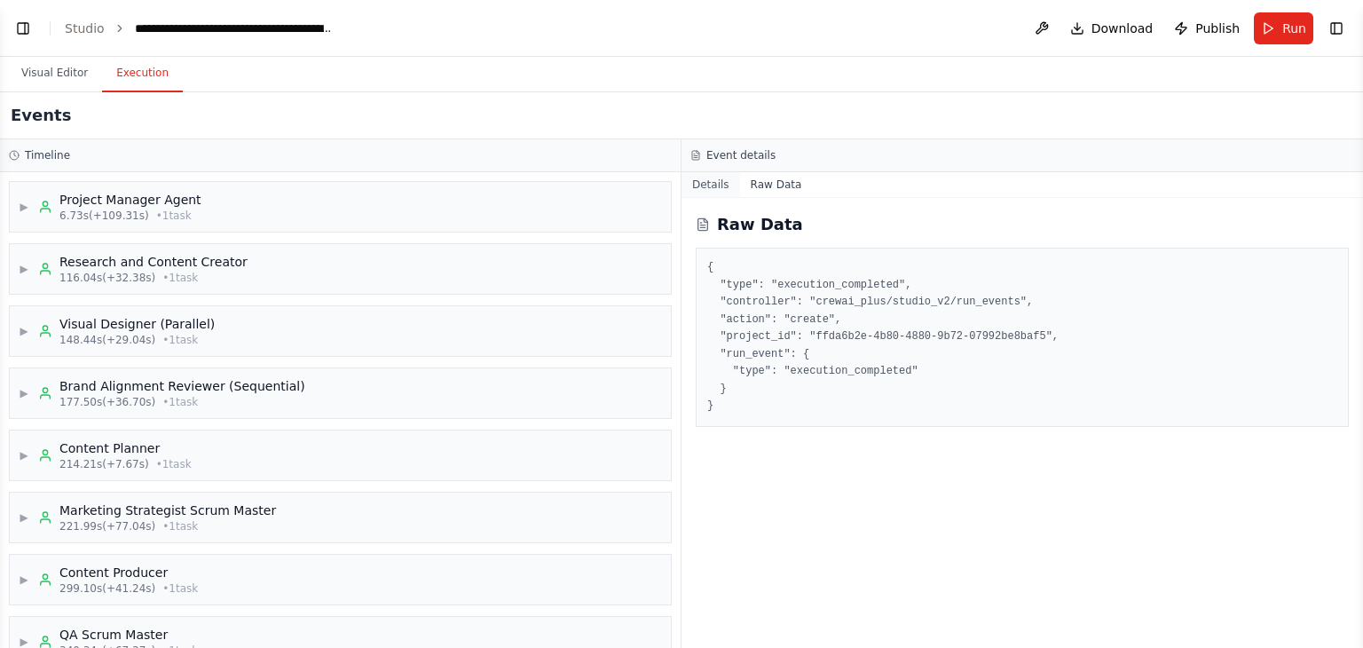
click at [714, 183] on button "Details" at bounding box center [710, 184] width 59 height 25
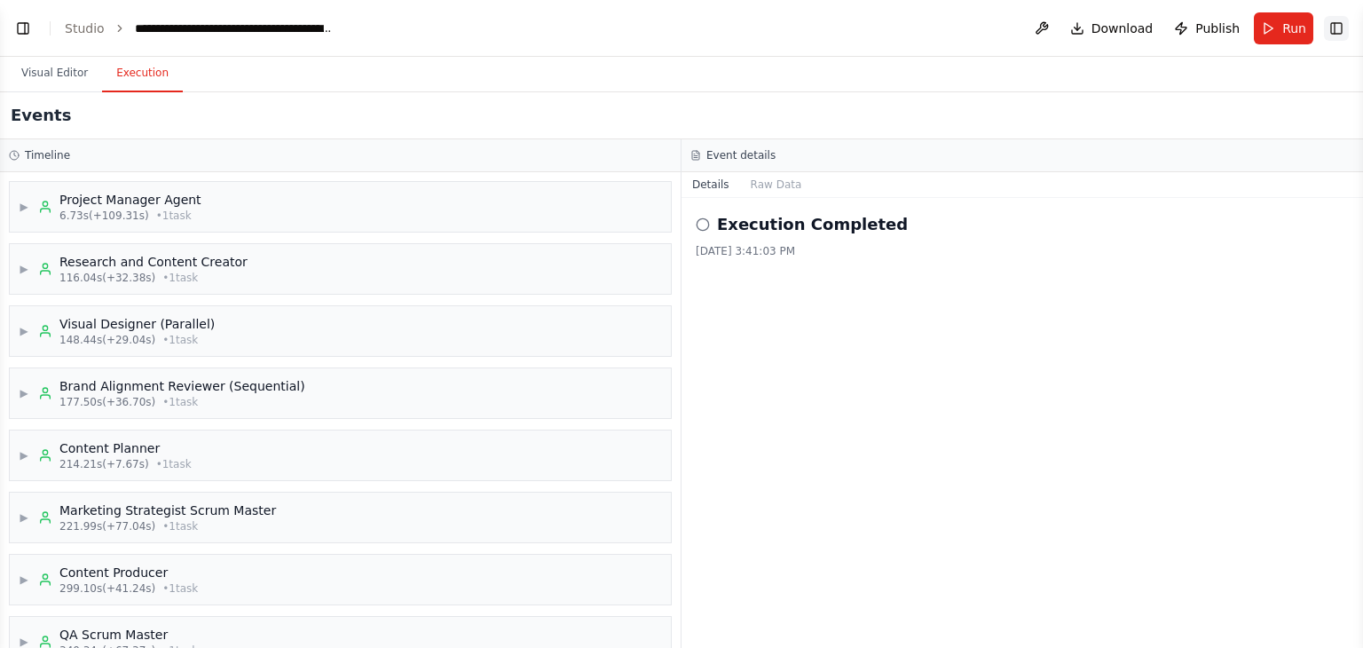
click at [1341, 18] on button "Toggle Right Sidebar" at bounding box center [1336, 28] width 25 height 25
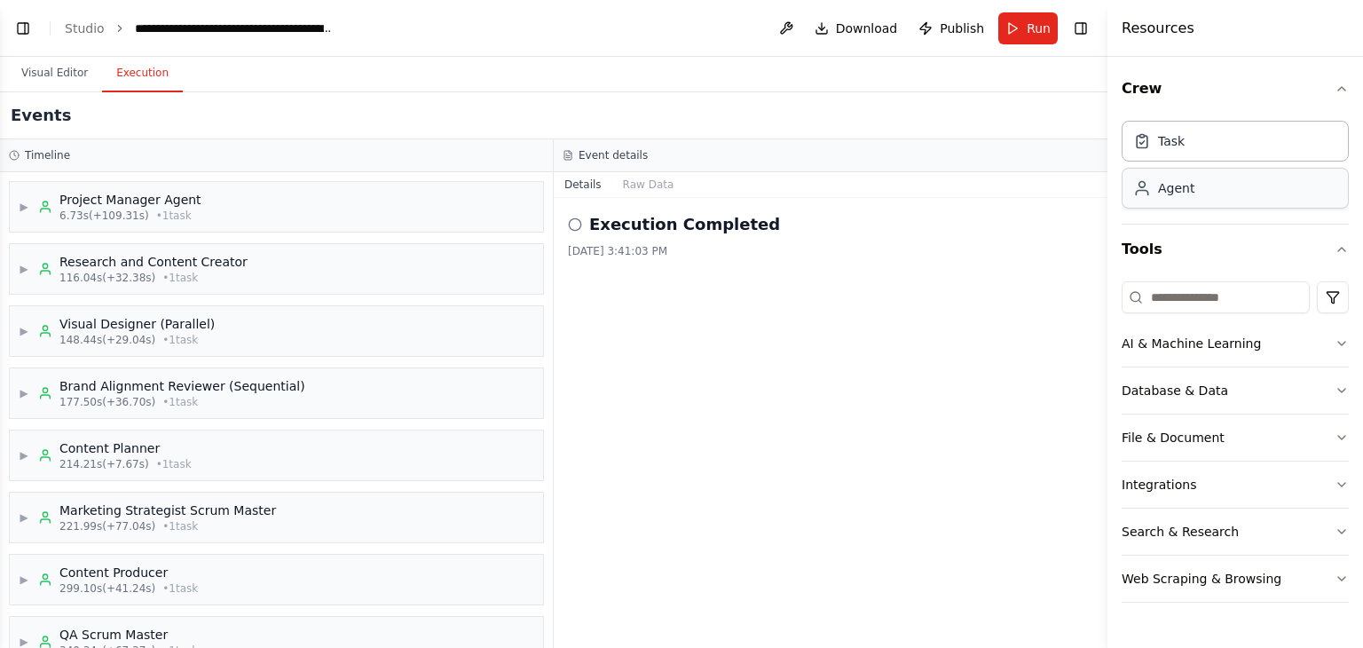
click at [1161, 203] on div "Agent" at bounding box center [1235, 188] width 227 height 41
click at [1337, 80] on button "Crew" at bounding box center [1235, 89] width 227 height 50
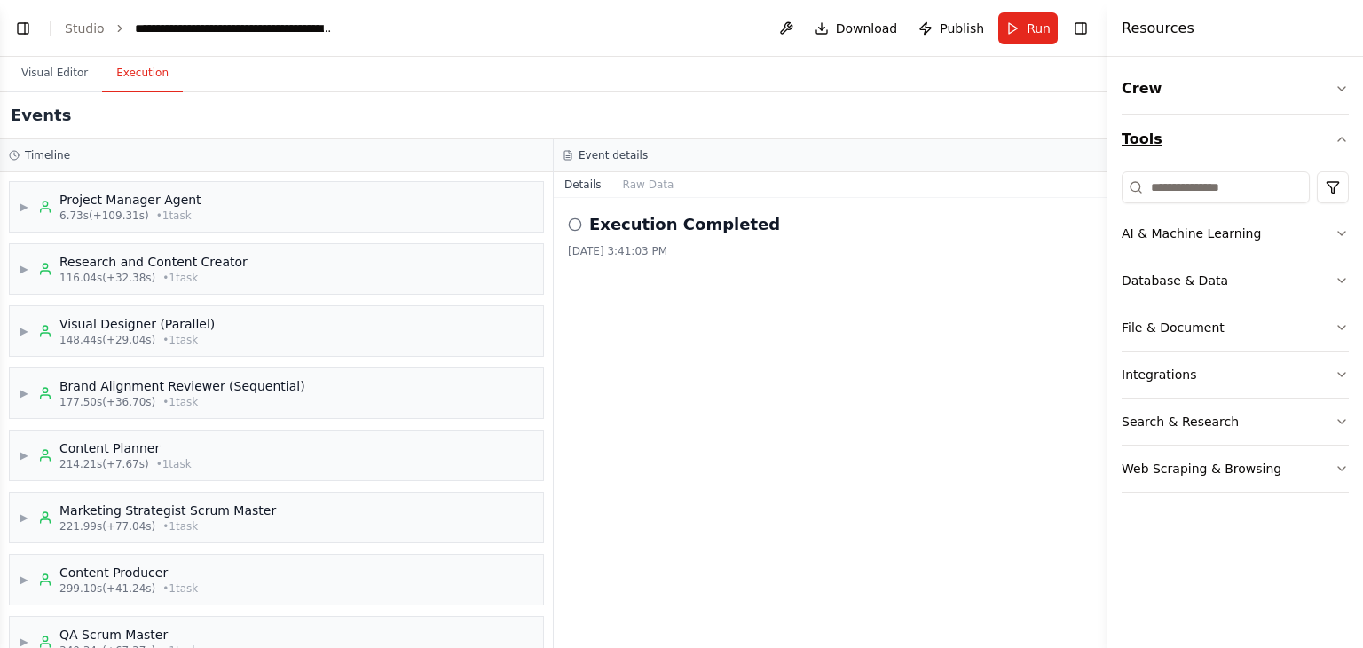
click at [1334, 143] on icon "button" at bounding box center [1341, 139] width 14 height 14
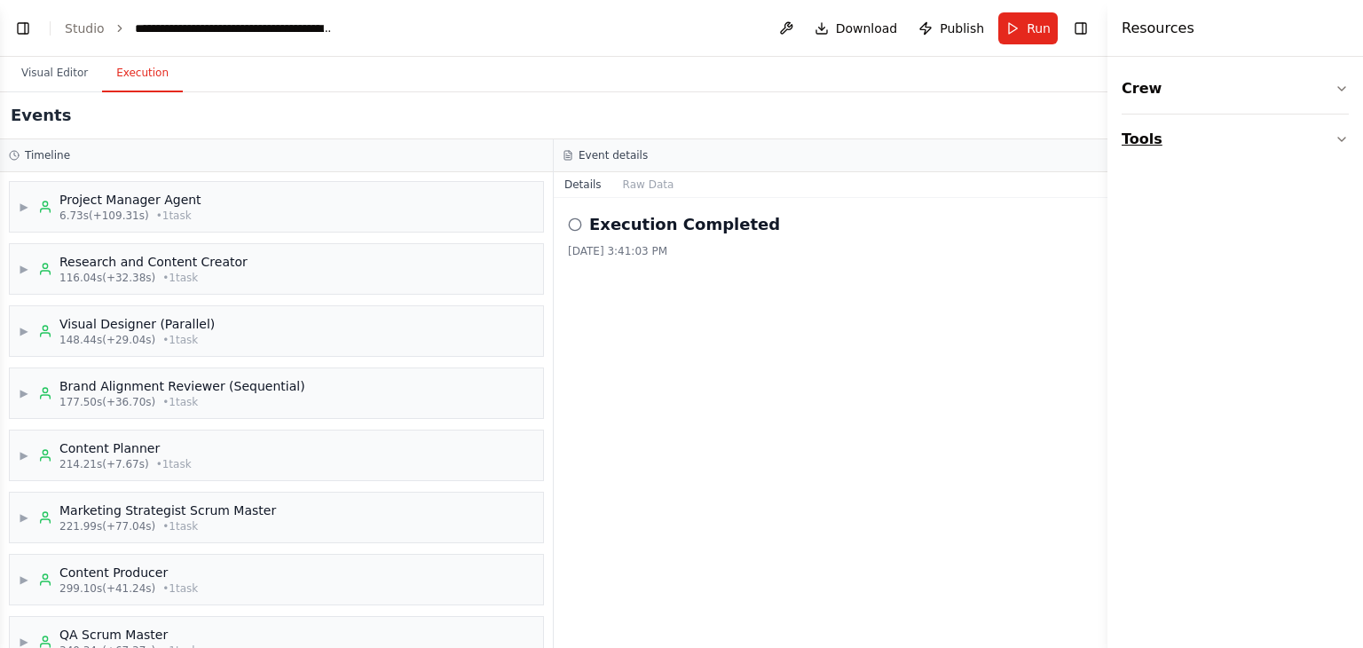
click at [1235, 134] on button "Tools" at bounding box center [1235, 139] width 227 height 50
click at [1185, 96] on button "Crew" at bounding box center [1235, 89] width 227 height 50
click at [1266, 243] on button "Tools" at bounding box center [1235, 249] width 227 height 50
click at [1278, 88] on button "Crew" at bounding box center [1235, 89] width 227 height 50
click at [1095, 43] on header "**********" at bounding box center [553, 28] width 1107 height 57
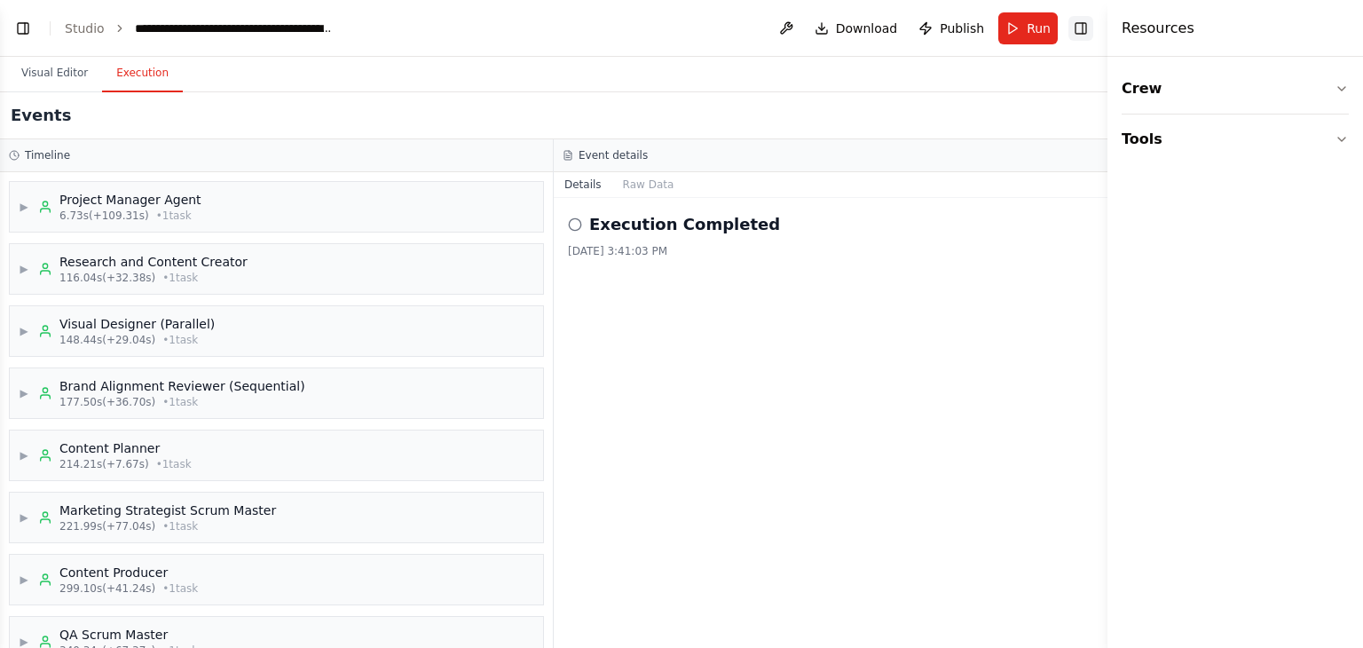
click at [1079, 29] on button "Toggle Right Sidebar" at bounding box center [1080, 28] width 25 height 25
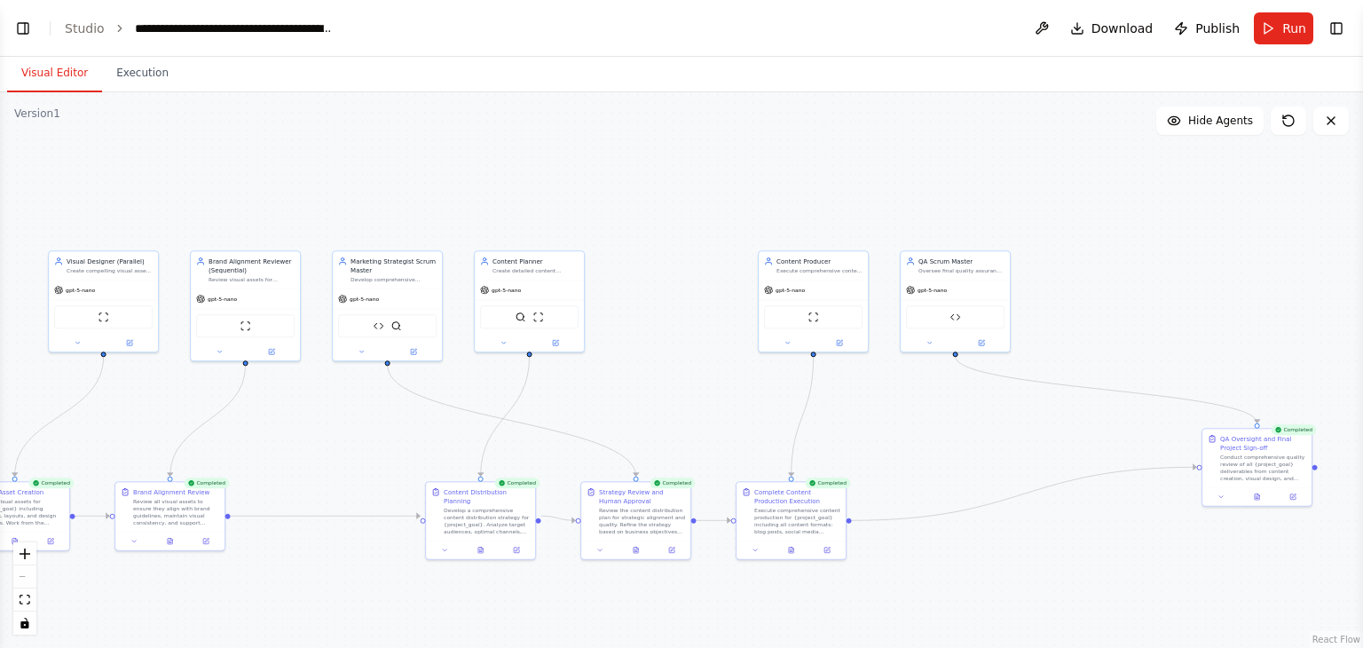
click at [78, 75] on button "Visual Editor" at bounding box center [54, 73] width 95 height 37
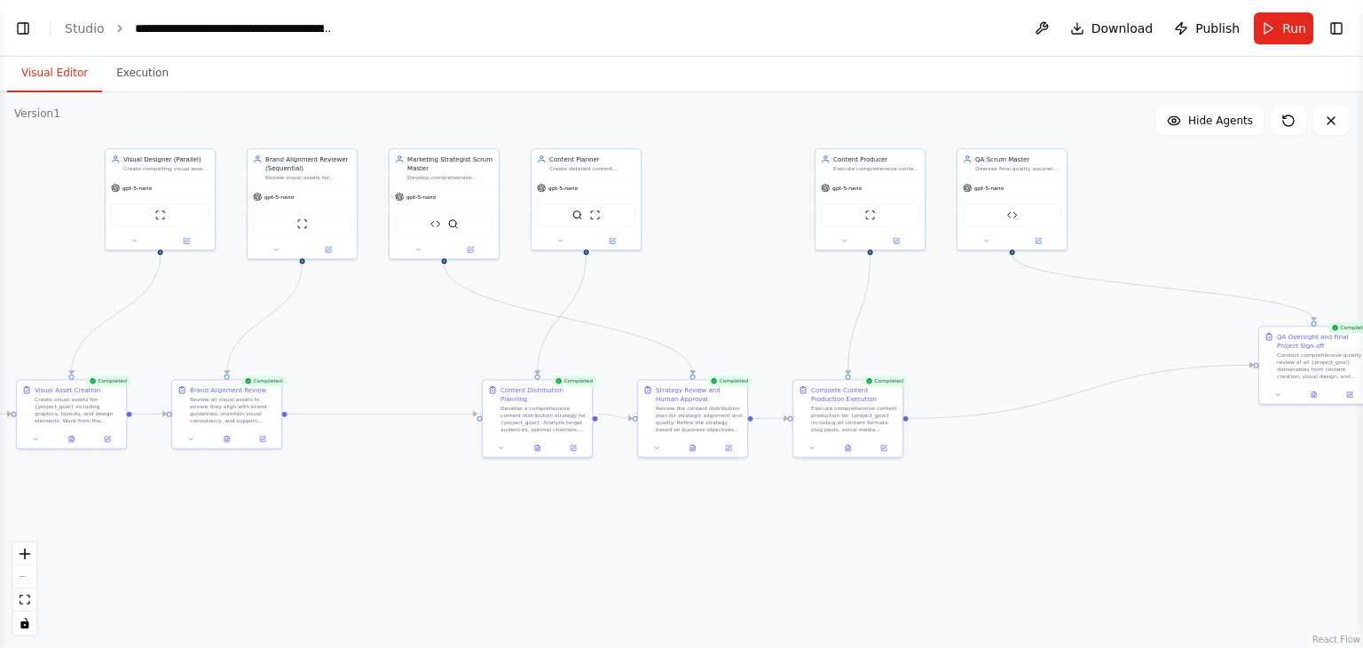
drag, startPoint x: 634, startPoint y: 161, endPoint x: 642, endPoint y: 17, distance: 144.0
click at [642, 17] on main "**********" at bounding box center [681, 324] width 1363 height 648
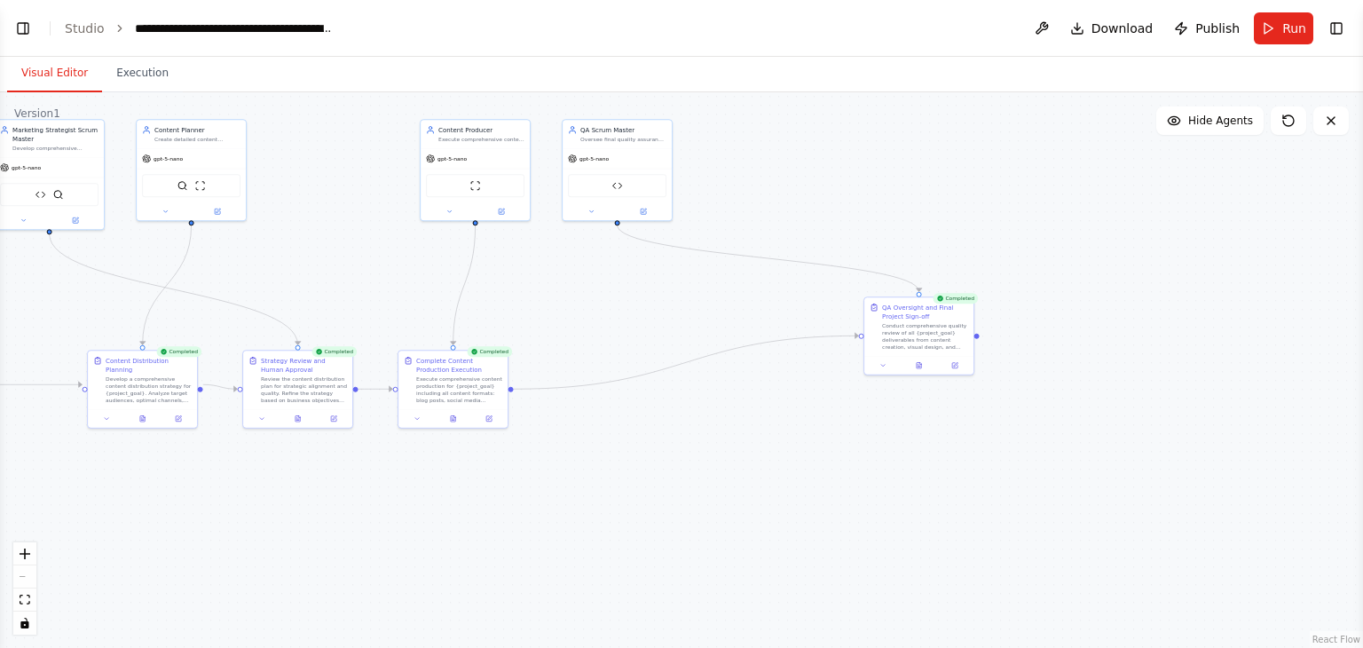
drag, startPoint x: 1013, startPoint y: 292, endPoint x: 632, endPoint y: 311, distance: 382.0
click at [632, 311] on div ".deletable-edge-delete-btn { width: 20px; height: 20px; border: 0px solid #ffff…" at bounding box center [681, 369] width 1363 height 555
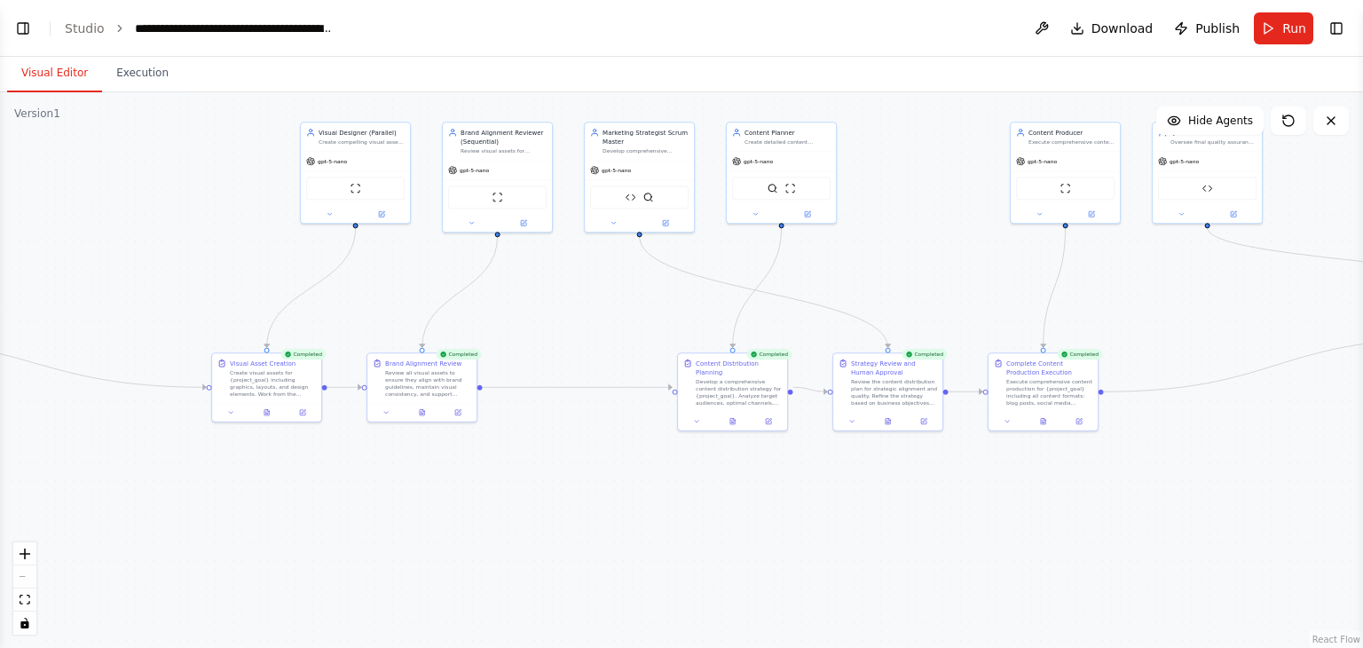
drag, startPoint x: 588, startPoint y: 335, endPoint x: 1359, endPoint y: 338, distance: 771.1
click at [1359, 338] on div "BETA Hello! I'm the CrewAI assistant. What kind of automation do you want to bu…" at bounding box center [681, 324] width 1363 height 648
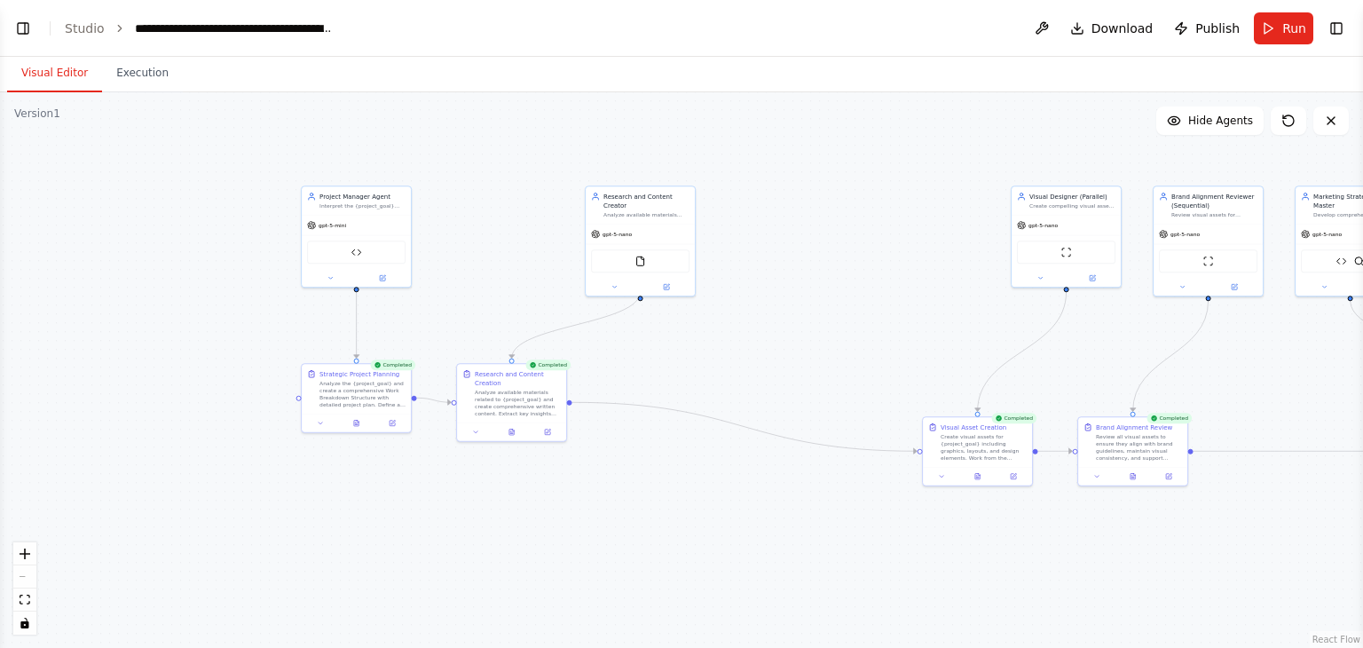
drag, startPoint x: 381, startPoint y: 303, endPoint x: 945, endPoint y: 359, distance: 567.2
click at [945, 359] on div ".deletable-edge-delete-btn { width: 20px; height: 20px; border: 0px solid #ffff…" at bounding box center [681, 369] width 1363 height 555
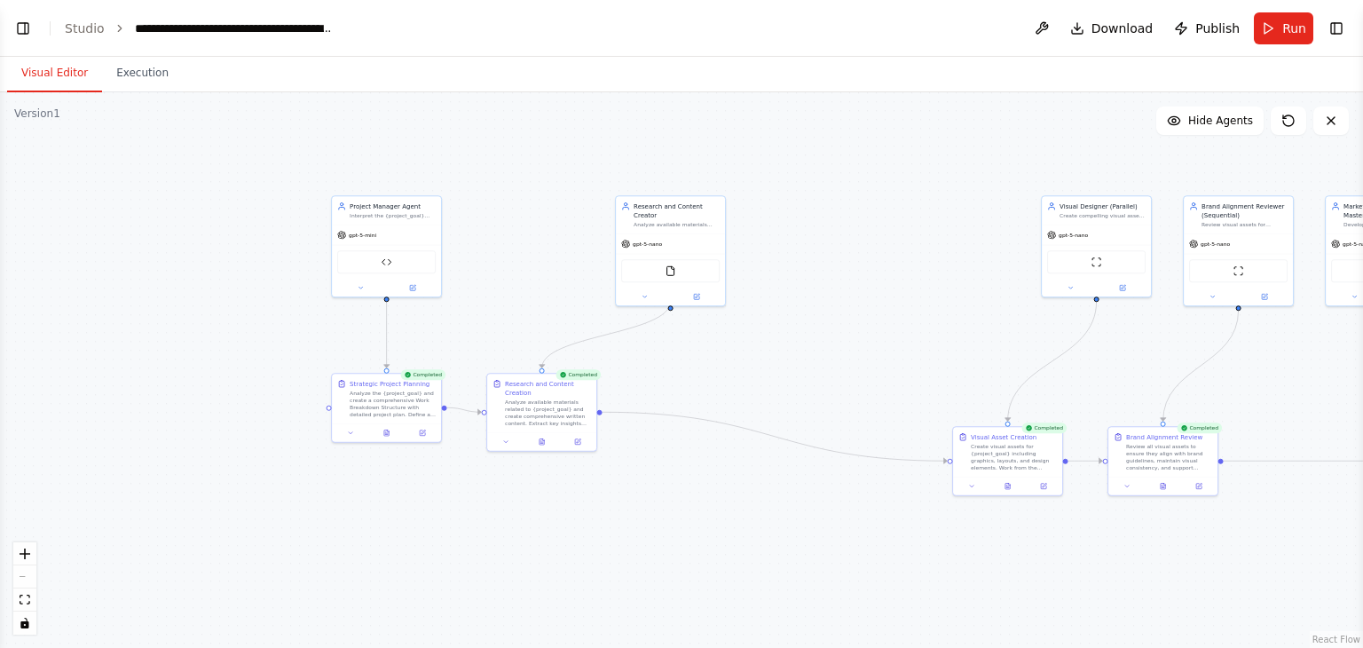
drag, startPoint x: 293, startPoint y: 161, endPoint x: 249, endPoint y: 154, distance: 44.2
click at [249, 154] on div ".deletable-edge-delete-btn { width: 20px; height: 20px; border: 0px solid #ffff…" at bounding box center [681, 369] width 1363 height 555
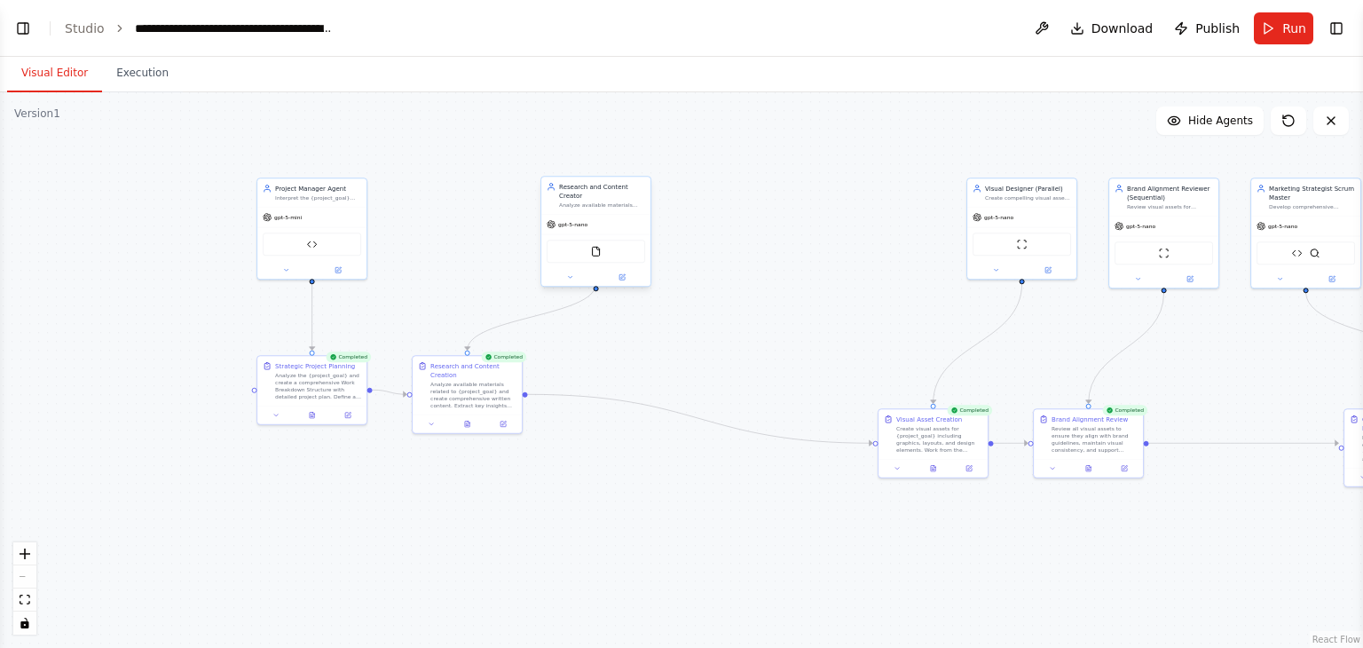
click at [610, 234] on div "FileReadTool" at bounding box center [595, 251] width 109 height 35
drag, startPoint x: 613, startPoint y: 217, endPoint x: 901, endPoint y: 219, distance: 288.4
click at [901, 219] on div "gpt-5-nano" at bounding box center [879, 225] width 109 height 20
drag, startPoint x: 514, startPoint y: 378, endPoint x: 854, endPoint y: 424, distance: 343.8
click at [854, 424] on div ".deletable-edge-delete-btn { width: 20px; height: 20px; border: 0px solid #ffff…" at bounding box center [681, 369] width 1363 height 555
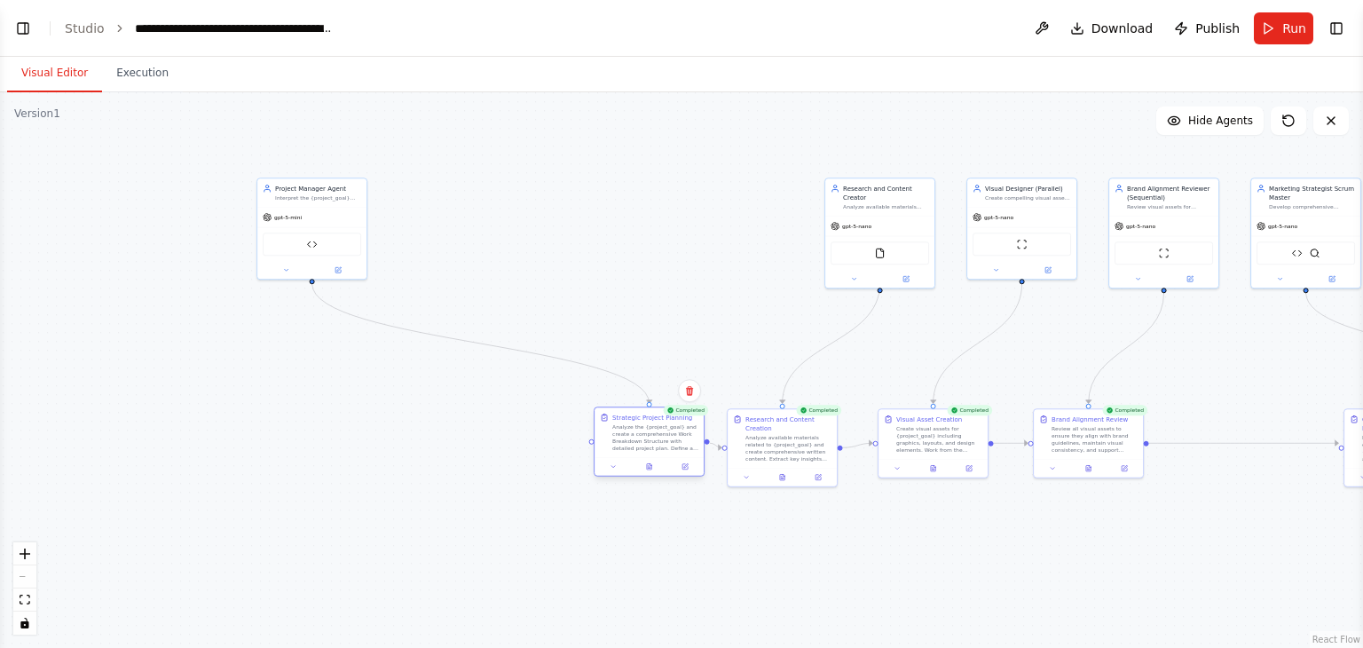
drag, startPoint x: 358, startPoint y: 379, endPoint x: 699, endPoint y: 436, distance: 345.4
click at [699, 436] on div "Strategic Project Planning Analyze the {project_goal} and create a comprehensiv…" at bounding box center [648, 432] width 109 height 50
click at [319, 221] on div "gpt-5-mini" at bounding box center [311, 216] width 109 height 20
drag, startPoint x: 336, startPoint y: 210, endPoint x: 689, endPoint y: 219, distance: 352.4
click at [689, 219] on div "gpt-5-mini" at bounding box center [657, 225] width 109 height 20
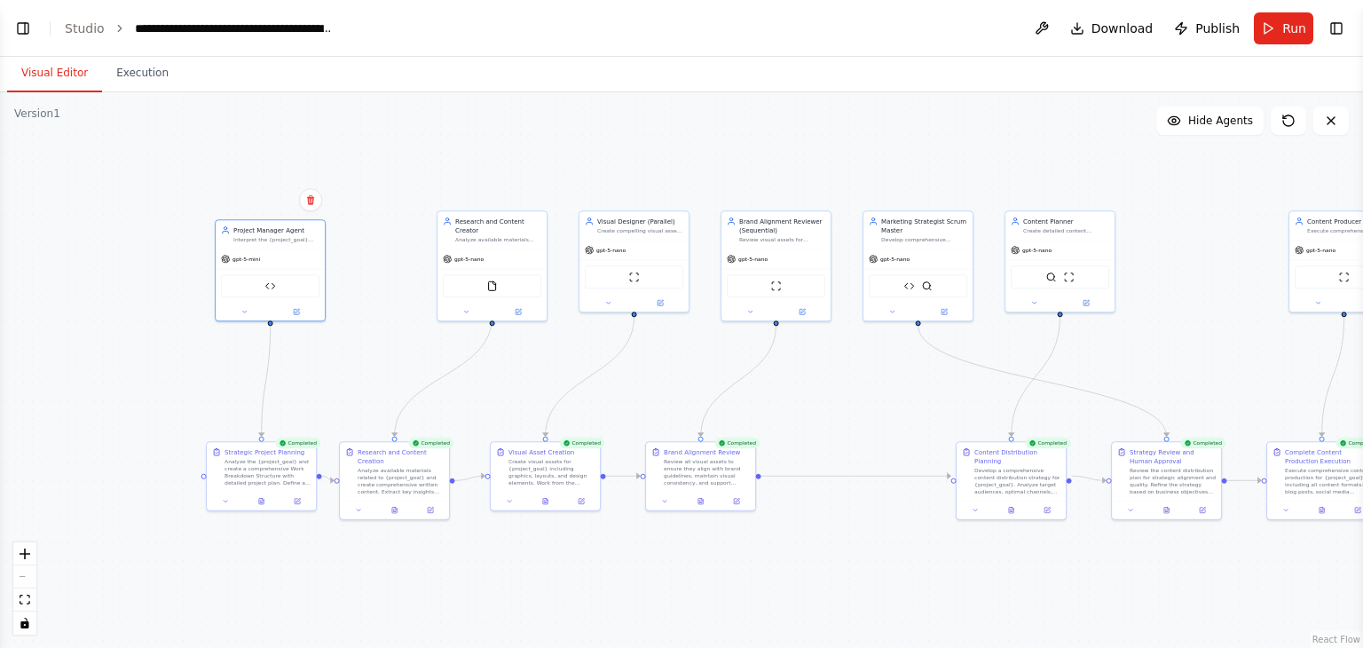
drag, startPoint x: 940, startPoint y: 328, endPoint x: 550, endPoint y: 362, distance: 391.0
click at [550, 362] on div ".deletable-edge-delete-btn { width: 20px; height: 20px; border: 0px solid #ffff…" at bounding box center [681, 369] width 1363 height 555
drag, startPoint x: 500, startPoint y: 248, endPoint x: 405, endPoint y: 261, distance: 96.7
click at [405, 261] on div "gpt-5-nano" at bounding box center [401, 267] width 109 height 20
drag, startPoint x: 657, startPoint y: 258, endPoint x: 575, endPoint y: 272, distance: 82.9
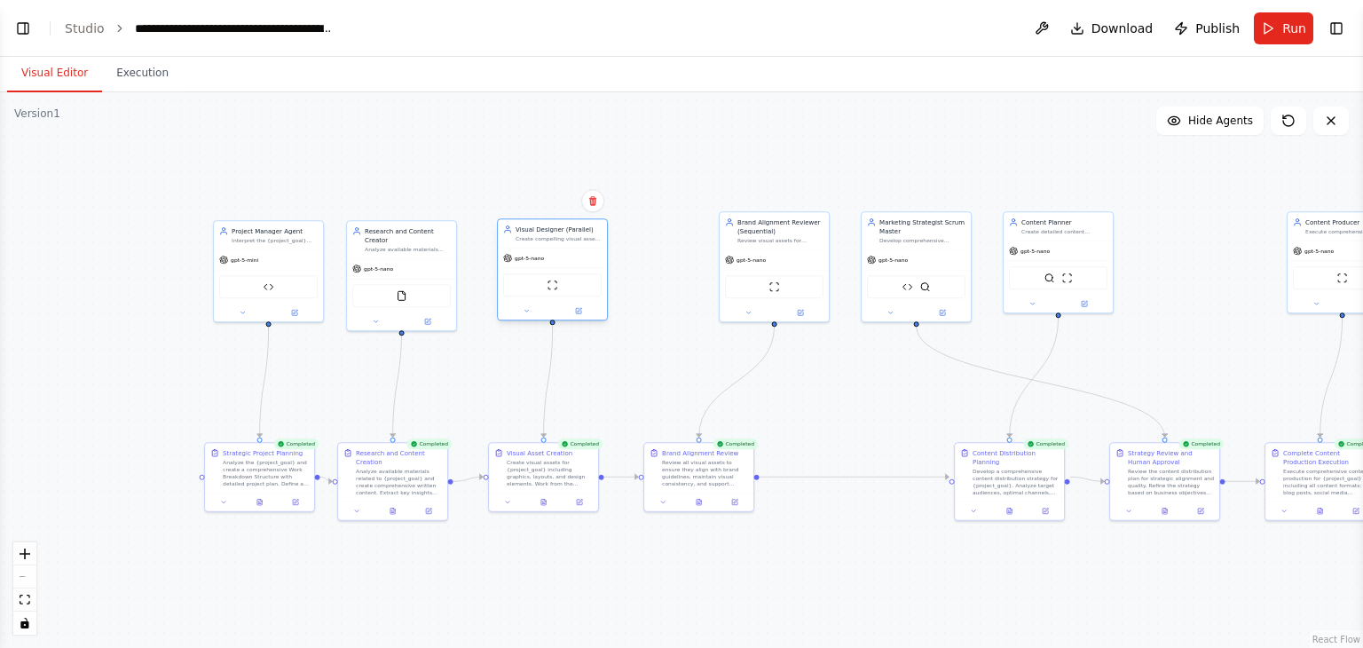
click at [575, 272] on div "ScrapeWebsiteTool" at bounding box center [552, 285] width 109 height 35
drag, startPoint x: 799, startPoint y: 265, endPoint x: 725, endPoint y: 276, distance: 74.4
click at [725, 276] on div "gpt-5-nano ScrapeWebsiteTool" at bounding box center [711, 292] width 109 height 72
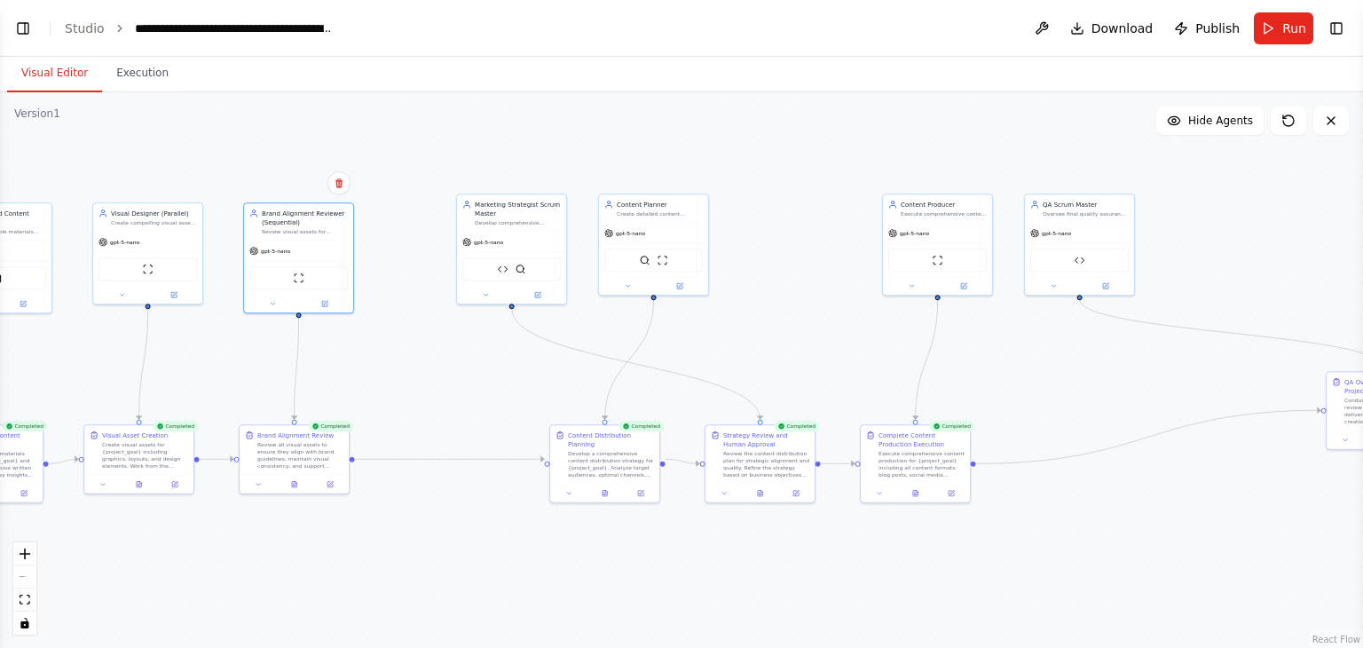
drag, startPoint x: 855, startPoint y: 373, endPoint x: 451, endPoint y: 354, distance: 405.0
click at [451, 354] on div ".deletable-edge-delete-btn { width: 20px; height: 20px; border: 0px solid #ffff…" at bounding box center [681, 369] width 1363 height 555
drag, startPoint x: 675, startPoint y: 235, endPoint x: 455, endPoint y: 362, distance: 254.0
click at [455, 362] on div "gpt-5-nano" at bounding box center [413, 355] width 109 height 20
drag, startPoint x: 547, startPoint y: 243, endPoint x: 824, endPoint y: 233, distance: 277.9
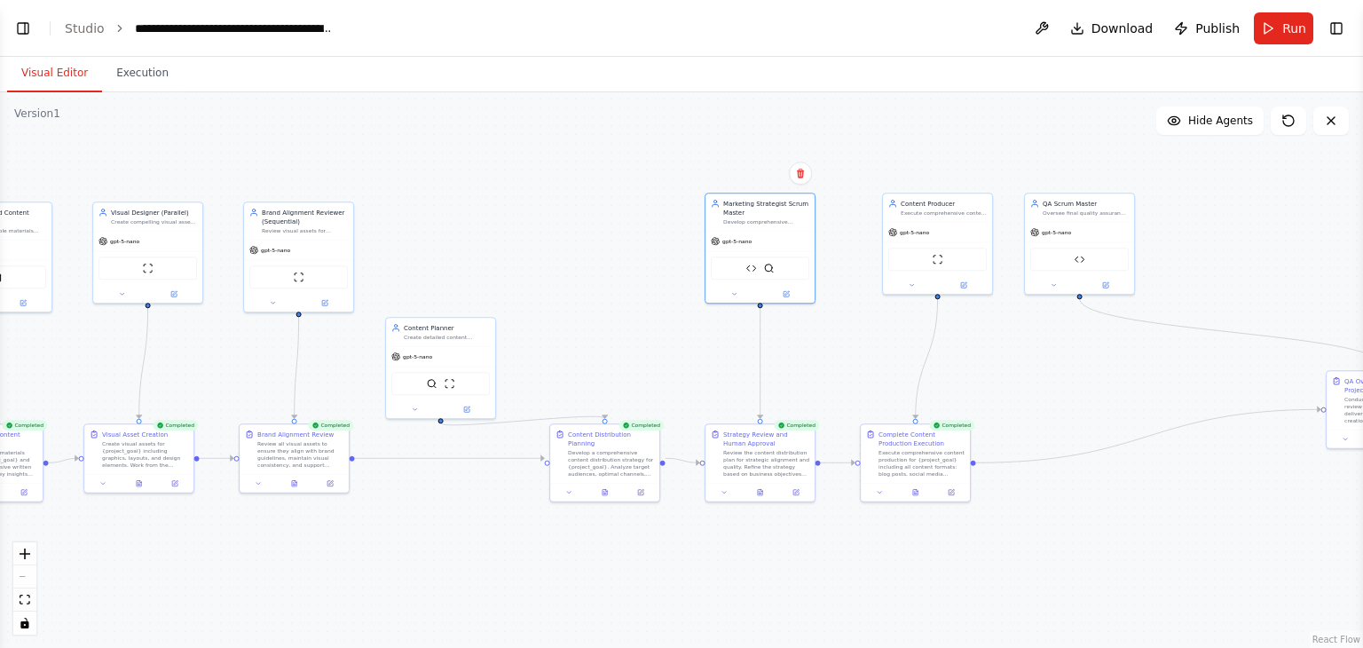
click at [824, 233] on div ".deletable-edge-delete-btn { width: 20px; height: 20px; border: 0px solid #ffff…" at bounding box center [681, 369] width 1363 height 555
drag, startPoint x: 473, startPoint y: 359, endPoint x: 472, endPoint y: 233, distance: 126.0
click at [472, 233] on div "Content Planner Create detailed content distribution plans for {project_goal} i…" at bounding box center [440, 260] width 111 height 102
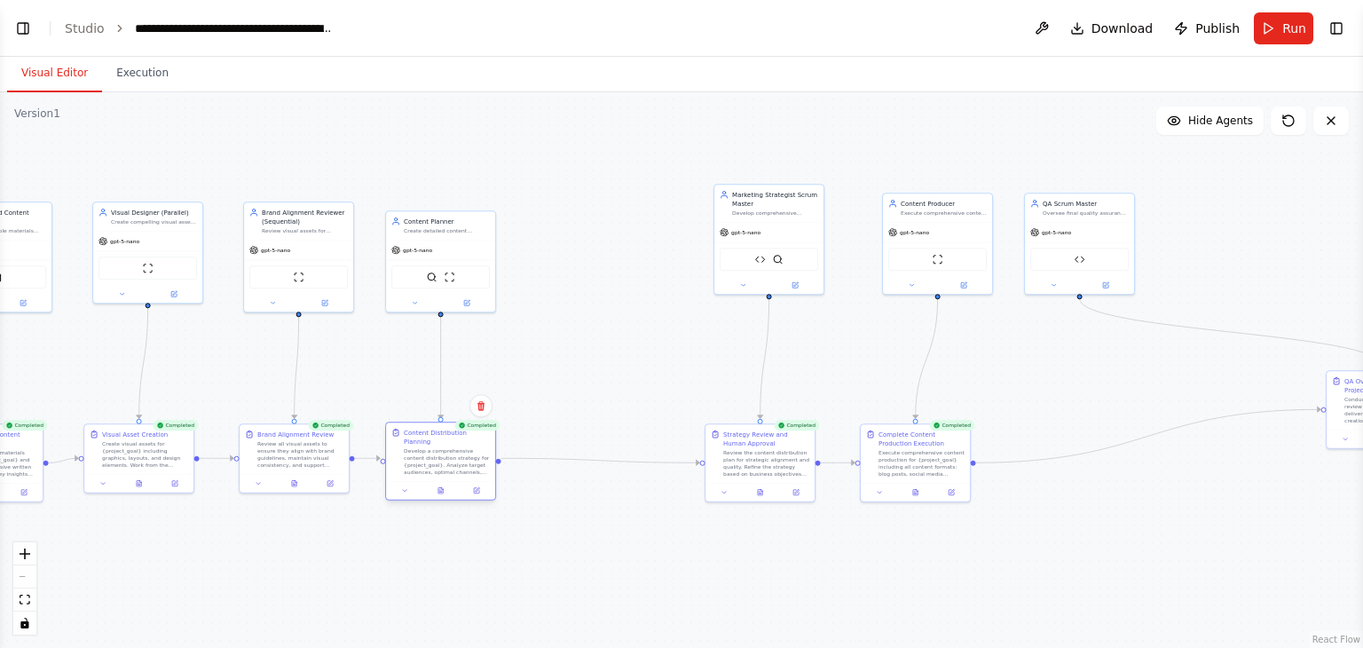
drag, startPoint x: 638, startPoint y: 462, endPoint x: 462, endPoint y: 466, distance: 175.7
click at [462, 466] on div "Develop a comprehensive content distribution strategy for {project_goal}. Analy…" at bounding box center [447, 461] width 86 height 28
drag, startPoint x: 769, startPoint y: 221, endPoint x: 586, endPoint y: 247, distance: 185.5
click at [586, 248] on div "gpt-5-nano" at bounding box center [582, 258] width 109 height 20
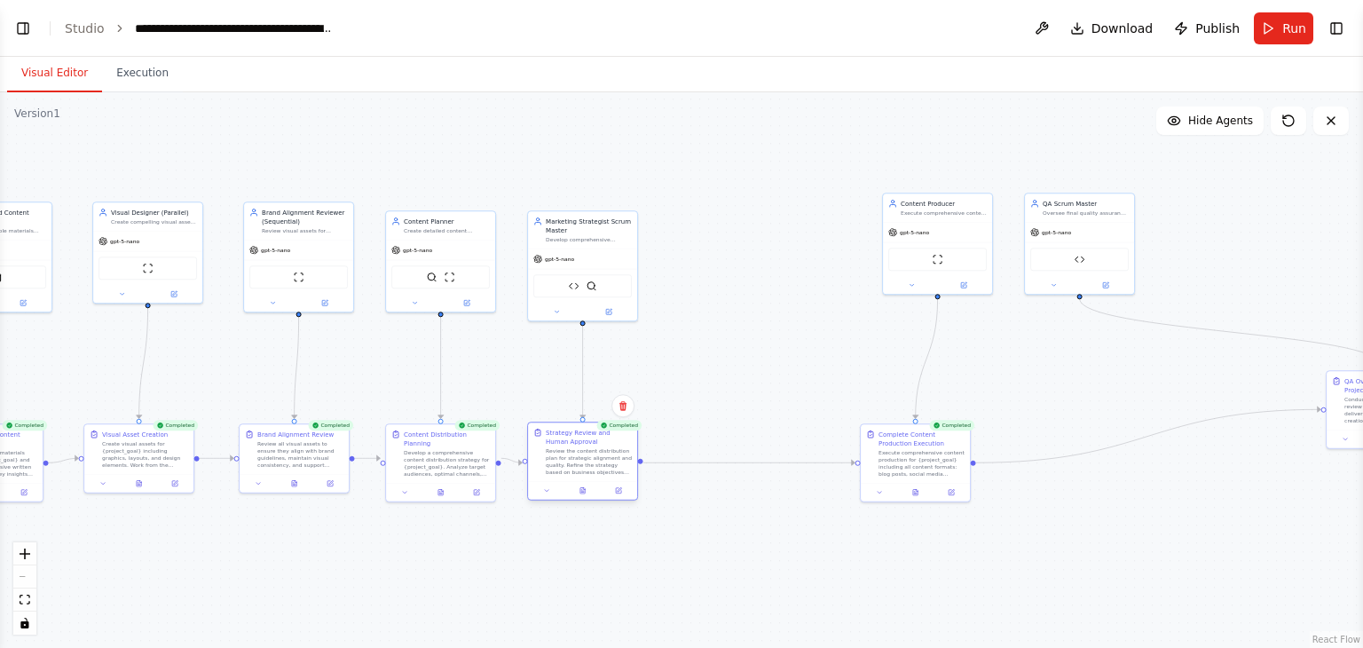
drag, startPoint x: 802, startPoint y: 452, endPoint x: 620, endPoint y: 447, distance: 181.9
click at [620, 447] on div "Review the content distribution plan for strategic alignment and quality. Refin…" at bounding box center [589, 461] width 86 height 28
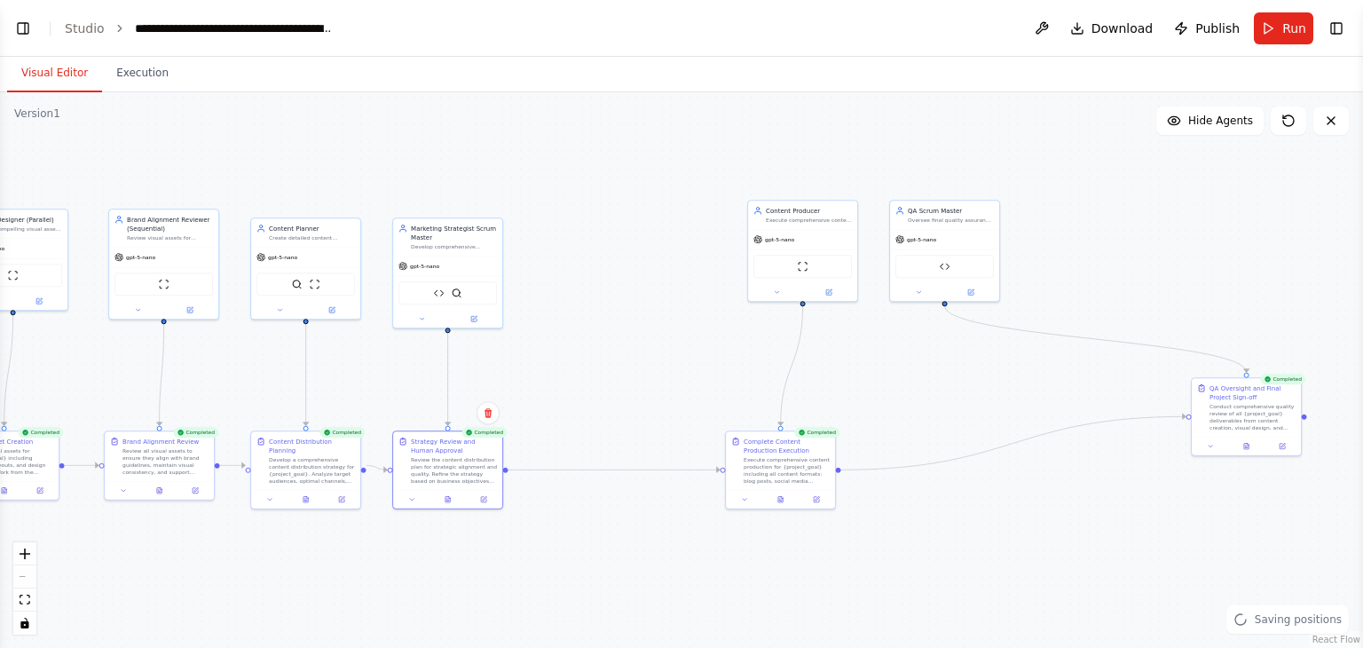
drag, startPoint x: 779, startPoint y: 389, endPoint x: 520, endPoint y: 392, distance: 259.1
click at [520, 392] on div ".deletable-edge-delete-btn { width: 20px; height: 20px; border: 0px solid #ffff…" at bounding box center [681, 369] width 1363 height 555
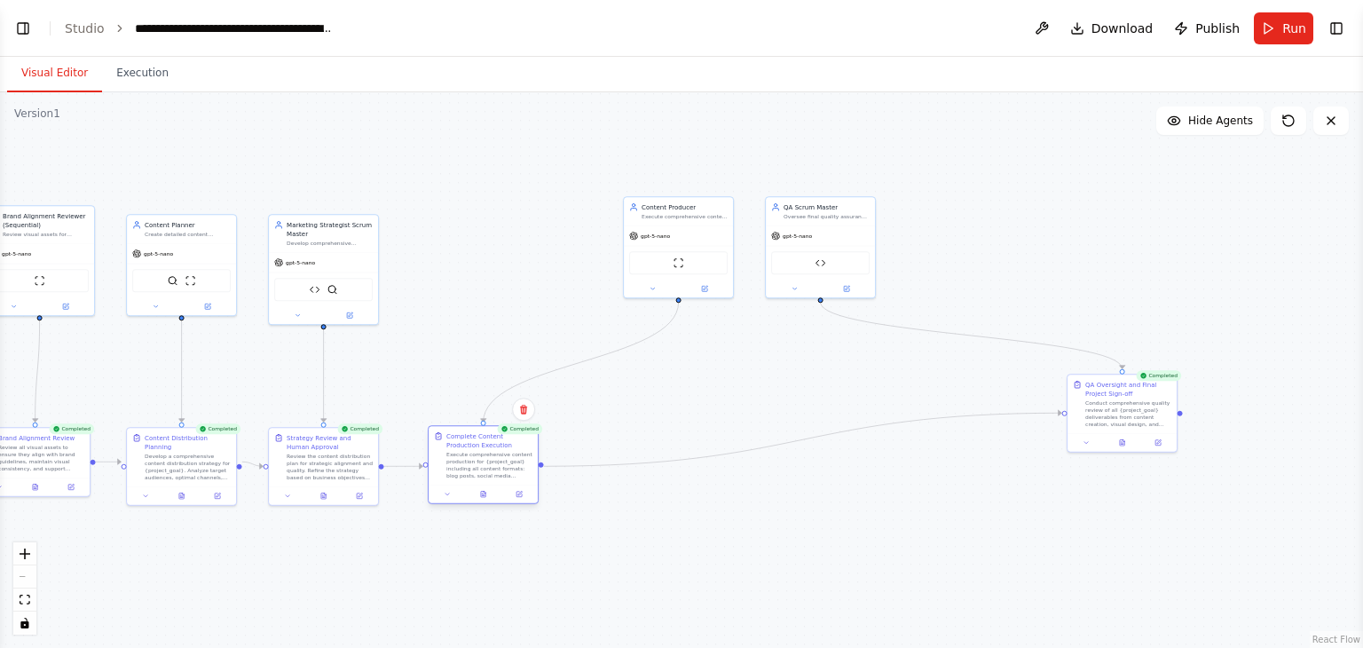
drag, startPoint x: 689, startPoint y: 462, endPoint x: 508, endPoint y: 461, distance: 181.9
click at [508, 461] on div "Execute comprehensive content production for {project_goal} including all conte…" at bounding box center [489, 465] width 86 height 28
drag, startPoint x: 687, startPoint y: 239, endPoint x: 485, endPoint y: 261, distance: 202.6
click at [485, 261] on div "gpt-5-nano ScrapeWebsiteTool" at bounding box center [483, 277] width 109 height 72
drag, startPoint x: 843, startPoint y: 243, endPoint x: 634, endPoint y: 272, distance: 211.4
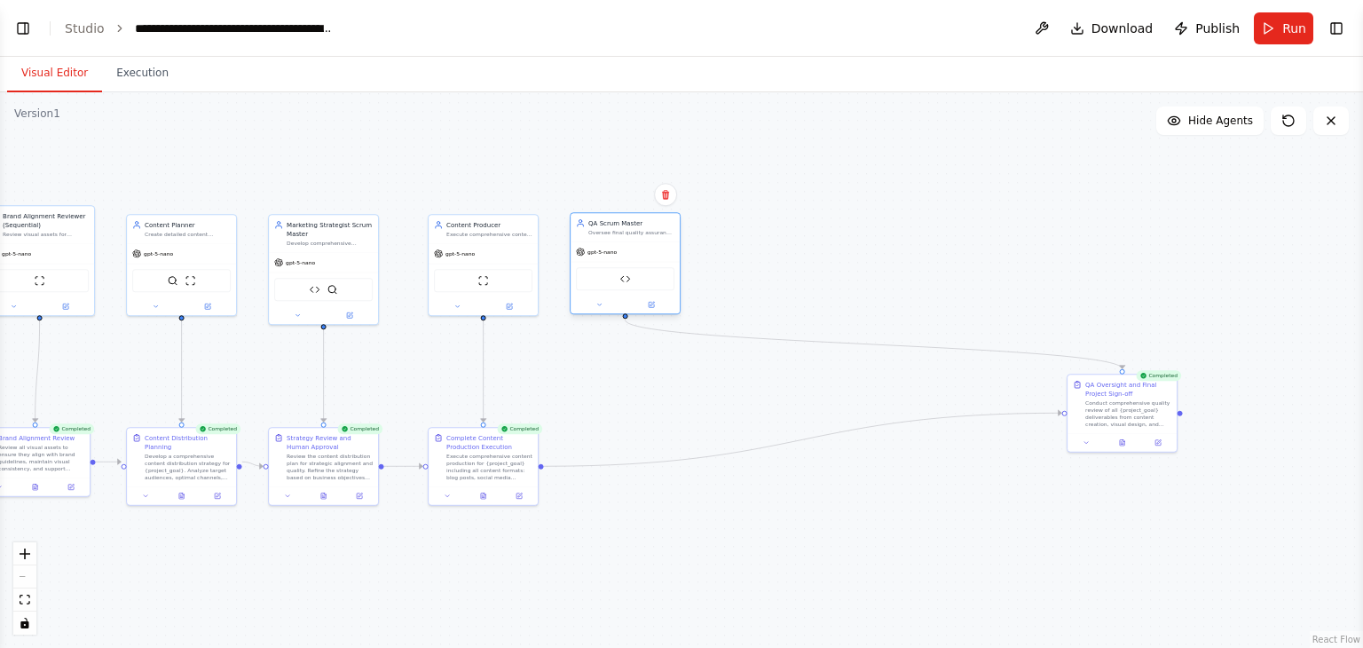
click at [634, 272] on div "ClickUp Task Manager" at bounding box center [625, 279] width 109 height 35
drag, startPoint x: 1145, startPoint y: 397, endPoint x: 616, endPoint y: 453, distance: 532.8
click at [616, 460] on div "Conduct comprehensive quality review of all {project_goal} deliverables from co…" at bounding box center [605, 474] width 86 height 28
drag, startPoint x: 626, startPoint y: 454, endPoint x: 653, endPoint y: 452, distance: 26.8
click at [653, 452] on div "Conduct comprehensive quality review of all {project_goal} deliverables from co…" at bounding box center [631, 465] width 86 height 28
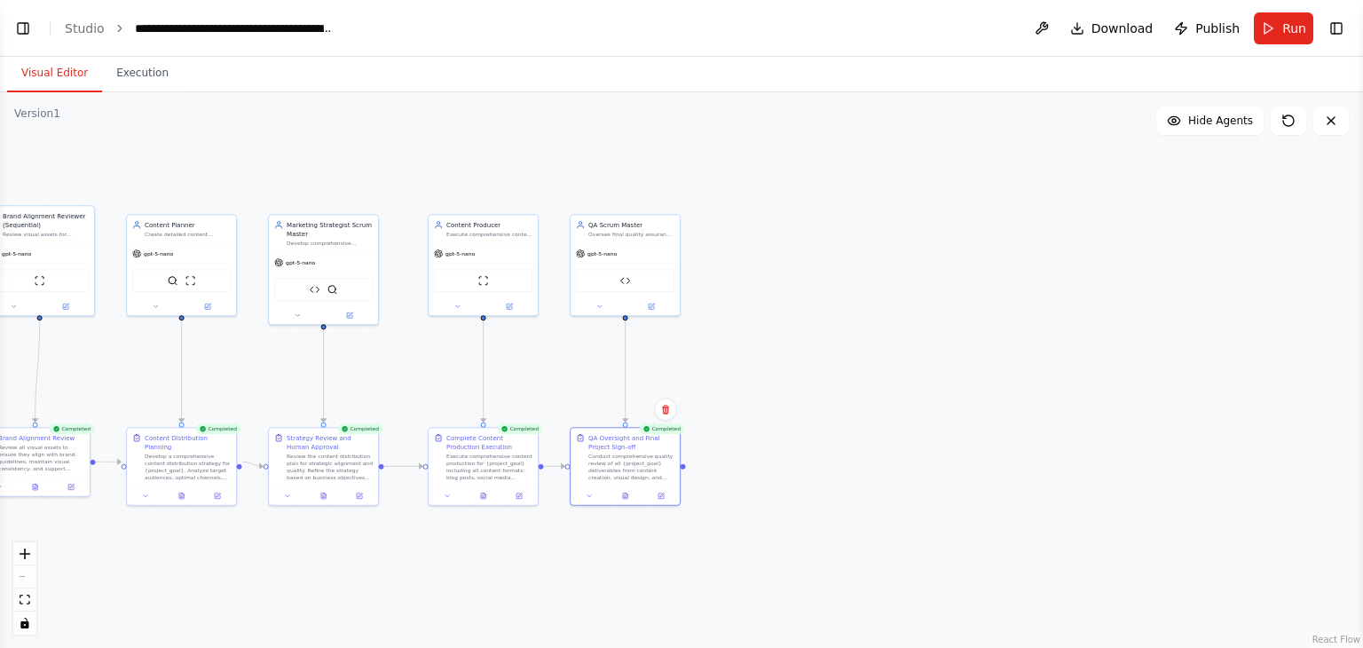
click at [720, 375] on div ".deletable-edge-delete-btn { width: 20px; height: 20px; border: 0px solid #ffff…" at bounding box center [681, 369] width 1363 height 555
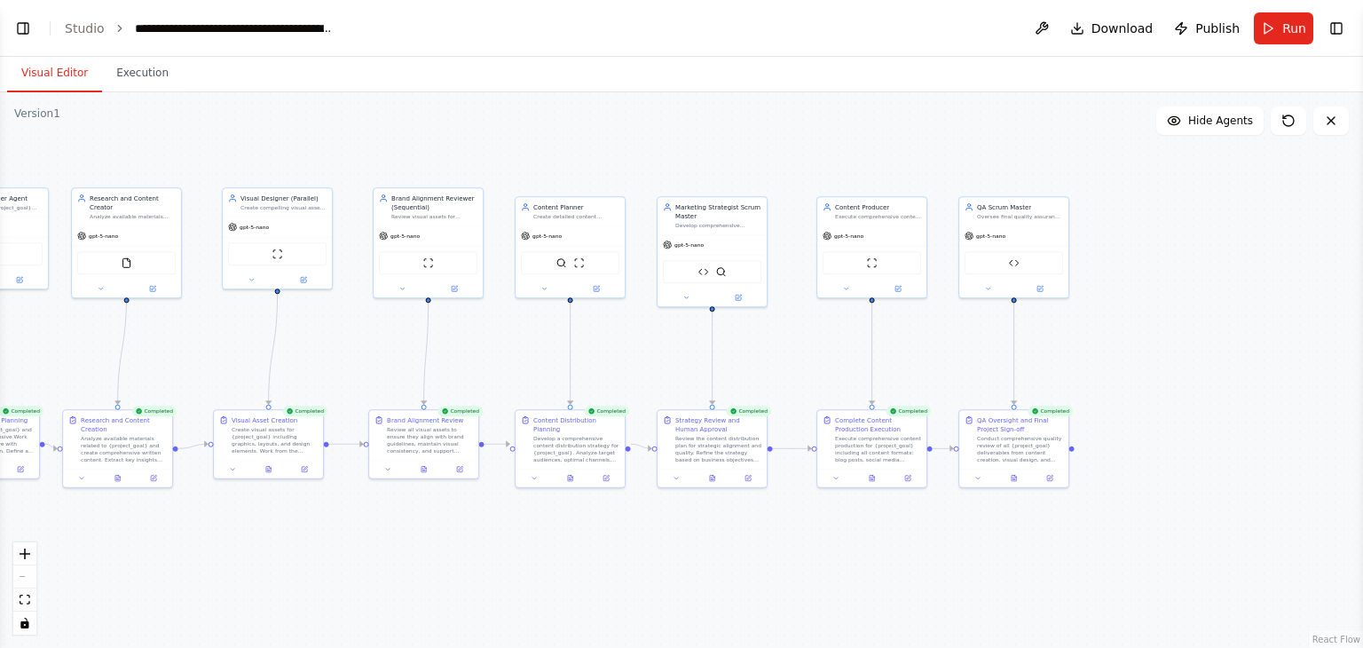
drag, startPoint x: 873, startPoint y: 327, endPoint x: 1264, endPoint y: 310, distance: 390.8
click at [1264, 310] on div ".deletable-edge-delete-btn { width: 20px; height: 20px; border: 0px solid #ffff…" at bounding box center [681, 369] width 1363 height 555
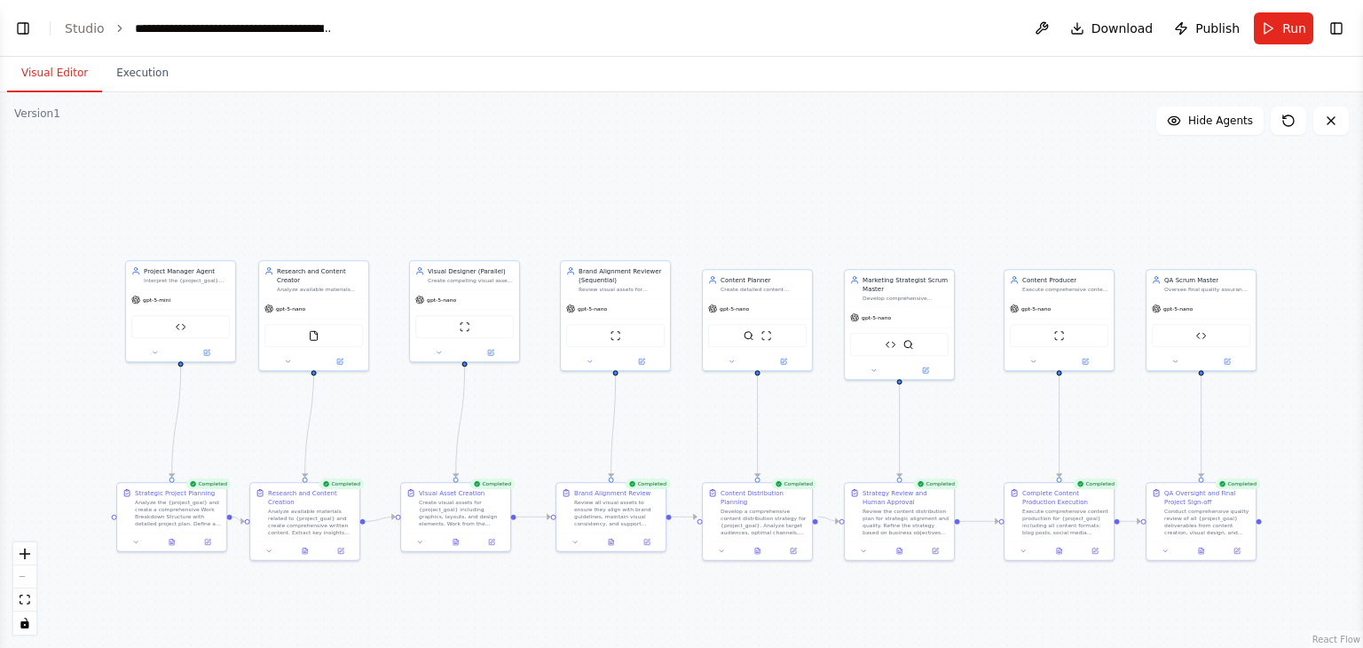
drag, startPoint x: 1177, startPoint y: 333, endPoint x: 1362, endPoint y: 398, distance: 196.4
click at [1362, 398] on div "BETA Hello! I'm the CrewAI assistant. What kind of automation do you want to bu…" at bounding box center [681, 324] width 1363 height 648
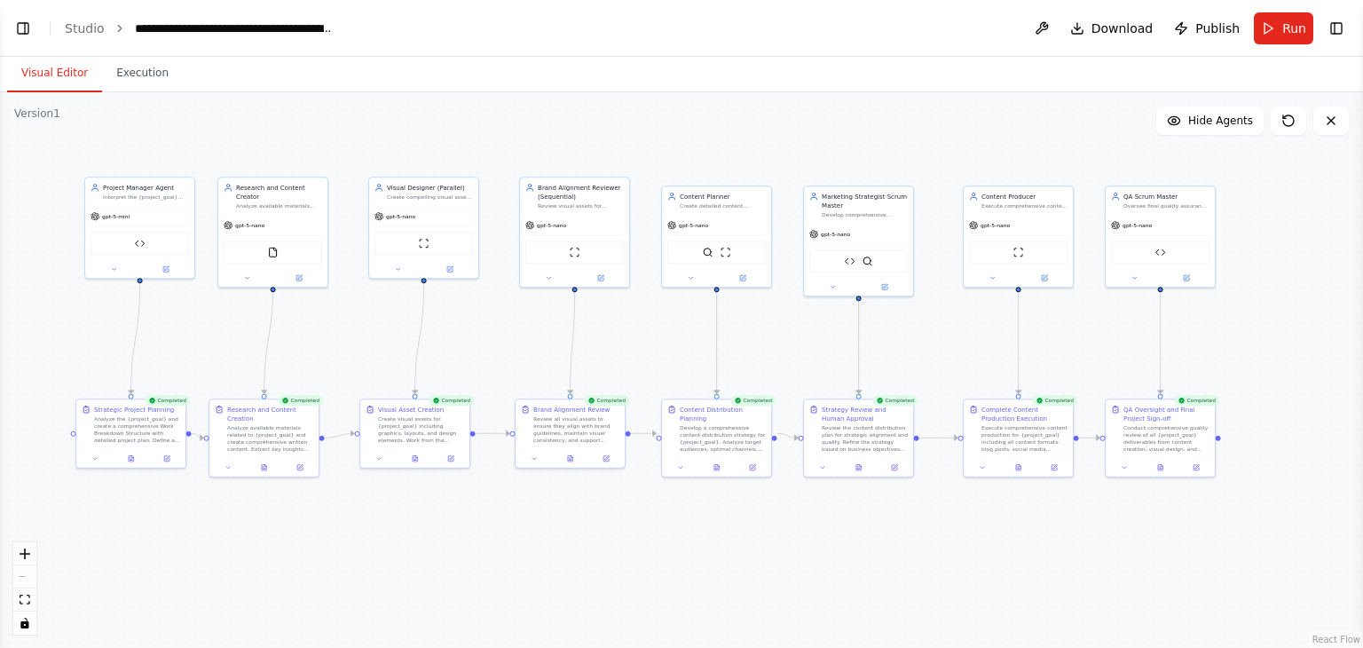
drag, startPoint x: 779, startPoint y: 207, endPoint x: 738, endPoint y: 131, distance: 85.8
click at [738, 131] on div ".deletable-edge-delete-btn { width: 20px; height: 20px; border: 0px solid #ffff…" at bounding box center [681, 369] width 1363 height 555
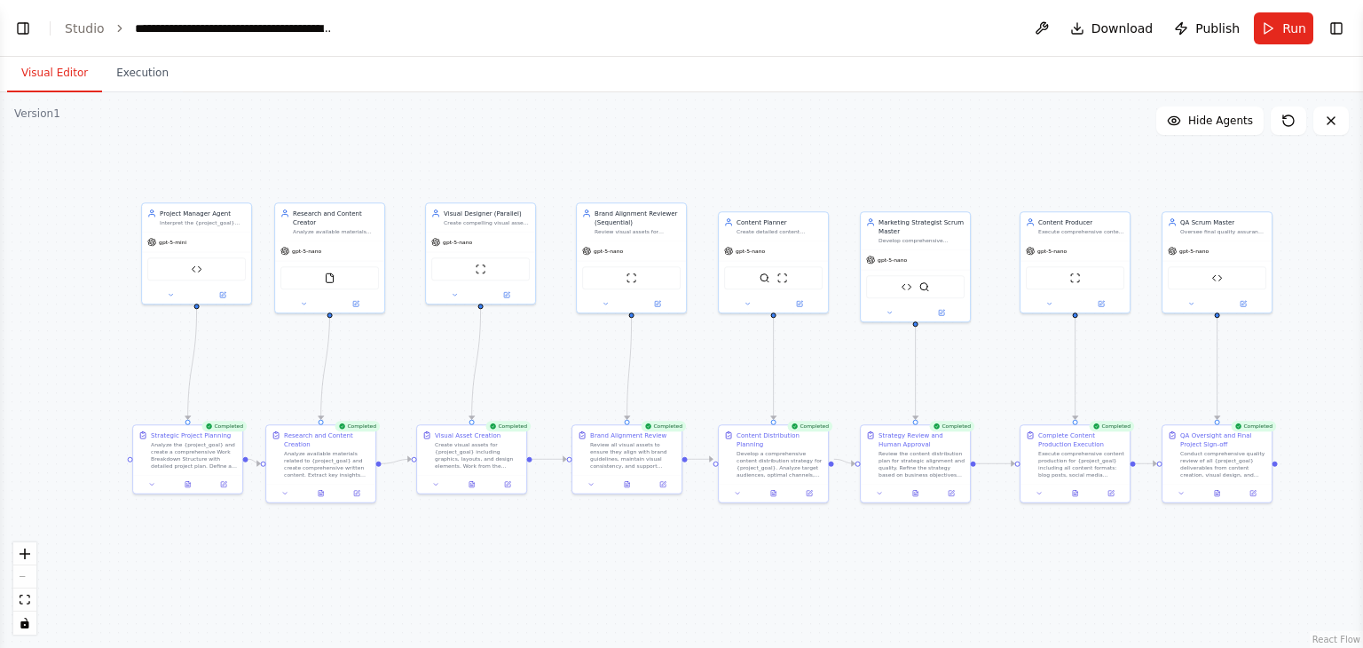
drag, startPoint x: 697, startPoint y: 131, endPoint x: 754, endPoint y: 157, distance: 62.3
click at [754, 157] on div ".deletable-edge-delete-btn { width: 20px; height: 20px; border: 0px solid #ffff…" at bounding box center [681, 369] width 1363 height 555
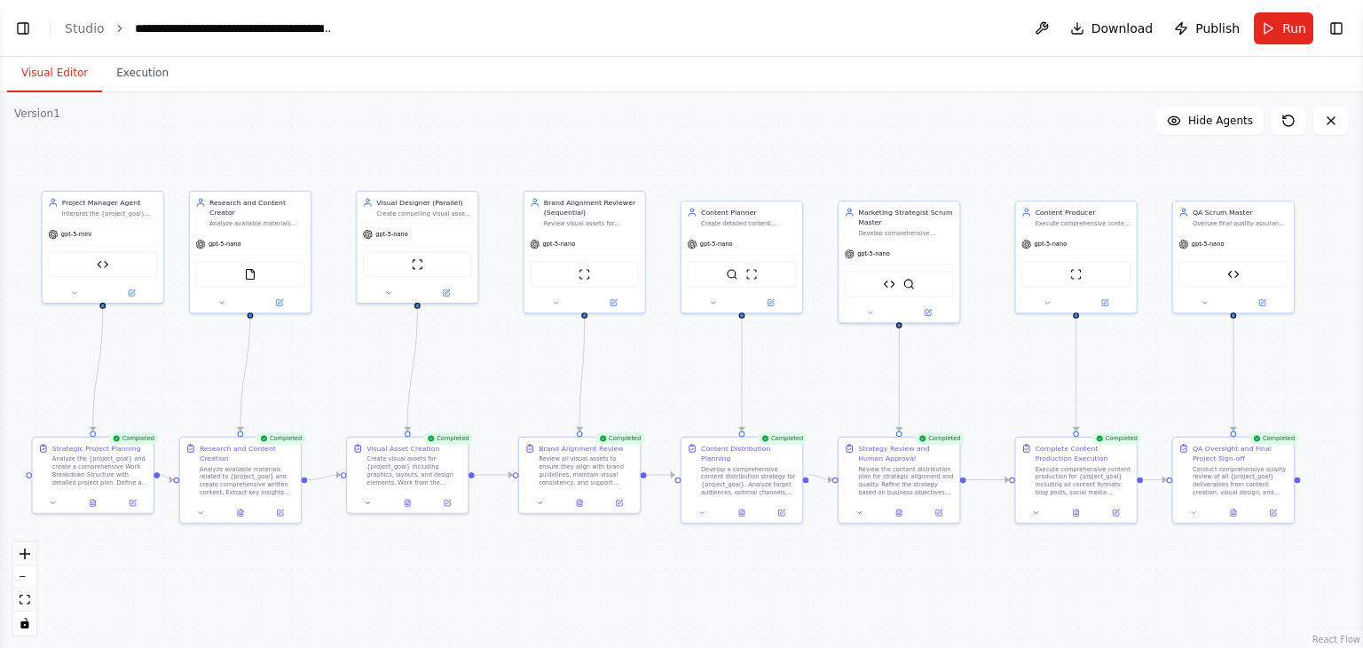
drag, startPoint x: 754, startPoint y: 157, endPoint x: 720, endPoint y: 140, distance: 37.7
click at [720, 140] on div ".deletable-edge-delete-btn { width: 20px; height: 20px; border: 0px solid #ffff…" at bounding box center [681, 369] width 1363 height 555
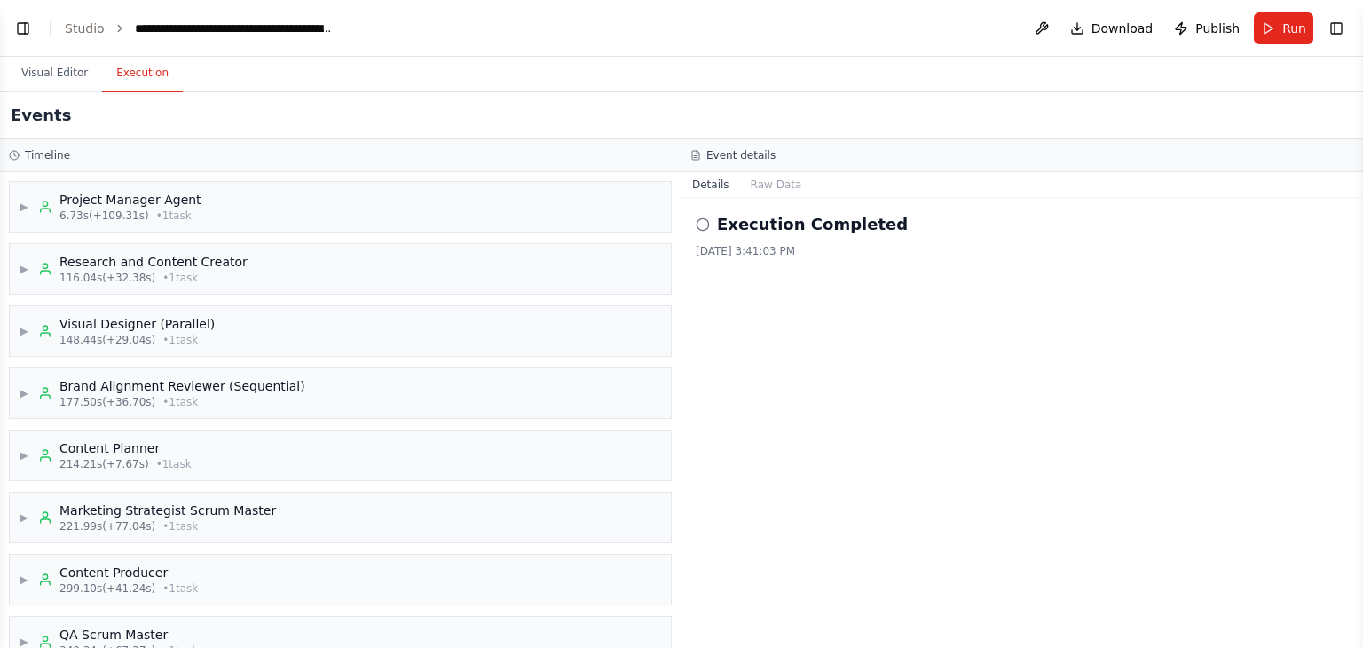
click at [128, 68] on button "Execution" at bounding box center [142, 73] width 81 height 37
click at [78, 82] on button "Visual Editor" at bounding box center [54, 73] width 95 height 37
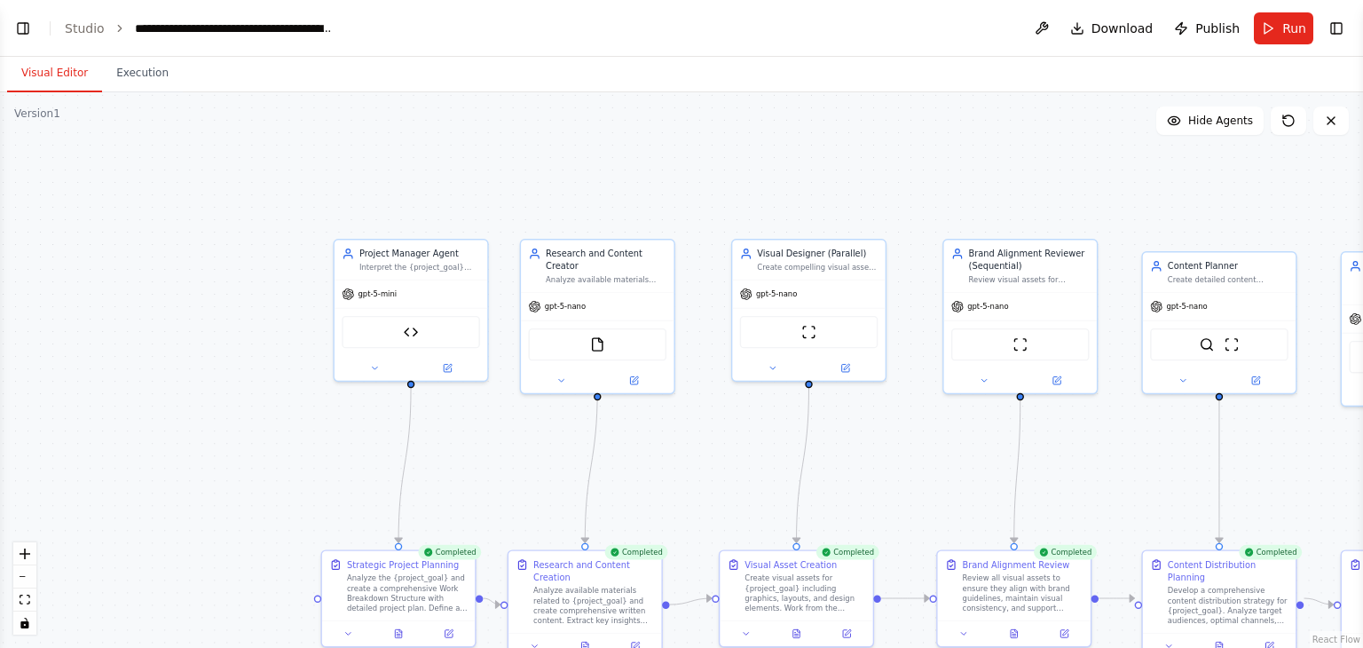
drag, startPoint x: 616, startPoint y: 148, endPoint x: 924, endPoint y: 235, distance: 319.9
click at [924, 235] on div ".deletable-edge-delete-btn { width: 20px; height: 20px; border: 0px solid #ffff…" at bounding box center [681, 369] width 1363 height 555
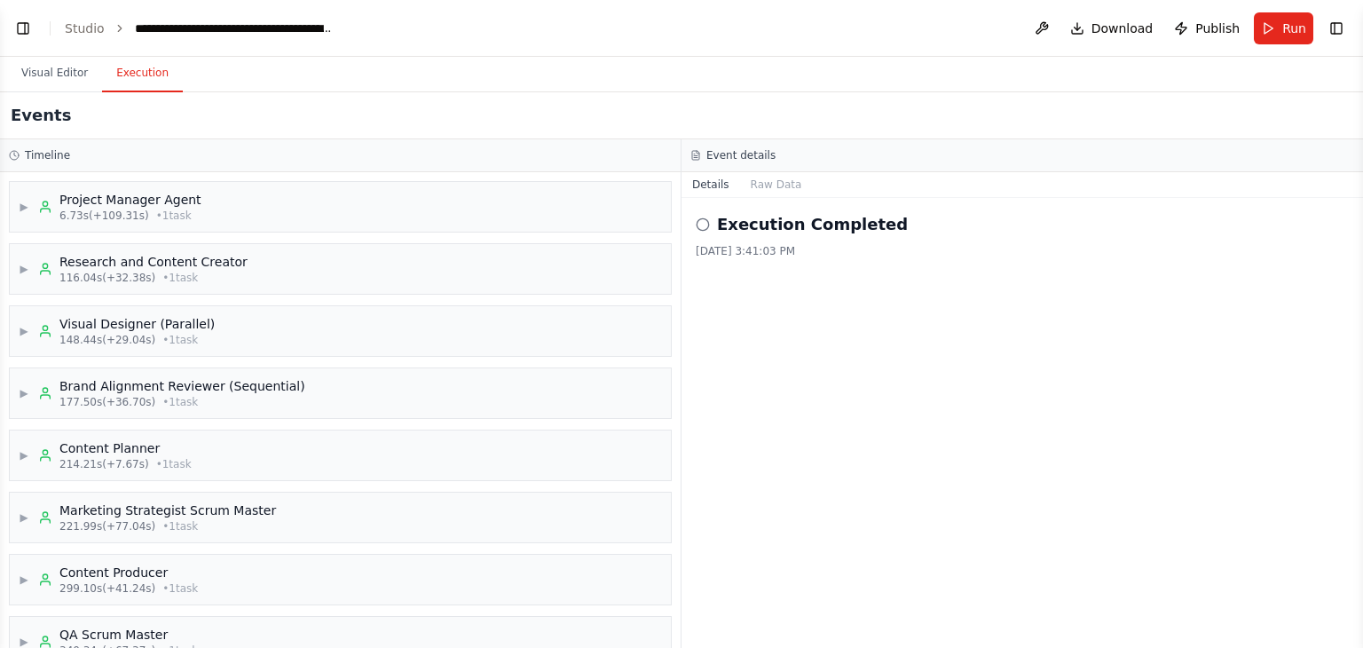
click at [130, 71] on button "Execution" at bounding box center [142, 73] width 81 height 37
click at [67, 214] on span "6.73s (+109.31s)" at bounding box center [104, 216] width 90 height 14
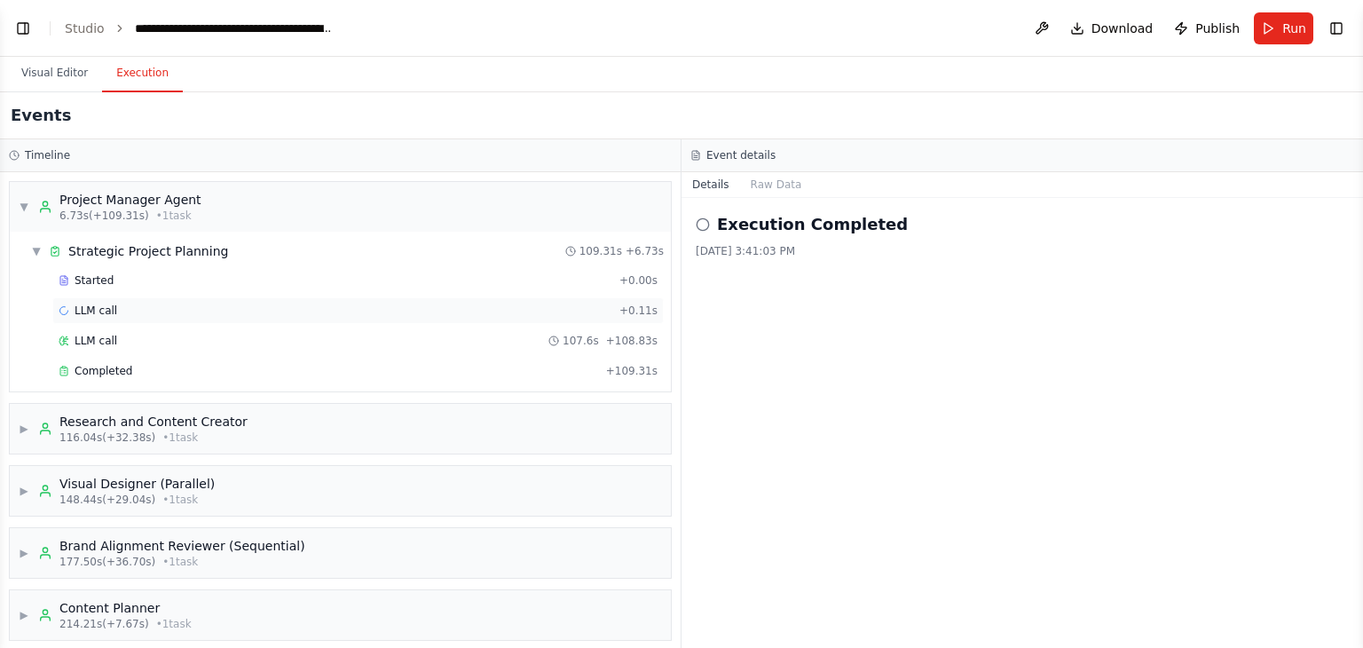
click at [107, 313] on span "LLM call" at bounding box center [96, 310] width 43 height 14
click at [85, 360] on div "Completed + 109.31s" at bounding box center [357, 371] width 611 height 27
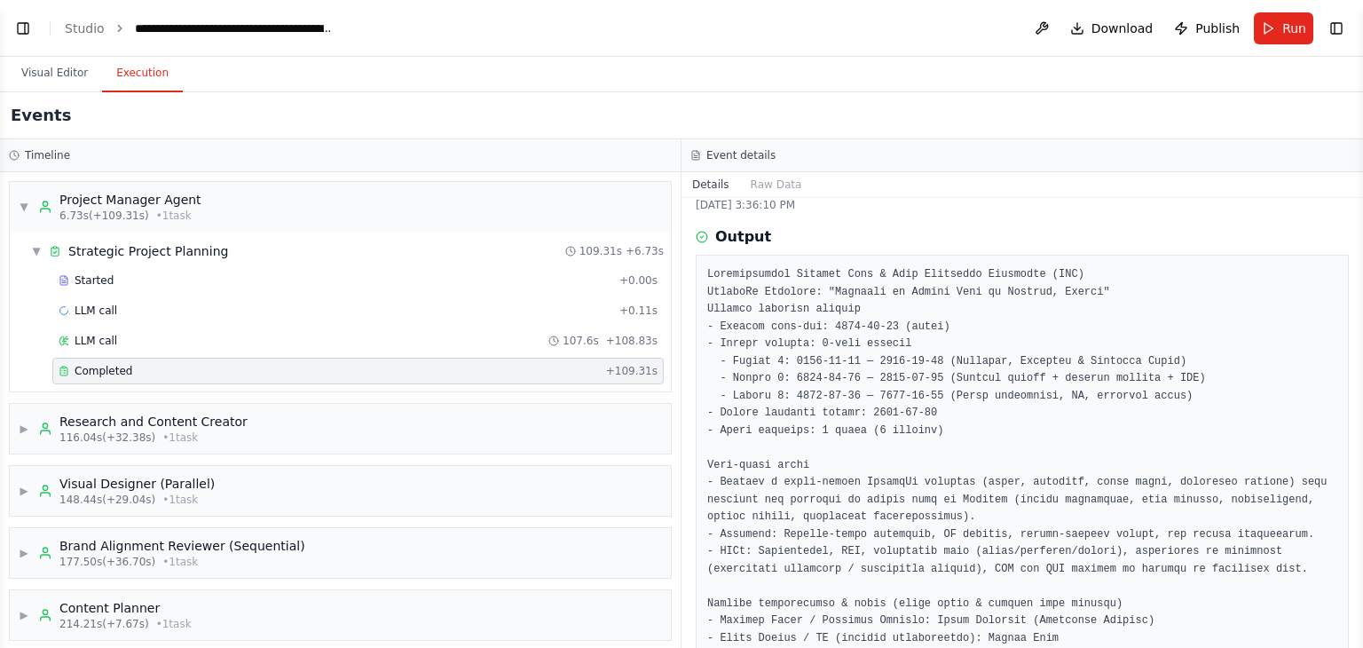
scroll to position [46, 0]
click at [167, 334] on div "LLM call 107.6s + 108.83s" at bounding box center [358, 341] width 599 height 14
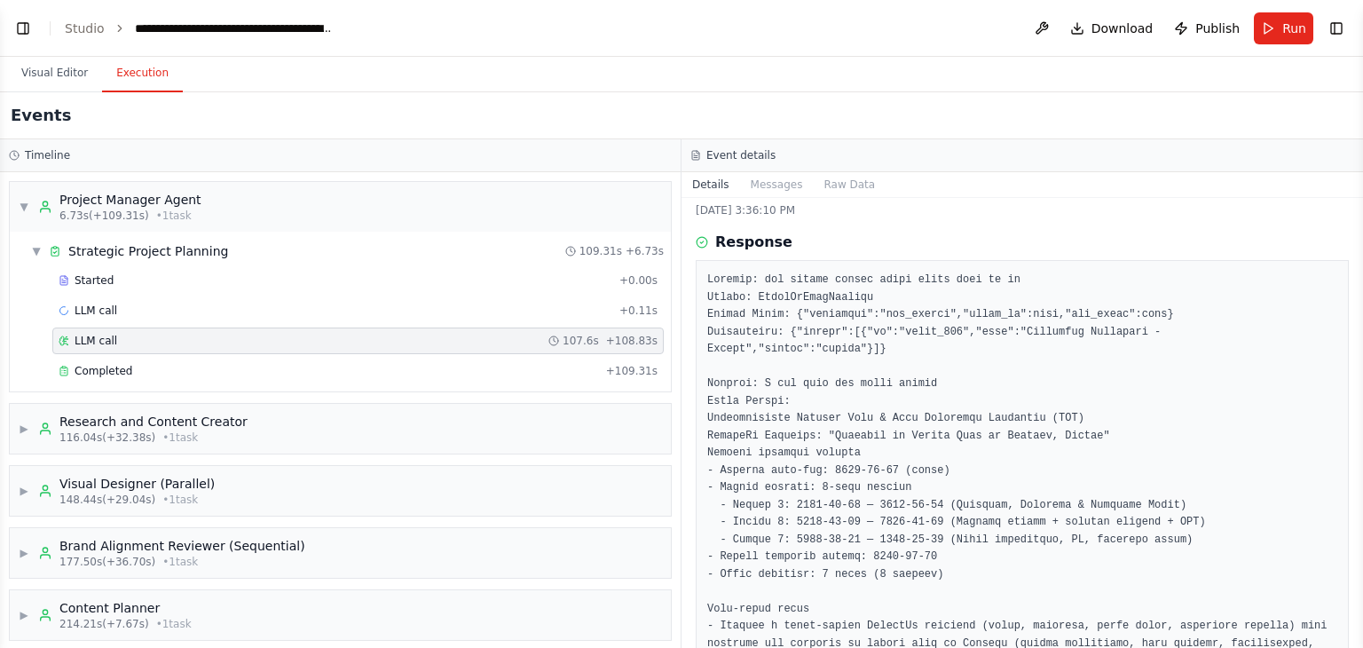
scroll to position [37, 0]
click at [420, 310] on div "LLM call + 0.11s" at bounding box center [358, 310] width 599 height 14
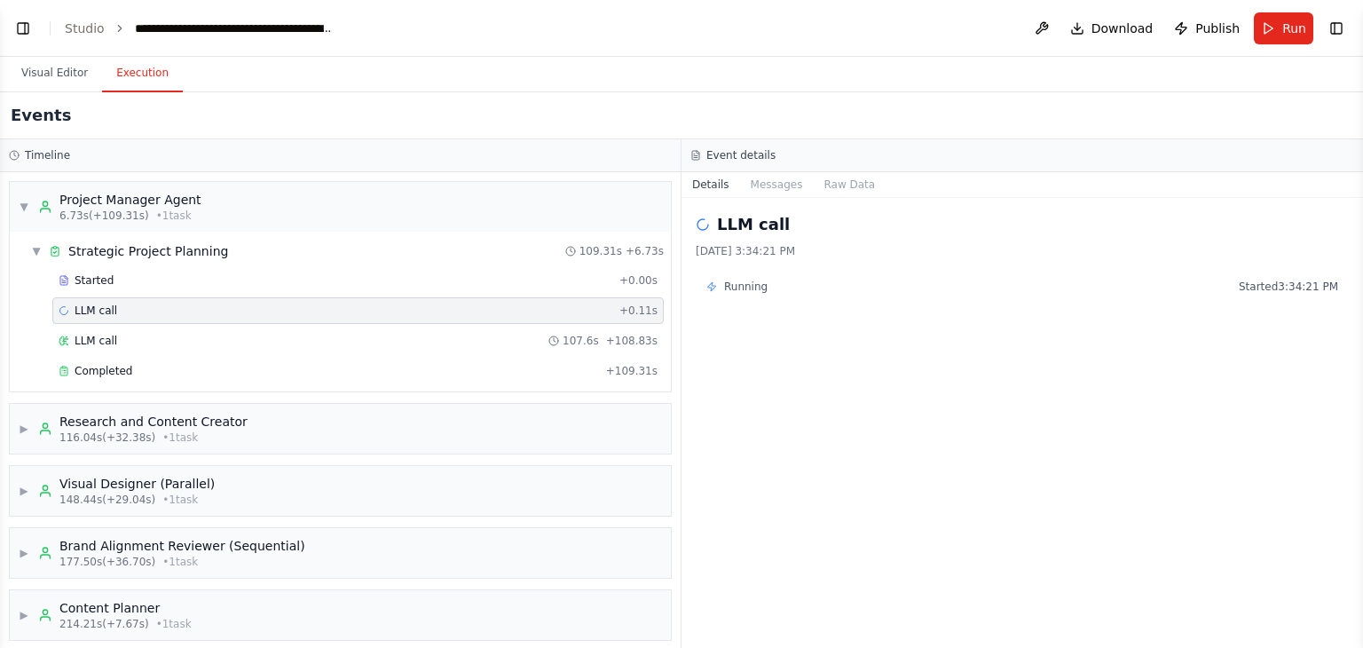
scroll to position [0, 0]
click at [764, 181] on button "Messages" at bounding box center [777, 184] width 74 height 25
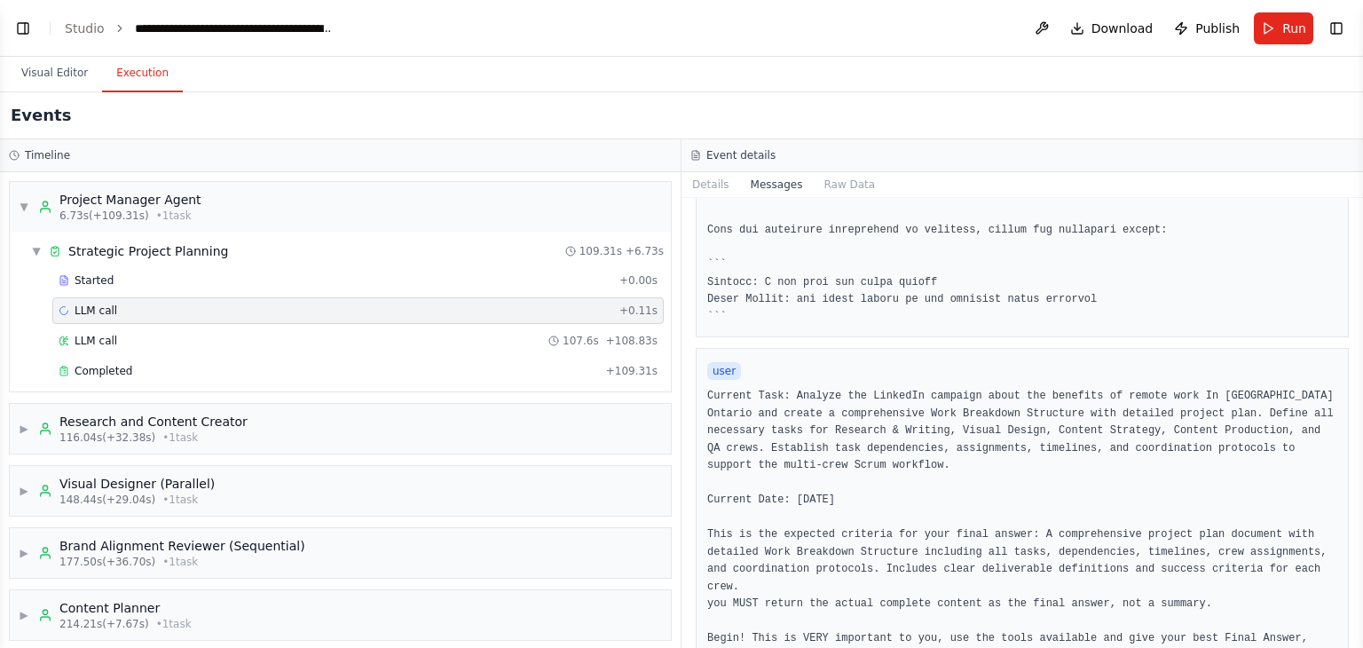
scroll to position [869, 0]
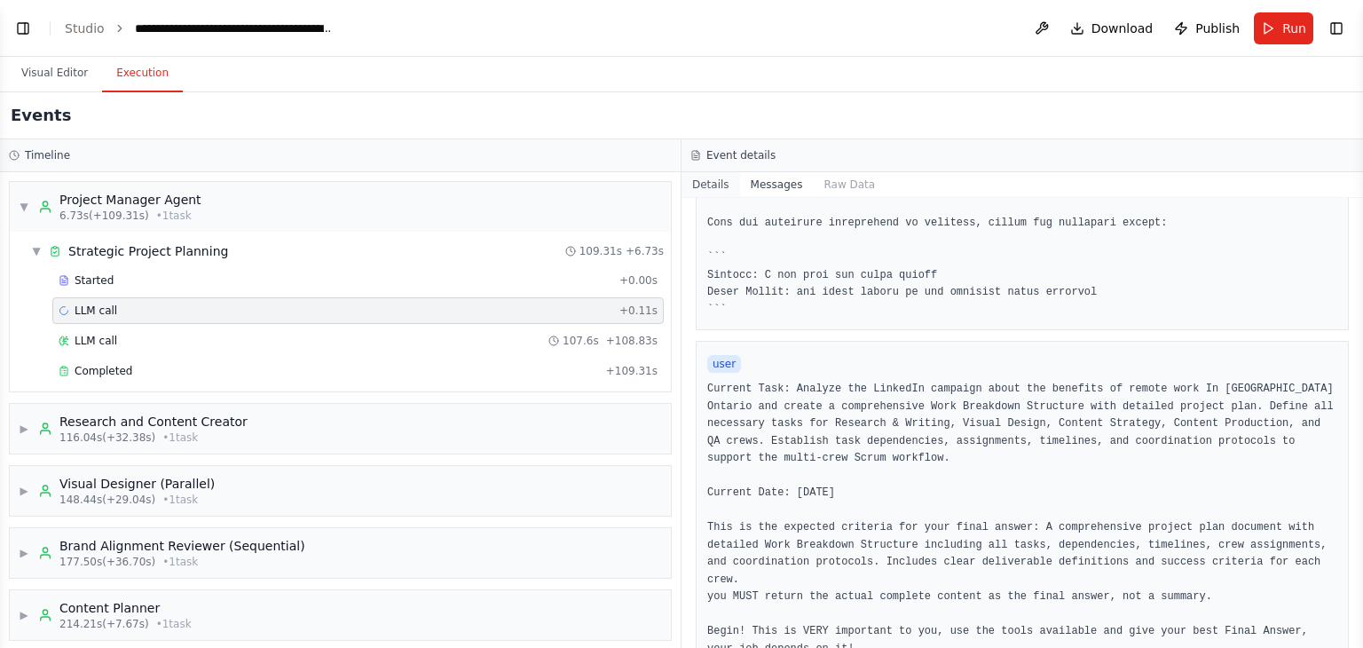
click at [719, 189] on button "Details" at bounding box center [710, 184] width 59 height 25
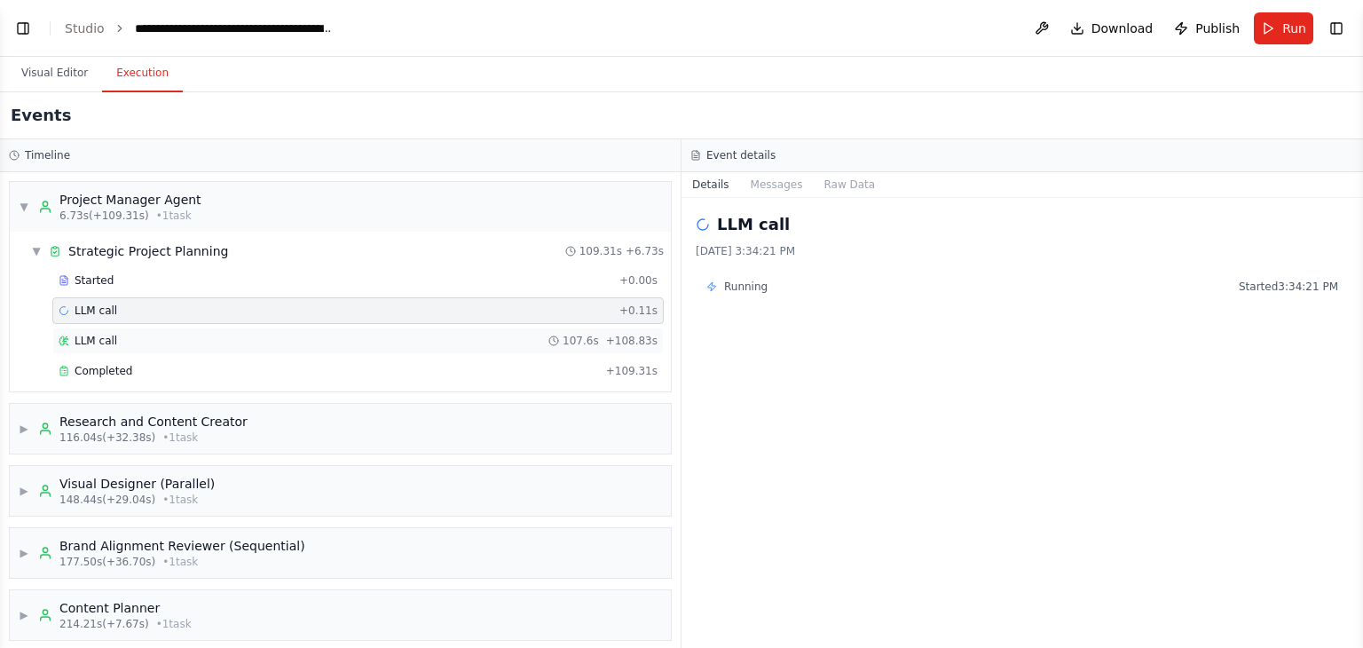
click at [453, 342] on div "LLM call 107.6s + 108.83s" at bounding box center [358, 341] width 599 height 14
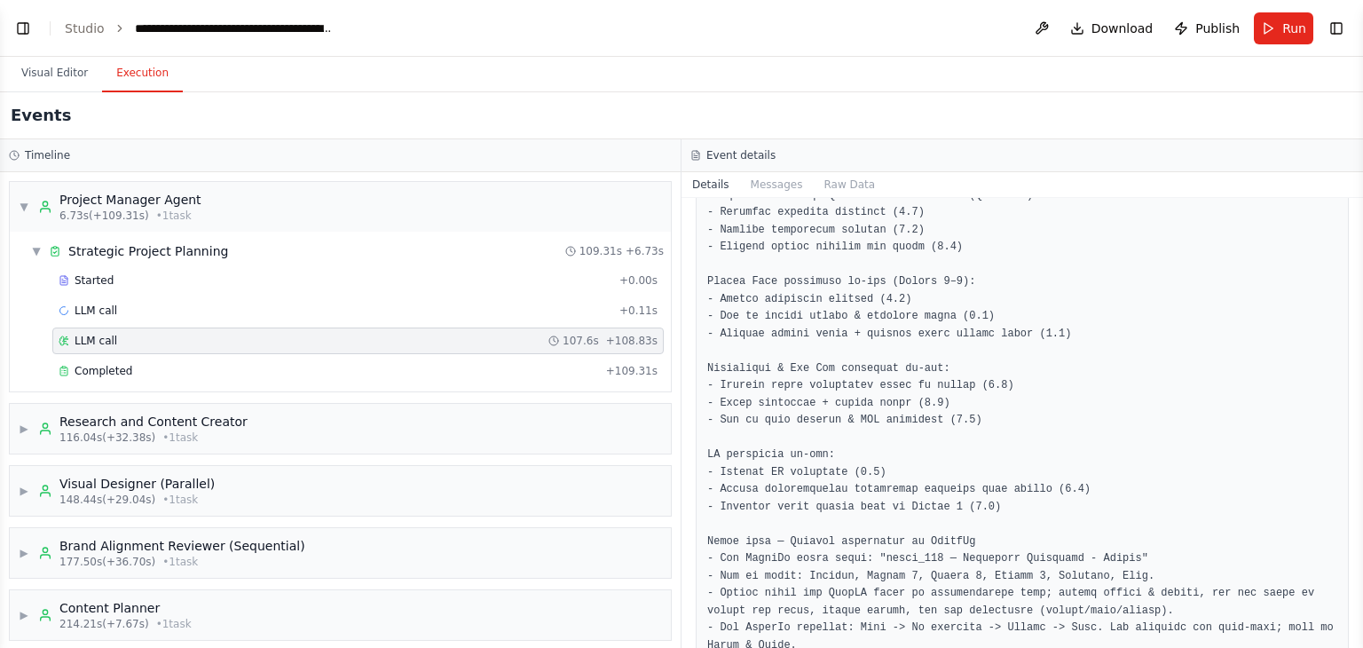
scroll to position [6474, 0]
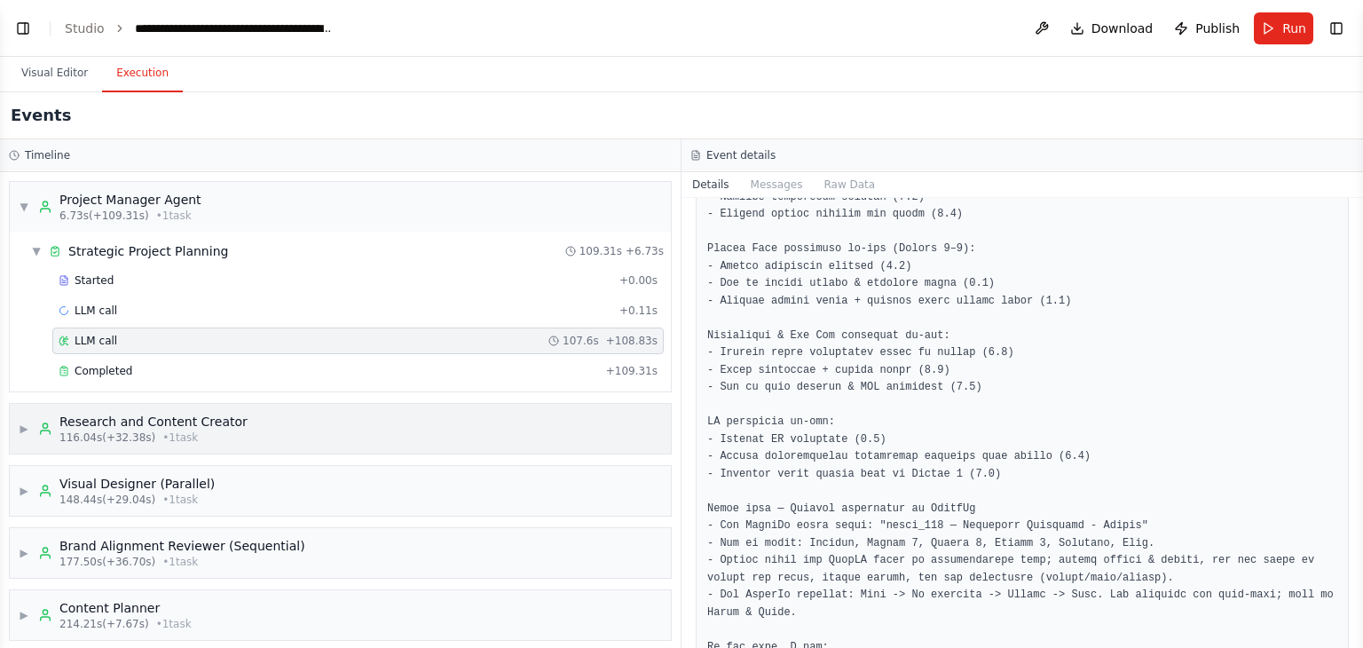
click at [215, 419] on div "Research and Content Creator" at bounding box center [153, 422] width 188 height 18
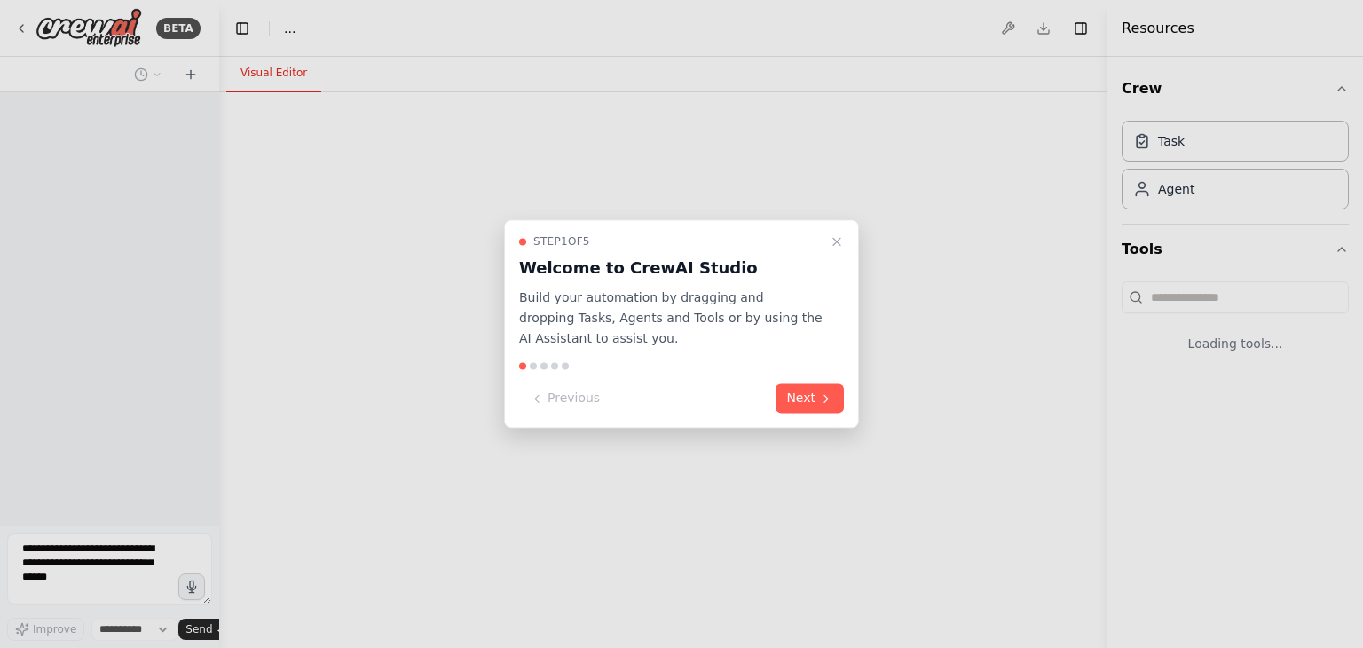
select select "****"
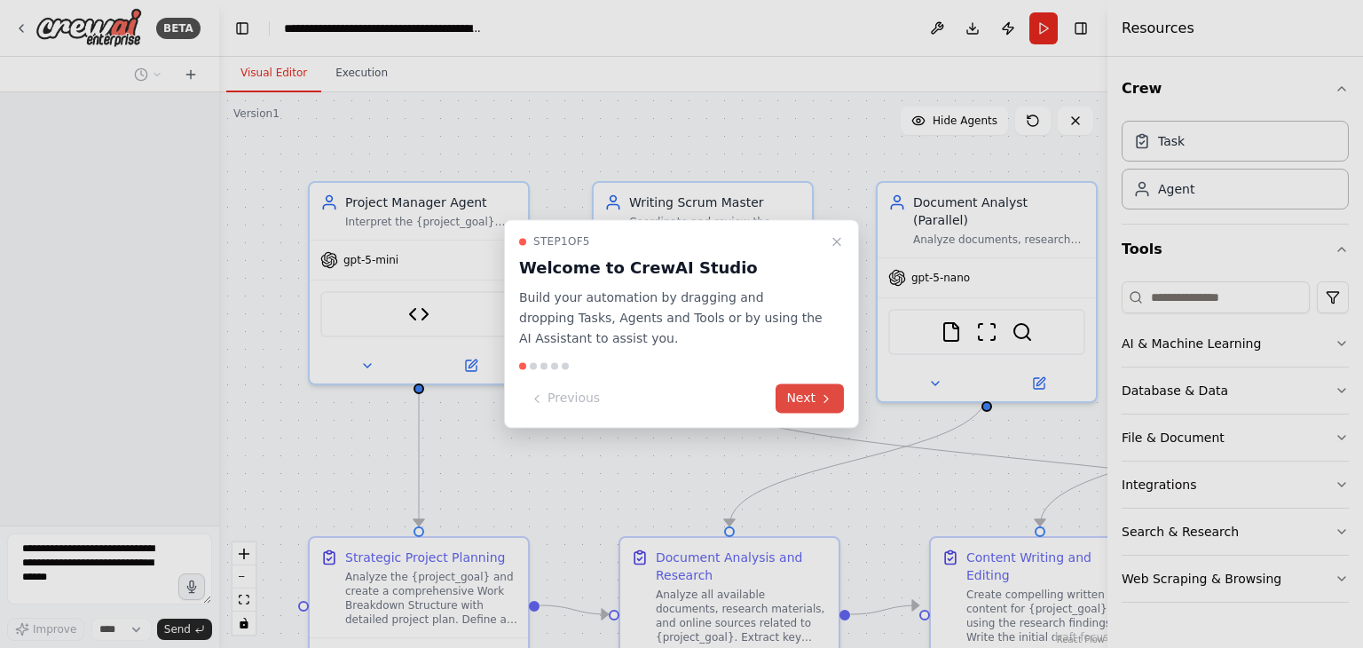
click at [797, 408] on button "Next" at bounding box center [809, 398] width 68 height 29
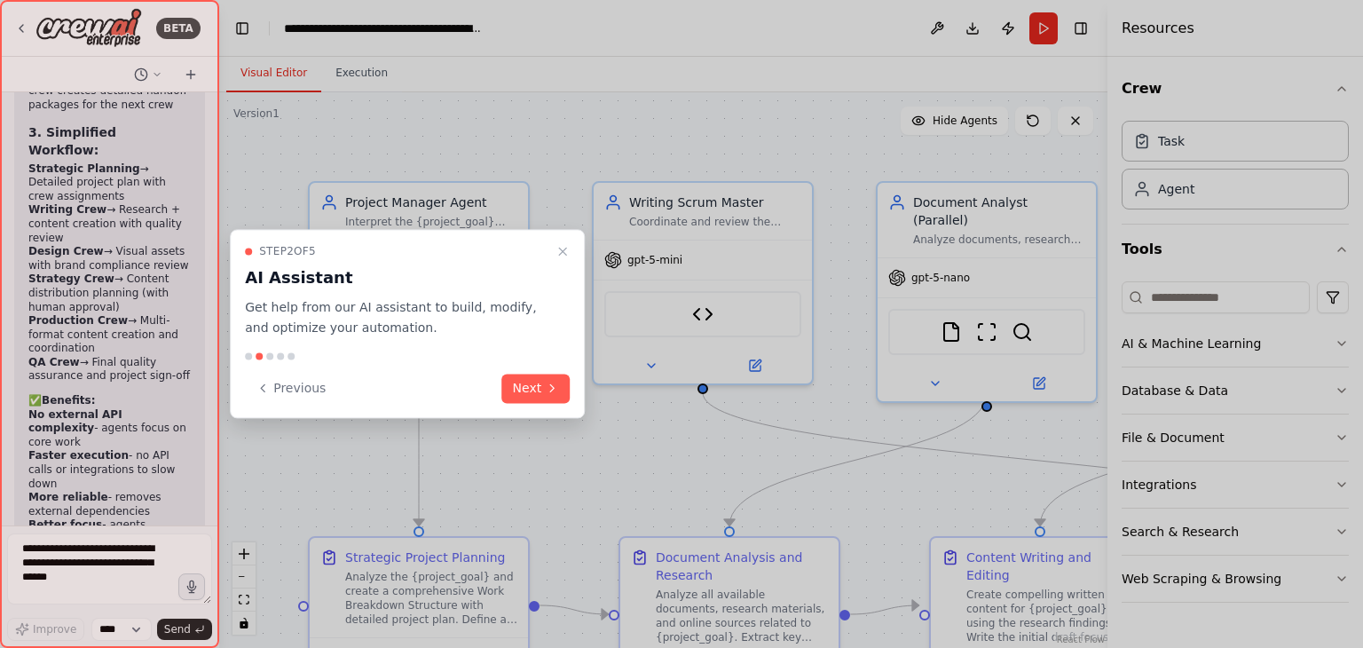
click at [535, 408] on div "Step 2 of 5 AI Assistant Get help from our AI assistant to build, modify, and o…" at bounding box center [407, 323] width 355 height 189
click at [540, 393] on button "Next" at bounding box center [536, 388] width 68 height 29
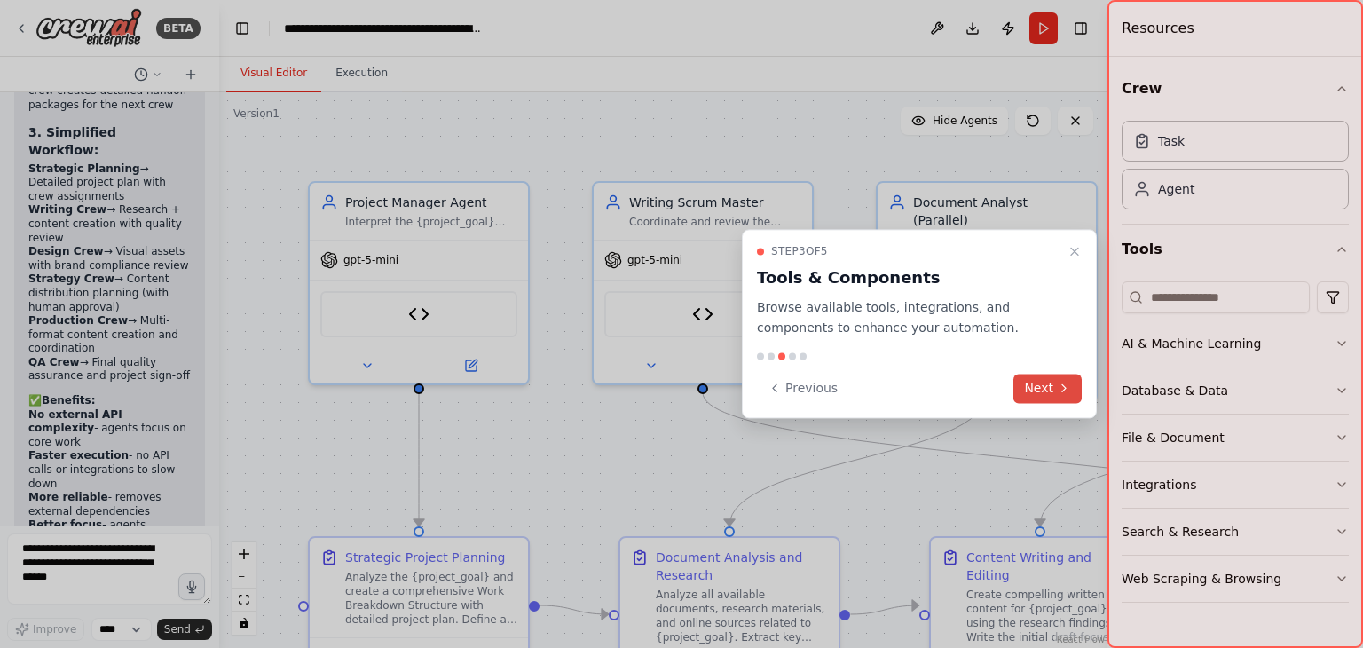
click at [1051, 397] on button "Next" at bounding box center [1047, 388] width 68 height 29
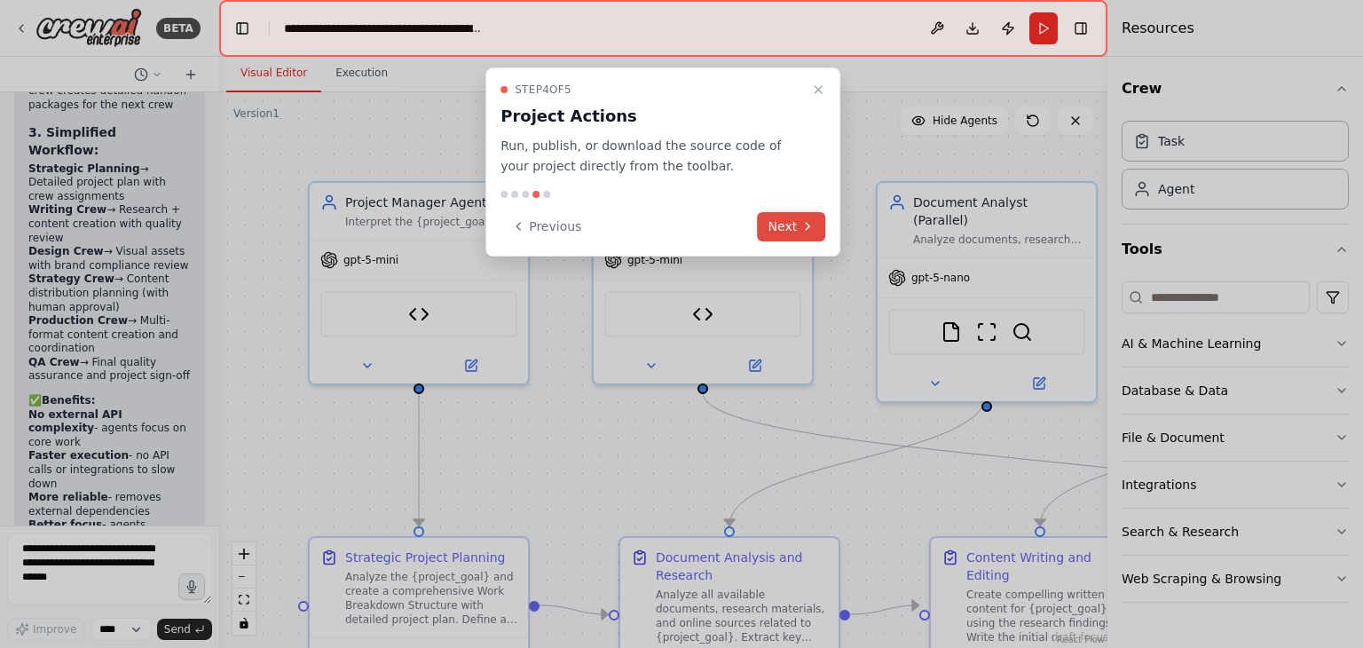
click at [784, 222] on button "Next" at bounding box center [792, 226] width 68 height 29
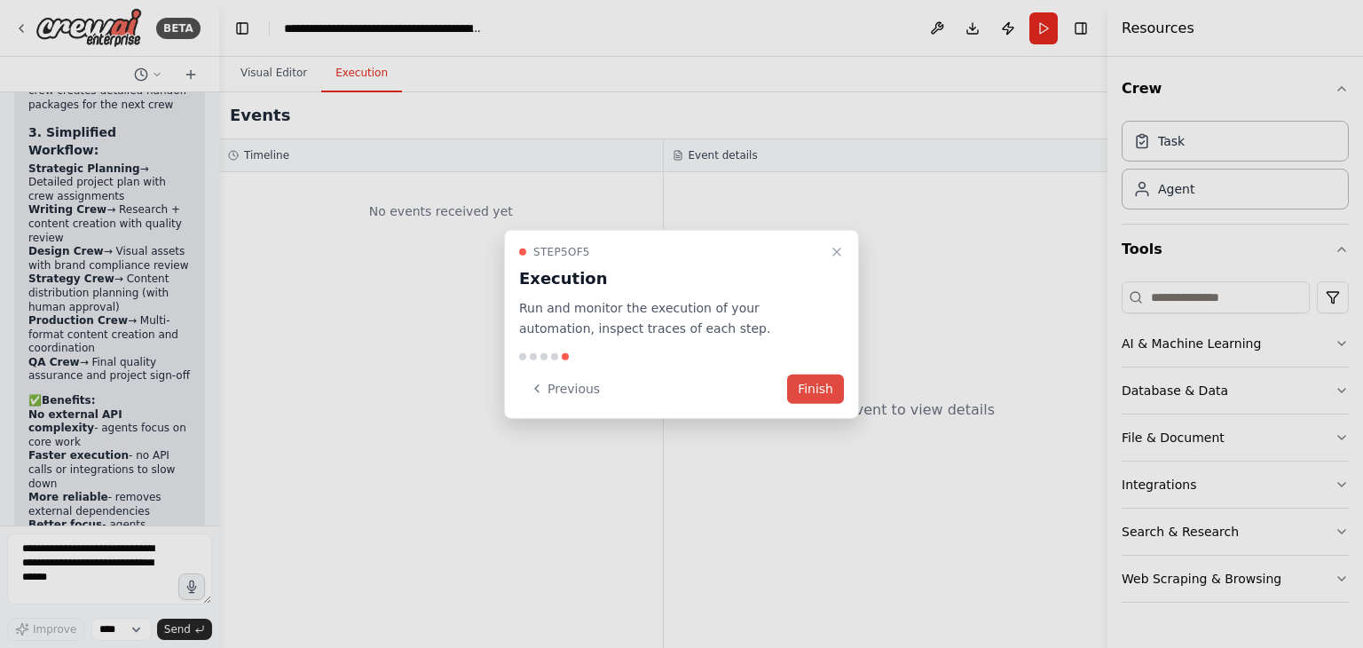
click at [816, 382] on button "Finish" at bounding box center [815, 388] width 57 height 29
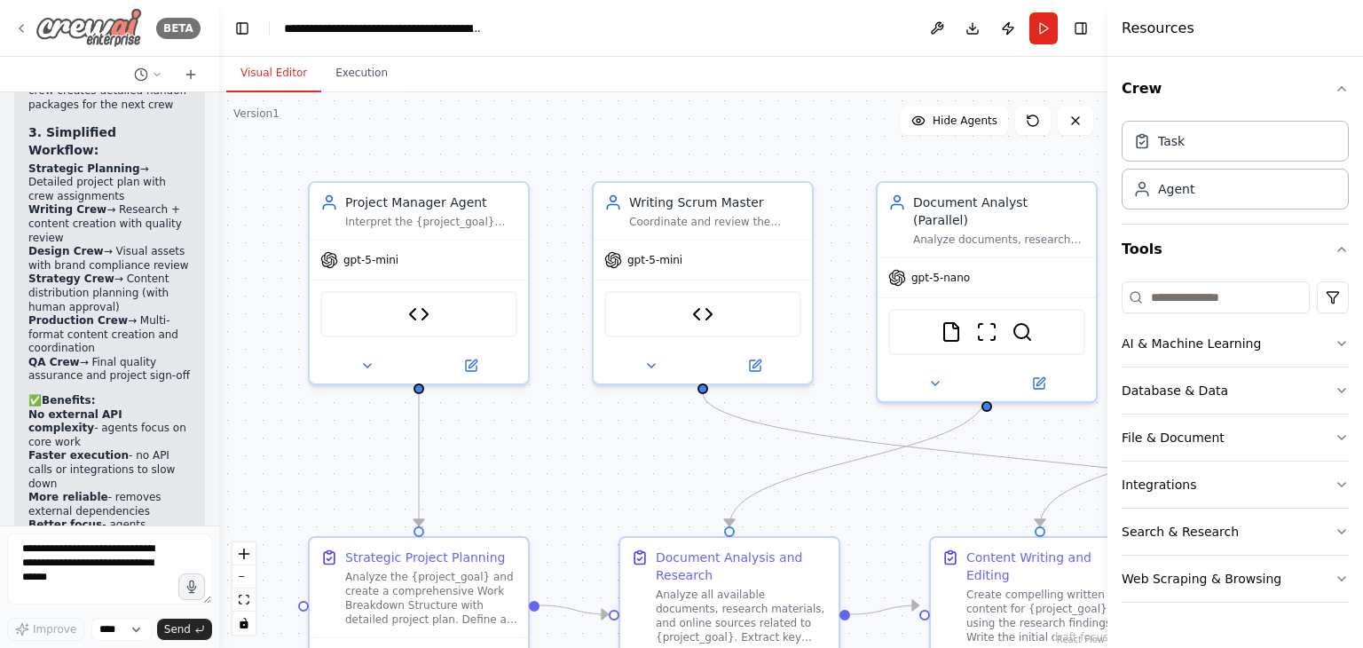
click at [25, 22] on icon at bounding box center [21, 28] width 14 height 14
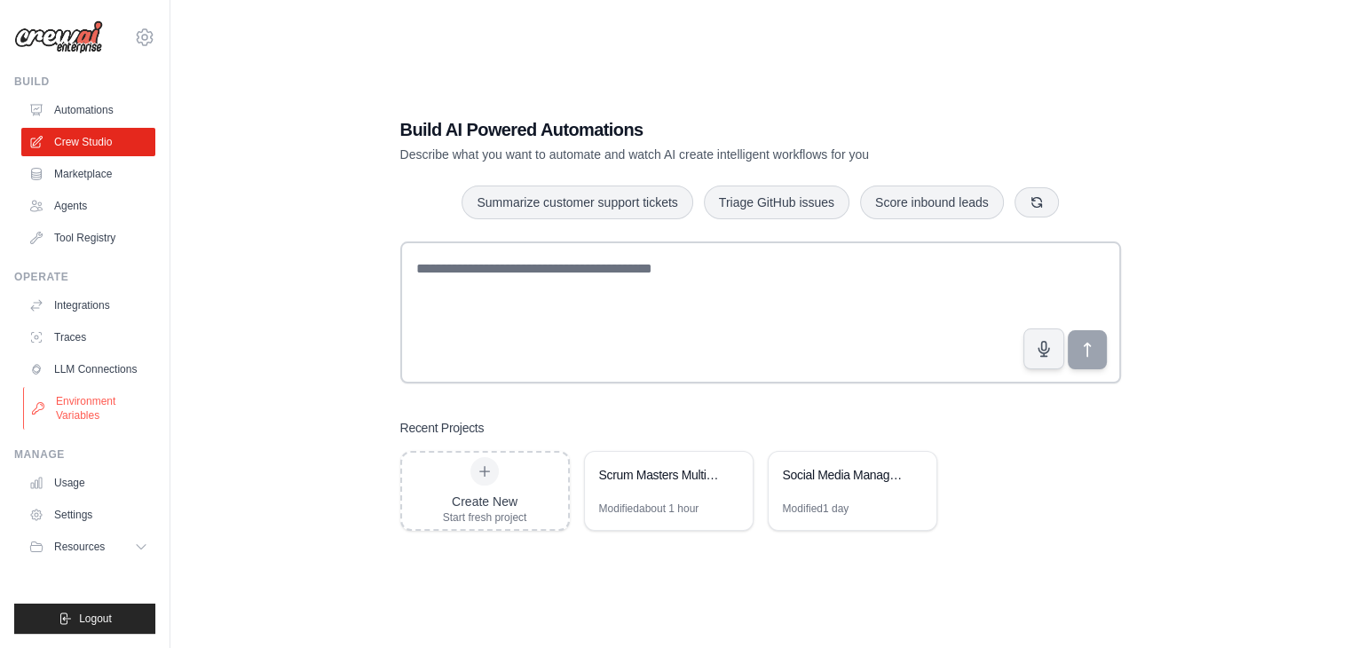
scroll to position [35, 0]
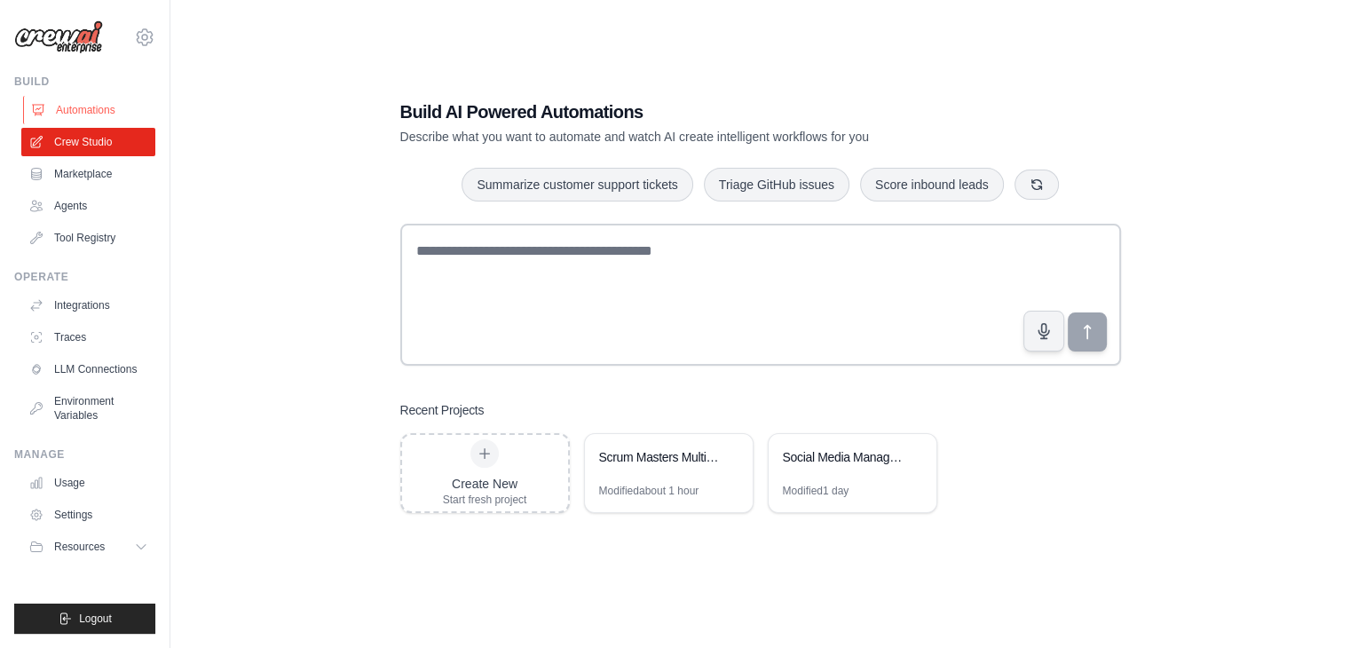
click at [92, 111] on link "Automations" at bounding box center [90, 110] width 134 height 28
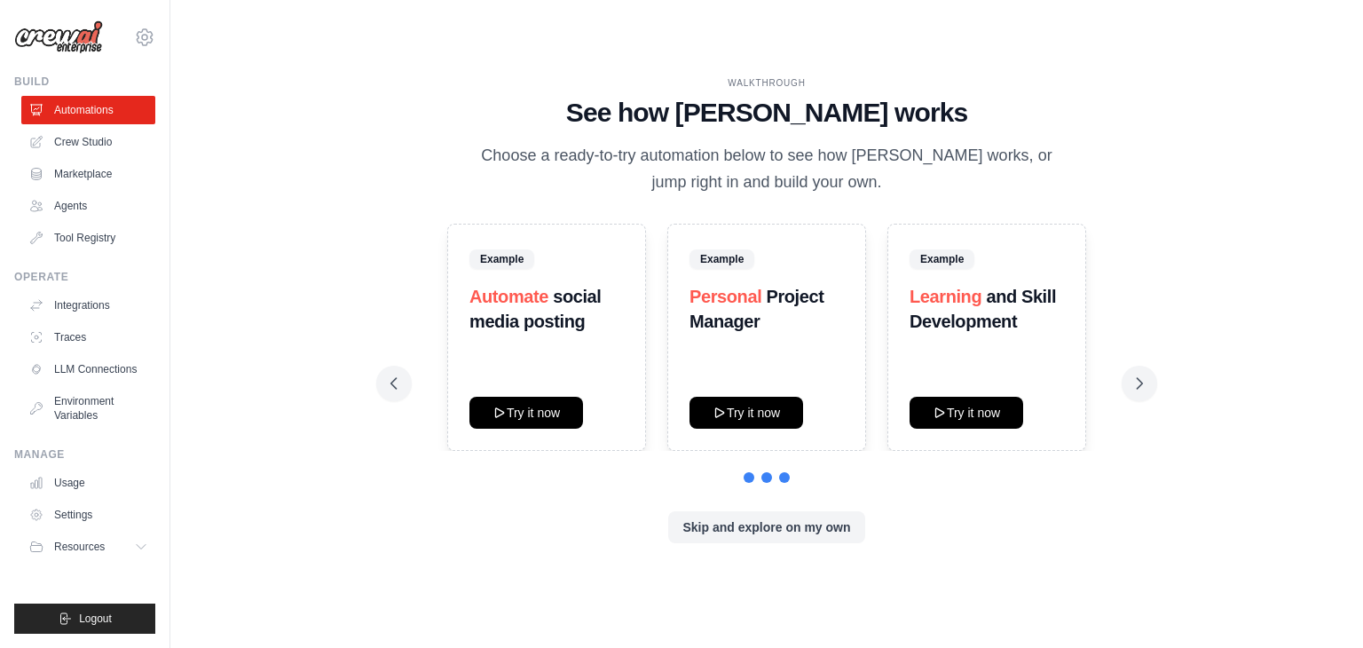
click at [848, 508] on div "Example Automate social media posting Try it now Example Personal Project Manag…" at bounding box center [766, 383] width 752 height 319
click at [824, 525] on button "Skip and explore on my own" at bounding box center [766, 526] width 196 height 32
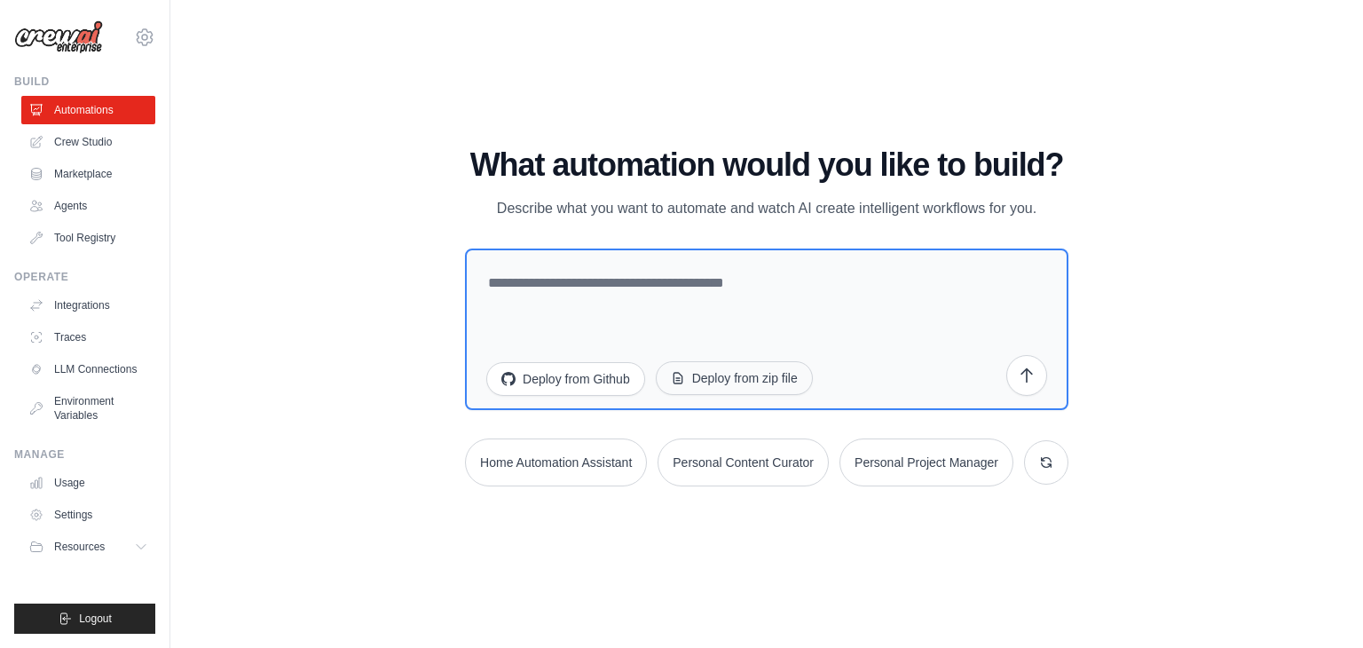
click at [705, 382] on button "Deploy from zip file" at bounding box center [734, 378] width 157 height 34
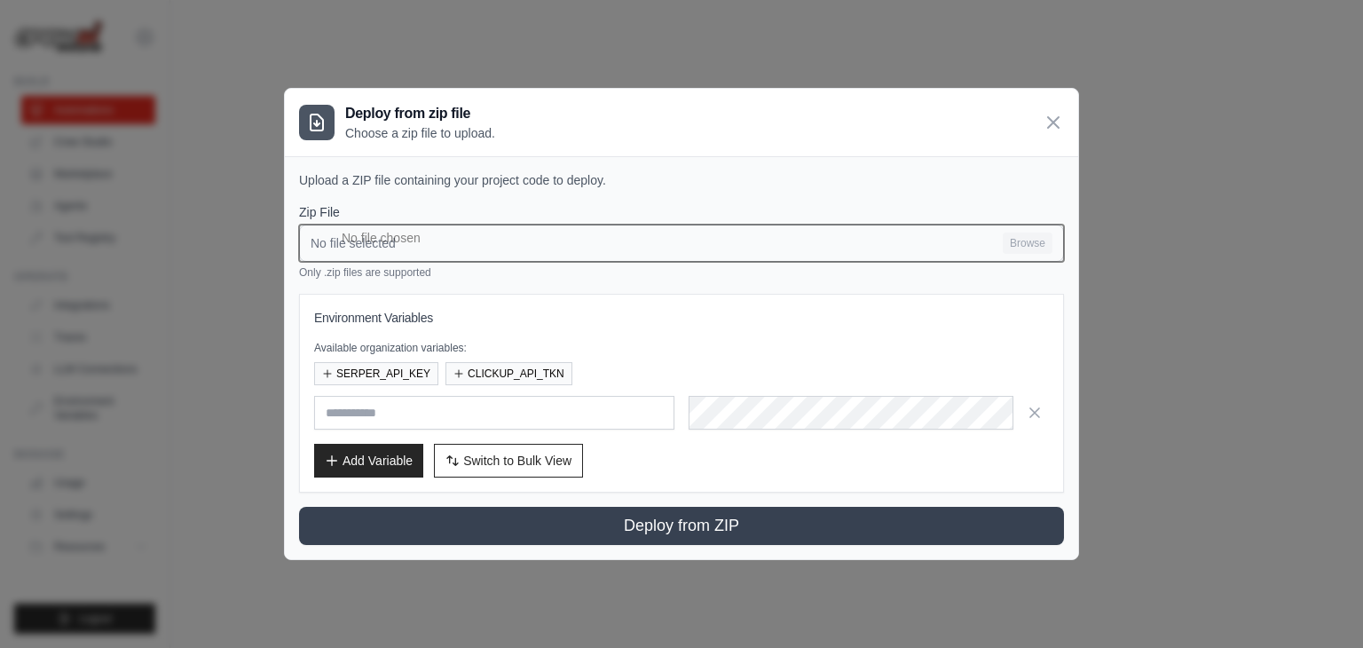
click at [550, 257] on input "No file selected Browse" at bounding box center [681, 242] width 765 height 37
type input "**********"
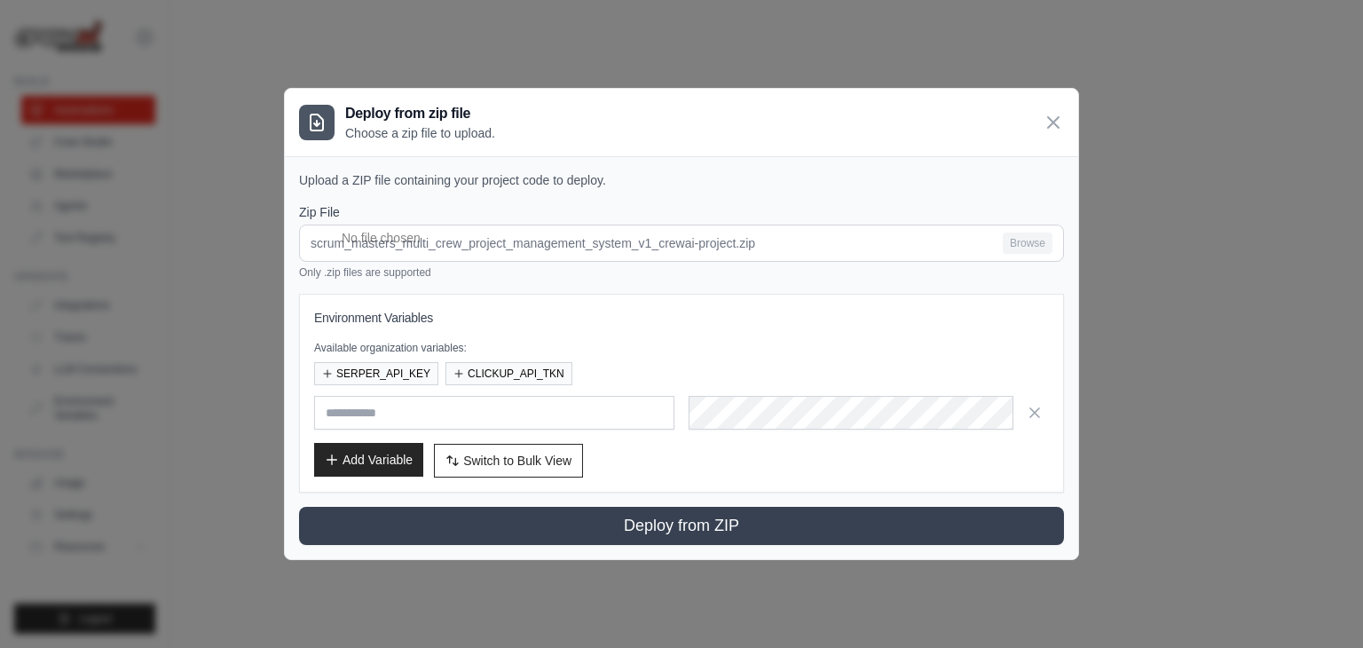
click at [384, 459] on button "Add Variable" at bounding box center [368, 460] width 109 height 34
click at [413, 384] on div "SERPER_API_KEY CLICKUP_API_TKN" at bounding box center [681, 373] width 735 height 23
click at [413, 377] on button "SERPER_API_KEY" at bounding box center [376, 372] width 124 height 23
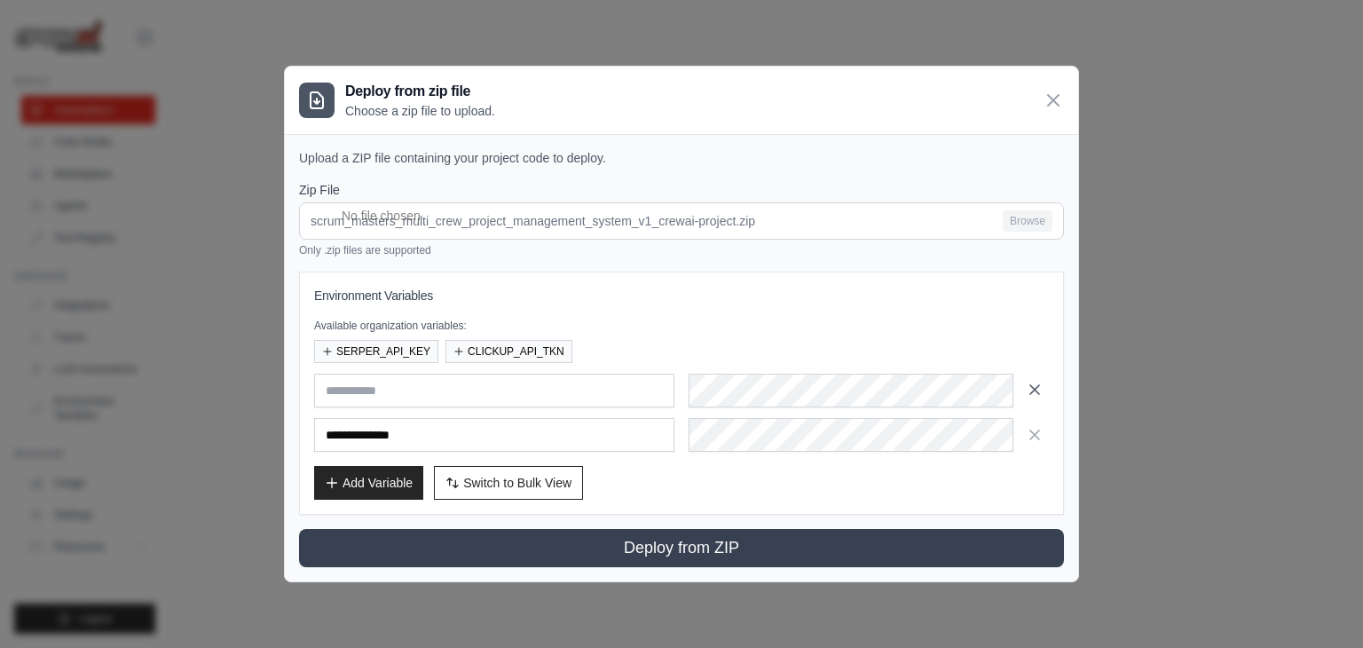
click at [1029, 393] on icon "button" at bounding box center [1035, 390] width 18 height 18
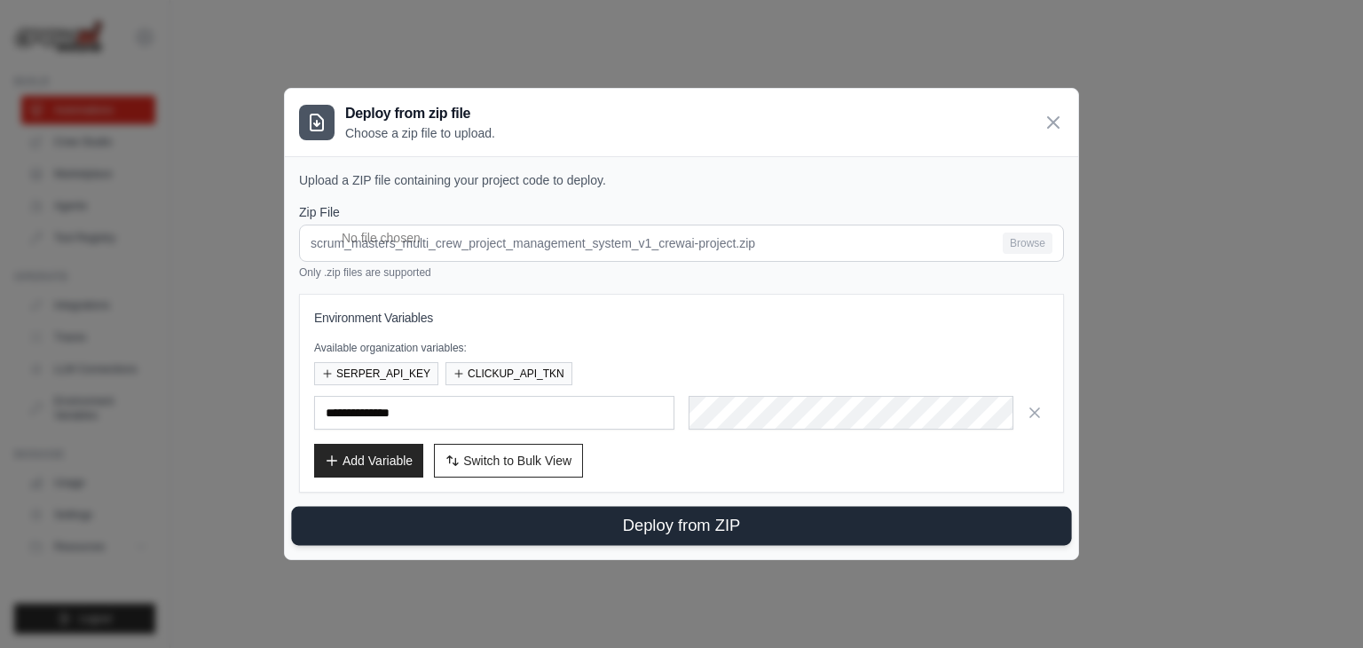
click at [676, 526] on button "Deploy from ZIP" at bounding box center [681, 526] width 780 height 39
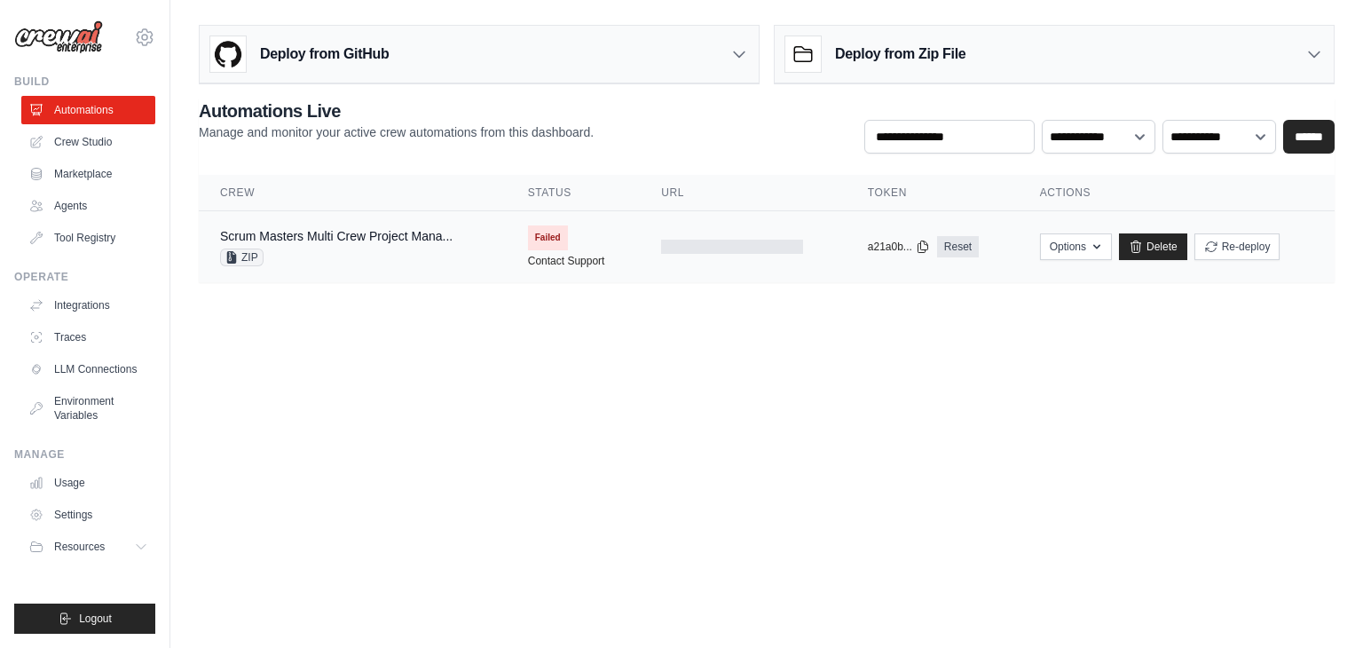
click at [638, 243] on td "Failed Contact Support" at bounding box center [574, 246] width 134 height 71
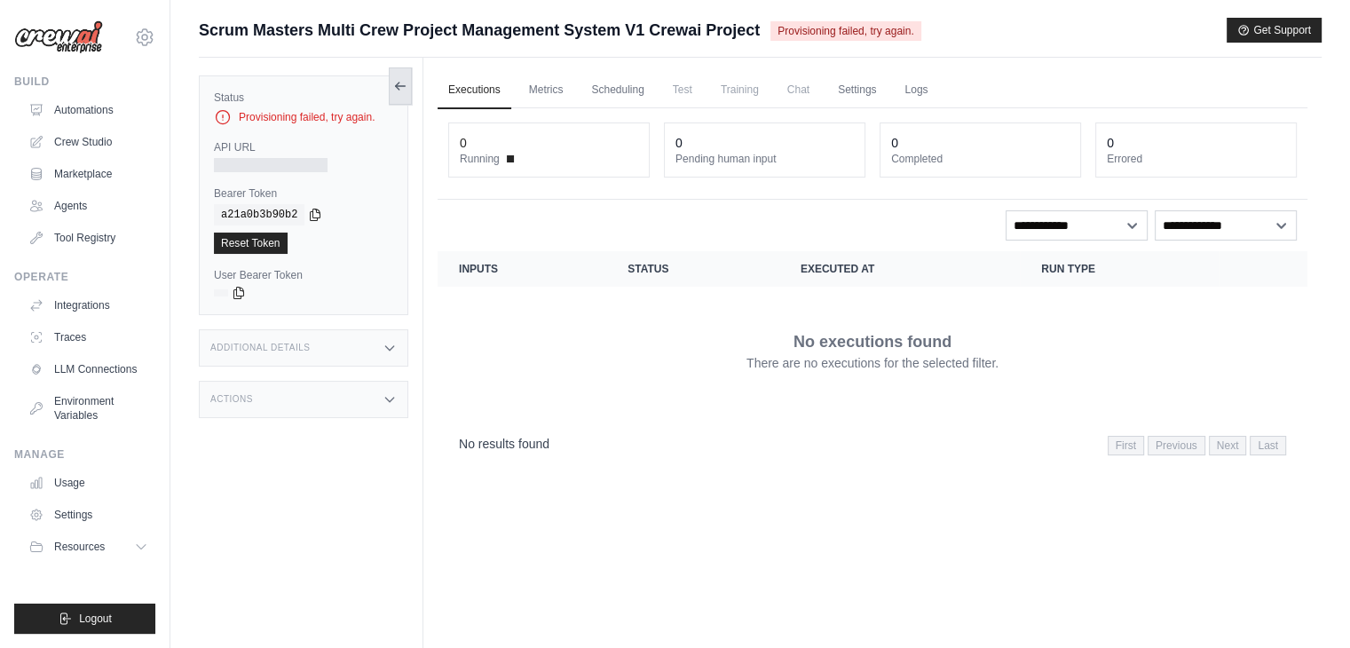
click at [404, 79] on icon at bounding box center [400, 86] width 14 height 14
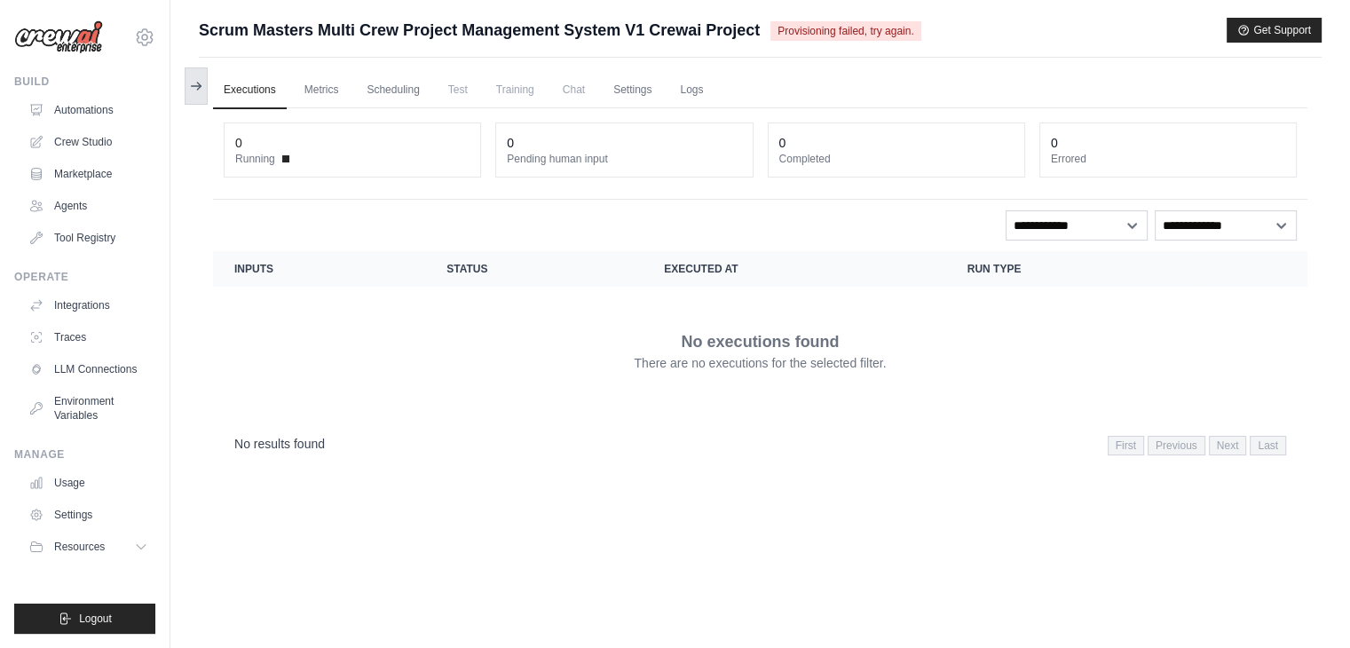
click at [200, 92] on icon at bounding box center [196, 86] width 14 height 14
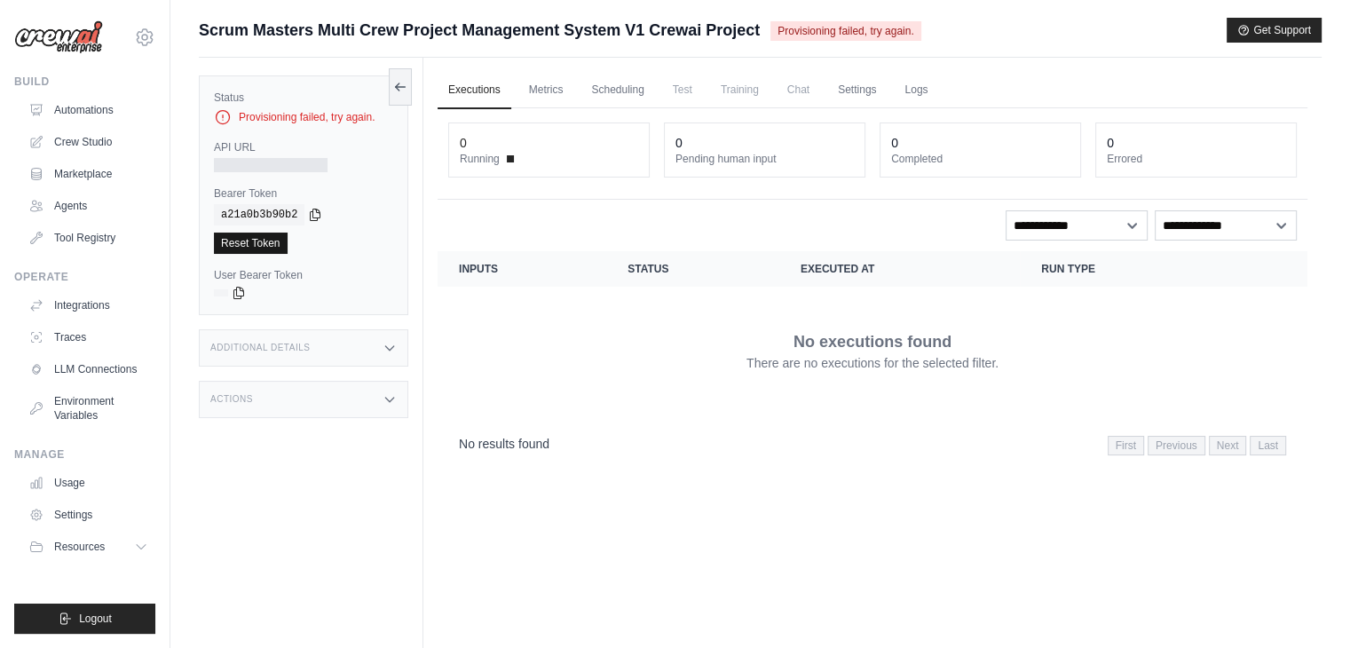
click at [263, 251] on link "Reset Token" at bounding box center [251, 242] width 74 height 21
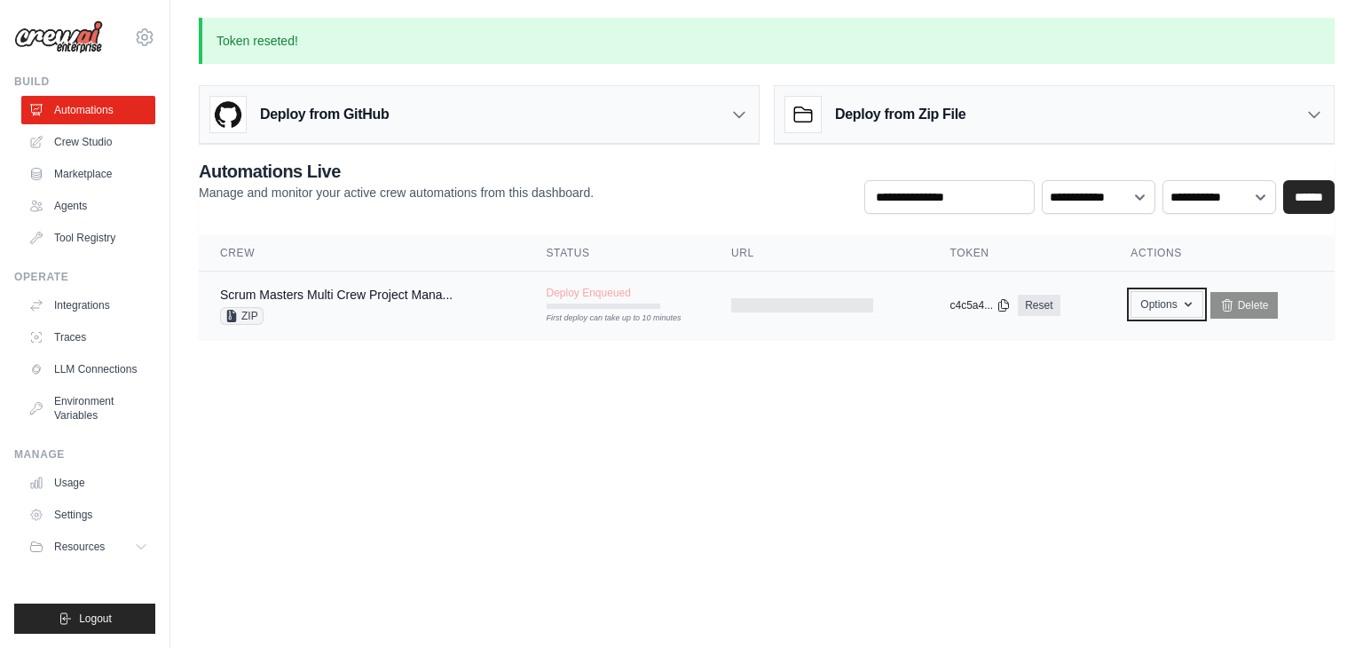
click at [1183, 311] on button "Options" at bounding box center [1166, 304] width 72 height 27
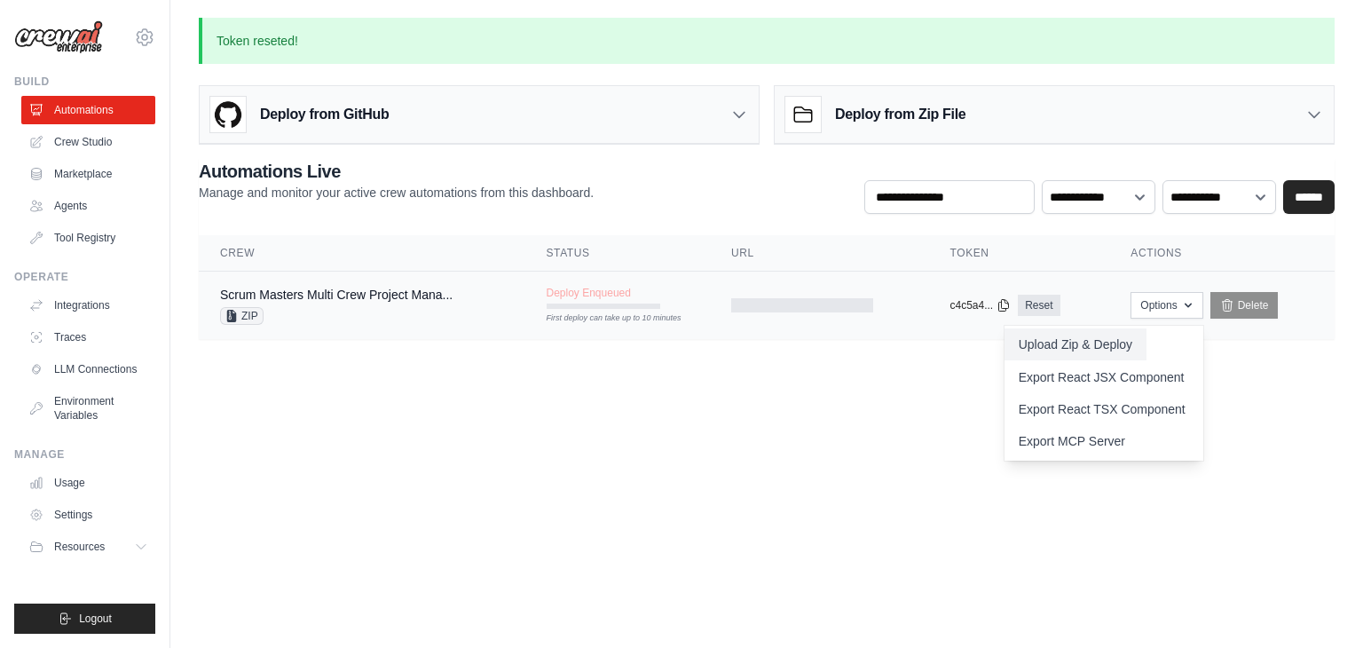
click at [1114, 350] on button "Upload Zip & Deploy" at bounding box center [1075, 344] width 142 height 32
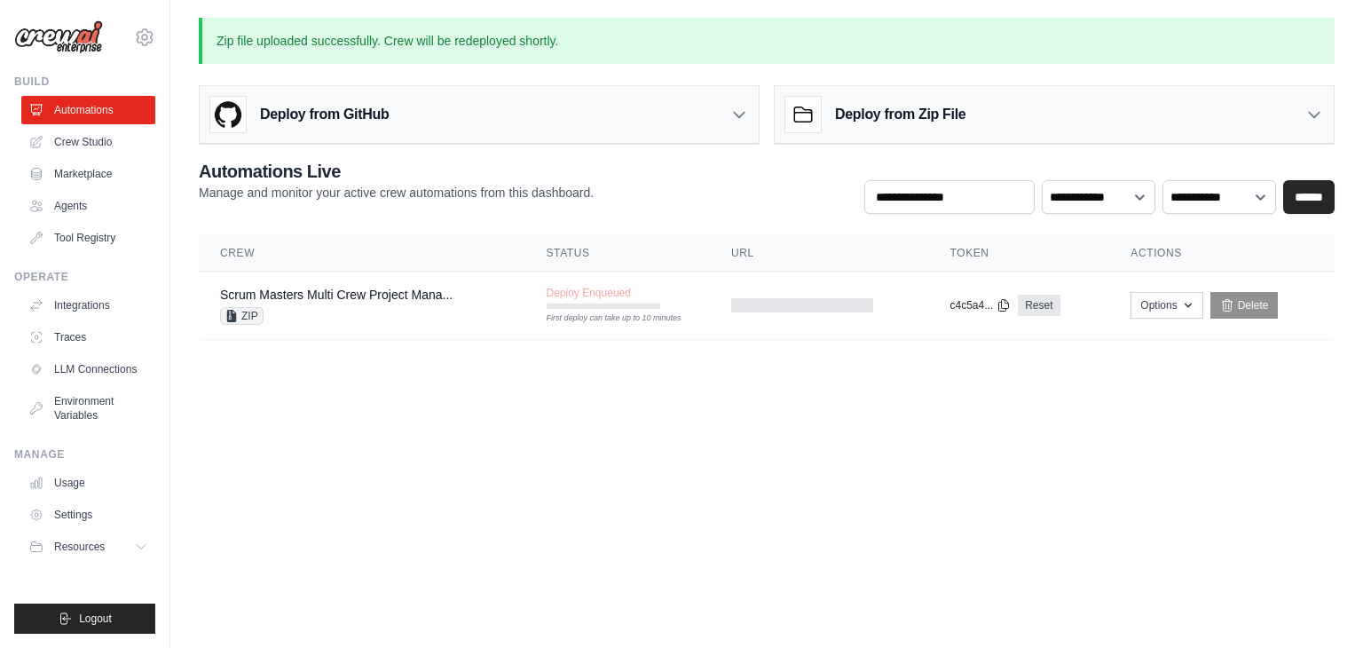
click at [501, 453] on body "[EMAIL_ADDRESS][DOMAIN_NAME] Settings Build Automations Crew Studio" at bounding box center [681, 324] width 1363 height 648
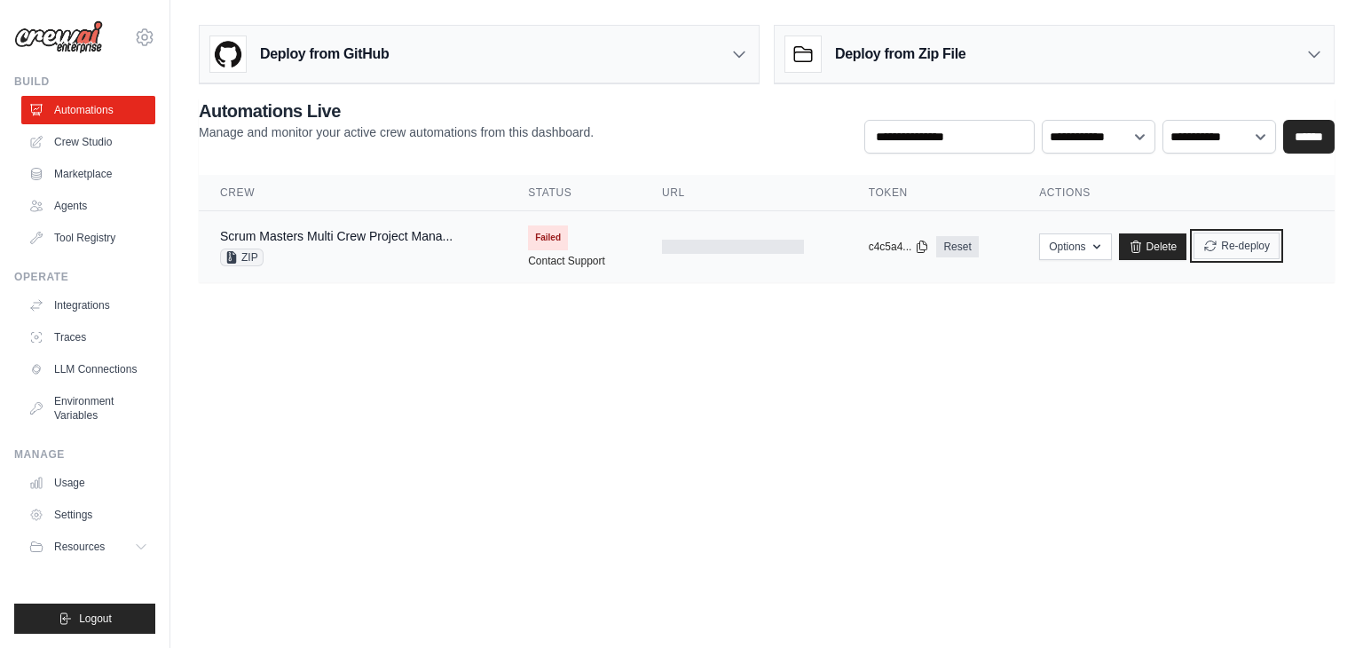
click at [1214, 244] on icon "submit" at bounding box center [1210, 246] width 14 height 14
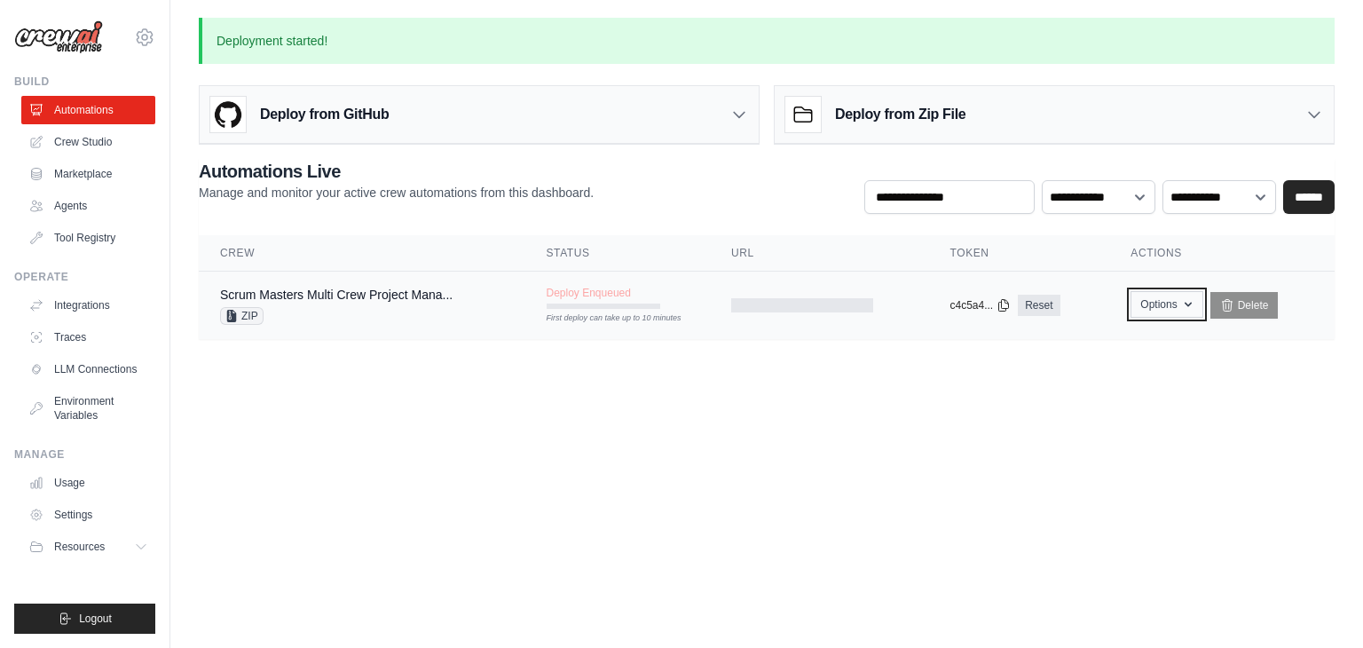
click at [1178, 303] on button "Options" at bounding box center [1166, 304] width 72 height 27
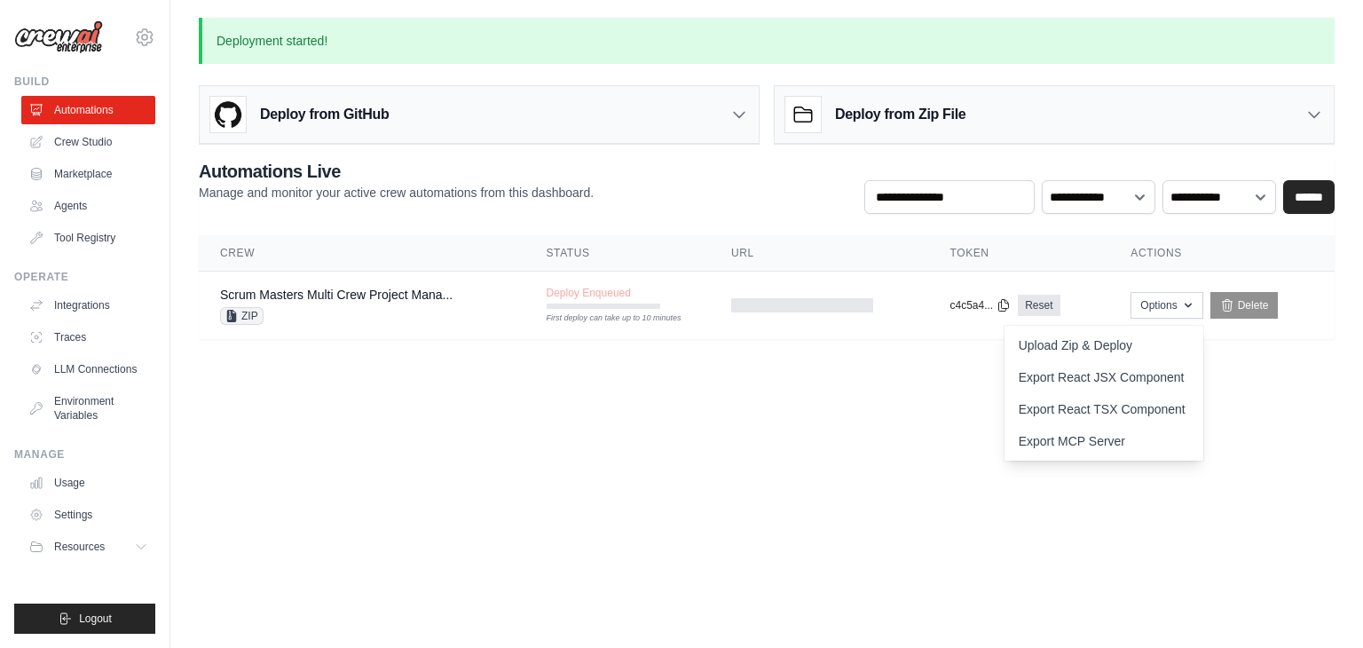
drag, startPoint x: 807, startPoint y: 376, endPoint x: 1311, endPoint y: 364, distance: 504.1
click at [1311, 364] on main "Deployment started! Deploy from GitHub Deploy your project directly from GitHub…" at bounding box center [766, 189] width 1193 height 378
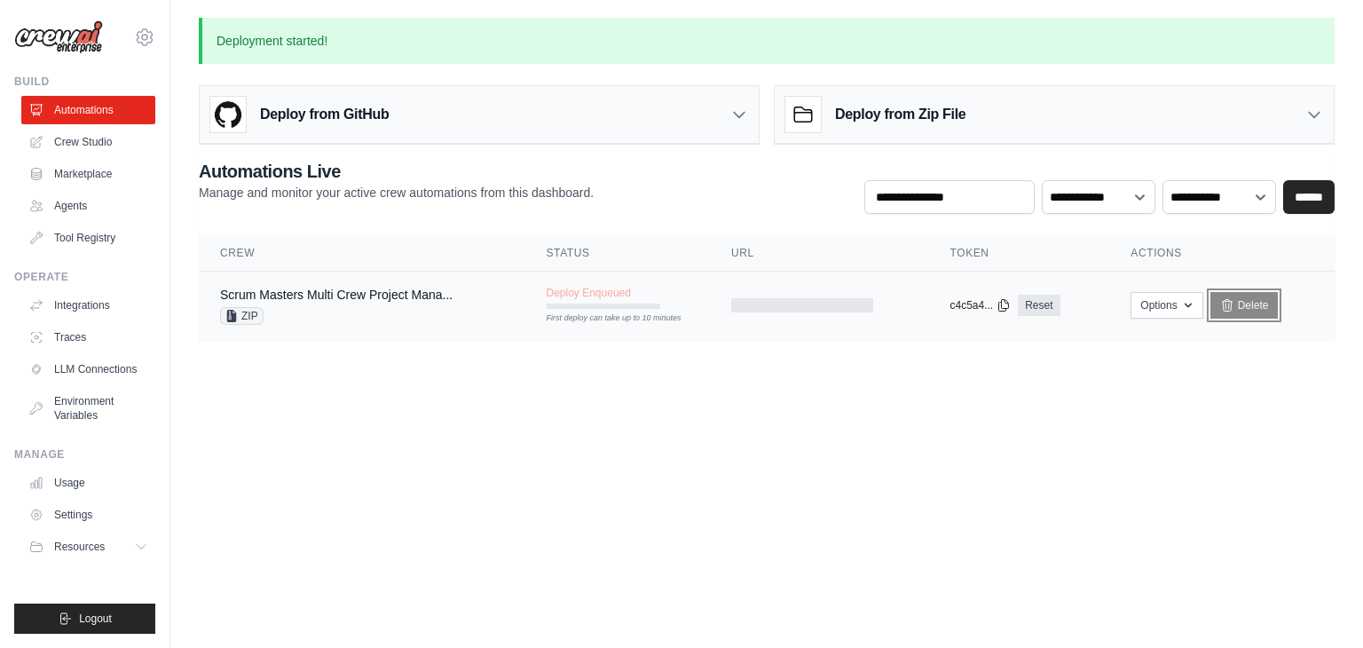
click at [1256, 308] on link "Delete" at bounding box center [1244, 305] width 68 height 27
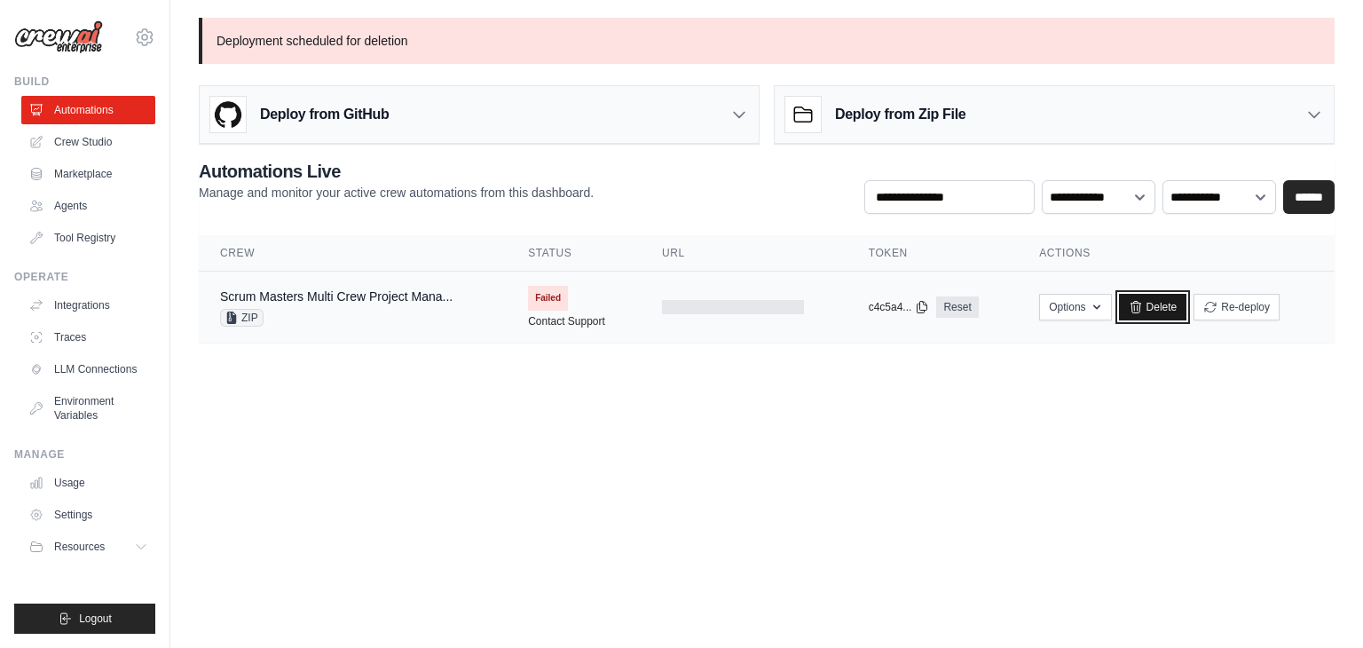
click at [1163, 295] on link "Delete" at bounding box center [1153, 307] width 68 height 27
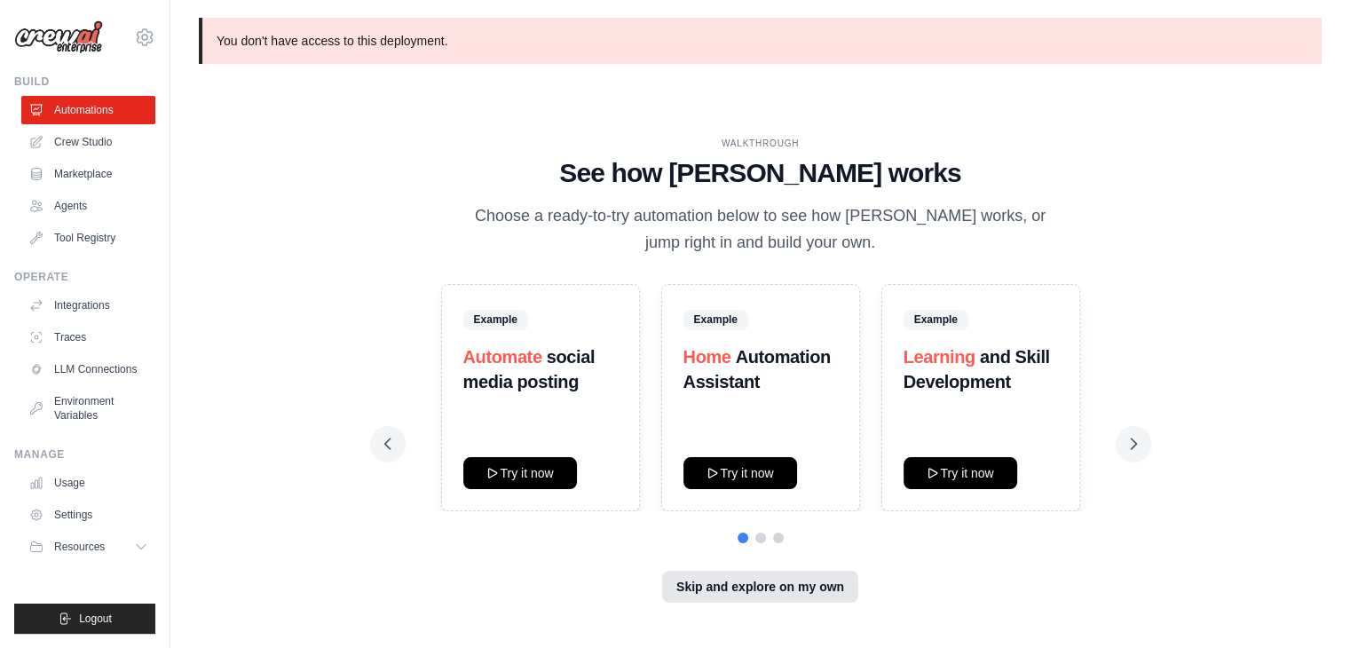
click at [790, 583] on button "Skip and explore on my own" at bounding box center [760, 587] width 196 height 32
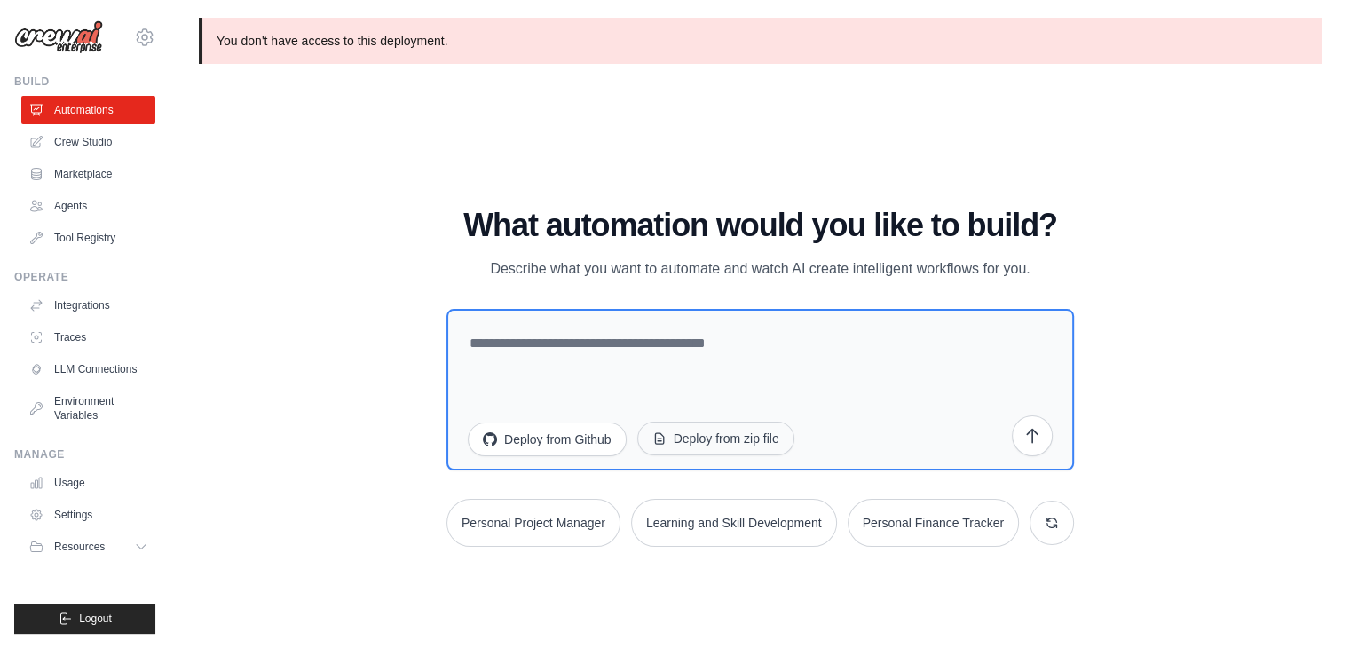
click at [699, 430] on button "Deploy from zip file" at bounding box center [715, 438] width 157 height 34
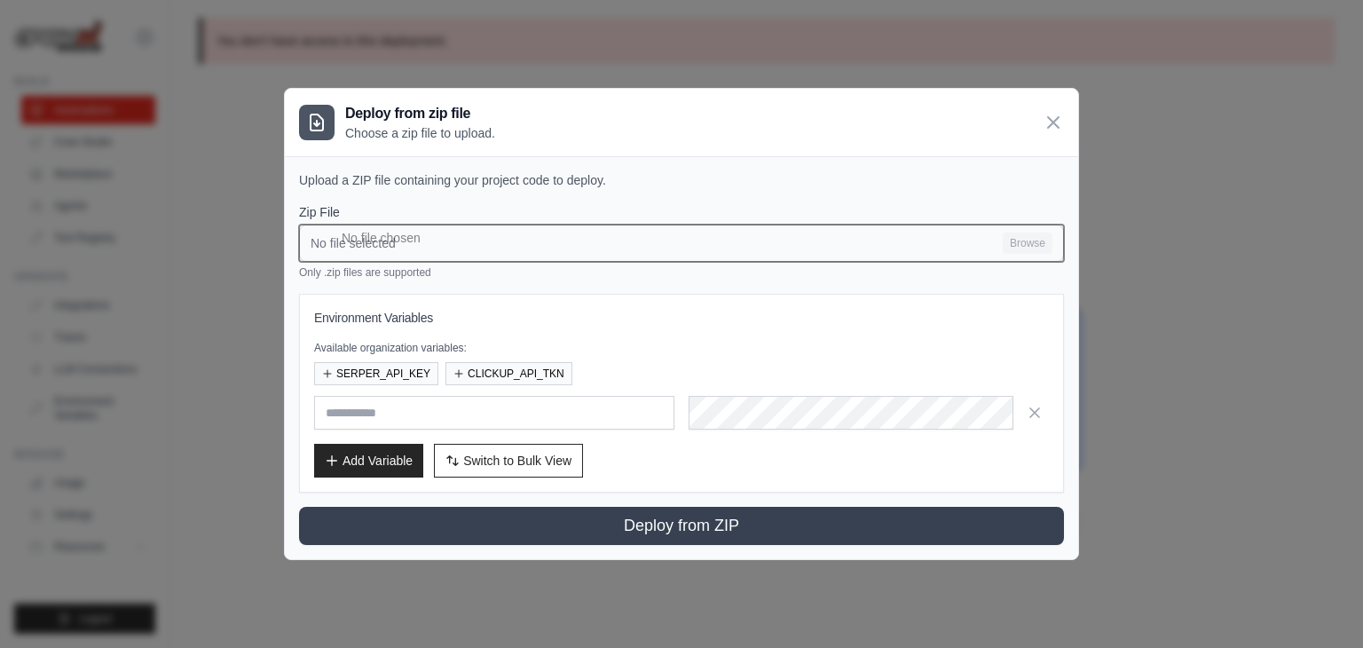
click at [689, 249] on input "No file selected Browse" at bounding box center [681, 242] width 765 height 37
type input "**********"
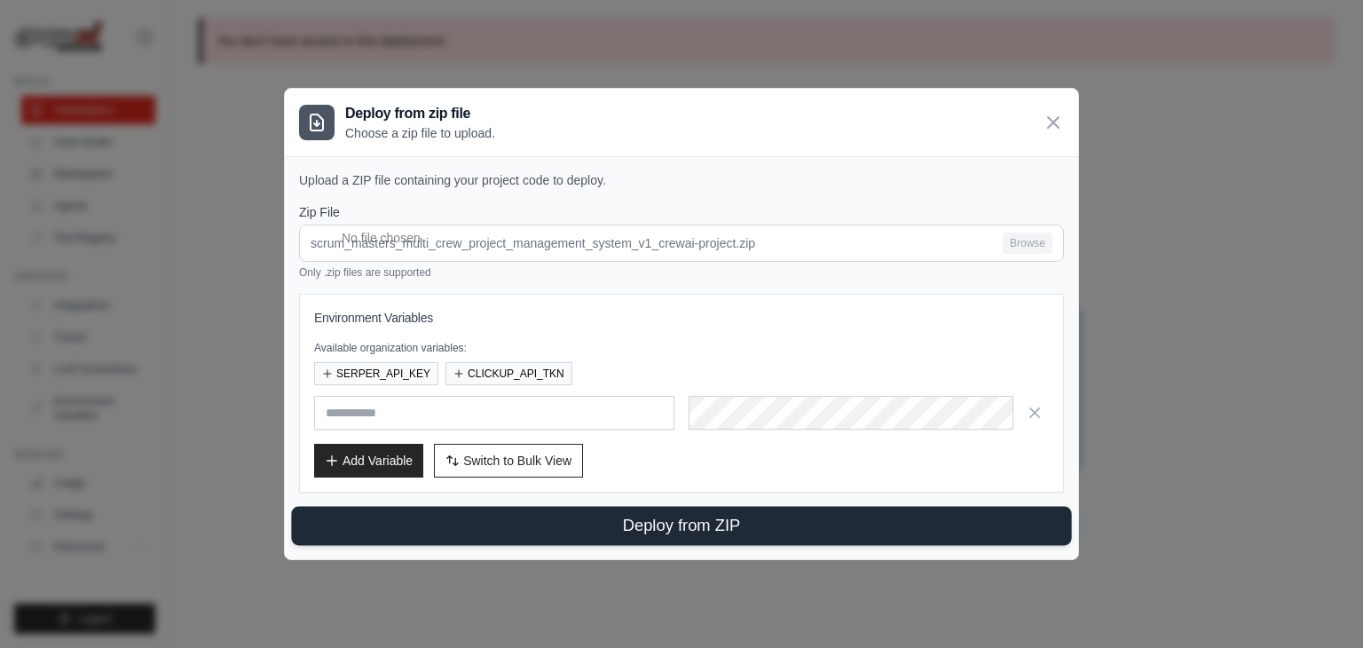
click at [733, 519] on button "Deploy from ZIP" at bounding box center [681, 526] width 780 height 39
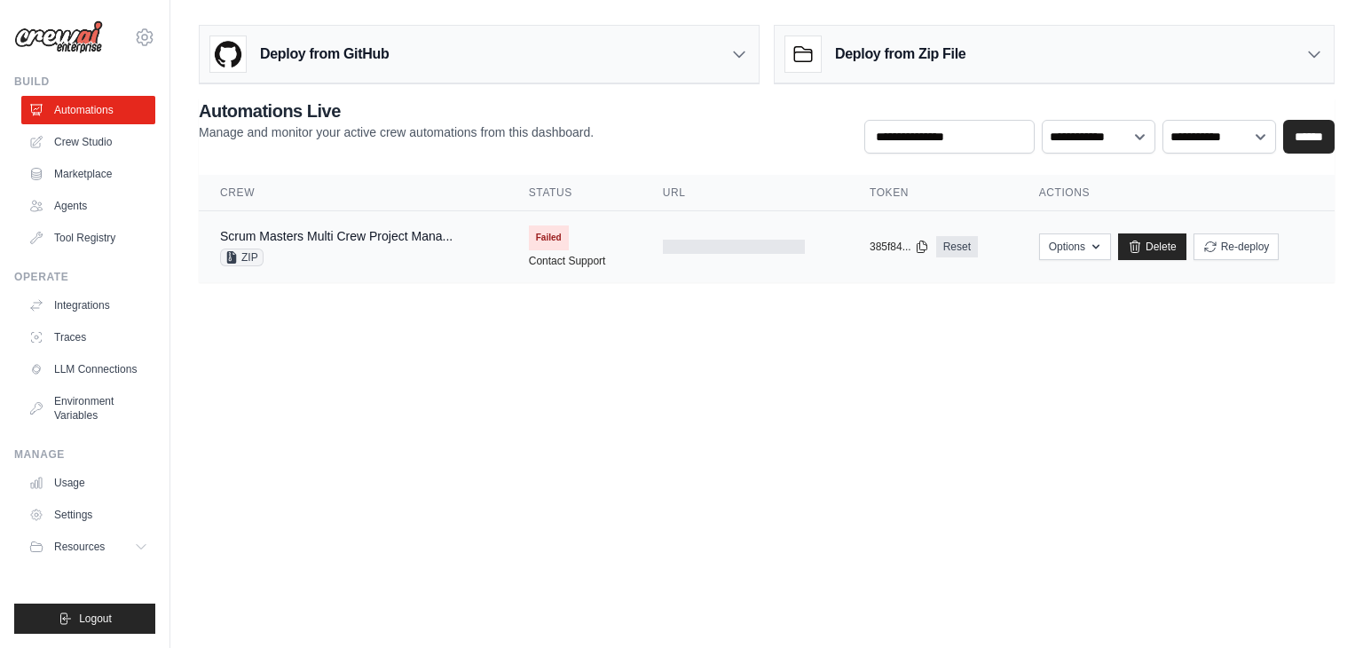
click at [543, 238] on span "Failed" at bounding box center [549, 237] width 40 height 25
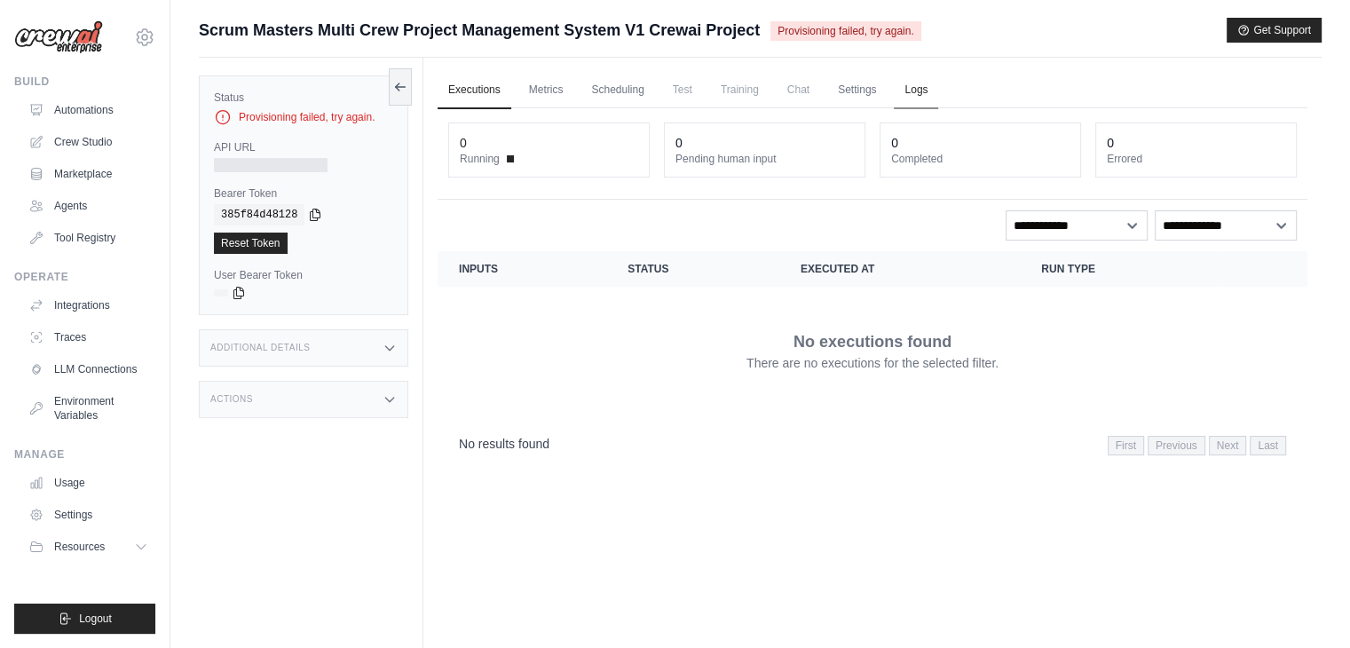
click at [916, 86] on link "Logs" at bounding box center [916, 90] width 44 height 37
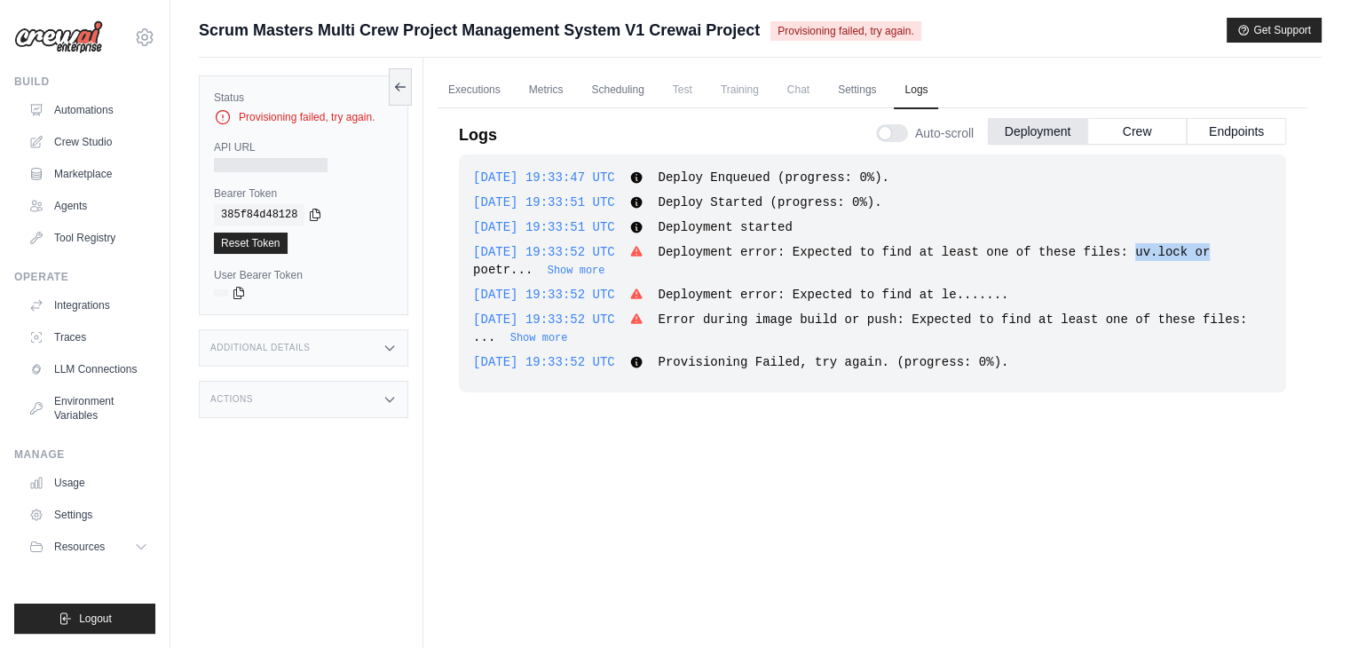
drag, startPoint x: 1108, startPoint y: 254, endPoint x: 1175, endPoint y: 248, distance: 66.8
click at [1175, 248] on span "Deployment error: Expected to find at least one of these files: uv.lock or poet…" at bounding box center [841, 261] width 736 height 32
click at [547, 267] on button "Show more" at bounding box center [576, 270] width 58 height 14
click at [945, 303] on div "2025-08-28 19:33:47 UTC Deploy Enqueued (progress: 0%). Show more Show less 202…" at bounding box center [872, 273] width 827 height 238
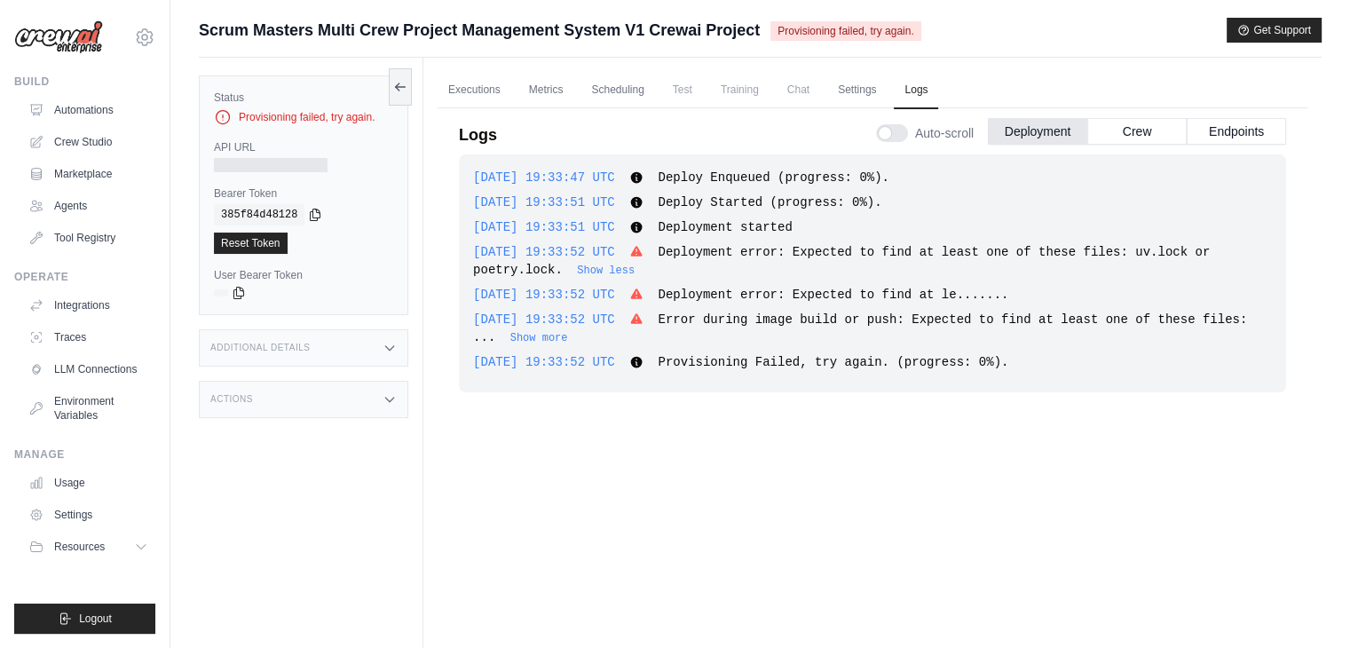
click at [478, 342] on span "Error during image build or push: Expected to find at least one of these files:…" at bounding box center [860, 328] width 774 height 32
click at [510, 338] on button "Show more" at bounding box center [539, 337] width 58 height 14
click at [1129, 119] on button "Crew" at bounding box center [1136, 130] width 99 height 27
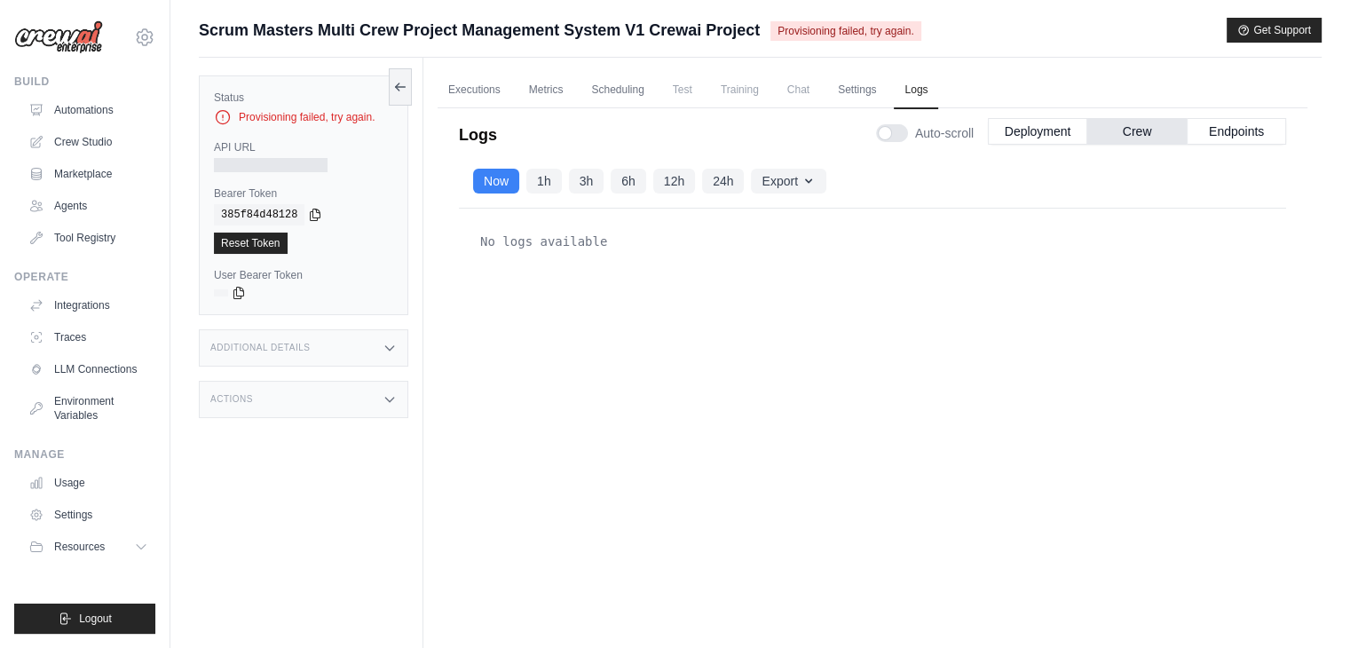
click at [1249, 144] on div "Auto-scroll Deployment Crew Endpoints" at bounding box center [1081, 130] width 410 height 50
click at [1247, 143] on div "Deployment Crew Endpoints" at bounding box center [1137, 131] width 298 height 27
click at [1274, 129] on button "Endpoints" at bounding box center [1235, 130] width 99 height 27
click at [1079, 127] on button "Deployment" at bounding box center [1037, 130] width 99 height 27
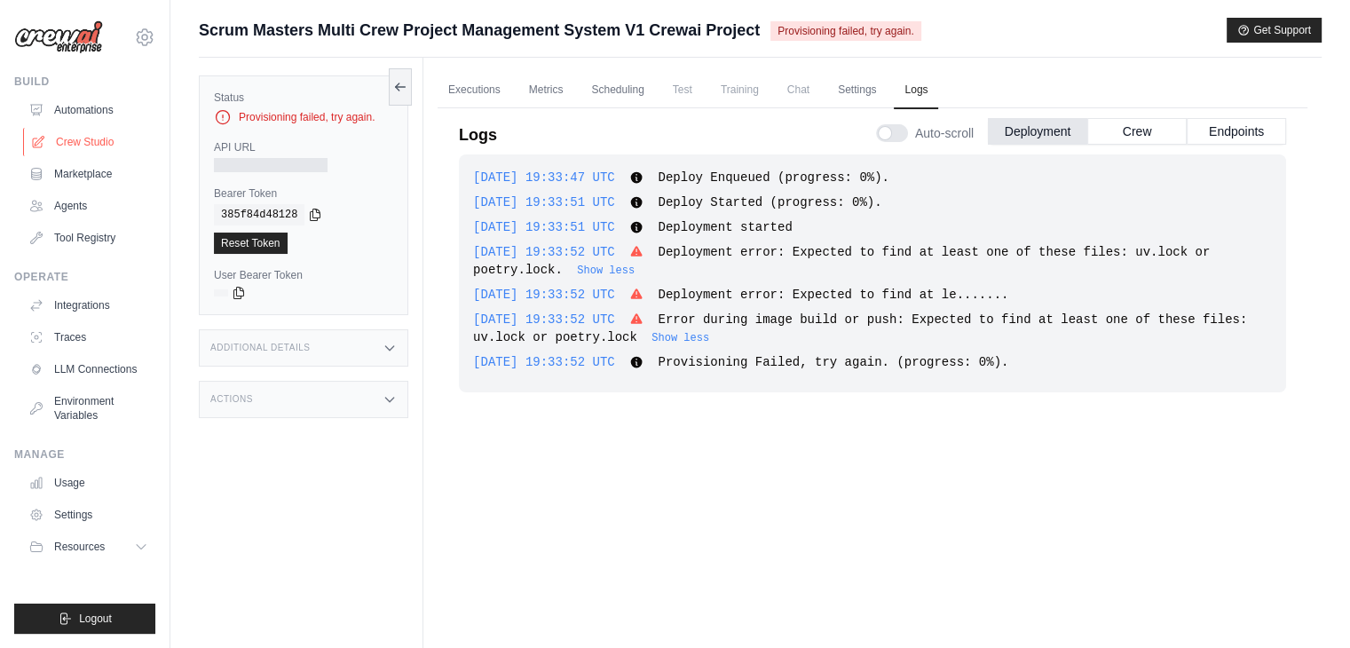
click at [114, 130] on link "Crew Studio" at bounding box center [90, 142] width 134 height 28
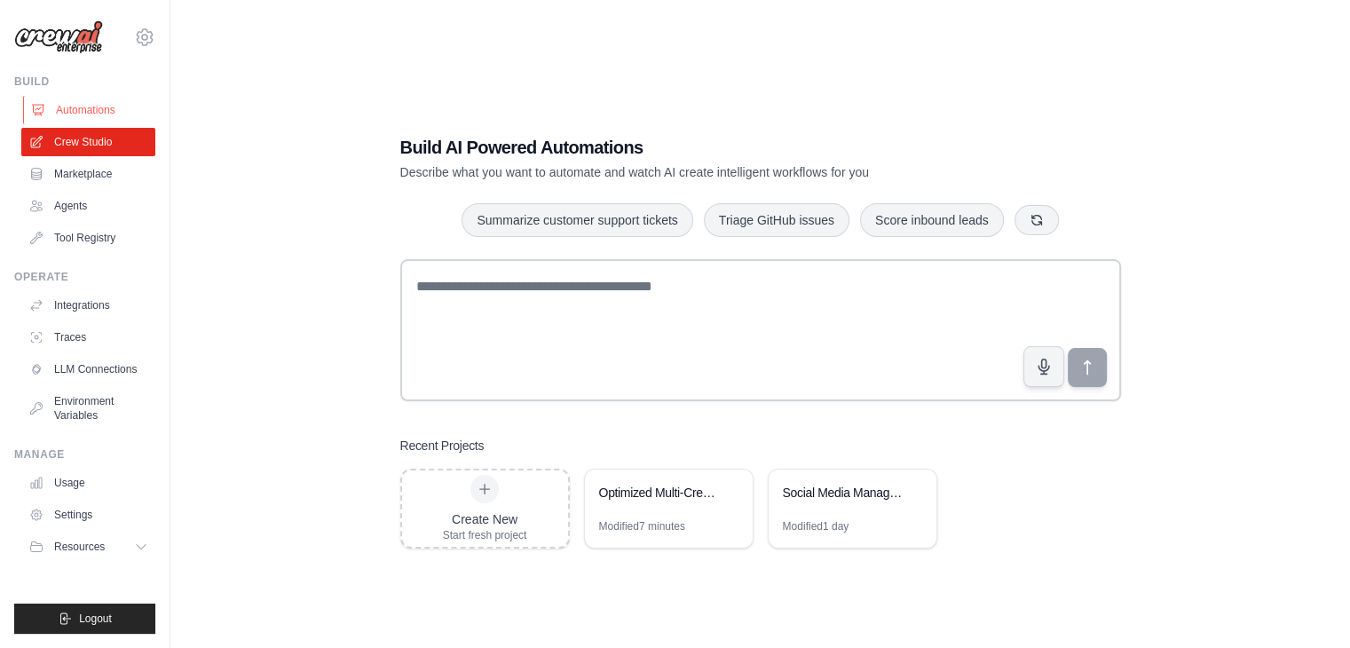
click at [112, 100] on link "Automations" at bounding box center [90, 110] width 134 height 28
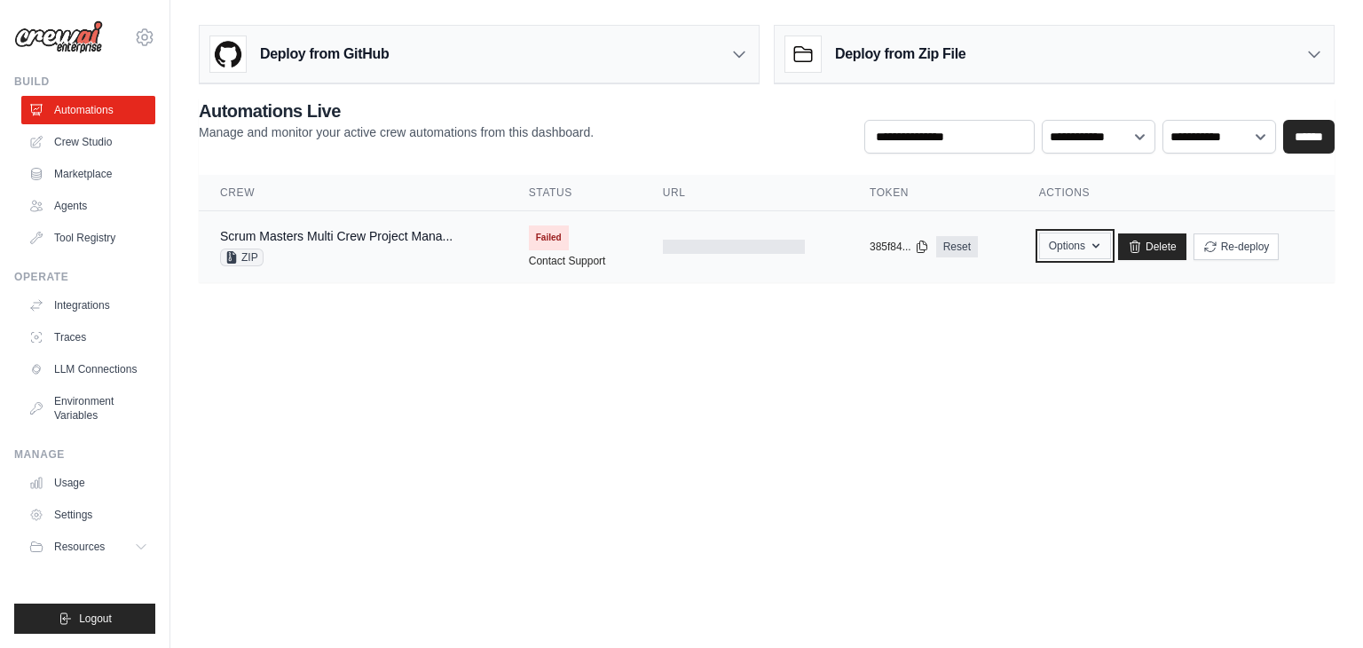
click at [1104, 237] on button "Options" at bounding box center [1075, 245] width 72 height 27
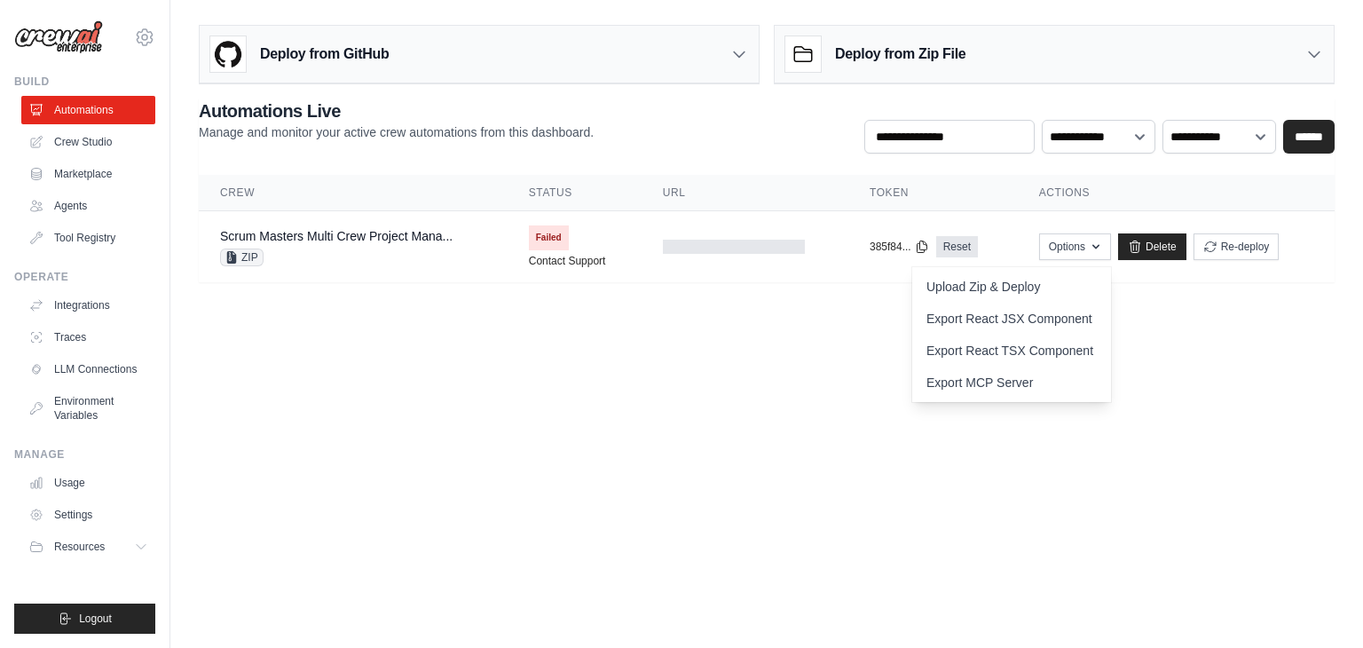
click at [855, 360] on body "[EMAIL_ADDRESS][DOMAIN_NAME] Settings Build Automations Crew Studio" at bounding box center [681, 324] width 1363 height 648
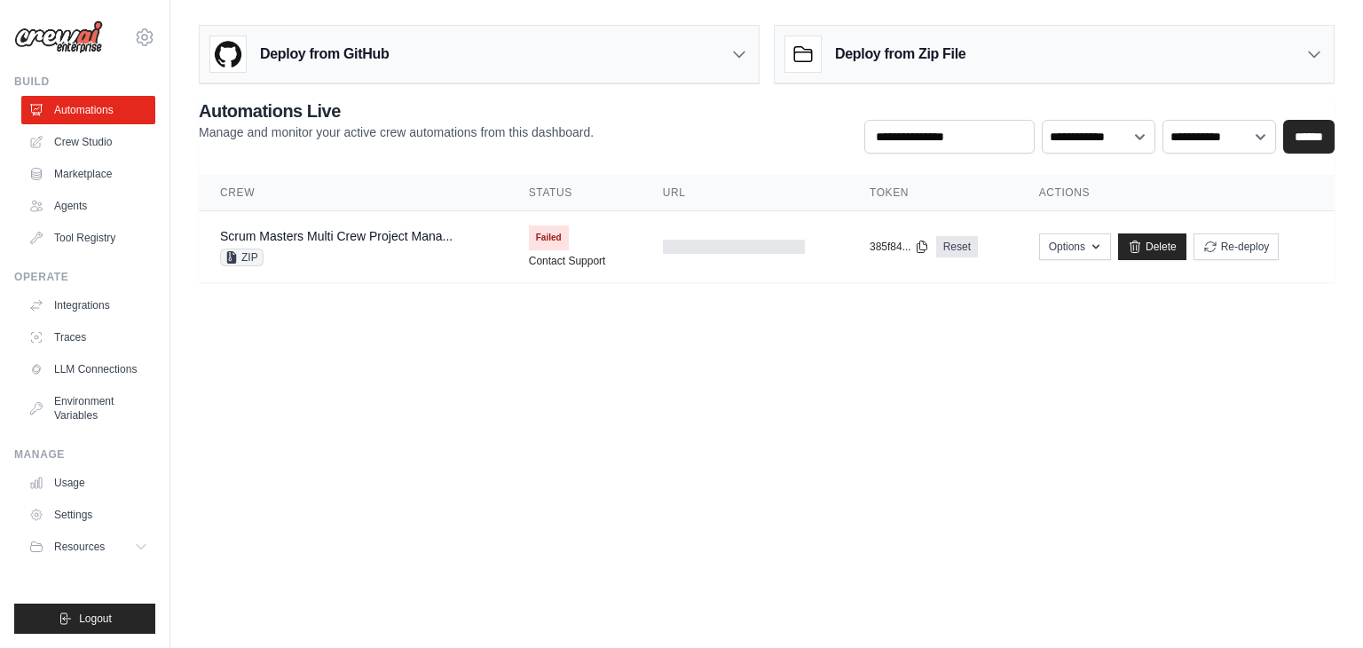
click at [997, 34] on div "Deploy from Zip File" at bounding box center [1054, 55] width 559 height 58
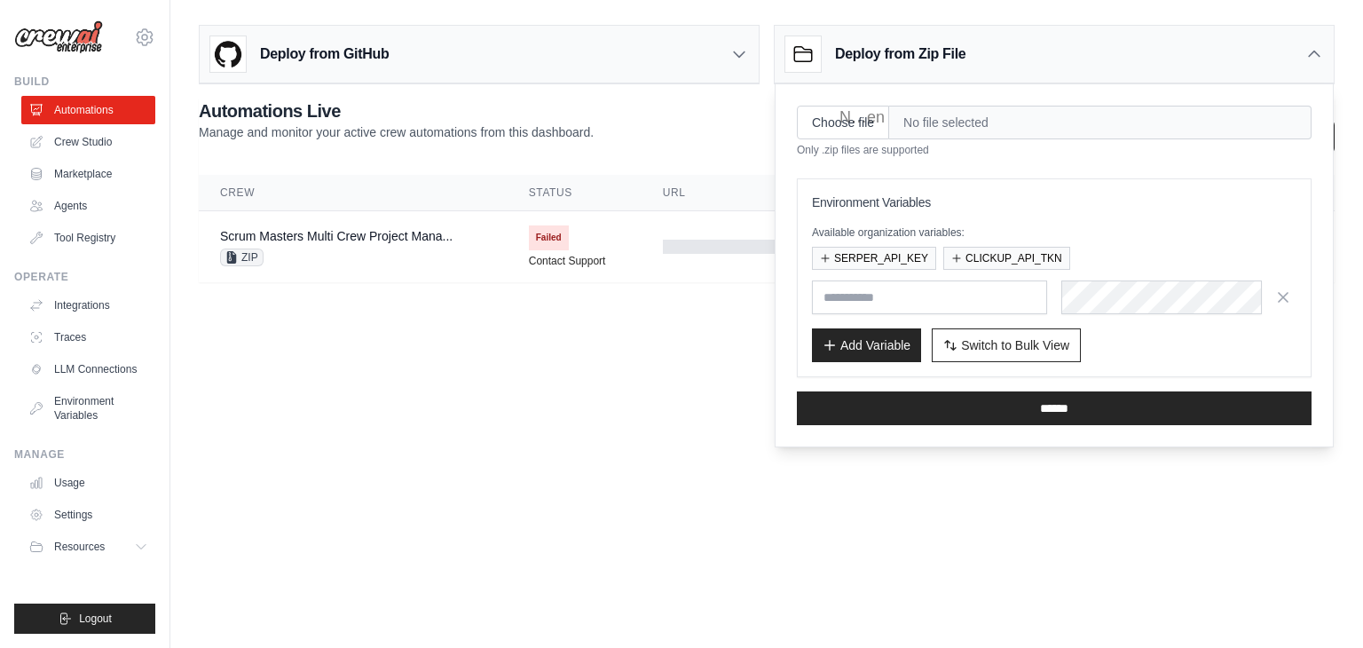
click at [718, 318] on main "Deploy from GitHub Deploy your project directly from GitHub. Select a repositor…" at bounding box center [766, 160] width 1193 height 321
click at [666, 349] on body "[EMAIL_ADDRESS][DOMAIN_NAME] Settings Build Automations Crew Studio" at bounding box center [681, 324] width 1363 height 648
click at [1259, 68] on div "Deploy from Zip File" at bounding box center [1054, 55] width 559 height 58
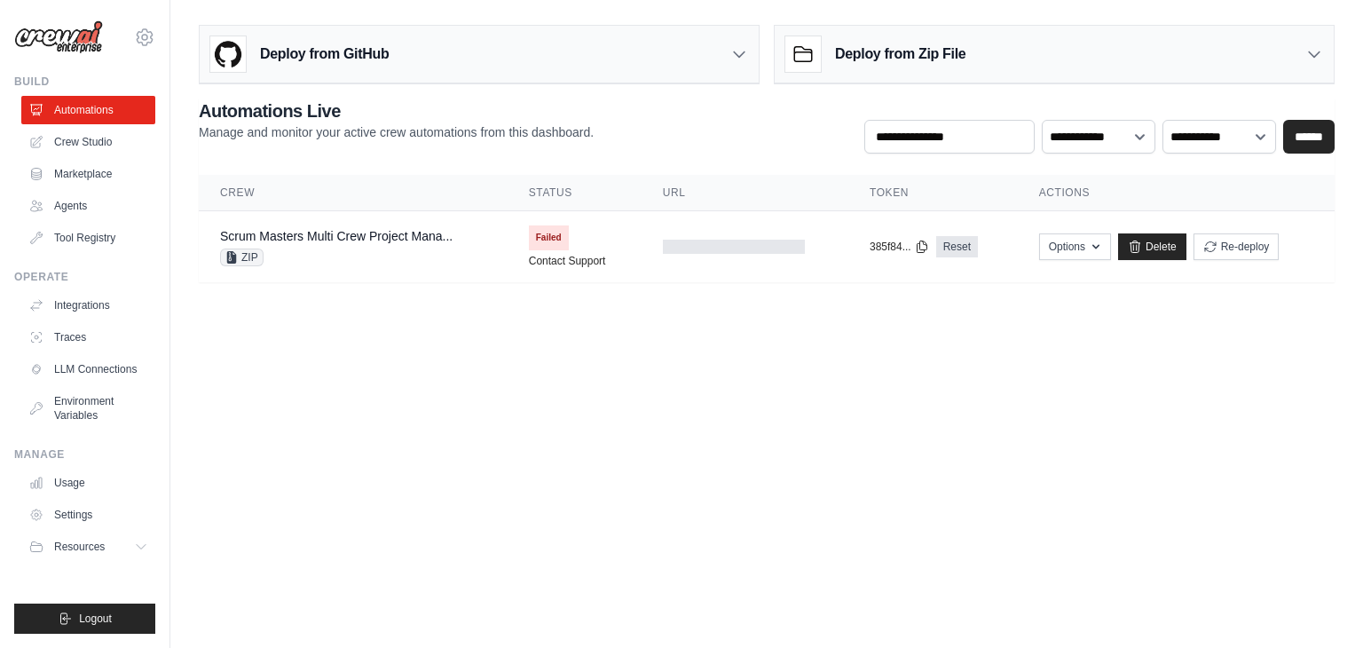
click at [1123, 45] on div "Deploy from Zip File" at bounding box center [1054, 55] width 559 height 58
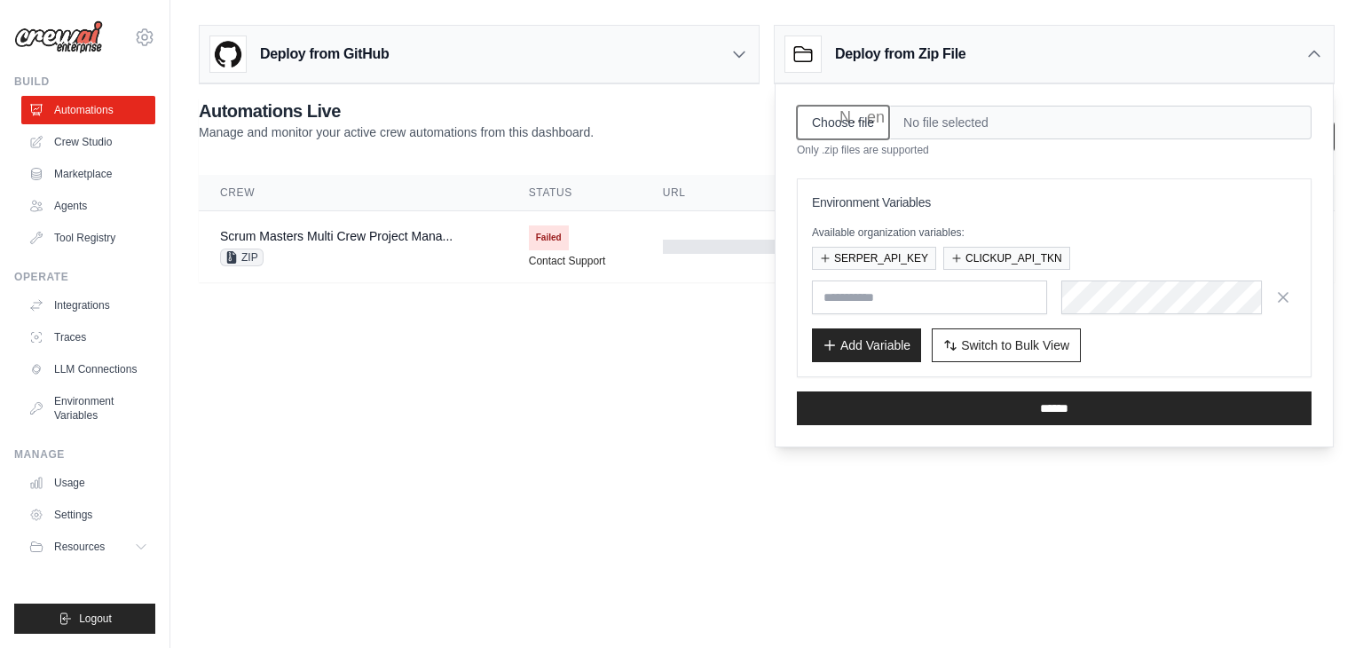
click at [840, 134] on input "Choose file" at bounding box center [843, 123] width 92 height 34
type input "**********"
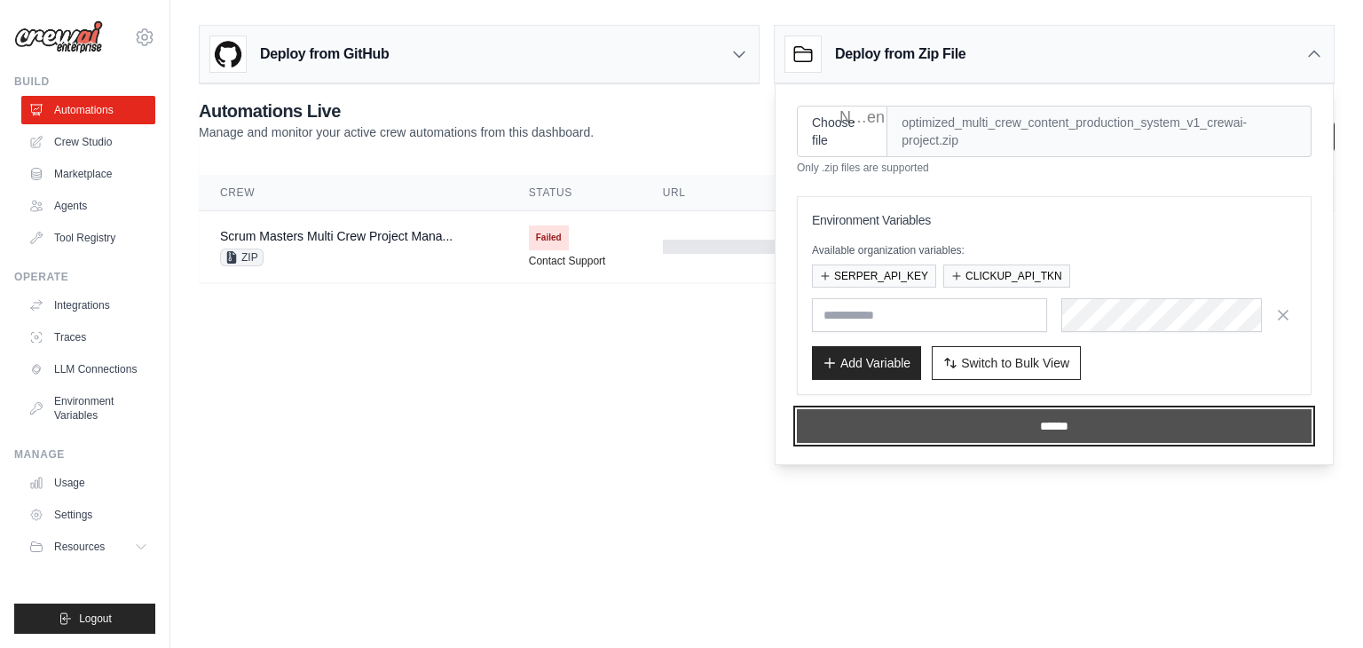
click at [1088, 429] on input "******" at bounding box center [1054, 426] width 515 height 34
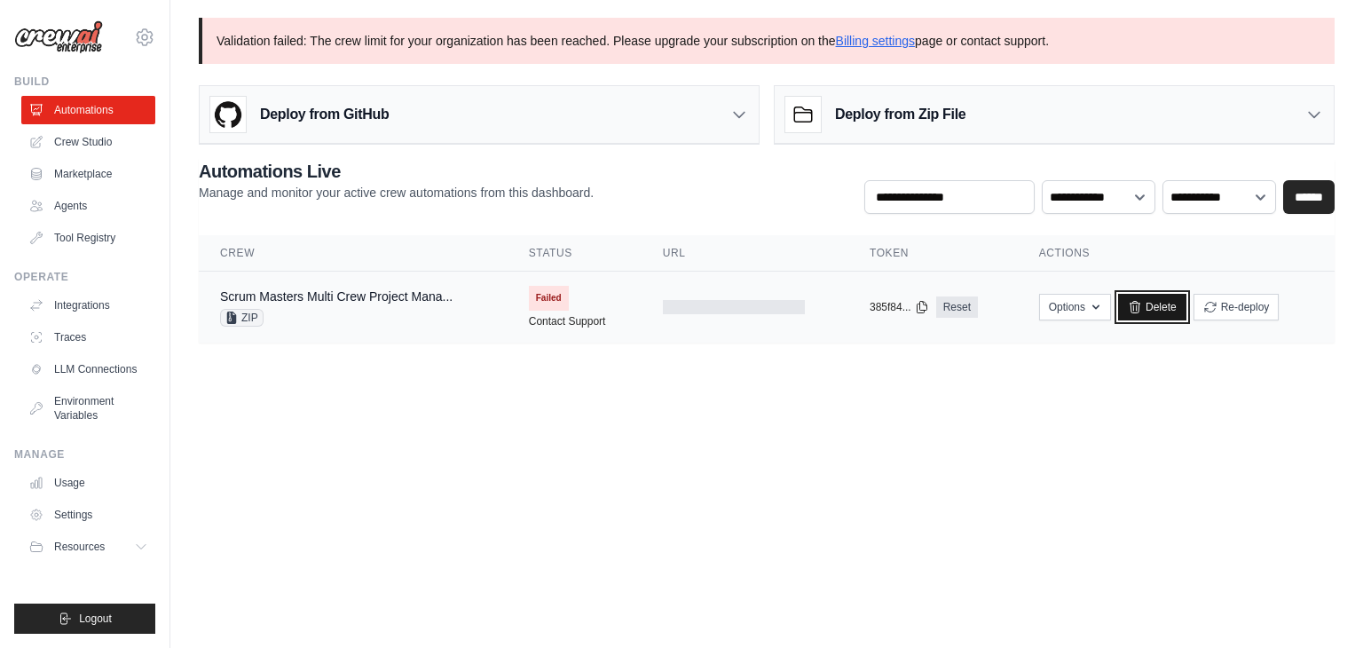
click at [1145, 306] on link "Delete" at bounding box center [1152, 307] width 68 height 27
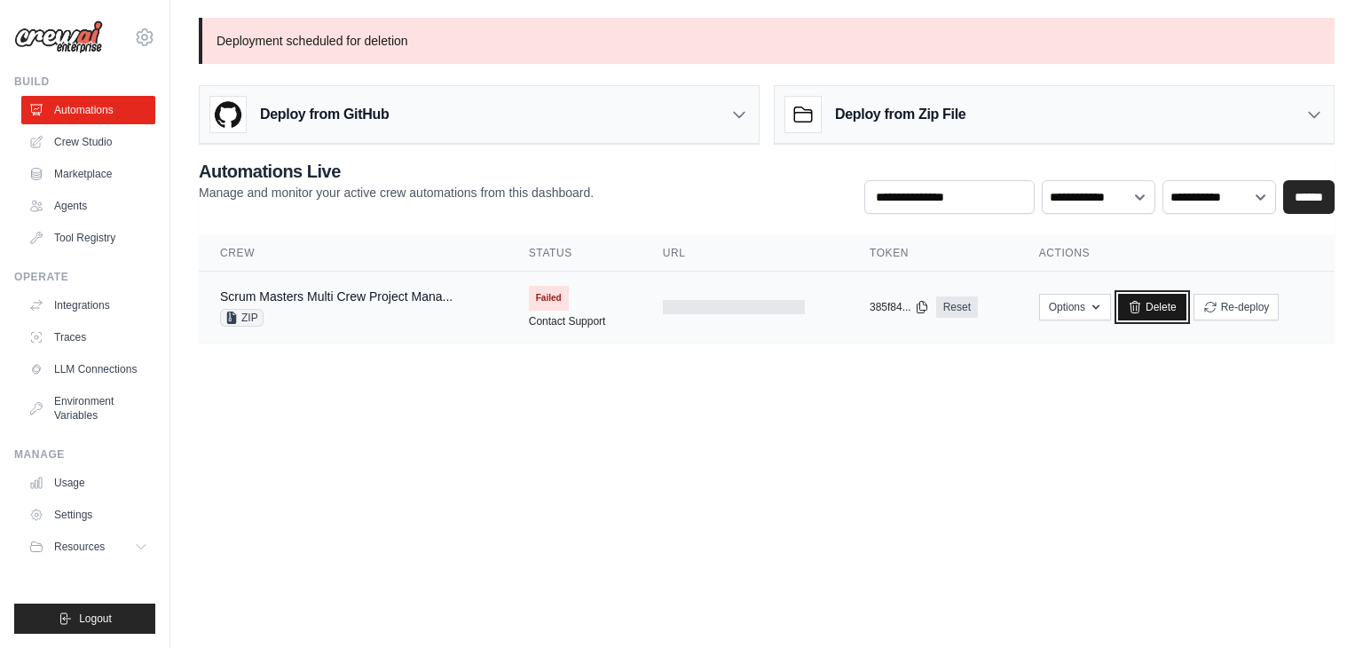
click at [1166, 302] on link "Delete" at bounding box center [1152, 307] width 68 height 27
click at [1158, 310] on link "Delete" at bounding box center [1152, 307] width 68 height 27
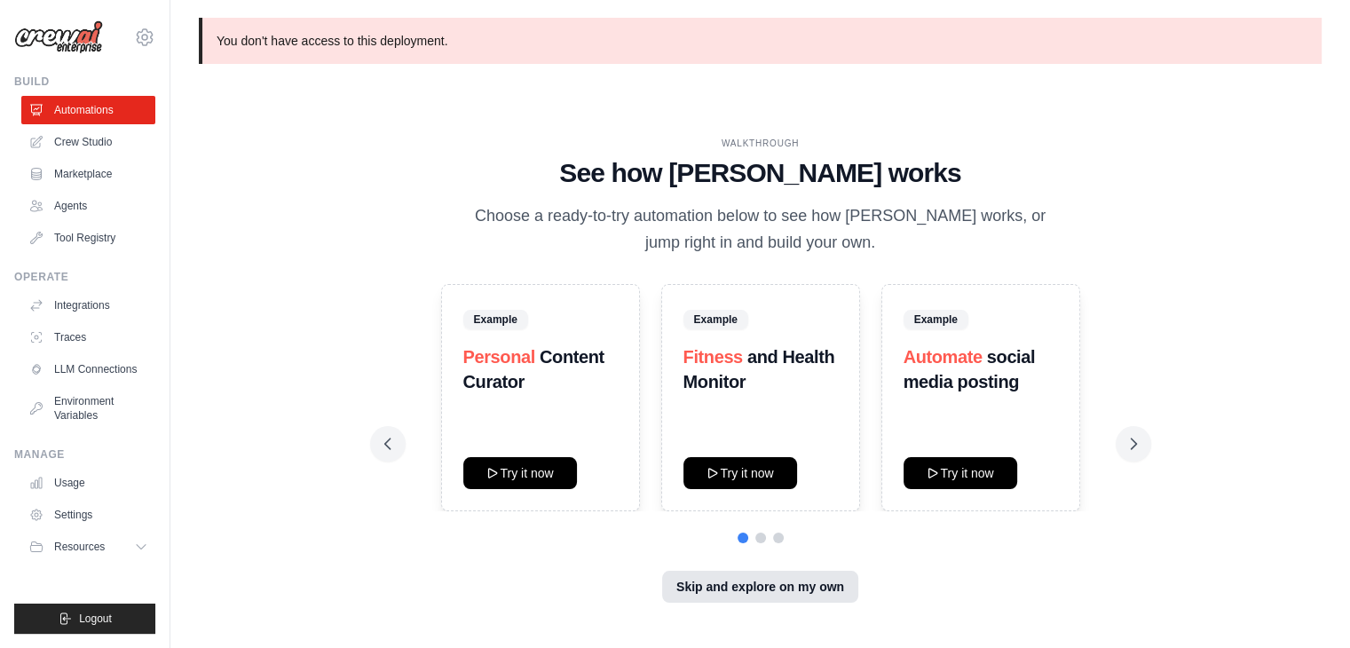
click at [760, 583] on button "Skip and explore on my own" at bounding box center [760, 587] width 196 height 32
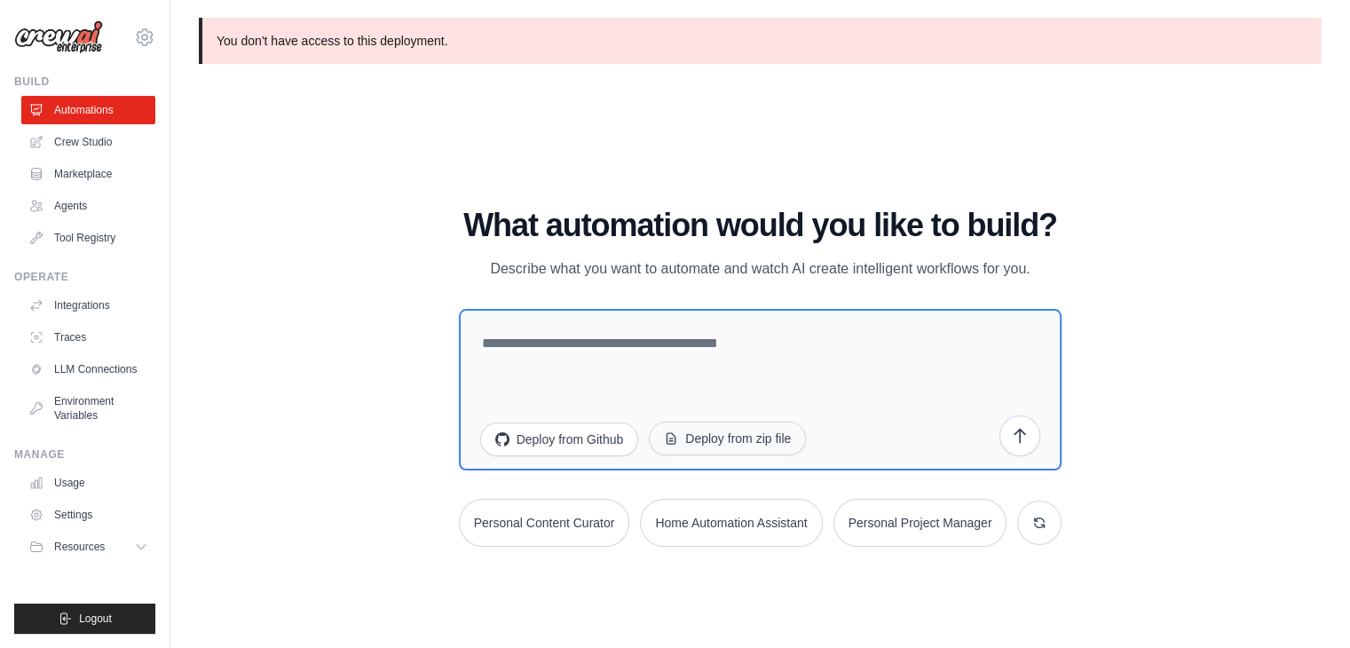
click at [689, 438] on button "Deploy from zip file" at bounding box center [727, 438] width 157 height 34
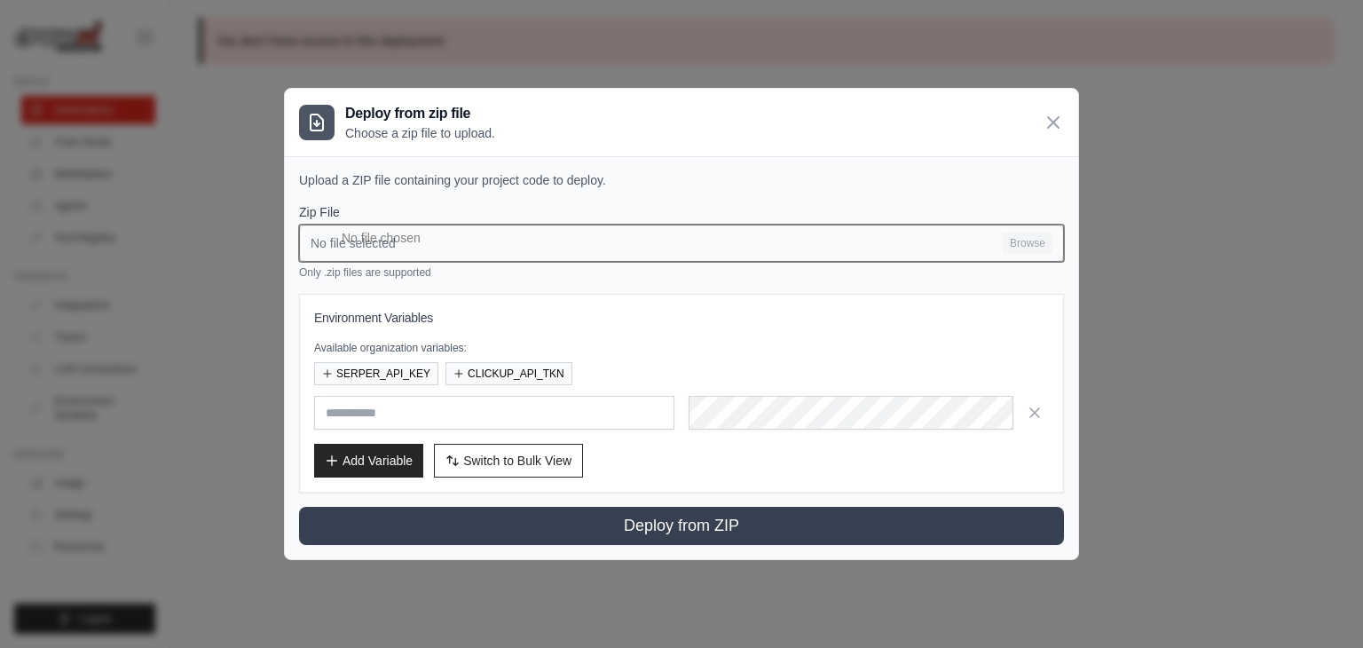
click at [819, 230] on input "No file selected Browse" at bounding box center [681, 242] width 765 height 37
type input "**********"
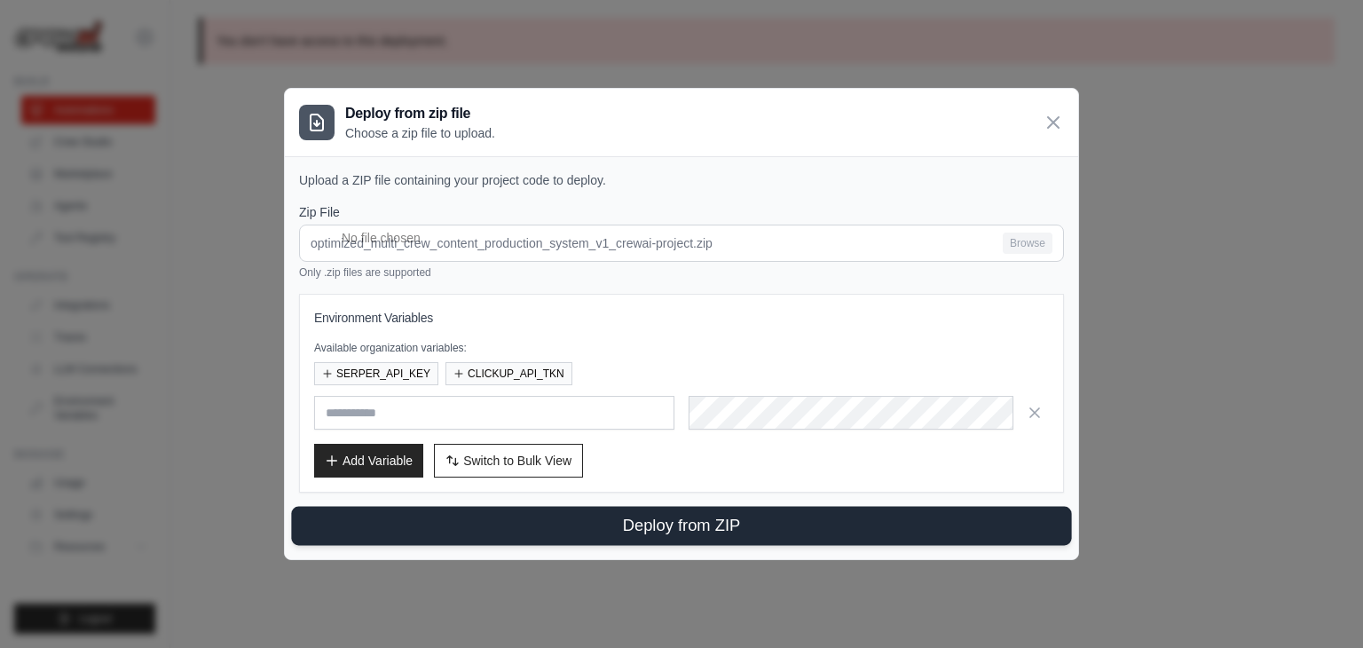
click at [526, 507] on button "Deploy from ZIP" at bounding box center [681, 526] width 780 height 39
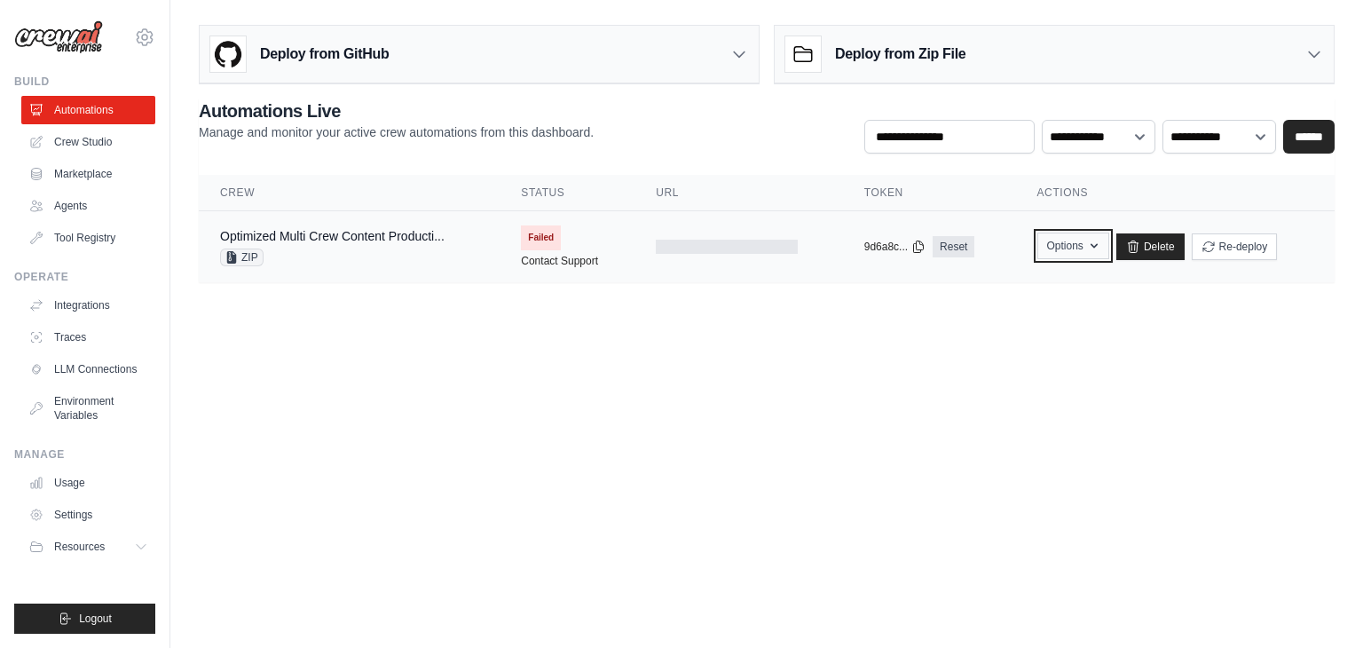
click at [1090, 248] on icon "button" at bounding box center [1094, 246] width 14 height 14
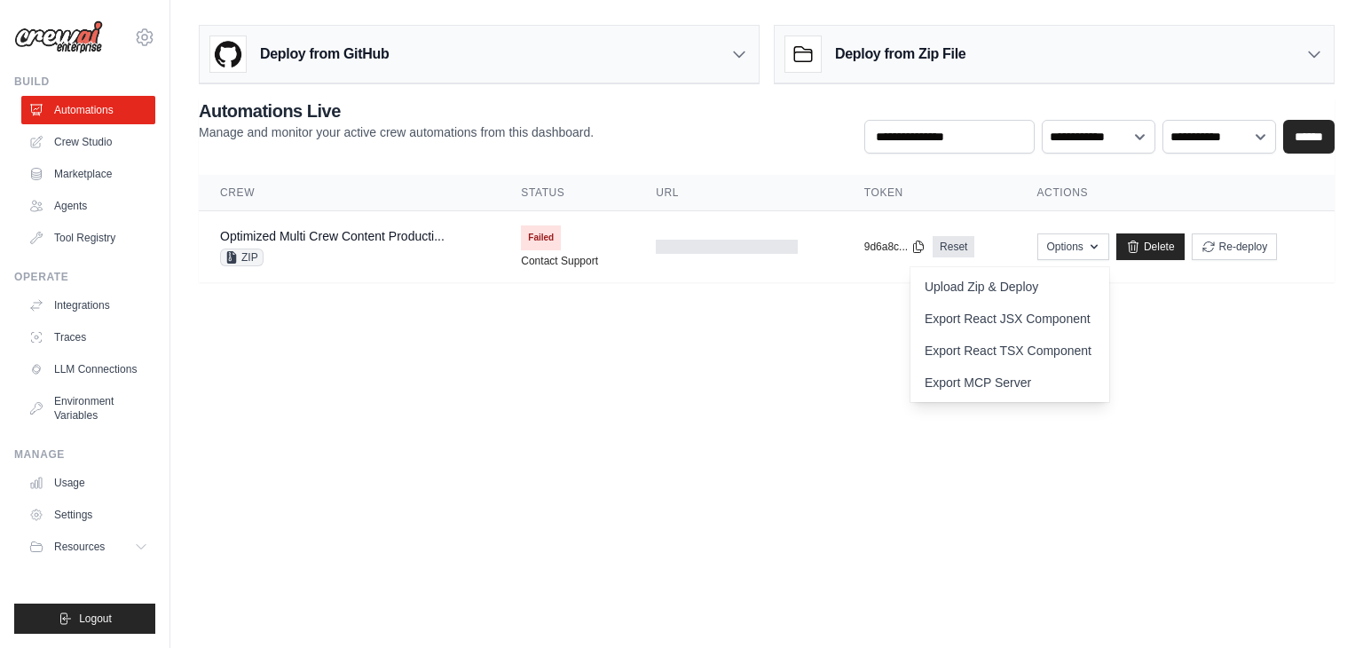
click at [1082, 477] on body "[EMAIL_ADDRESS][DOMAIN_NAME] Settings Build Automations Crew Studio" at bounding box center [681, 324] width 1363 height 648
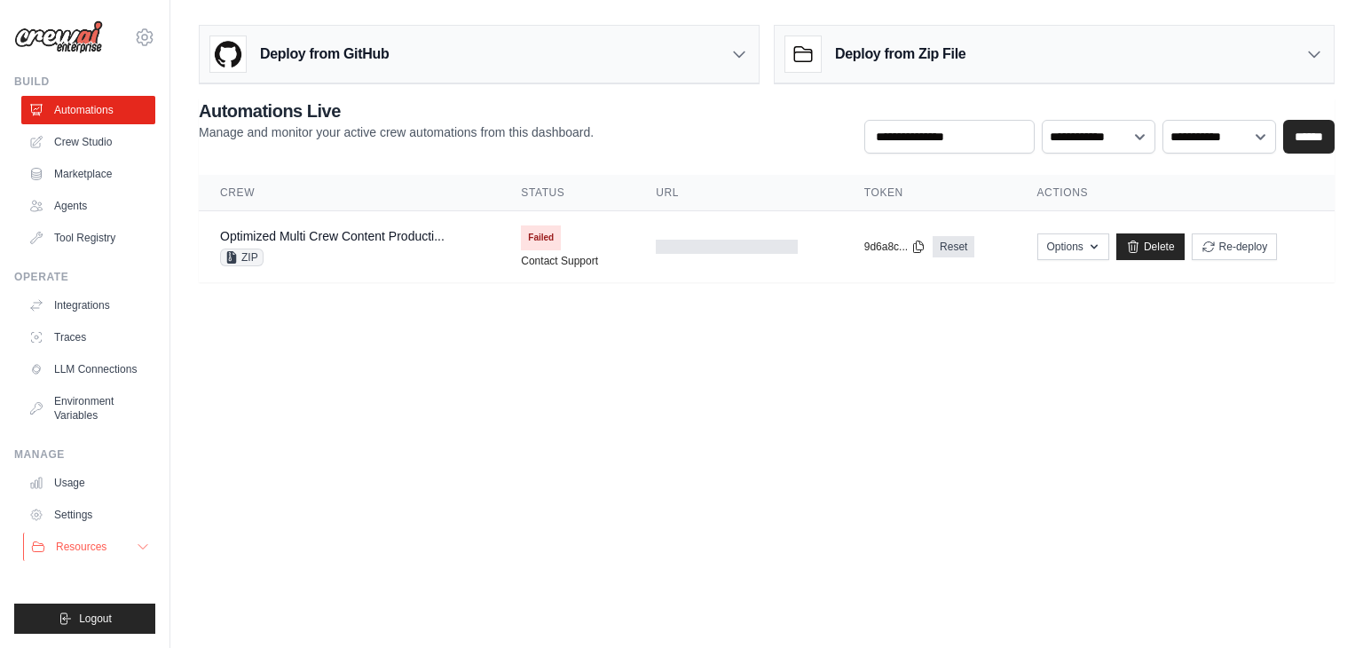
click at [126, 553] on button "Resources" at bounding box center [90, 546] width 134 height 28
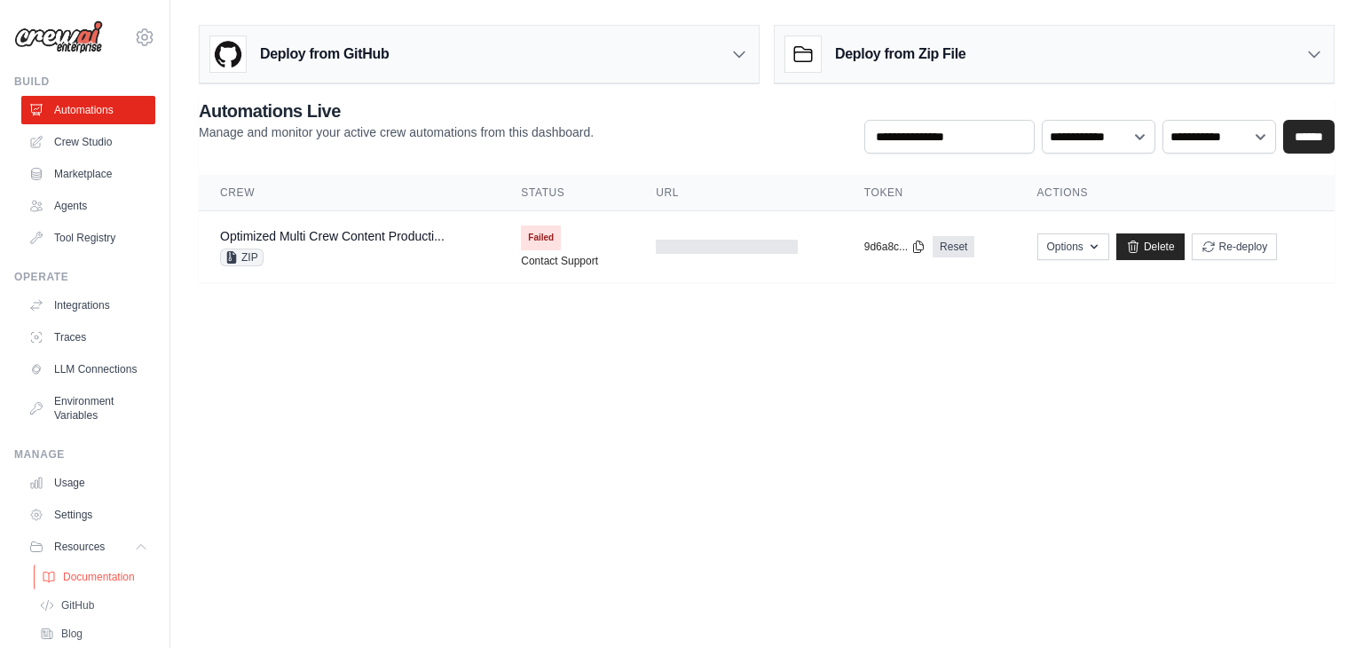
scroll to position [103, 0]
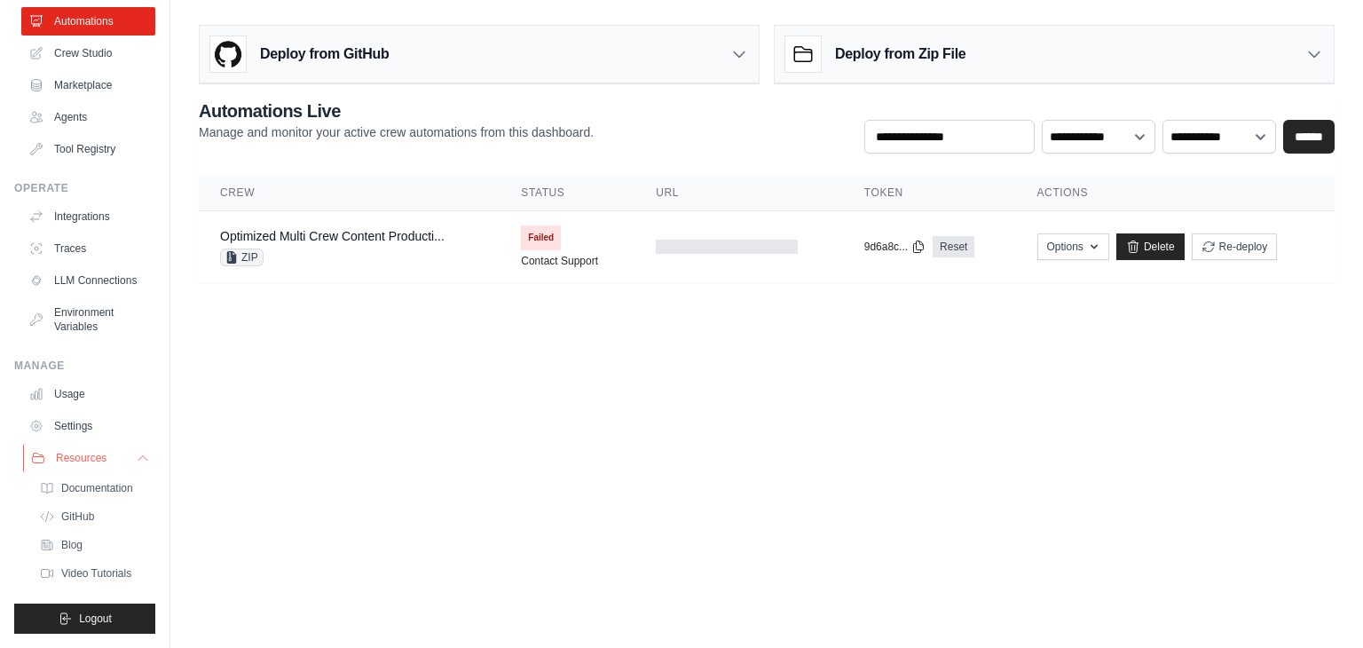
click at [117, 454] on button "Resources" at bounding box center [90, 458] width 134 height 28
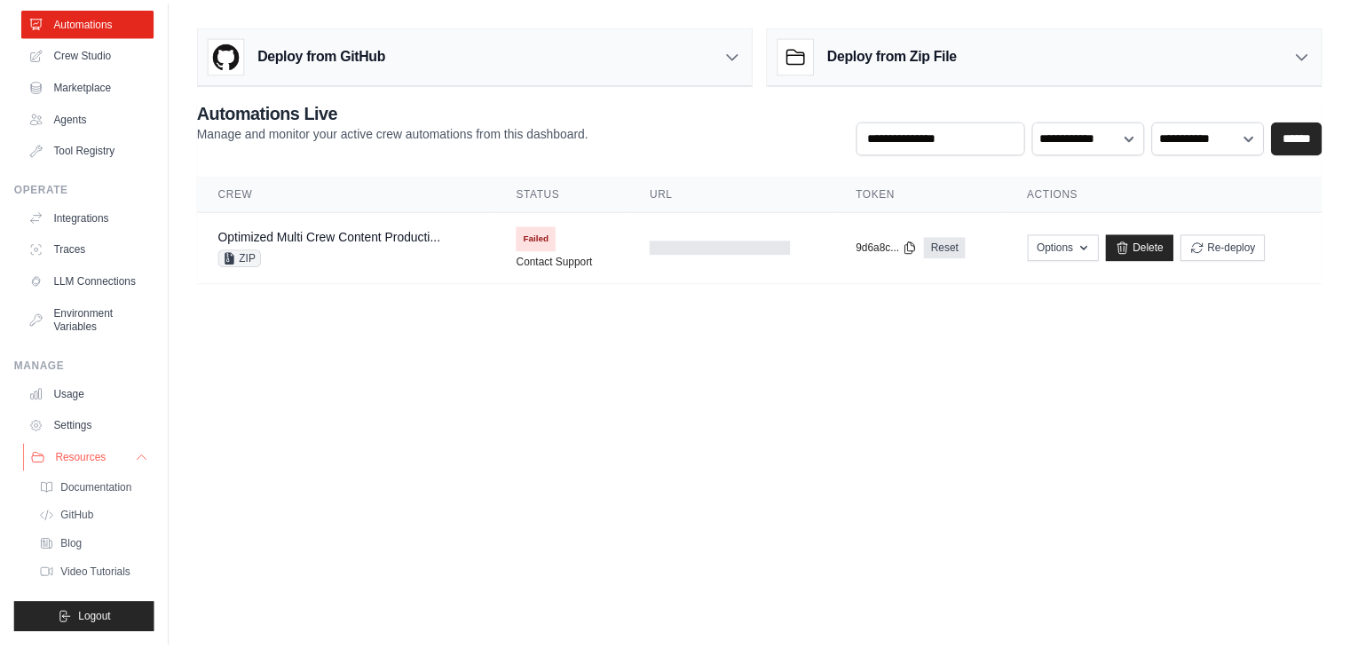
scroll to position [0, 0]
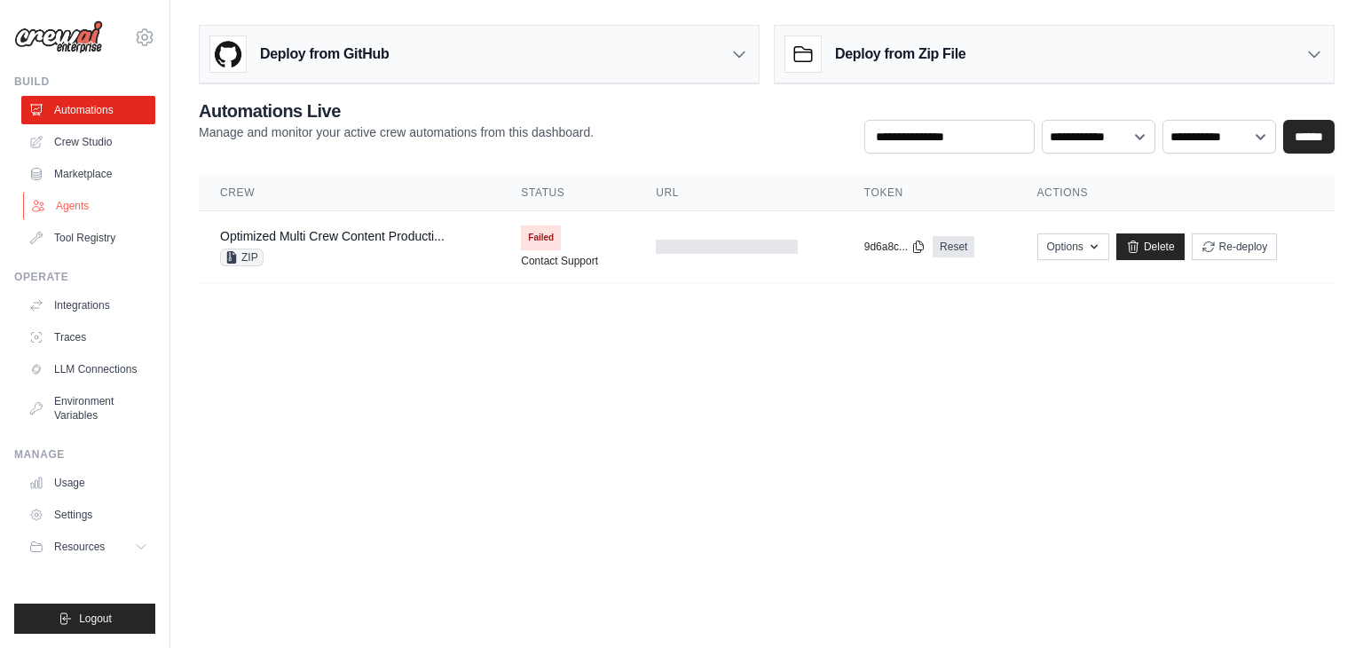
click at [110, 203] on link "Agents" at bounding box center [90, 206] width 134 height 28
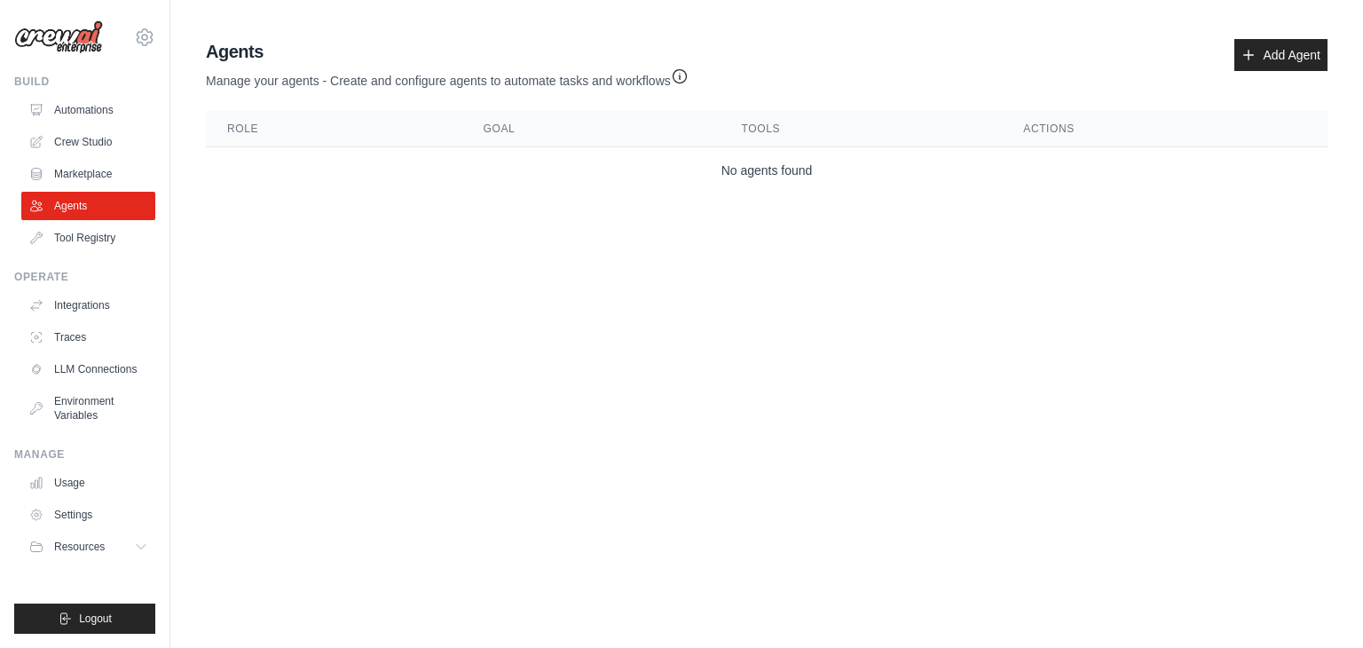
click at [1308, 36] on div "Agents Manage your agents - Create and configure agents to automate tasks and w…" at bounding box center [767, 116] width 1136 height 169
click at [1278, 58] on link "Add Agent" at bounding box center [1280, 55] width 93 height 32
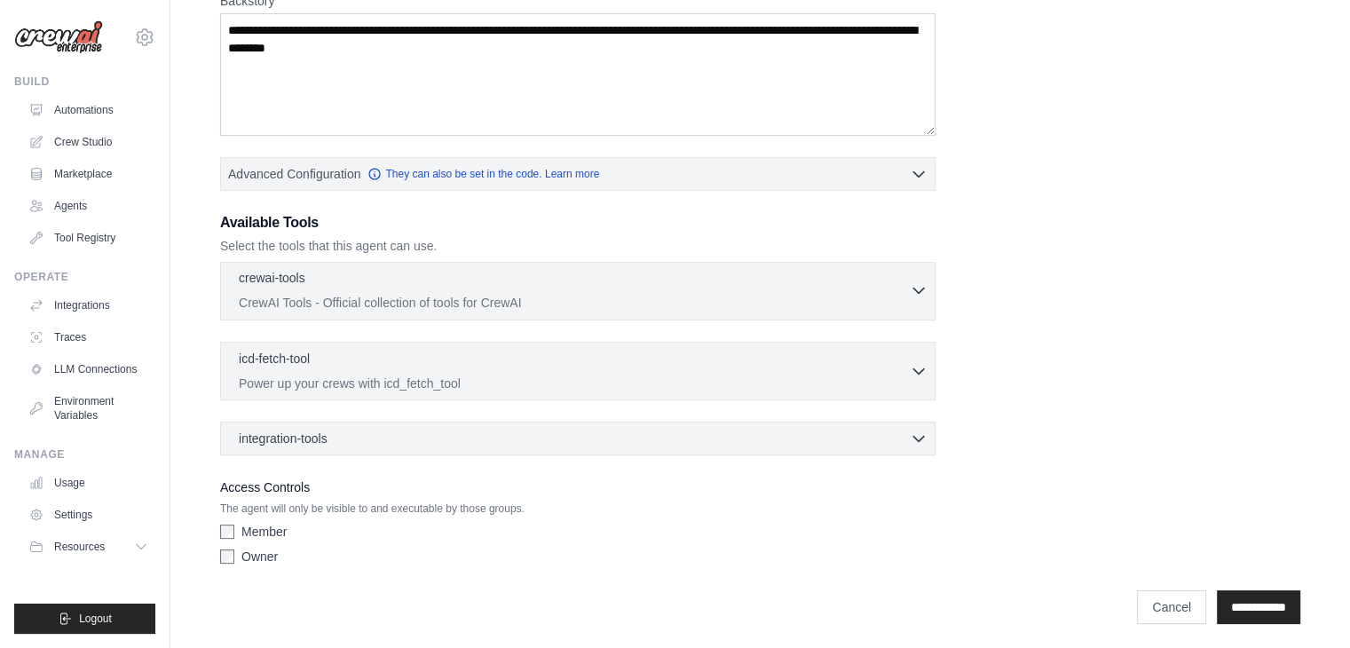
scroll to position [302, 0]
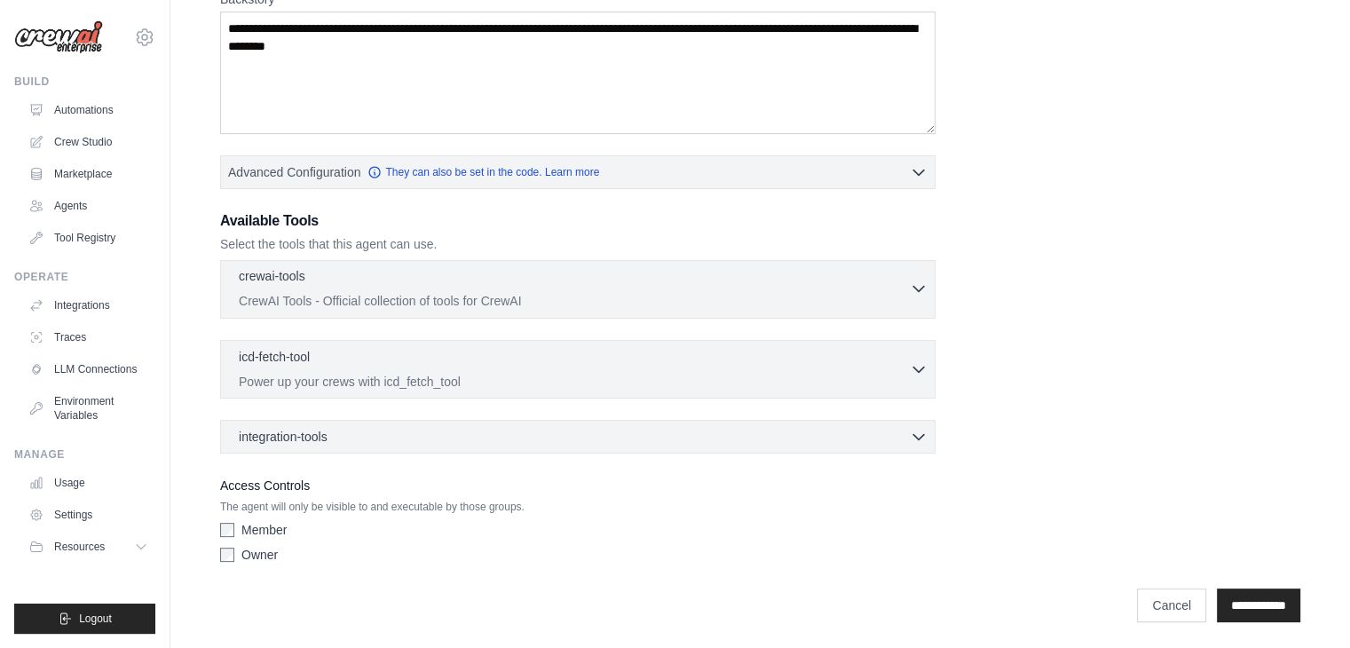
click at [487, 285] on div "crewai-tools 0 selected" at bounding box center [574, 277] width 671 height 21
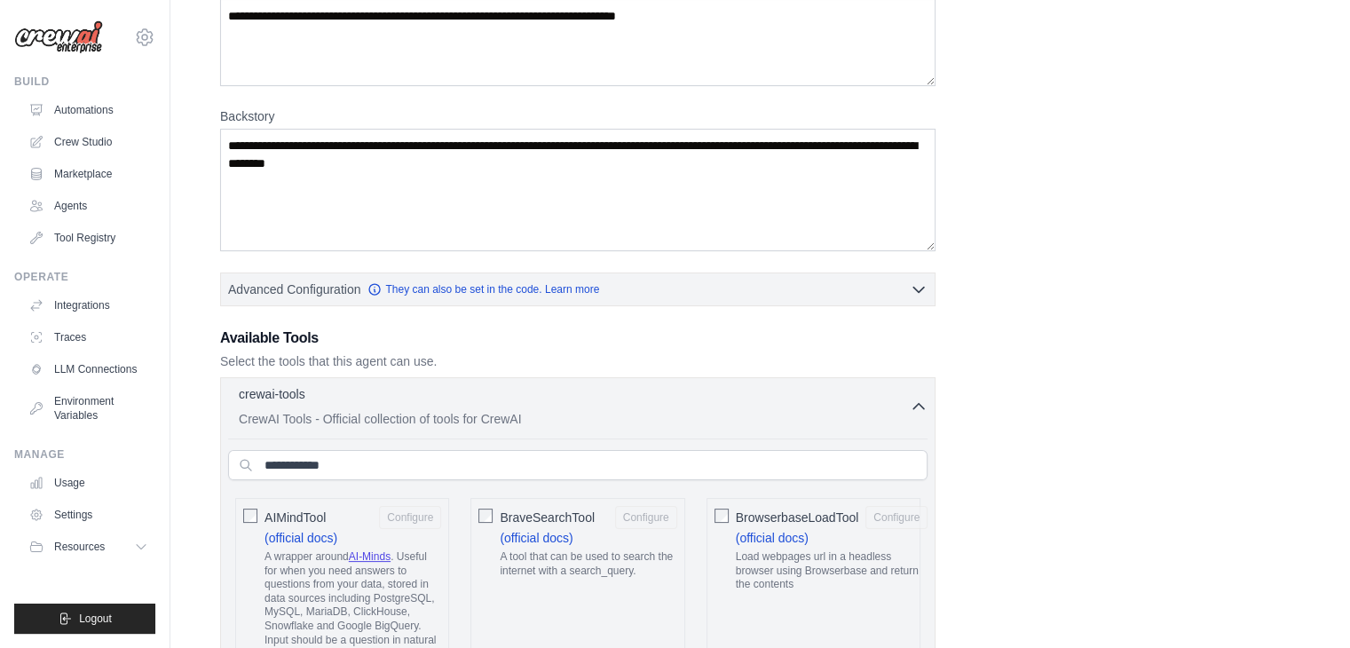
scroll to position [188, 0]
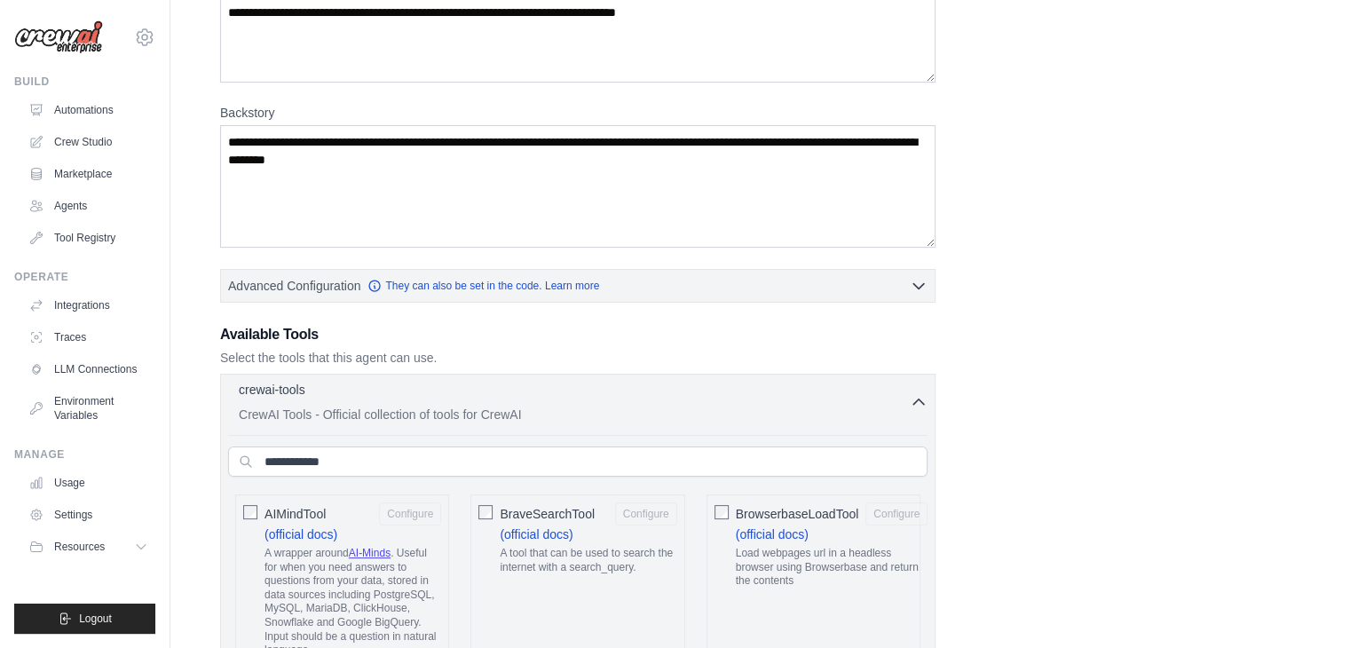
click at [454, 402] on div "crewai-tools 0 selected CrewAI Tools - Official collection of tools for CrewAI" at bounding box center [574, 402] width 671 height 43
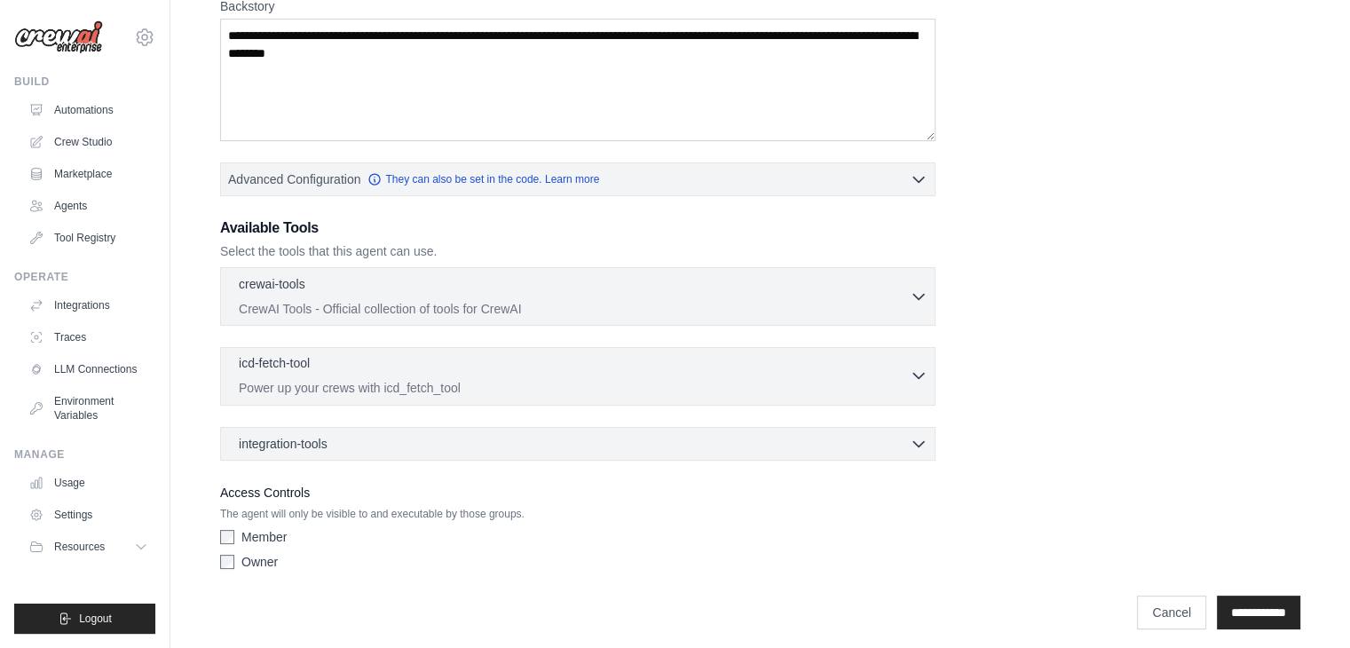
scroll to position [302, 0]
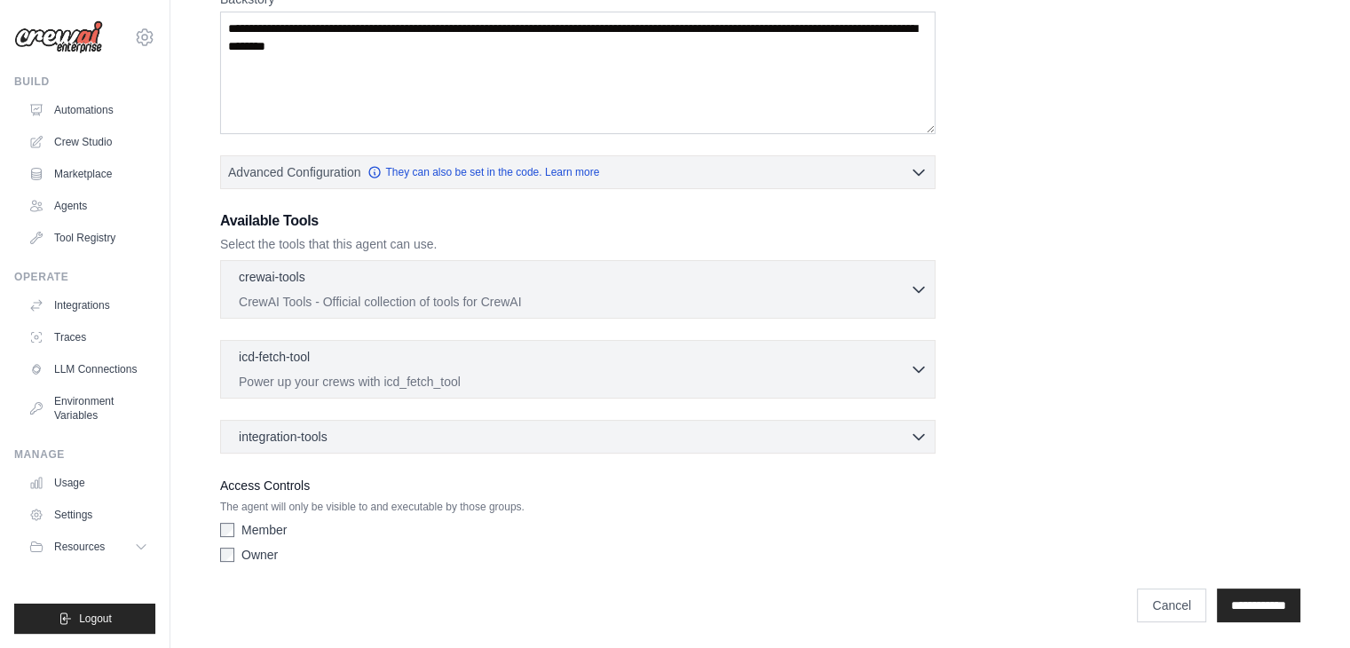
click at [426, 457] on div "Role Goal Backstory Advanced Configuration They can also be set in the code. Le…" at bounding box center [760, 177] width 1080 height 786
click at [430, 449] on div "integration-tools 0 selected Box Save files to Box Gmail" at bounding box center [577, 437] width 715 height 34
click at [437, 440] on div "integration-tools 0 selected" at bounding box center [583, 436] width 689 height 18
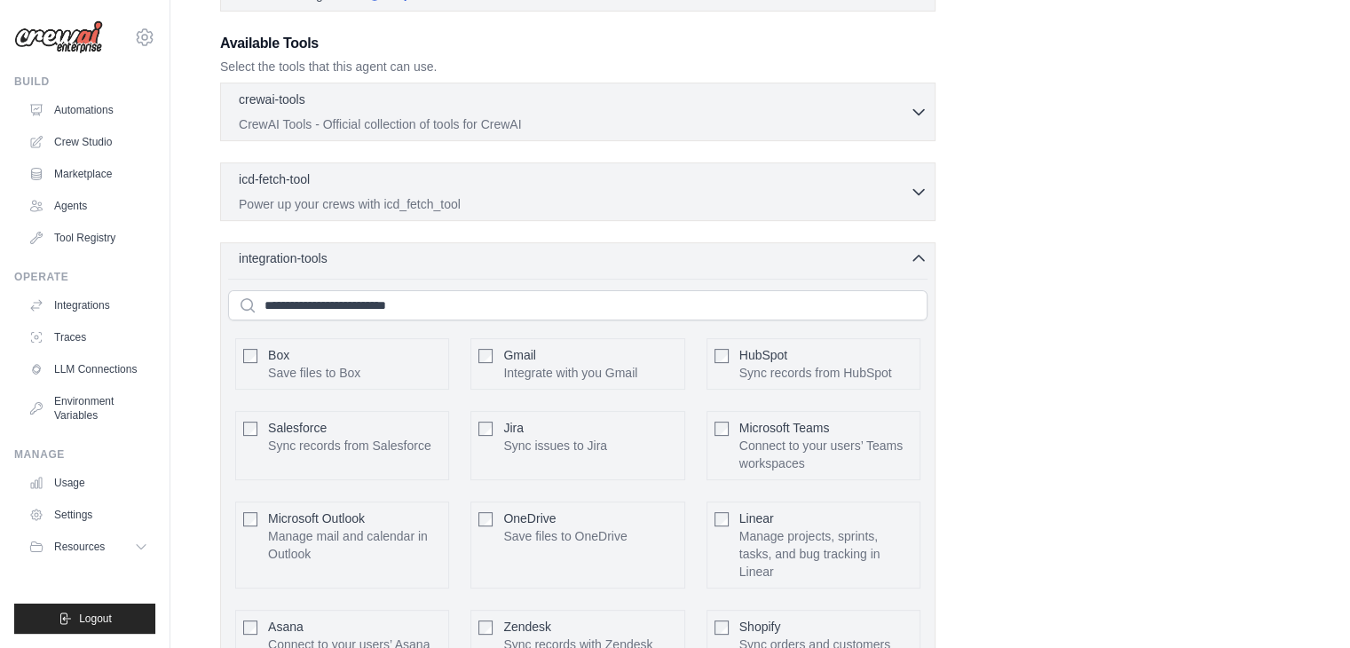
scroll to position [482, 0]
click at [461, 279] on div "Box Save files to Box Gmail HubSpot Salesforce" at bounding box center [577, 570] width 699 height 588
click at [469, 270] on div "integration-tools 0 selected Box Save files to Box Gmail" at bounding box center [577, 556] width 715 height 633
click at [929, 253] on div "integration-tools 0 selected Box Save files to Box Gmail" at bounding box center [577, 556] width 715 height 633
click at [922, 251] on icon "button" at bounding box center [918, 256] width 18 height 18
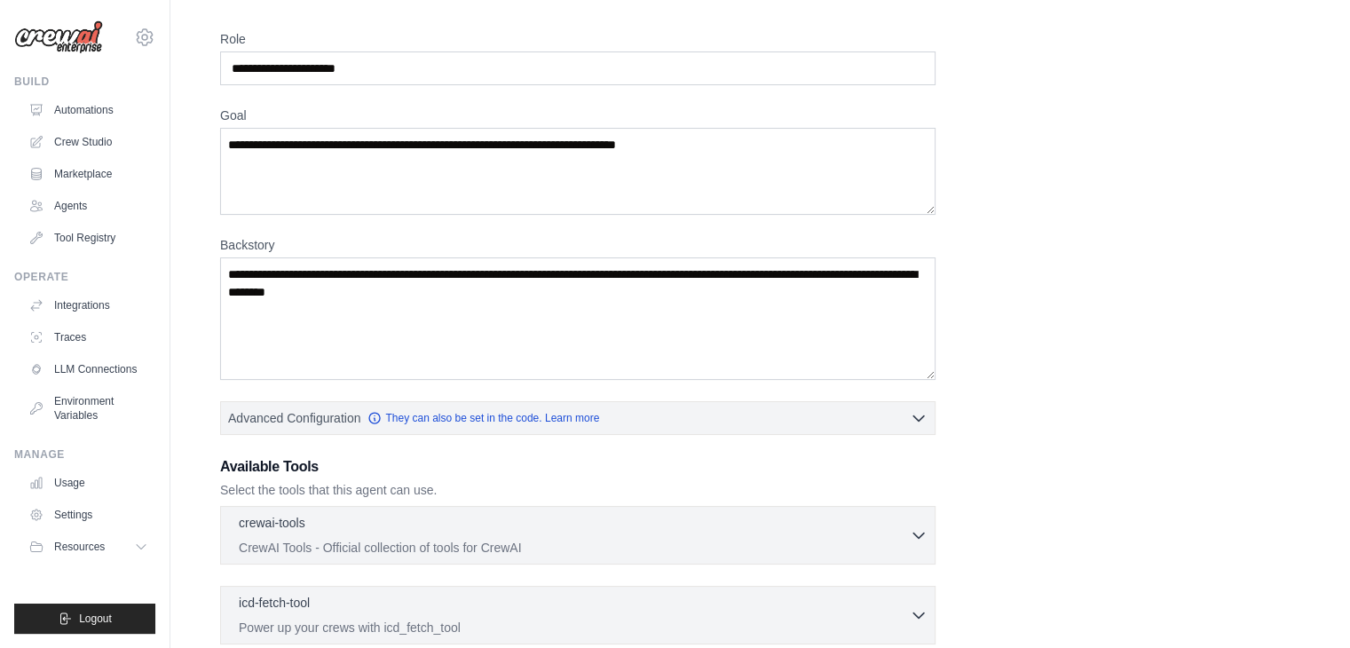
scroll to position [53, 0]
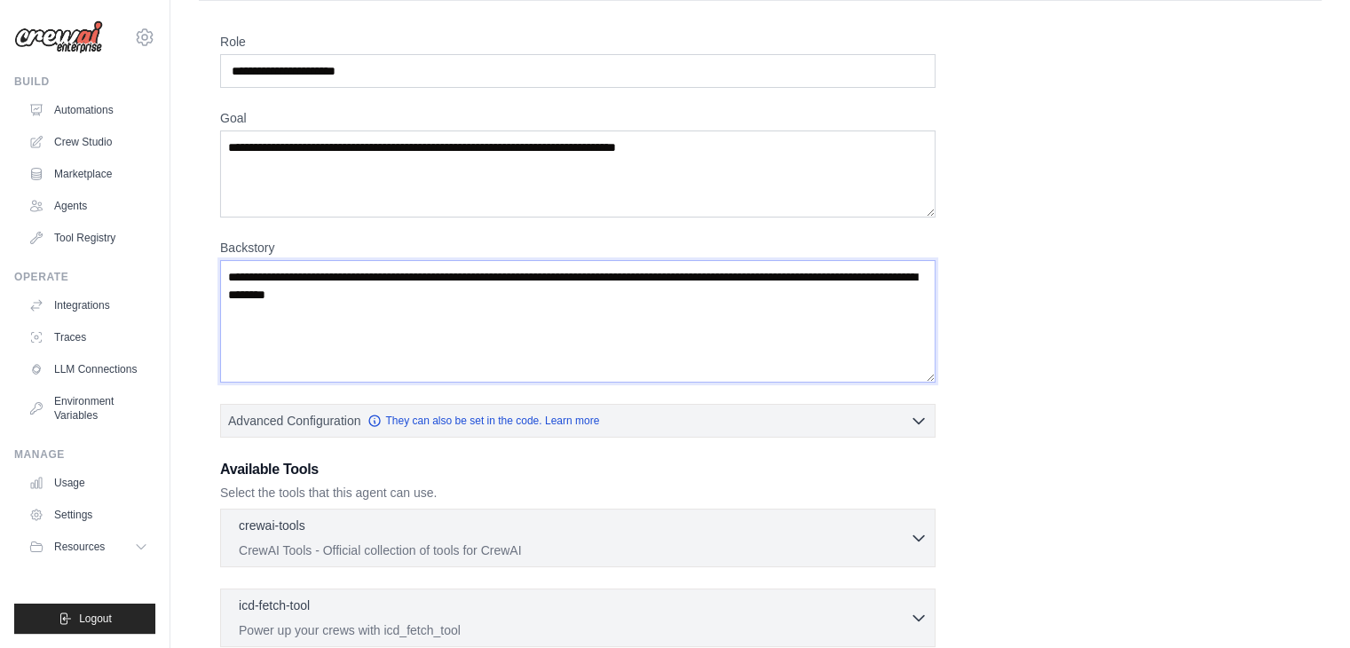
click at [592, 267] on textarea "Backstory" at bounding box center [577, 321] width 715 height 122
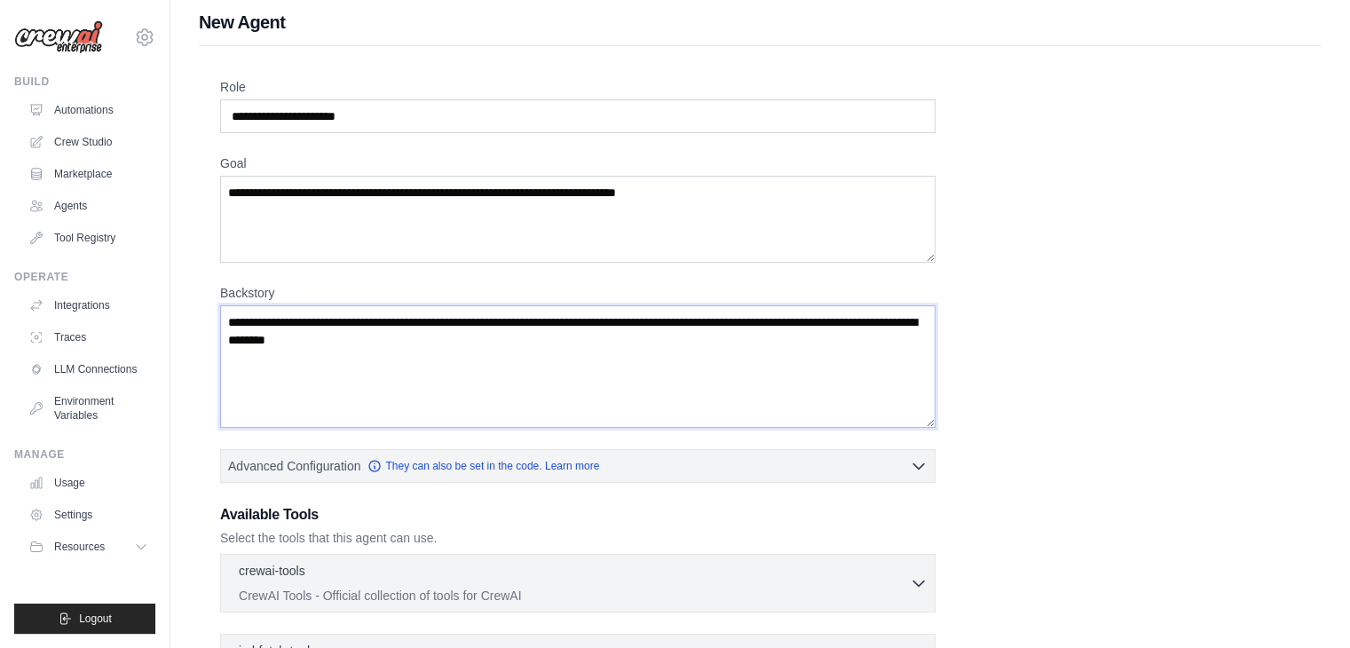
scroll to position [0, 0]
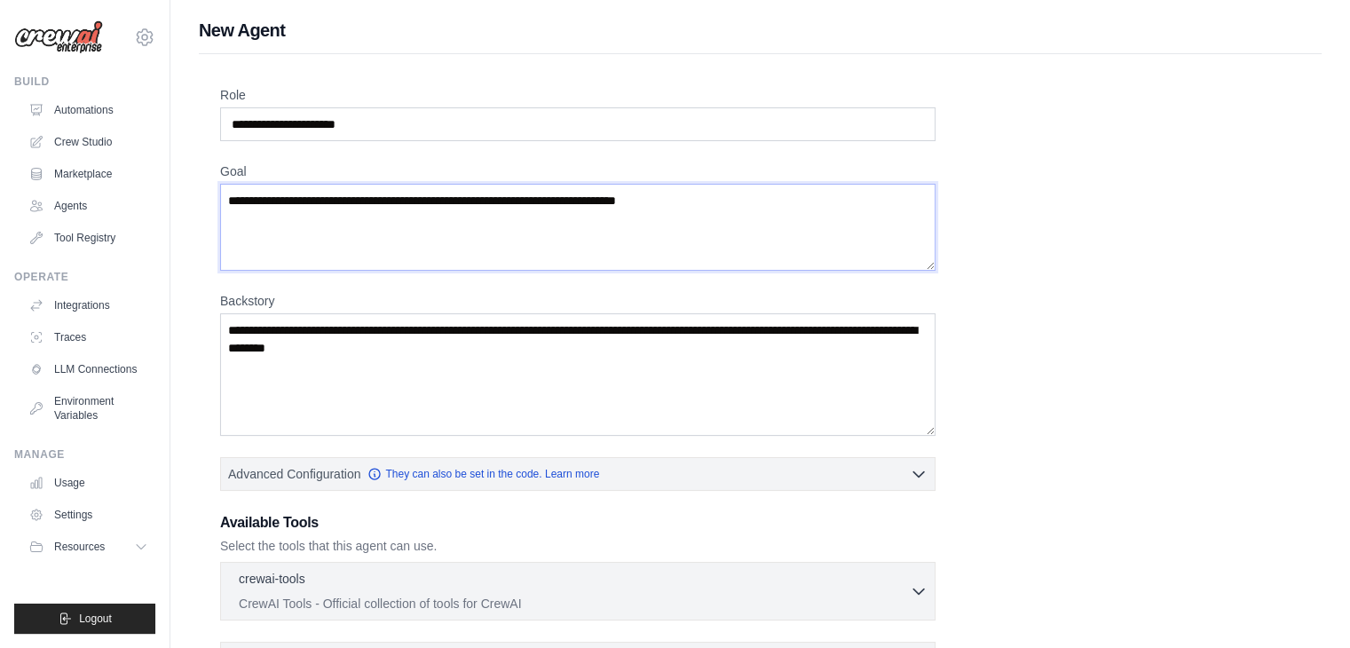
click at [439, 236] on textarea "Goal" at bounding box center [577, 227] width 715 height 87
click at [95, 176] on link "Marketplace" at bounding box center [90, 174] width 134 height 28
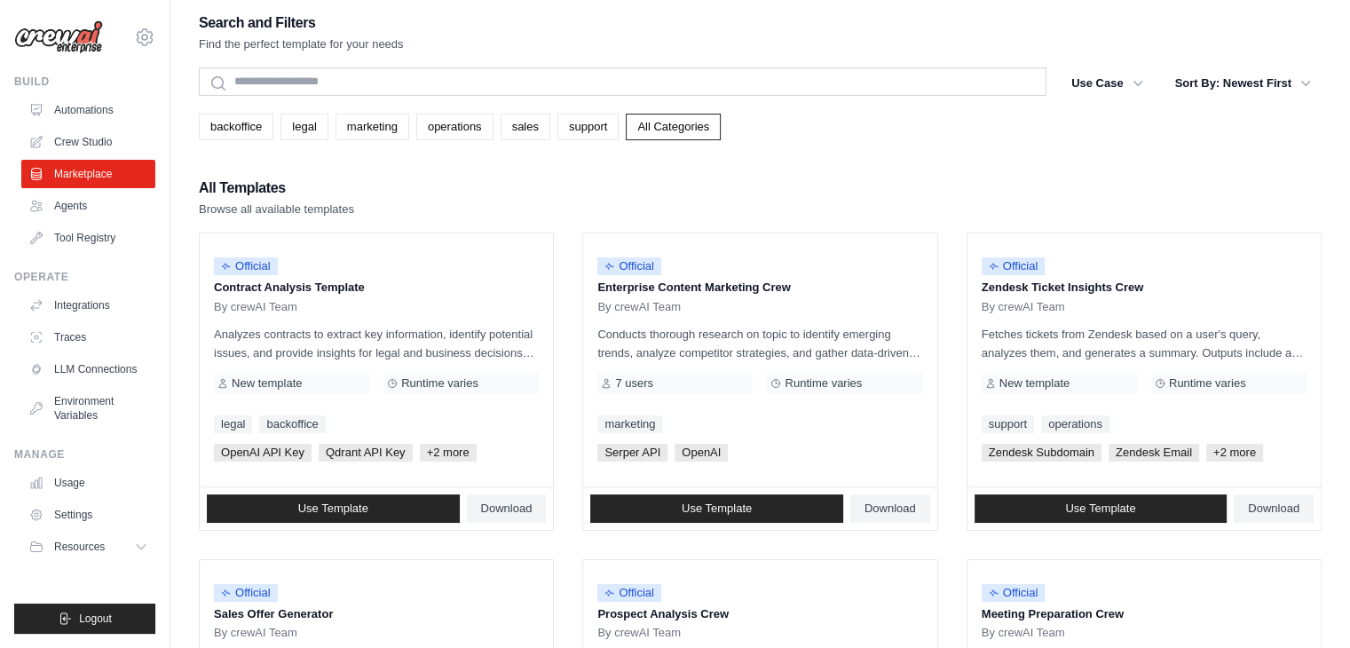
scroll to position [4, 0]
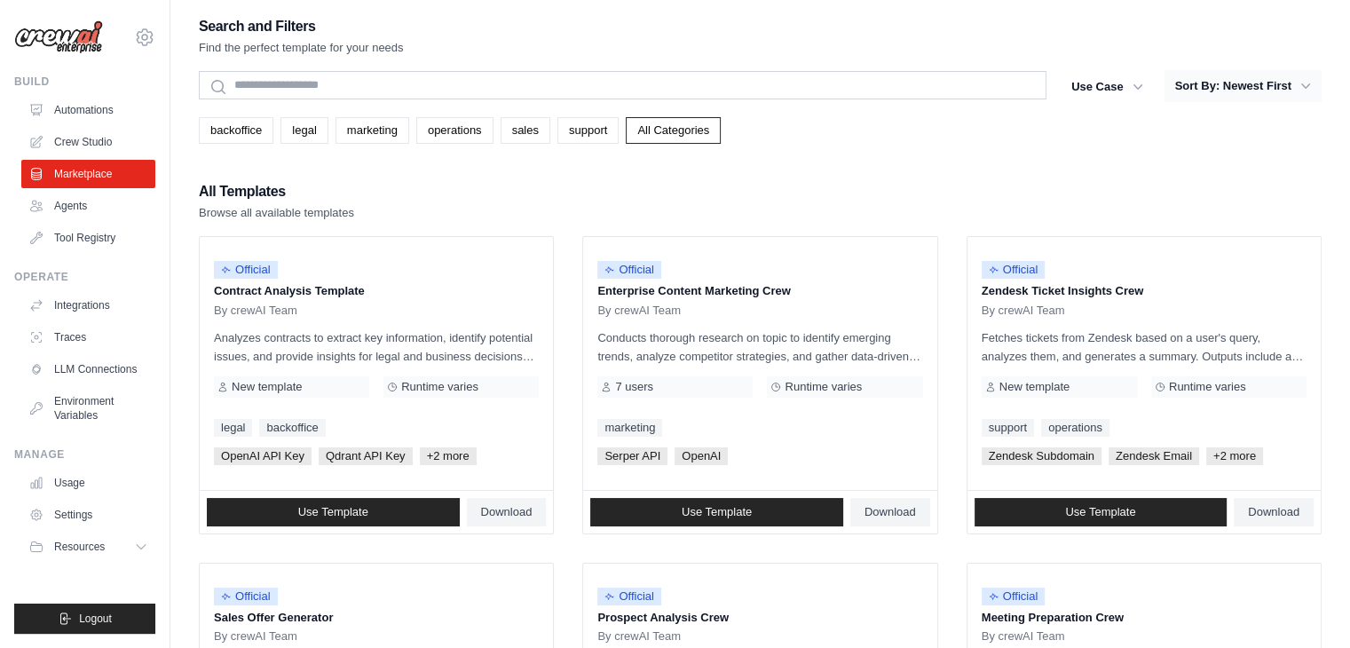
click at [1194, 87] on button "Sort By: Newest First" at bounding box center [1242, 86] width 157 height 32
click at [1125, 92] on button "Use Case" at bounding box center [1106, 86] width 93 height 32
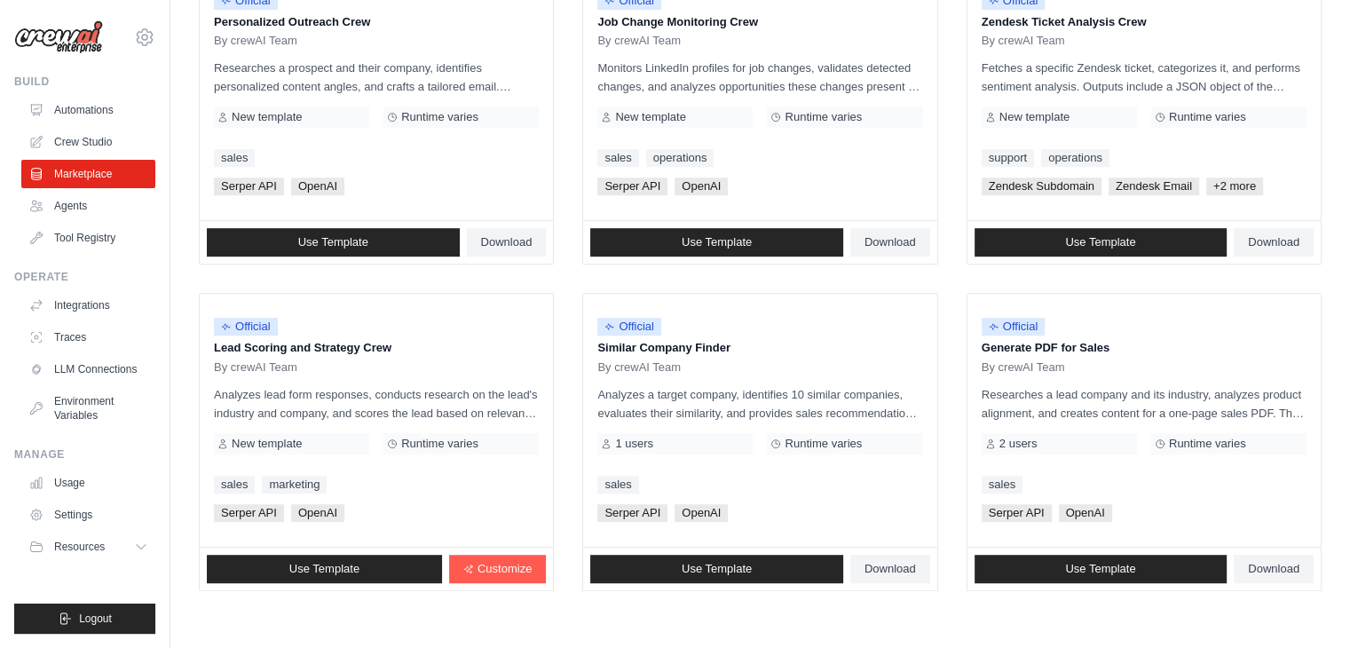
scroll to position [994, 0]
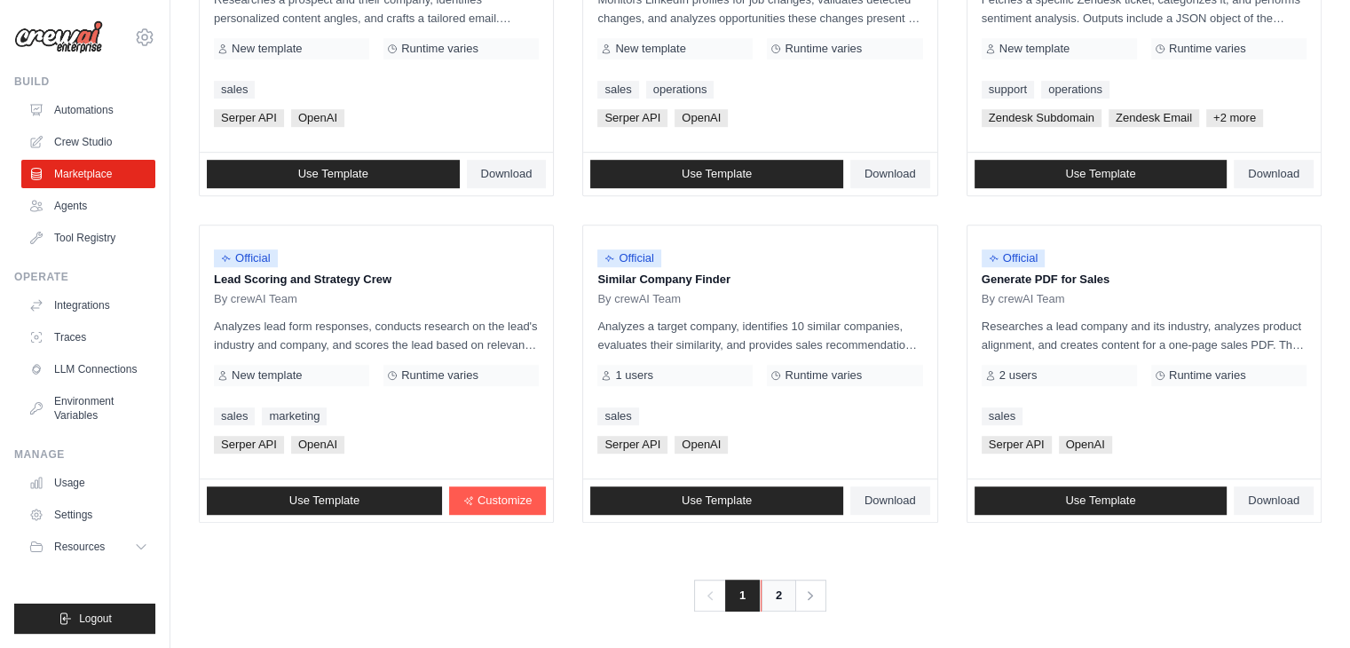
click at [777, 594] on link "2" at bounding box center [777, 595] width 35 height 32
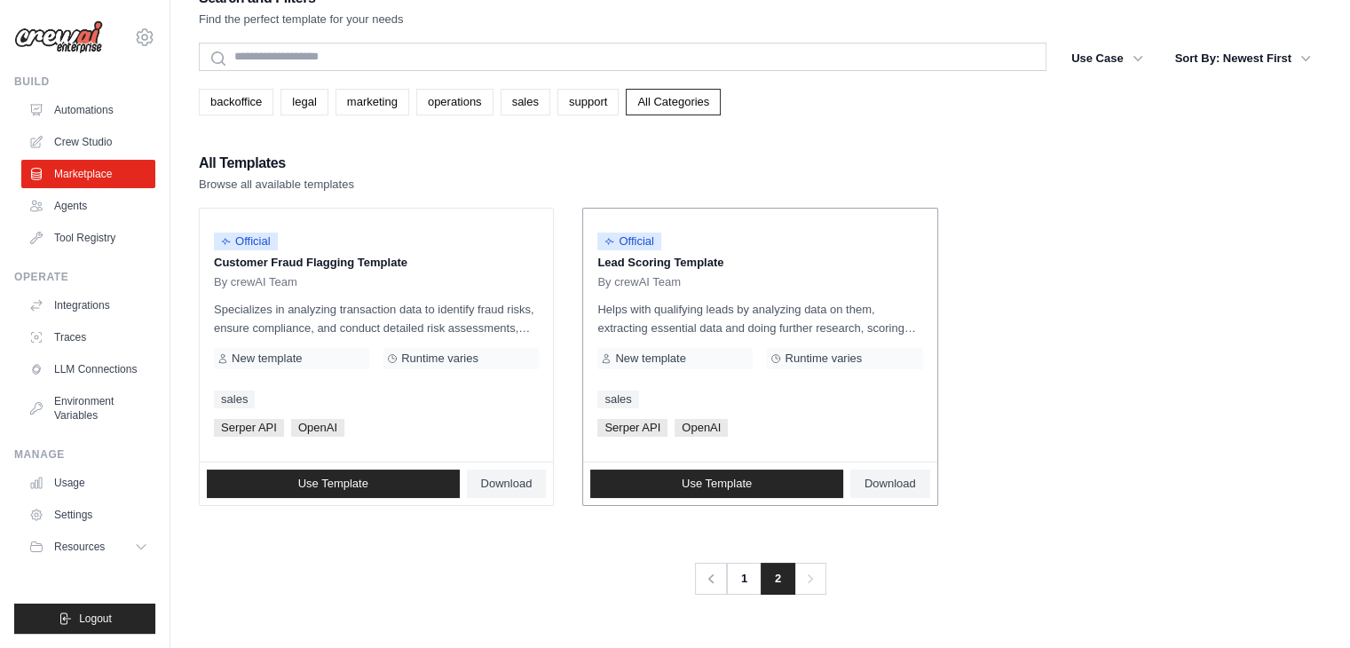
scroll to position [35, 0]
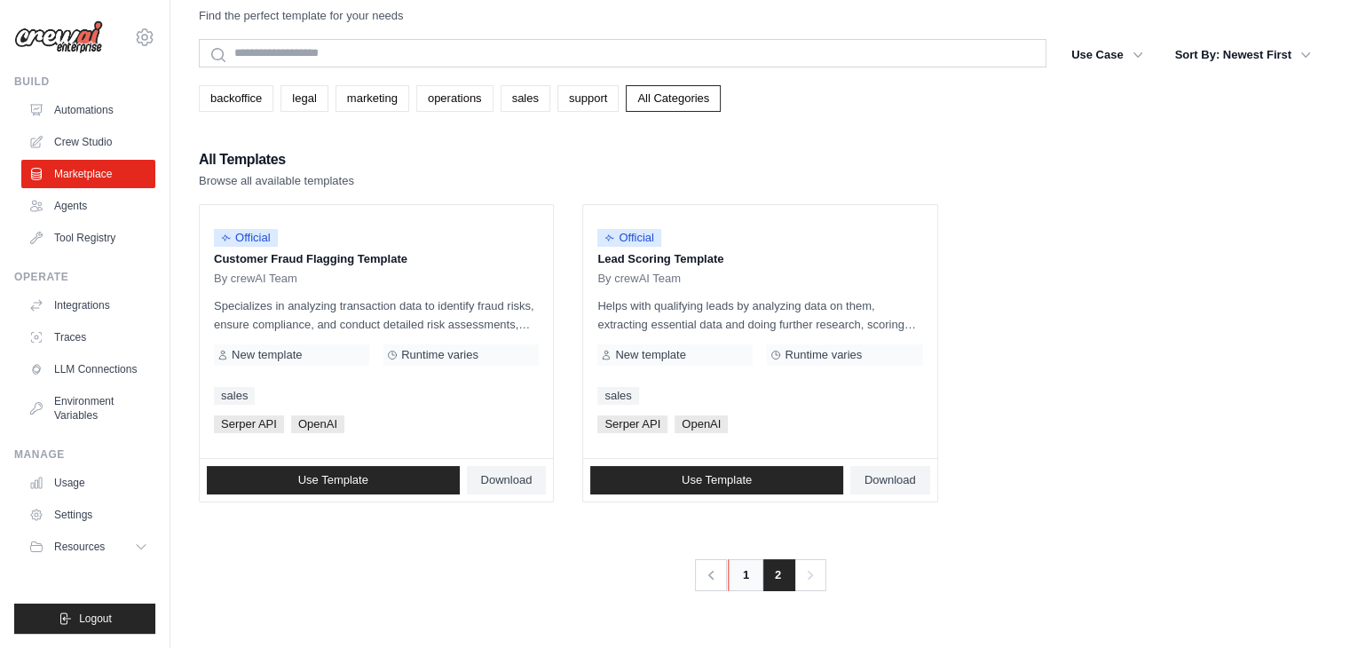
click at [752, 572] on link "1" at bounding box center [745, 575] width 35 height 32
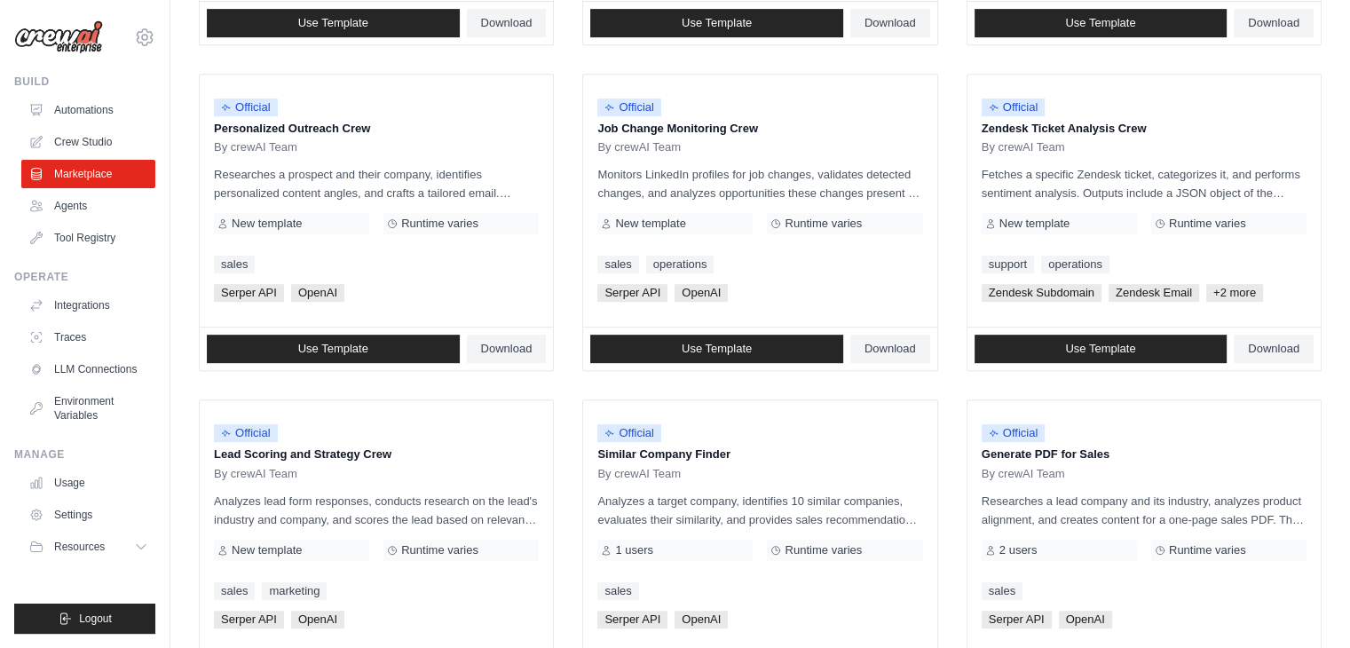
scroll to position [877, 0]
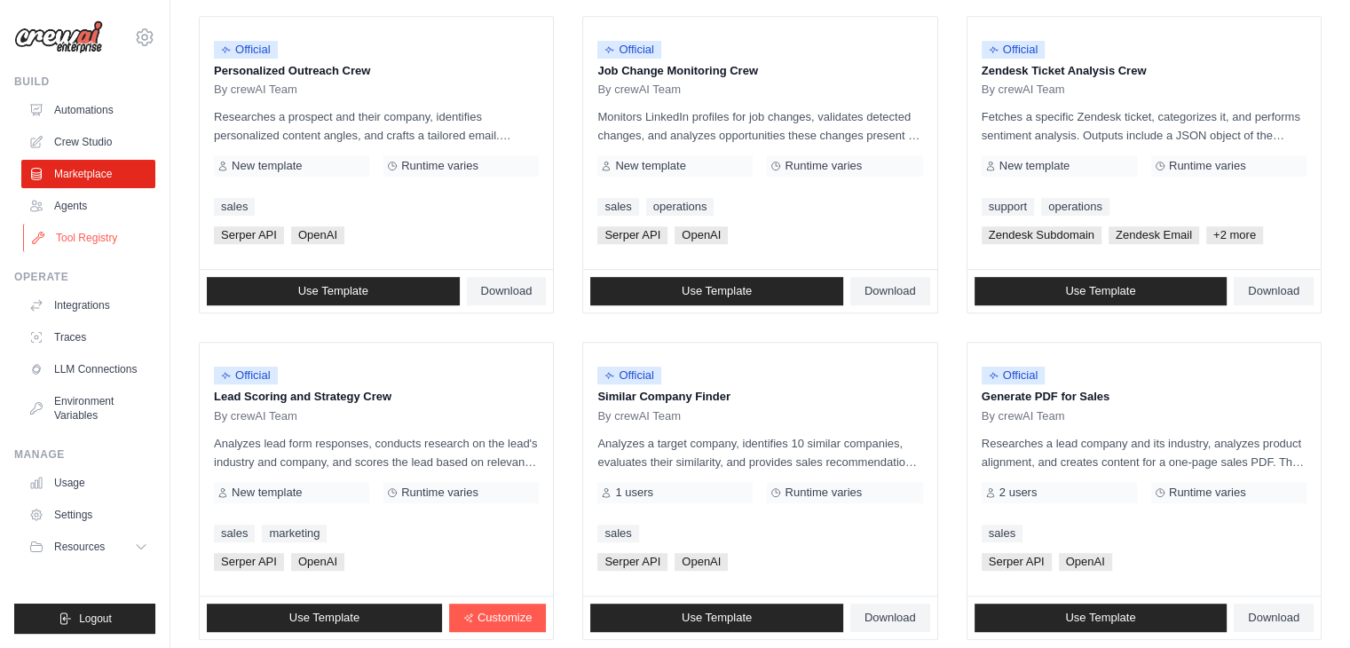
click at [74, 249] on link "Tool Registry" at bounding box center [90, 238] width 134 height 28
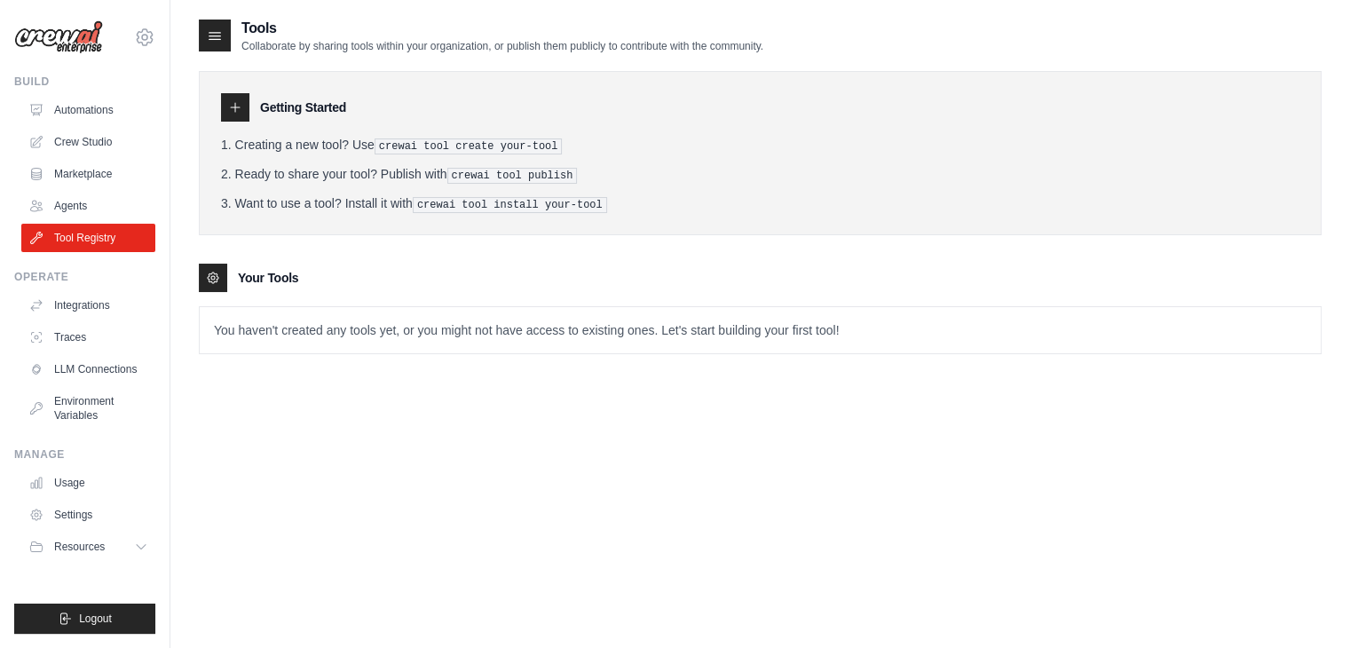
click at [335, 327] on p "You haven't created any tools yet, or you might not have access to existing one…" at bounding box center [760, 330] width 1121 height 46
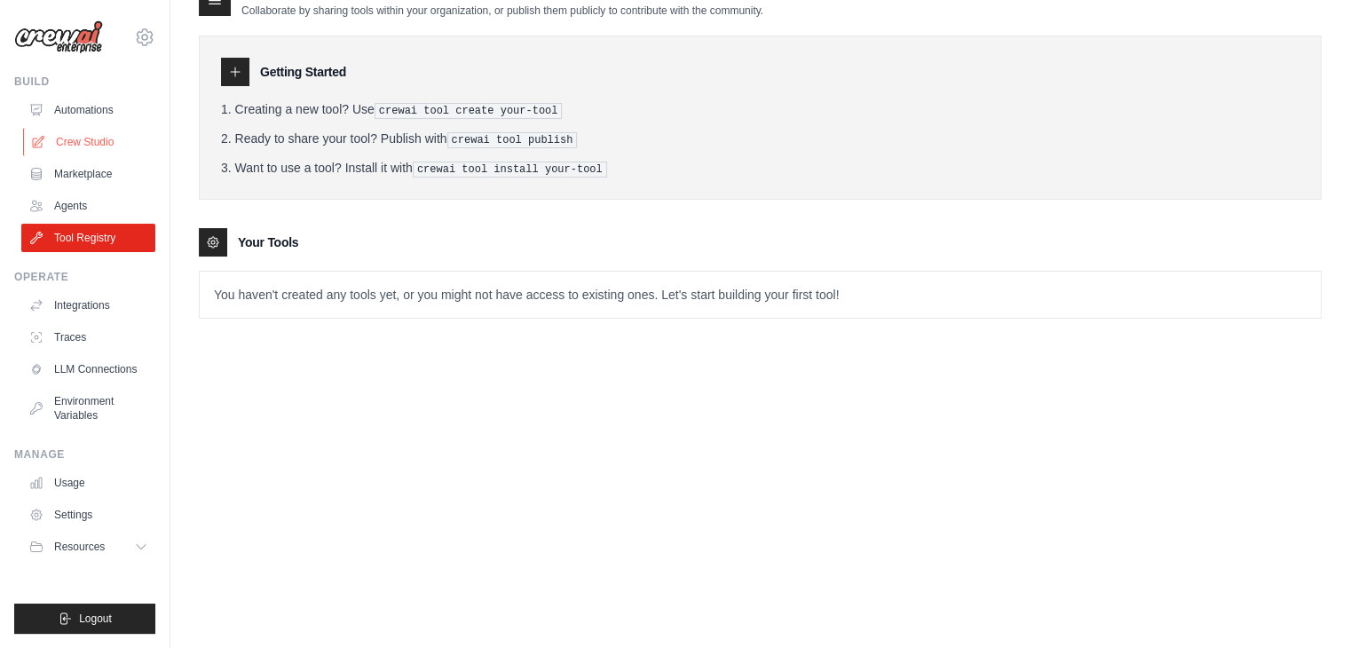
click at [82, 133] on link "Crew Studio" at bounding box center [90, 142] width 134 height 28
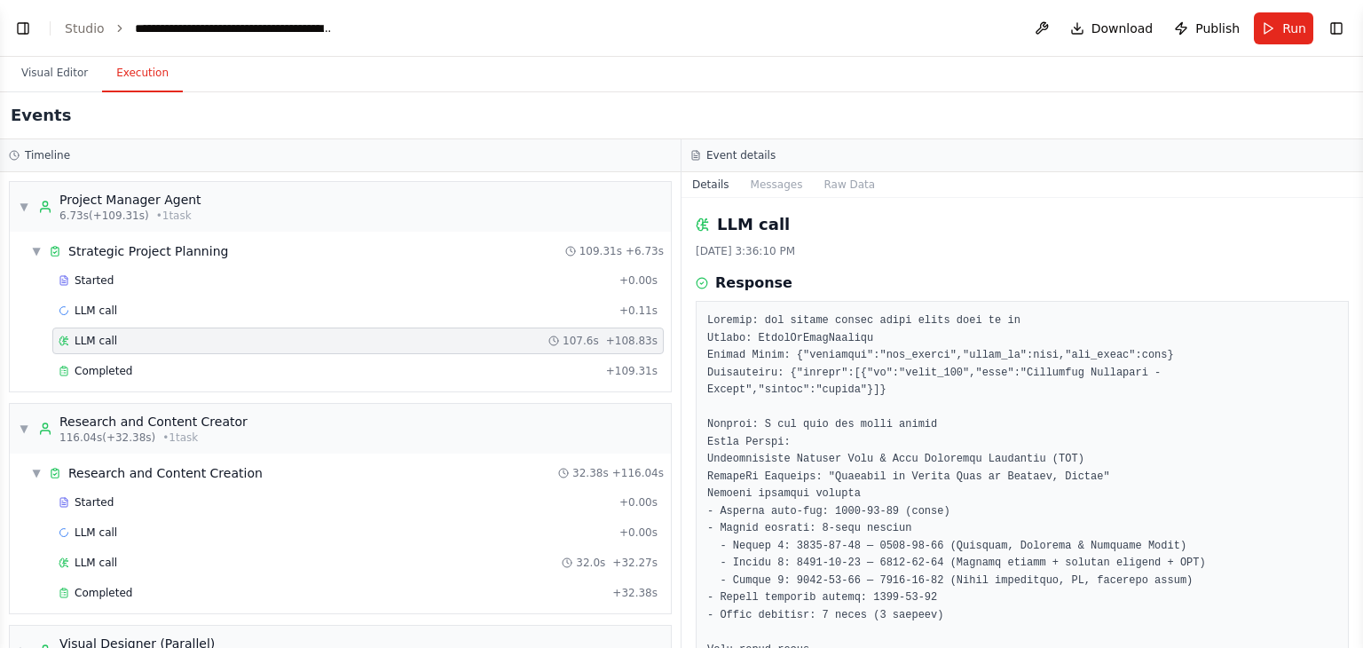
click at [150, 495] on div "Started" at bounding box center [336, 502] width 554 height 14
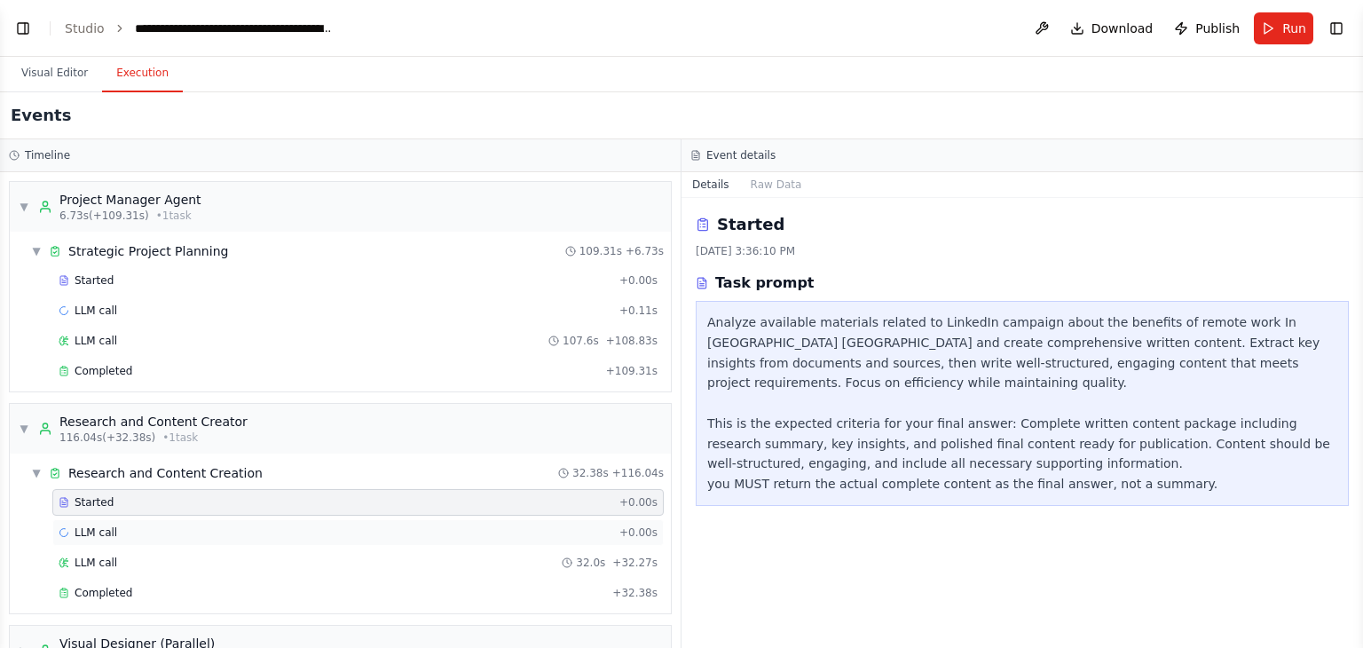
click at [240, 540] on div "LLM call + 0.00s" at bounding box center [357, 532] width 611 height 27
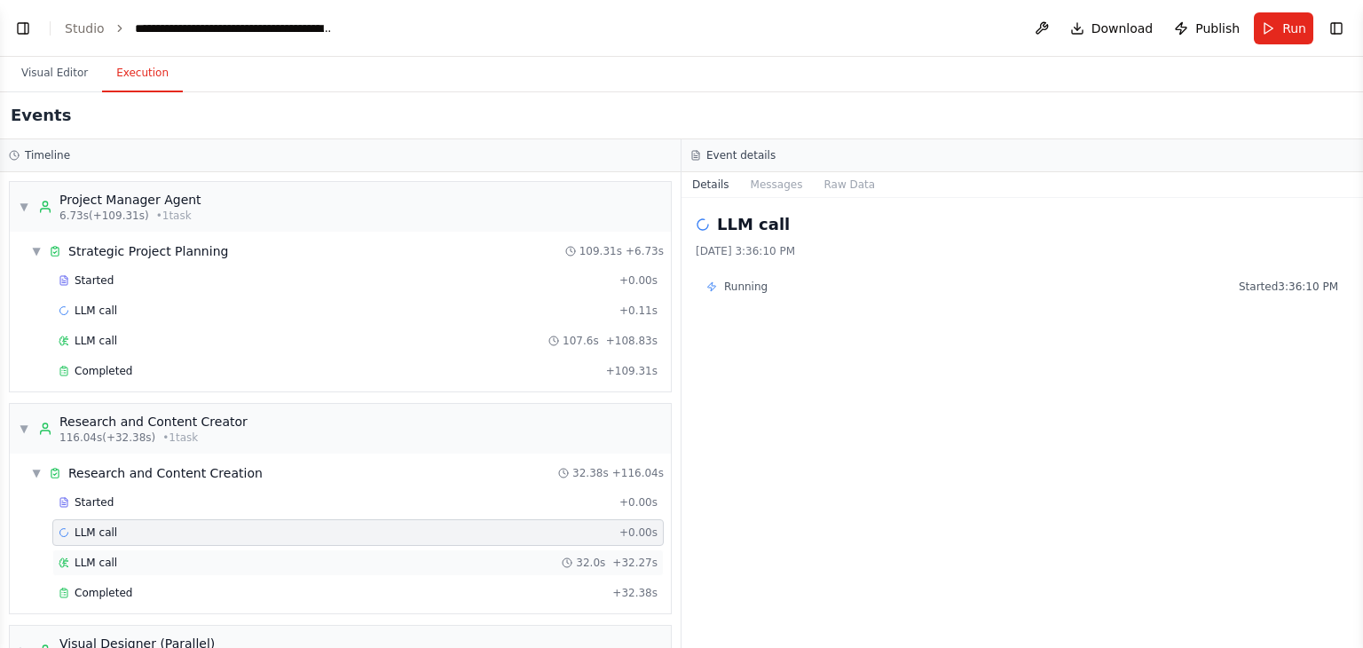
click at [240, 549] on div "LLM call 32.0s + 32.27s" at bounding box center [357, 562] width 611 height 27
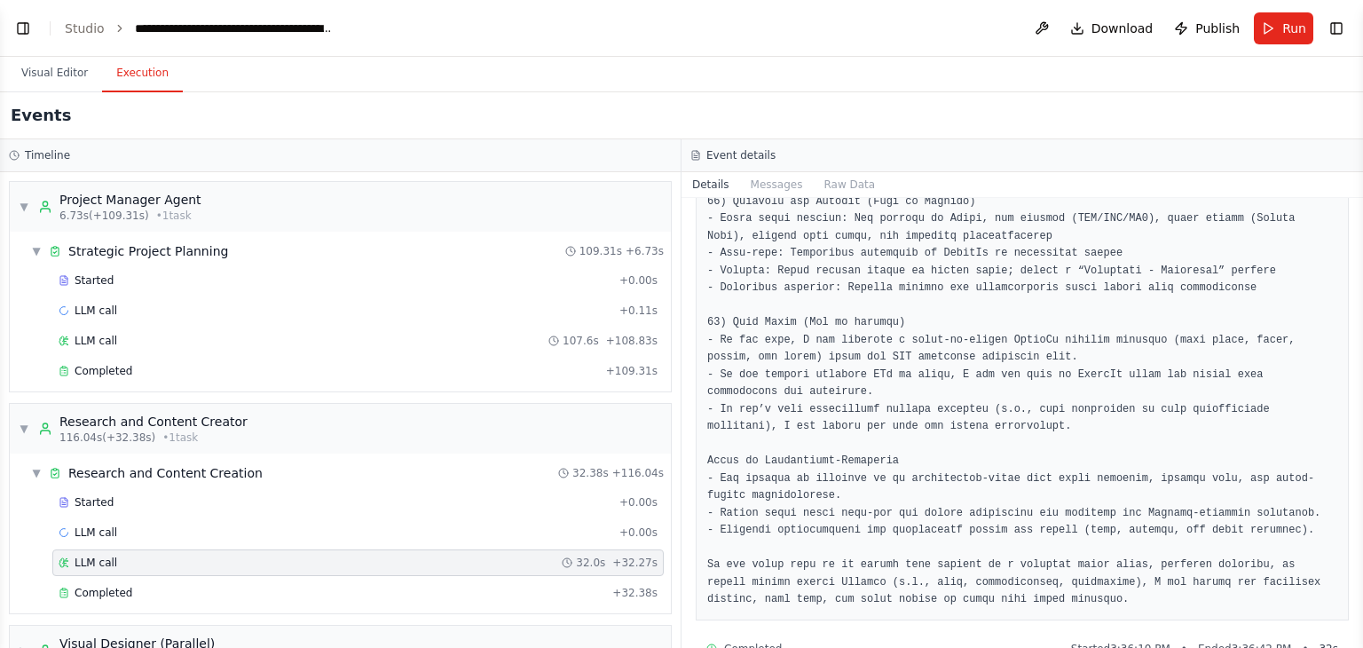
scroll to position [4224, 0]
click at [369, 589] on div "Completed" at bounding box center [332, 593] width 547 height 14
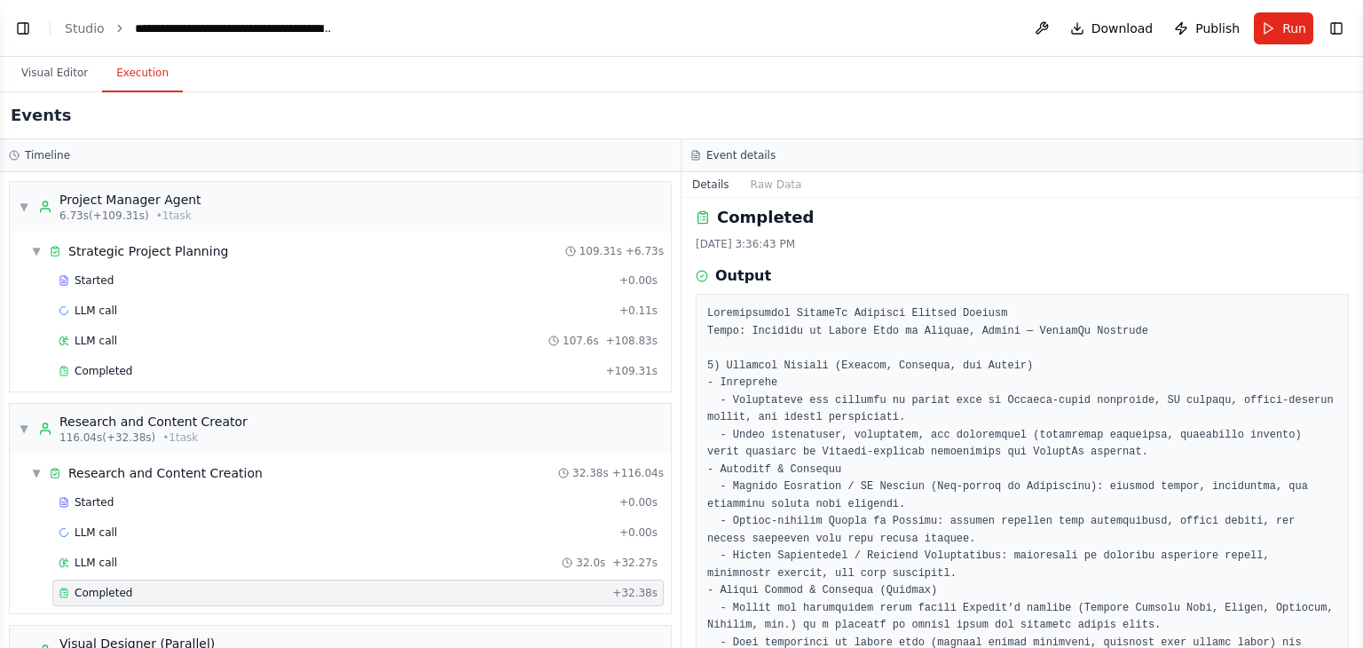
scroll to position [0, 0]
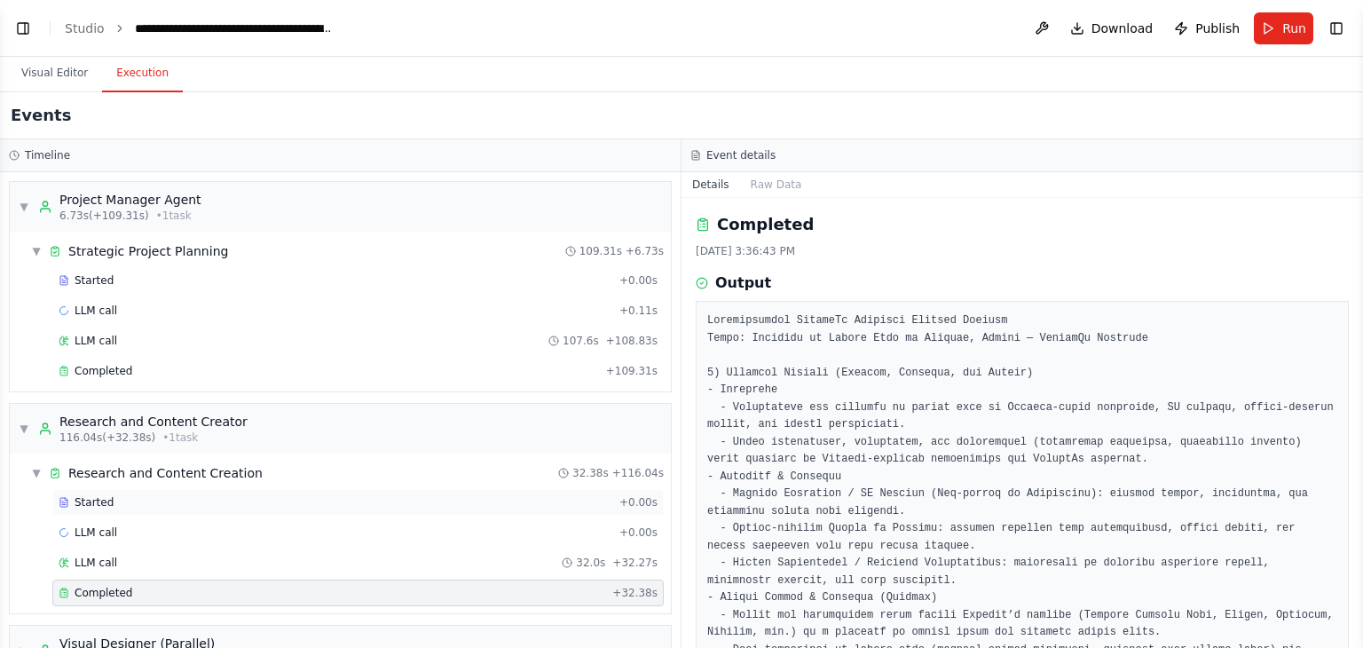
click at [168, 497] on div "Started" at bounding box center [336, 502] width 554 height 14
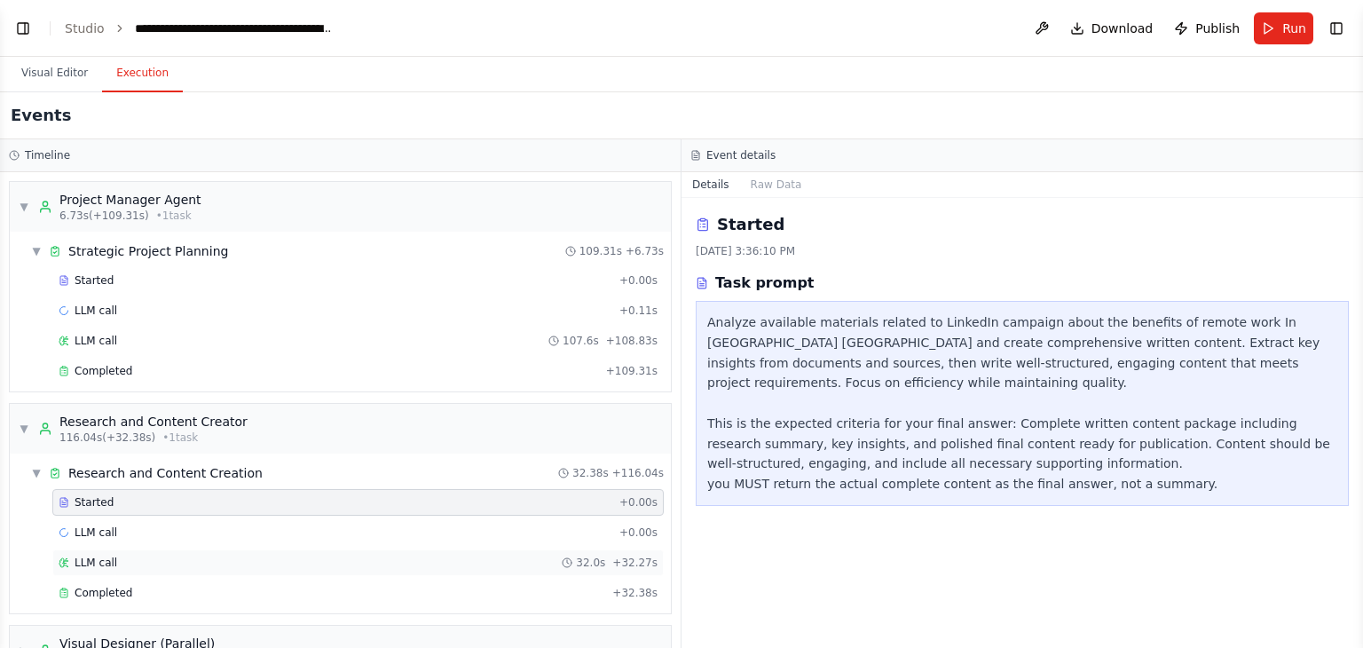
click at [265, 571] on div "LLM call 32.0s + 32.27s" at bounding box center [357, 562] width 611 height 27
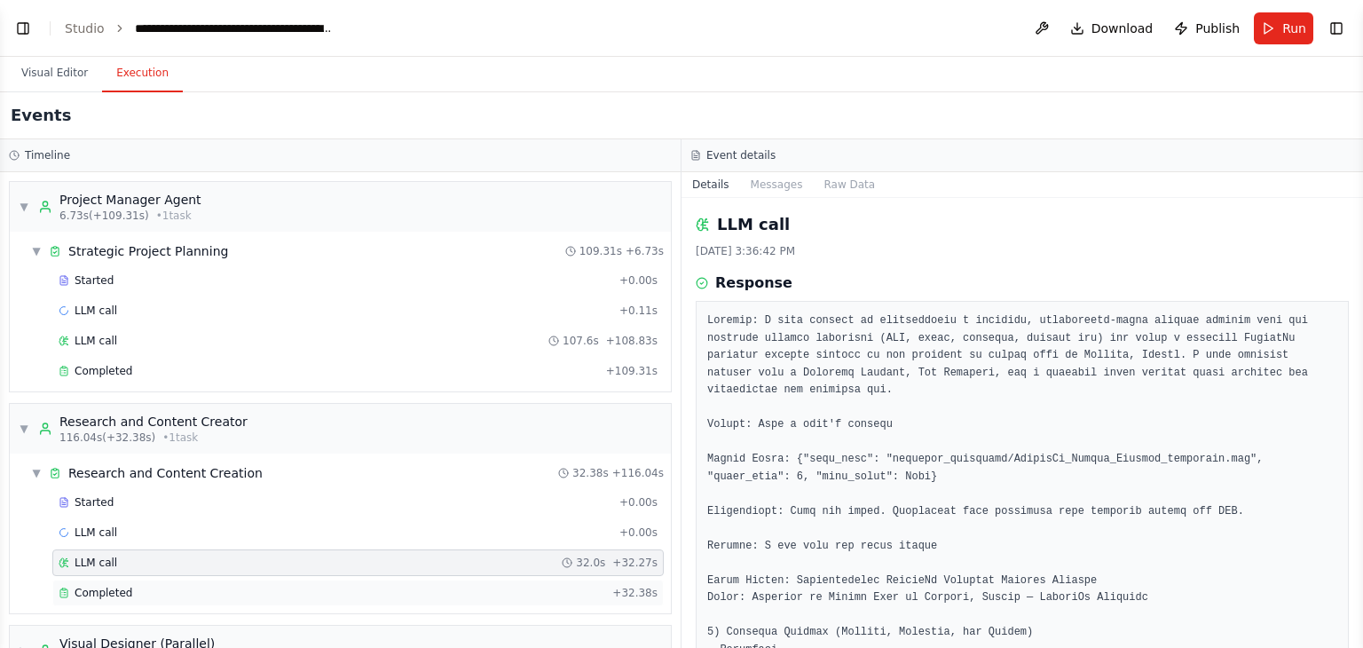
click at [260, 579] on div "Completed + 32.38s" at bounding box center [357, 592] width 611 height 27
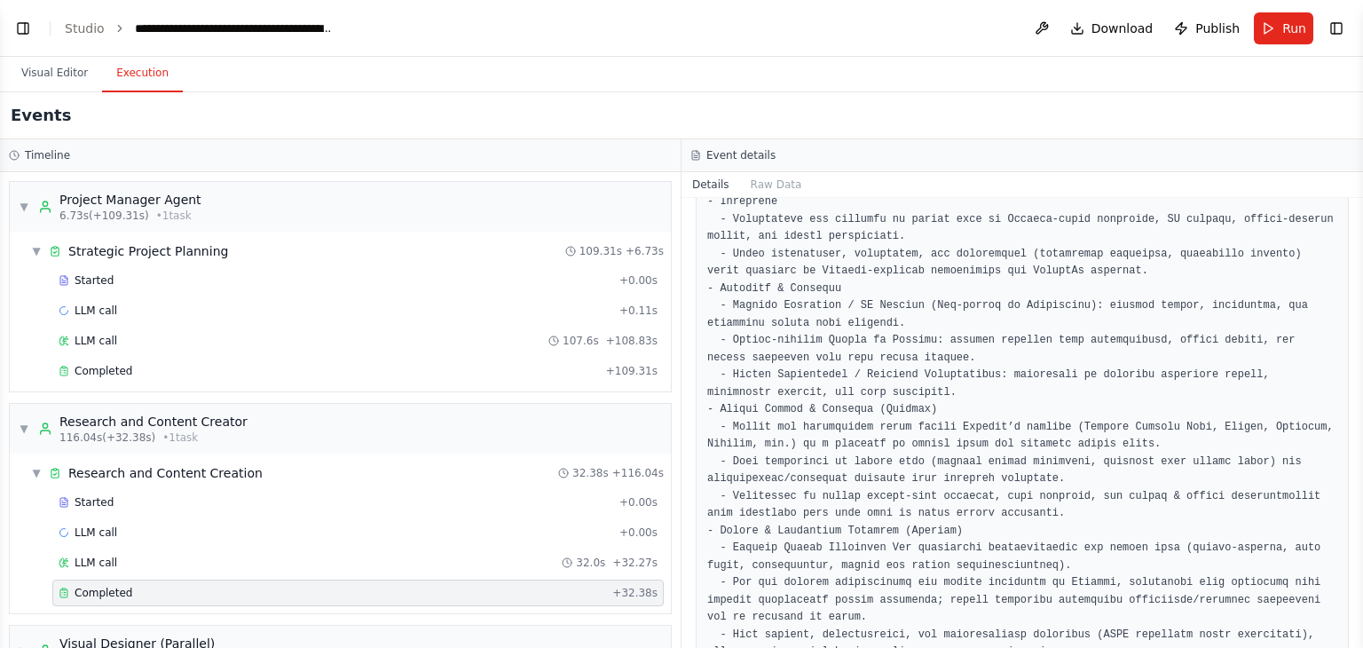
scroll to position [240, 0]
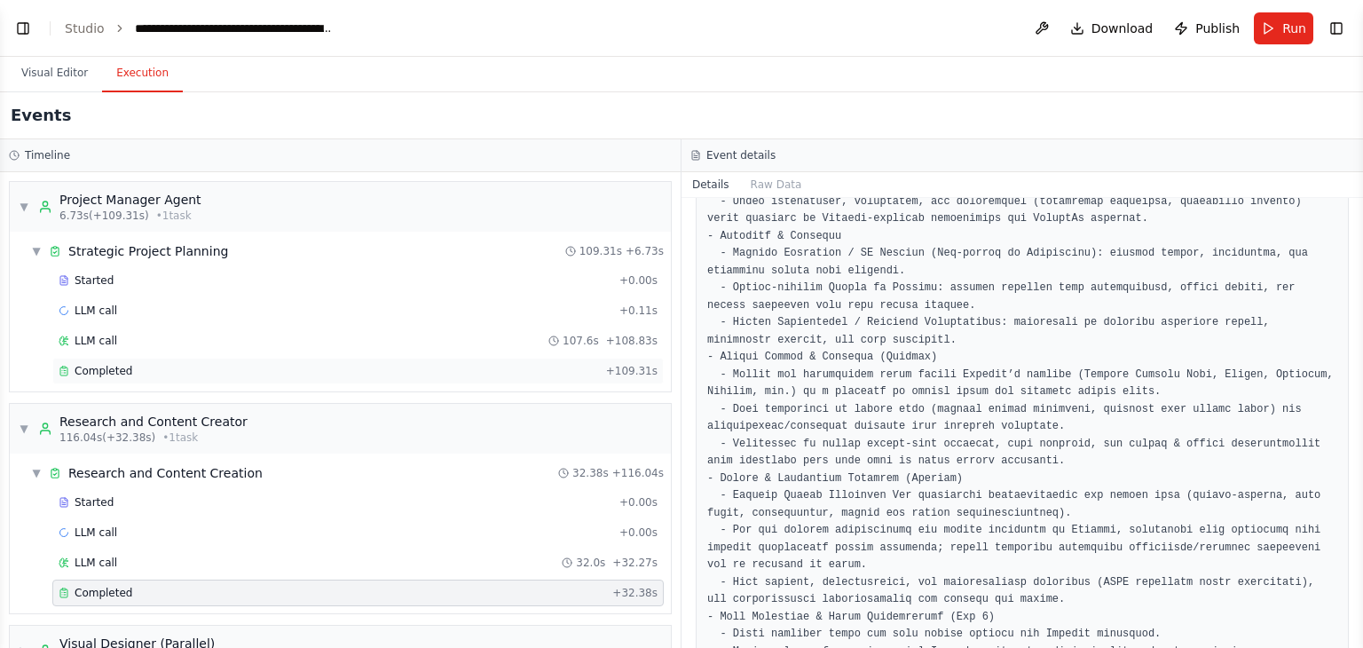
click at [98, 366] on span "Completed" at bounding box center [104, 371] width 58 height 14
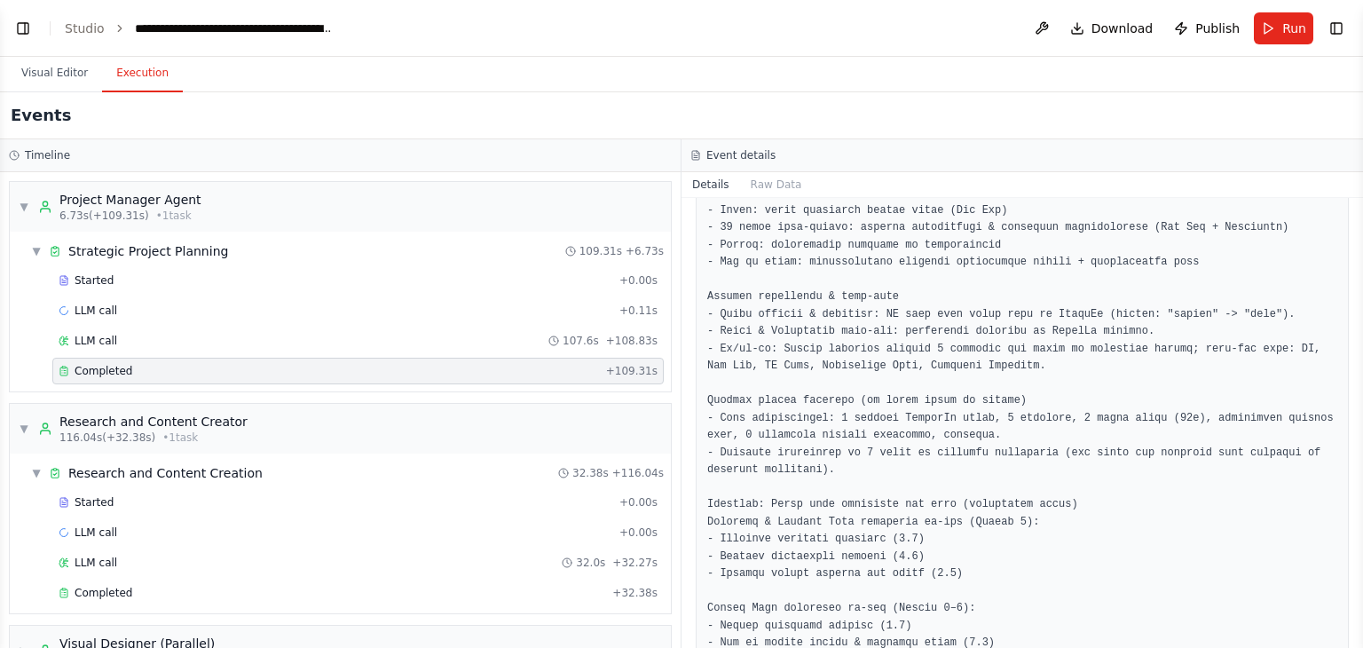
scroll to position [6313, 0]
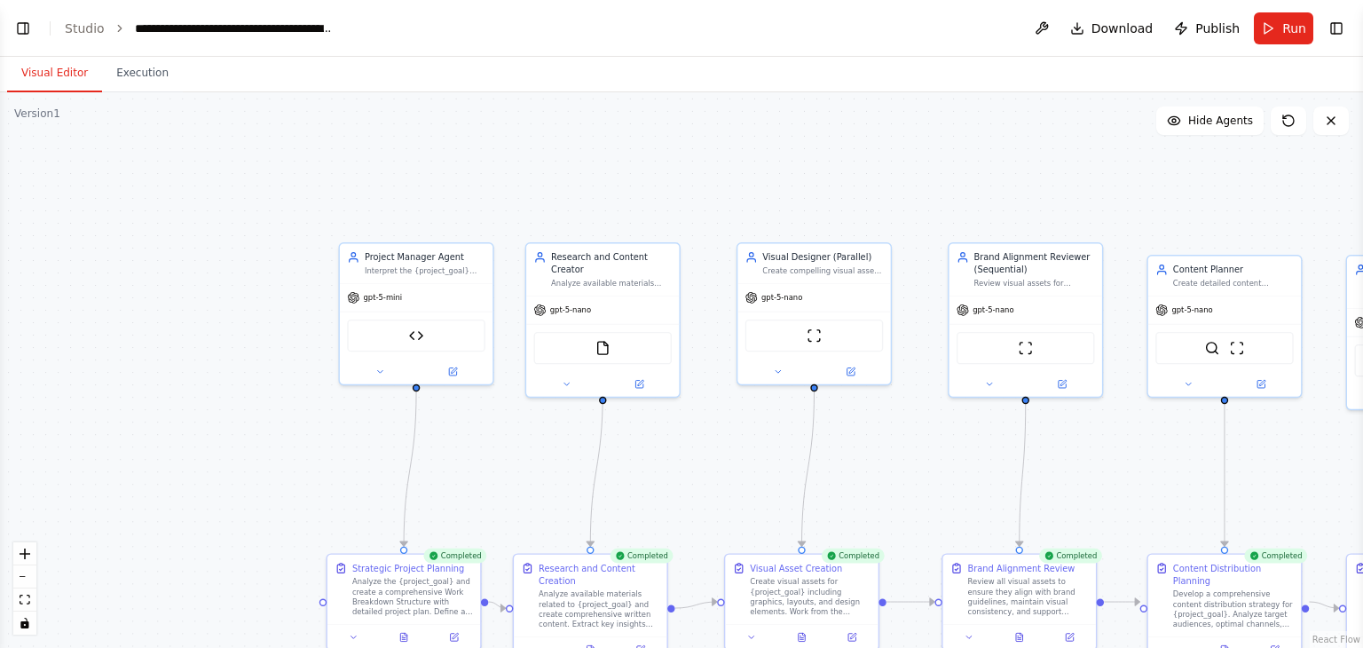
click at [23, 79] on button "Visual Editor" at bounding box center [54, 73] width 95 height 37
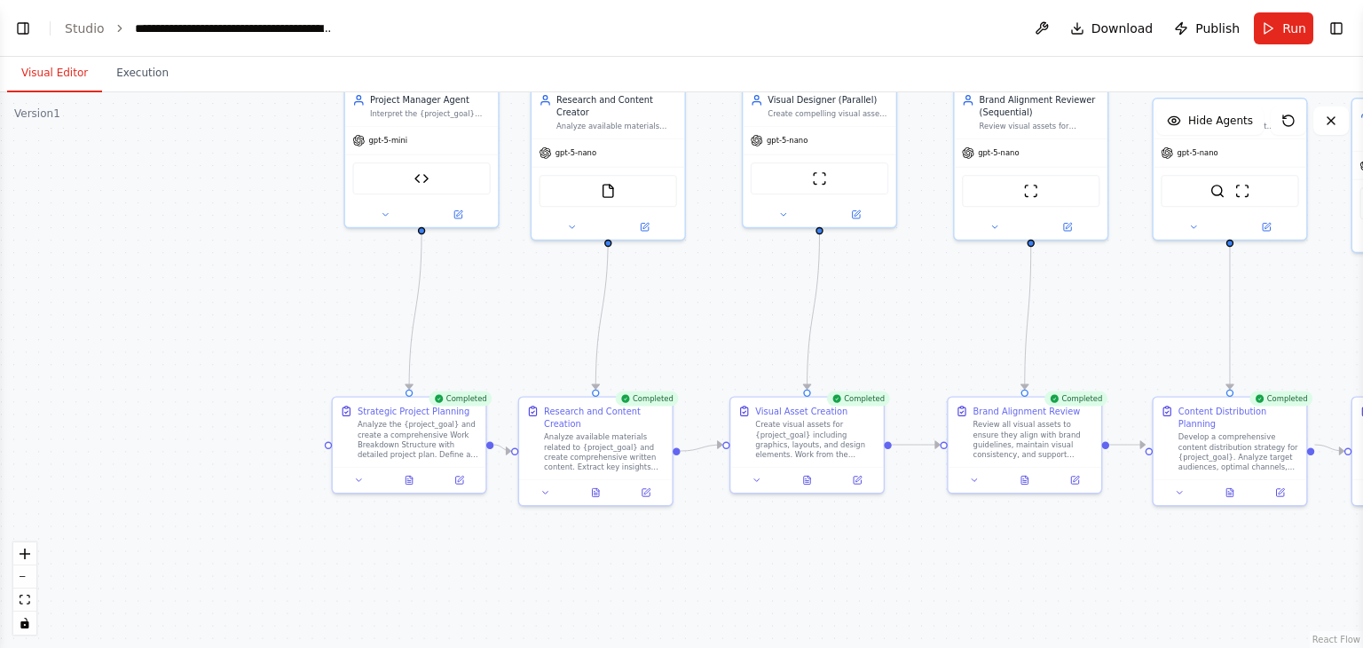
drag, startPoint x: 128, startPoint y: 272, endPoint x: 131, endPoint y: 104, distance: 167.7
click at [131, 104] on div ".deletable-edge-delete-btn { width: 20px; height: 20px; border: 0px solid #ffff…" at bounding box center [681, 369] width 1363 height 555
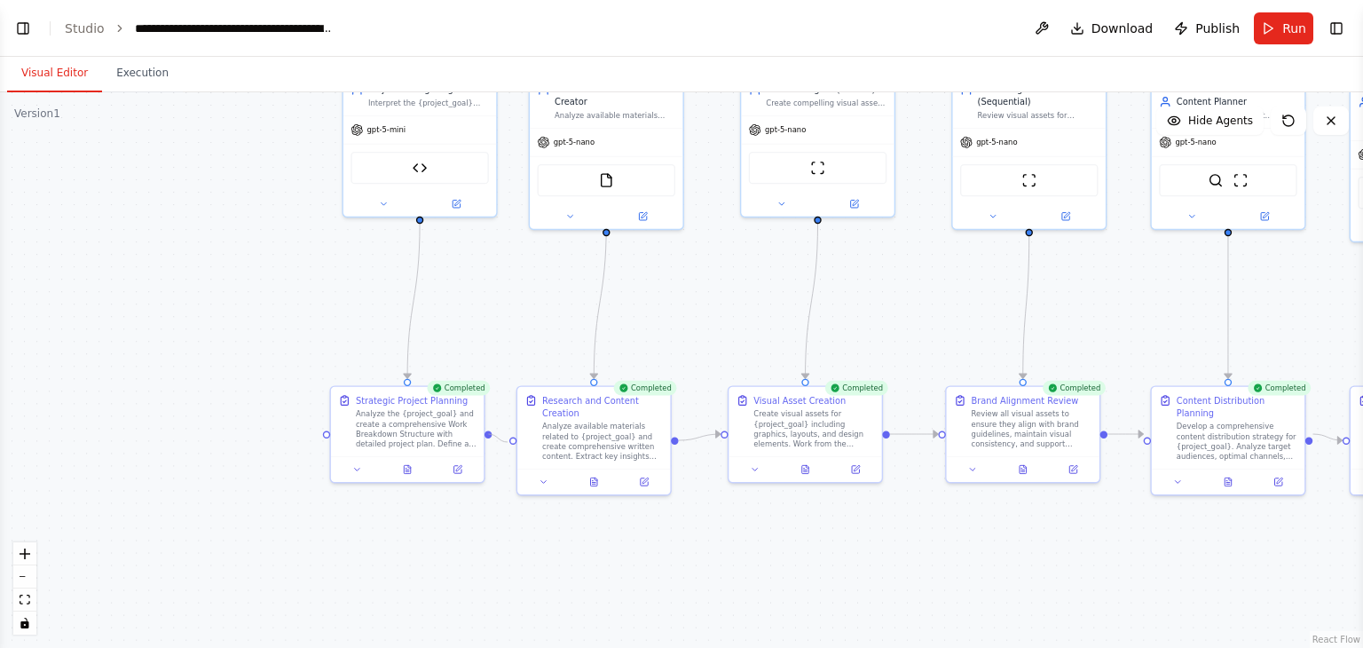
click at [508, 442] on circle "Edge from 8a3f3f1a-98a5-4710-8812-b7896e686c1c to 7262a4f1-5fed-4434-a43a-ced6a…" at bounding box center [503, 440] width 12 height 12
click at [402, 466] on icon at bounding box center [407, 467] width 10 height 10
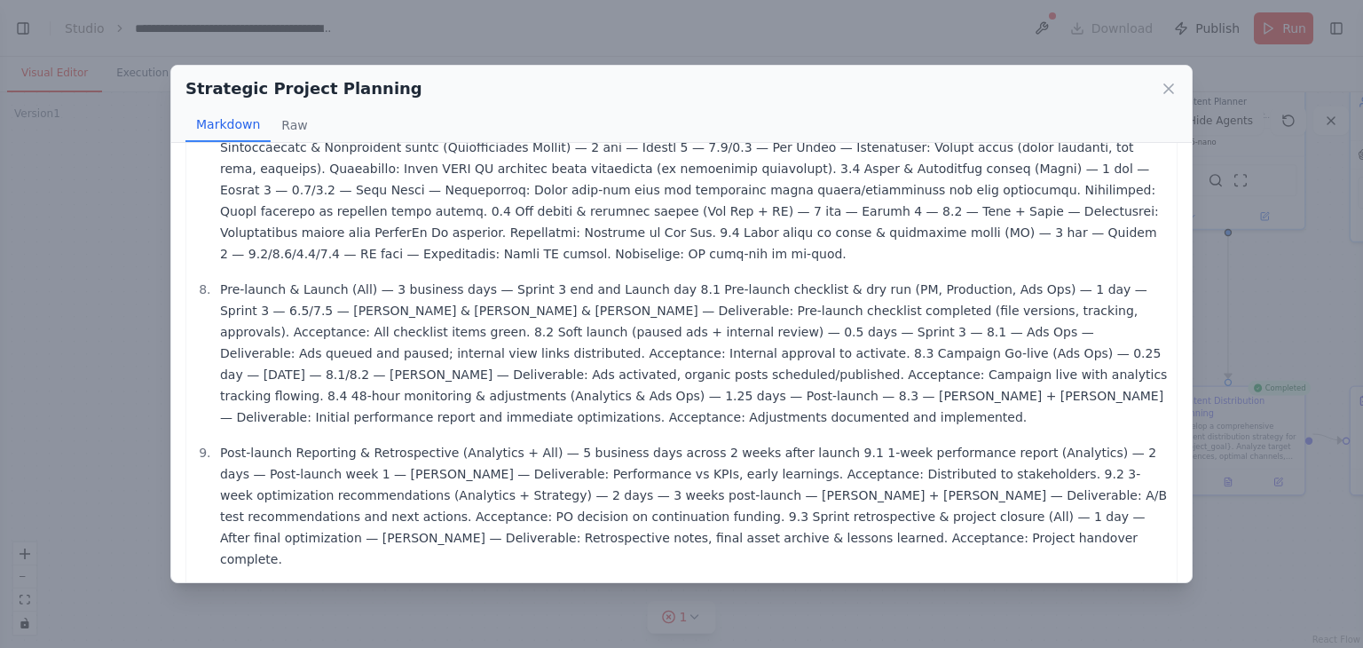
scroll to position [2229, 0]
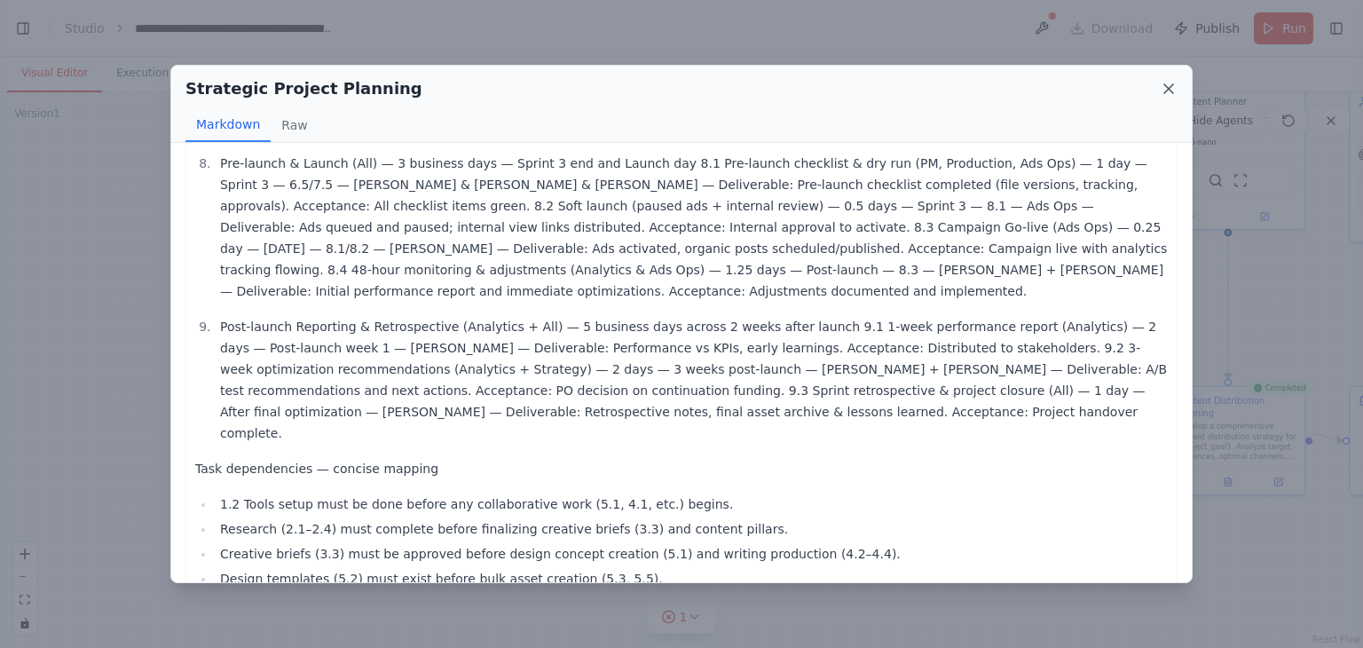
click at [1176, 95] on icon at bounding box center [1169, 89] width 18 height 18
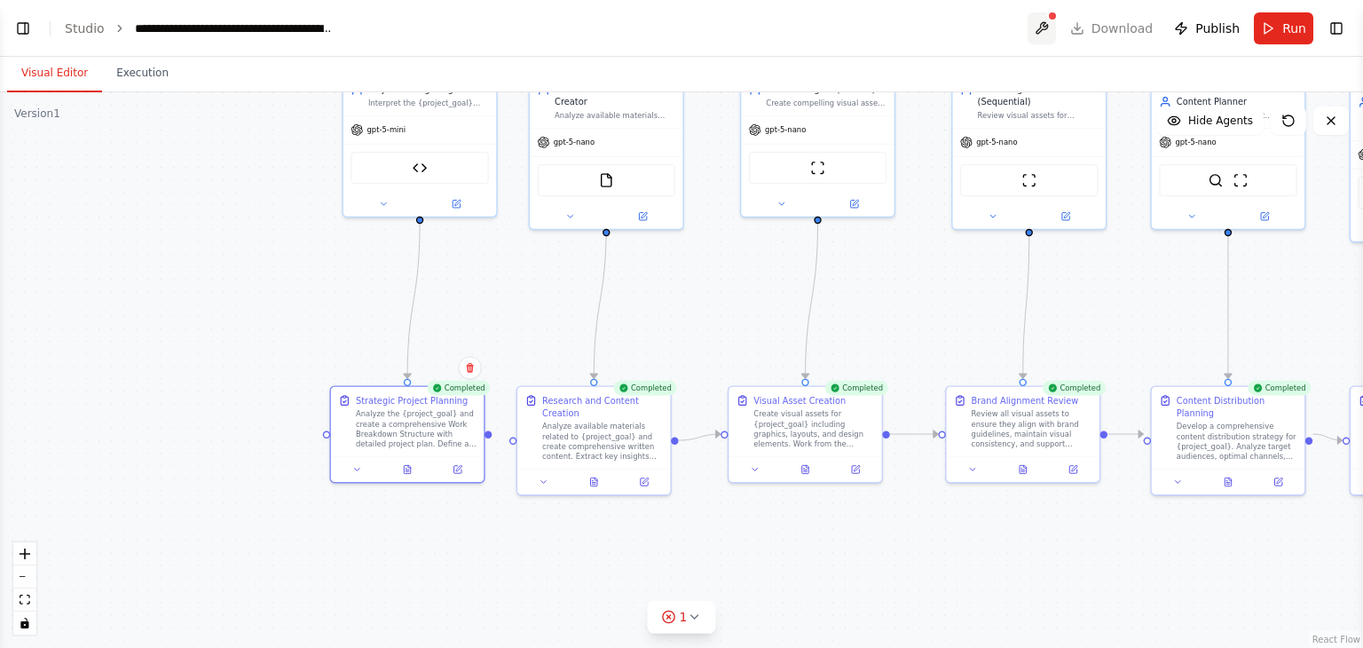
click at [1043, 18] on button at bounding box center [1041, 28] width 28 height 32
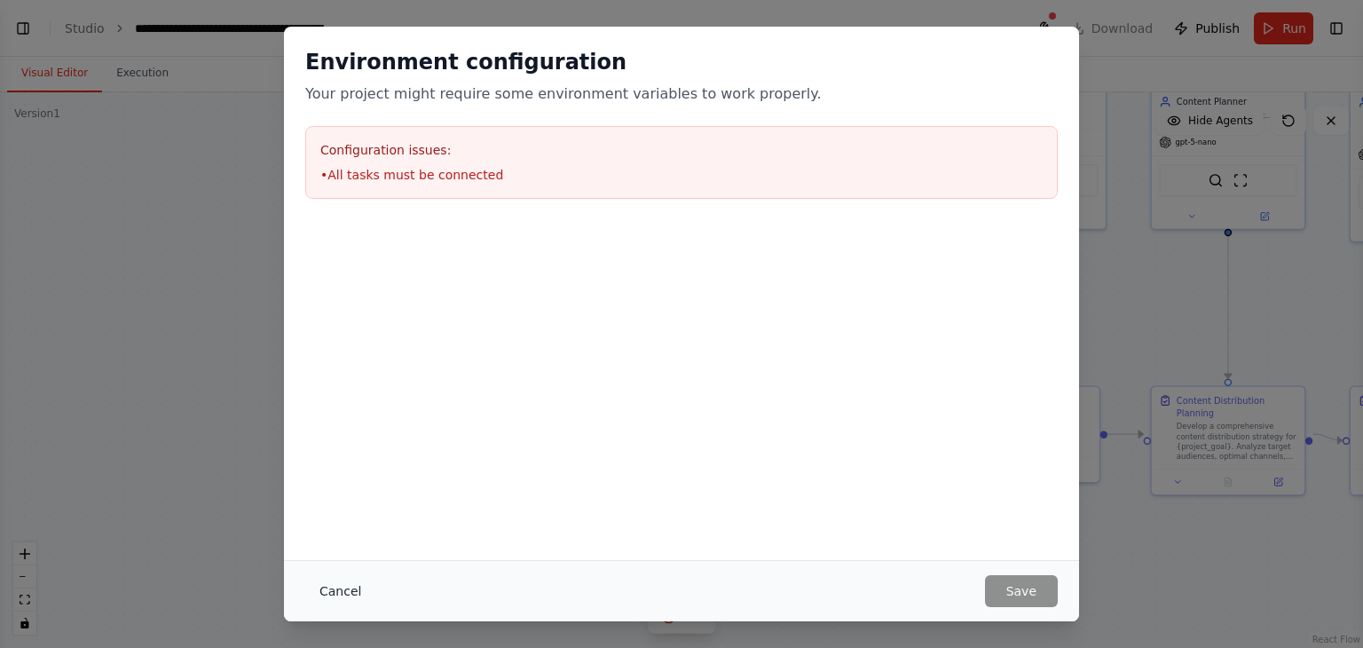
click at [342, 587] on button "Cancel" at bounding box center [340, 591] width 70 height 32
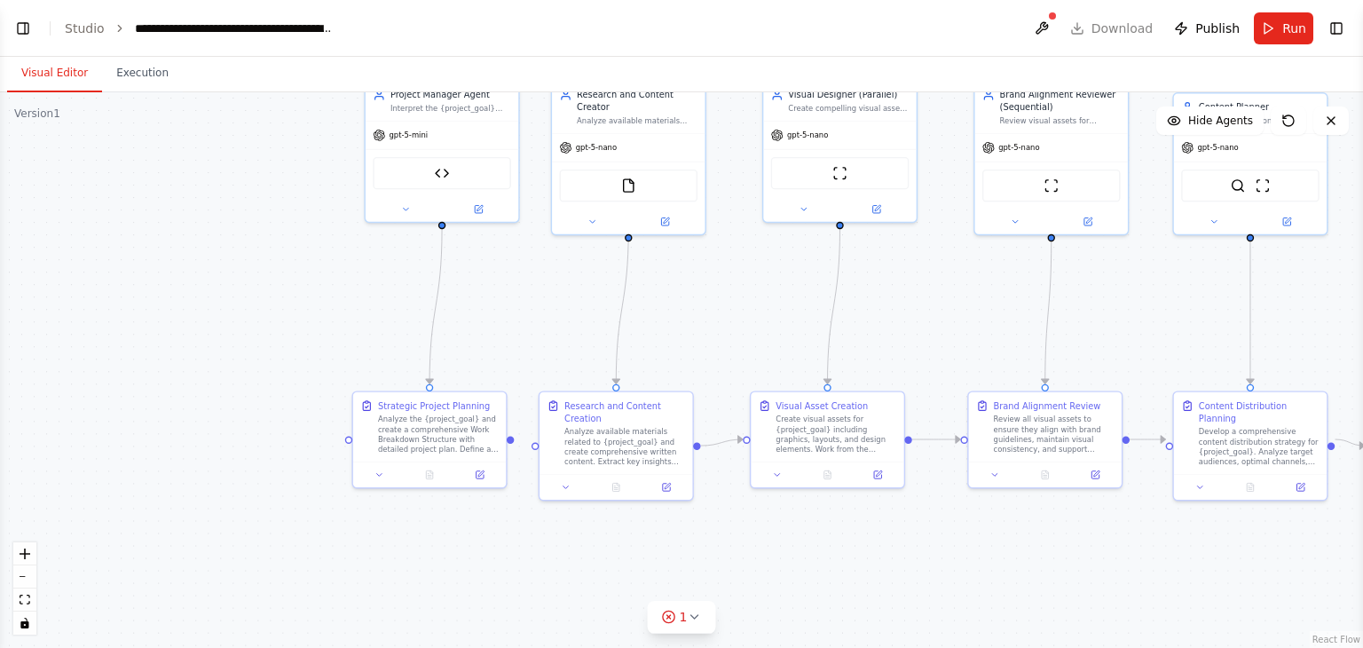
drag, startPoint x: 492, startPoint y: 436, endPoint x: 523, endPoint y: 446, distance: 32.0
click at [523, 446] on div ".deletable-edge-delete-btn { width: 20px; height: 20px; border: 0px solid #ffff…" at bounding box center [681, 369] width 1363 height 555
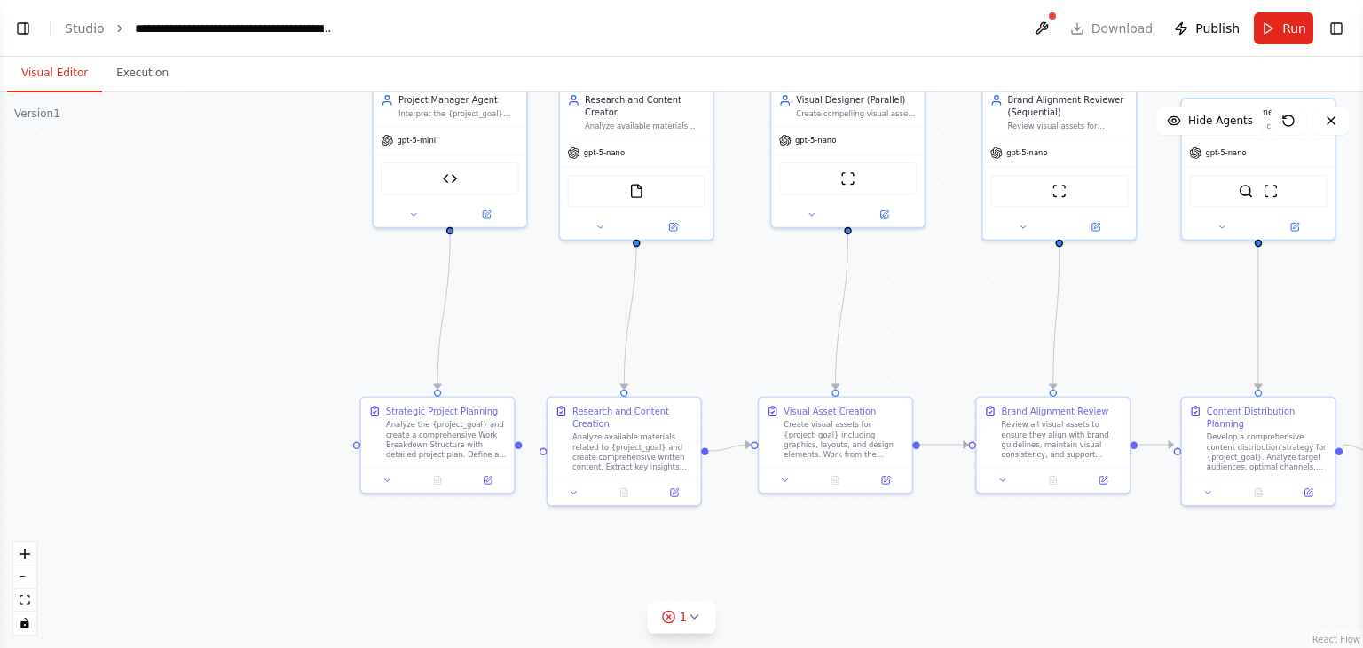
click at [519, 447] on div ".deletable-edge-delete-btn { width: 20px; height: 20px; border: 0px solid #ffff…" at bounding box center [681, 369] width 1363 height 555
click at [517, 444] on div ".deletable-edge-delete-btn { width: 20px; height: 20px; border: 0px solid #ffff…" at bounding box center [681, 369] width 1363 height 555
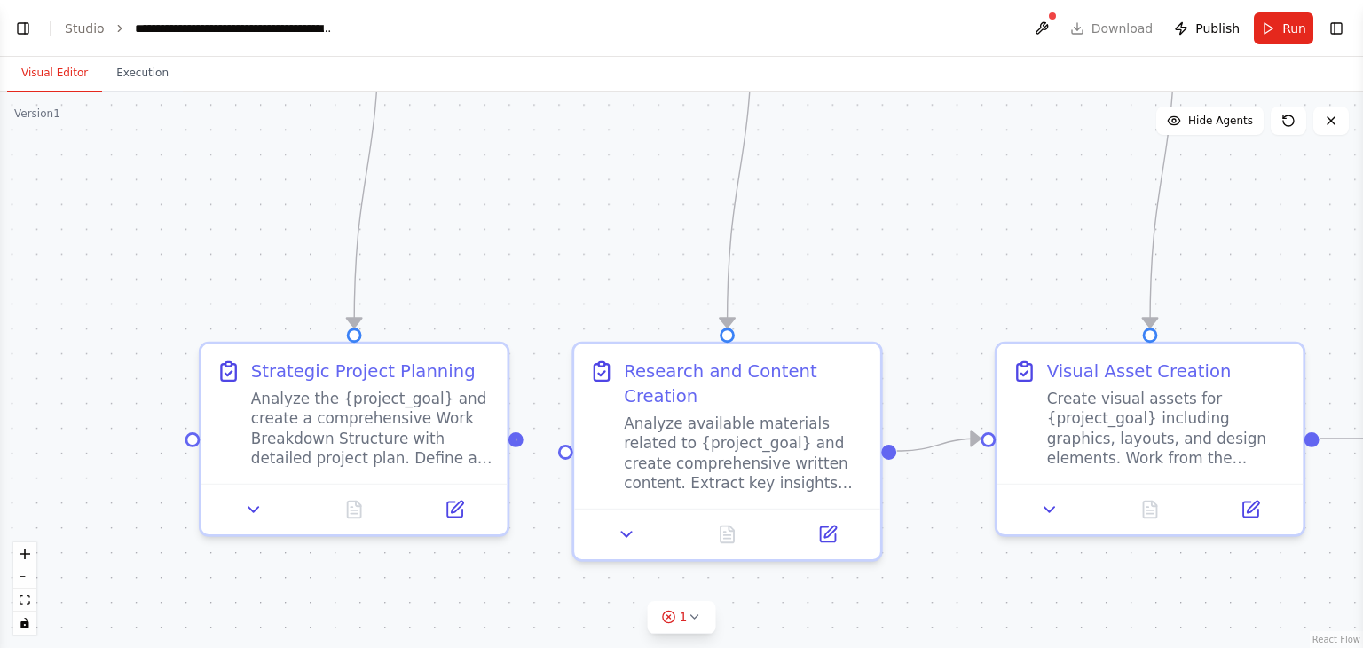
click at [516, 441] on div ".deletable-edge-delete-btn { width: 20px; height: 20px; border: 0px solid #ffff…" at bounding box center [681, 369] width 1363 height 555
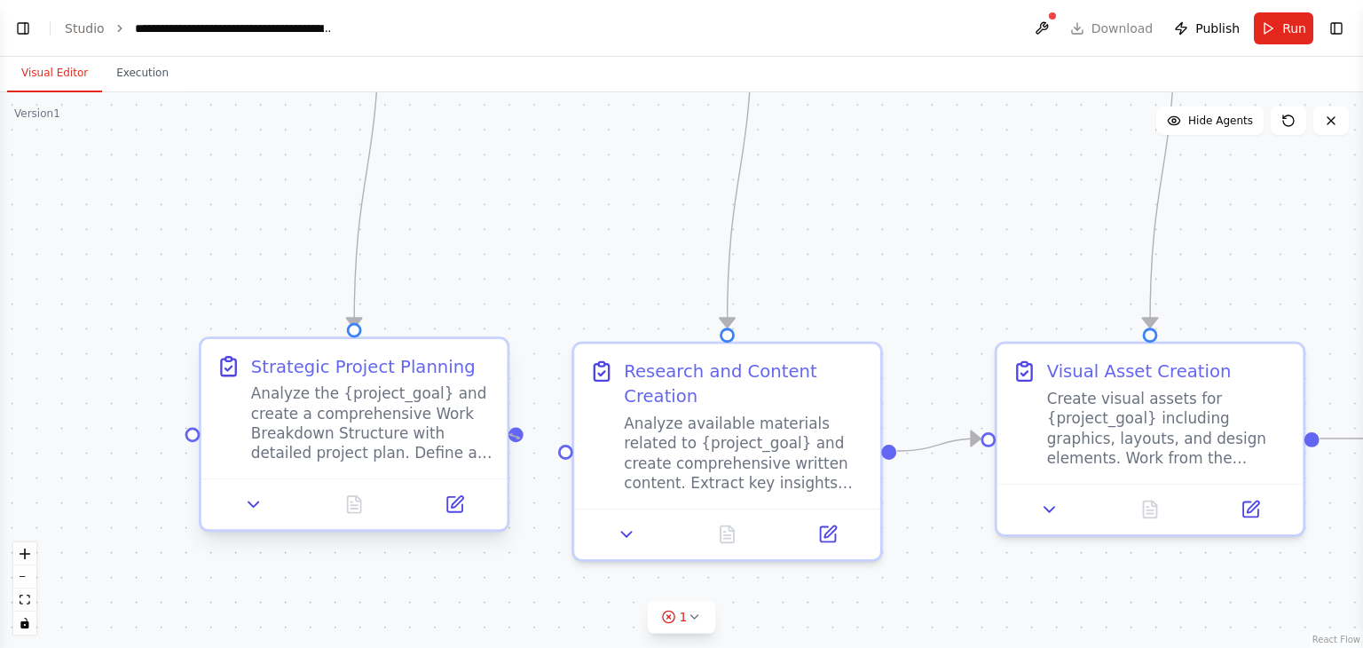
click at [513, 434] on div at bounding box center [515, 434] width 15 height 15
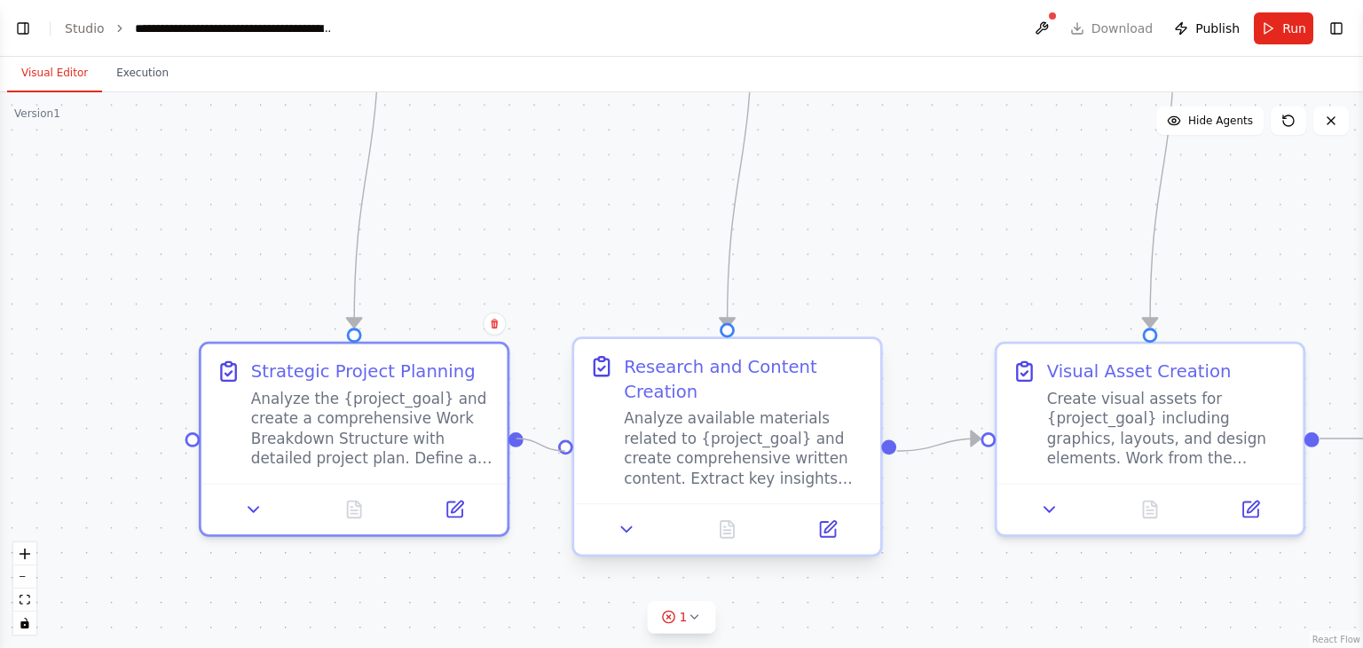
scroll to position [13350, 0]
drag, startPoint x: 513, startPoint y: 434, endPoint x: 579, endPoint y: 452, distance: 68.0
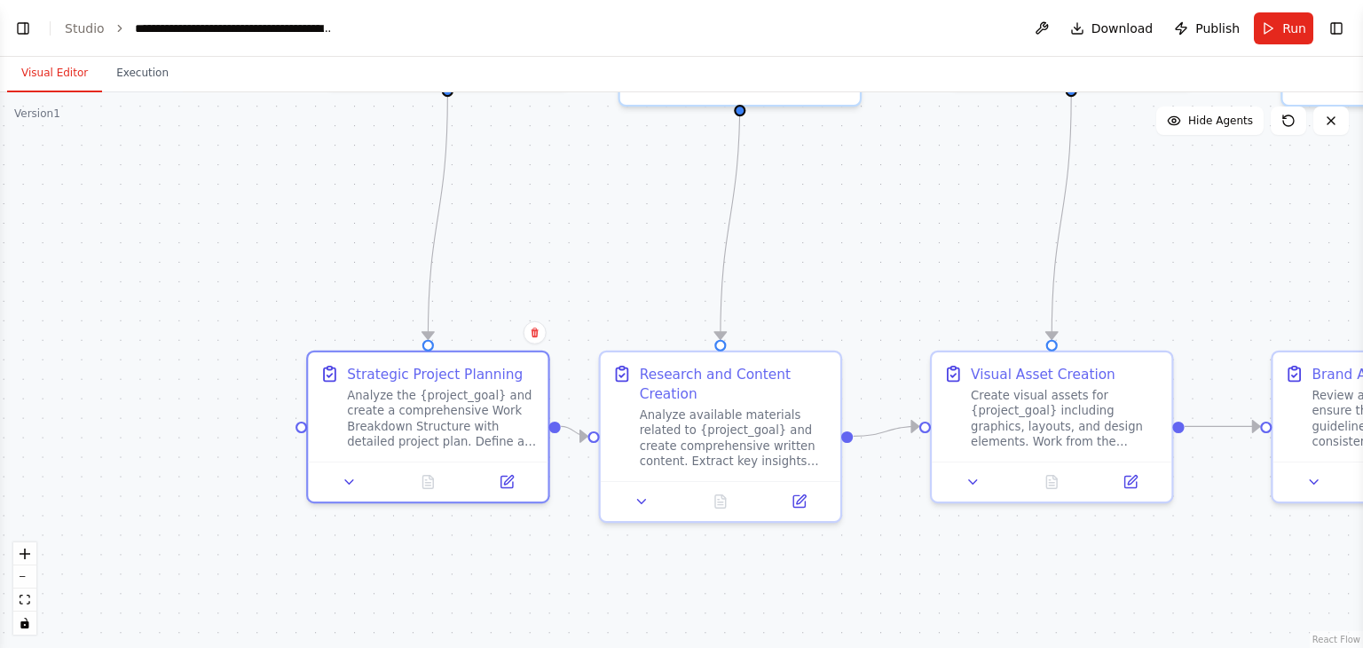
click at [855, 209] on div ".deletable-edge-delete-btn { width: 20px; height: 20px; border: 0px solid #ffff…" at bounding box center [681, 369] width 1363 height 555
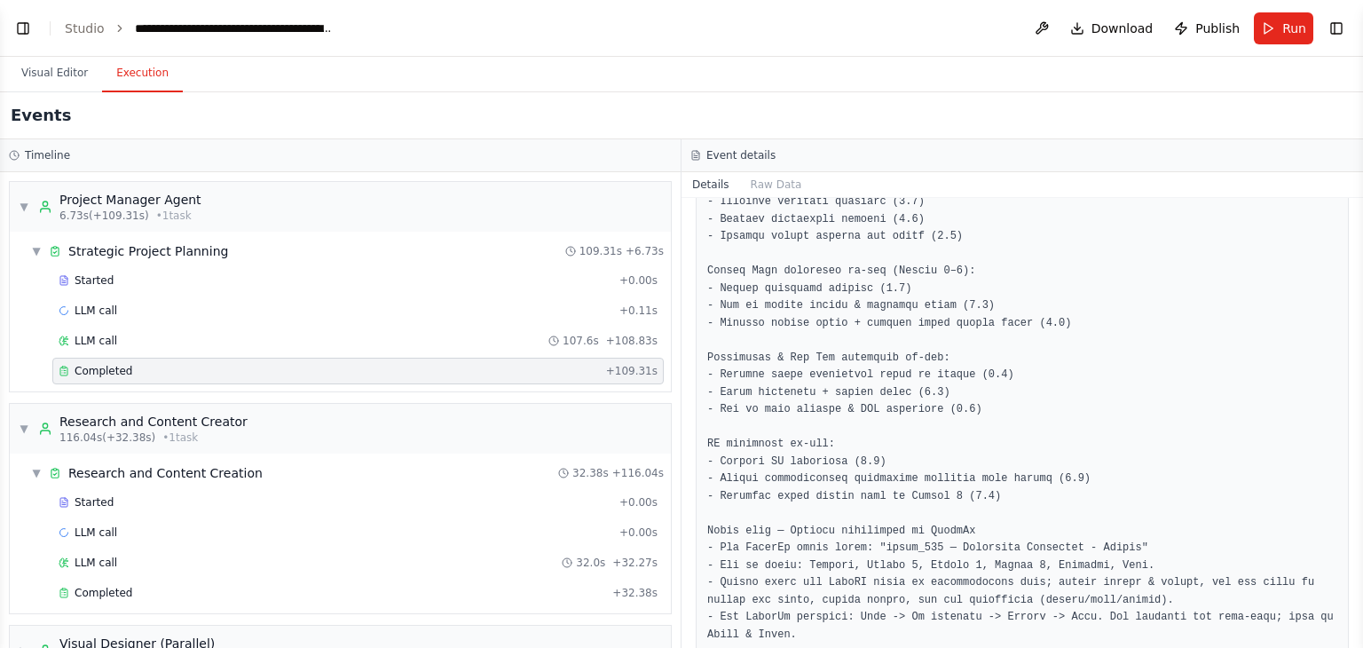
click at [139, 73] on button "Execution" at bounding box center [142, 73] width 81 height 37
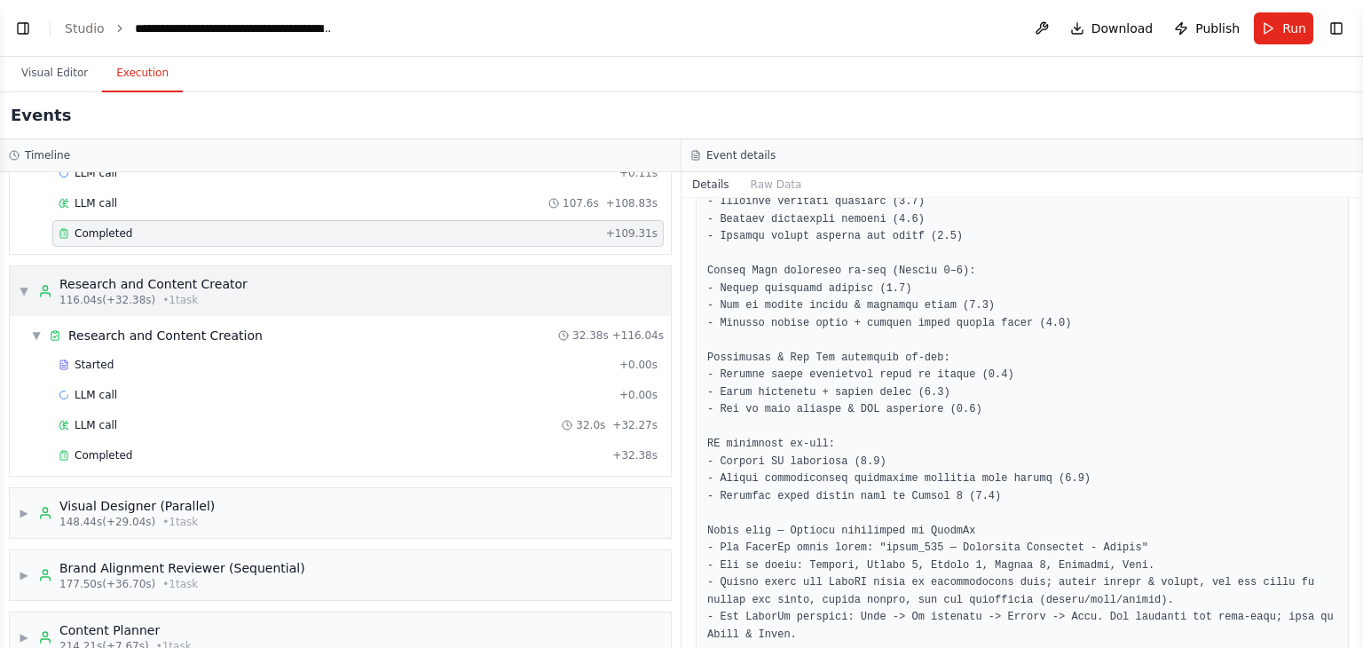
scroll to position [140, 0]
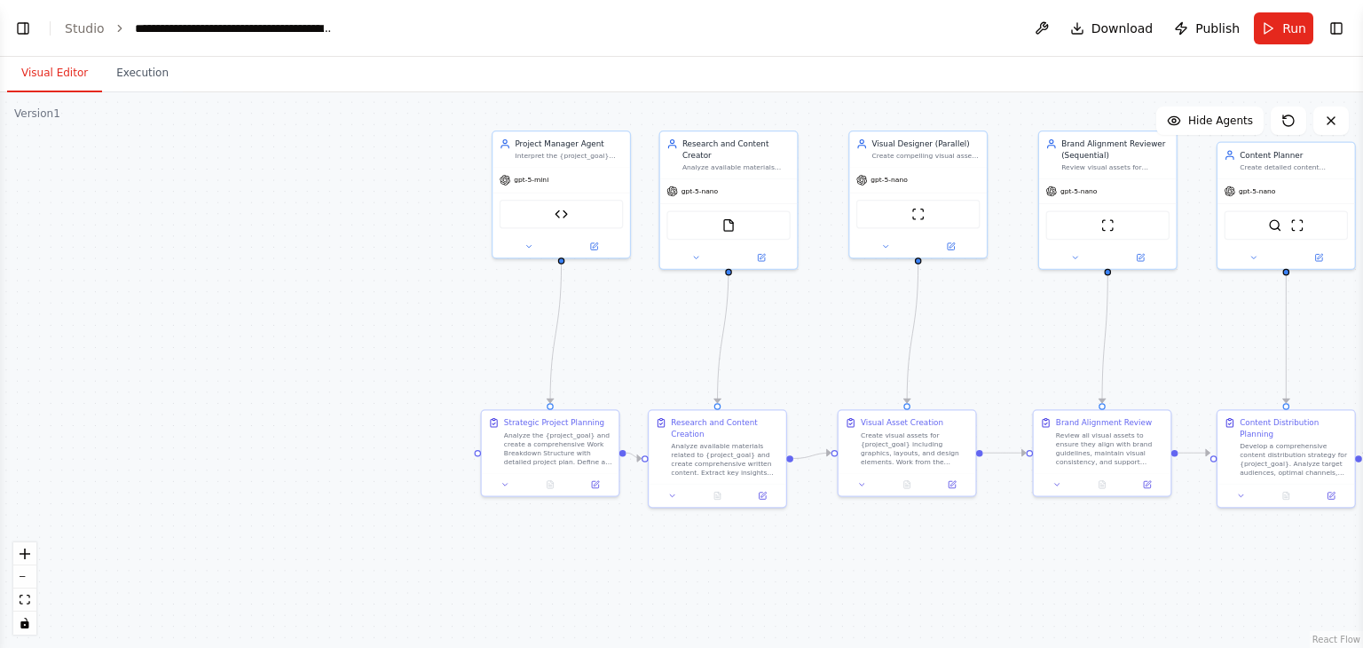
click at [40, 60] on button "Visual Editor" at bounding box center [54, 73] width 95 height 37
click at [354, 278] on div ".deletable-edge-delete-btn { width: 20px; height: 20px; border: 0px solid #ffff…" at bounding box center [681, 369] width 1363 height 555
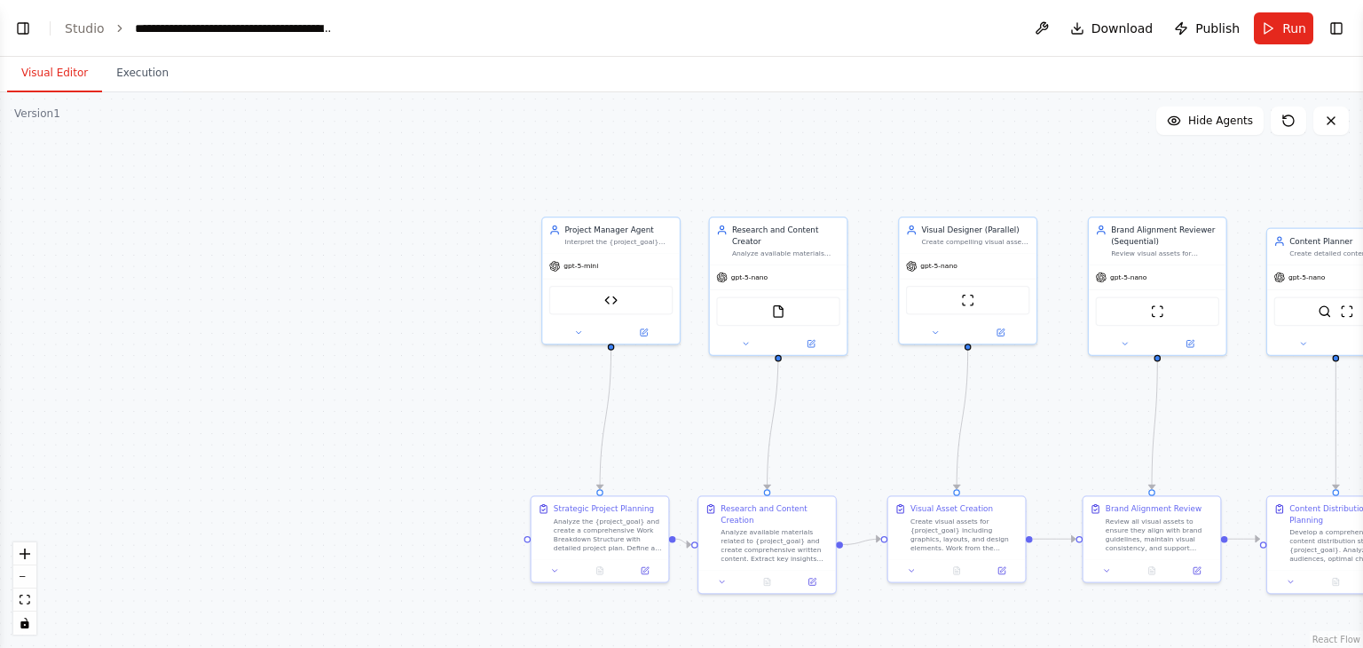
drag, startPoint x: 1053, startPoint y: 355, endPoint x: 1103, endPoint y: 441, distance: 99.4
click at [1103, 441] on div ".deletable-edge-delete-btn { width: 20px; height: 20px; border: 0px solid #ffff…" at bounding box center [681, 369] width 1363 height 555
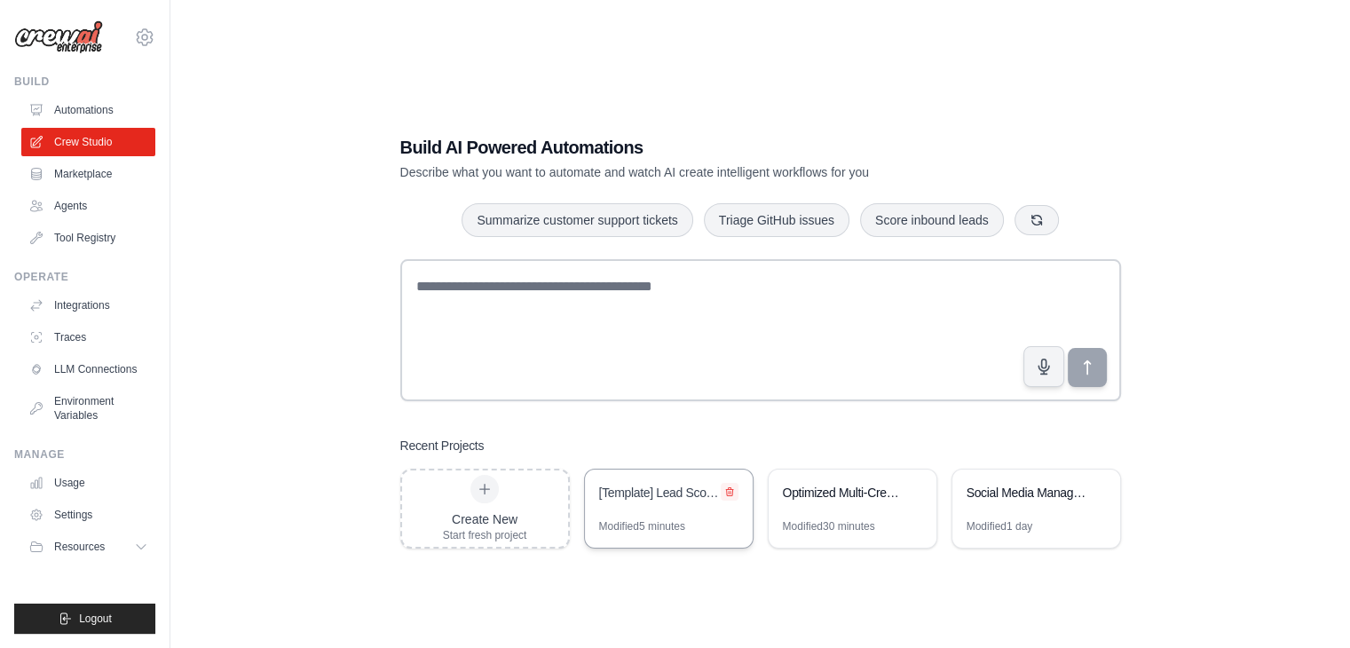
click at [728, 491] on icon at bounding box center [729, 491] width 11 height 11
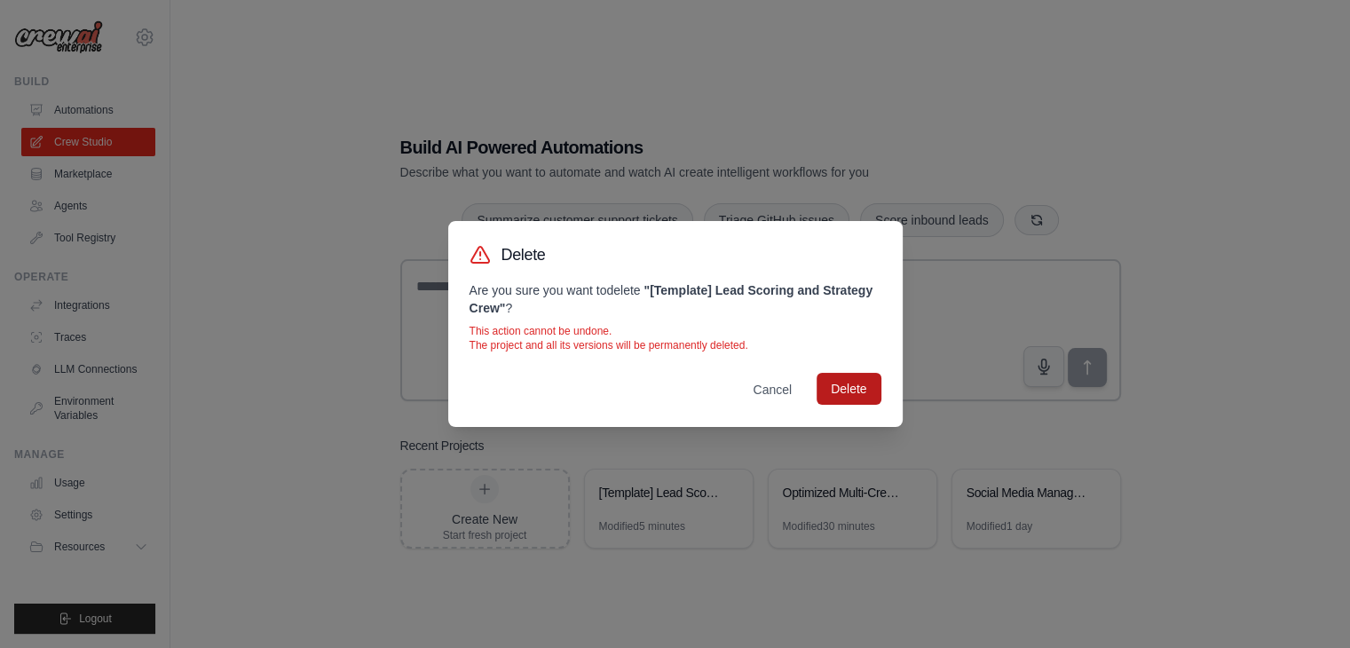
click at [829, 398] on button "Delete" at bounding box center [848, 389] width 64 height 32
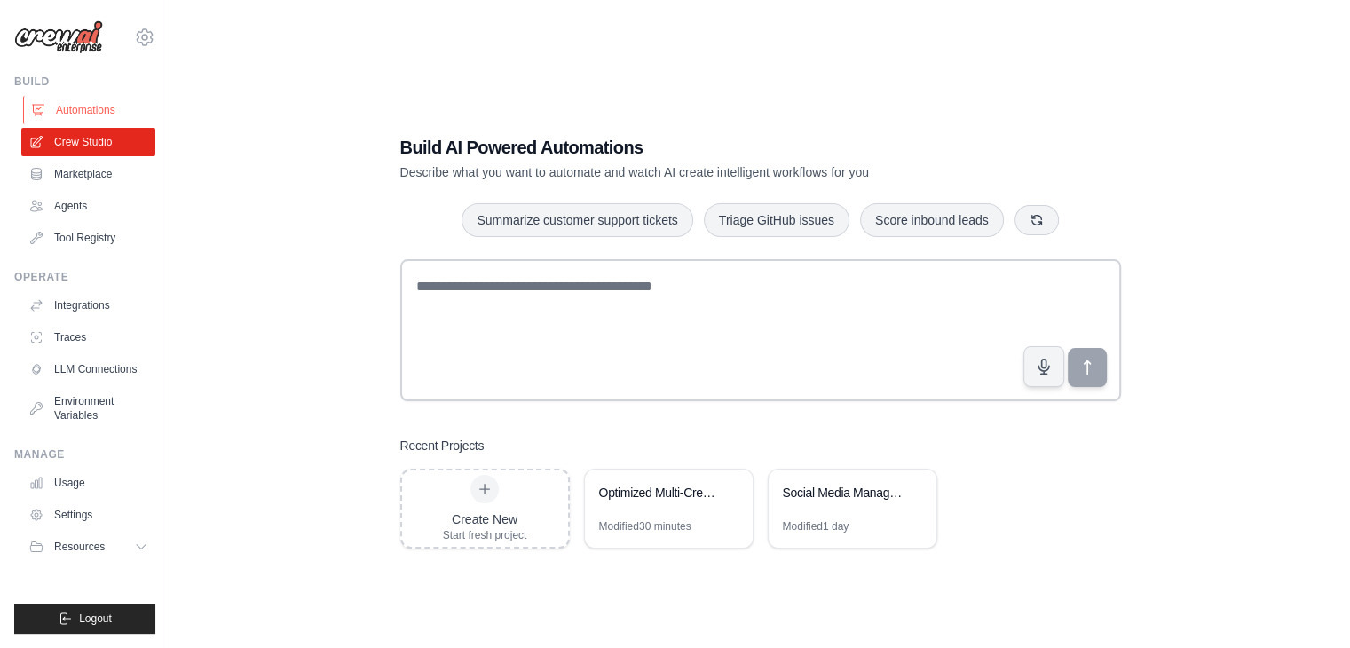
click at [70, 99] on link "Automations" at bounding box center [90, 110] width 134 height 28
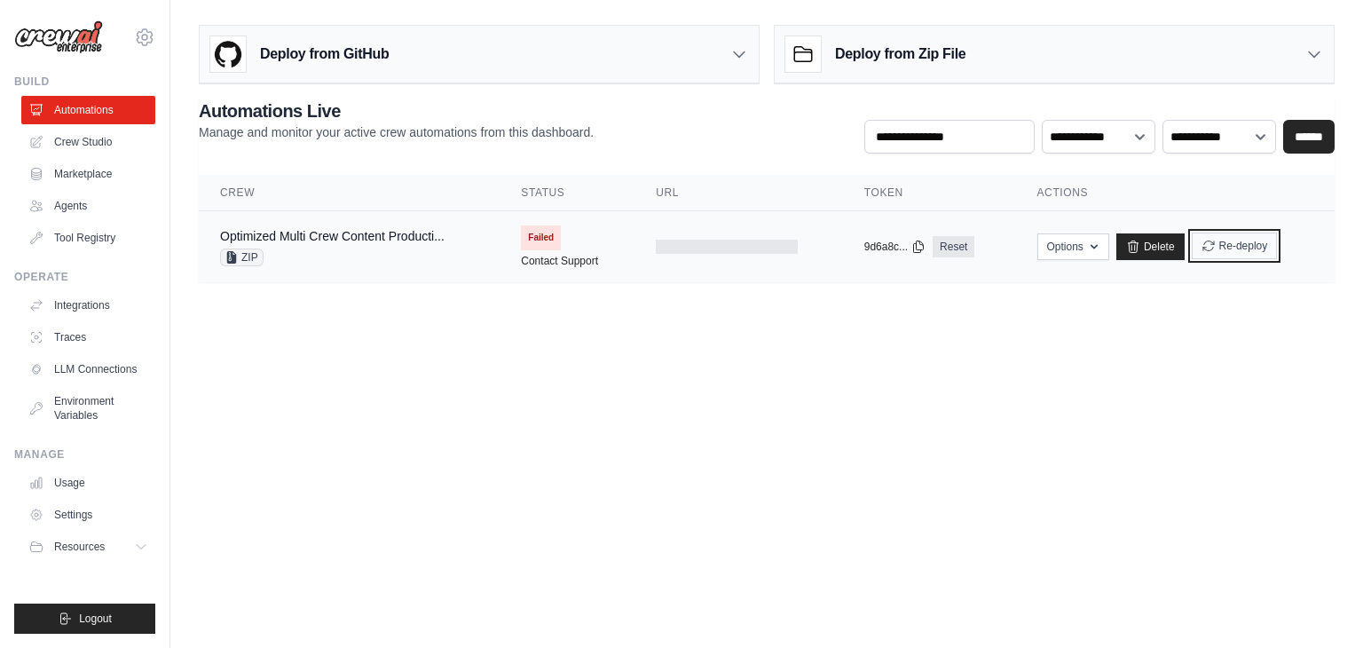
click at [1212, 232] on button "Re-deploy" at bounding box center [1235, 245] width 86 height 27
